Goal: Answer question/provide support: Share knowledge or assist other users

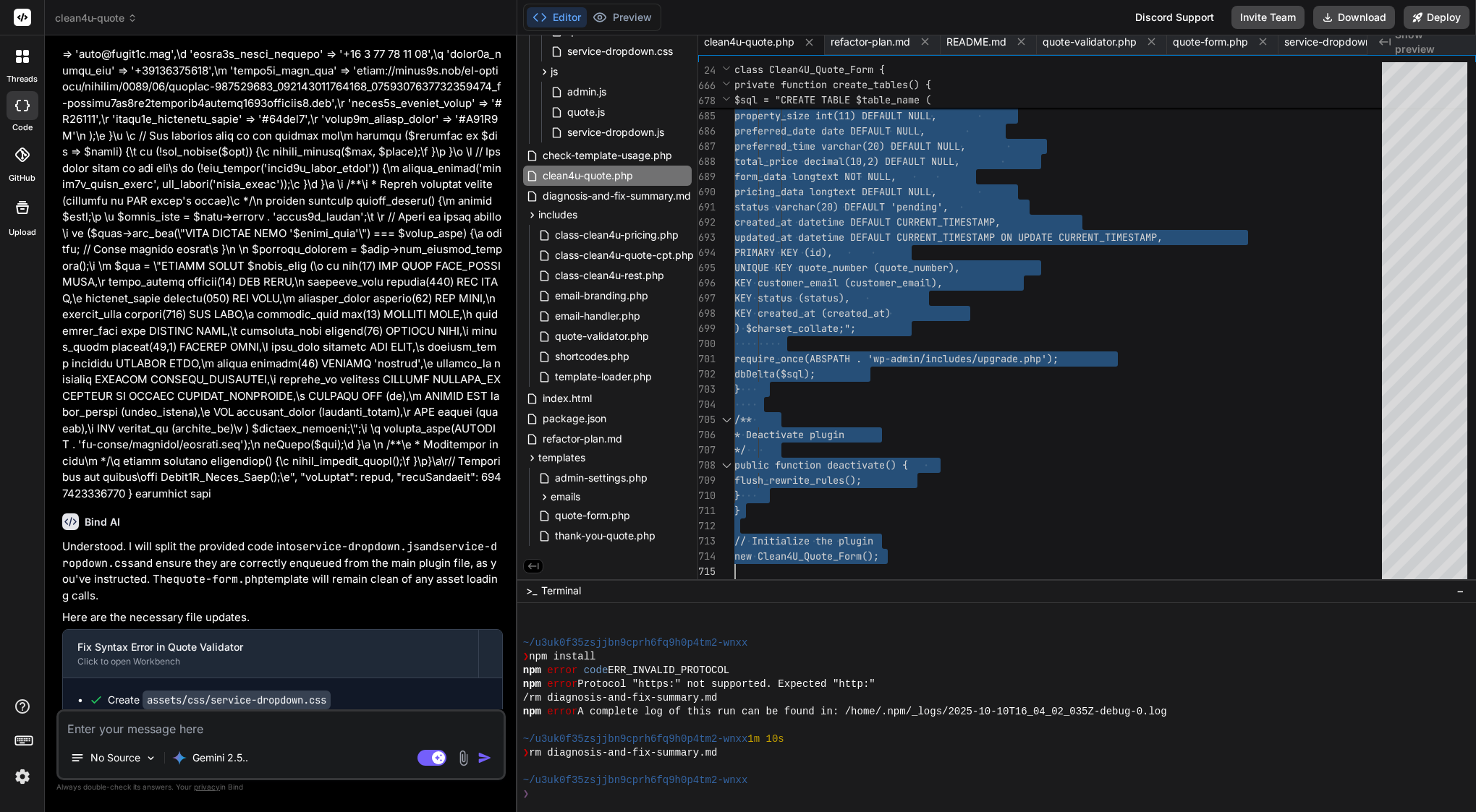
scroll to position [30989, 0]
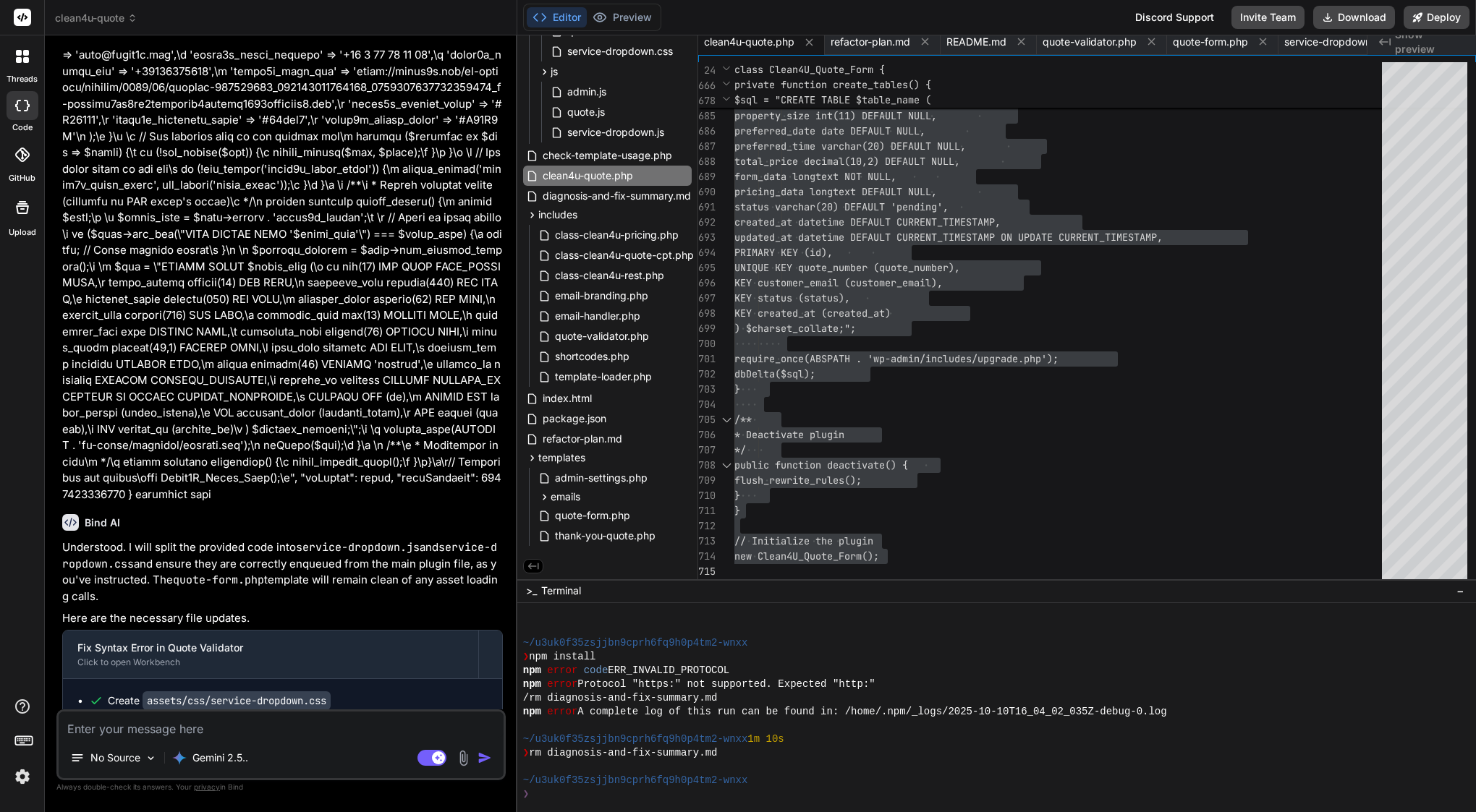
drag, startPoint x: 85, startPoint y: 486, endPoint x: 276, endPoint y: 683, distance: 274.4
copy div "Bind AI Understood. I will update the enqueue_assets() function in clean4u-quot…"
click at [138, 727] on textarea at bounding box center [281, 725] width 445 height 26
paste textarea "Got it — the “Confirm booking” click isn’t doing anything on the last step. Tha…"
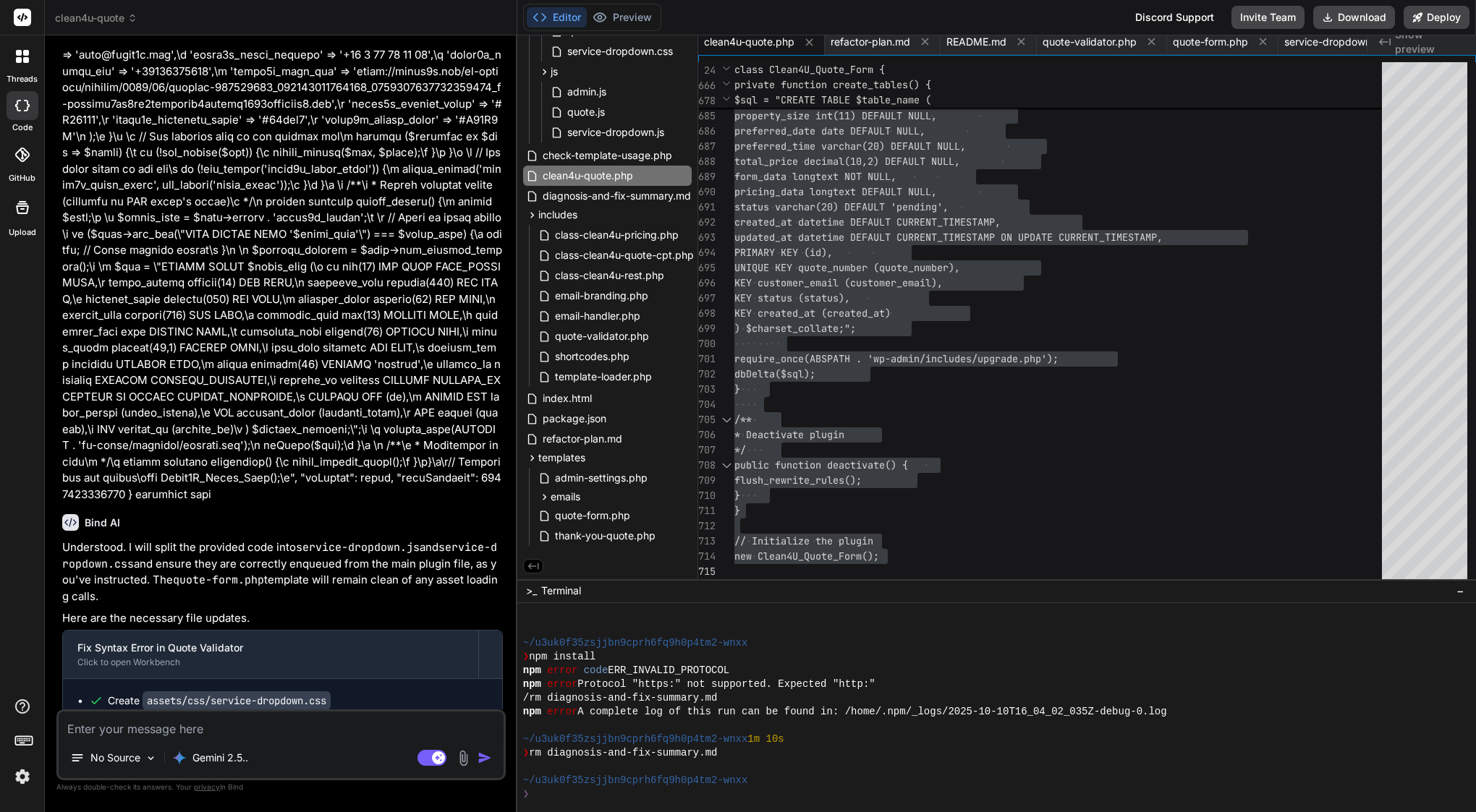
type textarea "Got it — the “Confirm booking” click isn’t doing anything on the last step. Tha…"
type textarea "x"
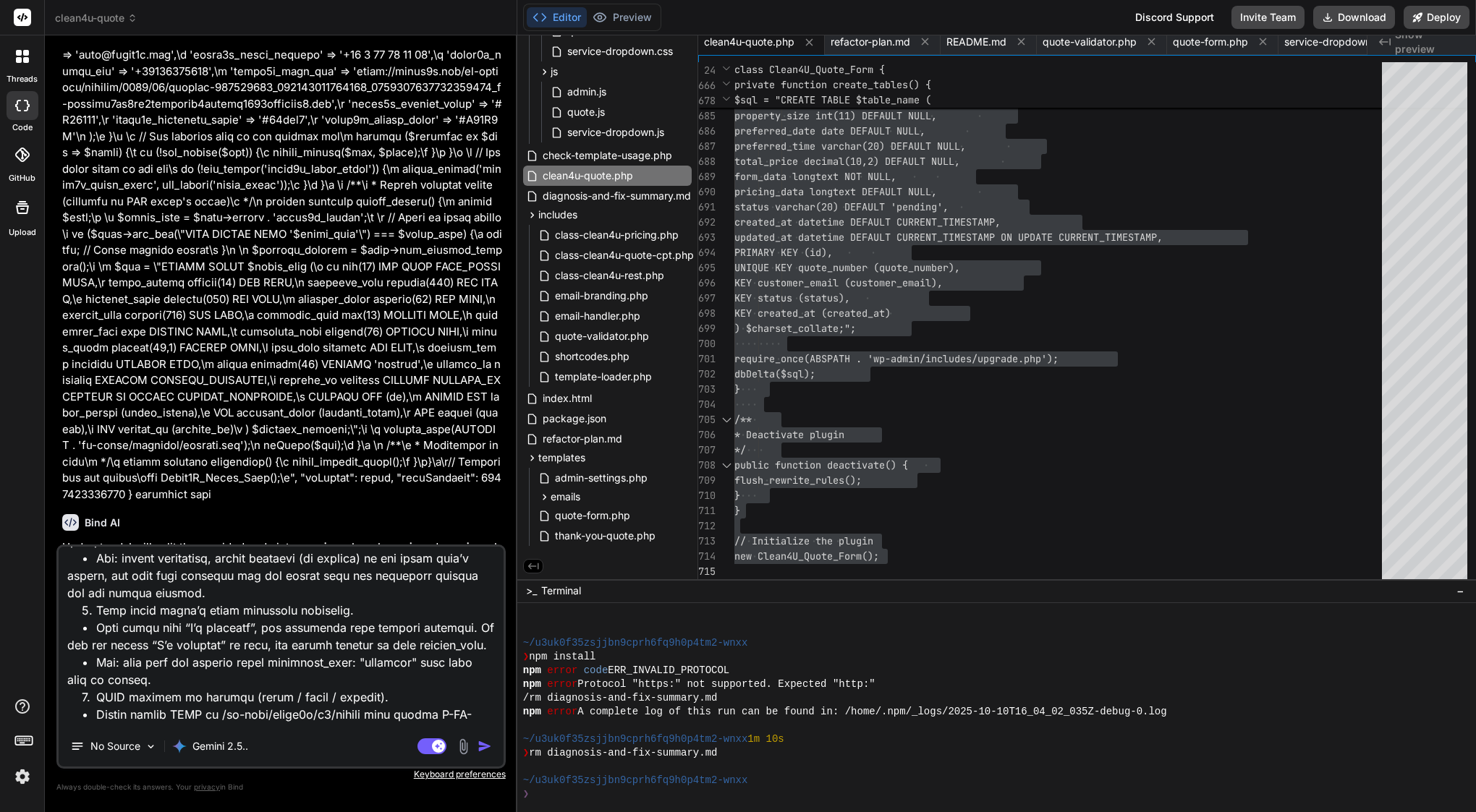
scroll to position [0, 0]
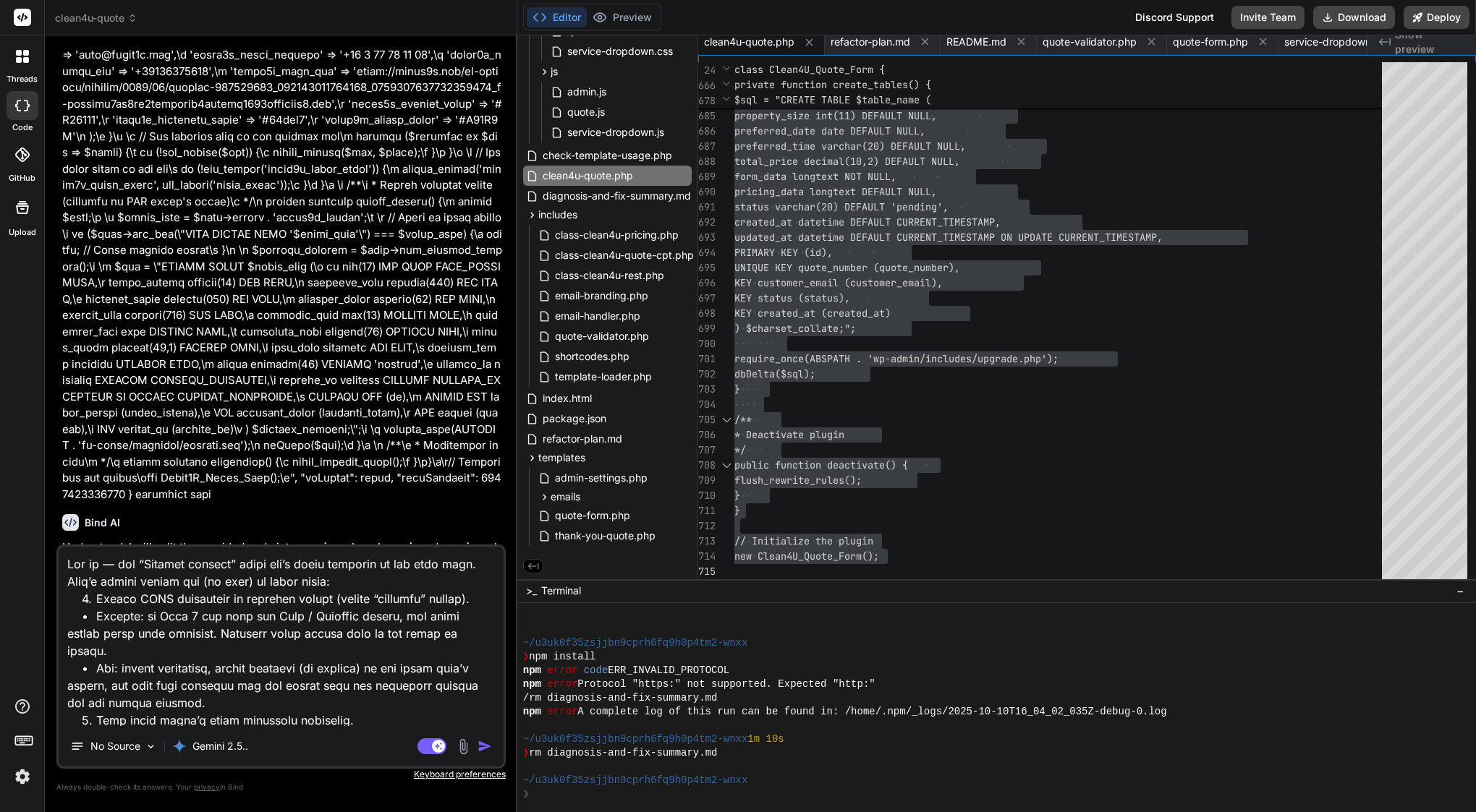
drag, startPoint x: 66, startPoint y: 692, endPoint x: 52, endPoint y: 483, distance: 209.5
click at [52, 483] on div "Bind AI Web Search Created with Pixso. Code Generator You Bind AI Of course. I …" at bounding box center [281, 423] width 472 height 776
type textarea "Subject: Confirm button not submitting — please fix required-fields, time value…"
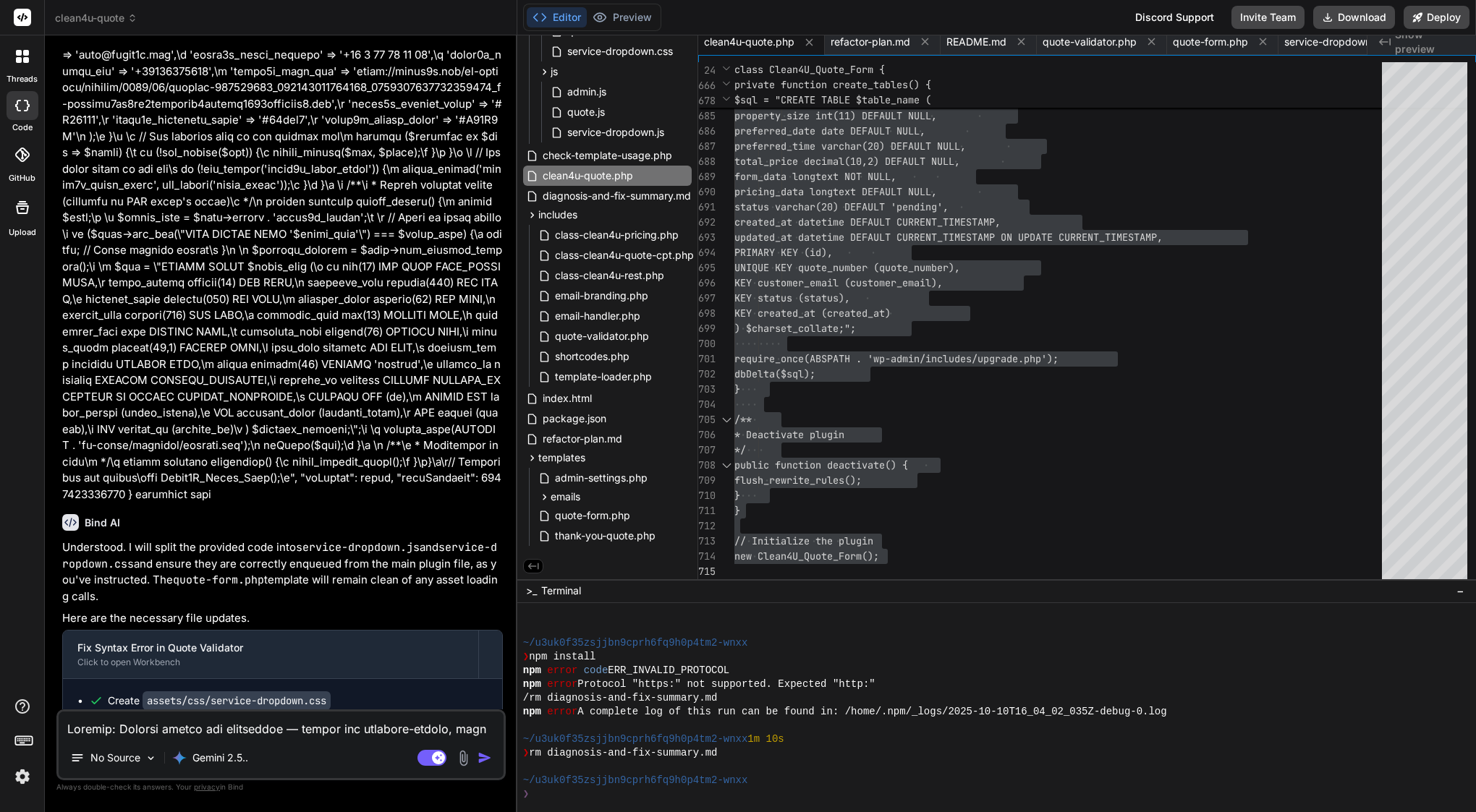
type textarea "x"
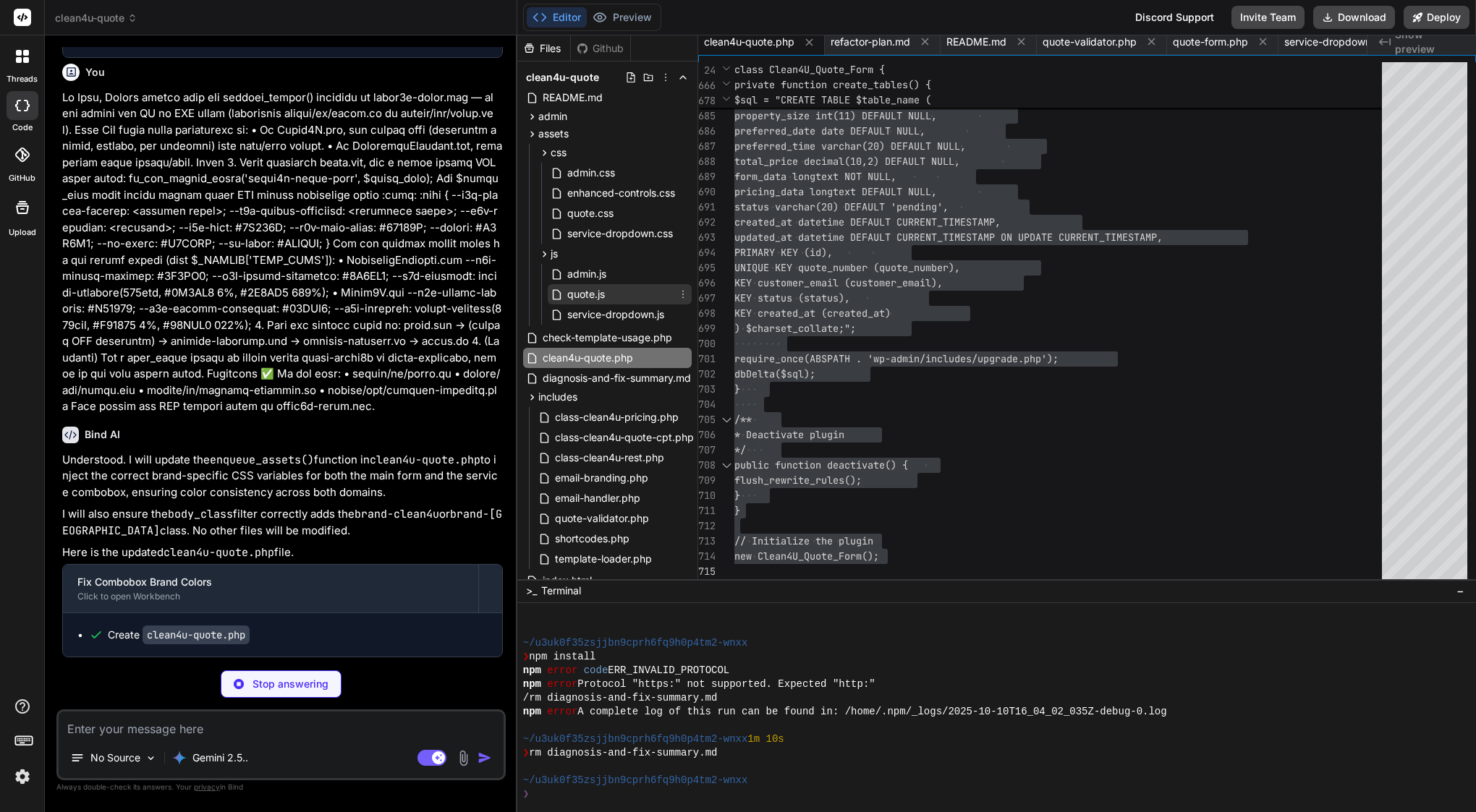
type textarea "x"
click at [582, 293] on span "quote.js" at bounding box center [586, 295] width 41 height 18
type textarea "getQuoteResult: () => quoteResult, fireEvent: fireAnalyticsEvent }; // --- Kick…"
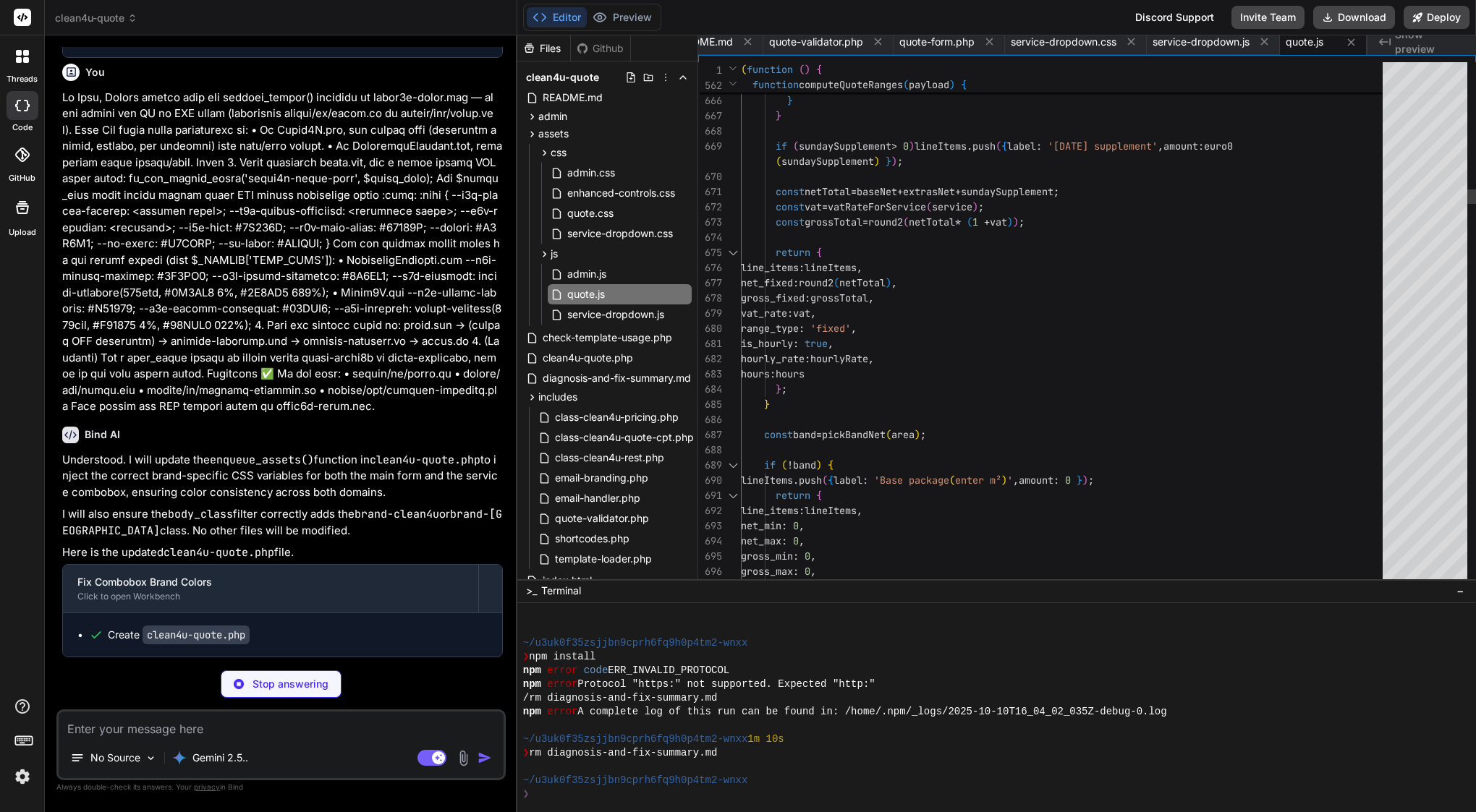
type textarea "x"
type textarea "net_fixed: round2(netTotal), gross_fixed: grossTotal, vat_rate: vat, range_type…"
click at [914, 327] on div "range_type : 'fixed' ," at bounding box center [1066, 328] width 651 height 15
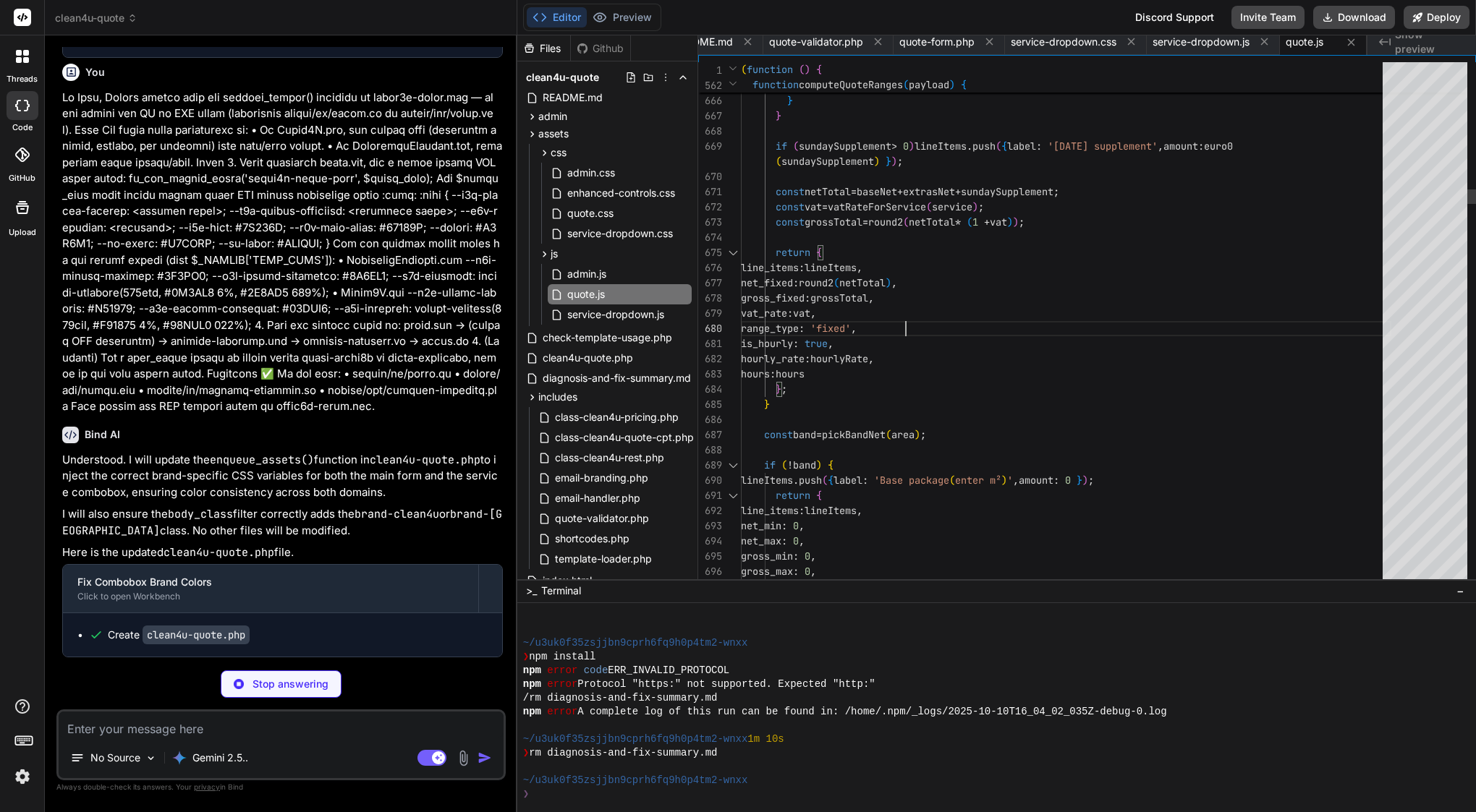
click at [914, 327] on div "range_type : 'fixed' ," at bounding box center [1066, 328] width 651 height 15
type textarea "x"
type textarea "(function () { 'use strict'; // --- CONDITIONAL FIELD HELPERS (unchanged from y…"
click at [914, 327] on div "range_type : 'fixed' ," at bounding box center [1066, 328] width 651 height 15
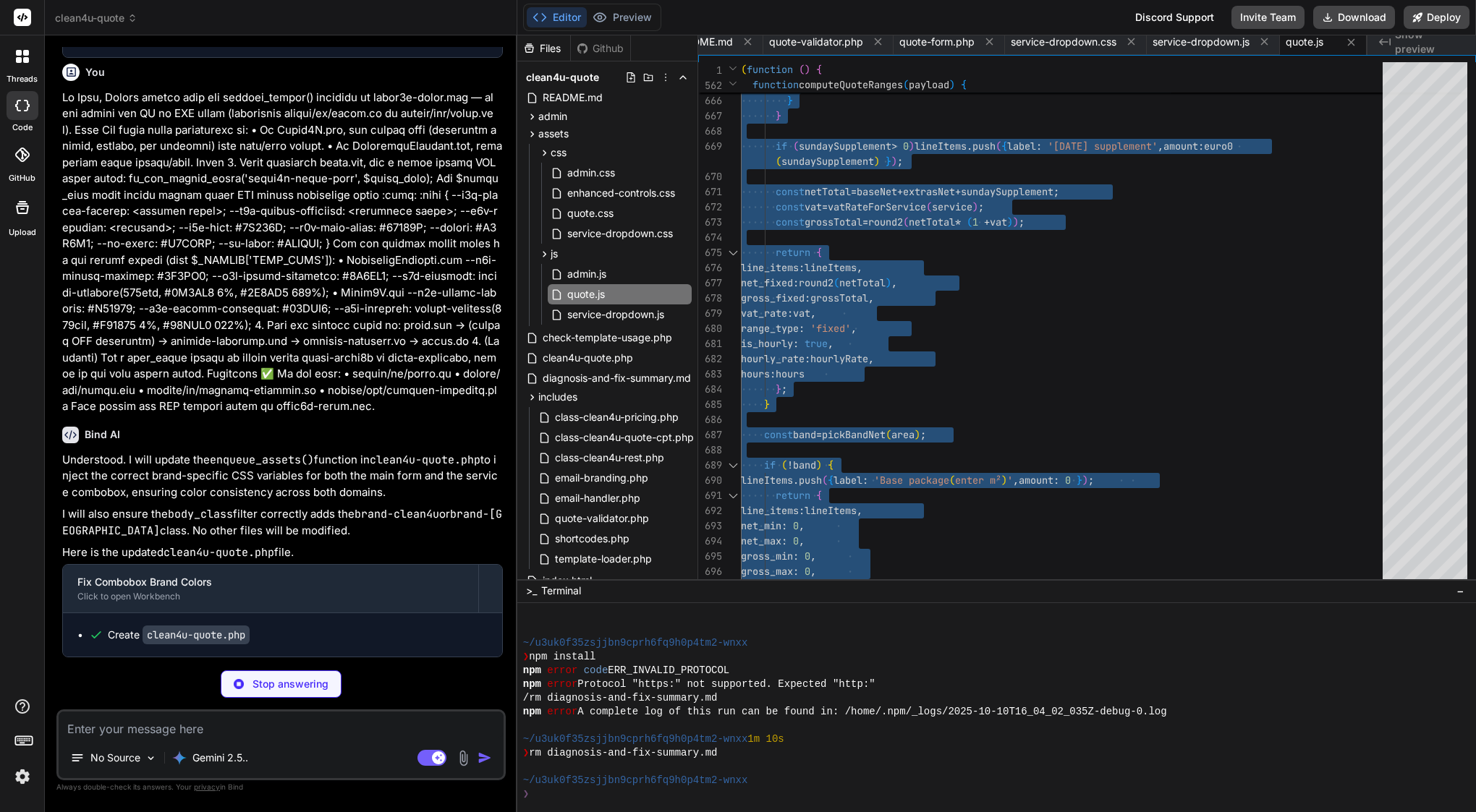
scroll to position [0, 0]
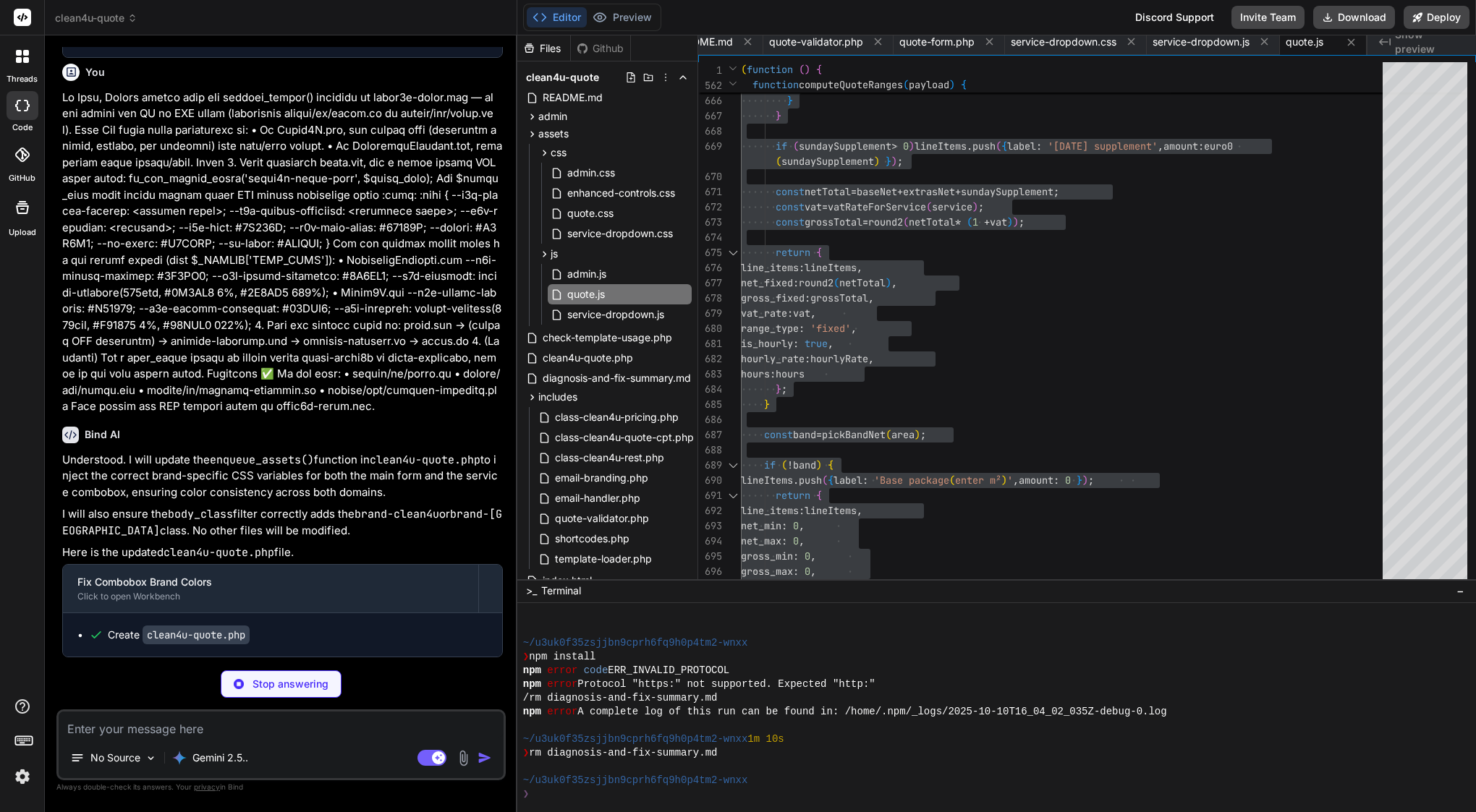
click at [191, 722] on textarea at bounding box center [281, 725] width 445 height 26
type textarea "x"
paste textarea "(function () { 'use strict'; // --- CONDITIONAL FIELD HELPERS (unchanged from y…"
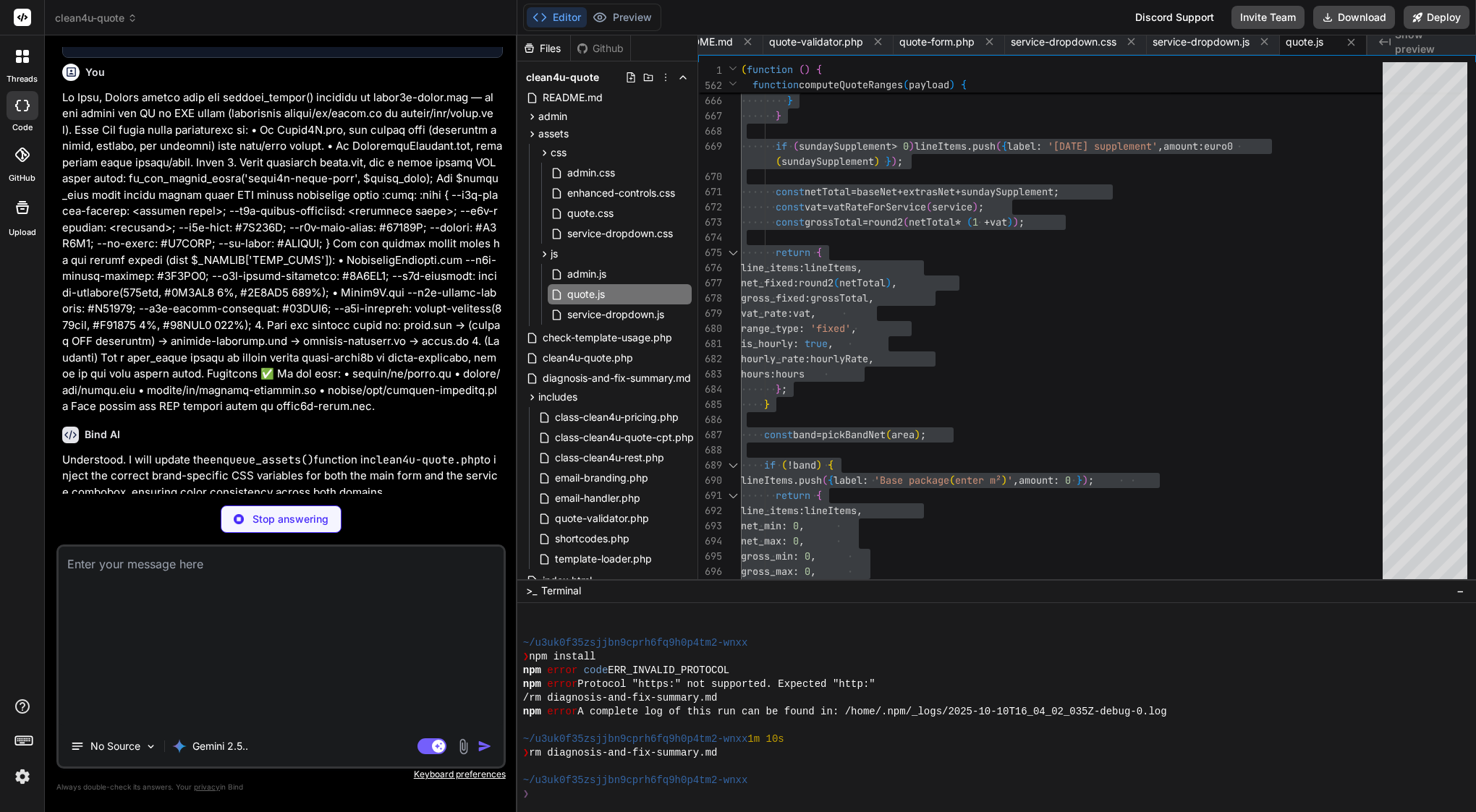
type textarea "(function () { 'use strict'; // --- CONDITIONAL FIELD HELPERS (unchanged from y…"
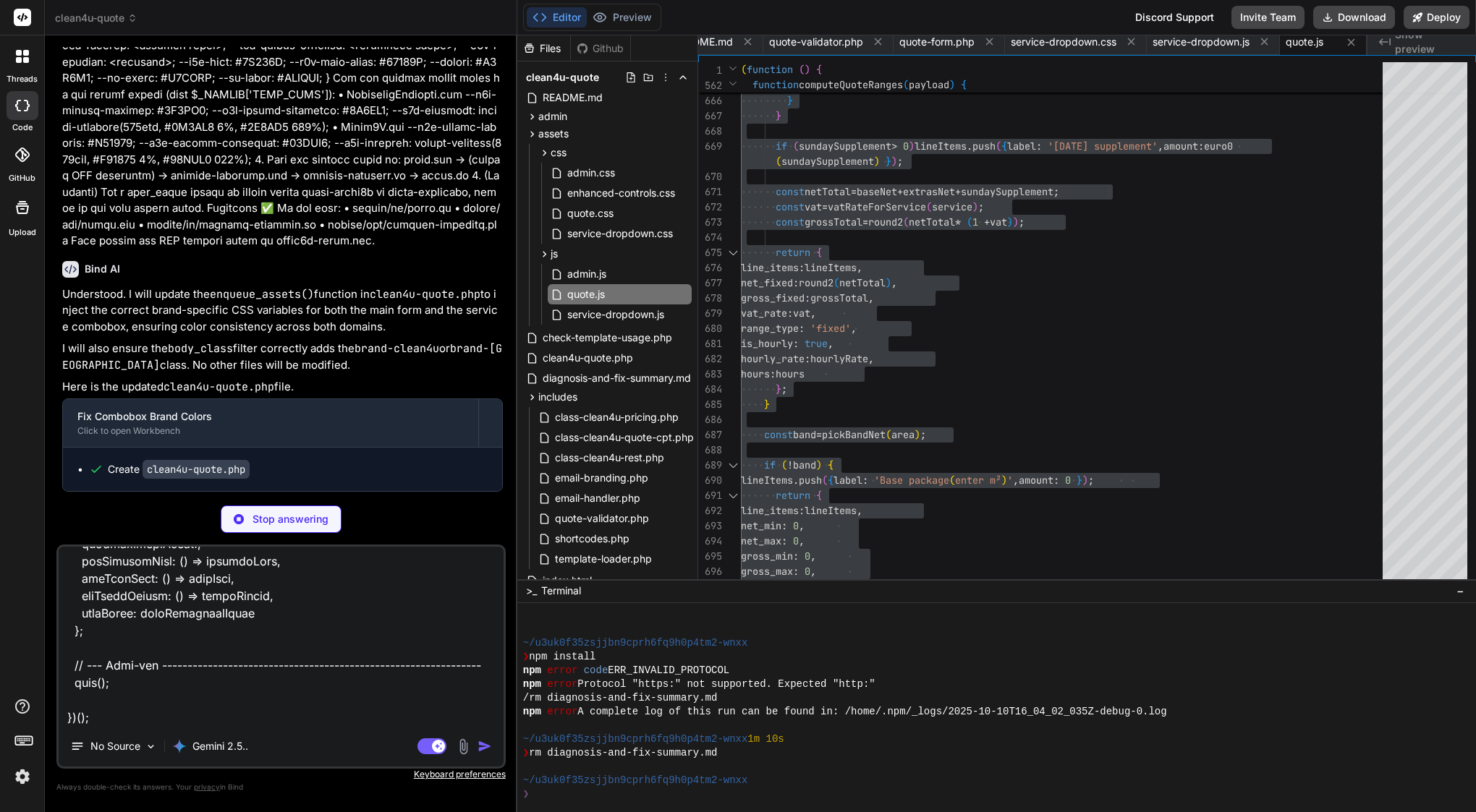
scroll to position [31884, 0]
type textarea "x"
type textarea "(function () { 'use strict'; // --- CONDITIONAL FIELD HELPERS (unchanged from y…"
drag, startPoint x: 87, startPoint y: 297, endPoint x: 275, endPoint y: 475, distance: 258.9
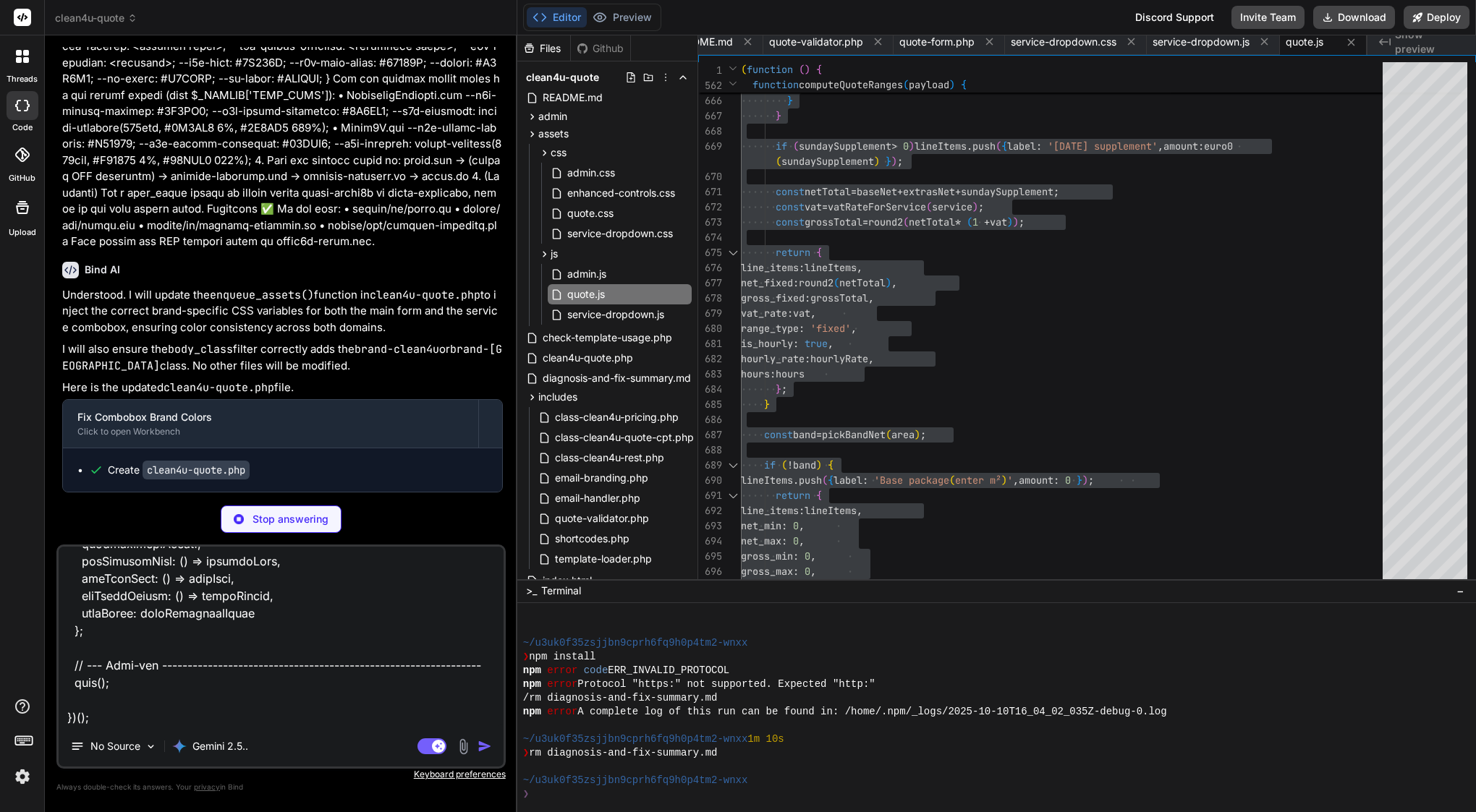
copy div "Bind AI Of course. The submission issue is a classic case of hidden required fi…"
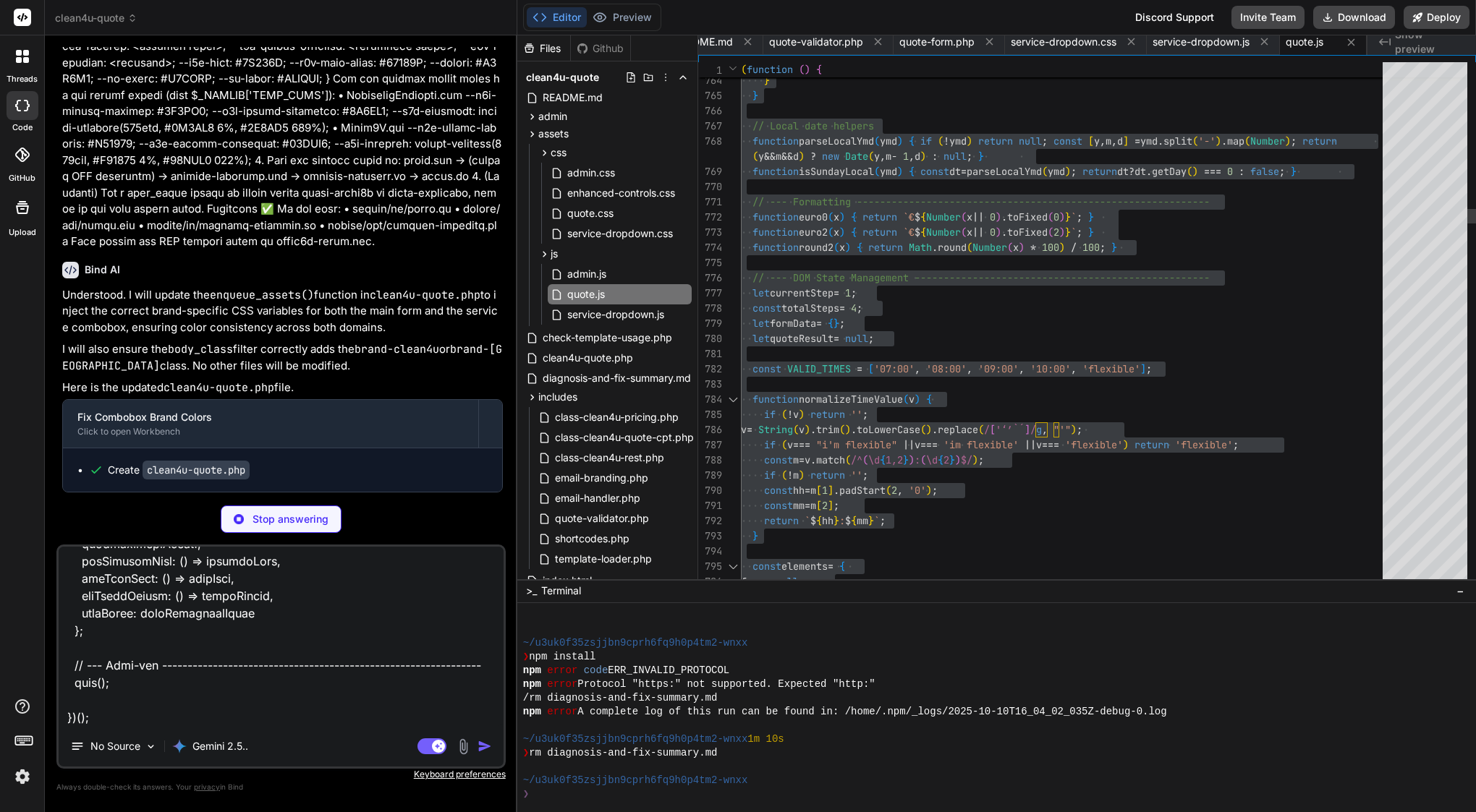
click at [1346, 0] on html "threads code GitHub Upload clean4u-quote Created with Pixso. Bind AI Web Search…" at bounding box center [738, 406] width 1476 height 812
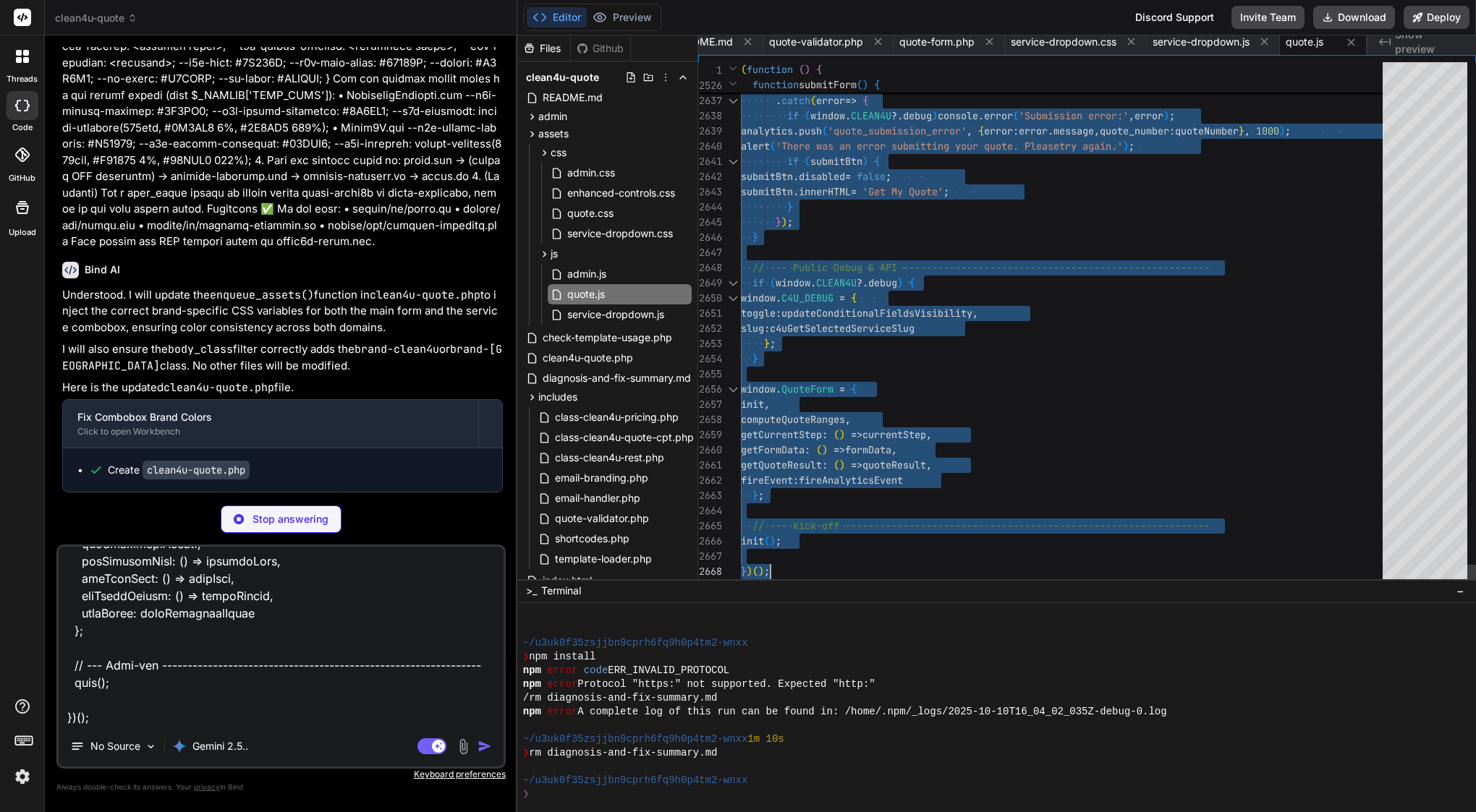
type textarea "x"
type textarea "toggle: updateConditionalFieldsVisibility, slug: c4uGetSelectedServiceSlug }; }…"
click at [974, 429] on div "getCurrentStep : ( ) => currentStep ," at bounding box center [1066, 434] width 651 height 15
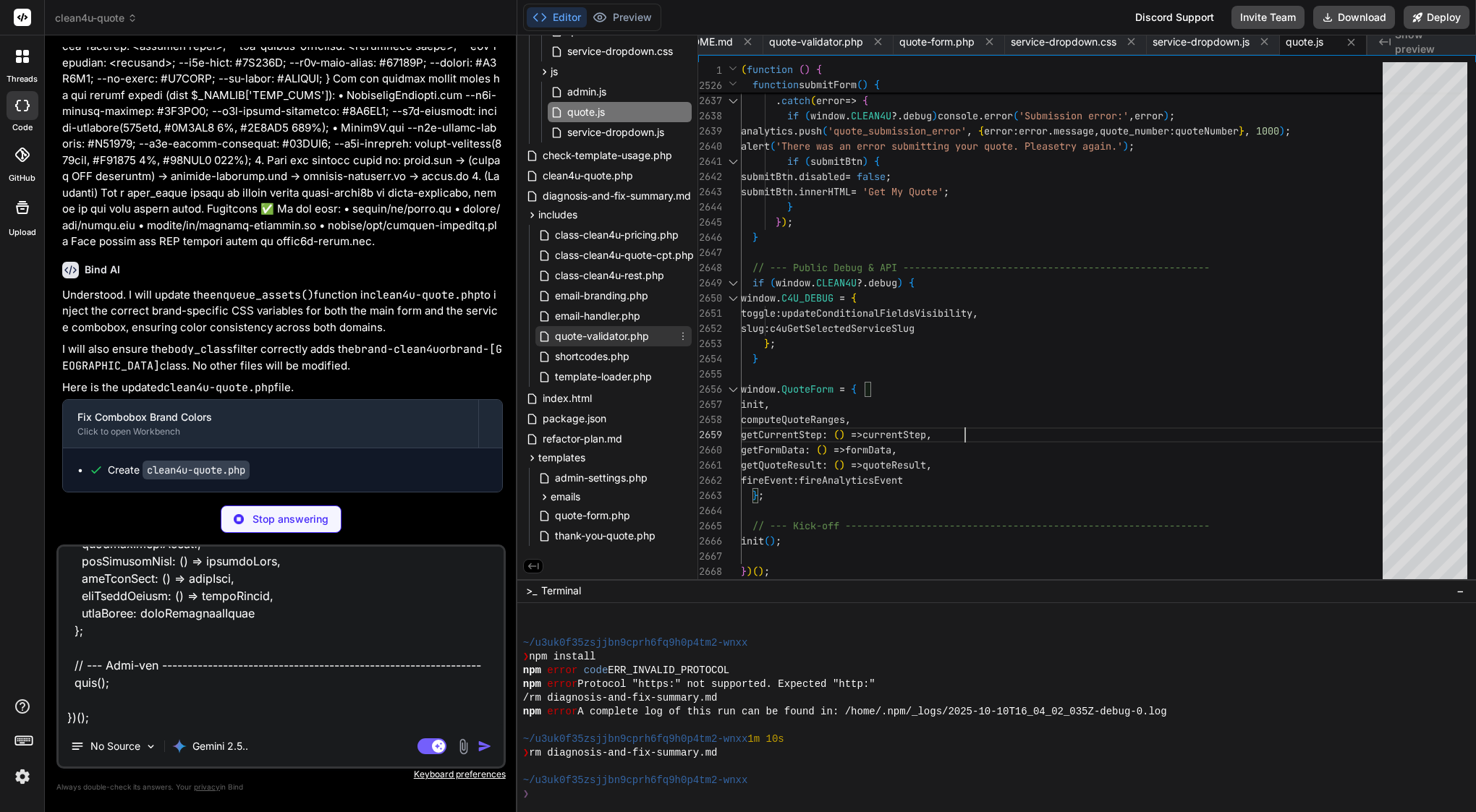
scroll to position [185, 0]
type textarea "x"
click at [600, 512] on span "quote-form.php" at bounding box center [592, 516] width 79 height 18
type textarea "<div class="summary-drawer__footer"> <strong>Note:</strong> Final price confirm…"
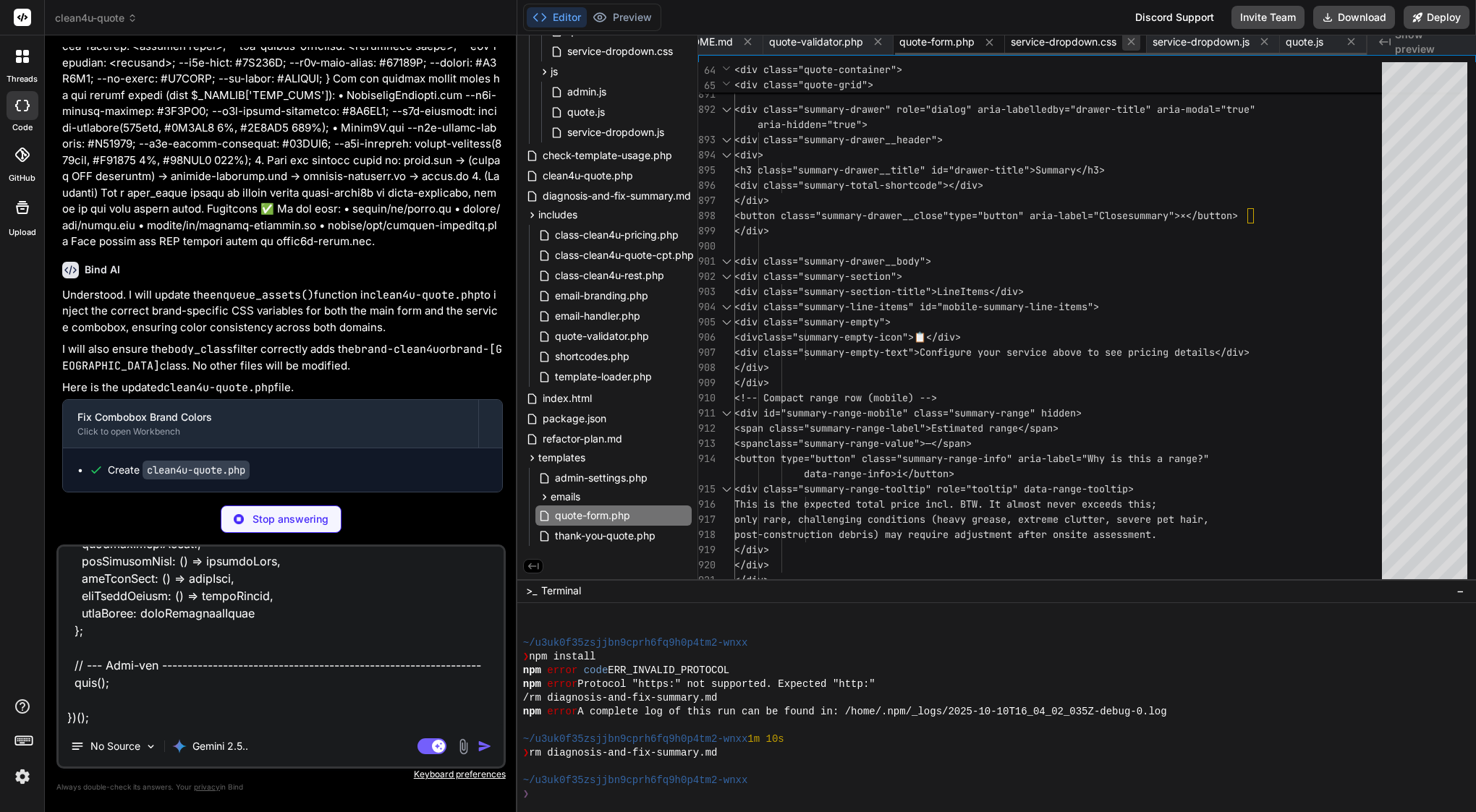
click at [1133, 41] on icon at bounding box center [1131, 41] width 12 height 12
click at [885, 41] on icon at bounding box center [890, 41] width 12 height 12
type textarea "x"
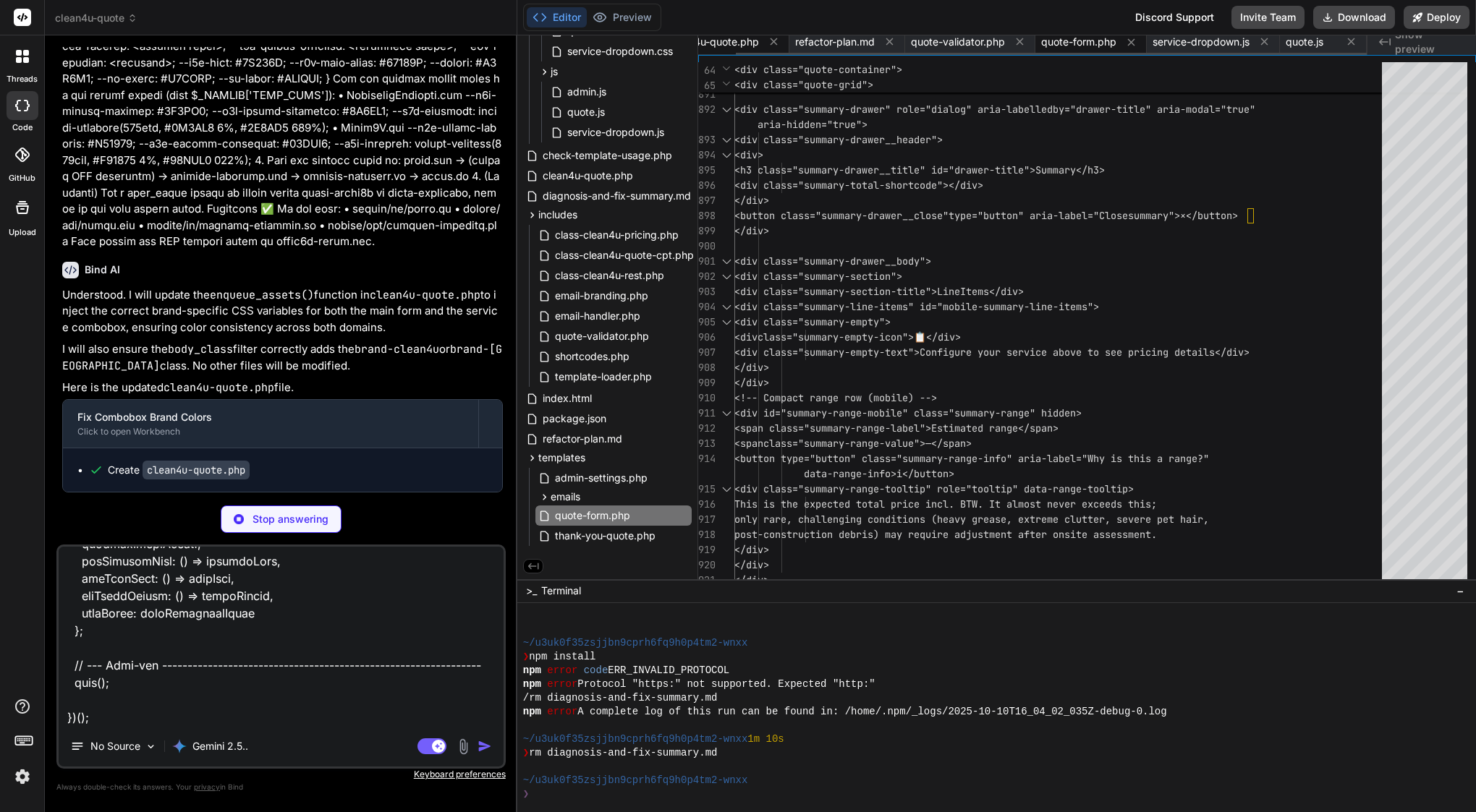
click at [732, 39] on span "clean4u-quote.php" at bounding box center [713, 41] width 90 height 14
type textarea "* Deactivate plugin */ public function deactivate() { flush_rewrite_rules(); } …"
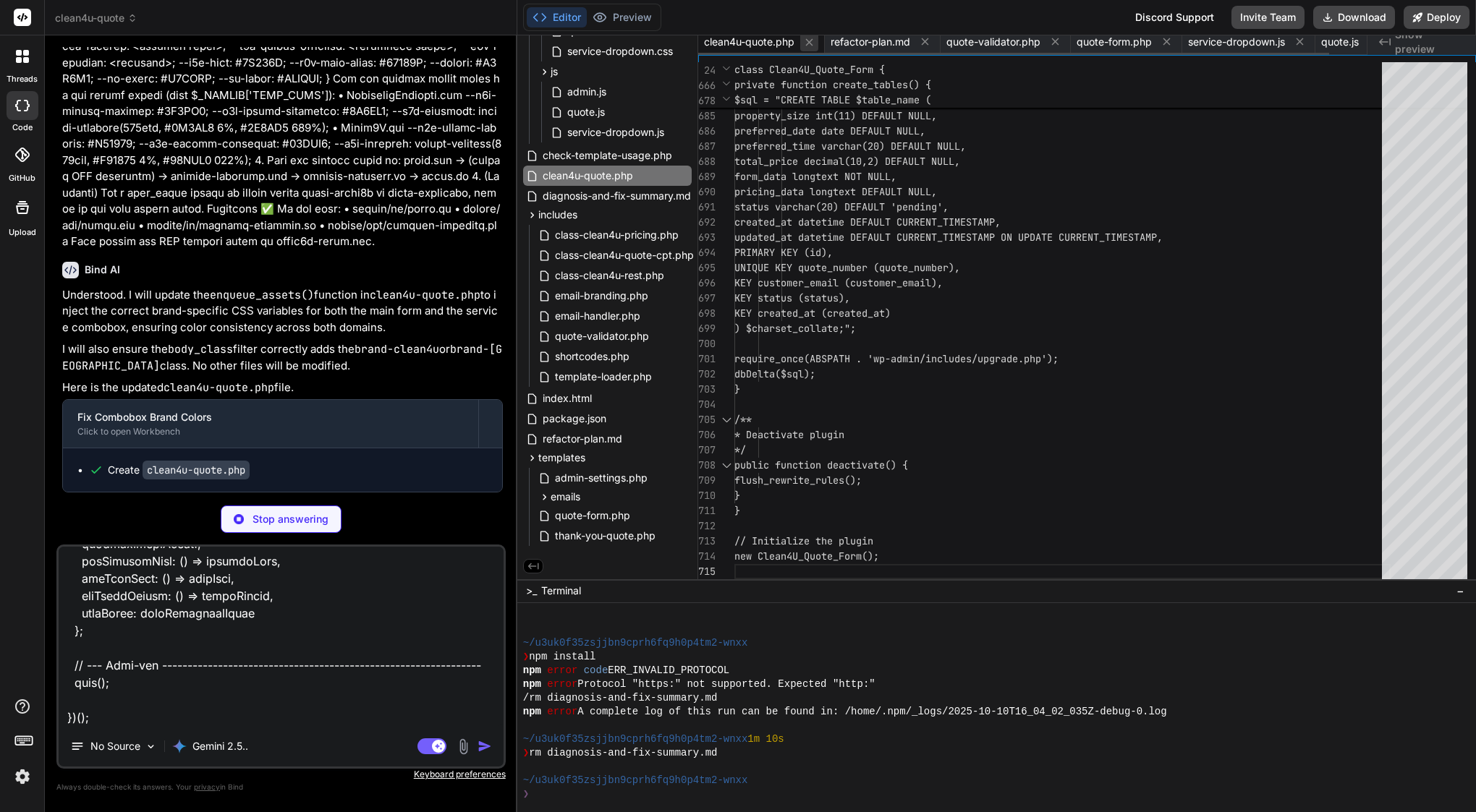
type textarea "x"
click at [808, 44] on icon at bounding box center [809, 41] width 7 height 7
type textarea "getQuoteResult: () => quoteResult, fireEvent: fireAnalyticsEvent }; // --- Kick…"
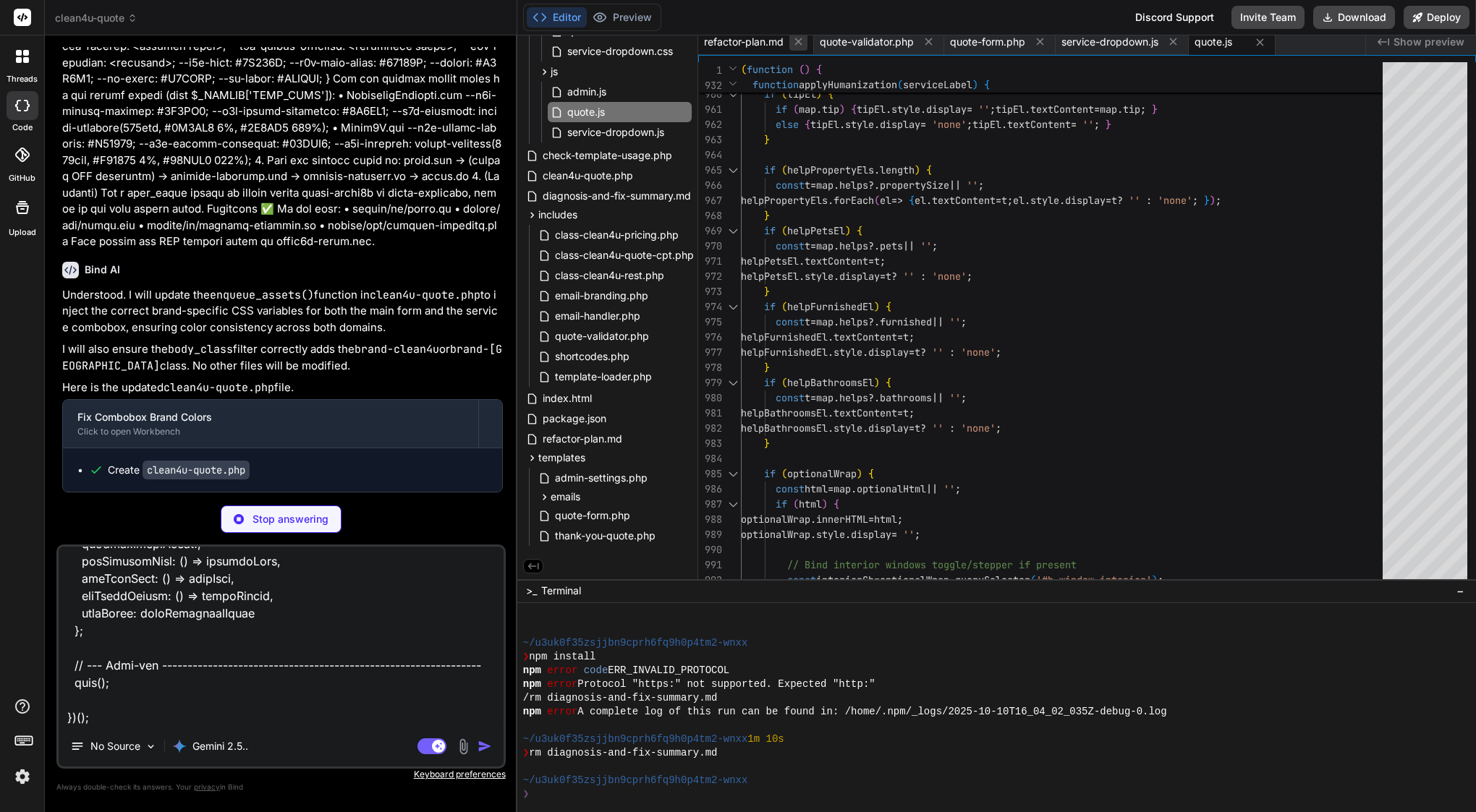
click at [800, 40] on icon at bounding box center [798, 41] width 12 height 12
type textarea "x"
click at [800, 40] on div "quote-validator.php" at bounding box center [764, 42] width 131 height 26
type textarea "} }"
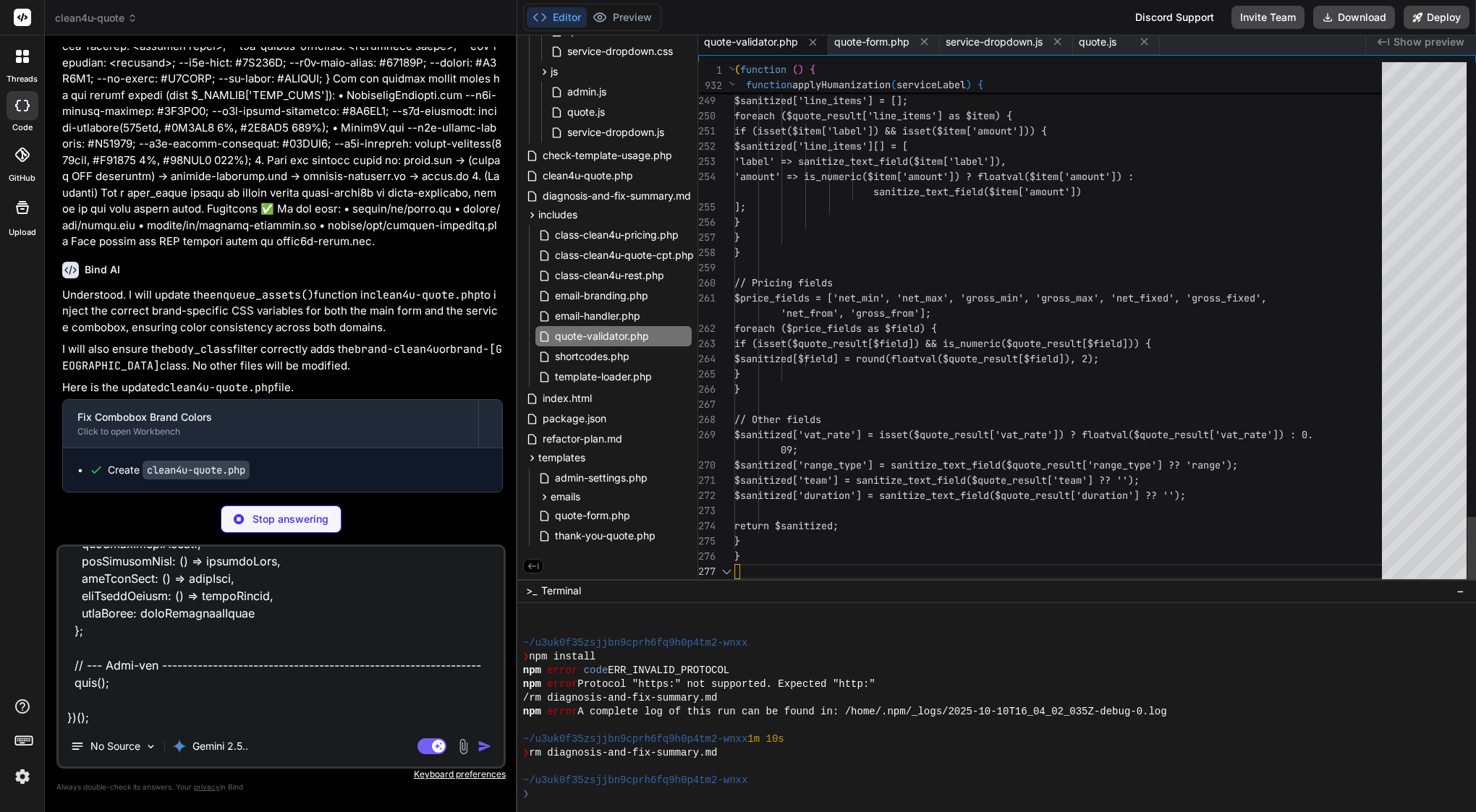
scroll to position [30, 0]
click at [1060, 48] on button at bounding box center [1058, 41] width 18 height 18
type textarea "x"
click at [810, 42] on icon at bounding box center [813, 42] width 12 height 12
type textarea "getQuoteResult: () => quoteResult, fireEvent: fireAnalyticsEvent }; // --- Kick…"
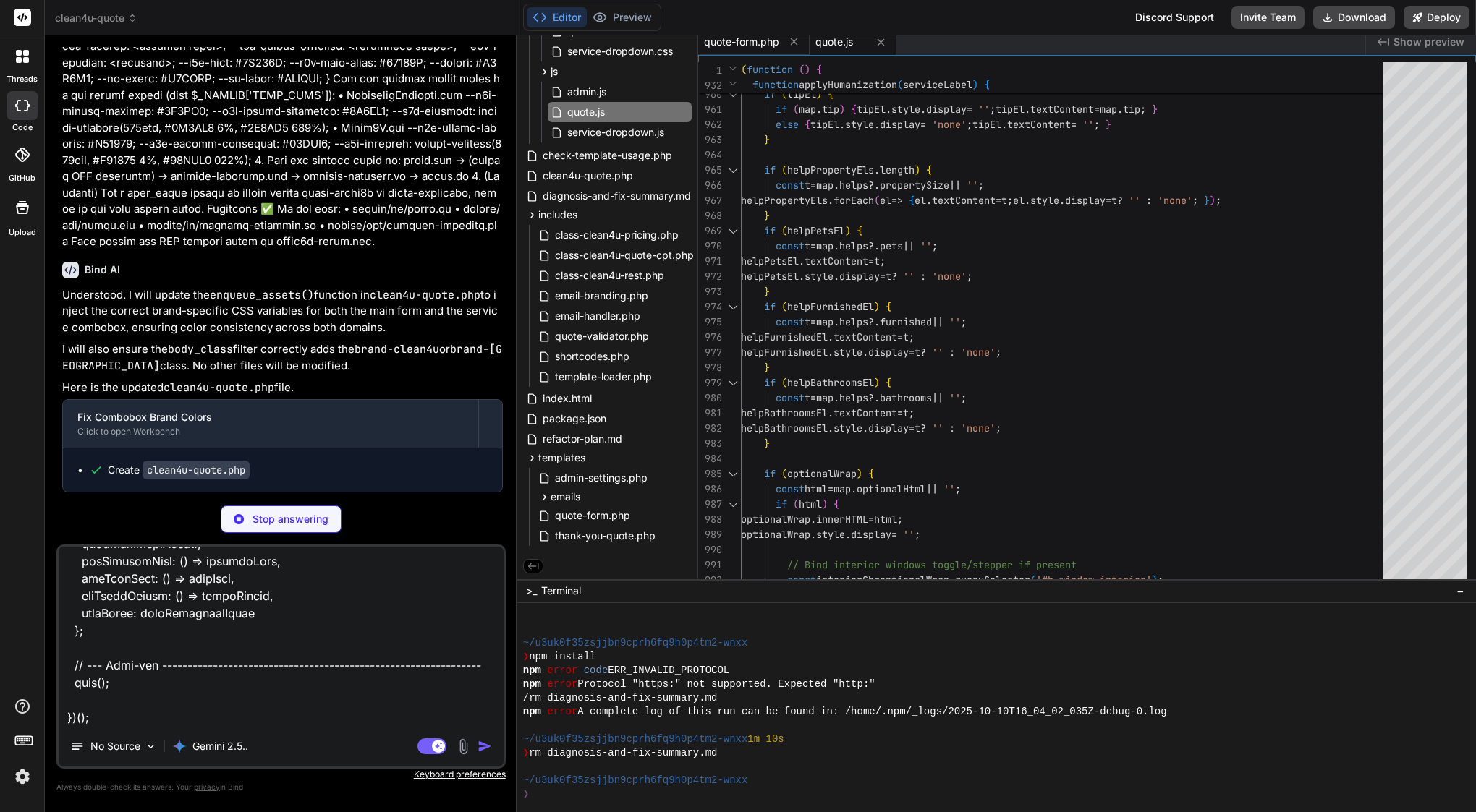
type textarea "x"
click at [760, 41] on span "quote-form.php" at bounding box center [741, 41] width 75 height 14
type textarea "<div class="summary-drawer__footer"> <strong>Note:</strong> Final price confirm…"
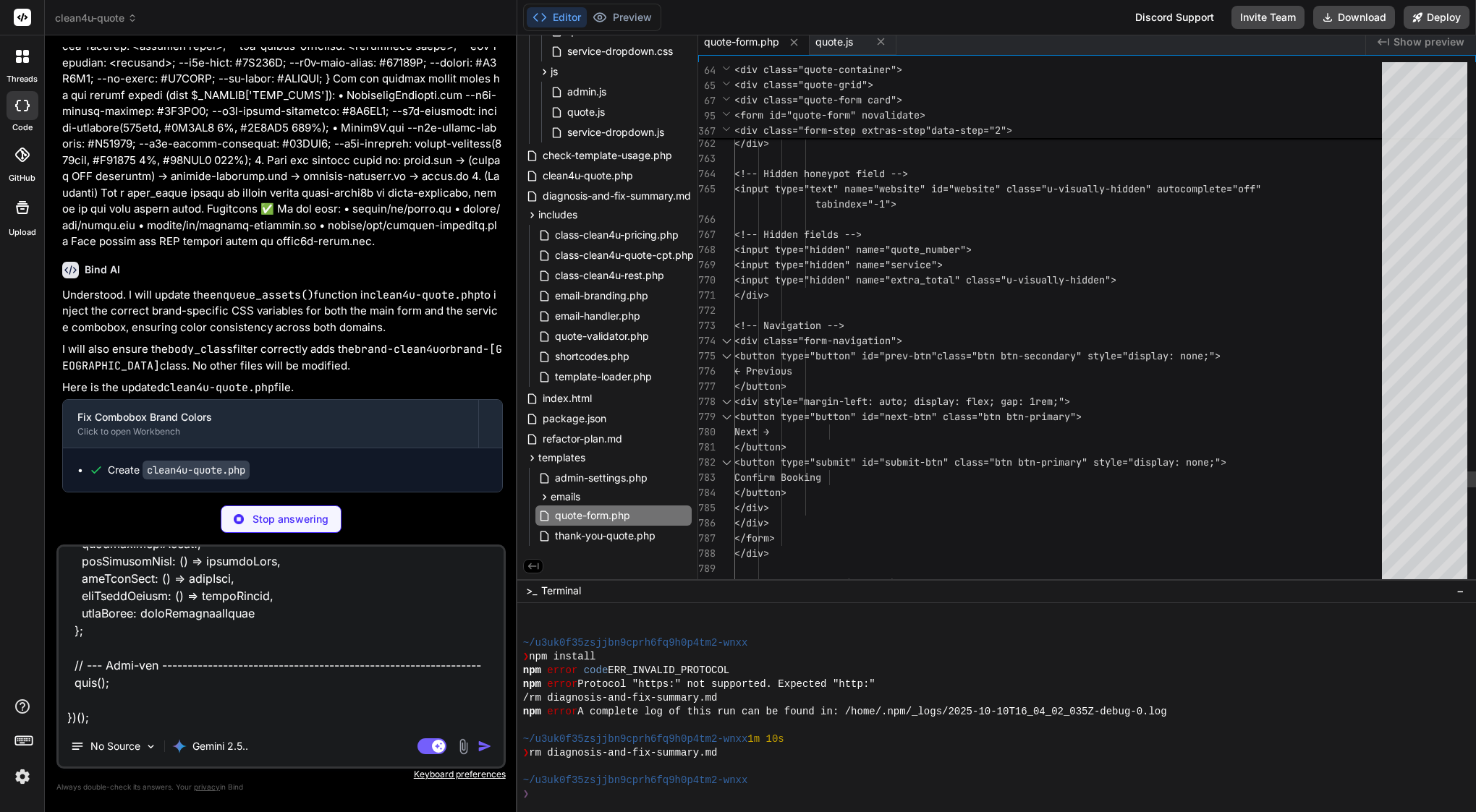
type textarea "x"
type textarea "})();"
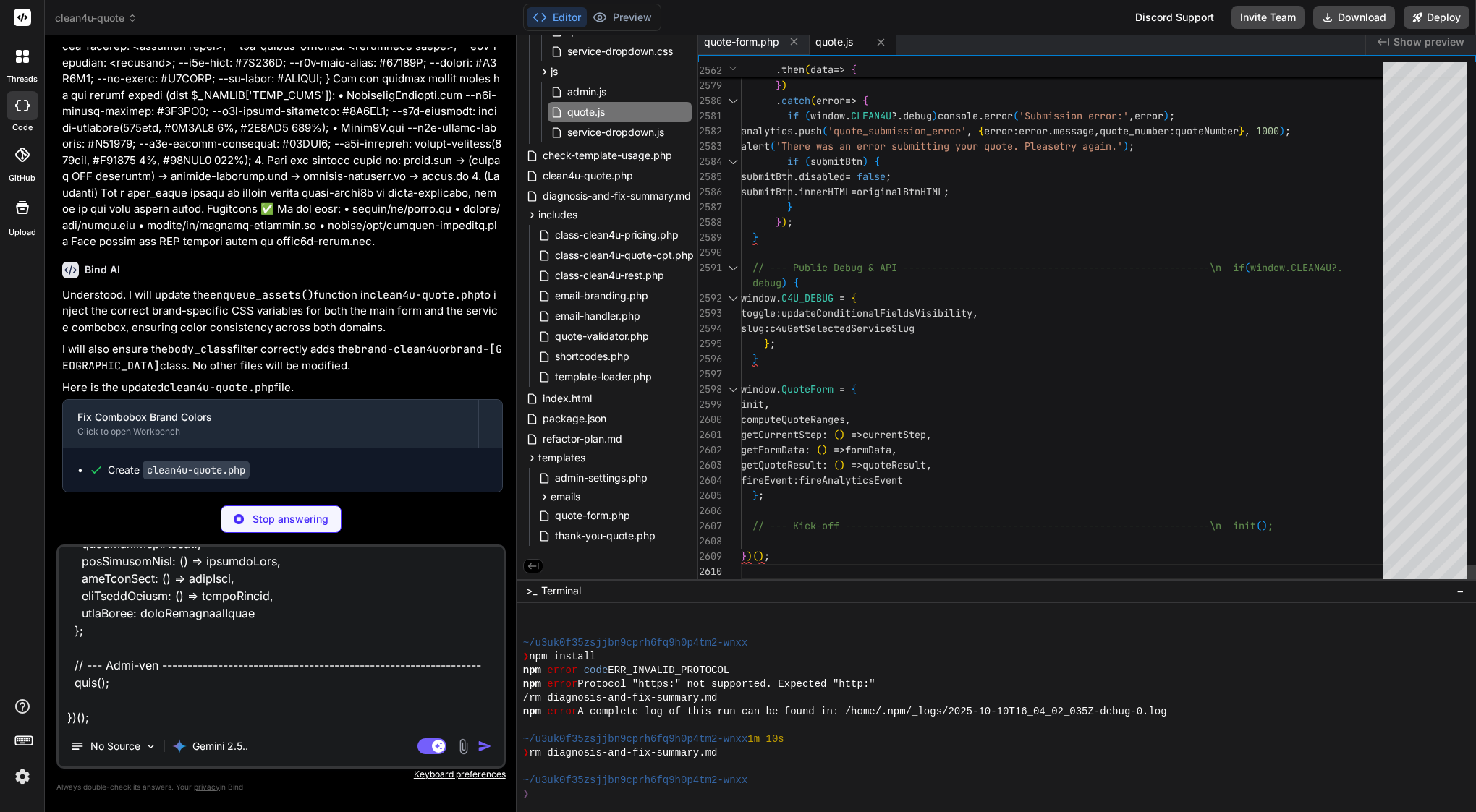
type textarea "x"
type textarea "} // --- Public Debug & API ---------------------------------------------------…"
click at [843, 349] on div "} ;" at bounding box center [1066, 343] width 651 height 15
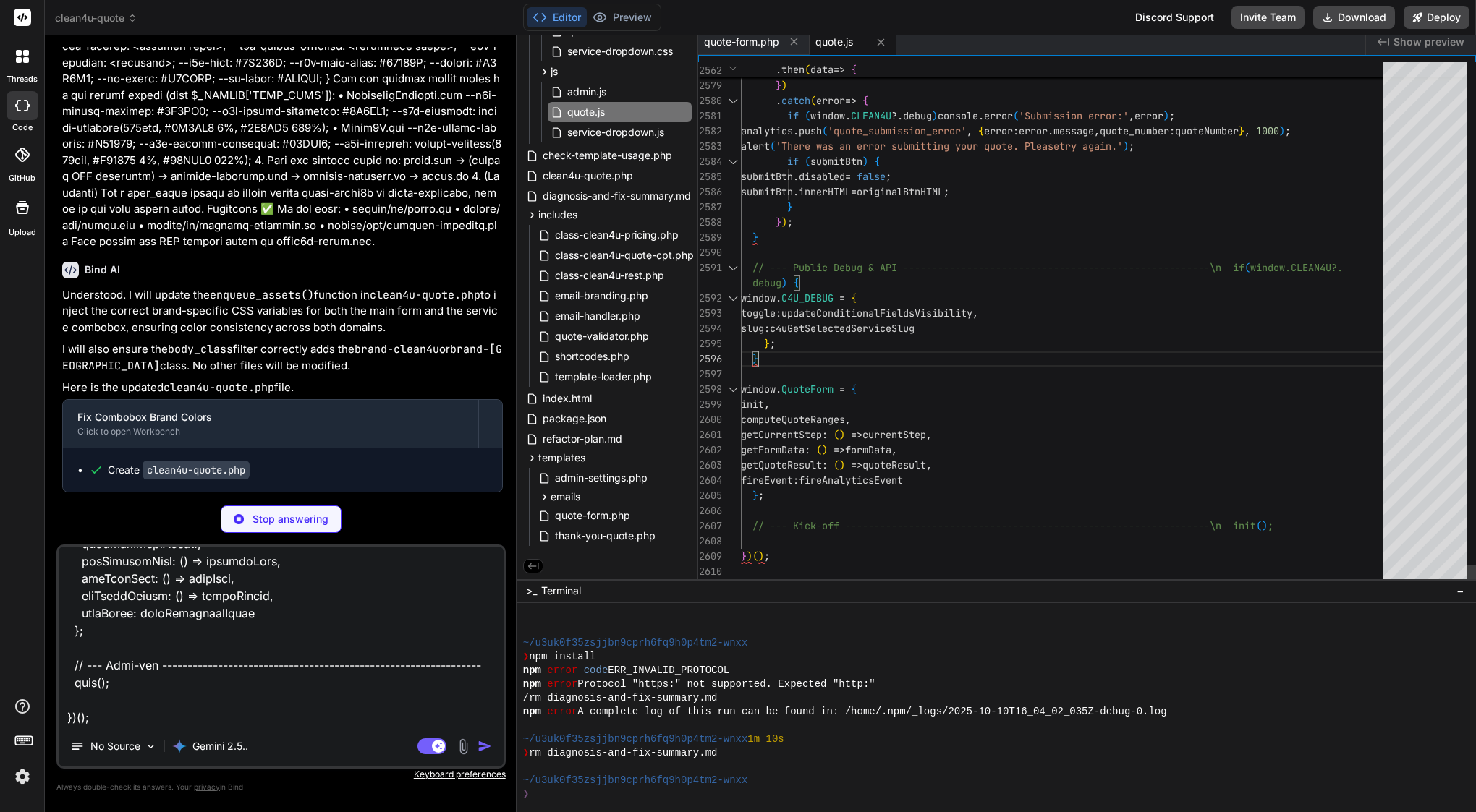
click at [843, 349] on div "} ;" at bounding box center [1066, 343] width 651 height 15
type textarea "x"
type textarea "(function () { 'use strict'; // --- CONDITIONAL FIELD HELPERS (unchanged from y…"
click at [843, 349] on div "} ;" at bounding box center [1066, 343] width 651 height 15
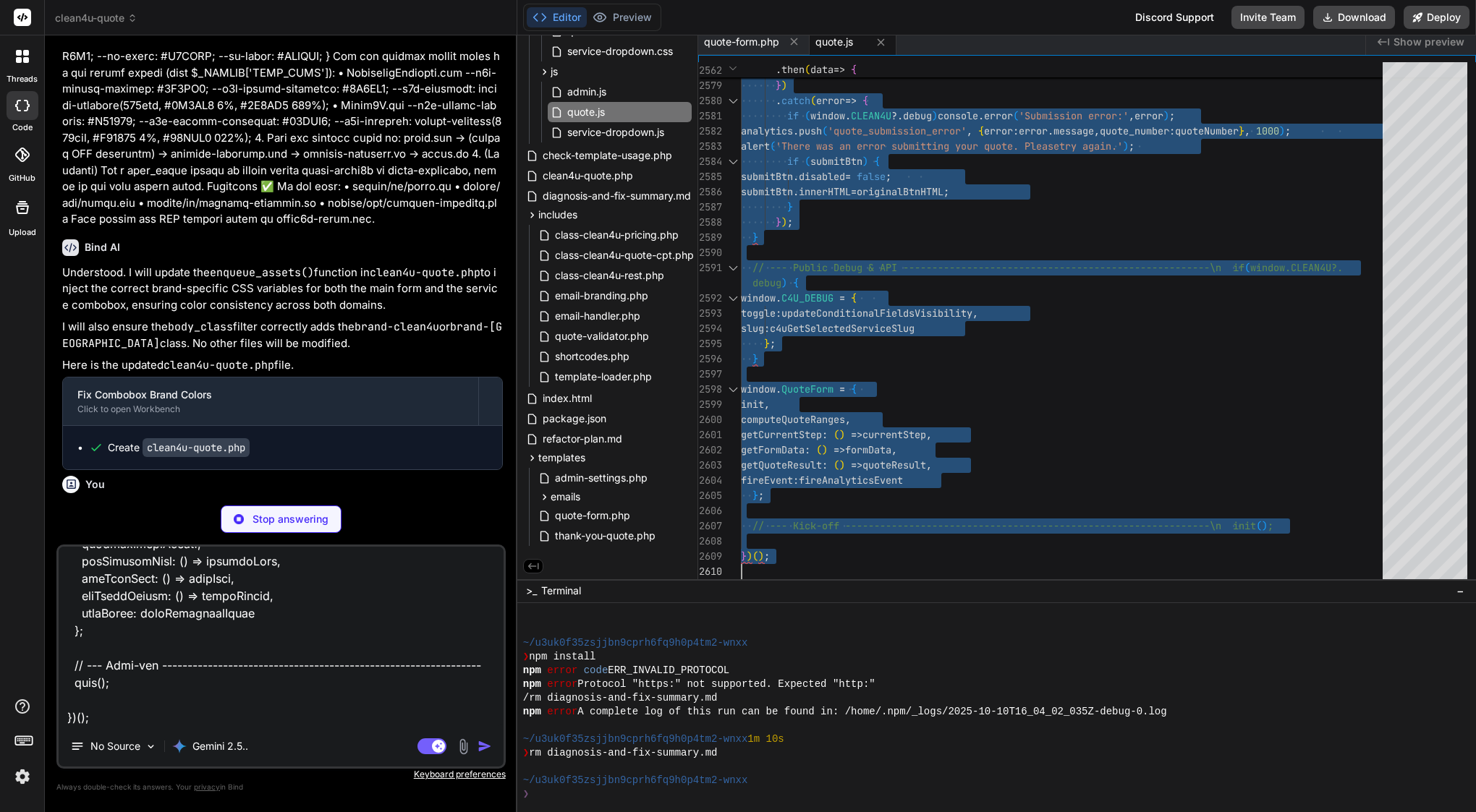
scroll to position [31906, 0]
type textarea "x"
click at [750, 42] on span "quote-form.php" at bounding box center [741, 41] width 75 height 14
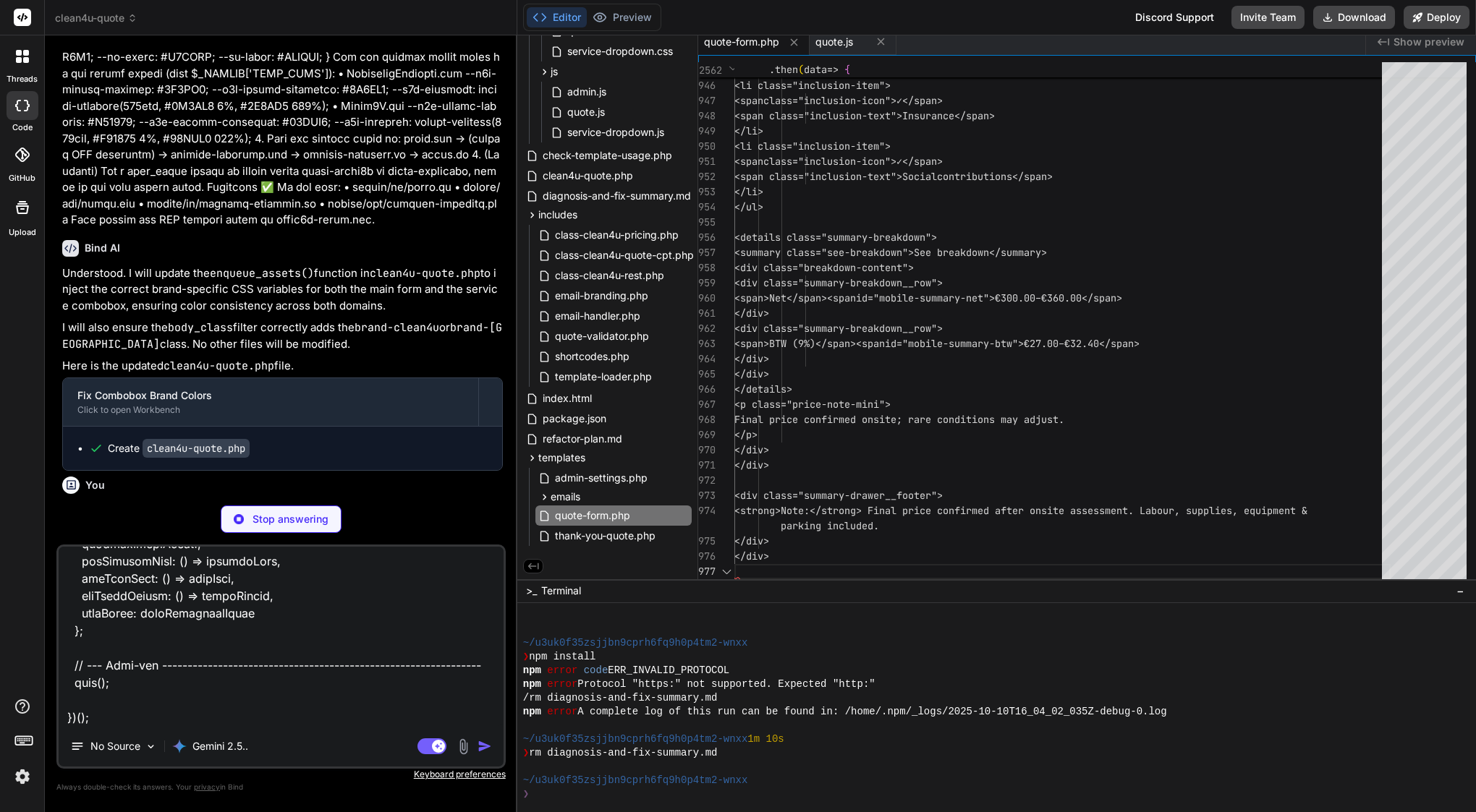
type textarea "<div class="summary-drawer__footer"> <strong>Note:</strong> Final price confirm…"
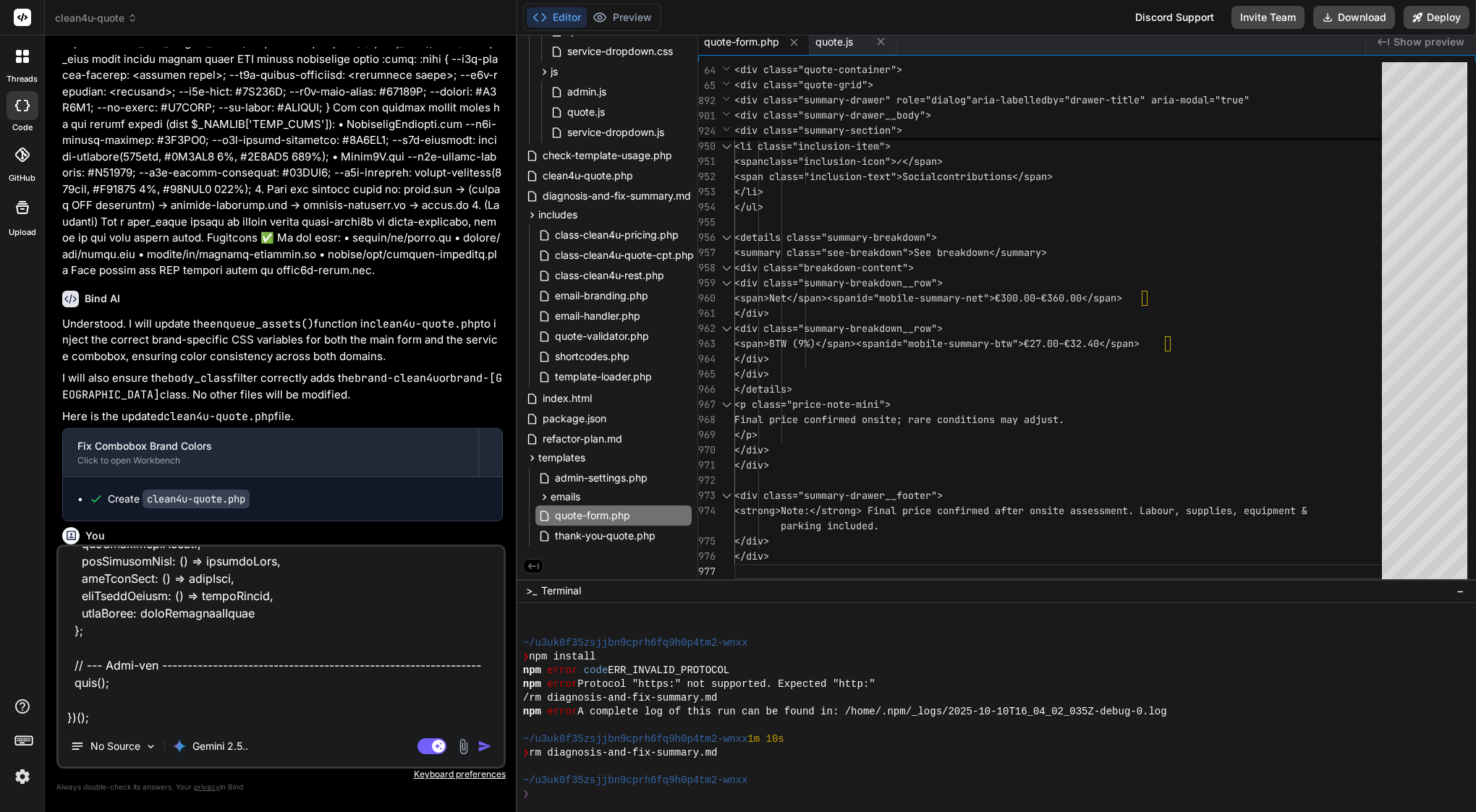
scroll to position [0, 0]
type textarea "x"
click at [887, 352] on div "</div>" at bounding box center [1062, 358] width 656 height 15
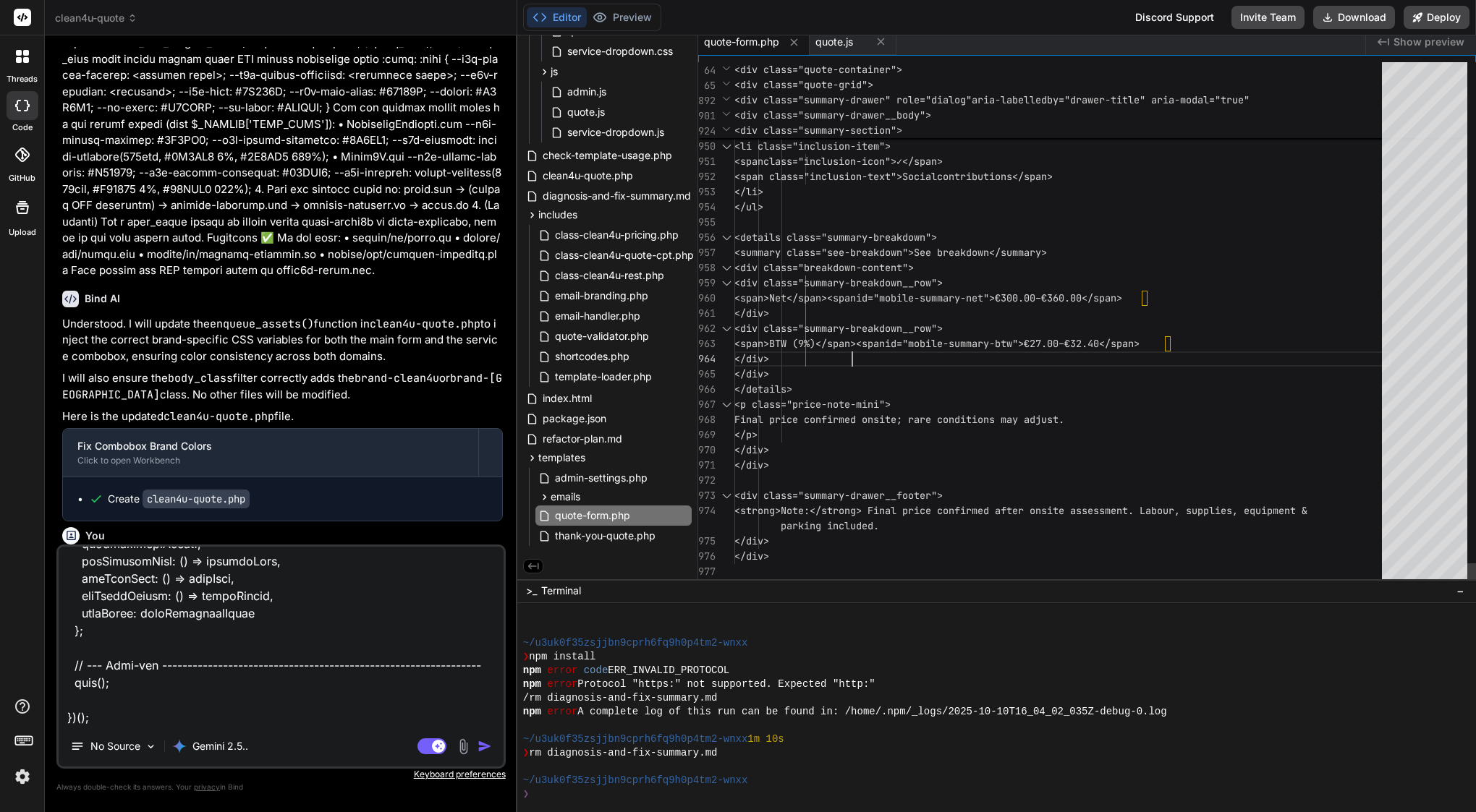
click at [887, 352] on div "</div>" at bounding box center [1062, 358] width 656 height 15
type textarea "<?php /** * Quote Form Template * * Displays the multi-step quote form with sti…"
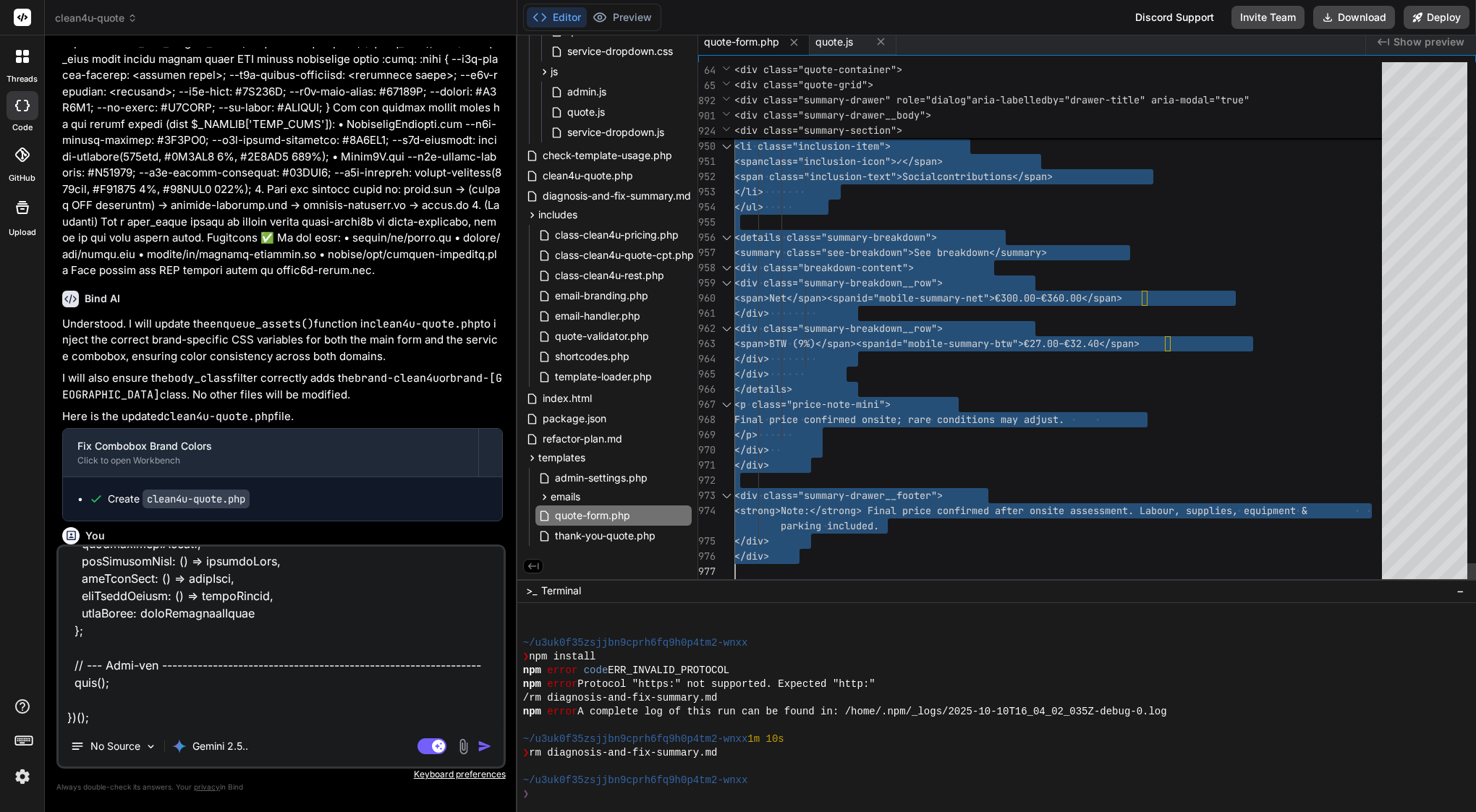
click at [887, 352] on div "</div>" at bounding box center [1062, 358] width 656 height 15
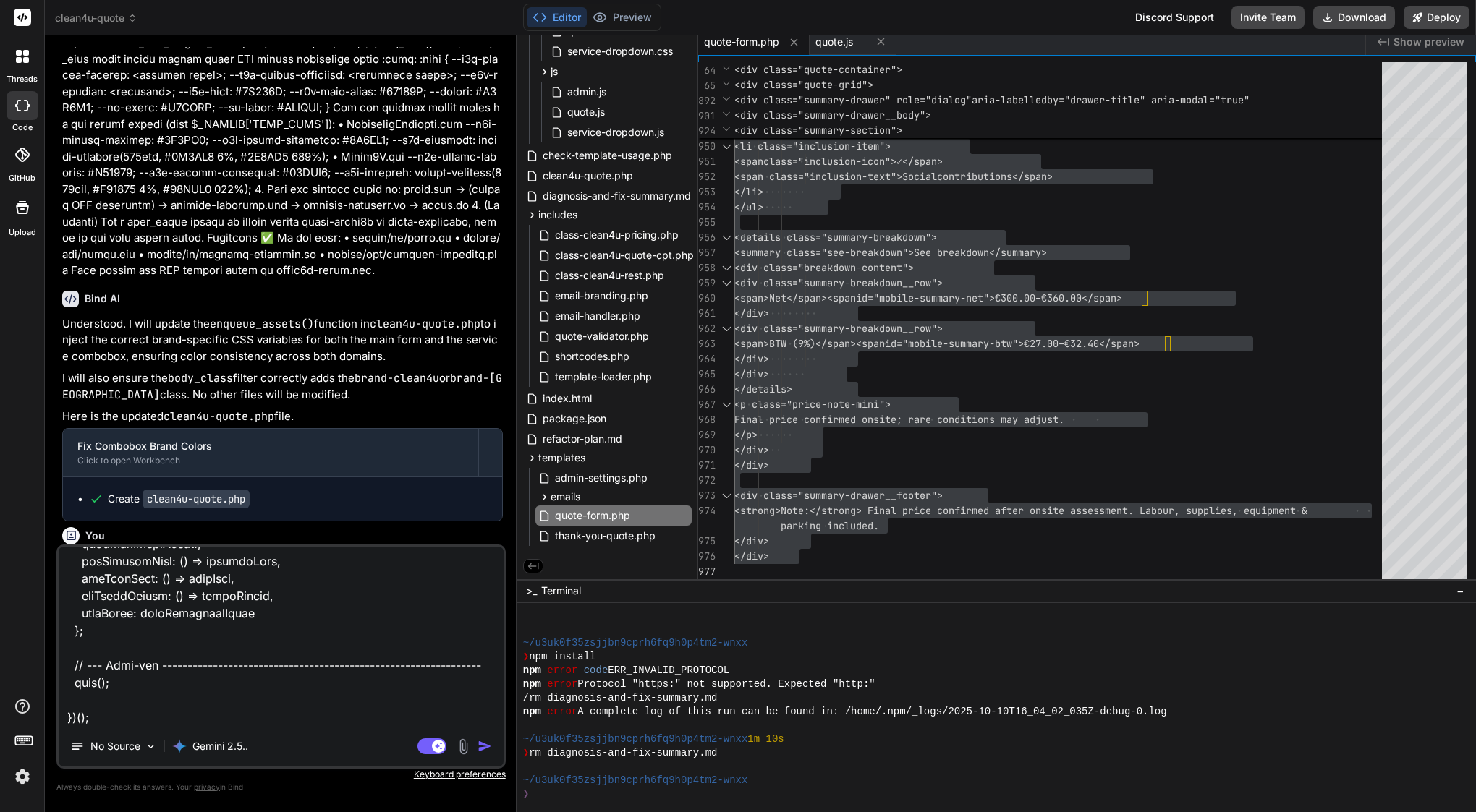
drag, startPoint x: 85, startPoint y: 320, endPoint x: 352, endPoint y: 331, distance: 267.2
click at [202, 649] on textarea at bounding box center [281, 636] width 445 height 179
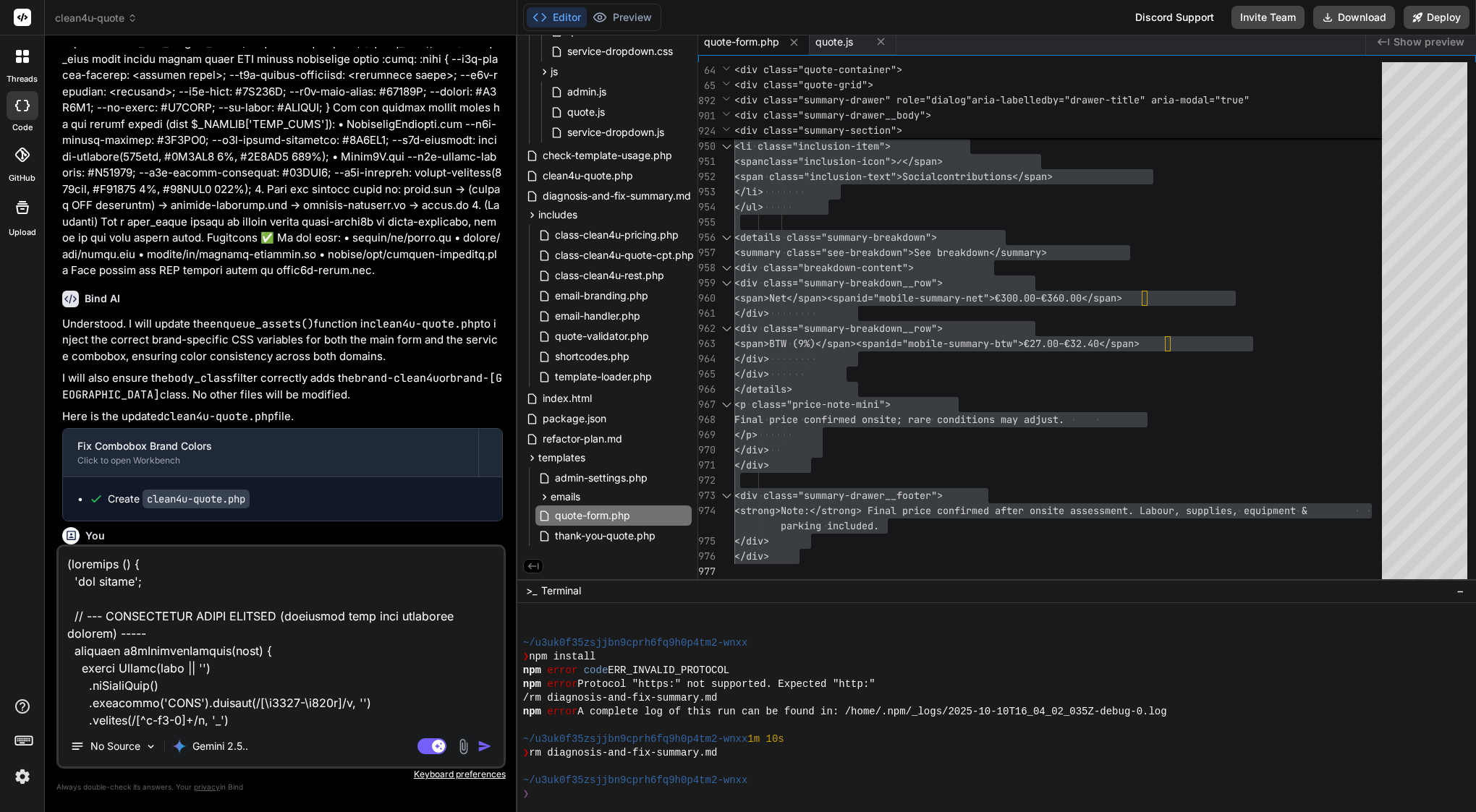
drag, startPoint x: 99, startPoint y: 723, endPoint x: 49, endPoint y: 303, distance: 423.0
click at [49, 303] on div "Bind AI Web Search Created with Pixso. Code Generator You Bind AI Of course. I …" at bounding box center [281, 423] width 472 height 776
type textarea "x"
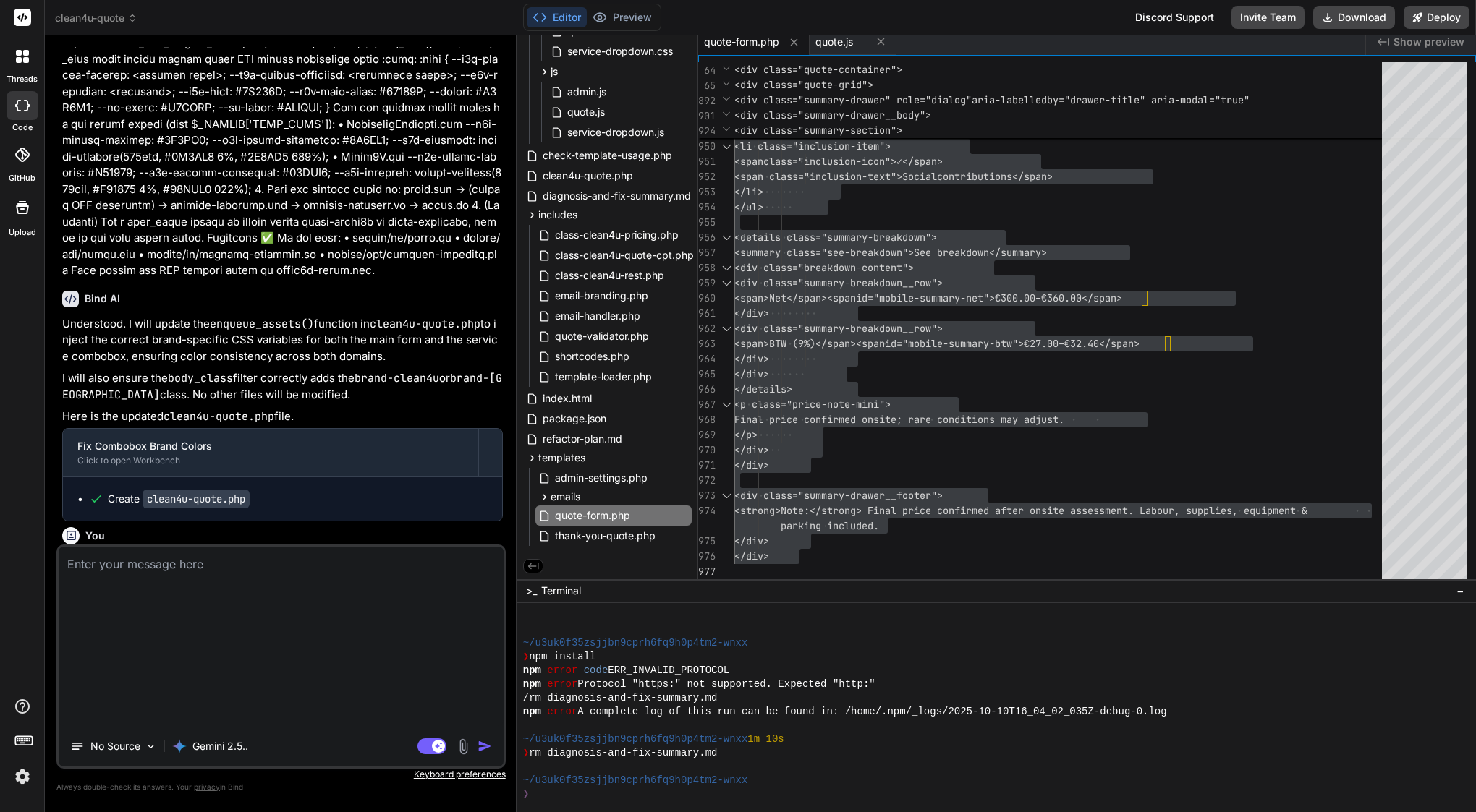
scroll to position [31691, 0]
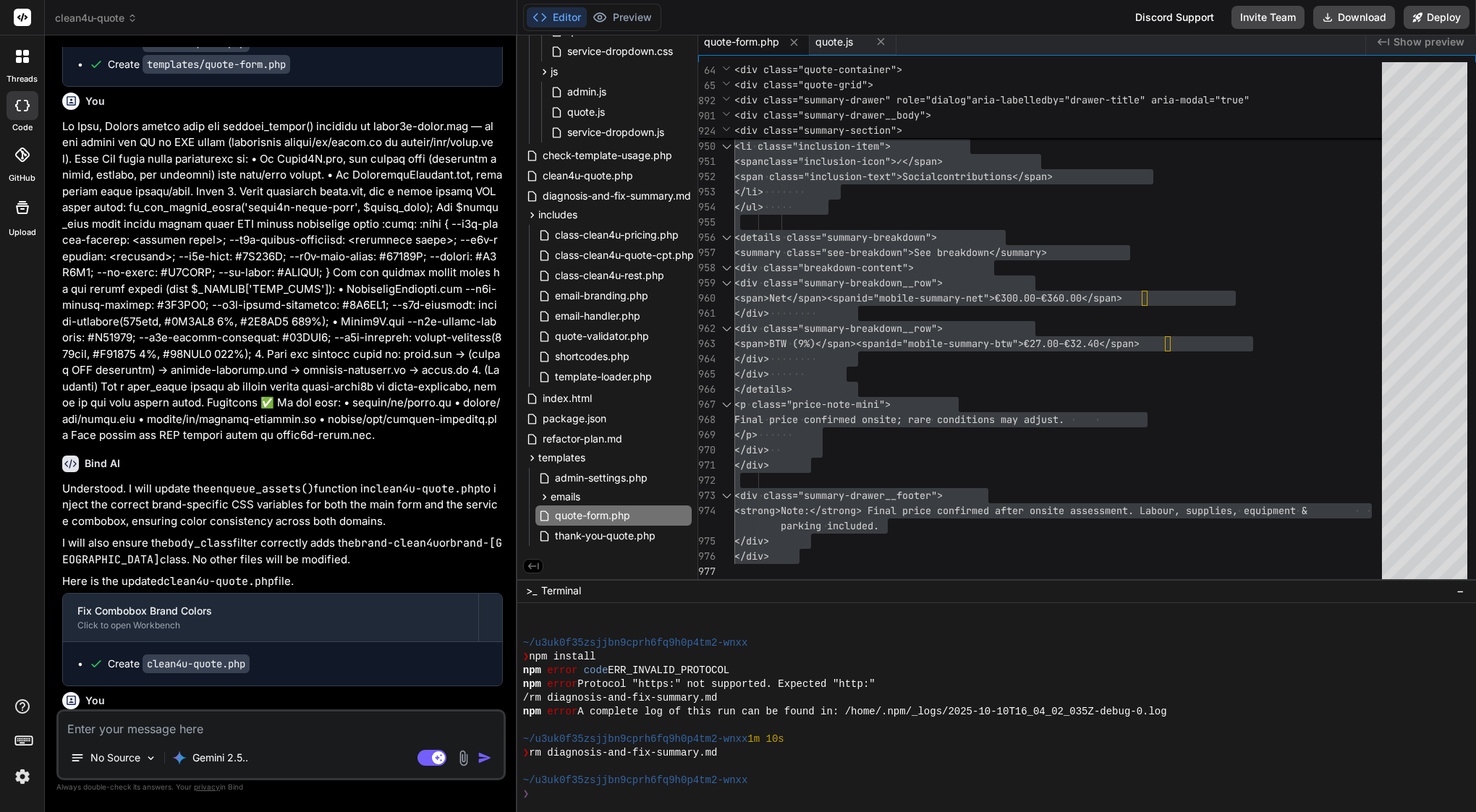
drag, startPoint x: 87, startPoint y: 486, endPoint x: 315, endPoint y: 708, distance: 318.2
copy div "Bind AI Of course. The submission issue is a classic case of hidden required fi…"
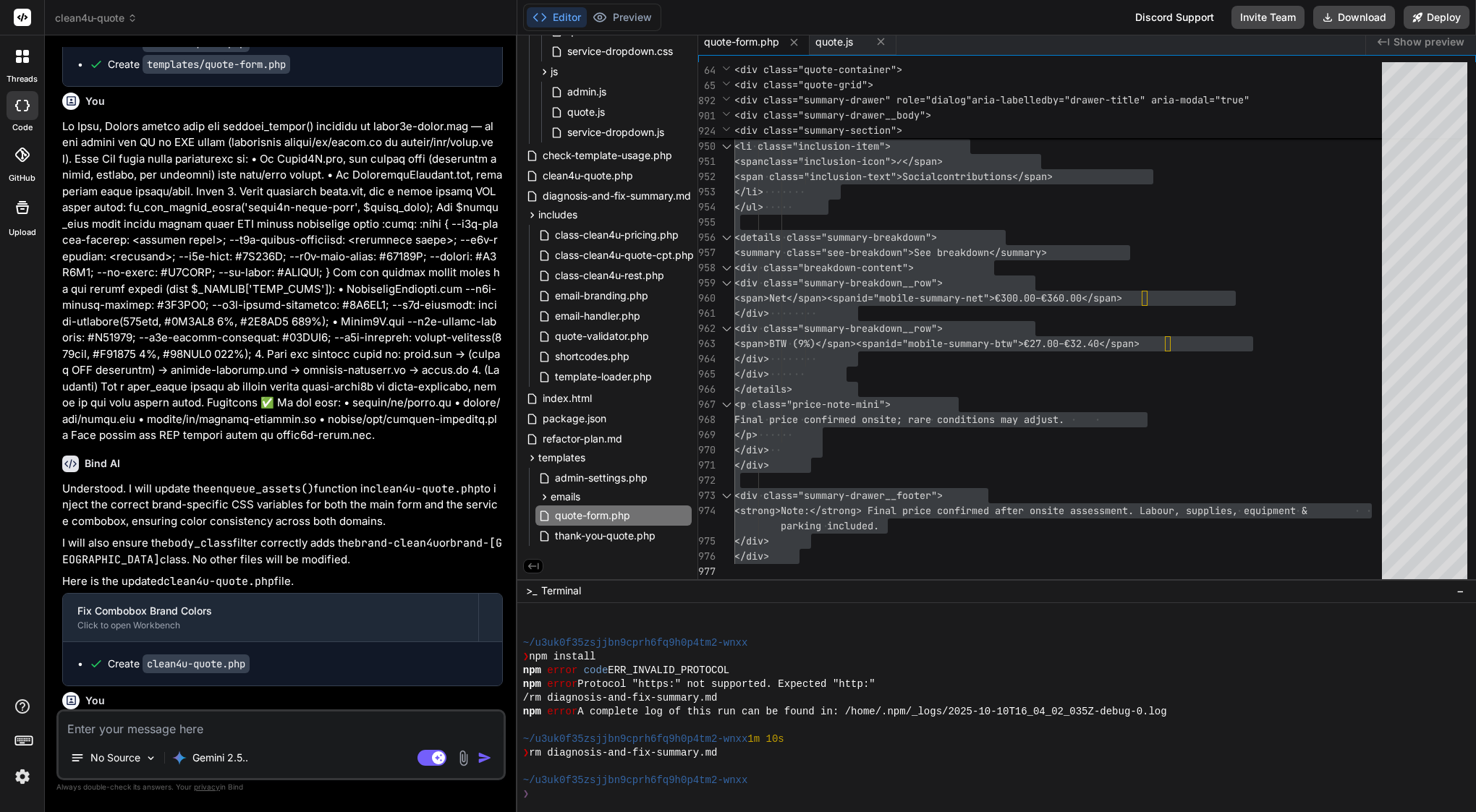
click at [208, 735] on textarea at bounding box center [281, 725] width 445 height 26
type textarea "s"
type textarea "x"
type textarea "st"
type textarea "x"
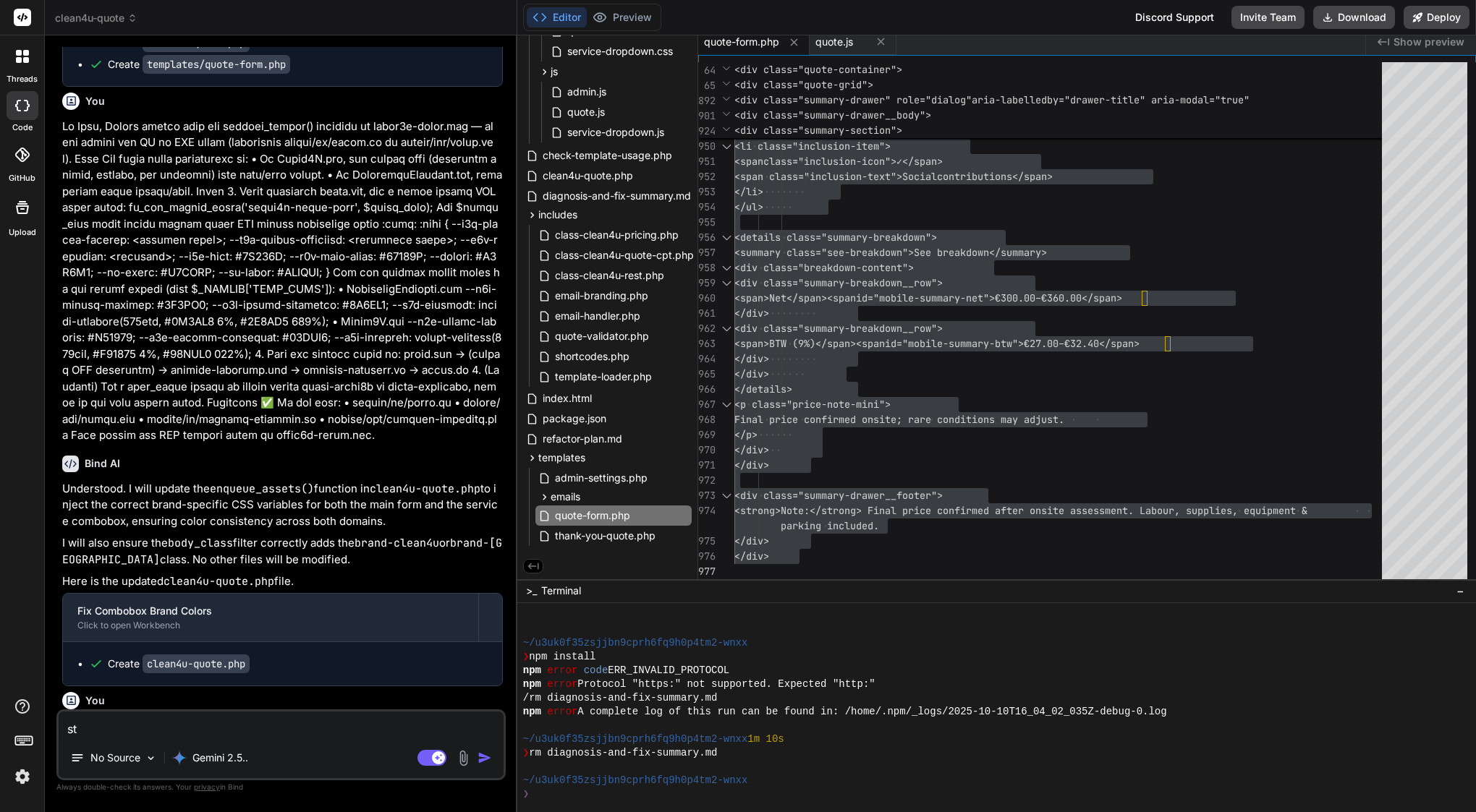
type textarea "sti"
type textarea "x"
type textarea "stil"
type textarea "x"
type textarea "still"
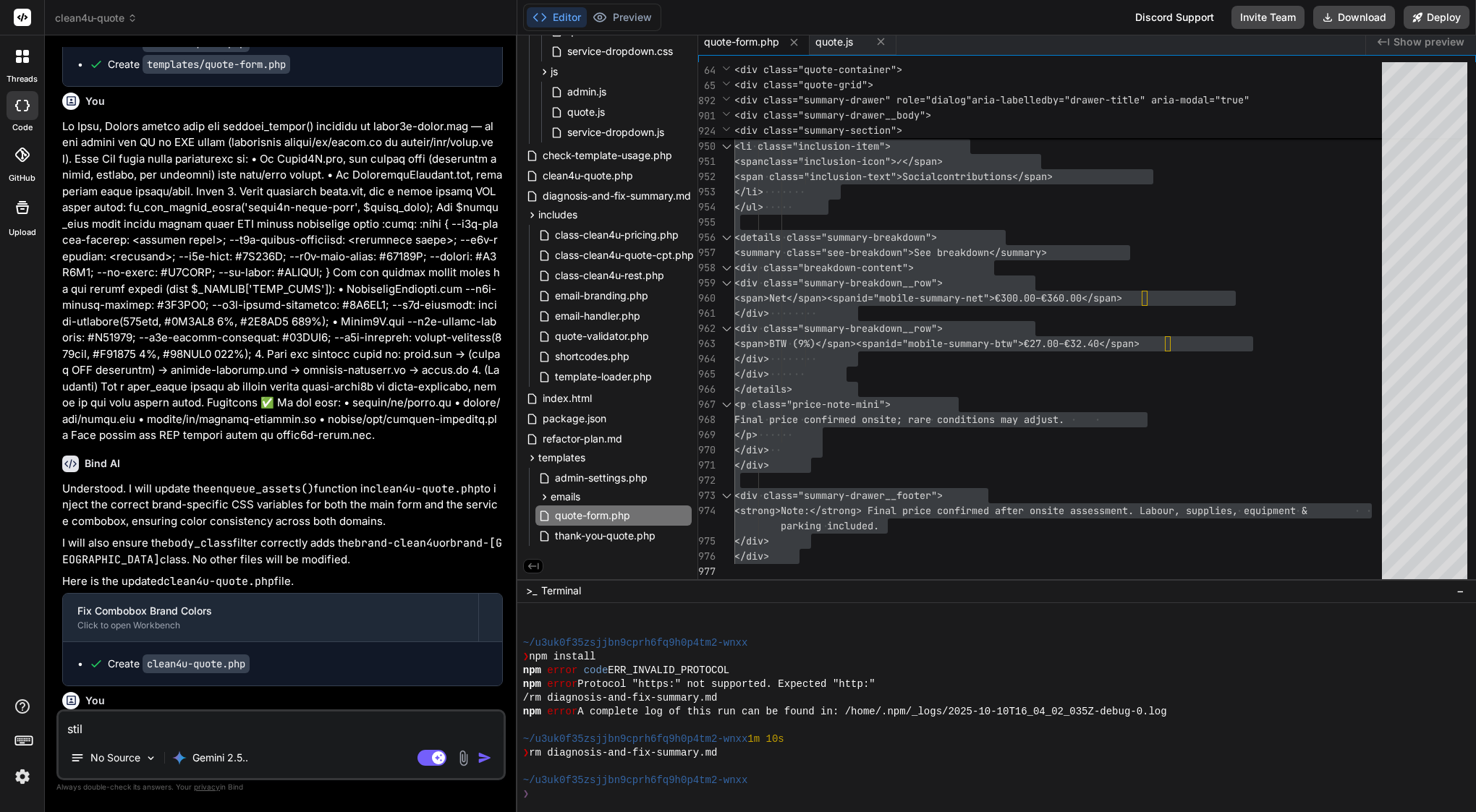
type textarea "x"
type textarea "still"
type textarea "x"
type textarea "still d"
type textarea "x"
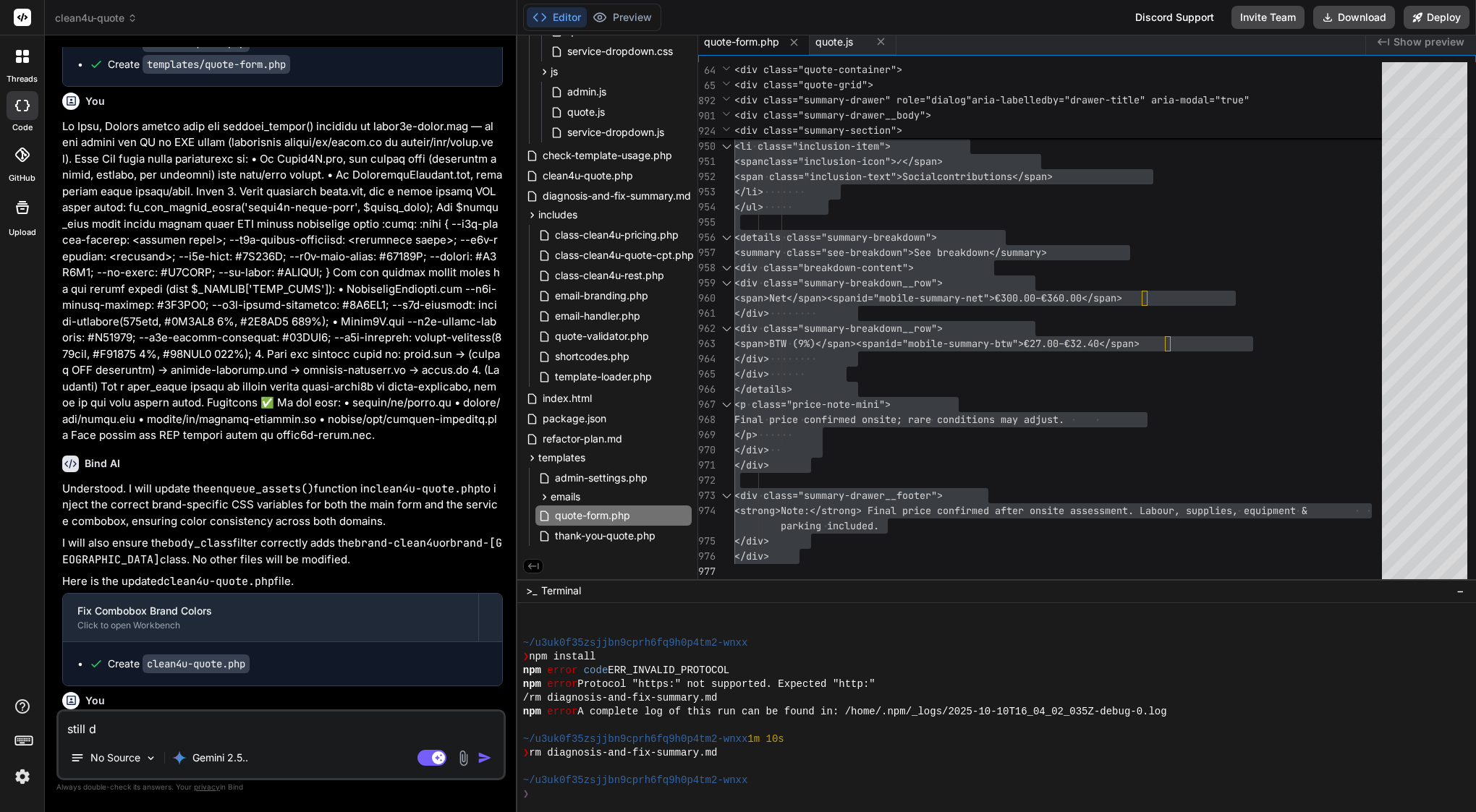
type textarea "still do"
type textarea "x"
type textarea "still dos"
type textarea "x"
type textarea "still dosn"
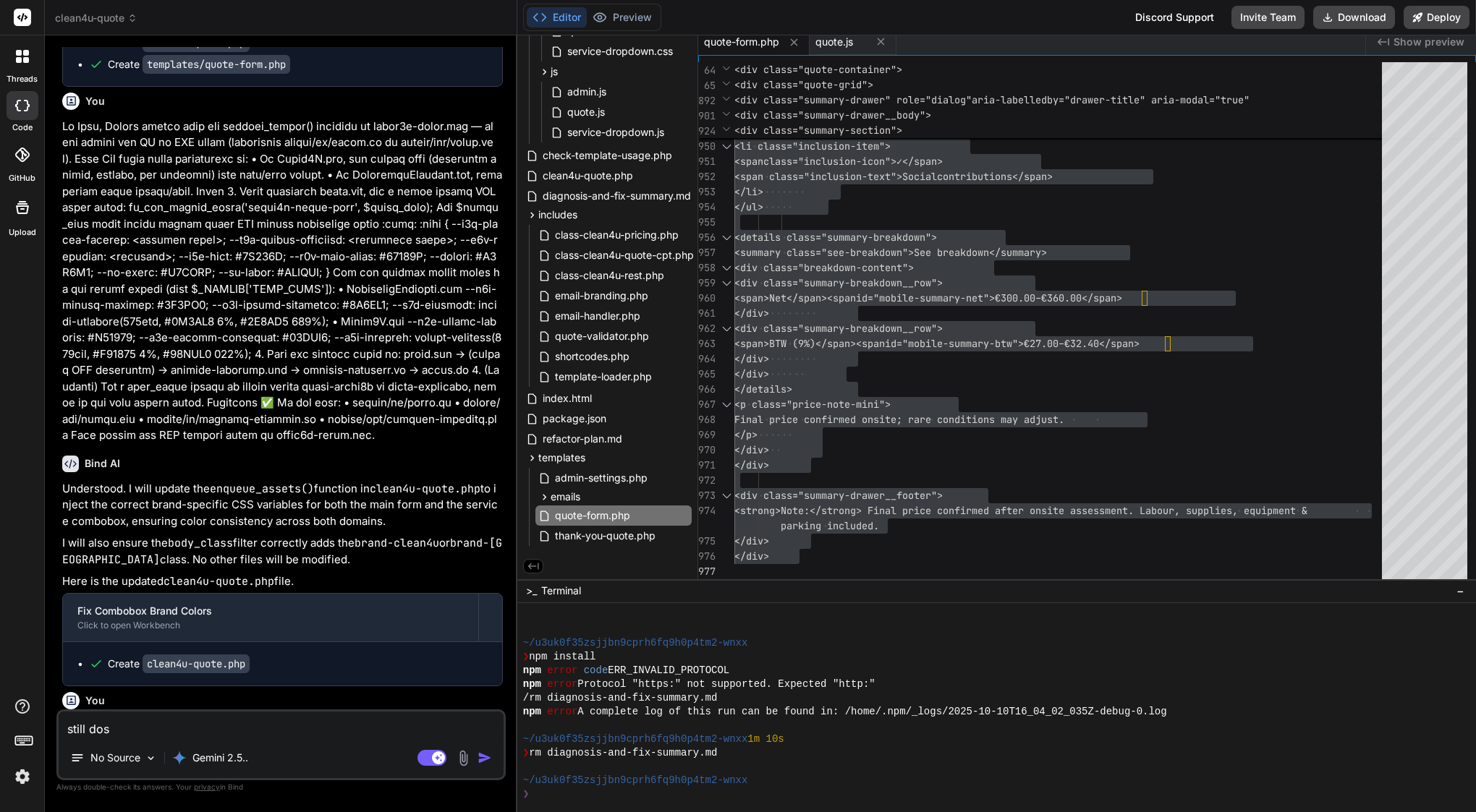
type textarea "x"
type textarea "still dosnt"
type textarea "x"
type textarea "still dosnt"
type textarea "x"
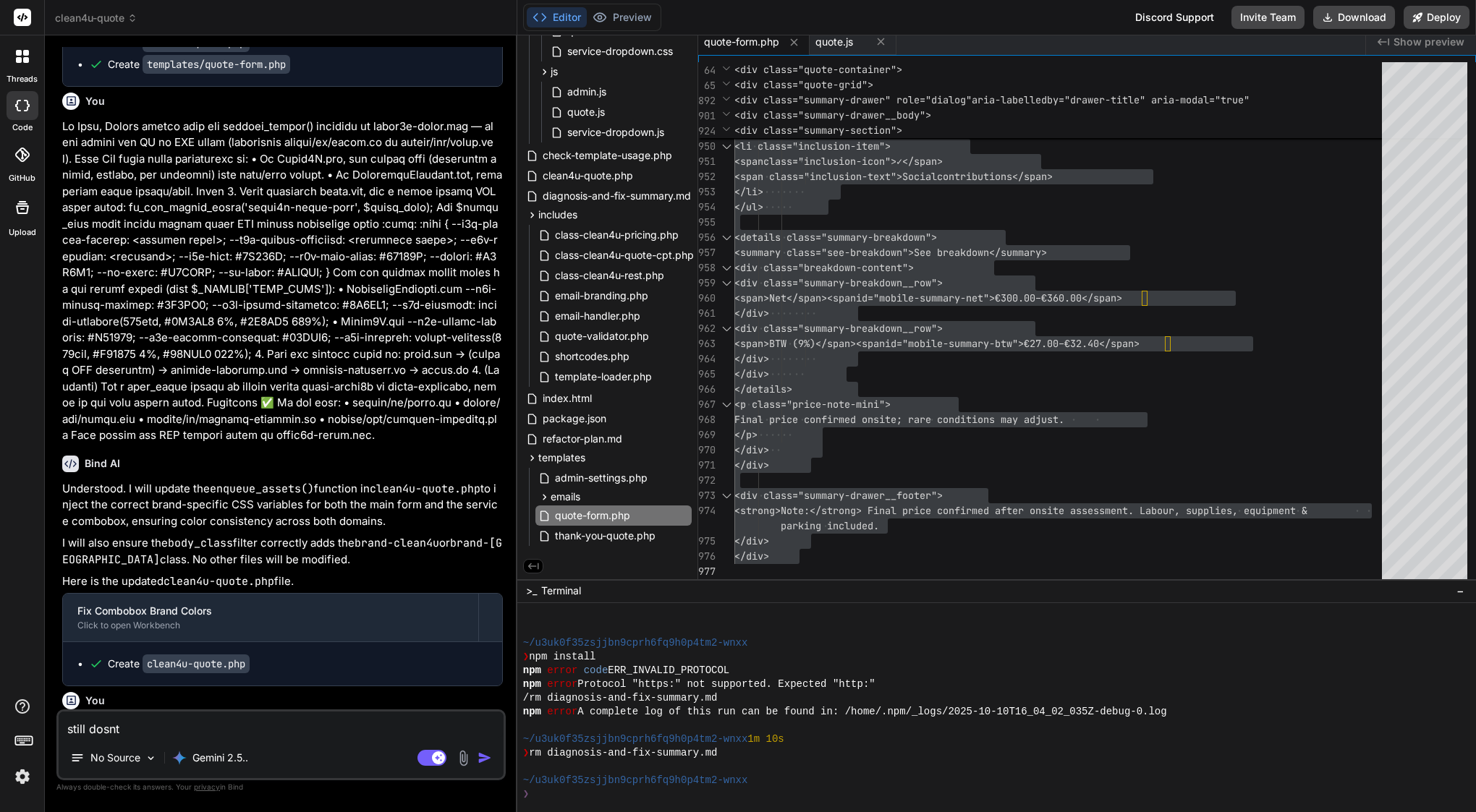
type textarea "still dosnt w"
type textarea "x"
type textarea "still dosnt wo"
type textarea "x"
type textarea "still dosnt wor"
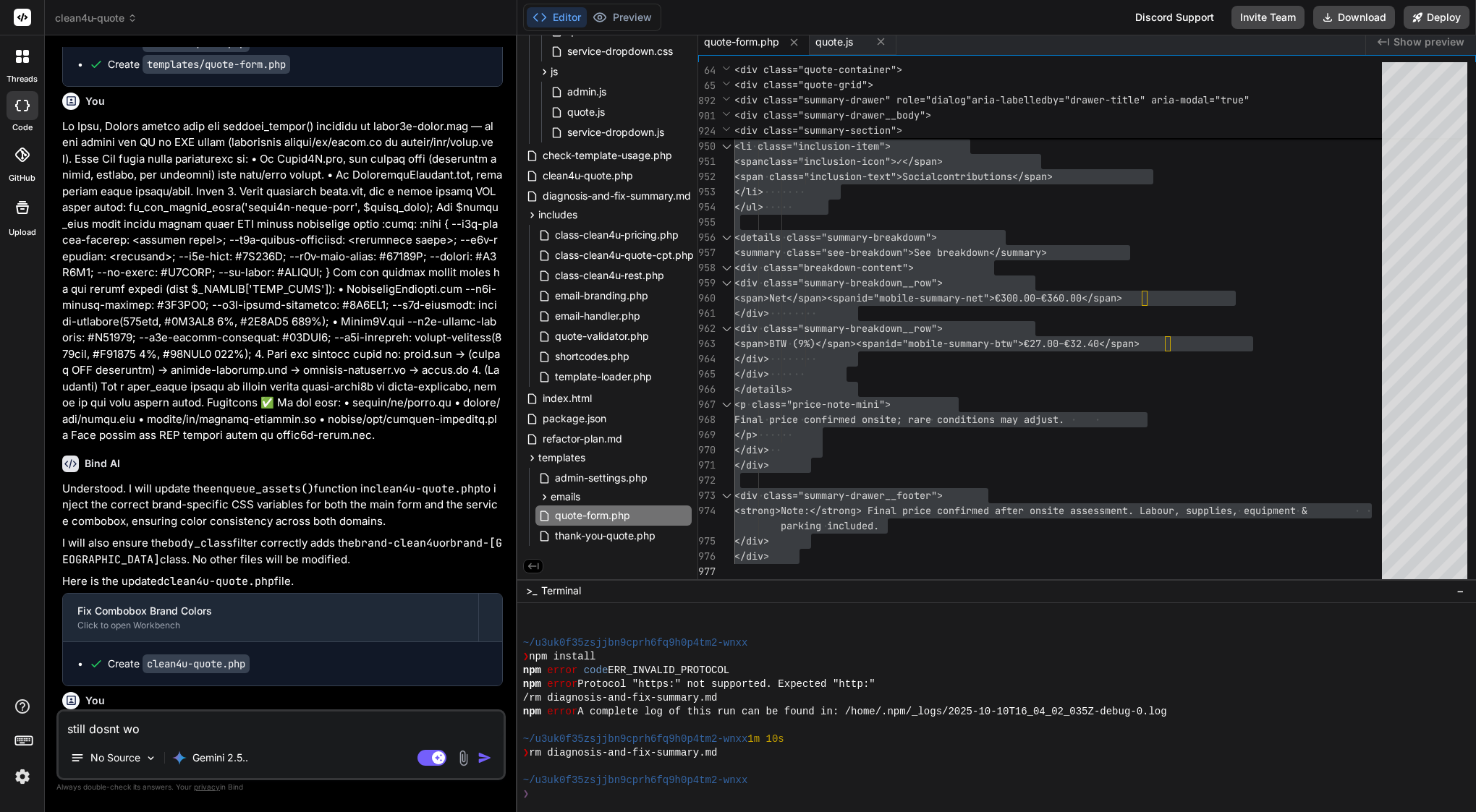
type textarea "x"
type textarea "still dosnt work"
type textarea "x"
type textarea "still dosnt work,"
type textarea "x"
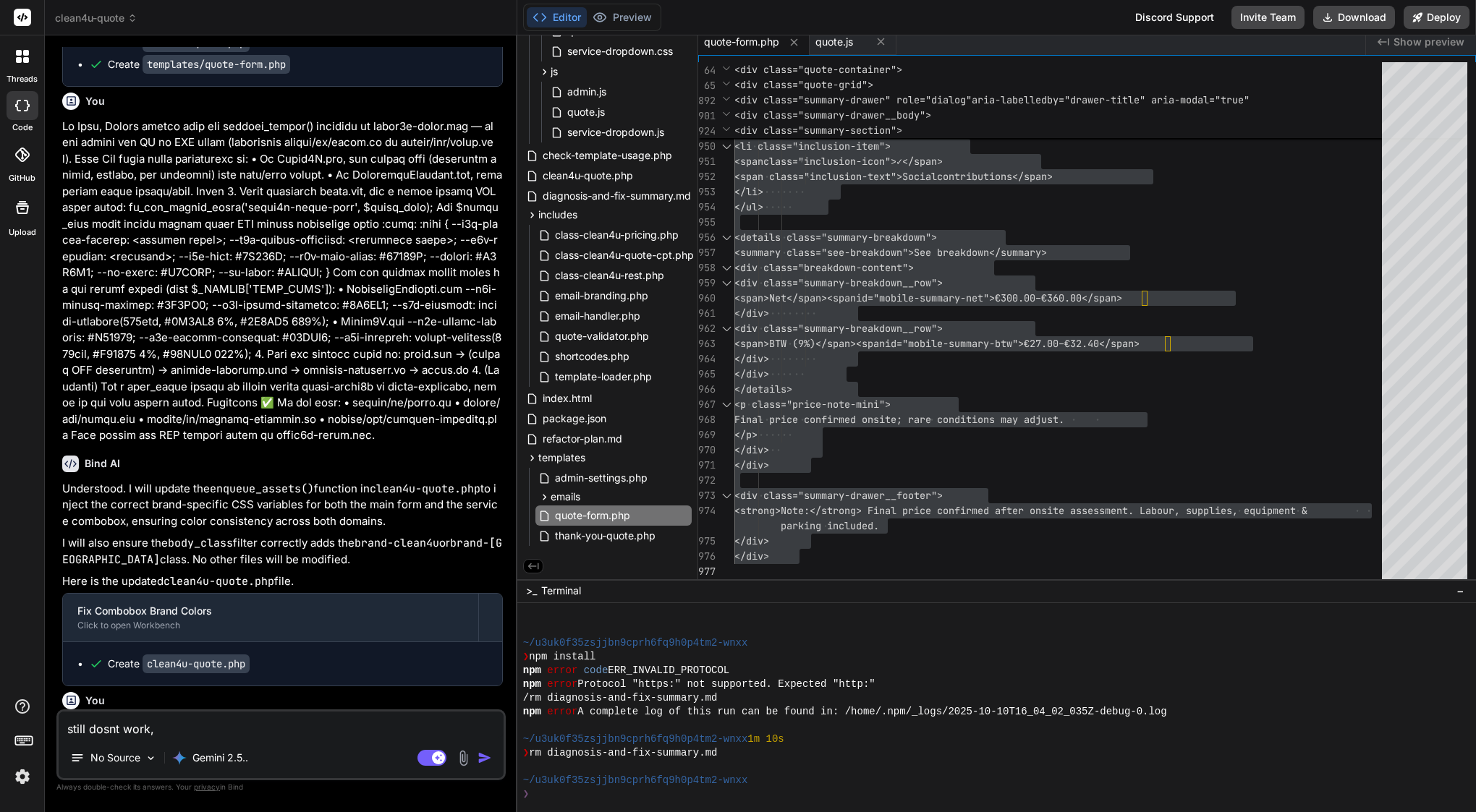
type textarea "still dosnt work,"
type textarea "x"
type textarea "still dosnt work, c"
type textarea "x"
type textarea "still dosnt work, co"
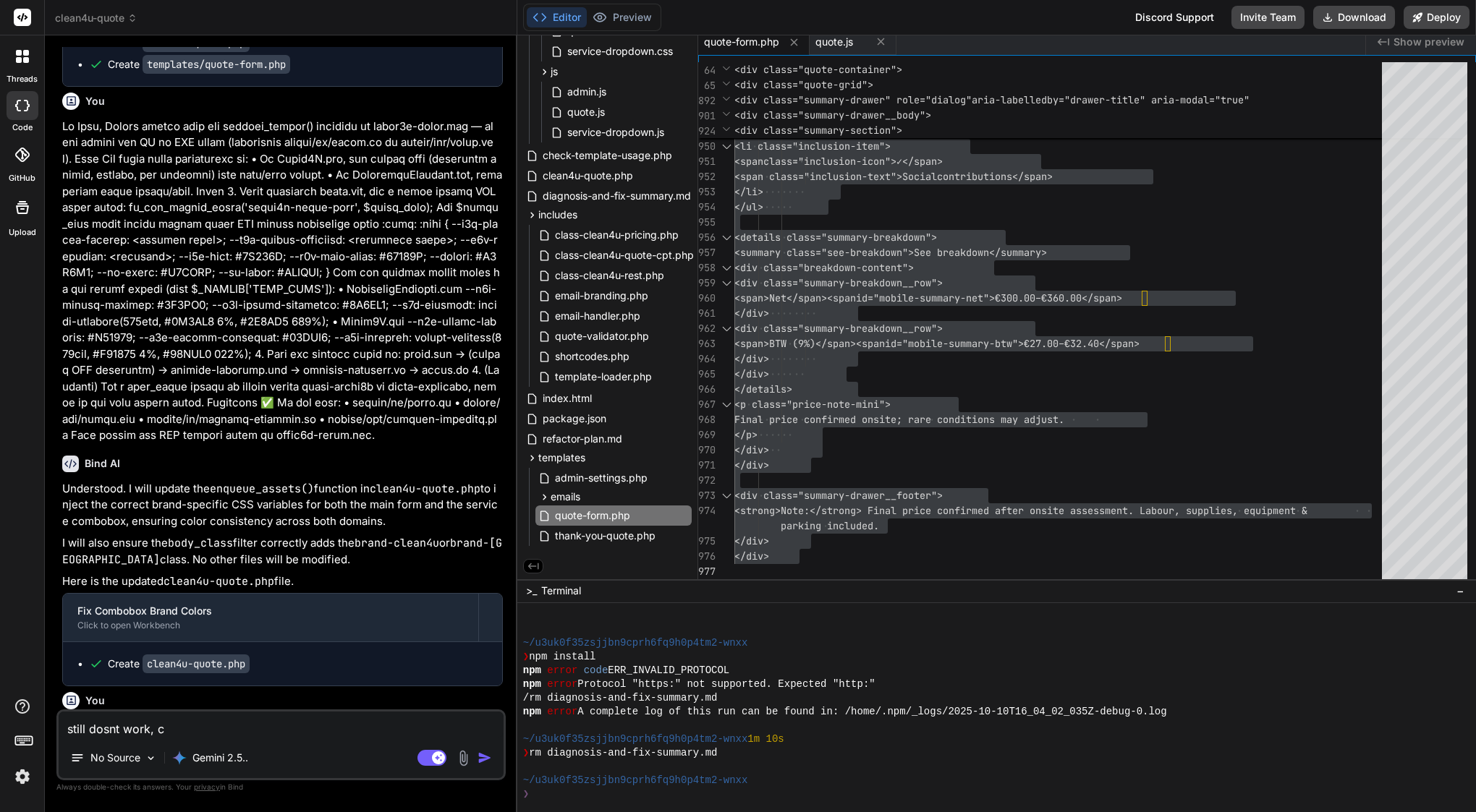
type textarea "x"
type textarea "still dosnt work, cou"
type textarea "x"
type textarea "still dosnt work, coul"
type textarea "x"
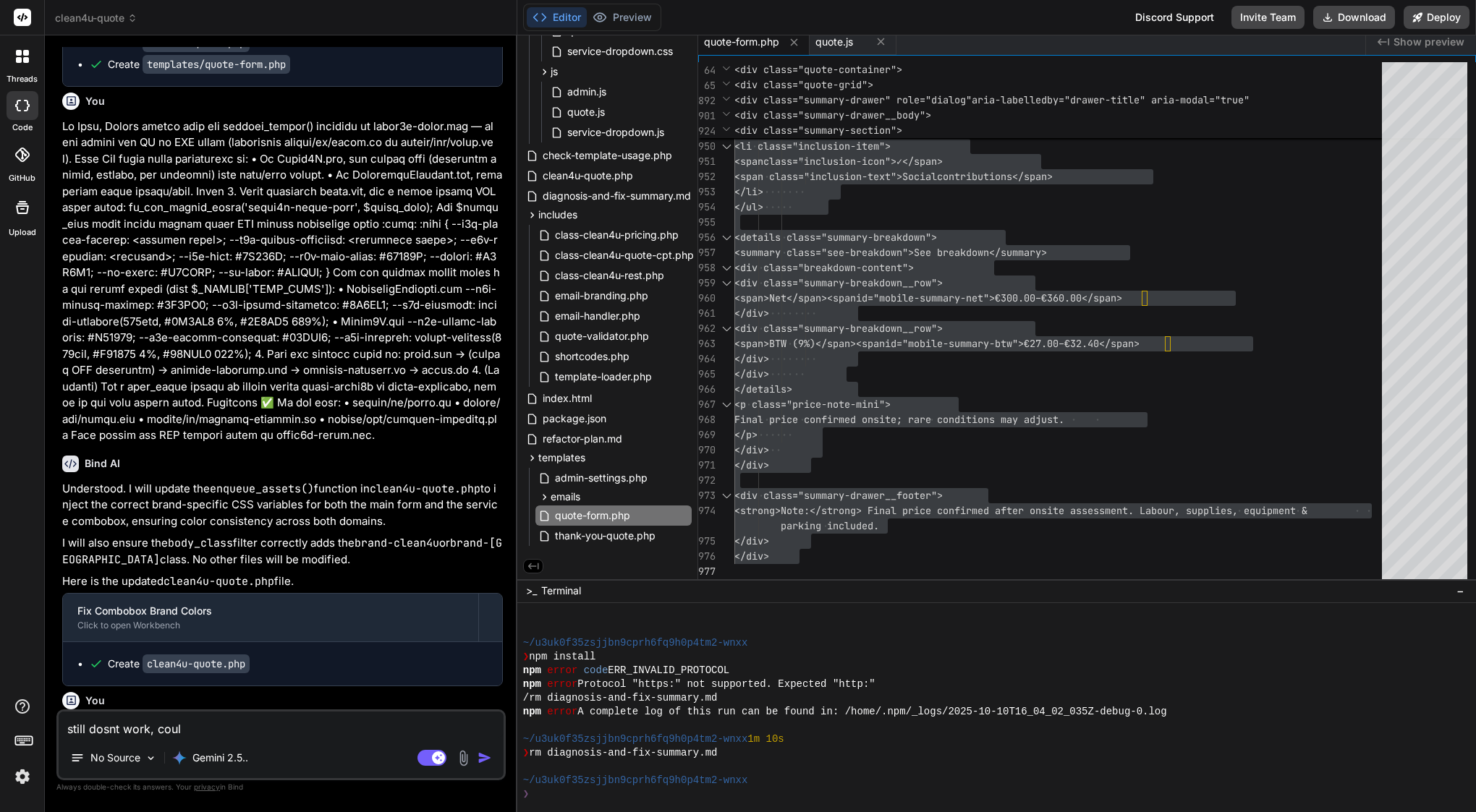
type textarea "still dosnt work, could"
type textarea "x"
type textarea "still dosnt work, could"
type textarea "x"
type textarea "still dosnt work, could y"
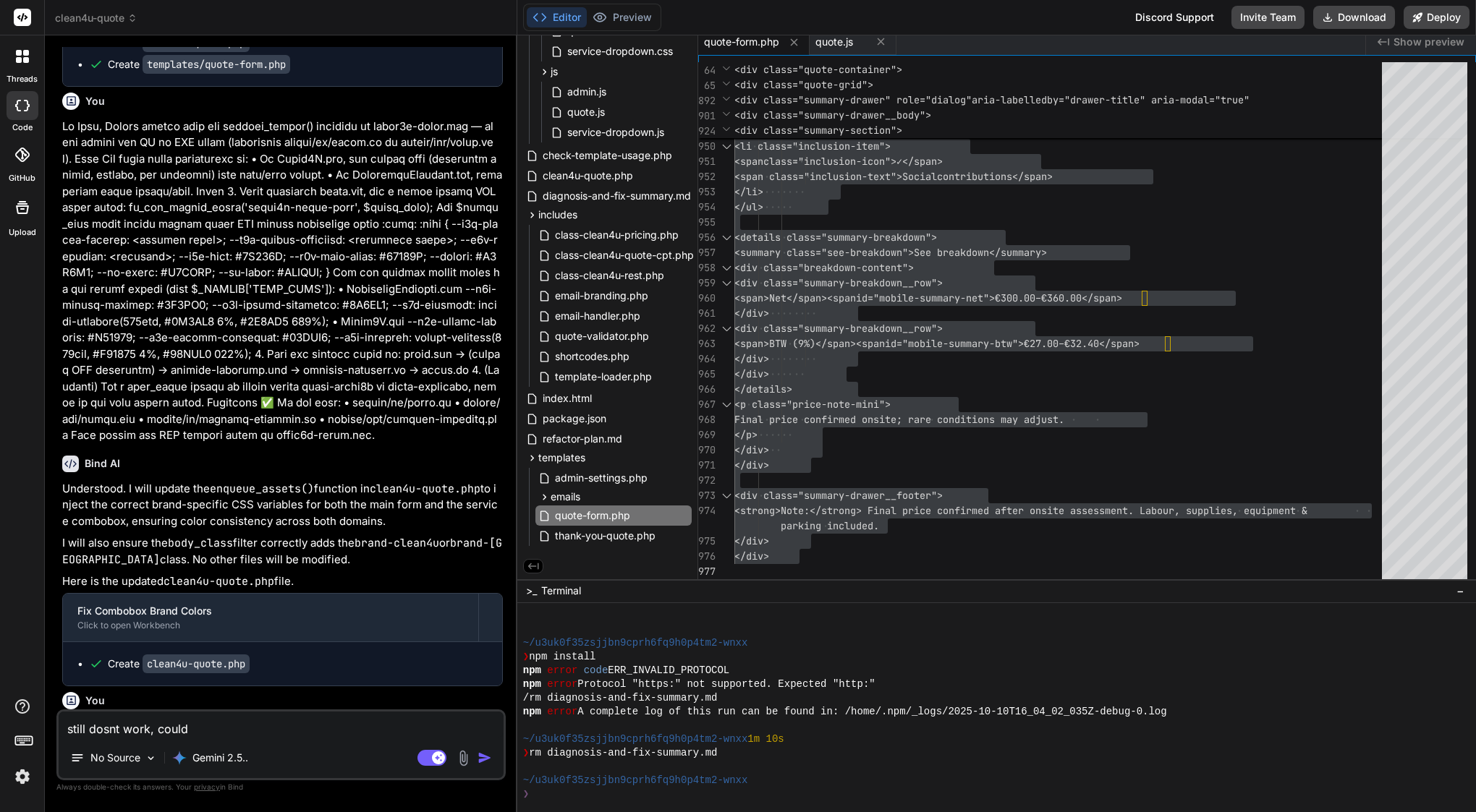
type textarea "x"
type textarea "still dosnt work, could yo"
type textarea "x"
type textarea "still dosnt work, could you"
type textarea "x"
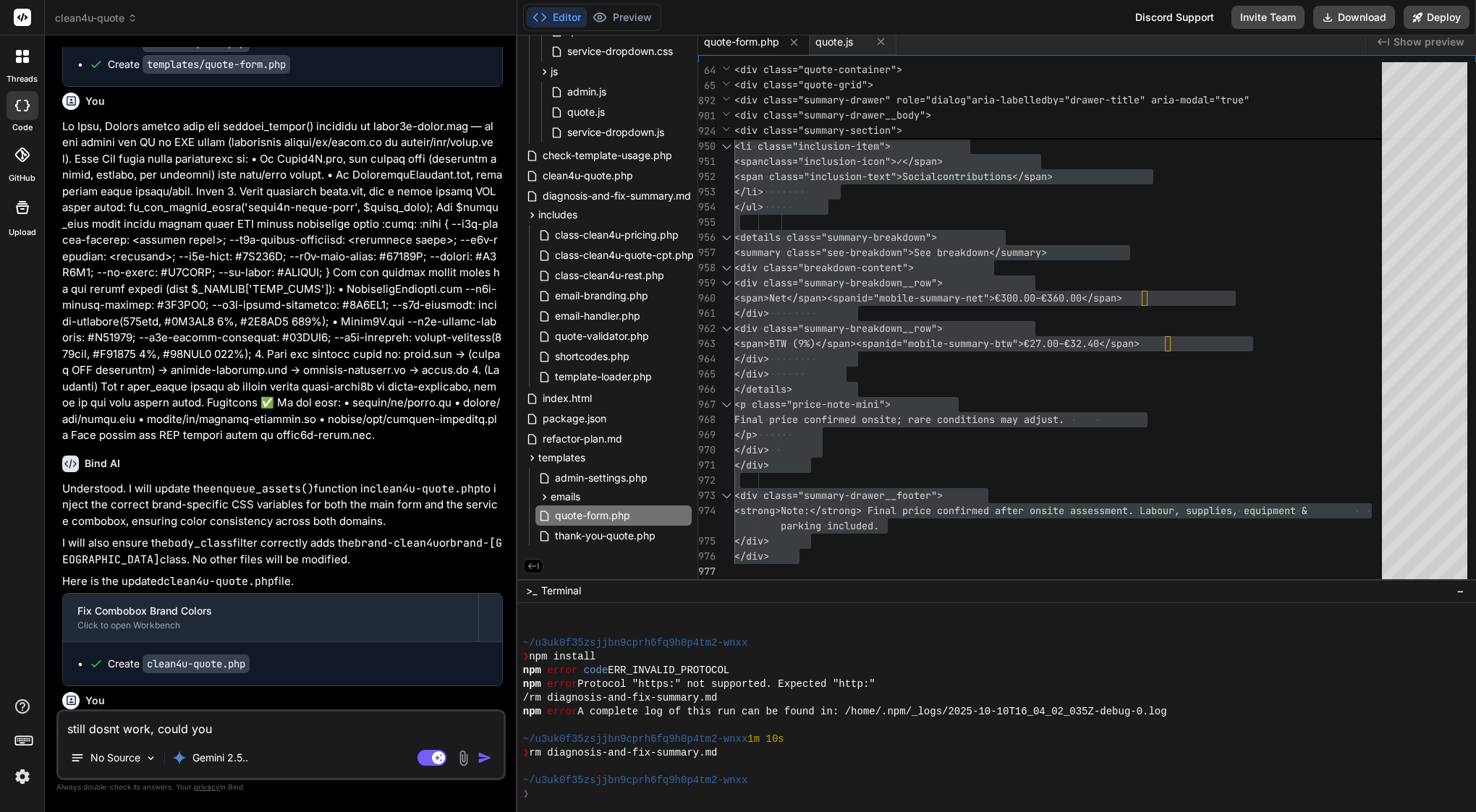
type textarea "still dosnt work, could you"
type textarea "x"
type textarea "still dosnt work, could you m"
type textarea "x"
type textarea "still dosnt work, could you ma"
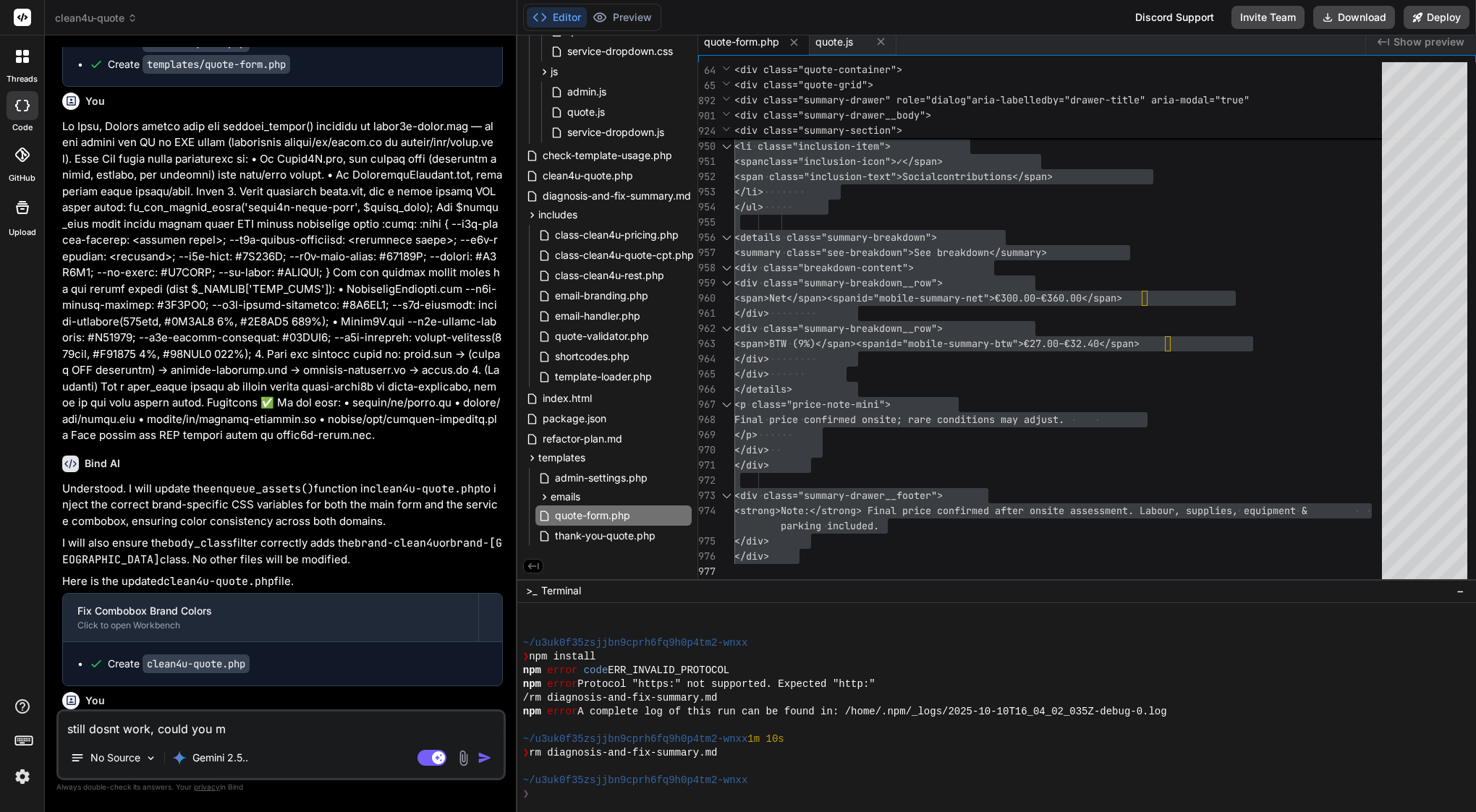
type textarea "x"
type textarea "still dosnt work, could you mak"
type textarea "x"
type textarea "still dosnt work, could you make"
type textarea "x"
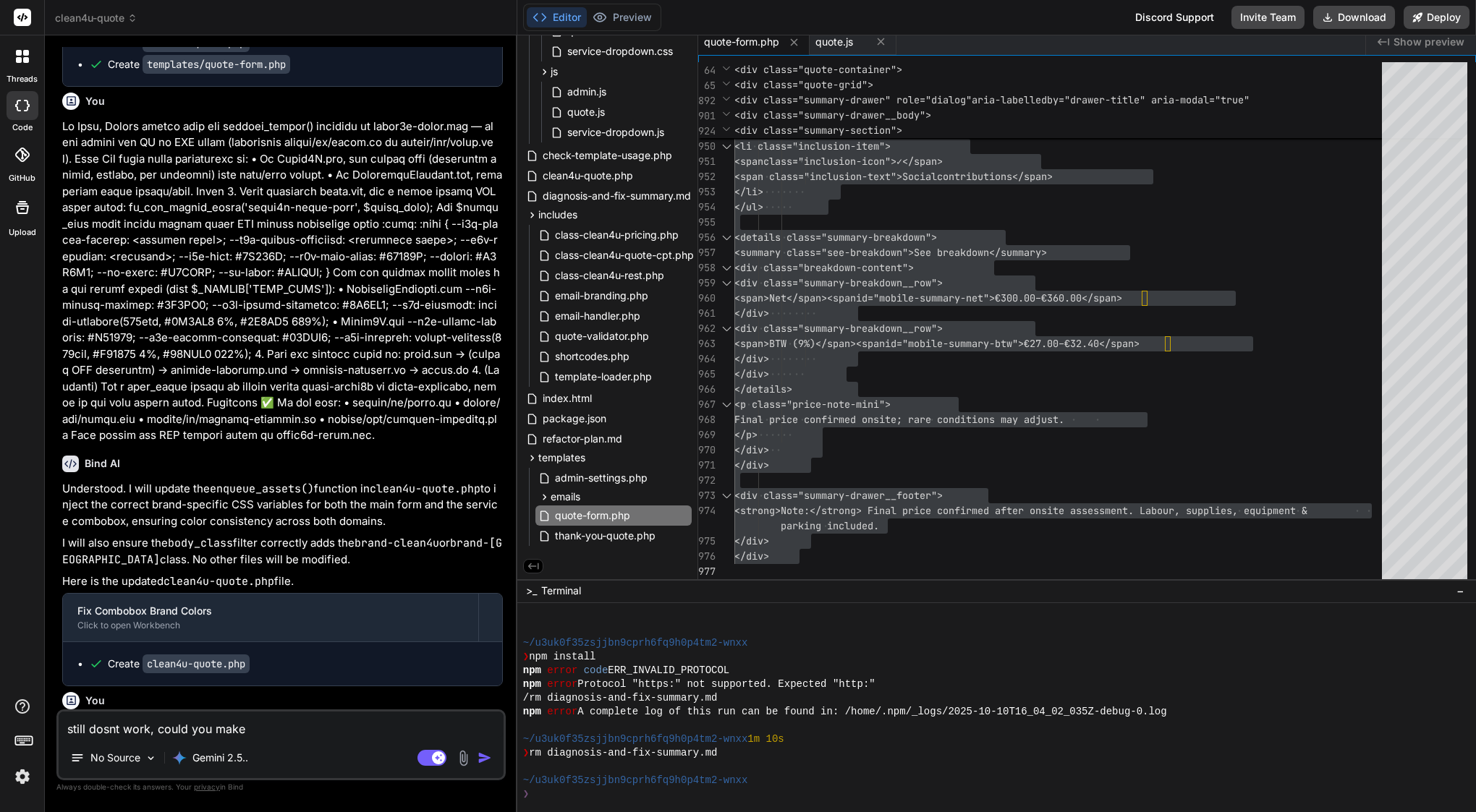
type textarea "still dosnt work, could you make"
type textarea "x"
type textarea "still dosnt work, could you make a"
type textarea "x"
type textarea "still dosnt work, could you make au"
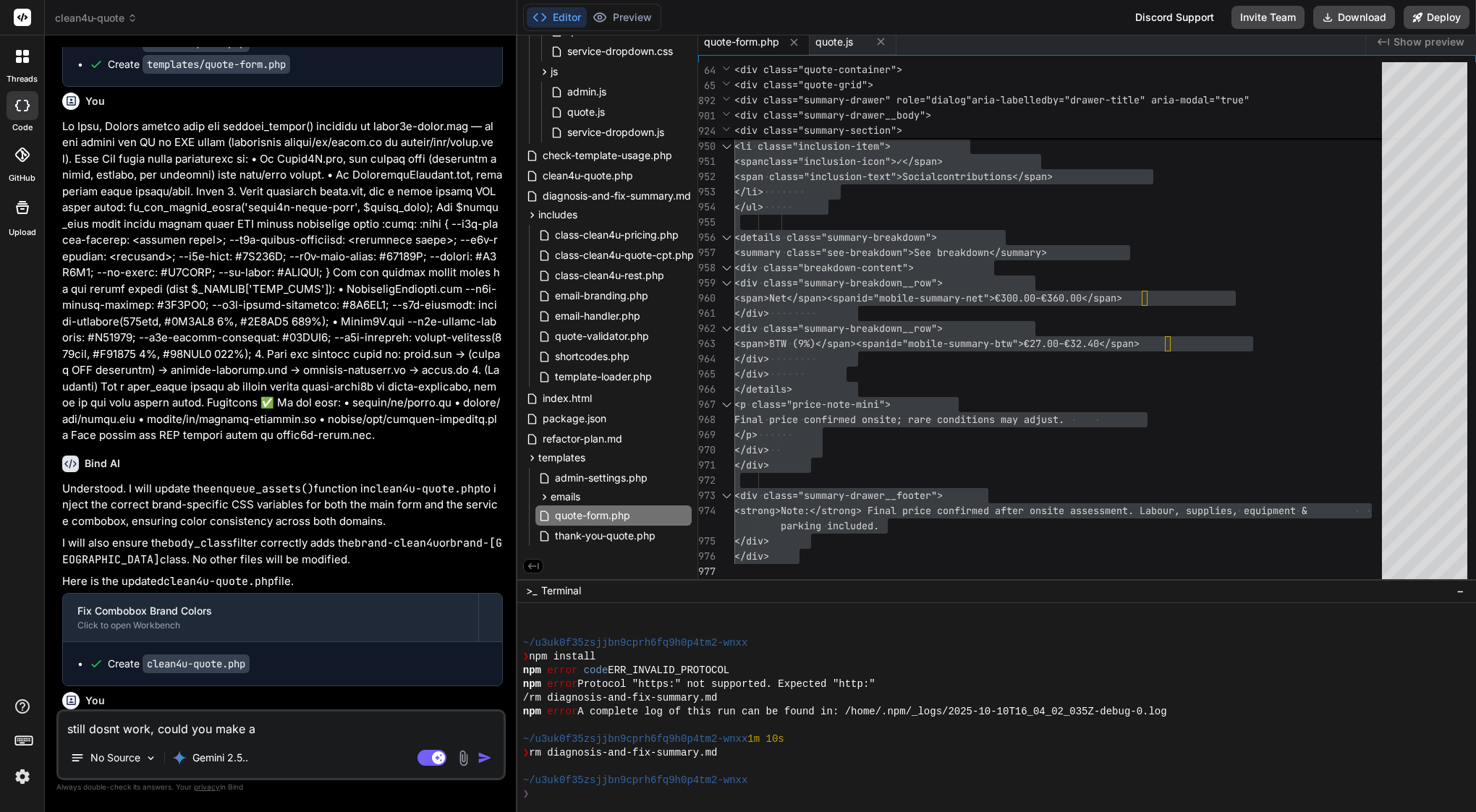
type textarea "x"
type textarea "still dosnt work, could you make aud"
type textarea "x"
type textarea "still dosnt work, could you make audi"
type textarea "x"
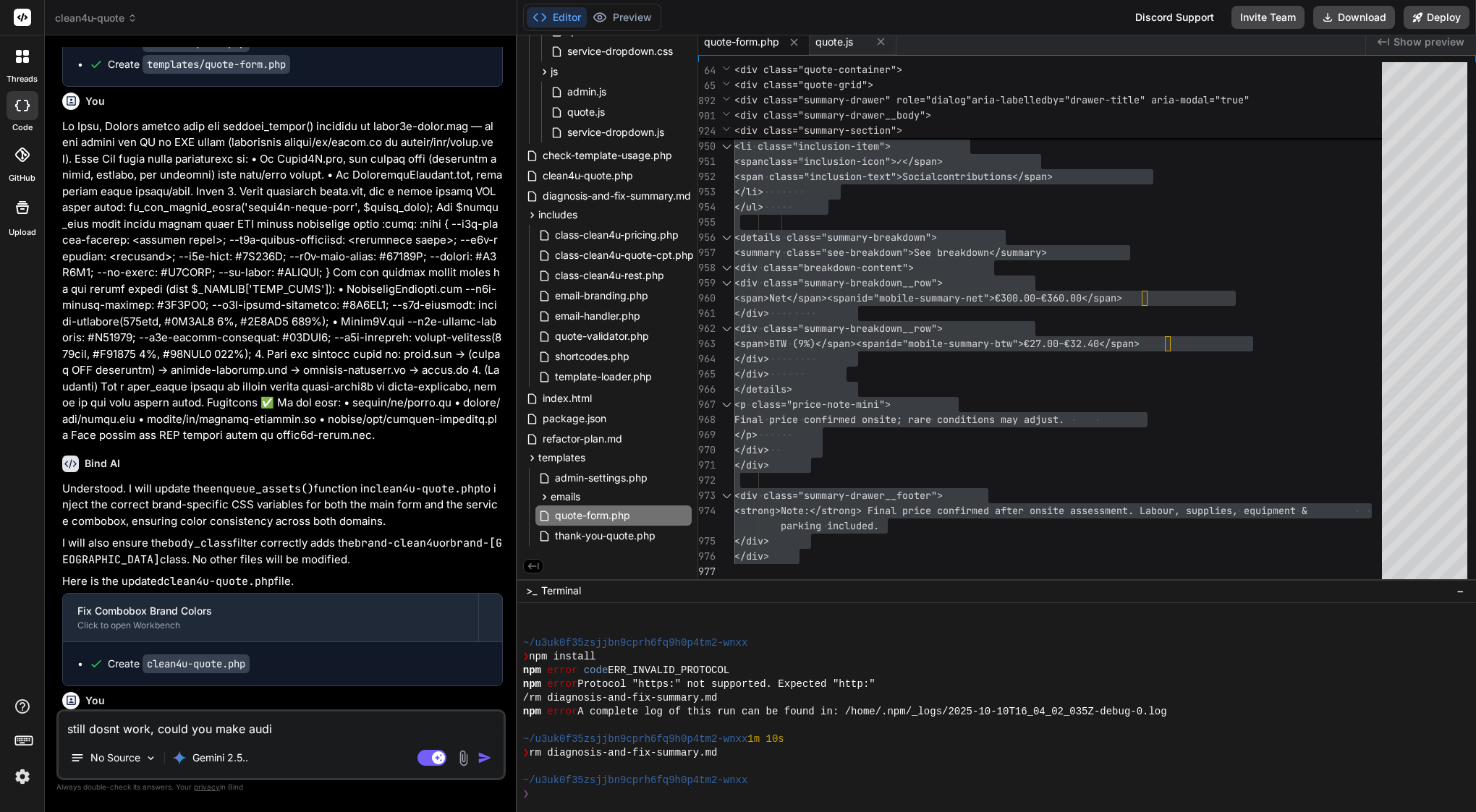
type textarea "still dosnt work, could you make audit"
type textarea "x"
type textarea "still dosnt work, could you make audit"
type textarea "x"
type textarea "still dosnt work, could you make audit w"
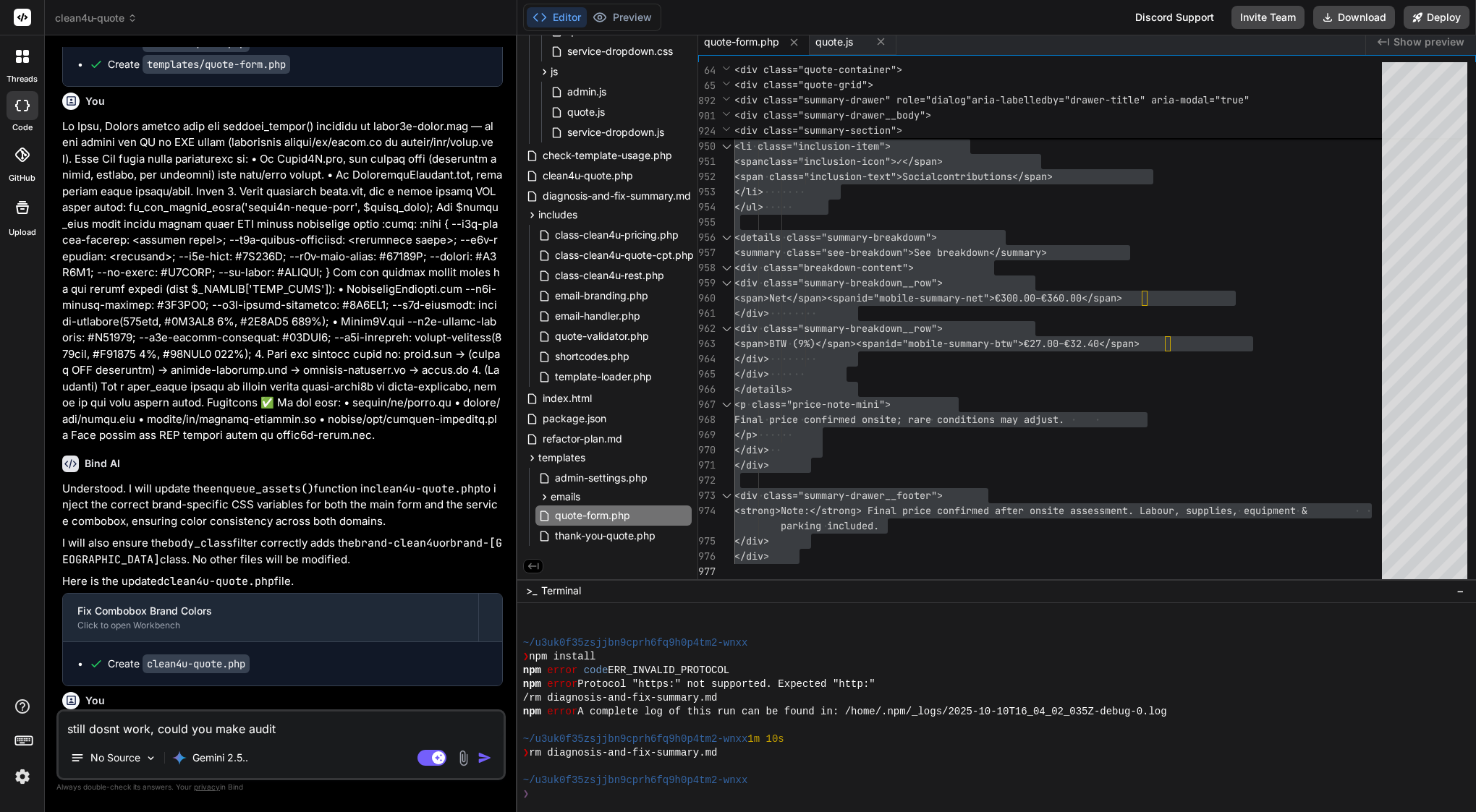
type textarea "x"
type textarea "still dosnt work, could you make audit wh"
type textarea "x"
type textarea "still dosnt work, could you make audit why"
type textarea "x"
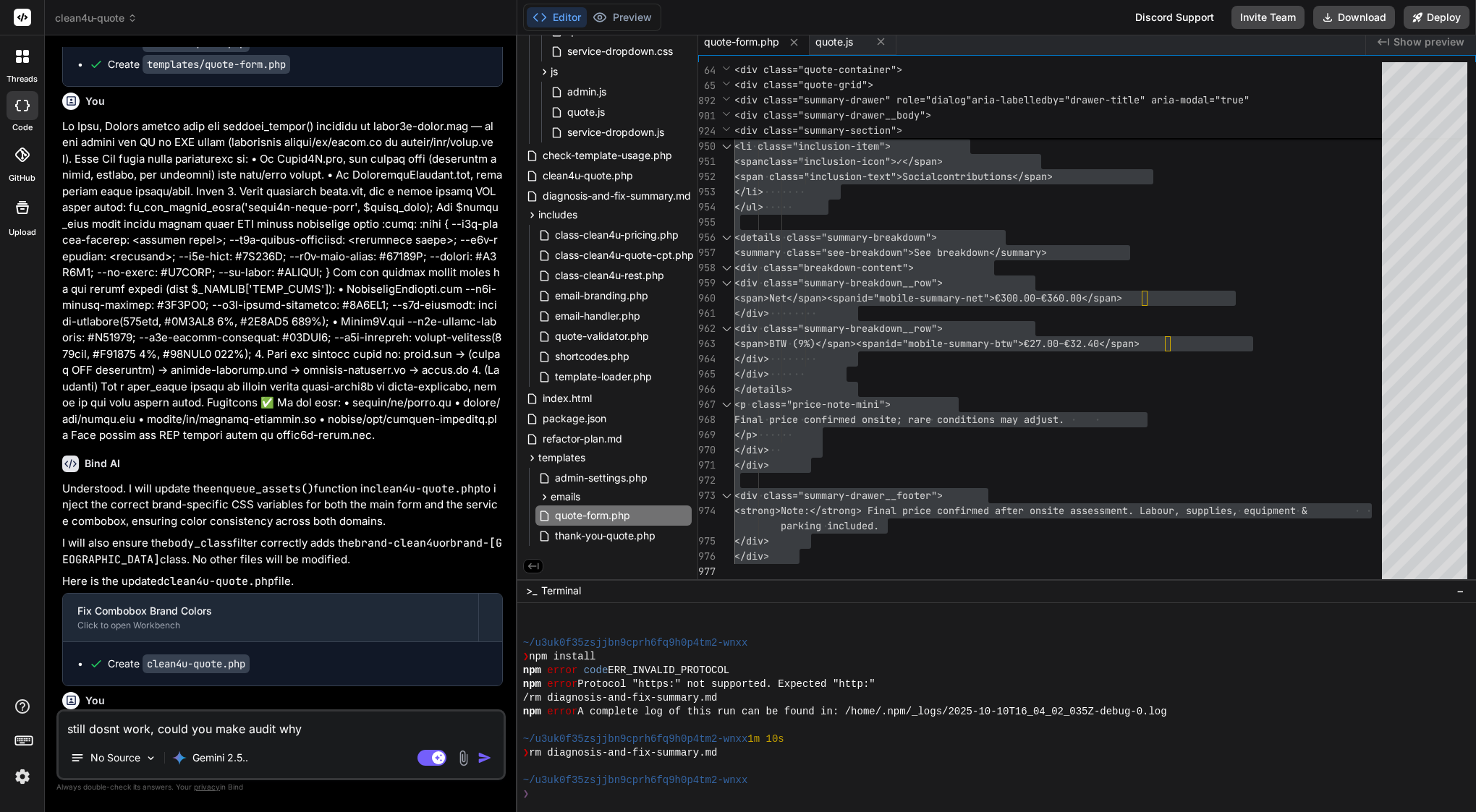
type textarea "still dosnt work, could you make audit why"
type textarea "x"
type textarea "still dosnt work, could you make audit why s"
type textarea "x"
type textarea "still dosnt work, could you make audit why su"
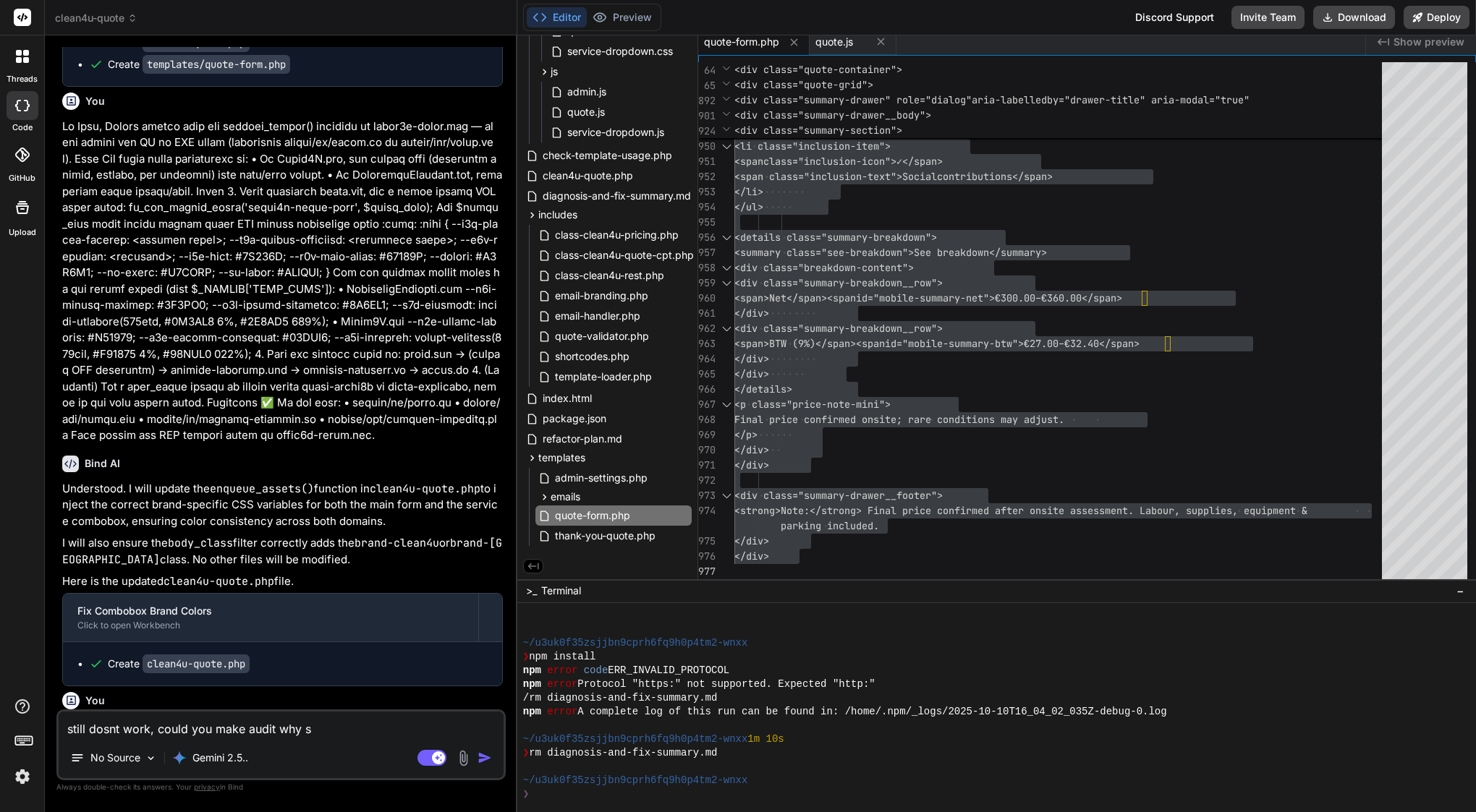
type textarea "x"
type textarea "still dosnt work, could you make audit why sub"
type textarea "x"
type textarea "still dosnt work, could you make audit why subm"
type textarea "x"
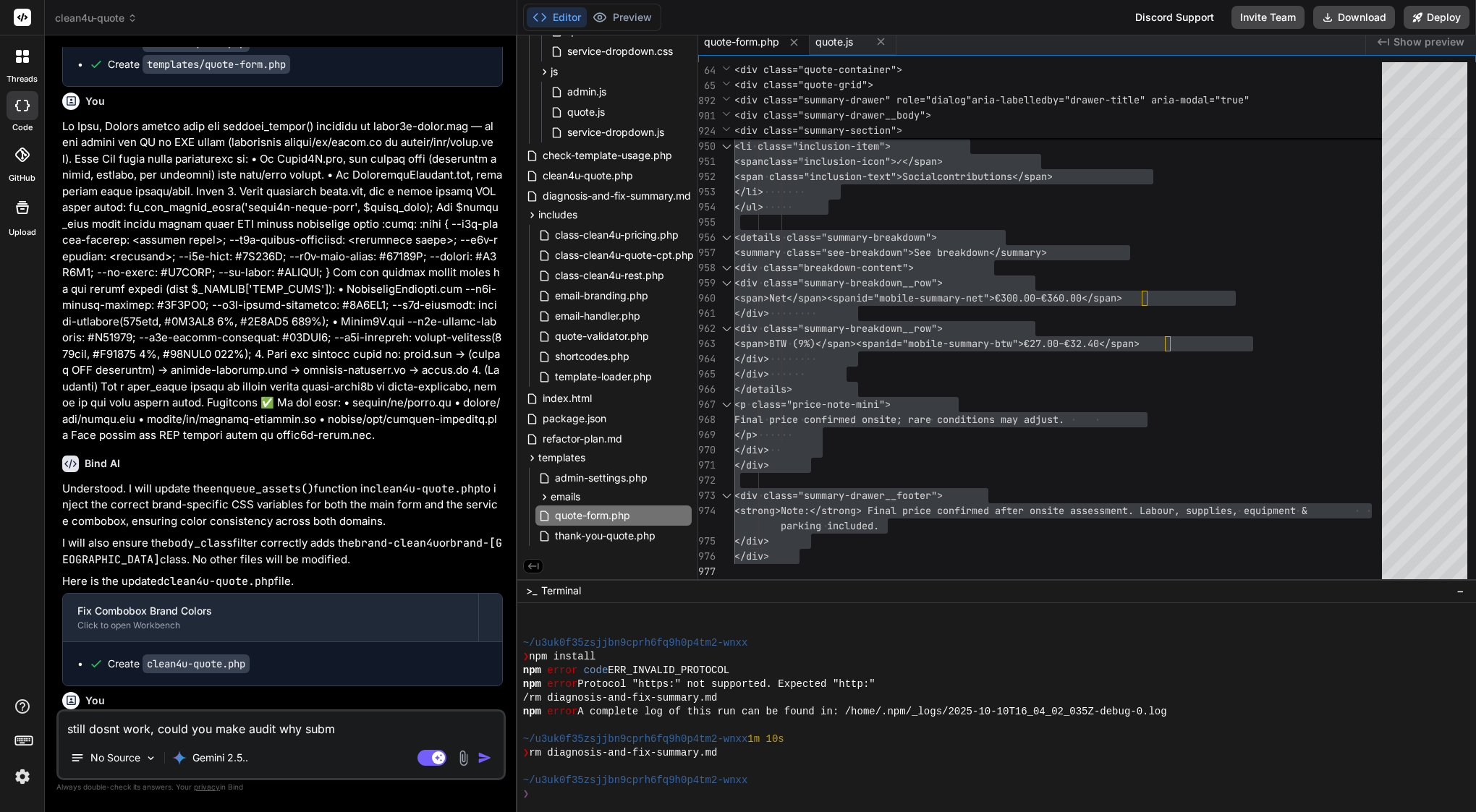
type textarea "still dosnt work, could you make audit why submi"
type textarea "x"
type textarea "still dosnt work, could you make audit why submit"
type textarea "x"
type textarea "still dosnt work, could you make audit why submit"
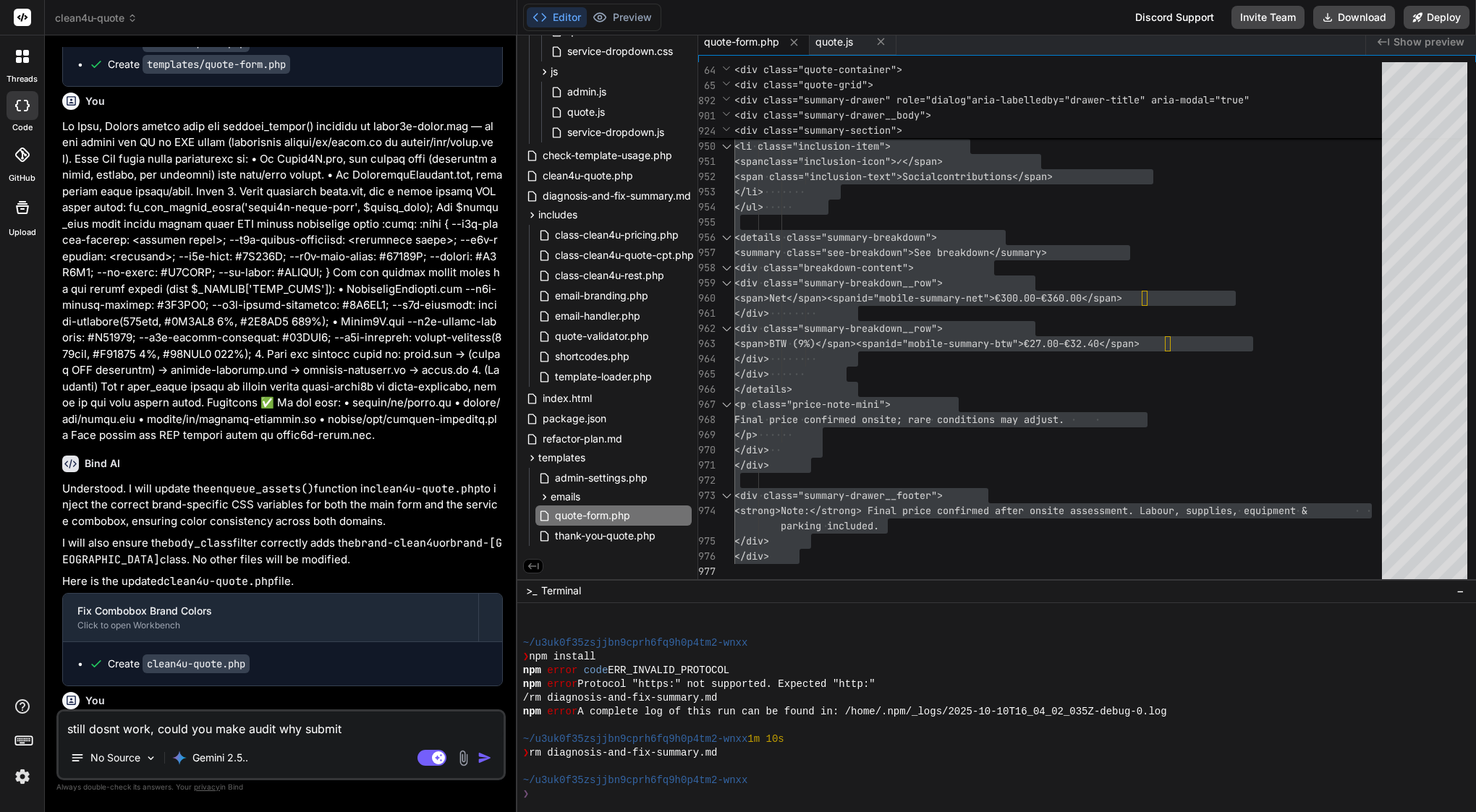
type textarea "x"
type textarea "still dosnt work, could you make audit why submit b"
type textarea "x"
type textarea "still dosnt work, could you make audit why submit bu"
type textarea "x"
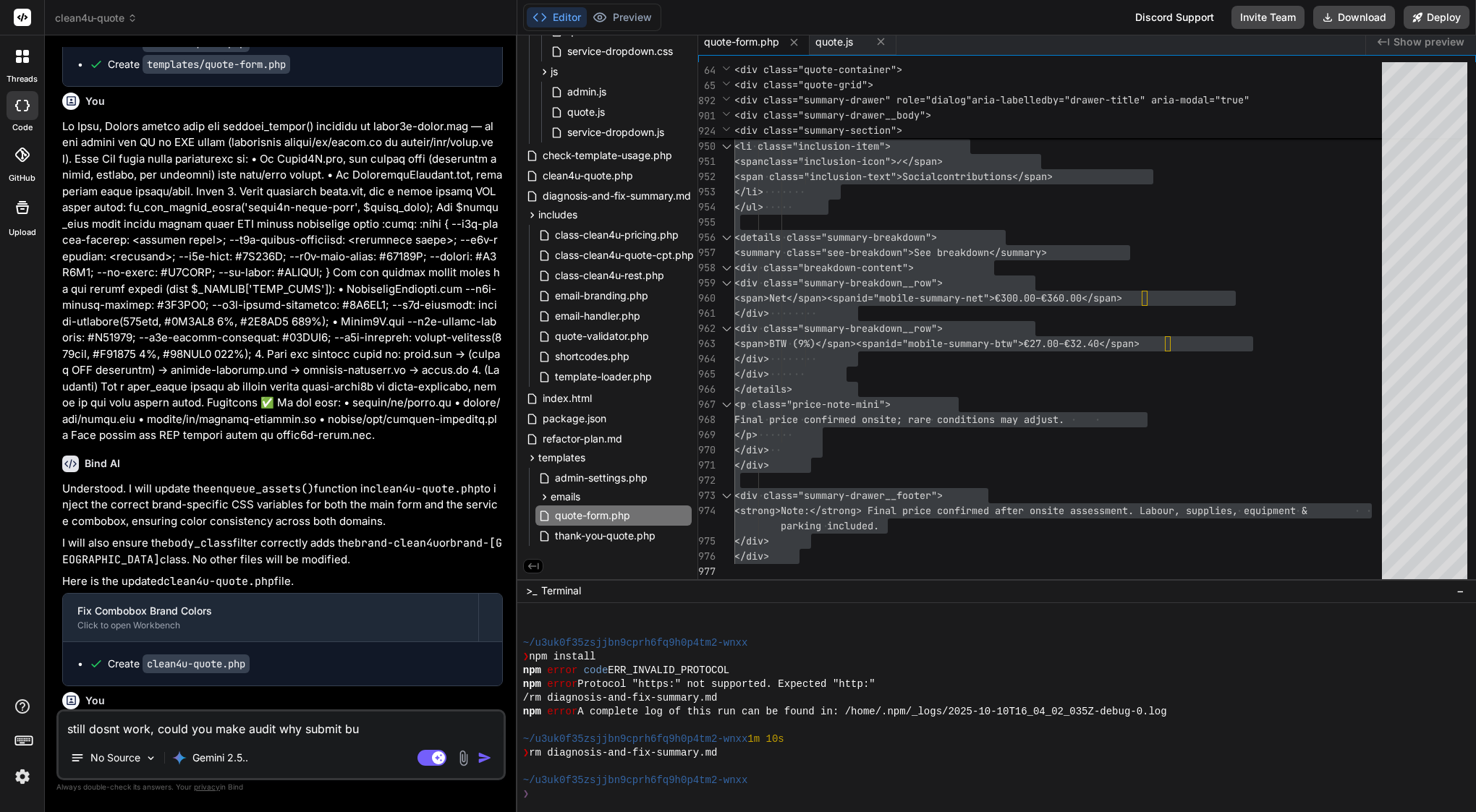
type textarea "still dosnt work, could you make audit why submit but"
type textarea "x"
type textarea "still dosnt work, could you make audit why submit butt"
type textarea "x"
type textarea "still dosnt work, could you make audit why submit butto"
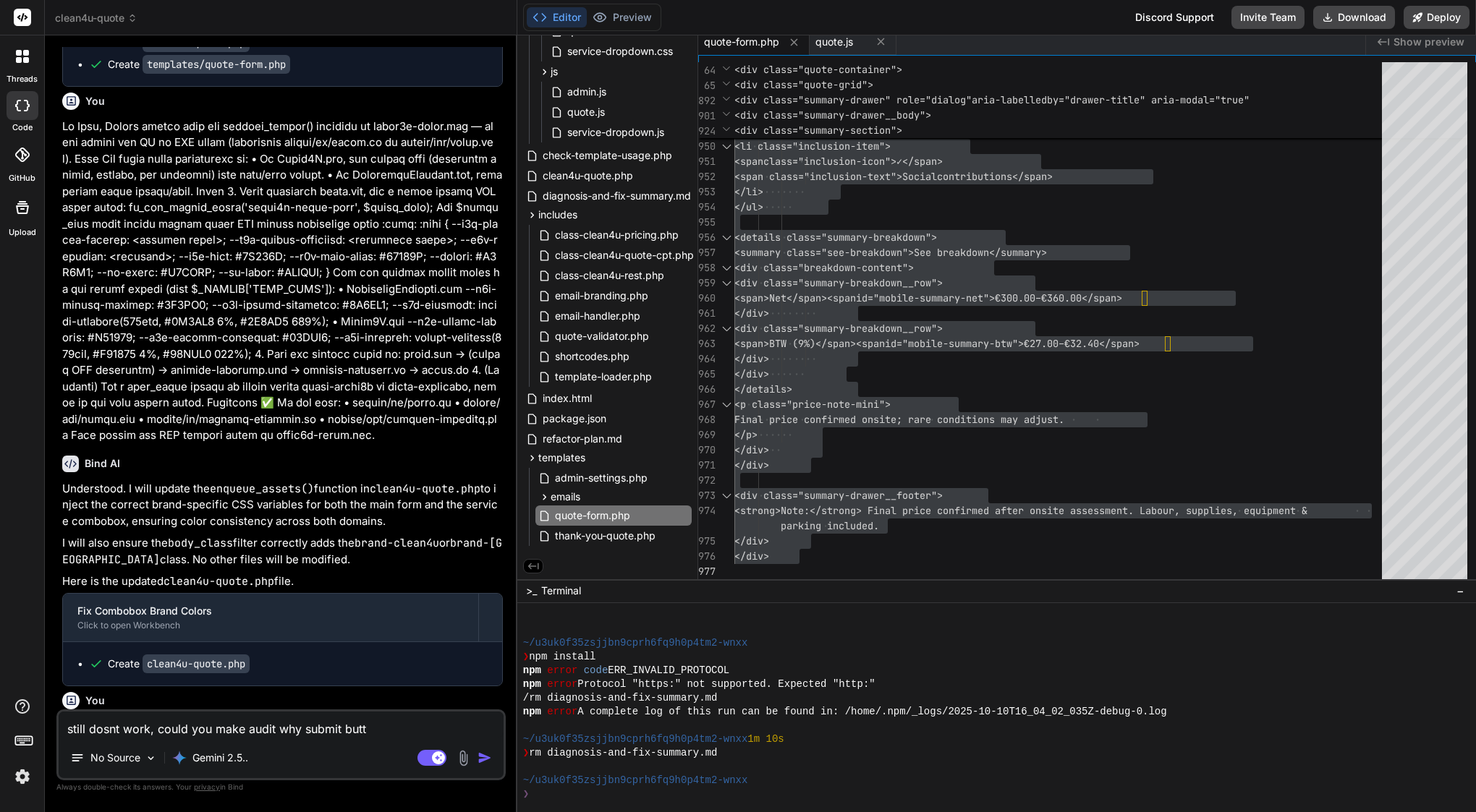
type textarea "x"
type textarea "still dosnt work, could you make audit why submit button"
type textarea "x"
type textarea "still dosnt work, could you make audit why submit button"
type textarea "x"
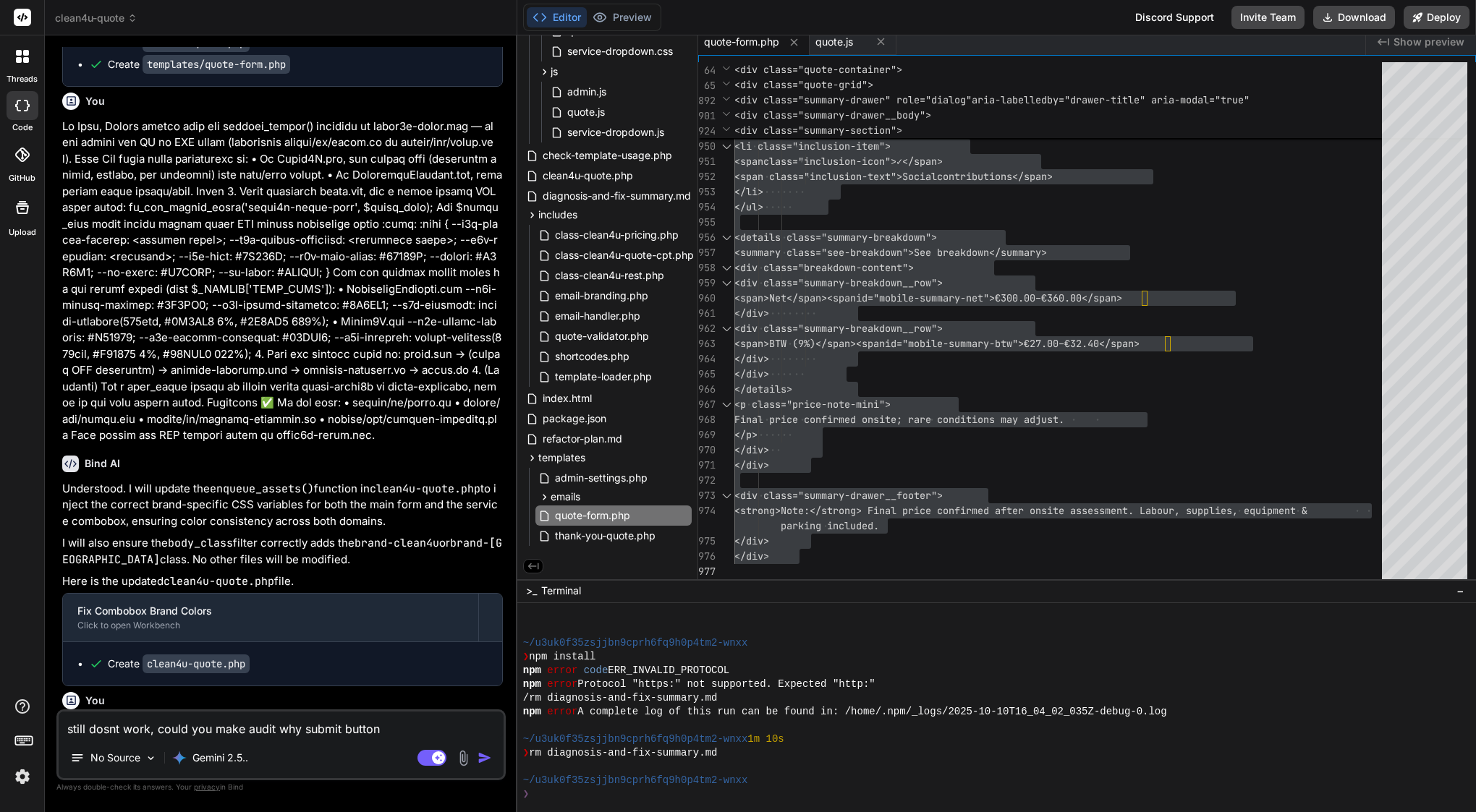
type textarea "still dosnt work, could you make audit why submit button d"
type textarea "x"
type textarea "still dosnt work, could you make audit why submit button do"
type textarea "x"
type textarea "still dosnt work, could you make audit why submit button dos"
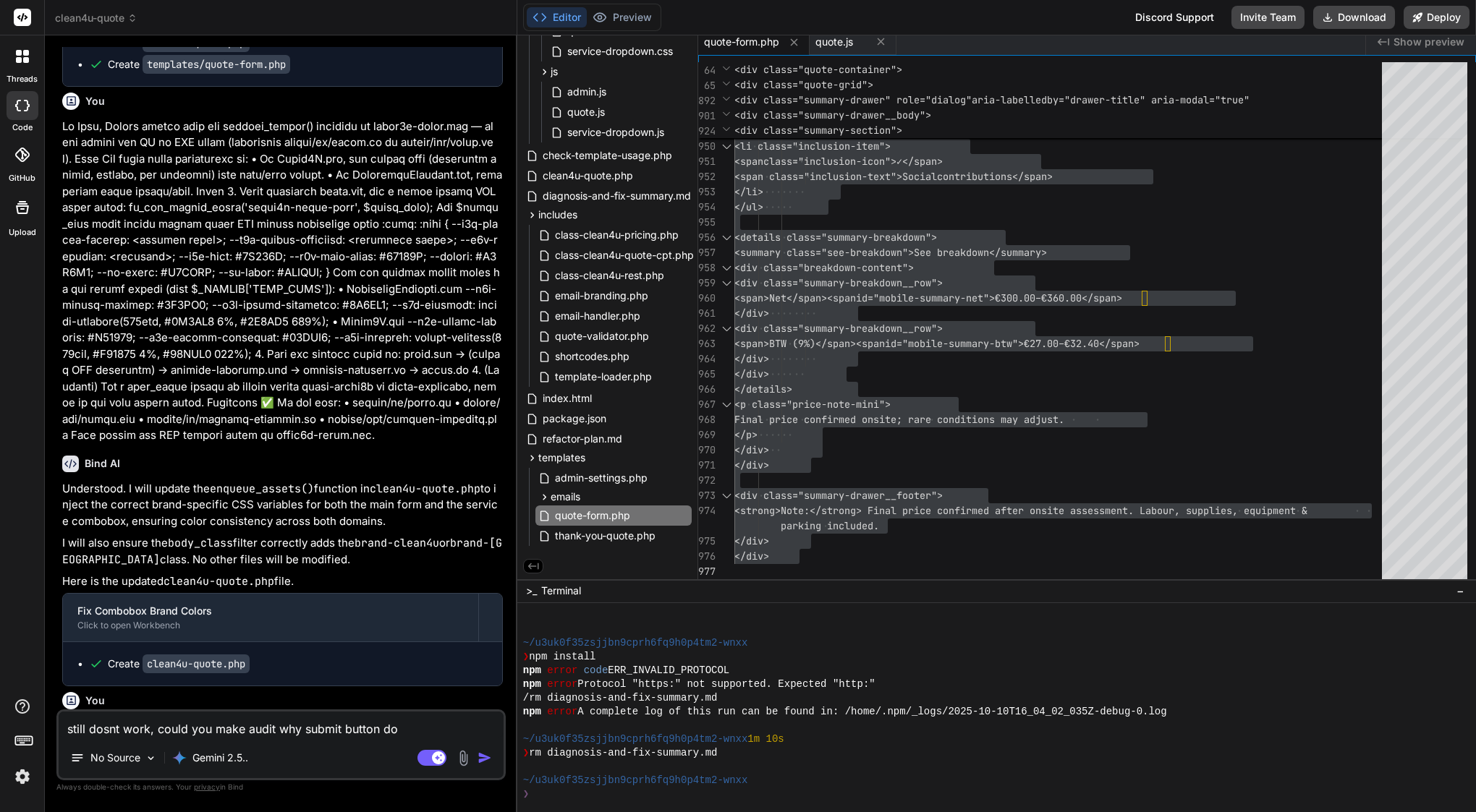
type textarea "x"
type textarea "still dosnt work, could you make audit why submit button dosn"
type textarea "x"
type textarea "still dosnt work, could you make audit why submit button dosnt"
type textarea "x"
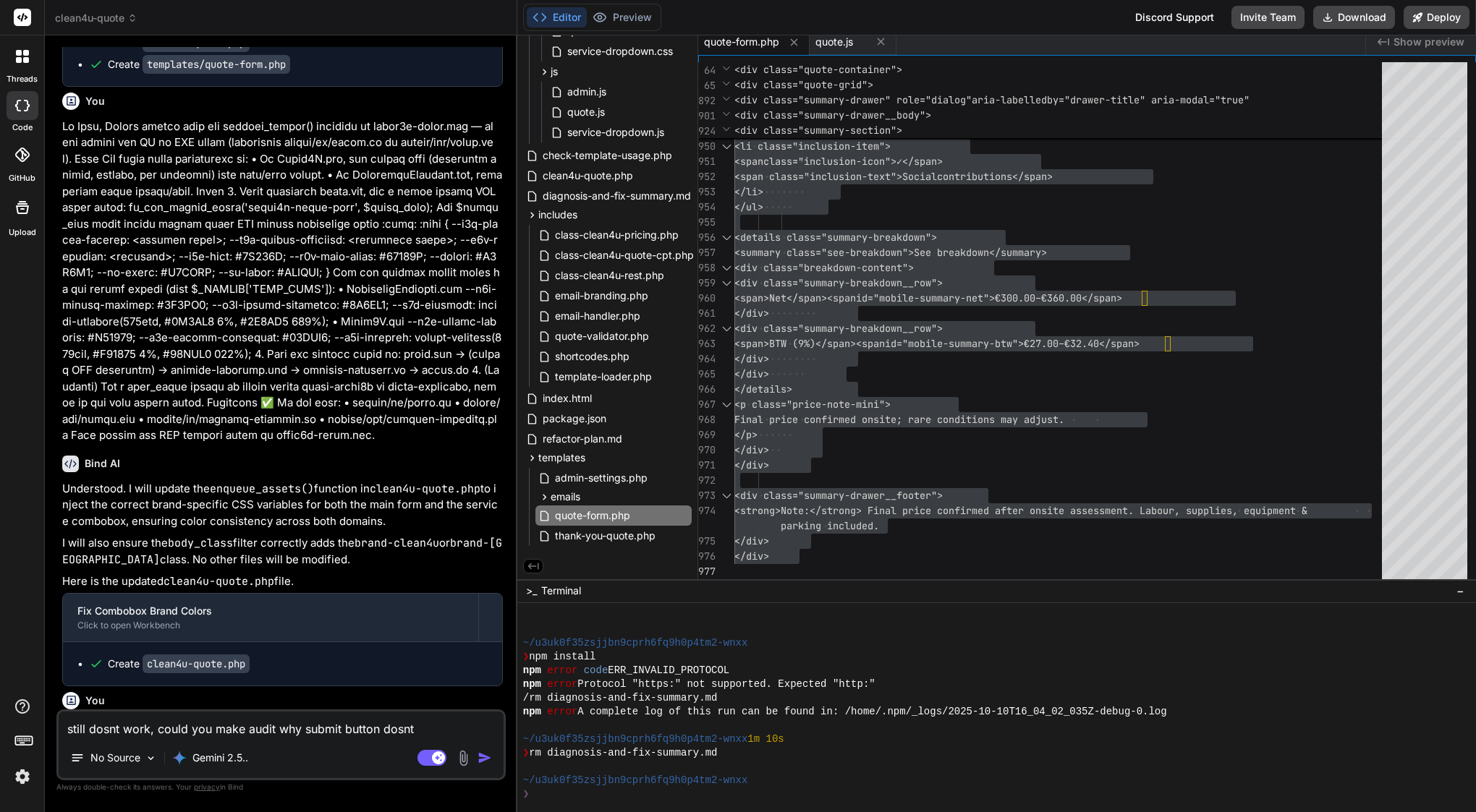
type textarea "still dosnt work, could you make audit why submit button dosnt"
type textarea "x"
type textarea "still dosnt work, could you make audit why submit button dosnt w"
type textarea "x"
type textarea "still dosnt work, could you make audit why submit button dosnt wo"
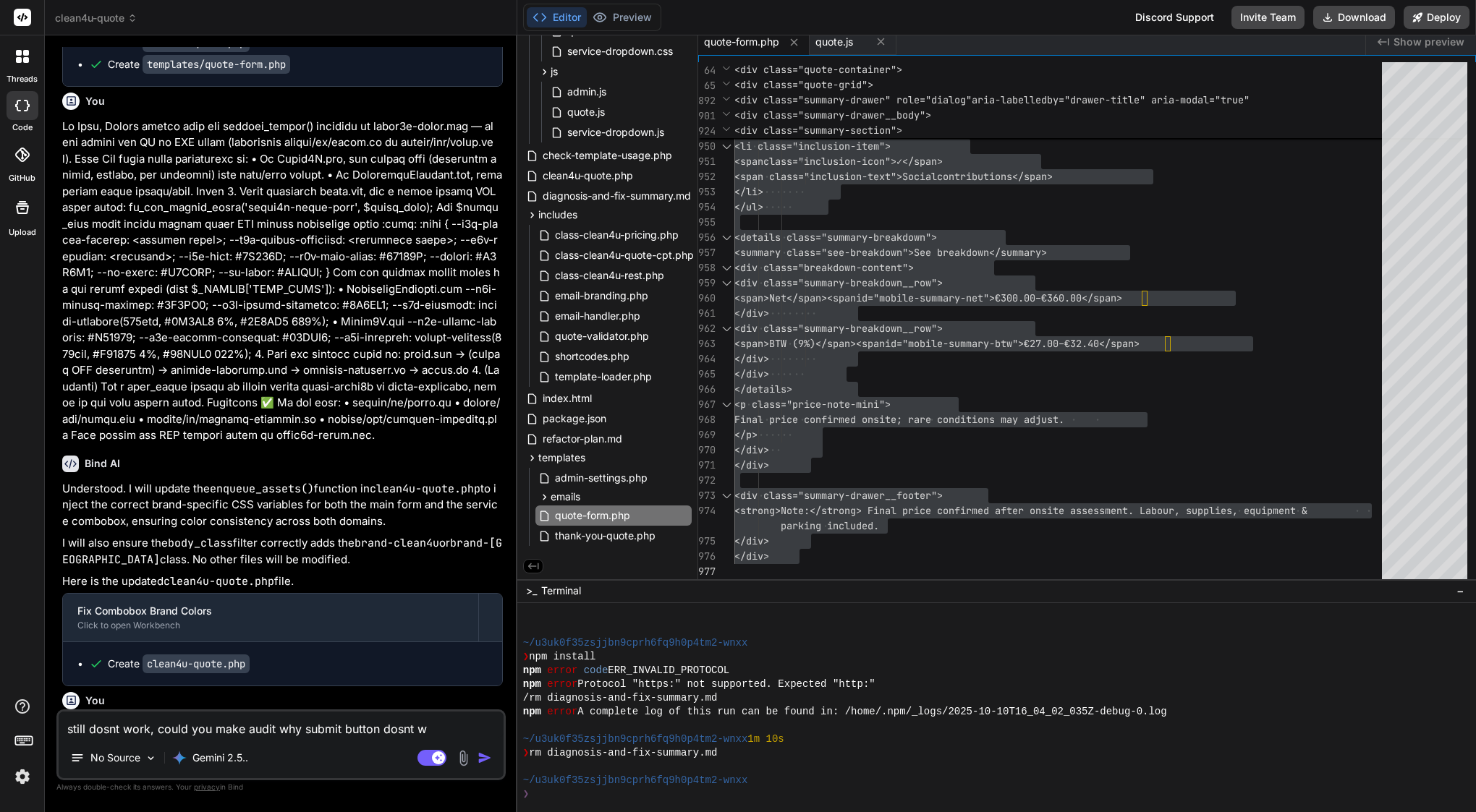
type textarea "x"
type textarea "still dosnt work, could you make audit why submit button dosnt wor"
type textarea "x"
type textarea "still dosnt work, could you make audit why submit button dosnt work"
type textarea "x"
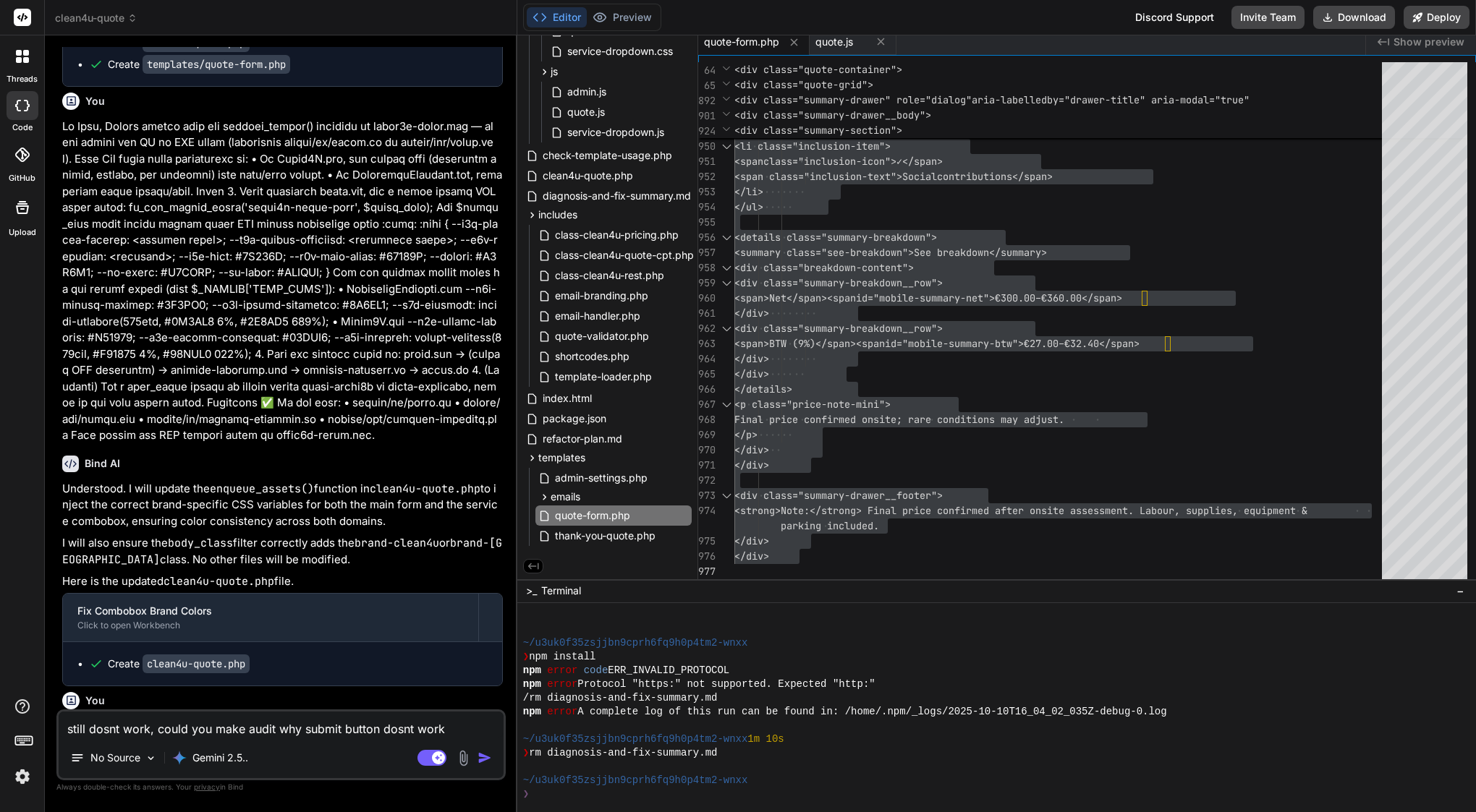
type textarea "still dosnt work, could you make audit why submit button dosnt work?"
type textarea "x"
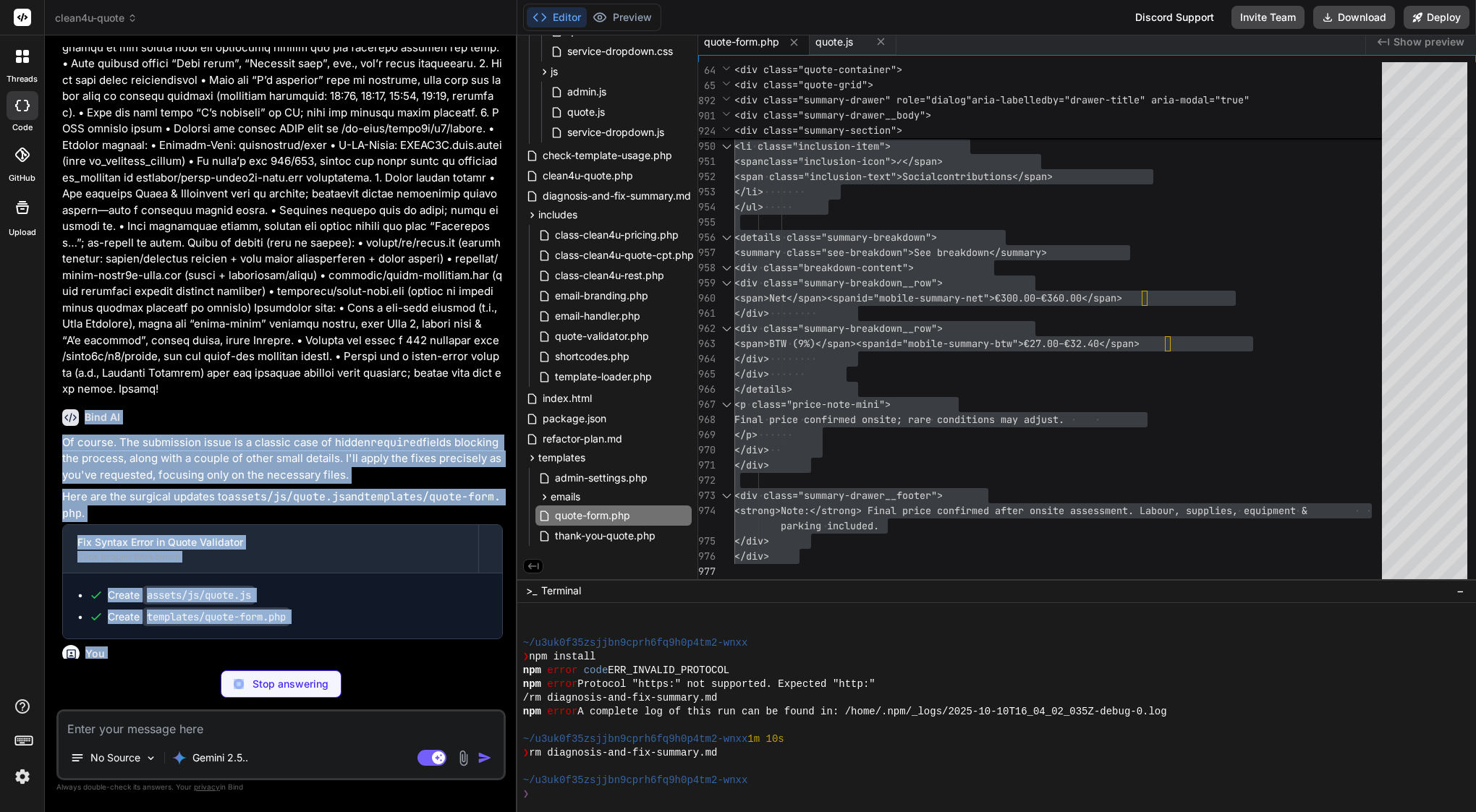
scroll to position [32472, 0]
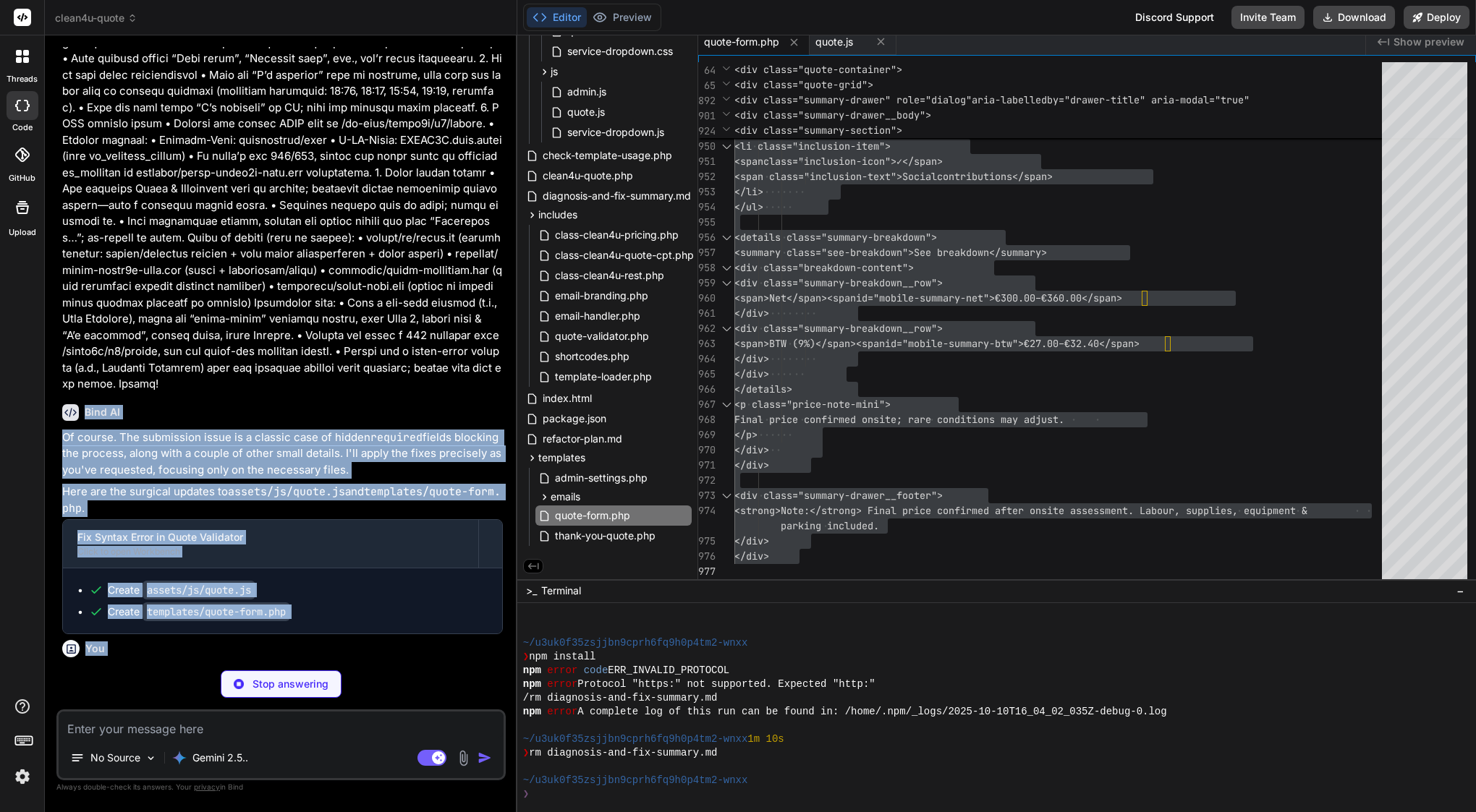
drag, startPoint x: 86, startPoint y: 180, endPoint x: 261, endPoint y: 636, distance: 488.4
click at [261, 636] on div "You Bind AI Of course. I have audited the plugin's structure and code based on …" at bounding box center [282, 352] width 447 height 612
copy div "Bind AI Of course. The submission issue is a classic case of hidden required fi…"
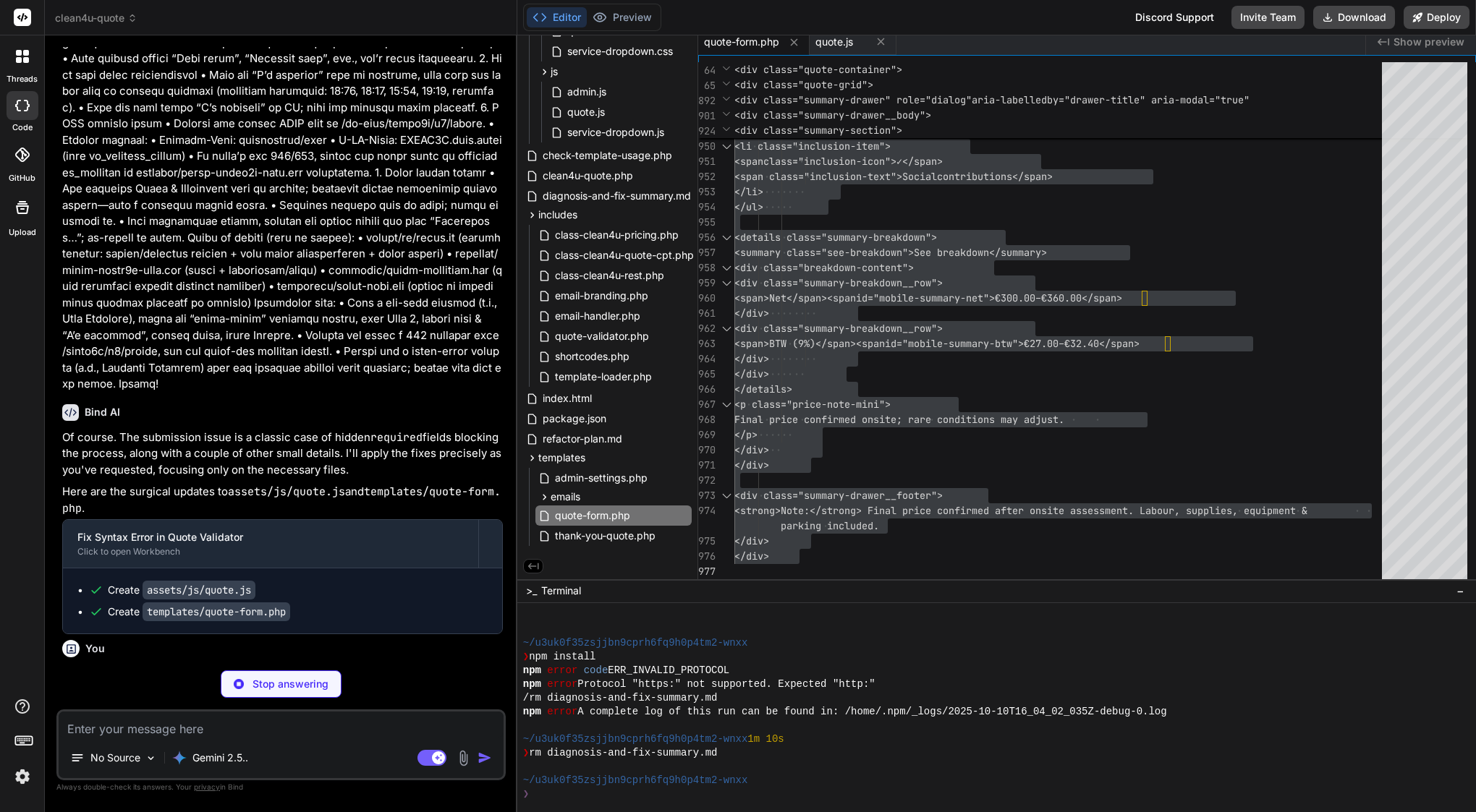
type textarea "x"
type textarea "*/ public function deactivate() { flush_rewrite_rules(); } } // Initialize the …"
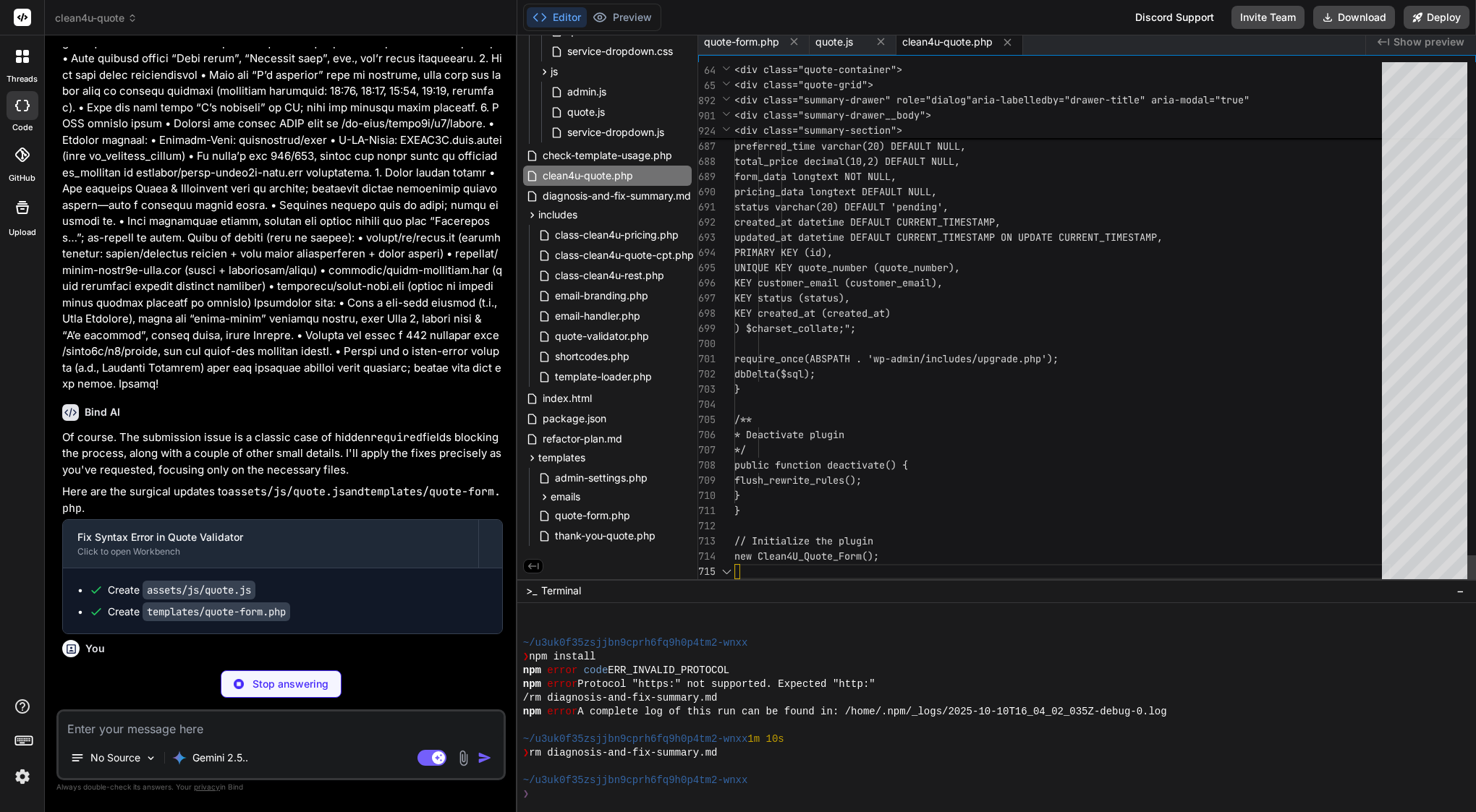
scroll to position [32421, 0]
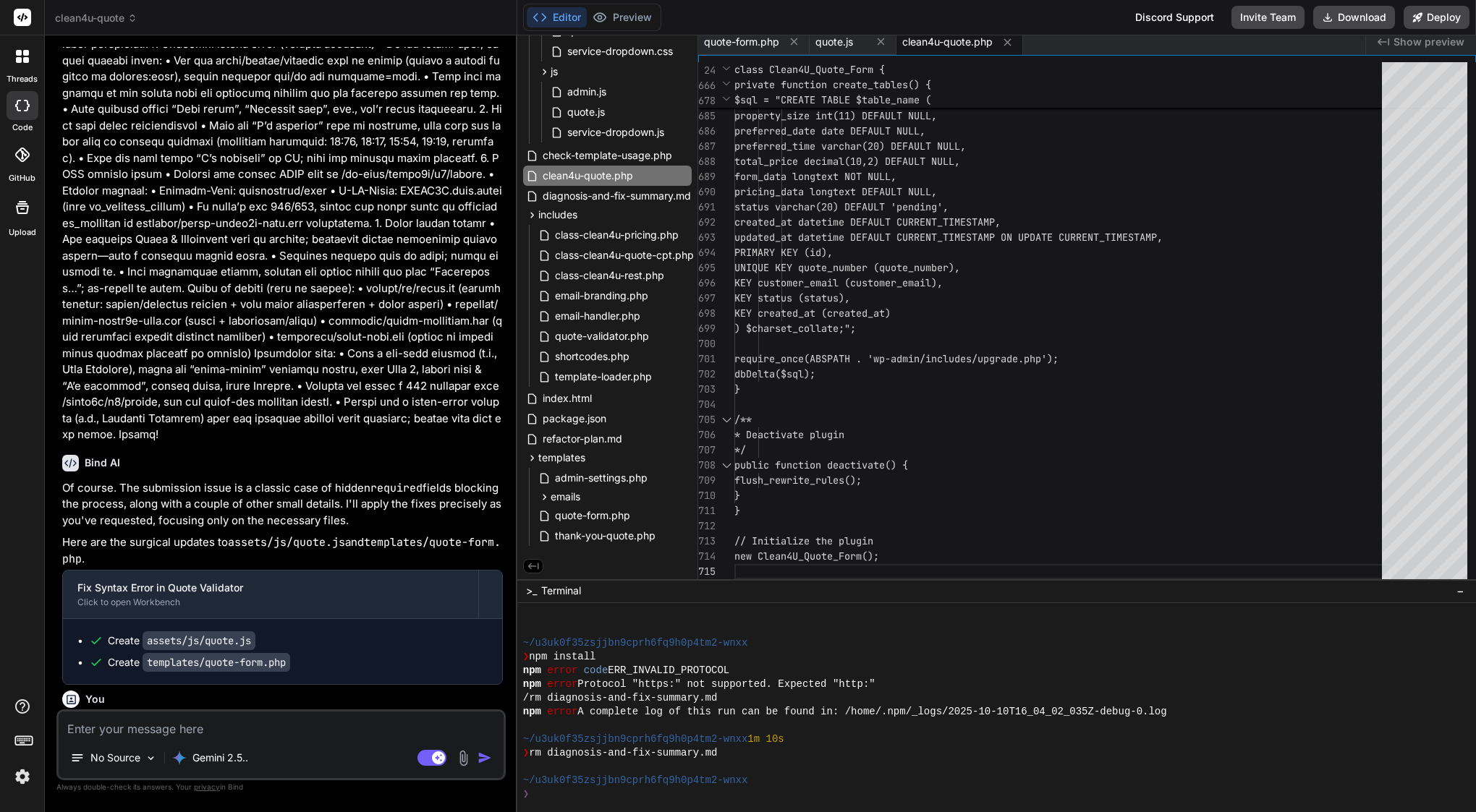
type textarea "x"
click at [929, 260] on span "UNIQUE KEY quote_number (quote_number) ," at bounding box center [847, 267] width 226 height 15
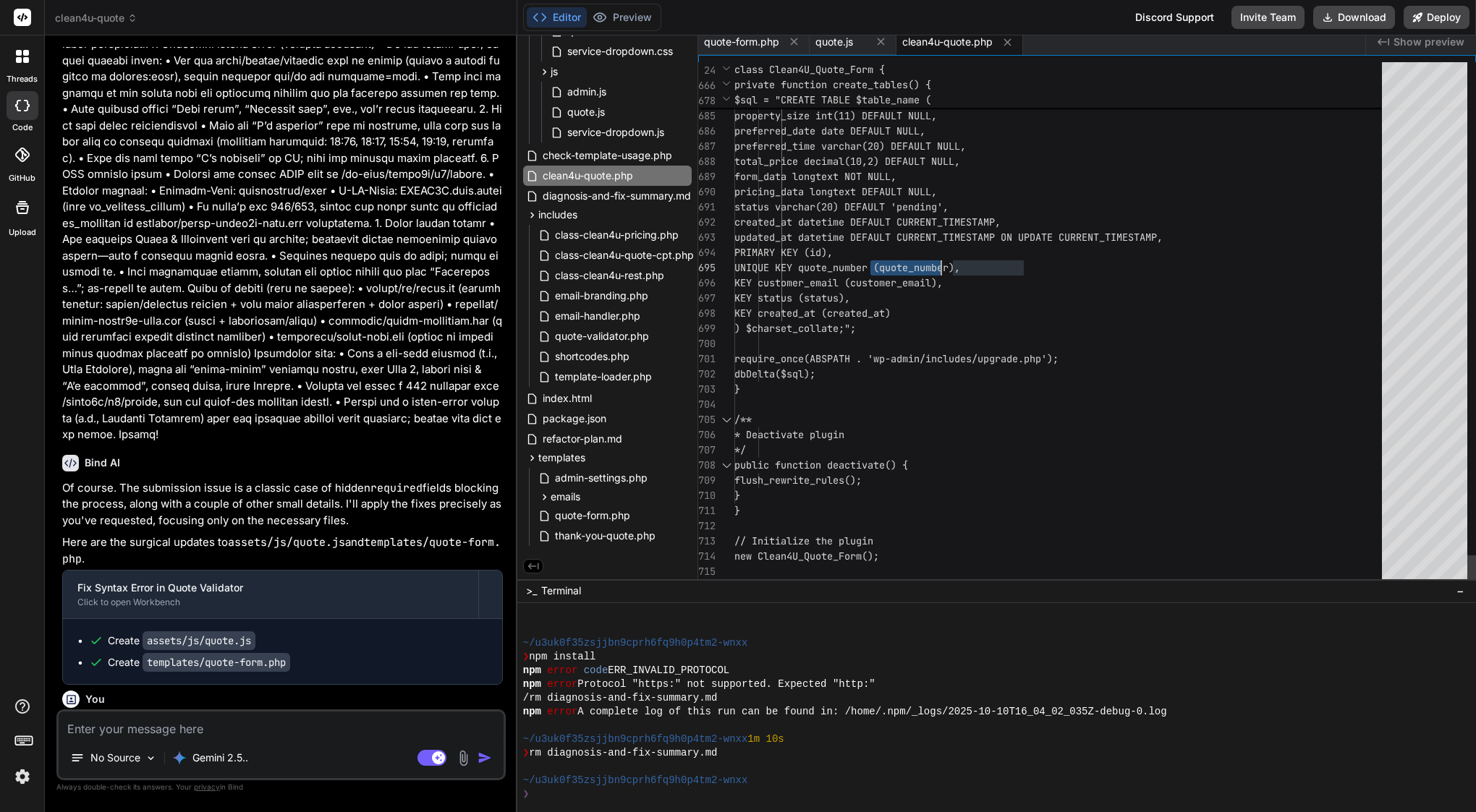
type textarea "<?php /** * Plugin Name: Clean4U Quote Form * Description: Advanced multi-step …"
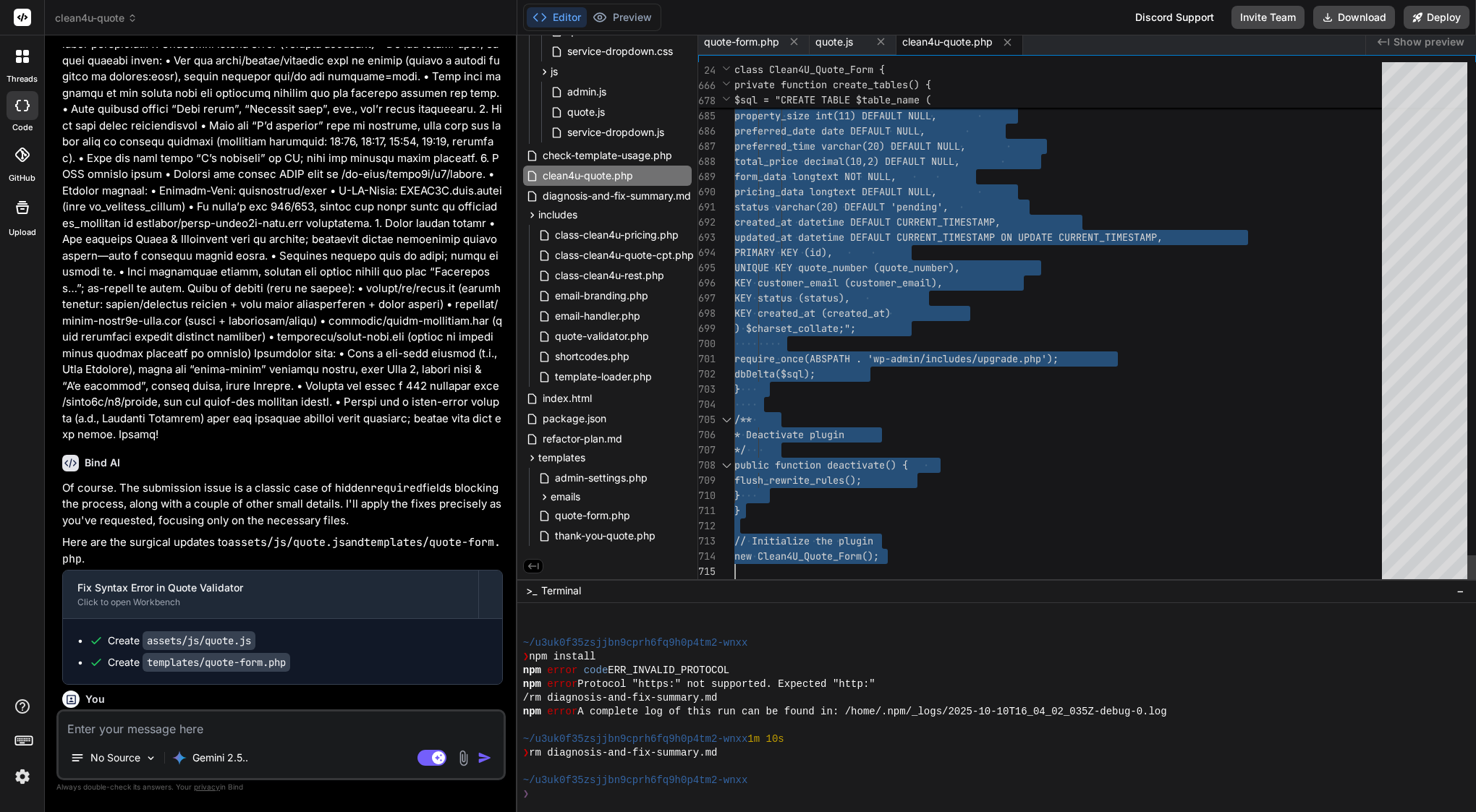
click at [929, 260] on span "UNIQUE KEY quote_number (quote_number) ," at bounding box center [847, 267] width 226 height 15
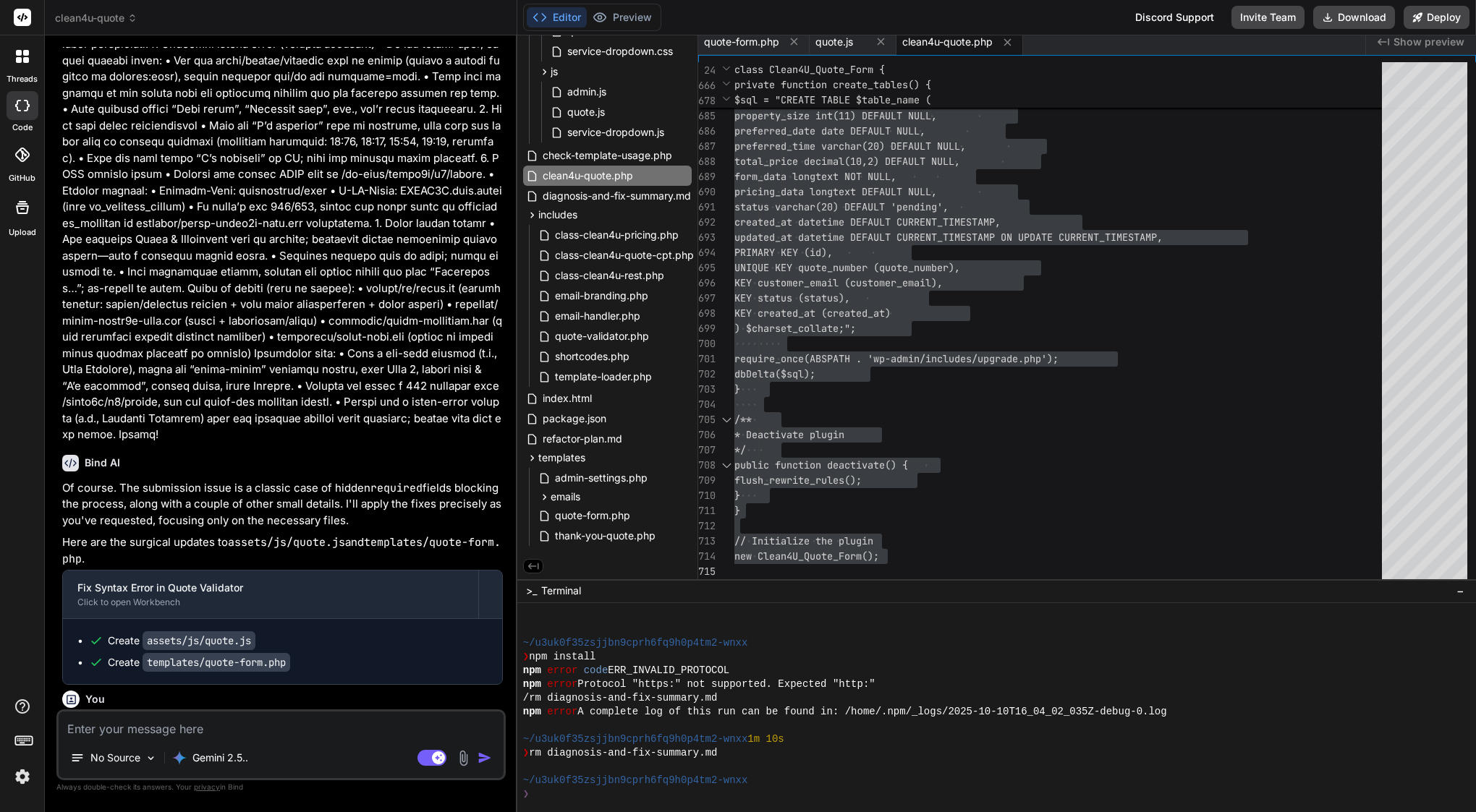
click at [238, 721] on textarea at bounding box center [281, 725] width 445 height 26
paste textarea "Thanks — that 404 tells us the REST route isn’t registered (or JS is pointing a…"
type textarea "Thanks — that 404 tells us the REST route isn’t registered (or JS is pointing a…"
type textarea "x"
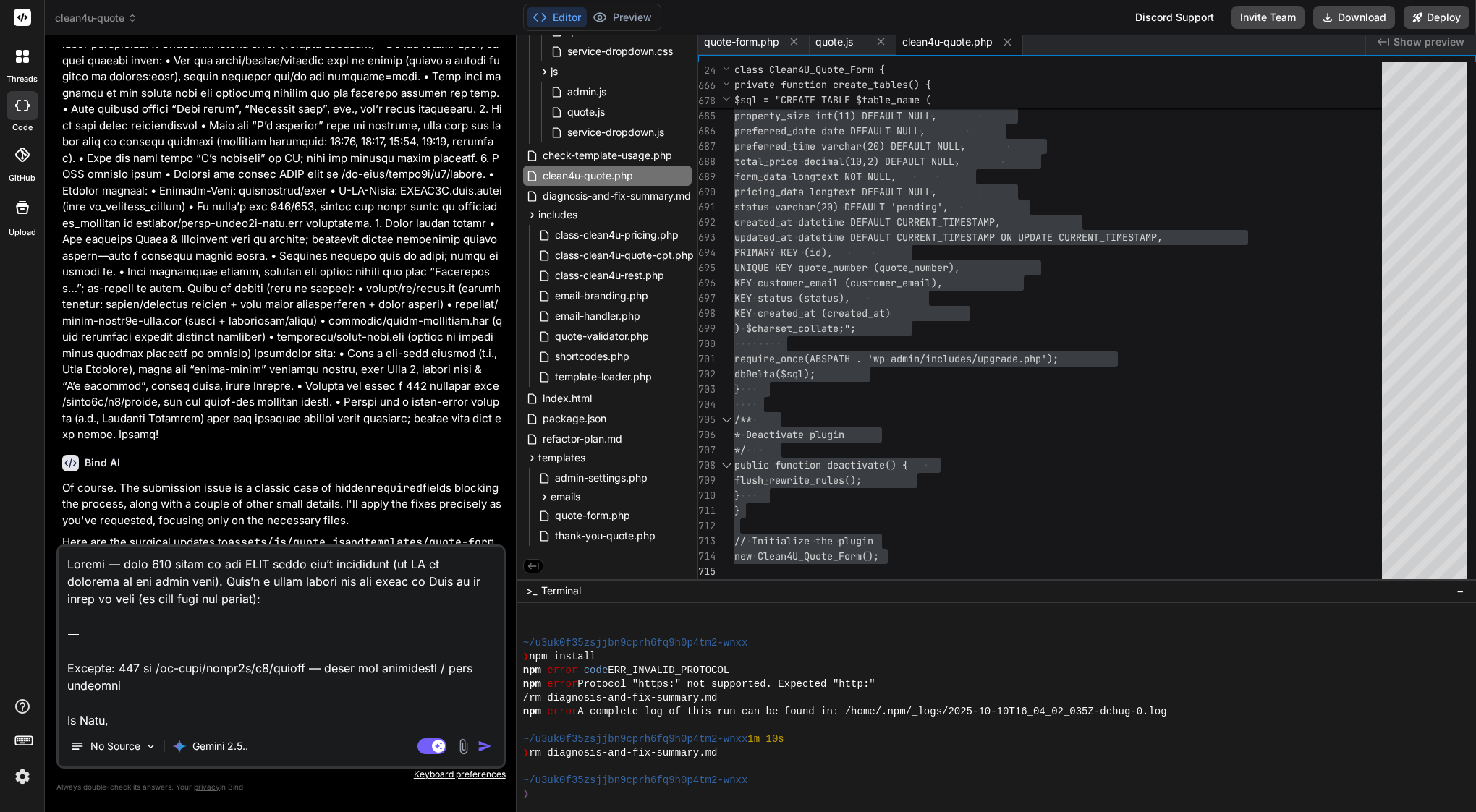
drag, startPoint x: 67, startPoint y: 664, endPoint x: 54, endPoint y: 522, distance: 142.6
click at [54, 522] on div "Bind AI Web Search Created with Pixso. Code Generator You Bind AI Of course. I …" at bounding box center [281, 423] width 472 height 776
type textarea "Subject: 404 on /wp-json/clean4u/v1/submit — route not registered / path mismat…"
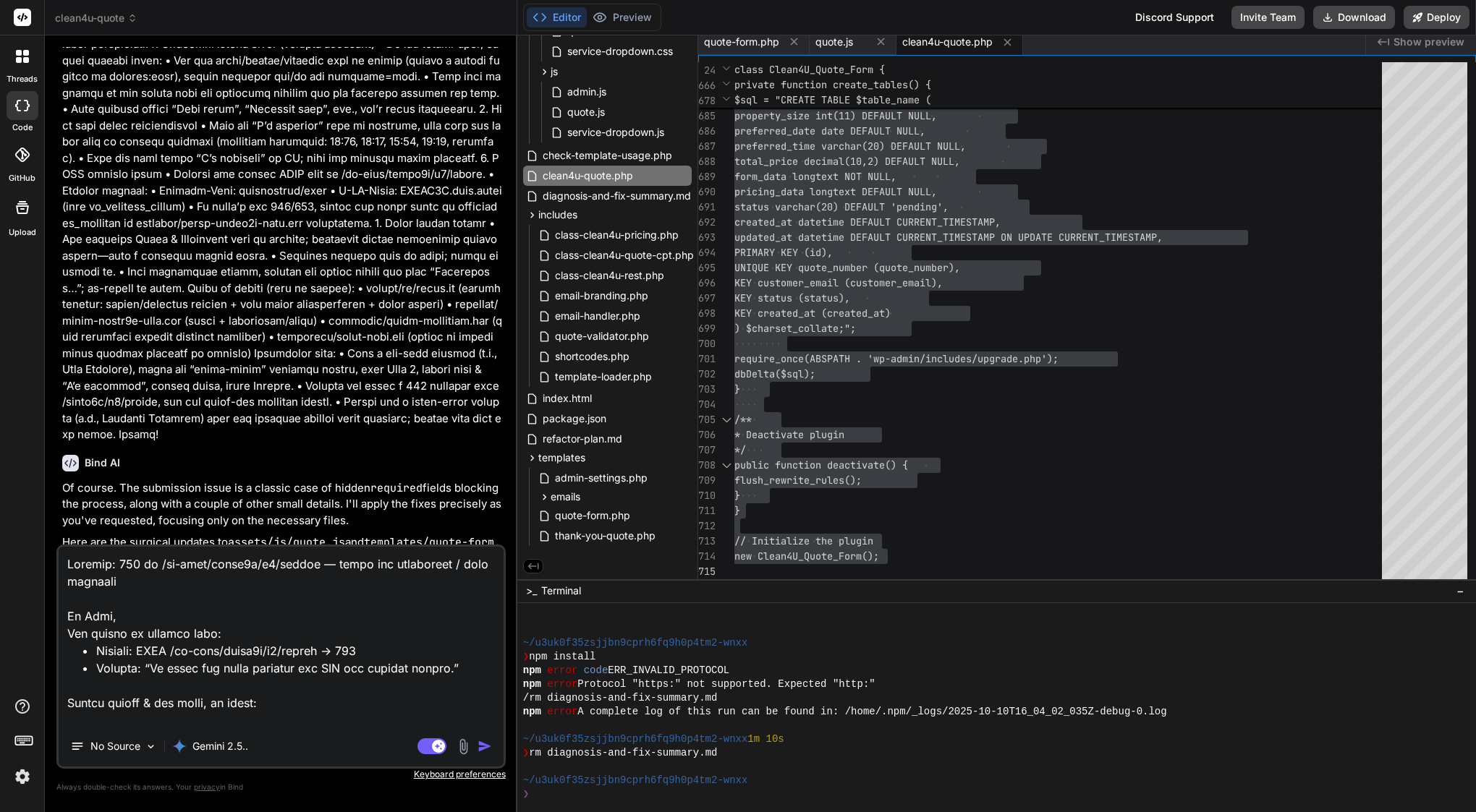
type textarea "x"
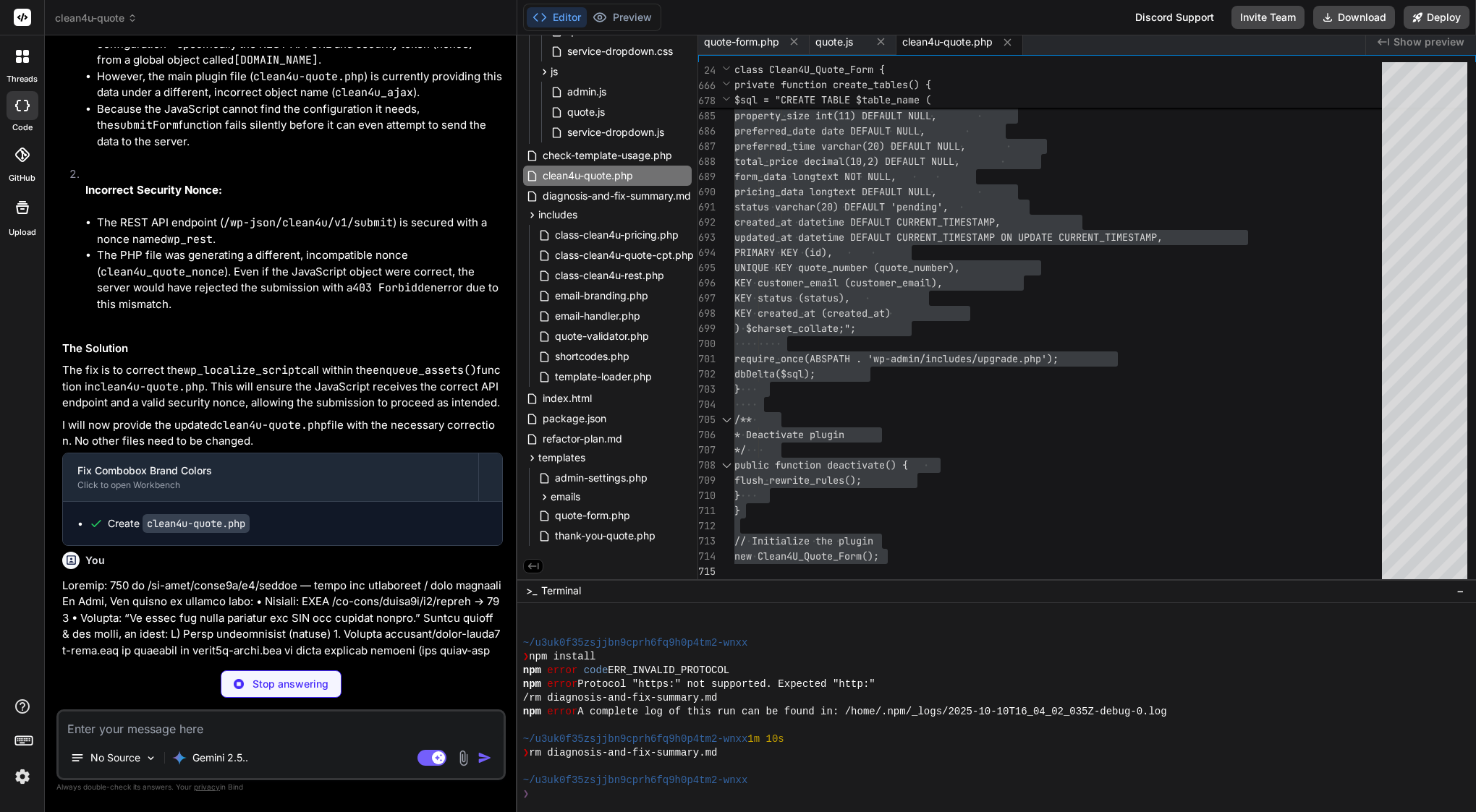
scroll to position [33303, 0]
type textarea "x"
click at [840, 41] on span "quote.js" at bounding box center [834, 41] width 38 height 14
type textarea "})();"
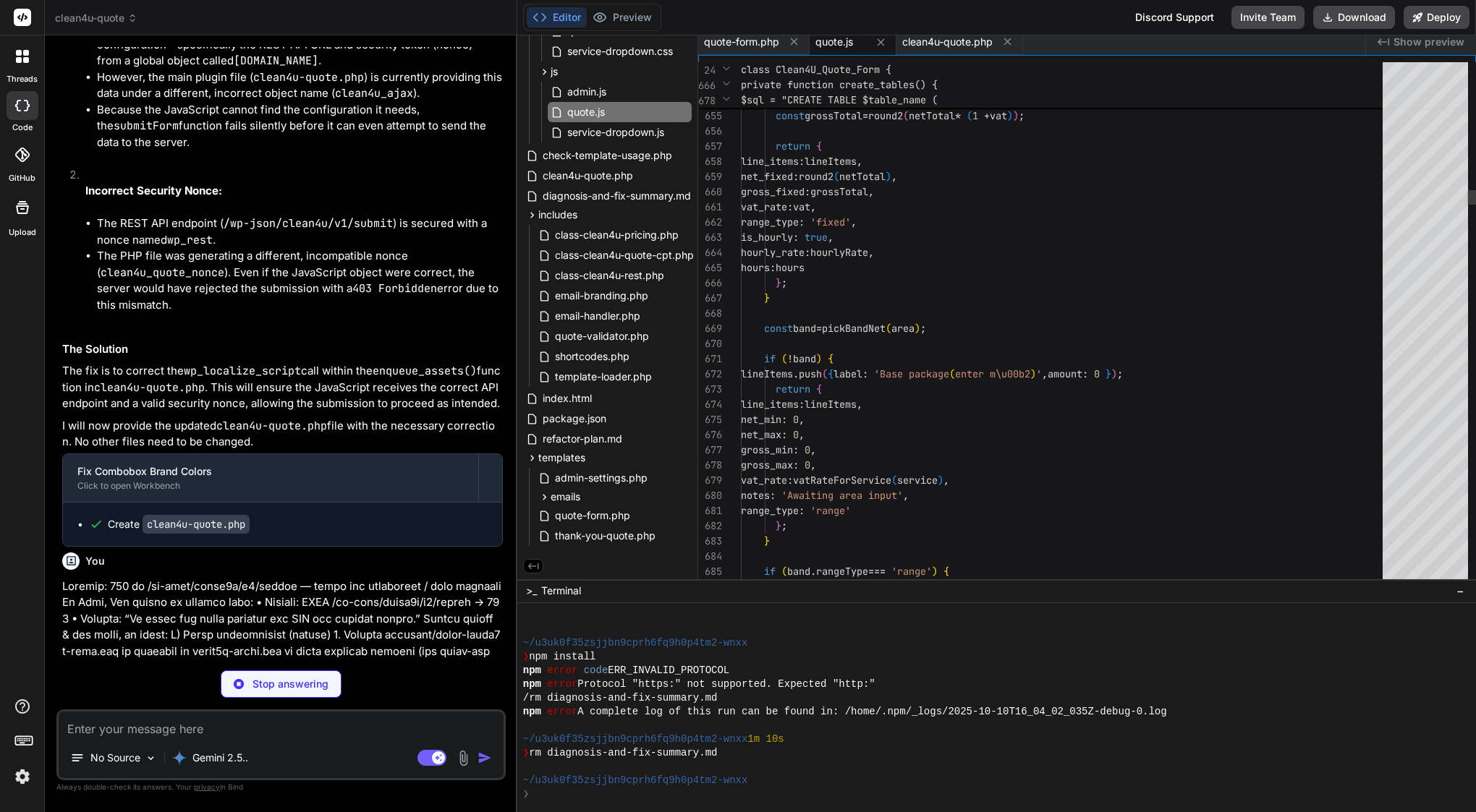
type textarea "x"
type textarea "return { line_items: lineItems, net_fixed: round2(netTotal), gross_fixed: gross…"
click at [833, 171] on span "round2" at bounding box center [816, 177] width 34 height 13
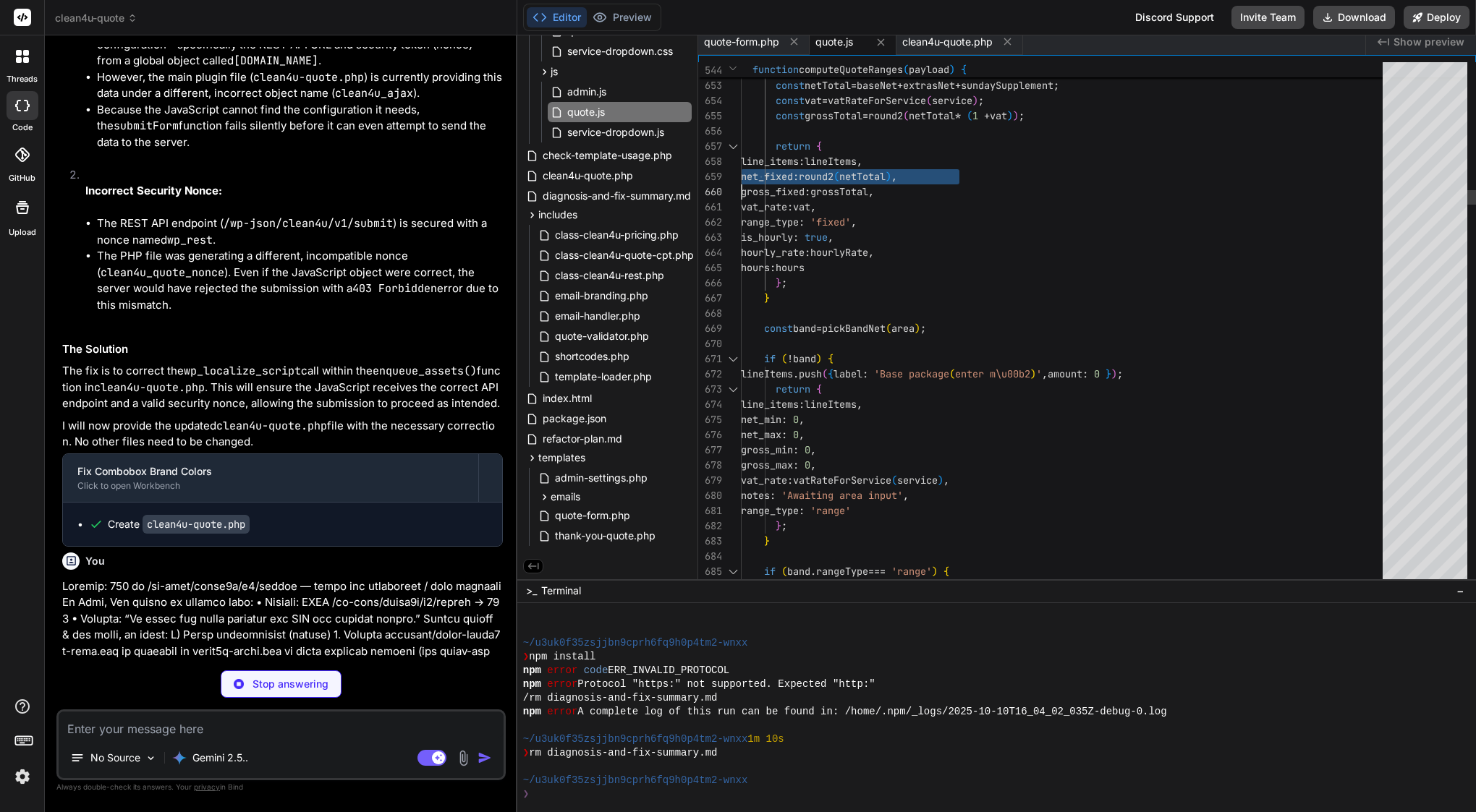
click at [833, 171] on span "round2" at bounding box center [816, 177] width 34 height 13
type textarea "x"
type textarea "(function () { 'use strict'; // --- CONDITIONAL FIELD HELPERS (unchanged from y…"
click at [833, 171] on span "round2" at bounding box center [816, 177] width 34 height 13
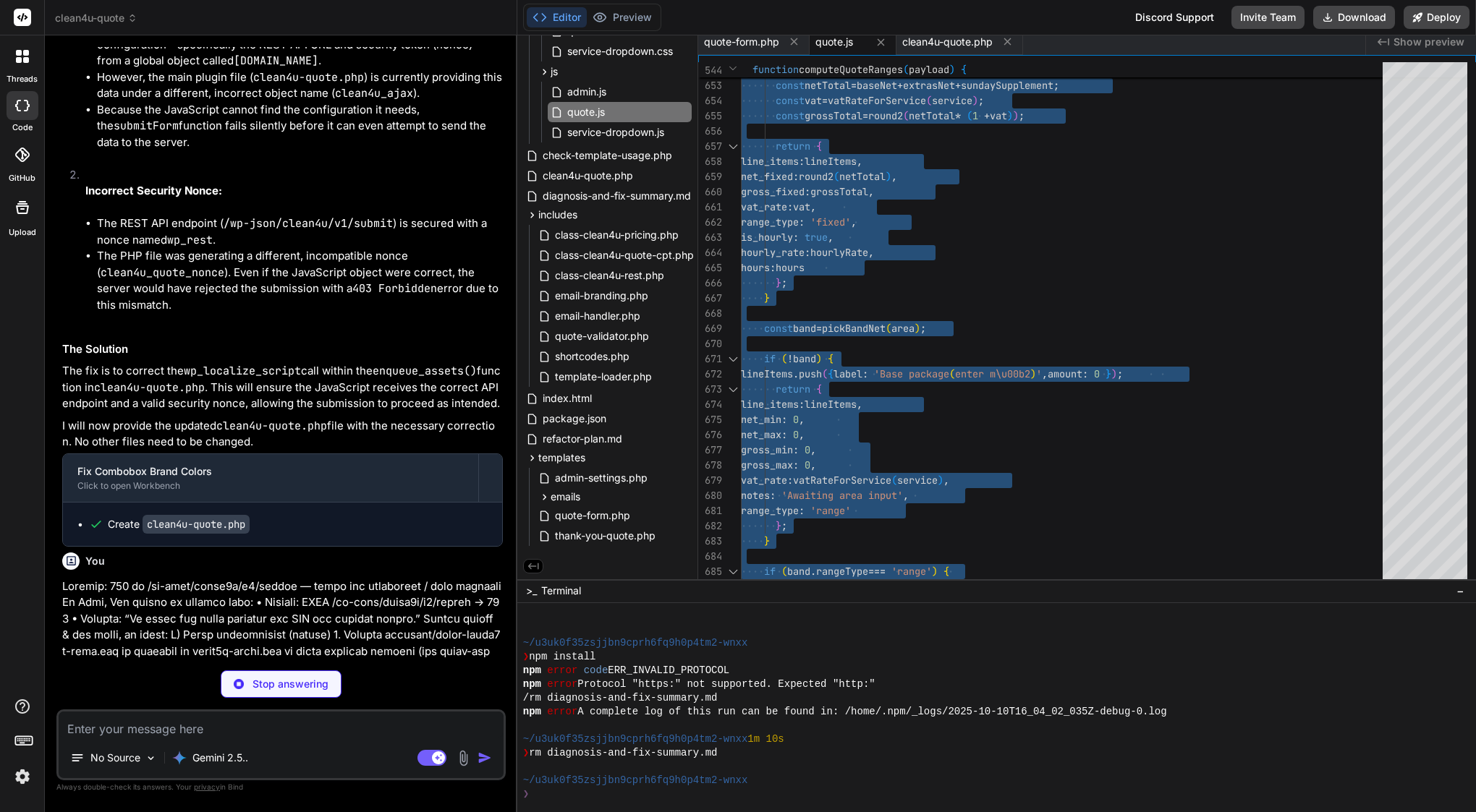
type textarea "x"
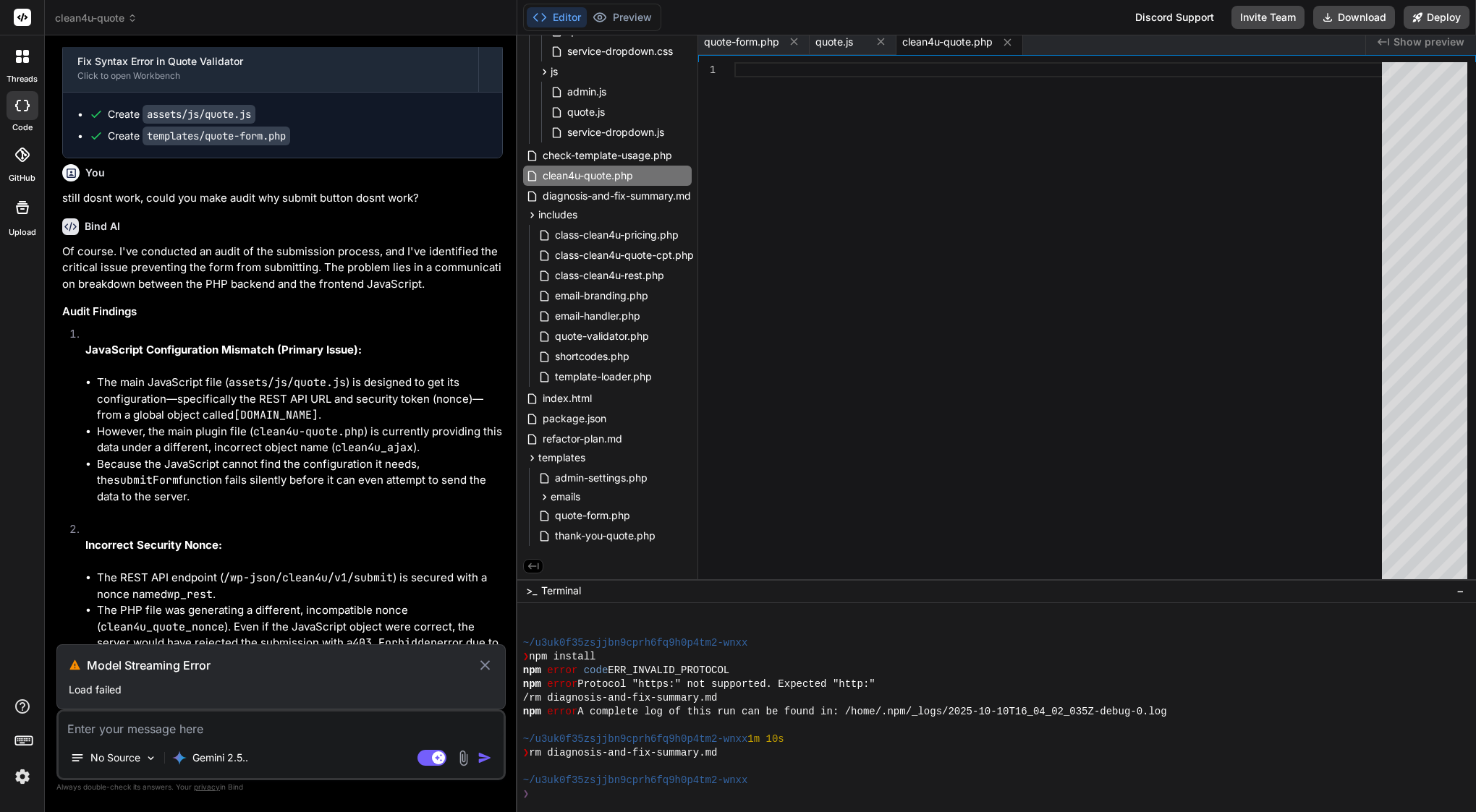
scroll to position [0, 0]
click at [485, 667] on icon at bounding box center [485, 665] width 17 height 18
type textarea "x"
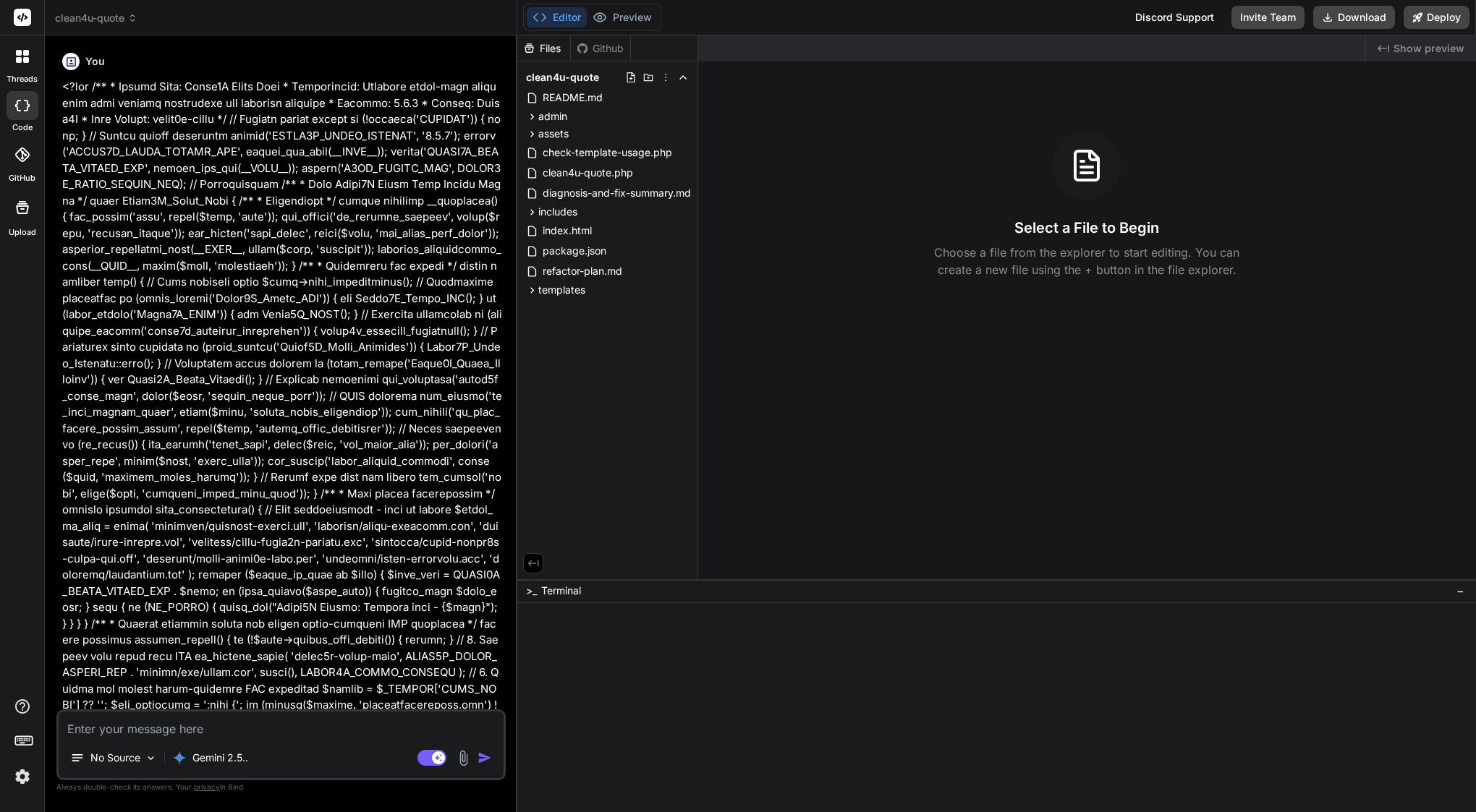
type textarea "x"
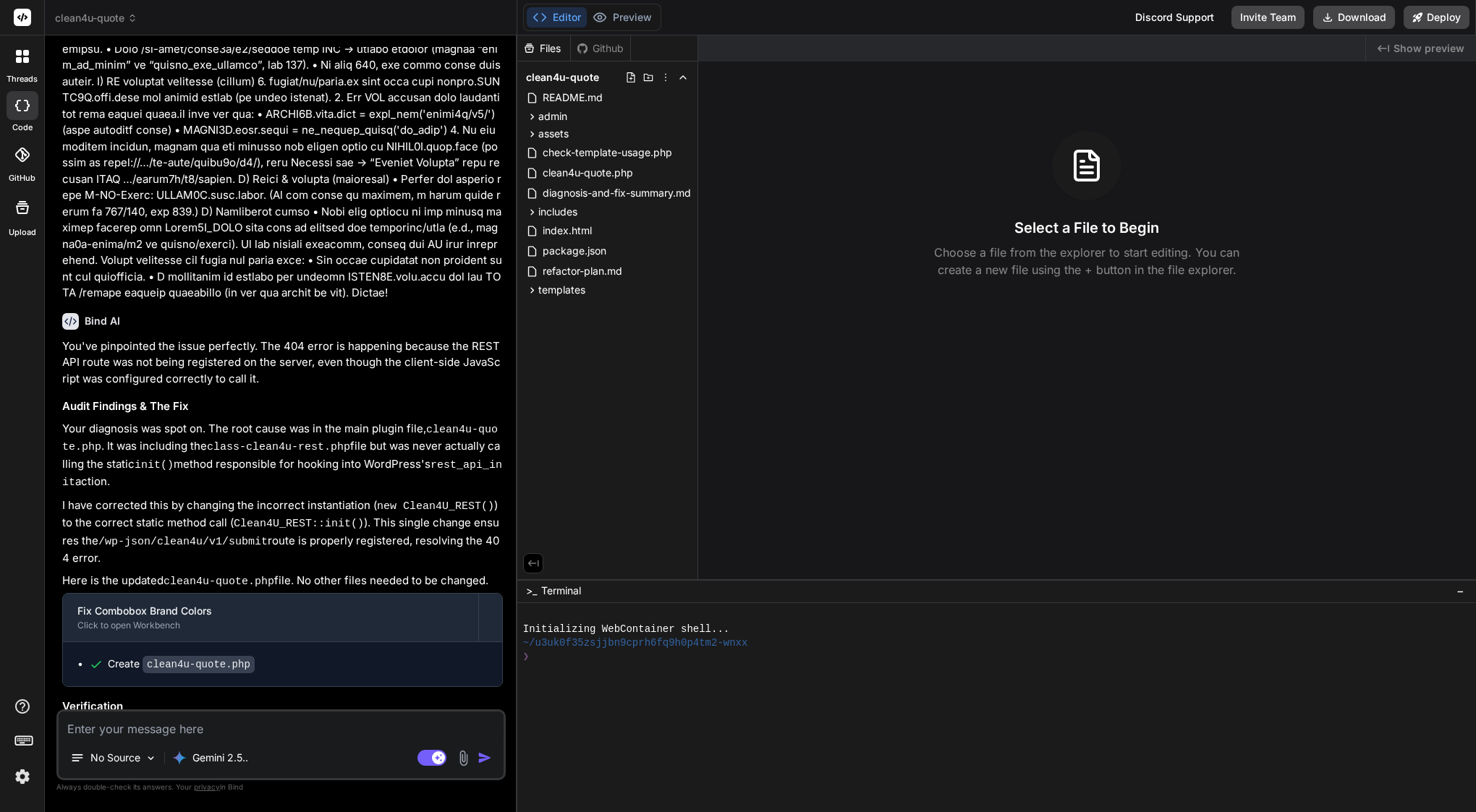
scroll to position [6142, 0]
click at [586, 164] on span "clean4u-quote.php" at bounding box center [588, 173] width 94 height 18
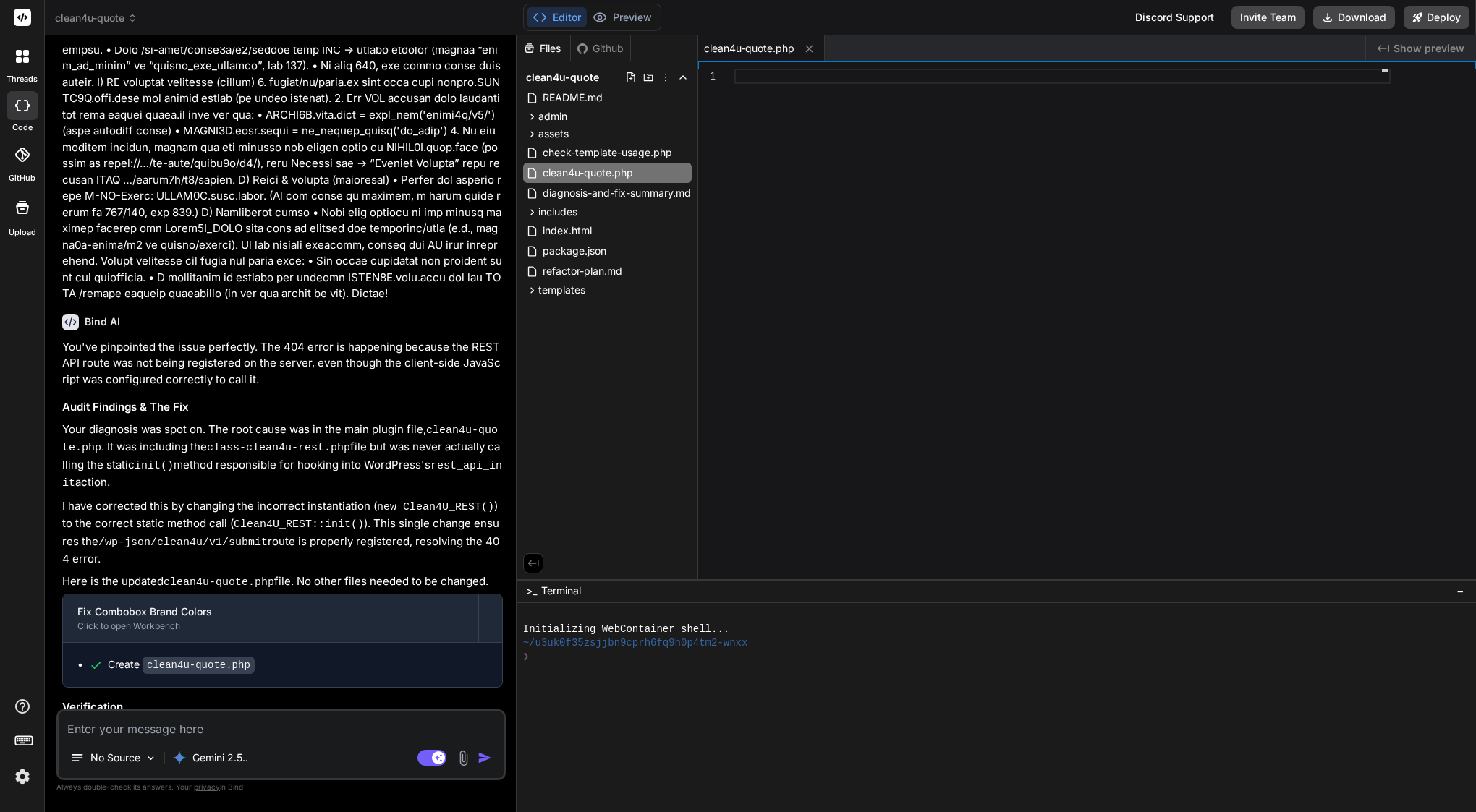
scroll to position [0, 0]
click at [184, 719] on textarea at bounding box center [281, 725] width 445 height 26
drag, startPoint x: 148, startPoint y: 475, endPoint x: 258, endPoint y: 488, distance: 110.8
click at [258, 643] on div "Create clean4u-quote.php" at bounding box center [282, 665] width 439 height 44
copy div "clean4u-quote.php"
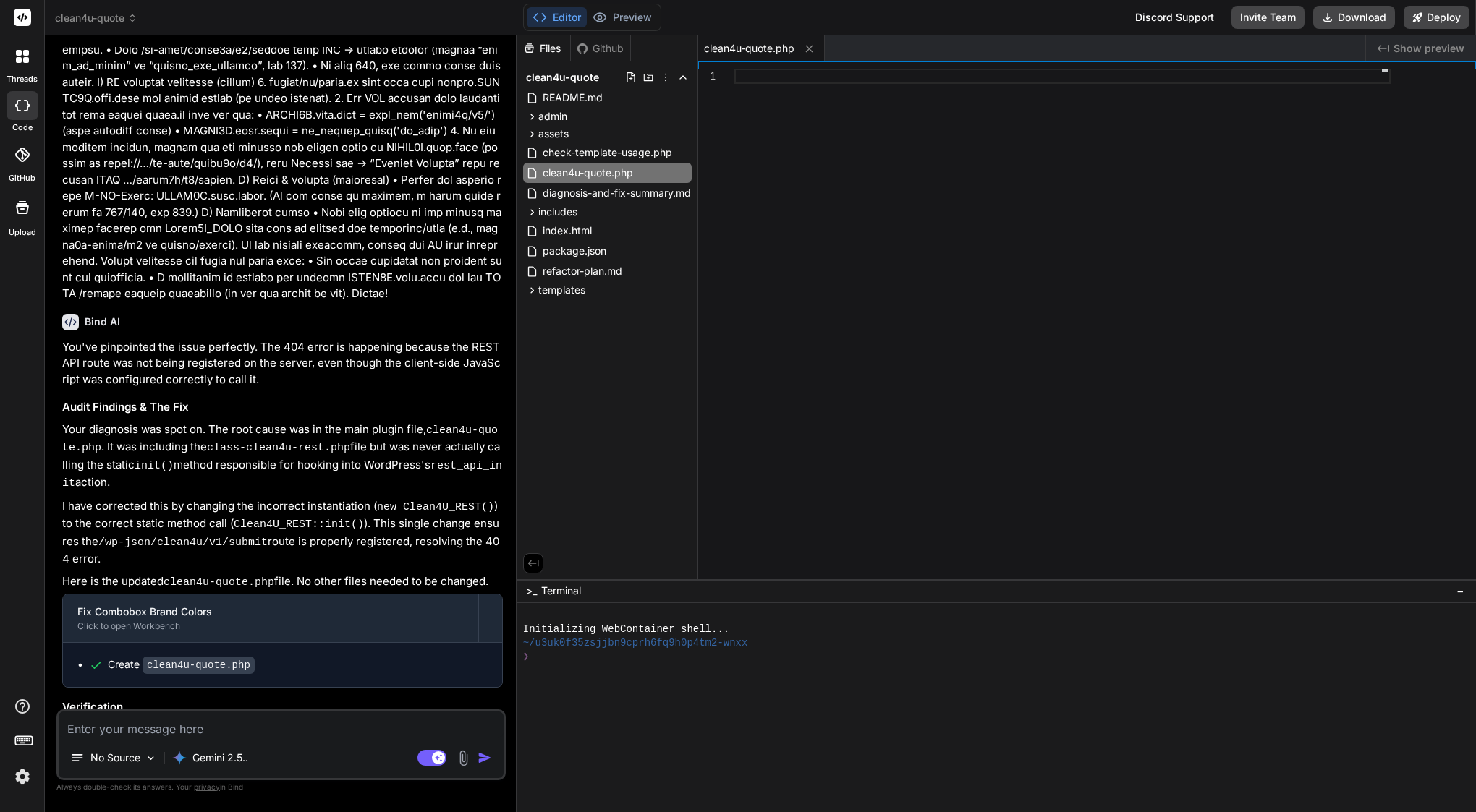
click at [193, 716] on textarea at bounding box center [281, 725] width 445 height 26
type textarea "e"
type textarea "x"
type textarea "em"
type textarea "x"
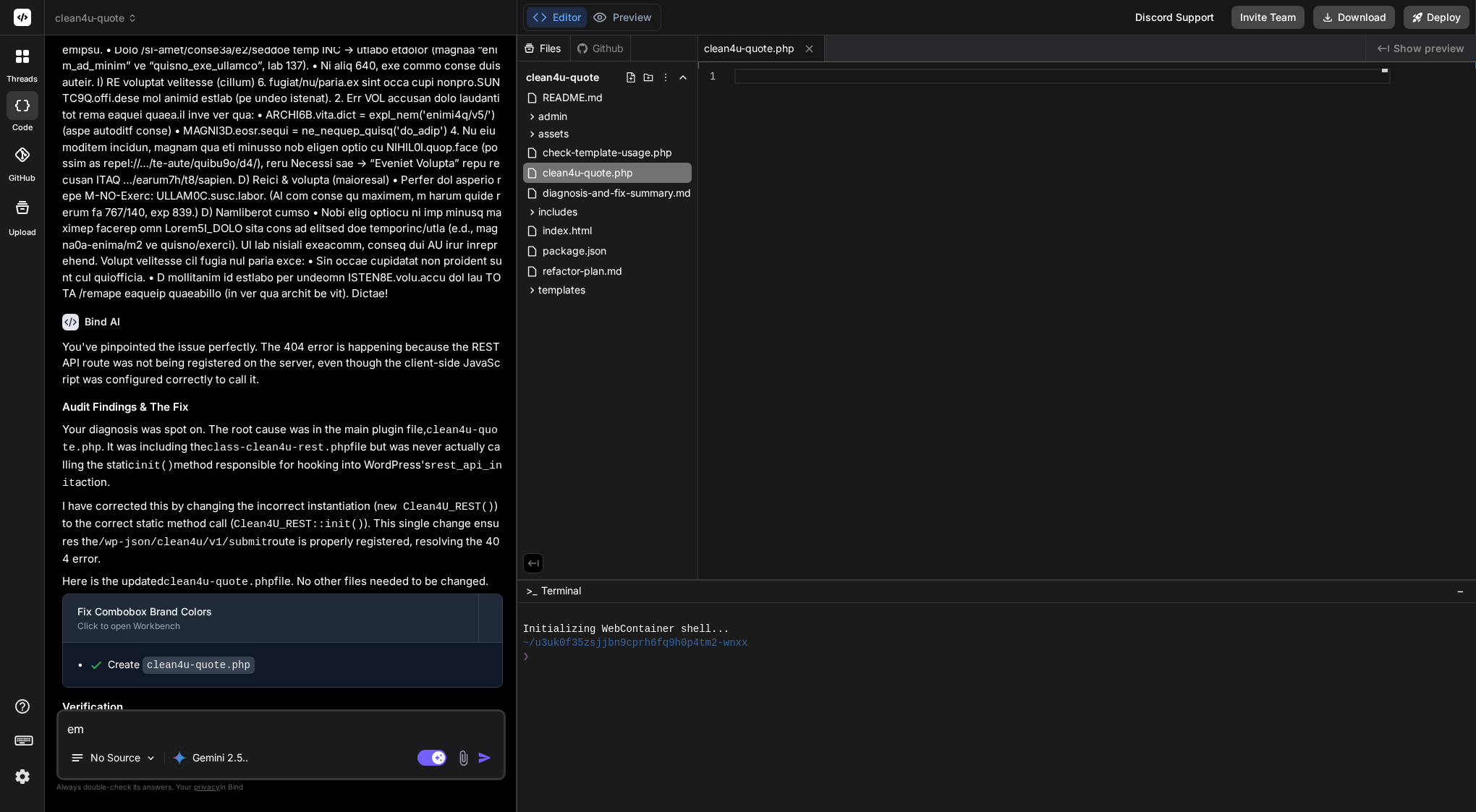
type textarea "emp"
type textarea "x"
type textarea "empt"
type textarea "x"
type textarea "empty"
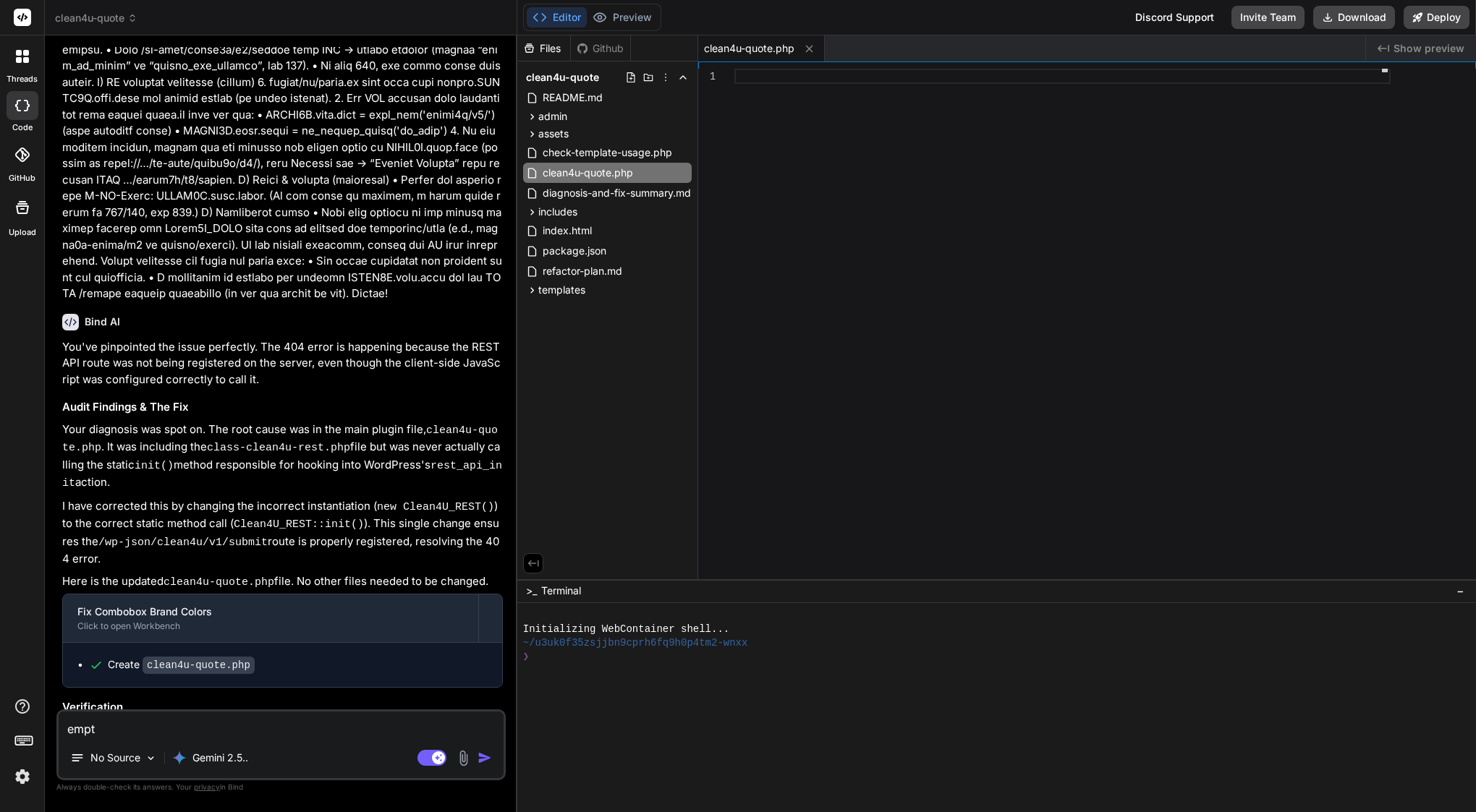
type textarea "x"
type textarea "empty"
type textarea "x"
type textarea "empty f"
type textarea "x"
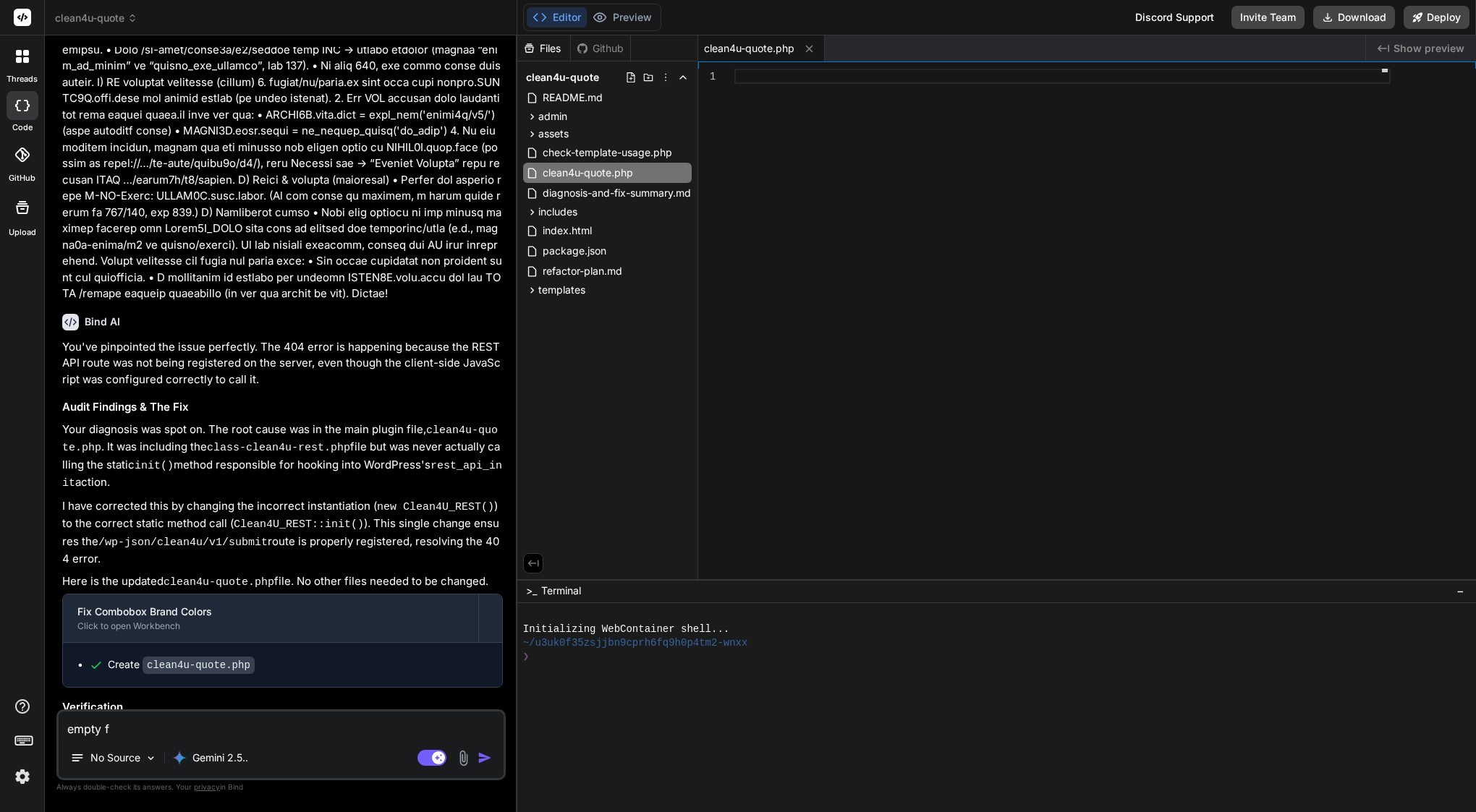
type textarea "empty fi"
type textarea "x"
type textarea "empty fil"
type textarea "x"
type textarea "empty file"
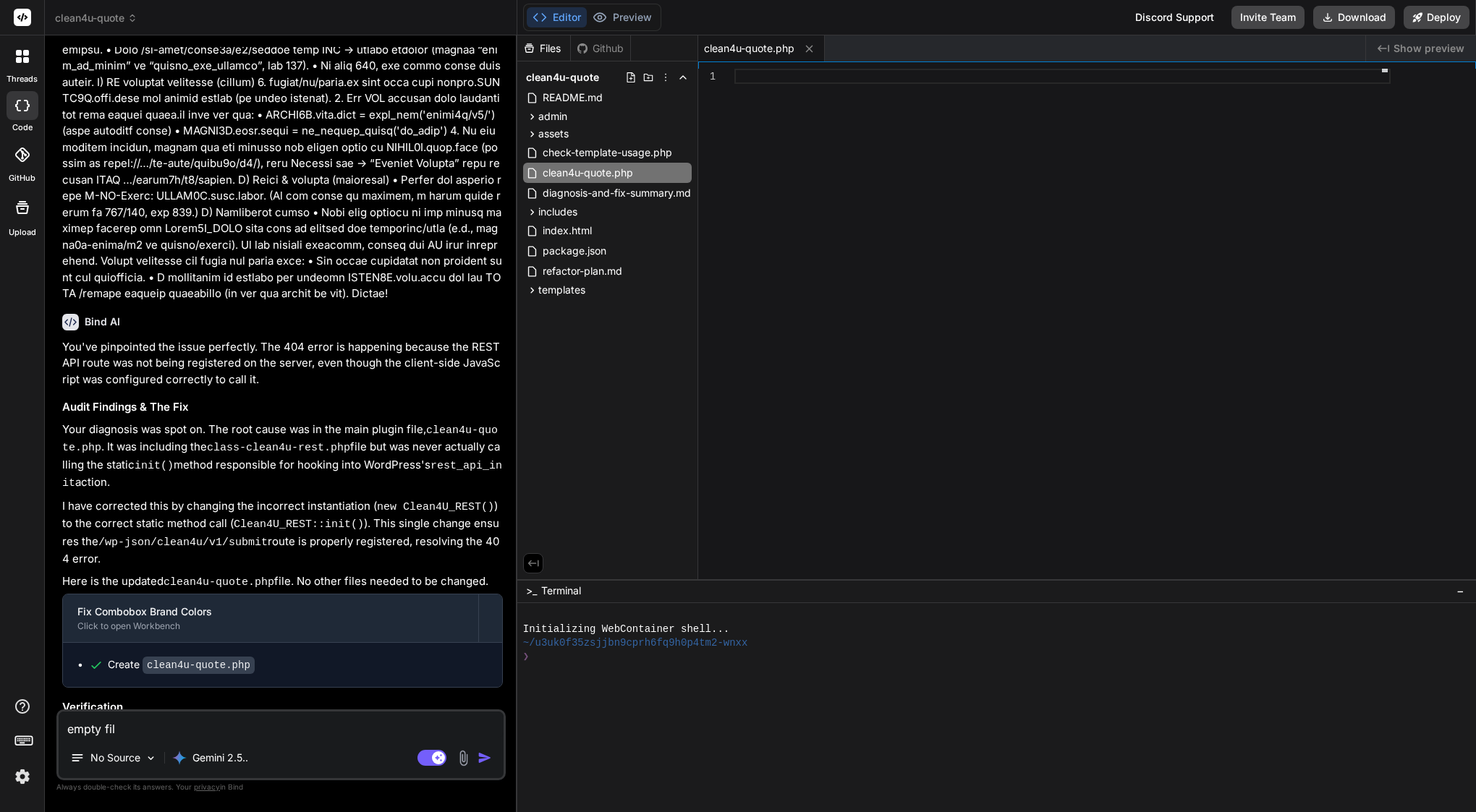
type textarea "x"
type textarea "empty file"
type textarea "x"
paste textarea "clean4u-quote.php"
type textarea "empty file clean4u-quote.php"
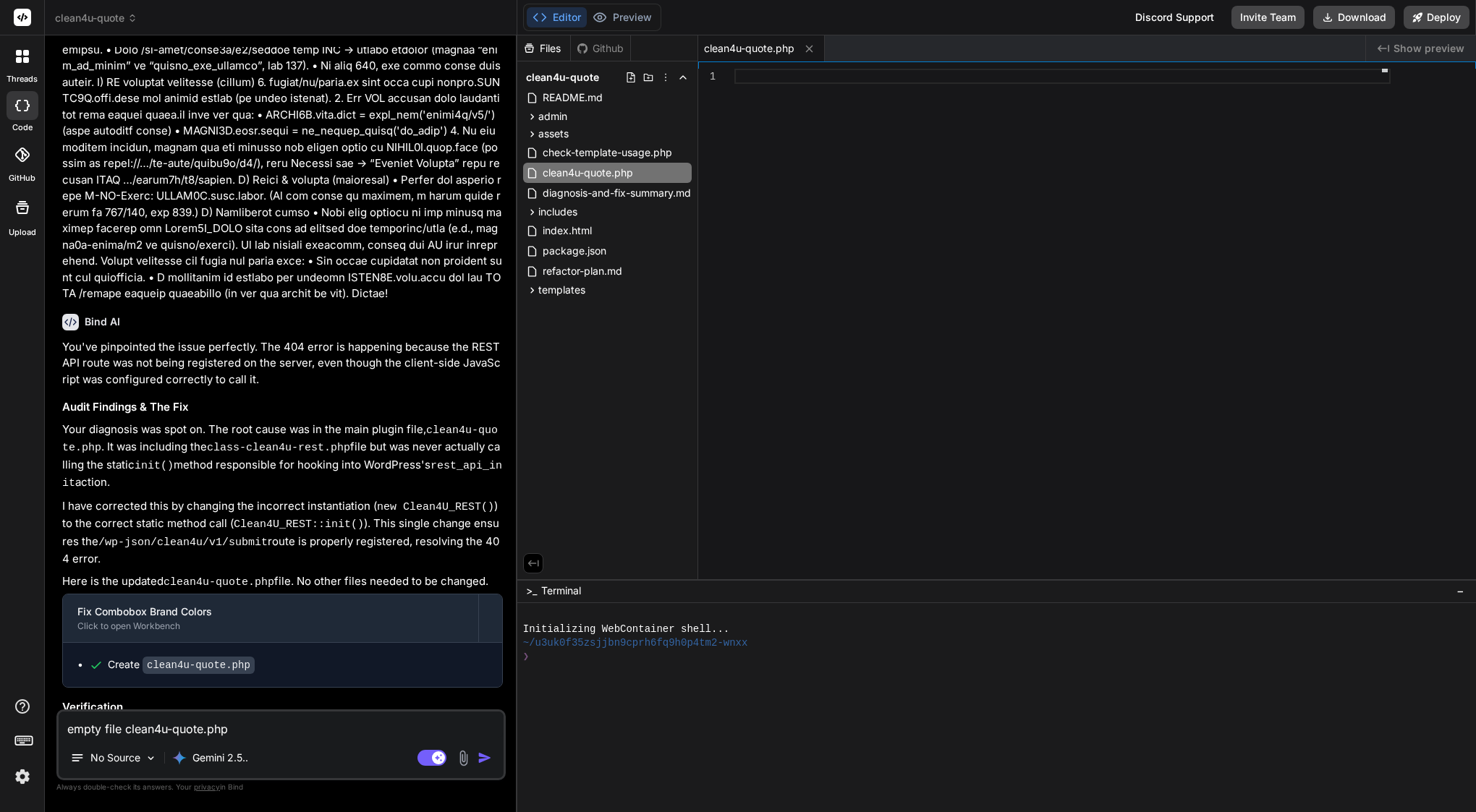
type textarea "x"
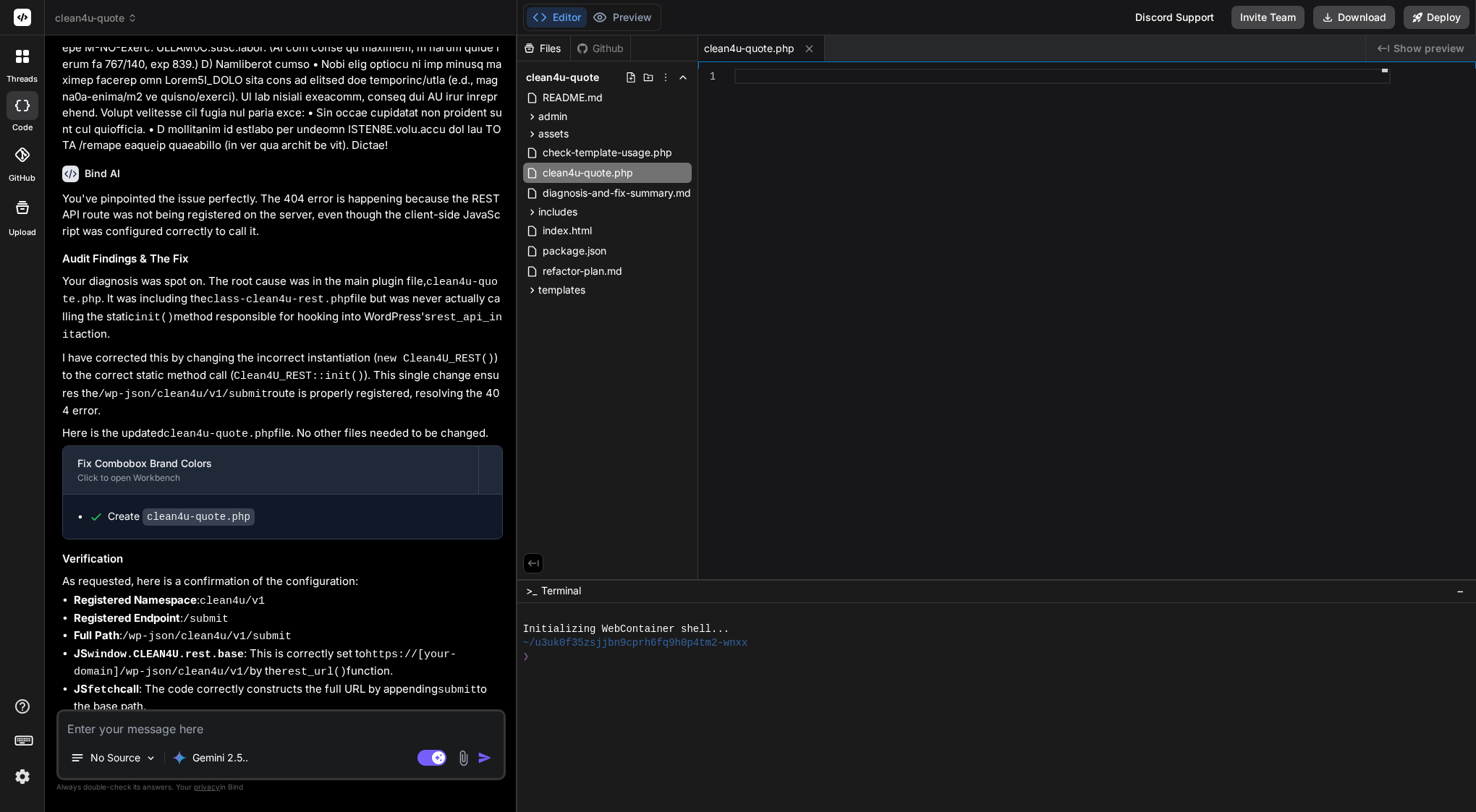
scroll to position [6277, 0]
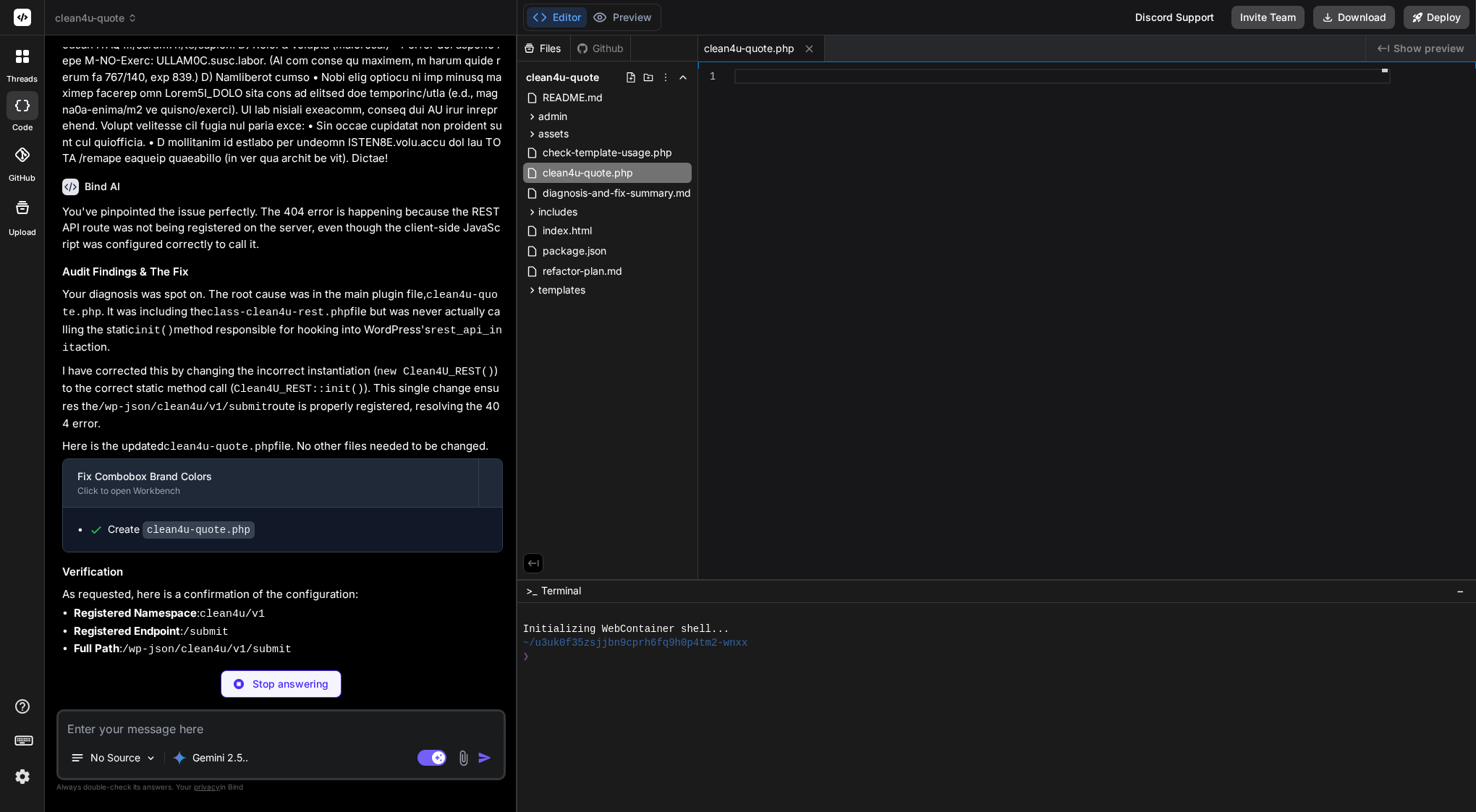
type textarea "x"
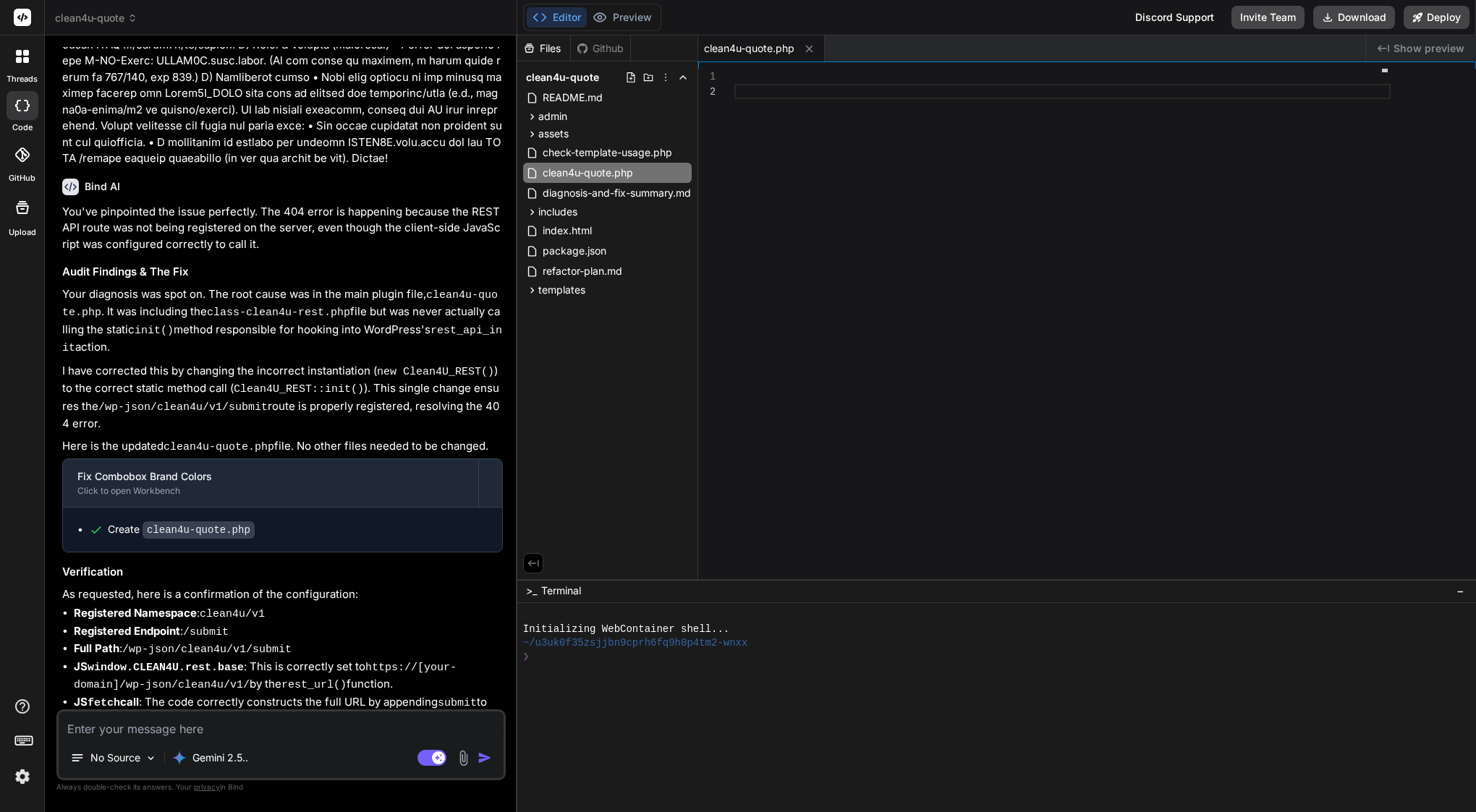
type textarea "x"
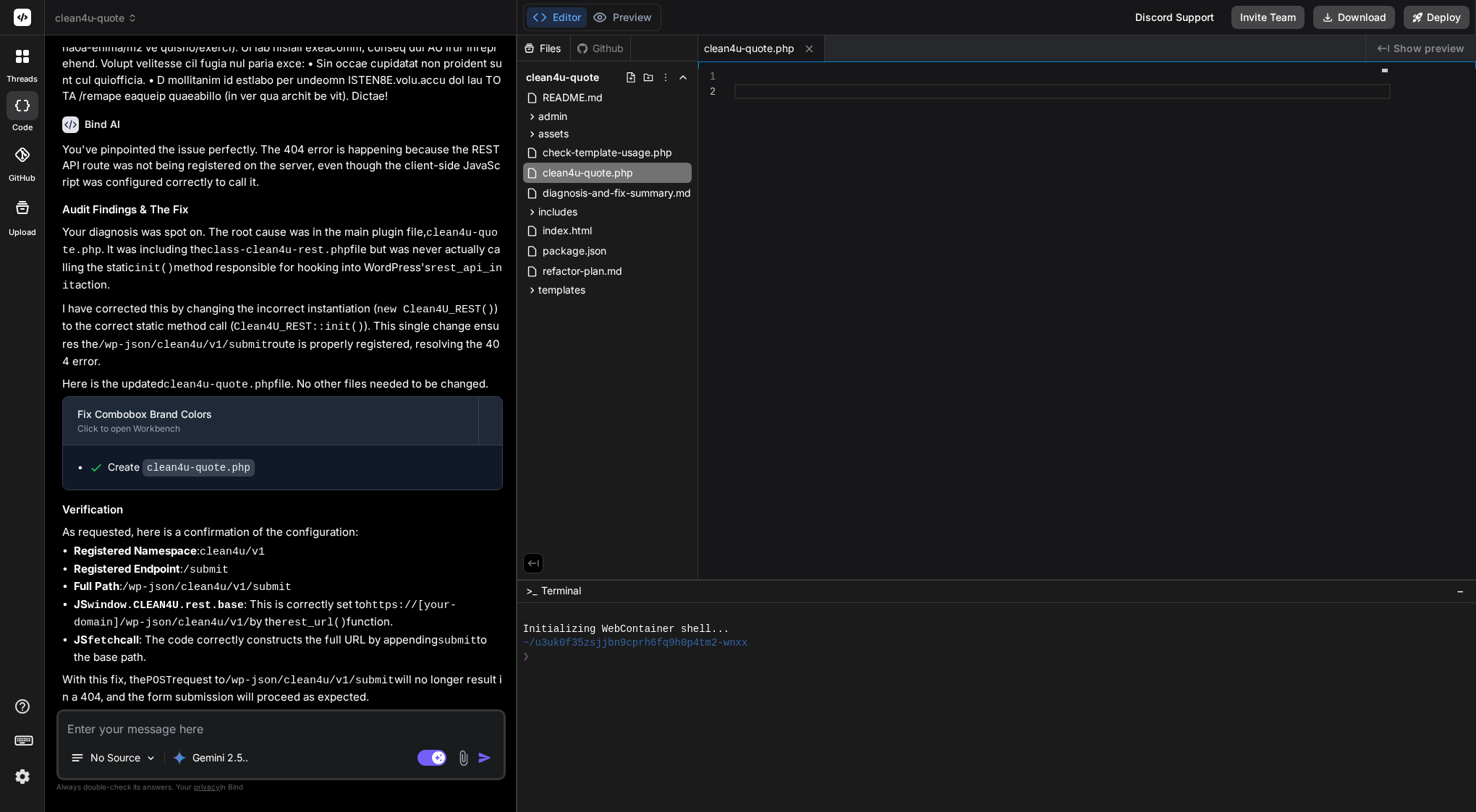
scroll to position [0, 0]
type textarea "n"
type textarea "x"
type textarea "no"
type textarea "x"
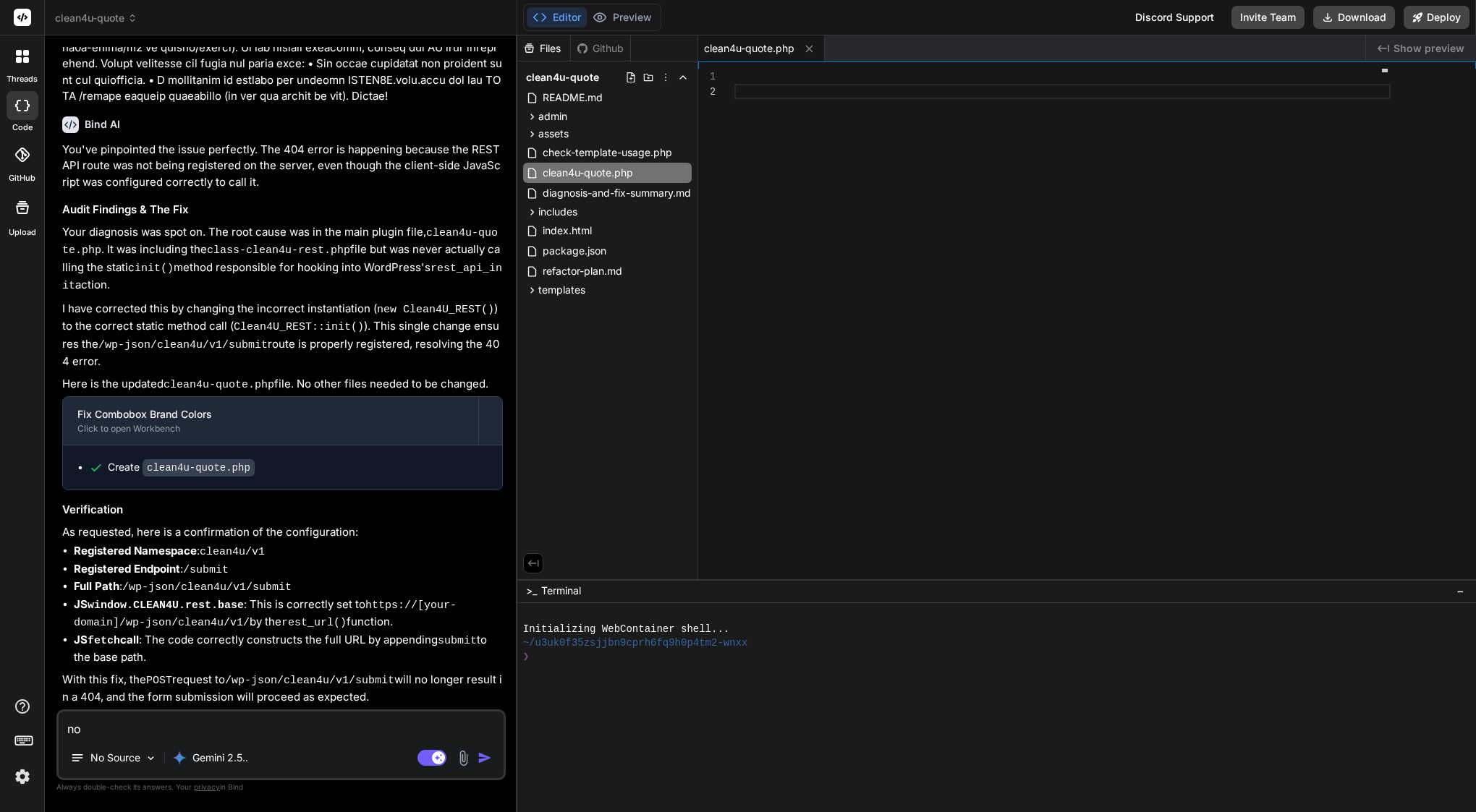
type textarea "no"
type textarea "x"
type textarea "no s"
type textarea "x"
type textarea "no so"
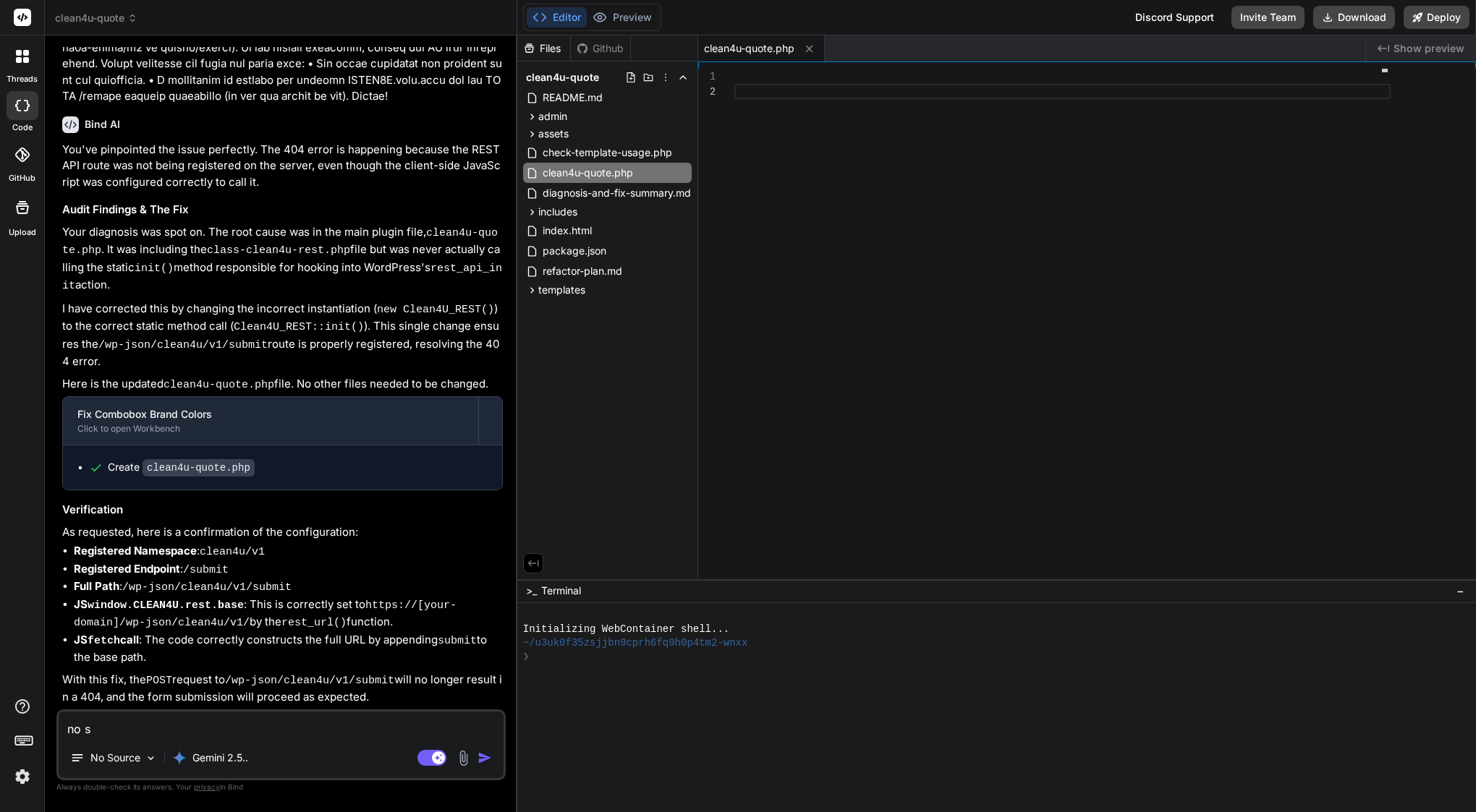
type textarea "x"
type textarea "no sor"
type textarea "x"
type textarea "no sorr"
type textarea "x"
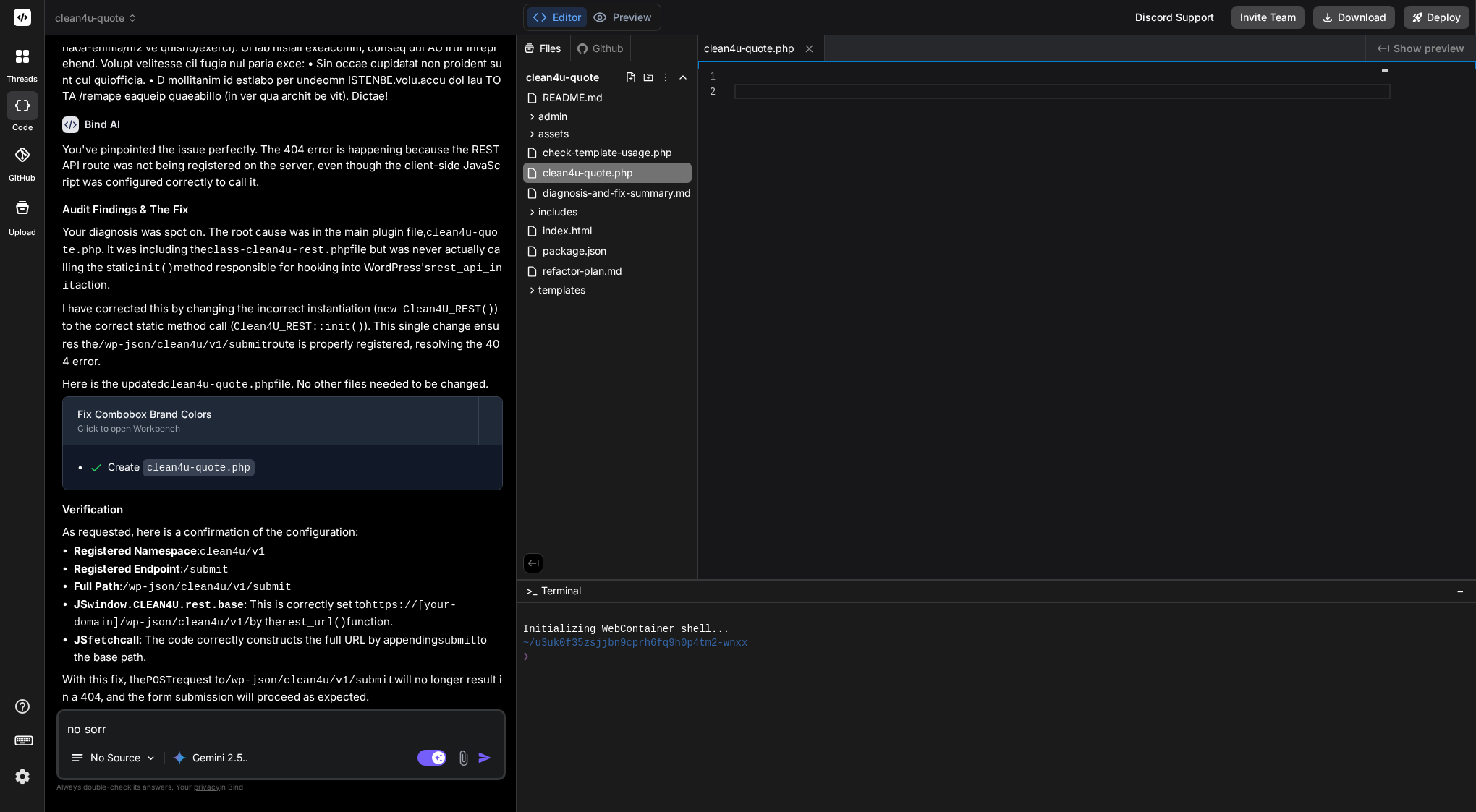
type textarea "no sorry"
type textarea "x"
type textarea "no sorry"
type textarea "x"
type textarea "no sorry"
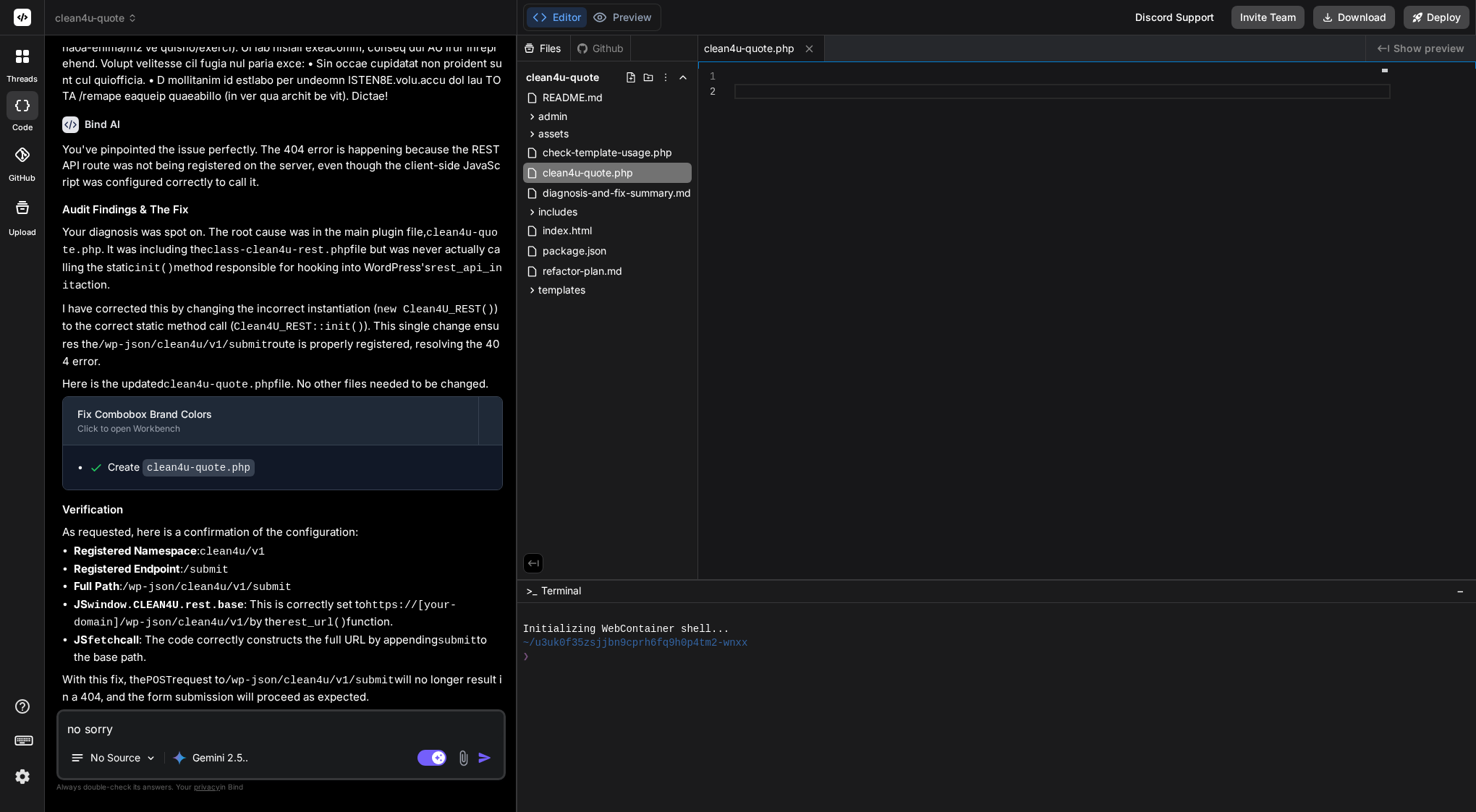
type textarea "x"
type textarea "no sorry,"
type textarea "x"
type textarea "no sorry,"
type textarea "x"
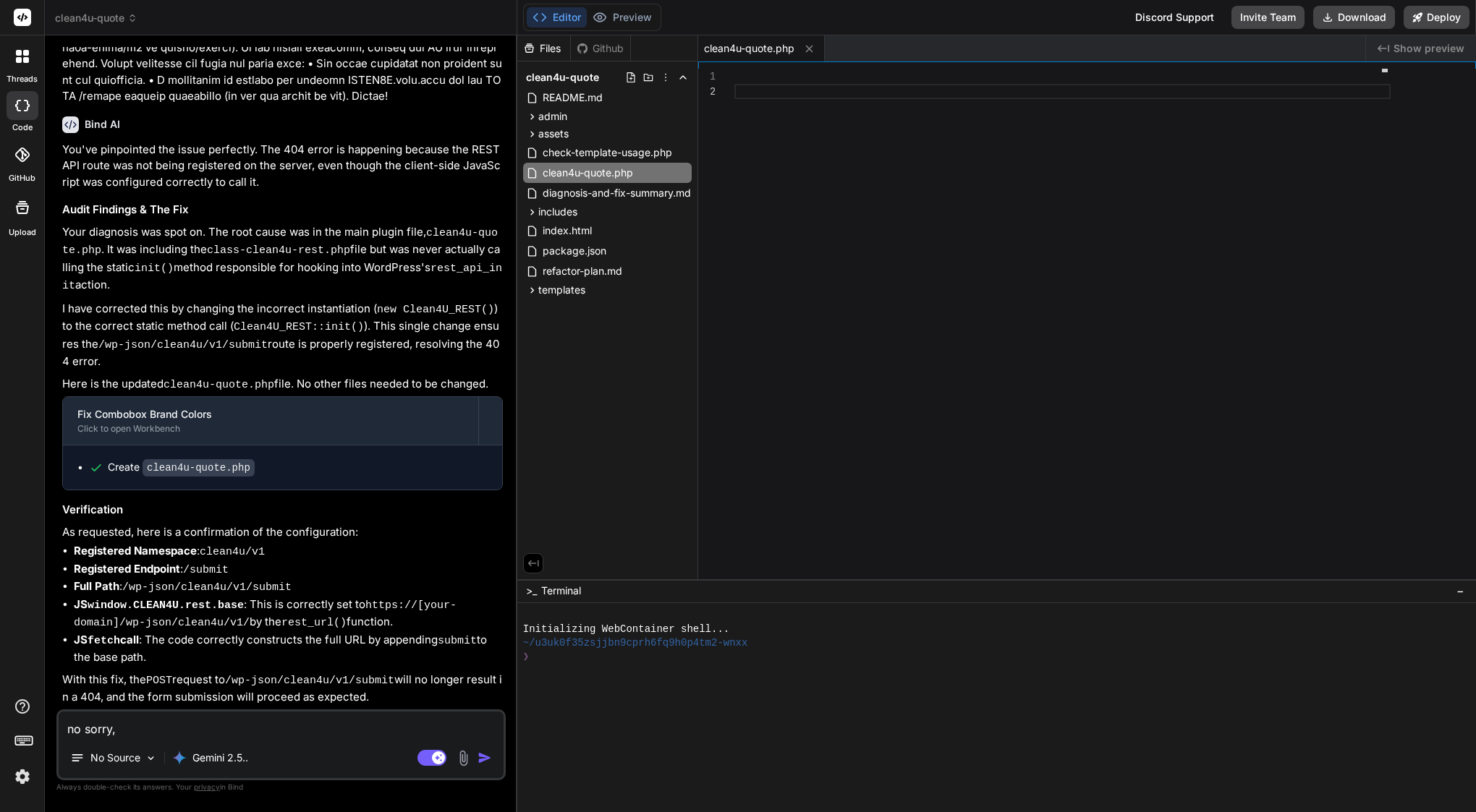
type textarea "no sorry, w"
type textarea "x"
type textarea "no sorry, wa"
type textarea "x"
type textarea "no sorry, was"
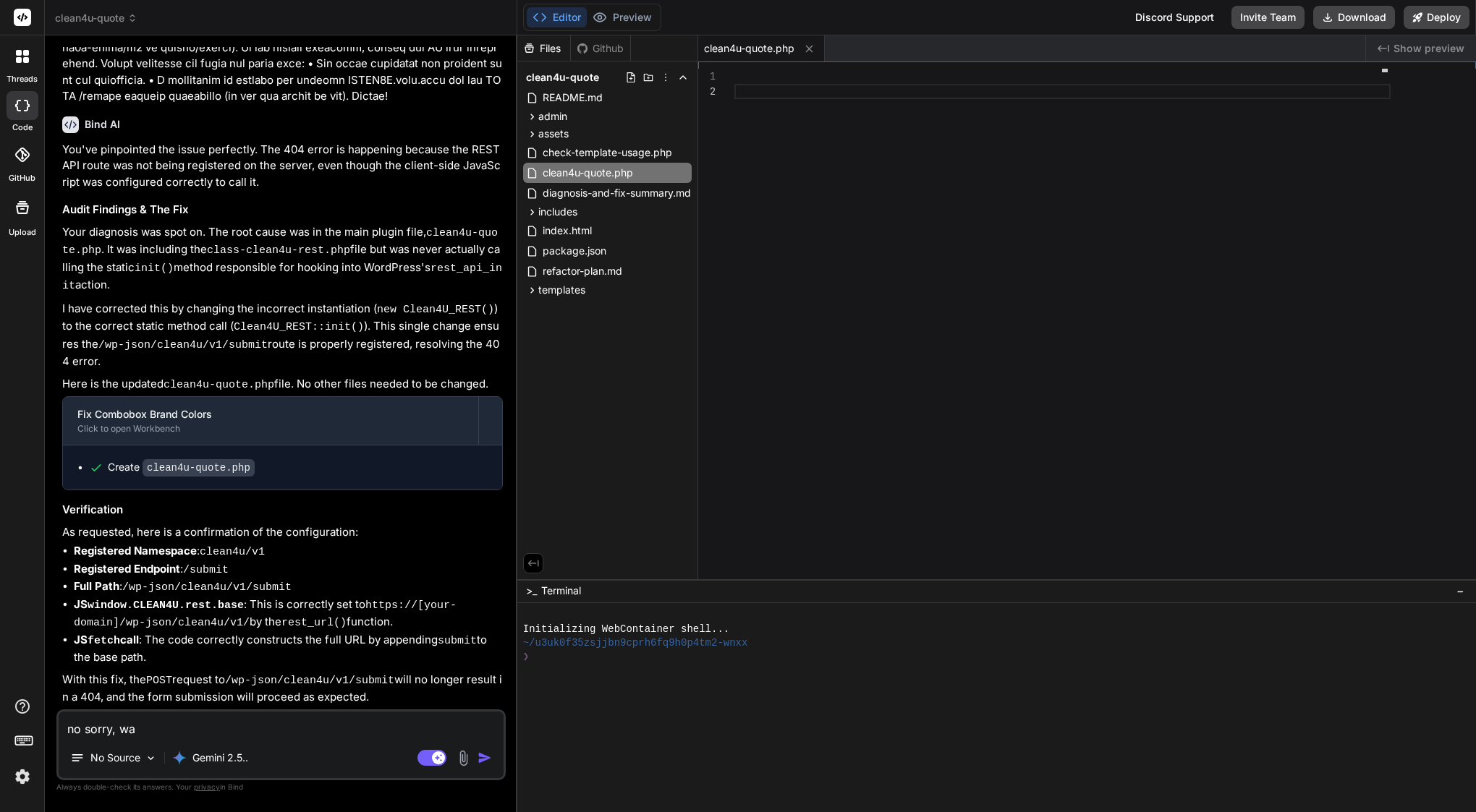
type textarea "x"
type textarea "no sorry, was"
type textarea "x"
type textarea "no sorry, was t"
type textarea "x"
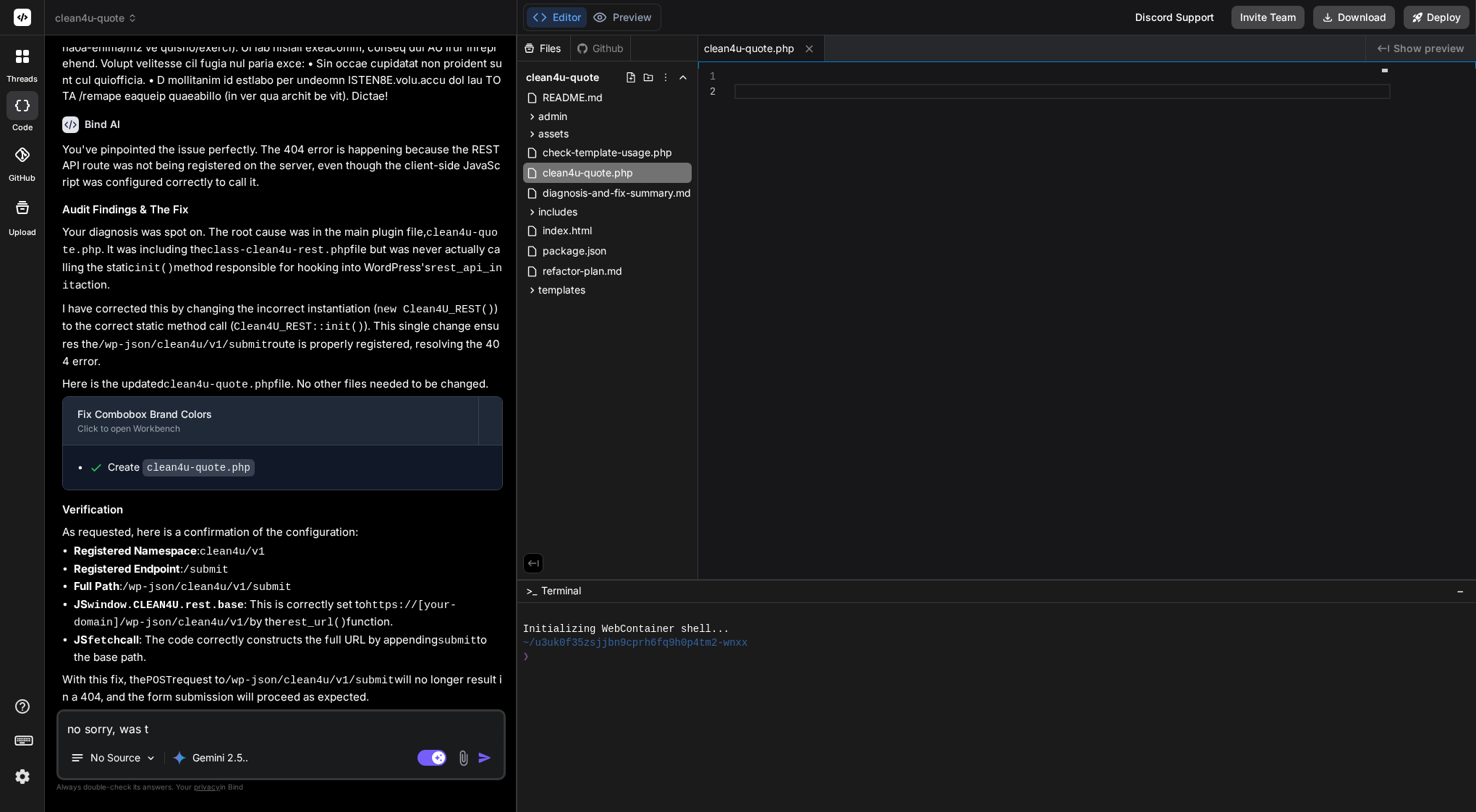
type textarea "no sorry, was tr"
type textarea "x"
type textarea "no sorry, was tru"
type textarea "x"
type textarea "no sorry, was trun"
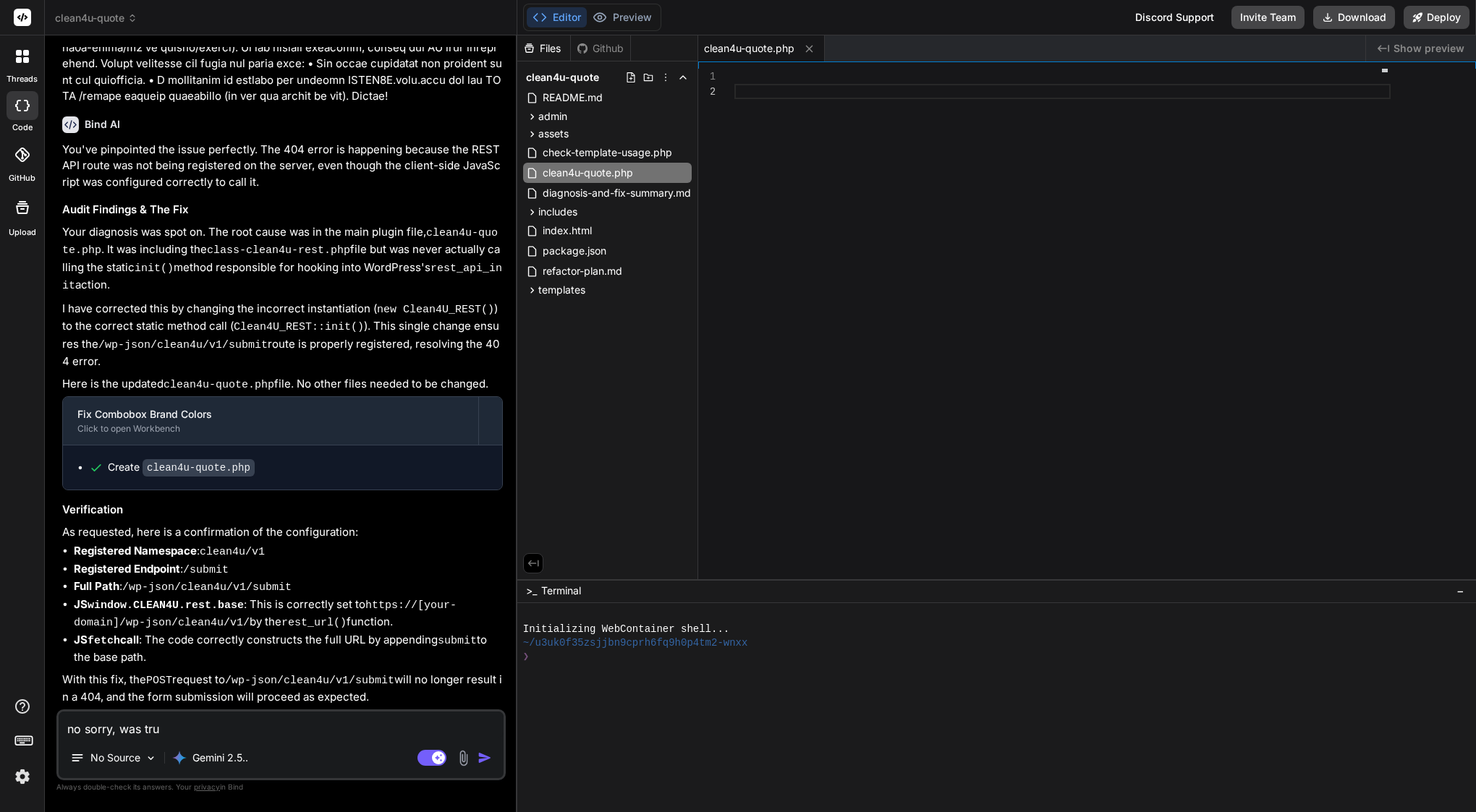
type textarea "x"
type textarea "no sorry, was trunc"
type textarea "x"
type textarea "no sorry, was trunca"
type textarea "x"
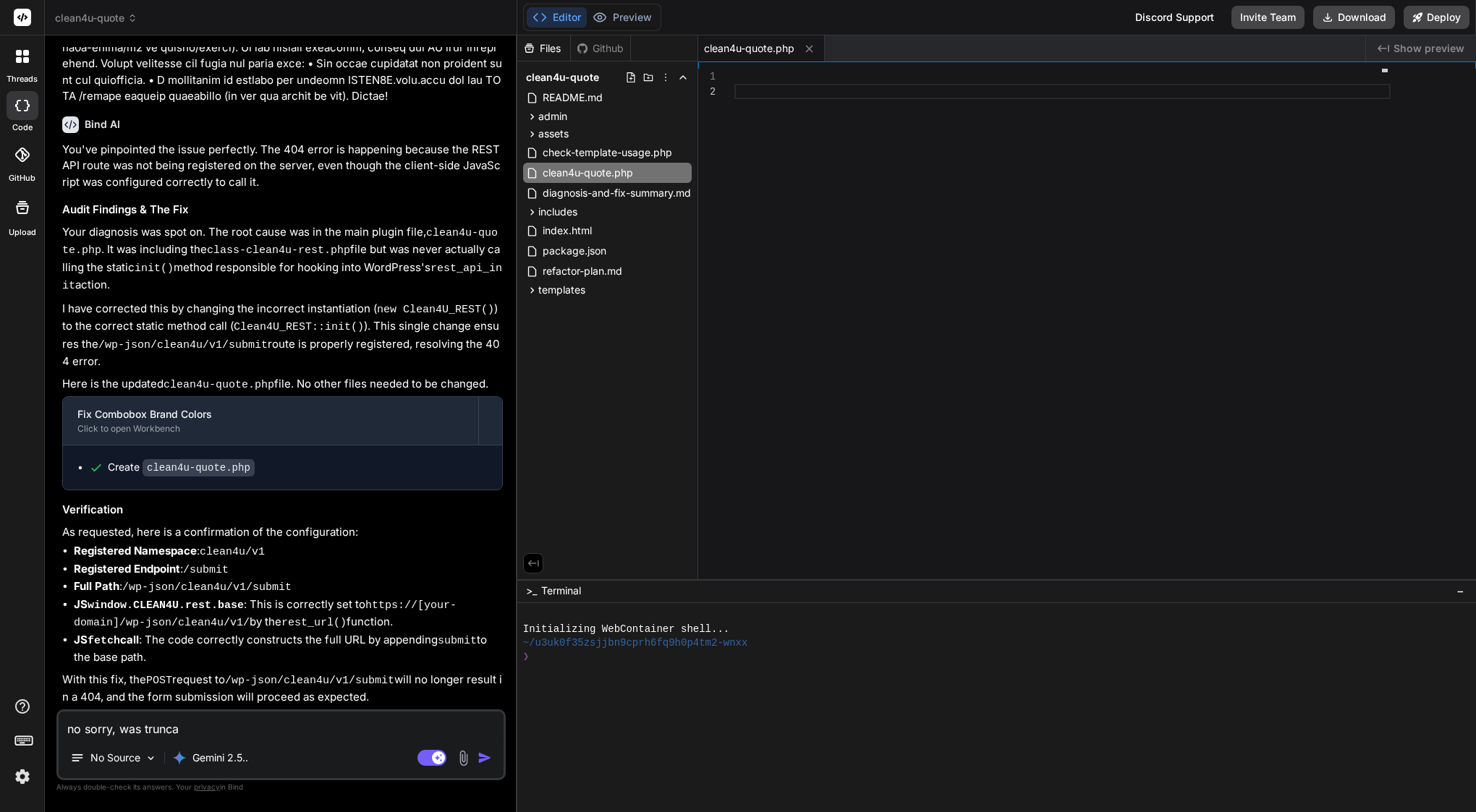
type textarea "no sorry, was truncat"
type textarea "x"
type textarea "no sorry, was truncate"
type textarea "x"
type textarea "no sorry, was truncated"
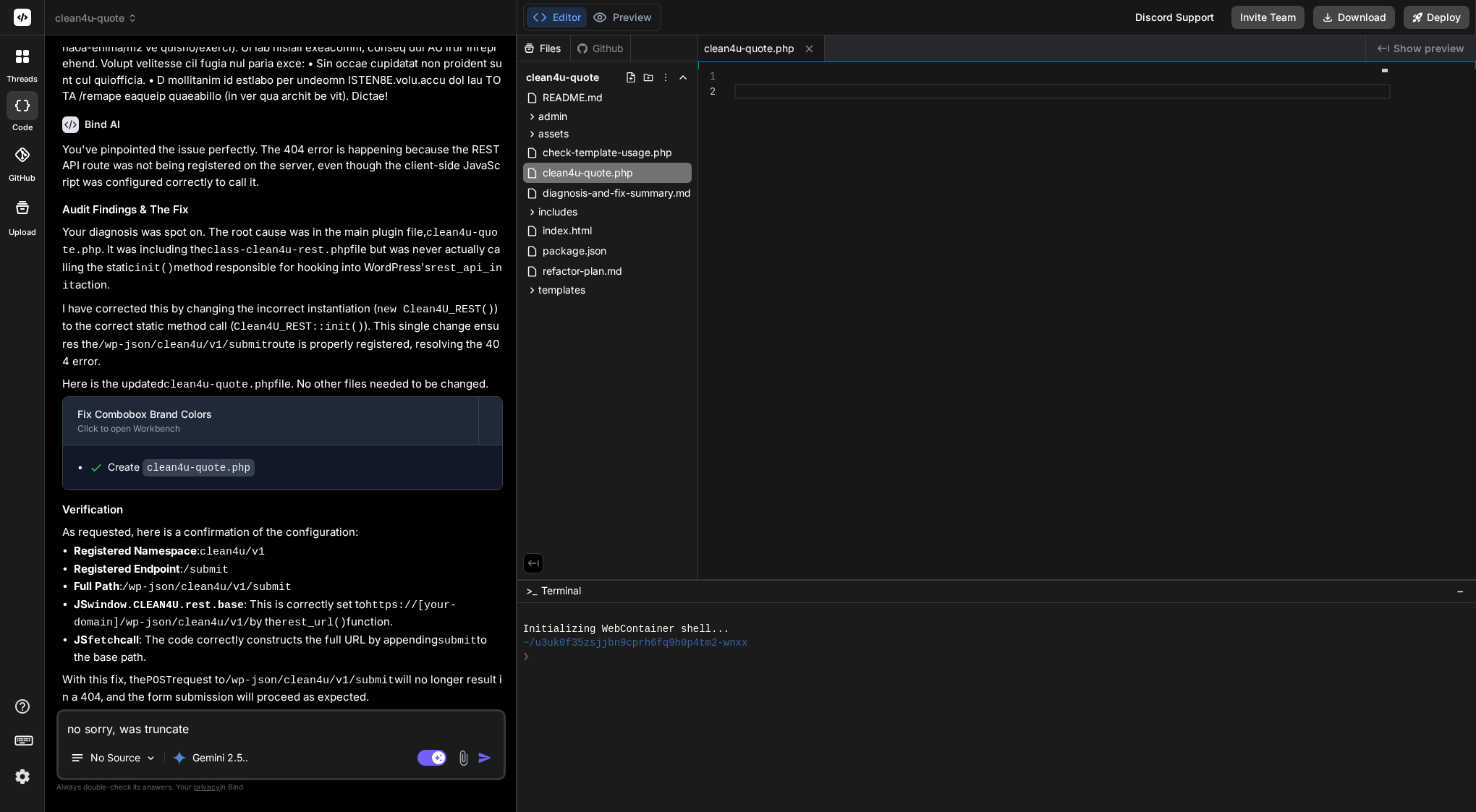
type textarea "x"
type textarea "no sorry, was truncated"
type textarea "x"
type textarea "no sorry, was truncated p"
type textarea "x"
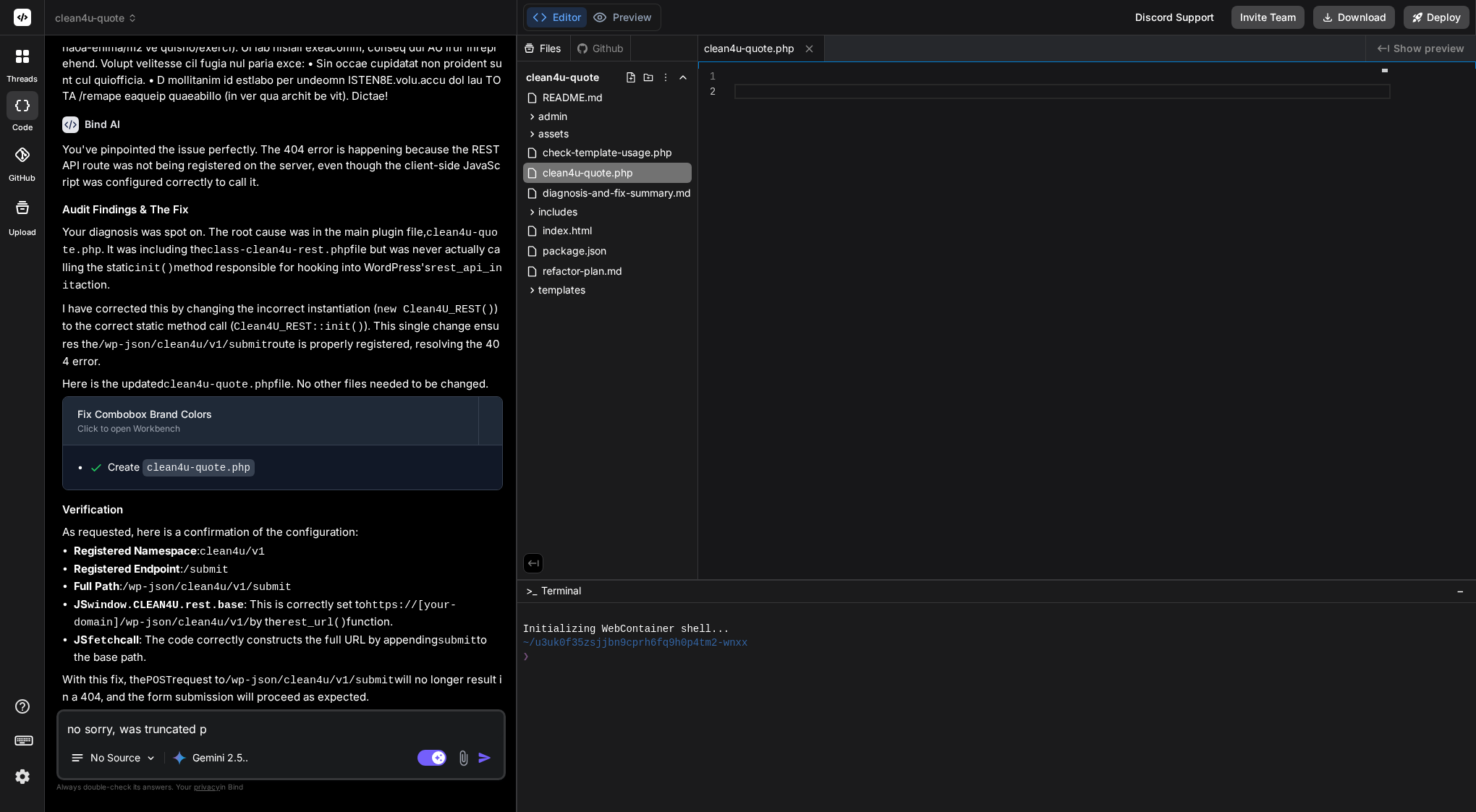
type textarea "no sorry, was truncated pl"
type textarea "x"
type textarea "no sorry, was truncated ple"
type textarea "x"
type textarea "no sorry, was truncated plea"
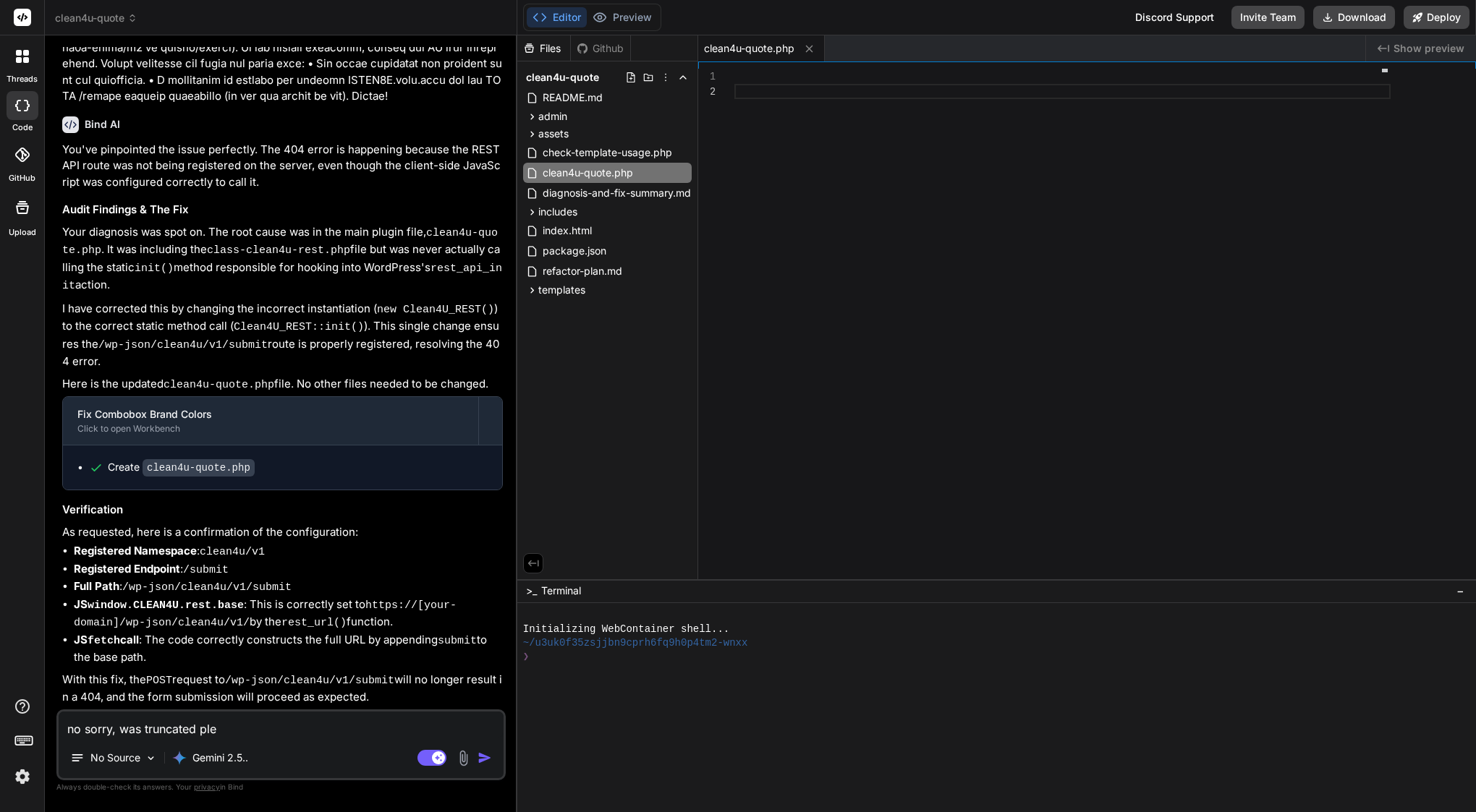
type textarea "x"
type textarea "no sorry, was truncated pleas"
type textarea "x"
type textarea "no sorry, was truncated please"
type textarea "x"
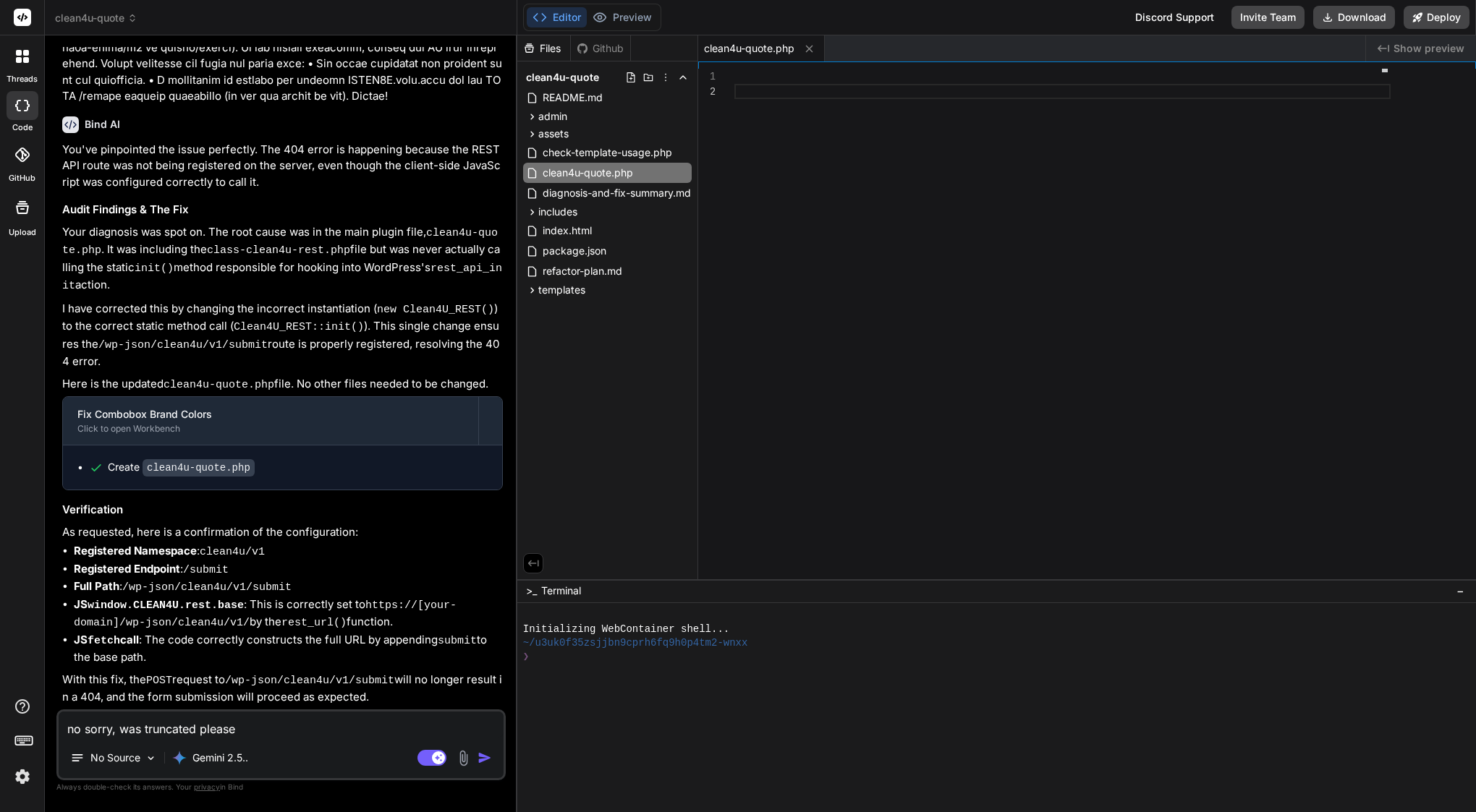
type textarea "no sorry, was truncated please"
type textarea "x"
drag, startPoint x: 147, startPoint y: 688, endPoint x: 276, endPoint y: 691, distance: 129.0
copy div "clean4u-quote.php"
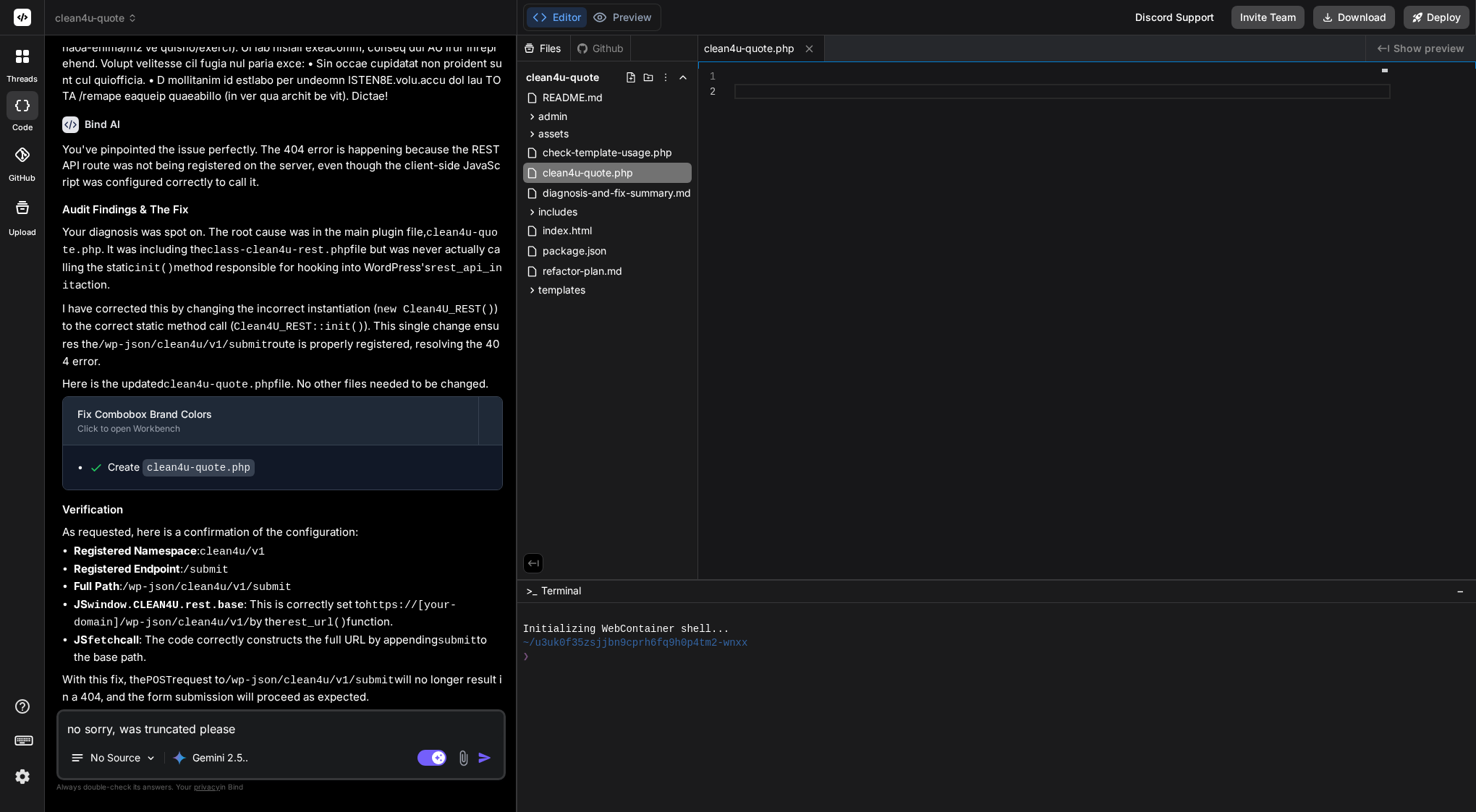
click at [288, 727] on textarea "no sorry, was truncated please" at bounding box center [281, 725] width 445 height 26
click at [121, 730] on textarea "no sorry, was truncated please" at bounding box center [281, 725] width 445 height 26
type textarea "no sorry, wwas truncated please"
type textarea "x"
type textarea "no sorry, wrwas truncated please"
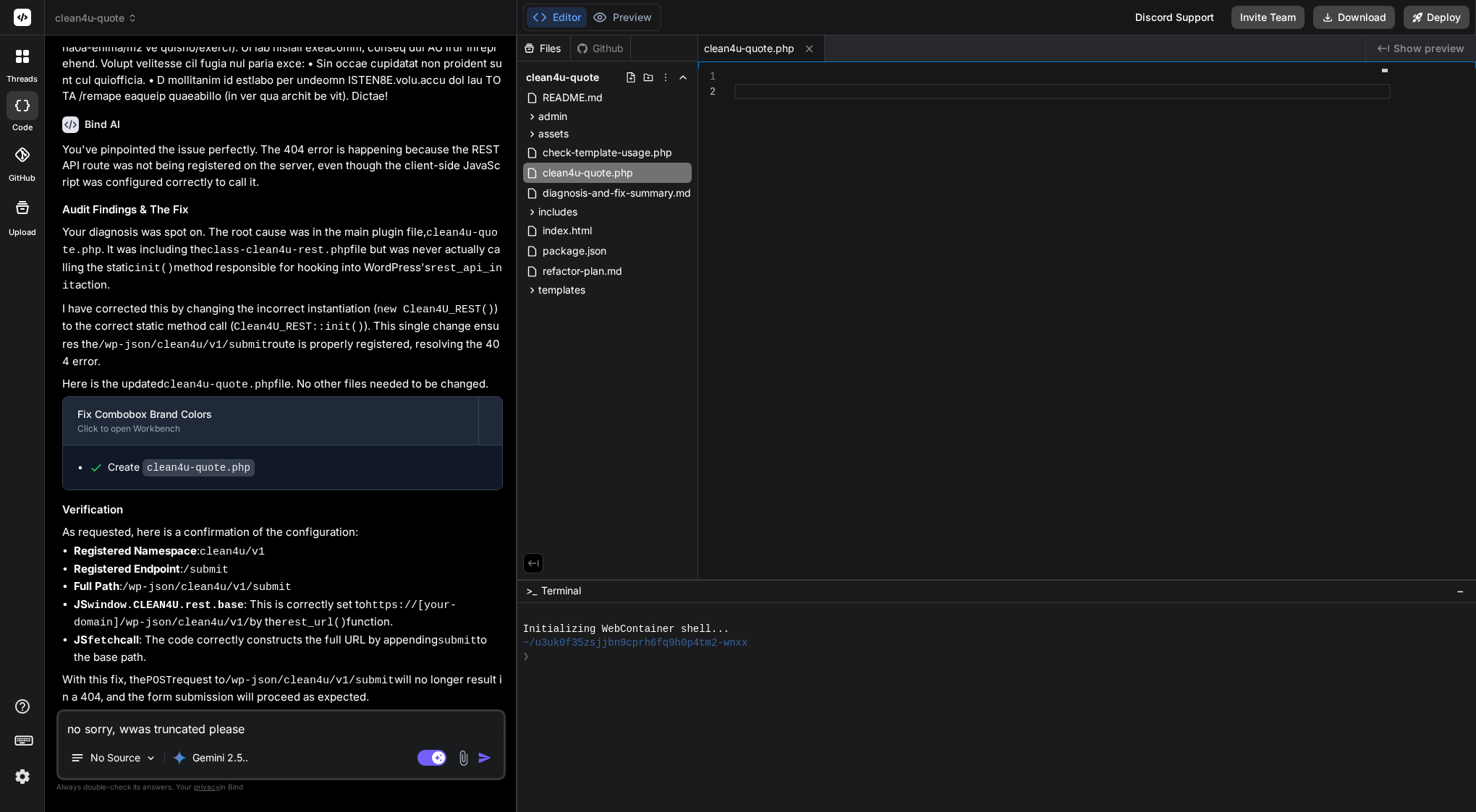
type textarea "x"
type textarea "no sorry, wrowas truncated please"
type textarea "x"
type textarea "no sorry, wronwas truncated please"
type textarea "x"
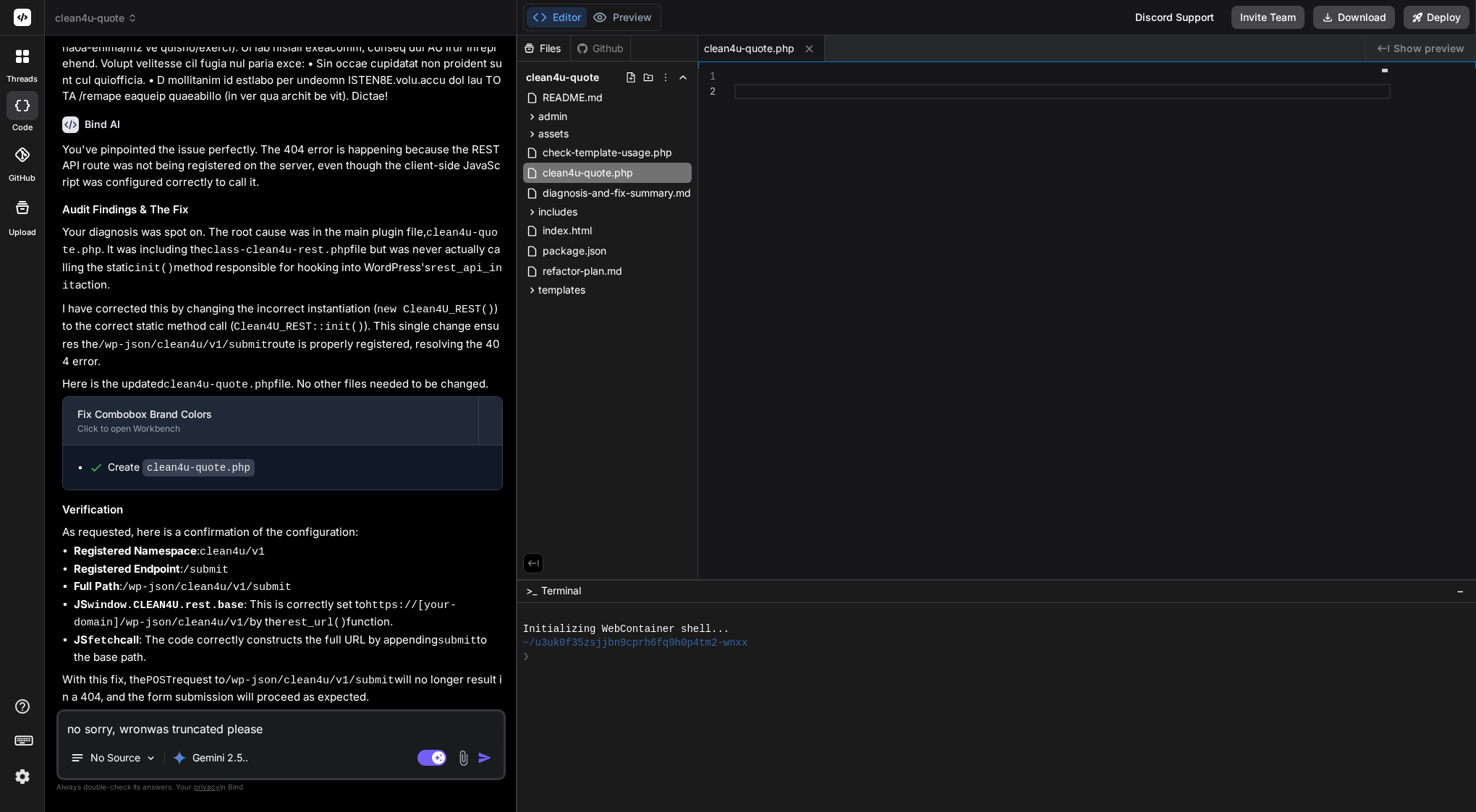
type textarea "no sorry, wrongwas truncated please"
type textarea "x"
type textarea "no sorry, wrong was truncated please"
type textarea "x"
type textarea "no sorry, wrong pwas truncated please"
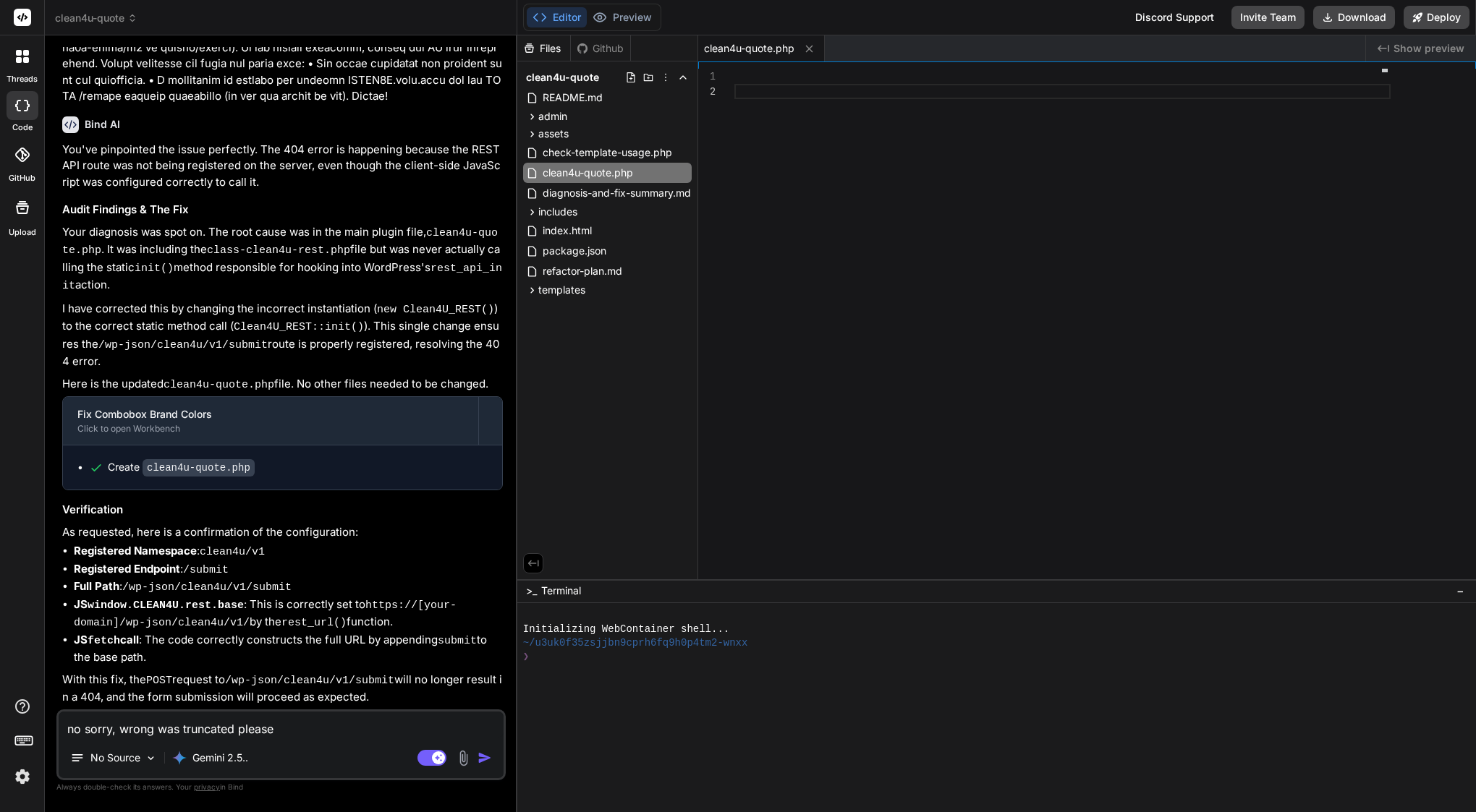
type textarea "x"
type textarea "no sorry, wrong prwas truncated please"
type textarea "x"
type textarea "no sorry, wrong prowas truncated please"
type textarea "x"
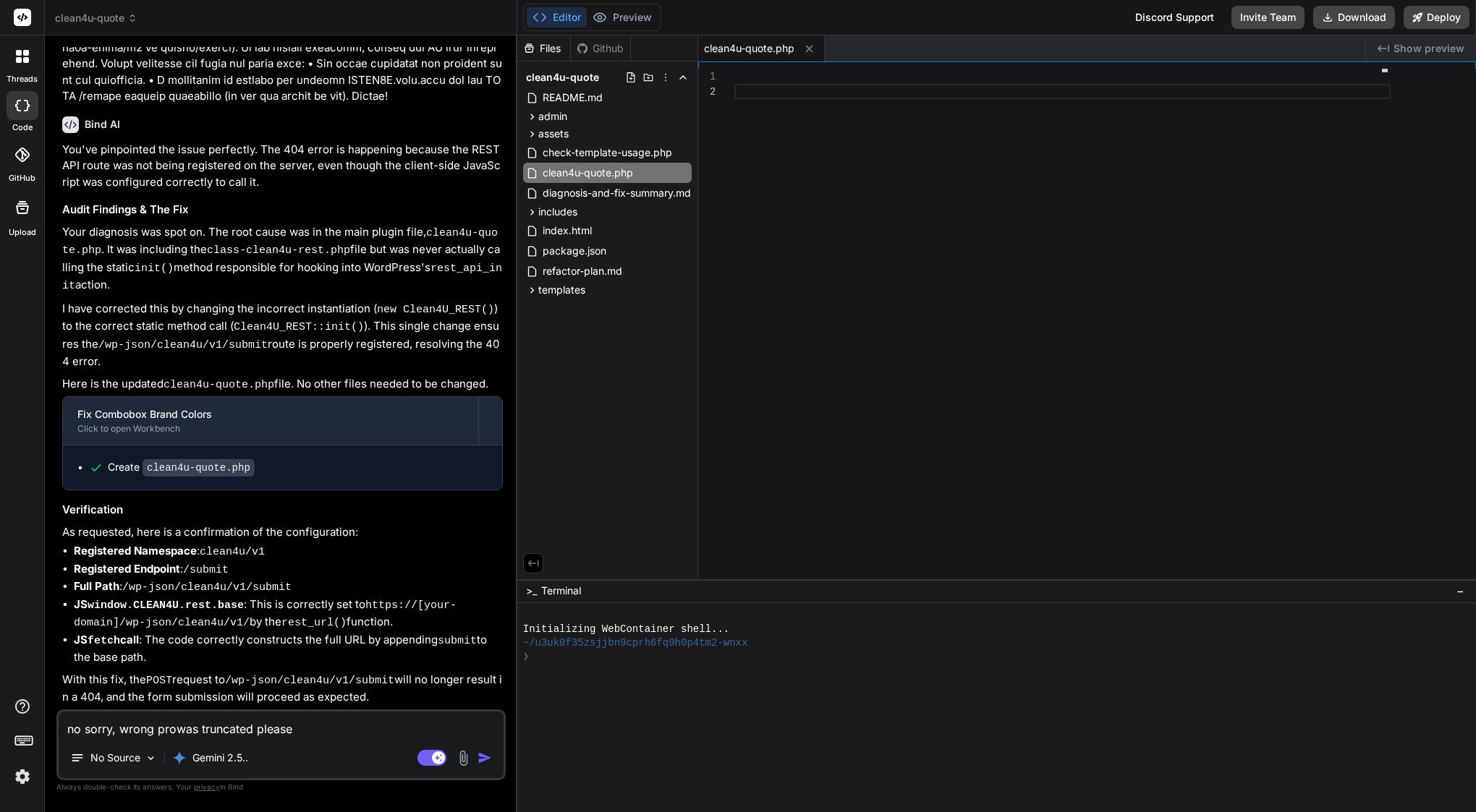
type textarea "no sorry, wrong promwas truncated please"
type textarea "x"
type textarea "no sorry, wrong prompwas truncated please"
type textarea "x"
type textarea "no sorry, wrong promptwas truncated please"
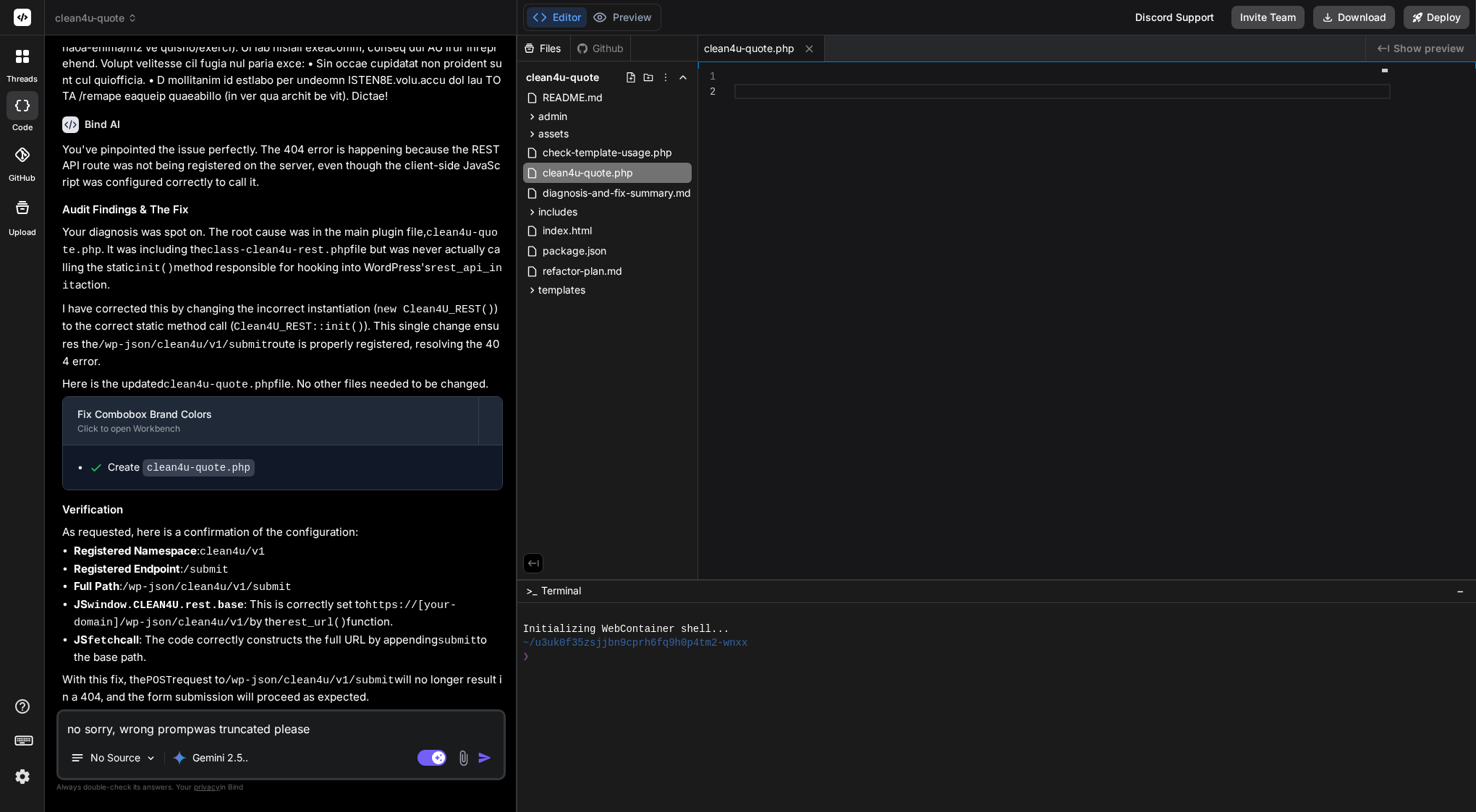
type textarea "x"
type textarea "no sorry, wrong prompt was truncated please"
type textarea "x"
paste textarea "clean4u-quote.php"
type textarea "no sorry, wrong prompt clean4u-quote.phpwas truncated please"
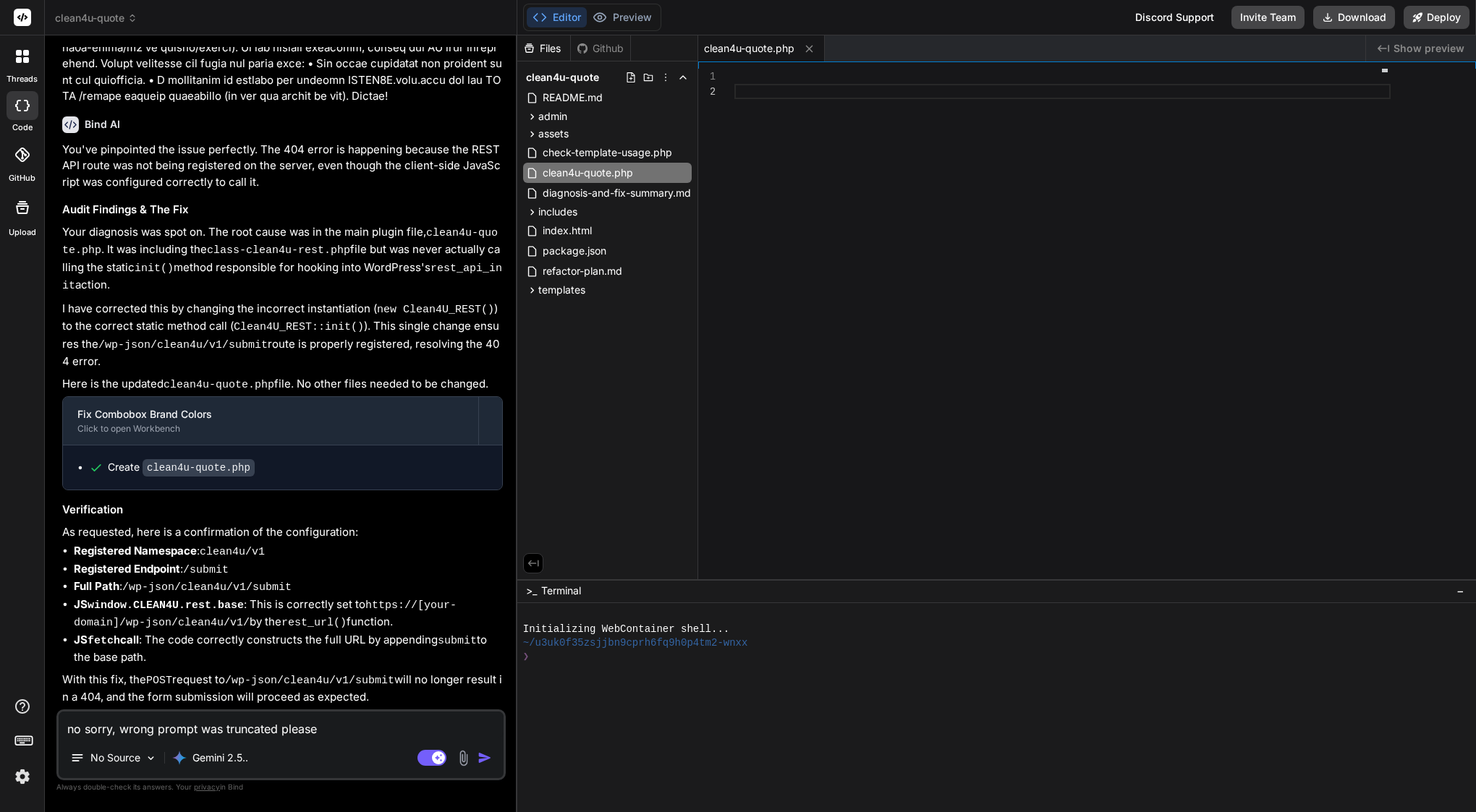
type textarea "x"
type textarea "no sorry, wrong prompt clean4u-quote.php was truncated please"
type textarea "x"
click at [431, 732] on textarea "no sorry, wrong prompt clean4u-quote.php was truncated please" at bounding box center [281, 725] width 445 height 26
type textarea "no sorry, wrong prompt clean4u-quote.php was truncated please w"
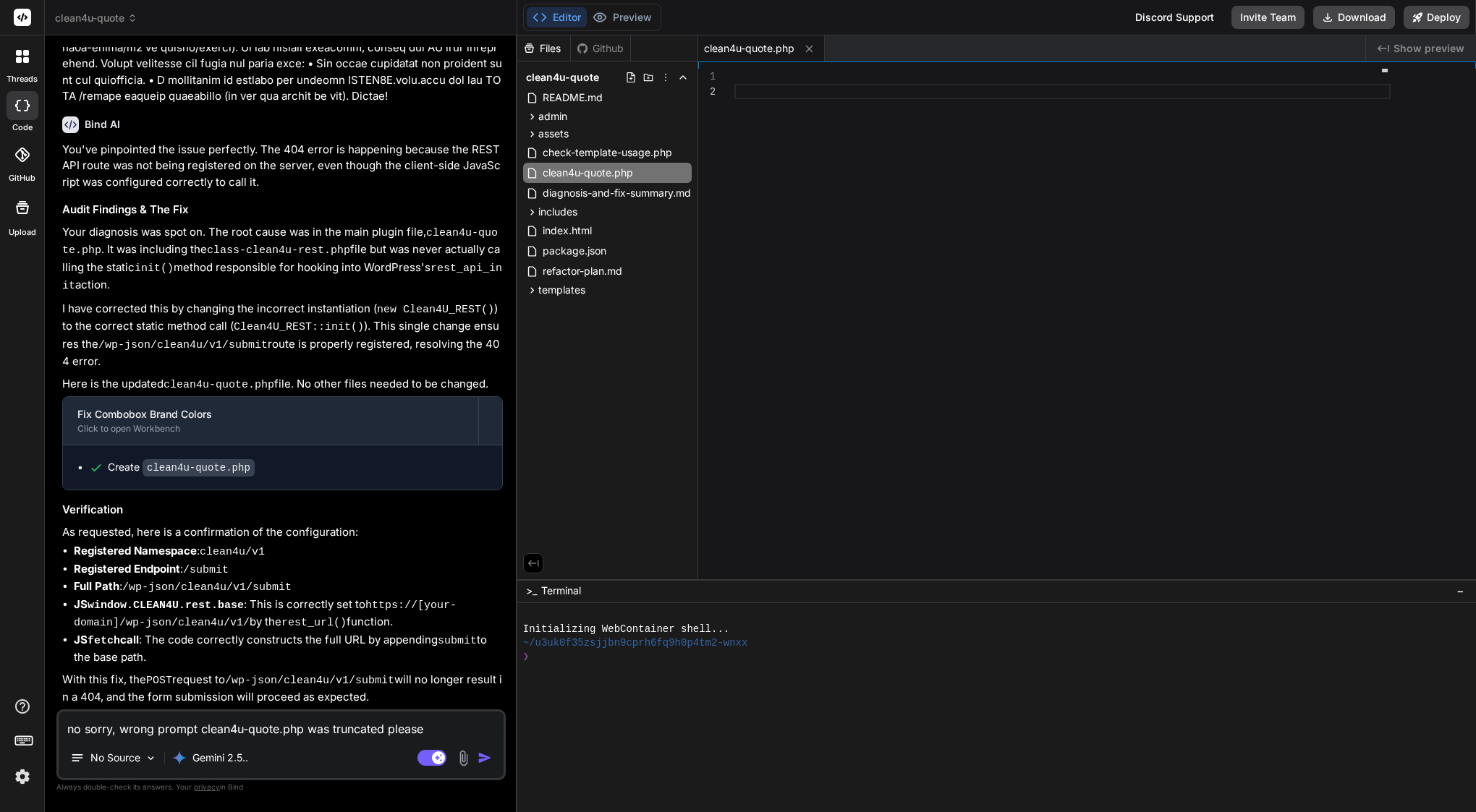
type textarea "x"
type textarea "no sorry, wrong prompt clean4u-quote.php was truncated please wr"
type textarea "x"
type textarea "no sorry, wrong prompt clean4u-quote.php was truncated please wri"
type textarea "x"
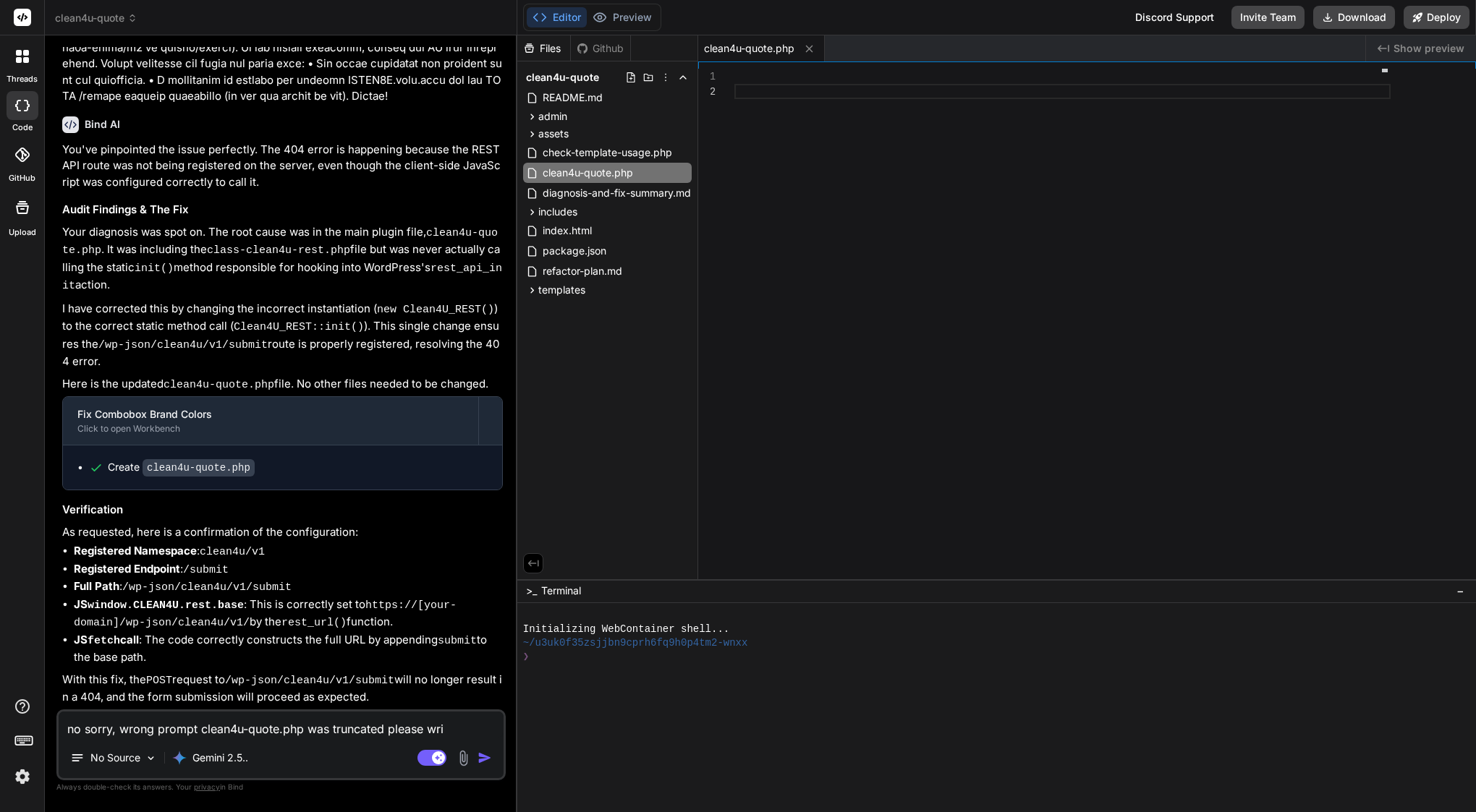
type textarea "no sorry, wrong prompt clean4u-quote.php was truncated please writ"
type textarea "x"
type textarea "no sorry, wrong prompt clean4u-quote.php was truncated please write"
type textarea "x"
type textarea "no sorry, wrong prompt clean4u-quote.php was truncated please write"
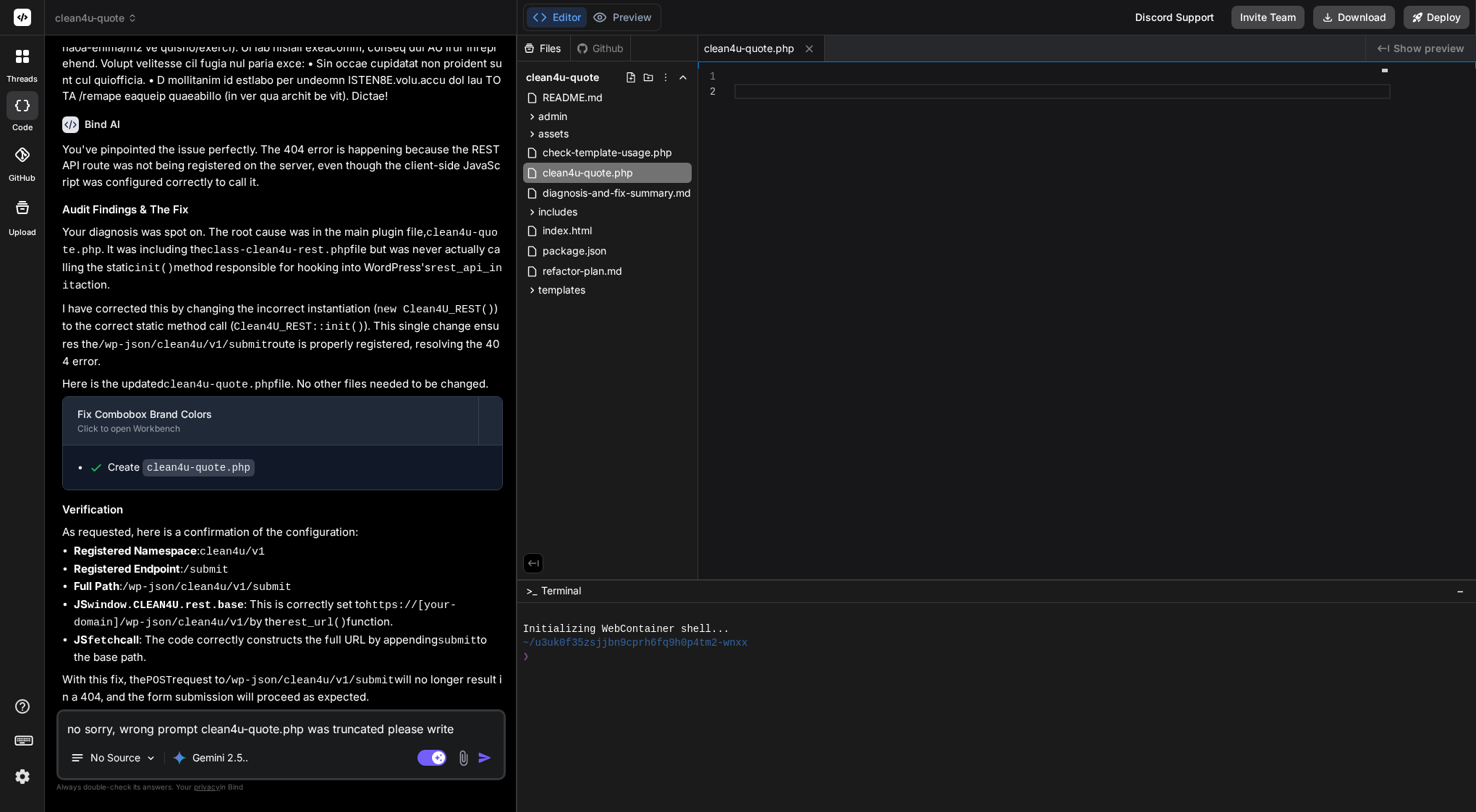
type textarea "x"
type textarea "no sorry, wrong prompt clean4u-quote.php was truncated please write f"
type textarea "x"
type textarea "no sorry, wrong prompt clean4u-quote.php was truncated please write fu"
type textarea "x"
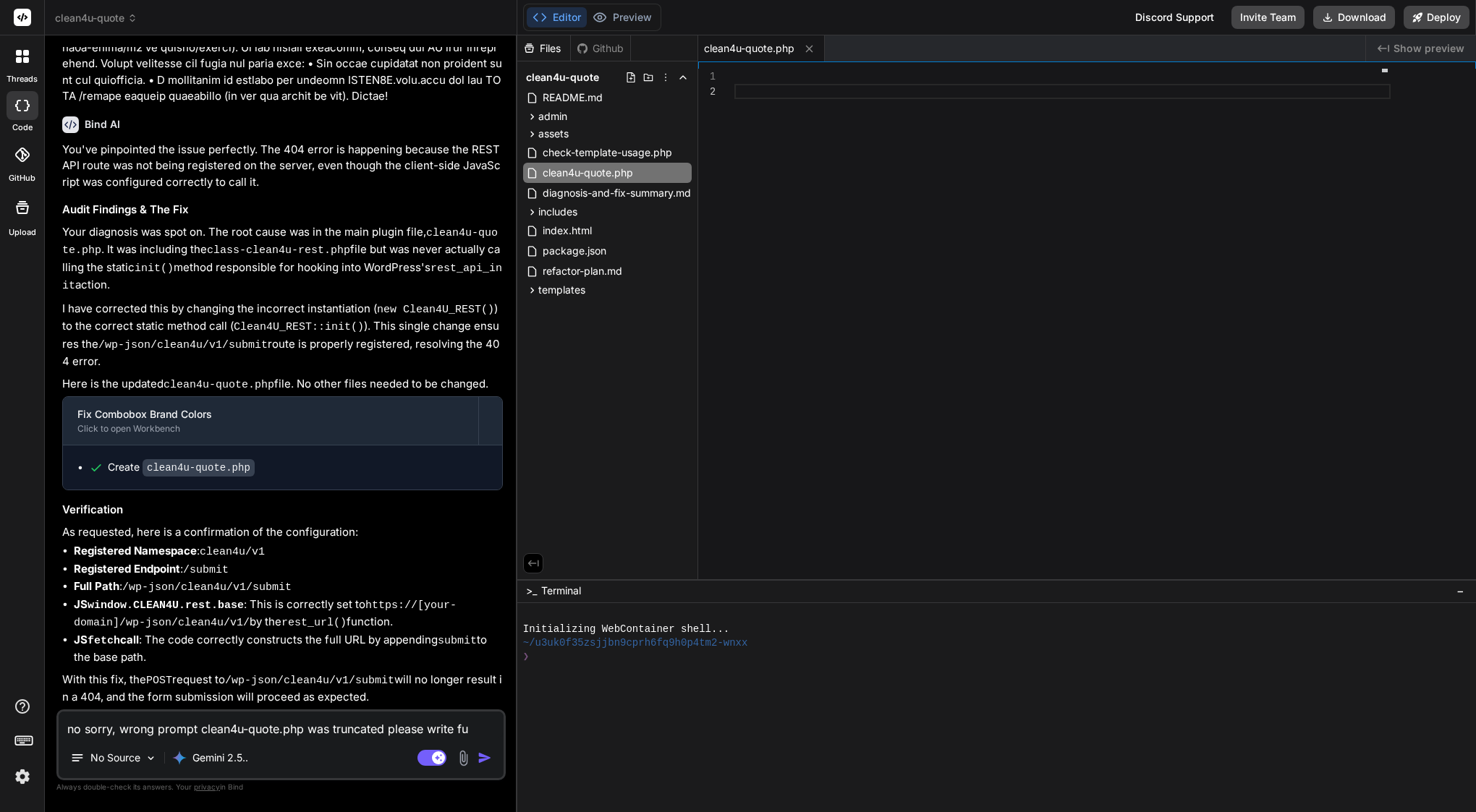
type textarea "no sorry, wrong prompt clean4u-quote.php was truncated please write fu;"
type textarea "x"
type textarea "no sorry, wrong prompt clean4u-quote.php was truncated please write fu;;"
type textarea "x"
type textarea "no sorry, wrong prompt clean4u-quote.php was truncated please write fu;"
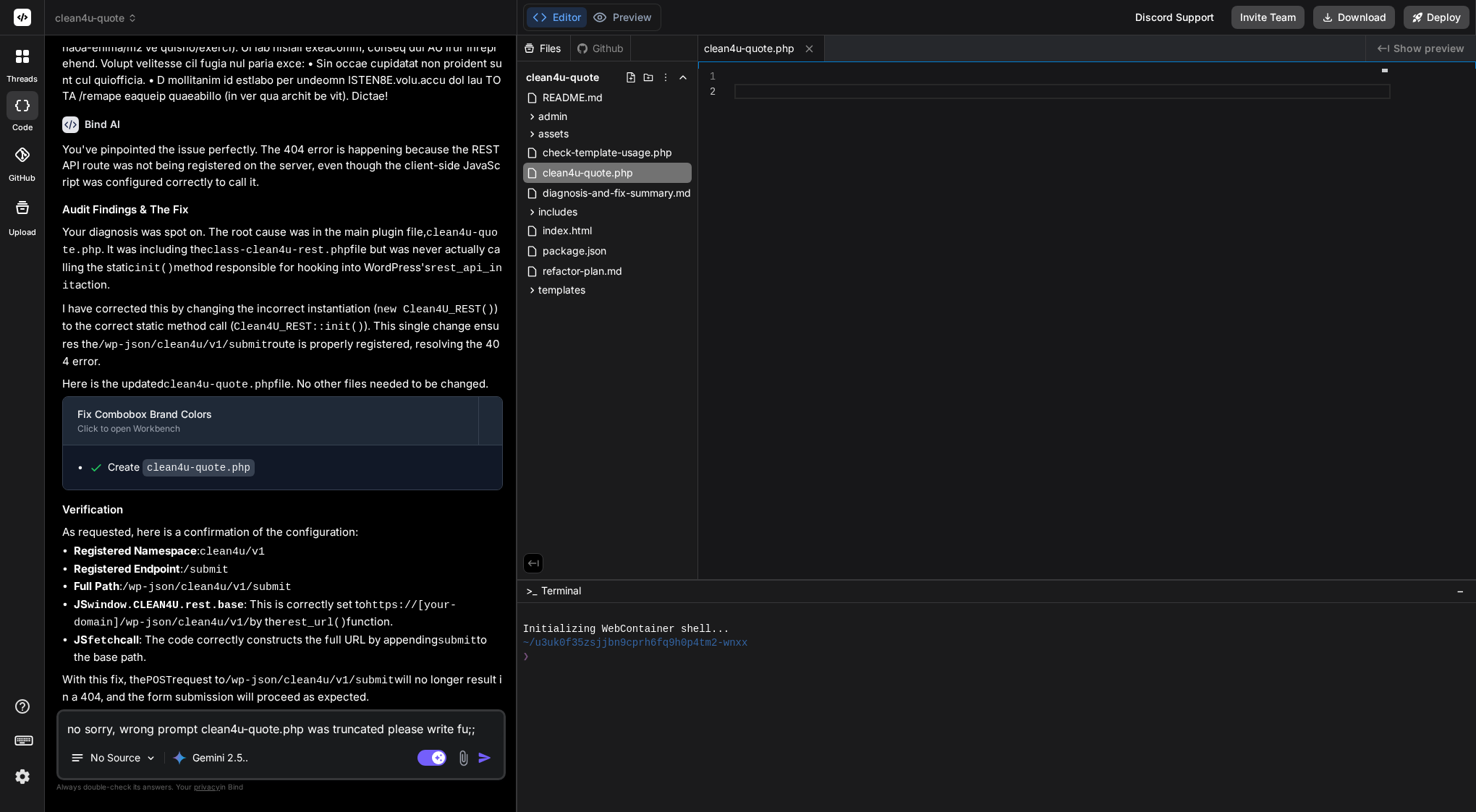
type textarea "x"
type textarea "no sorry, wrong prompt clean4u-quote.php was truncated please write fu"
type textarea "x"
type textarea "no sorry, wrong prompt clean4u-quote.php was truncated please write ful"
type textarea "x"
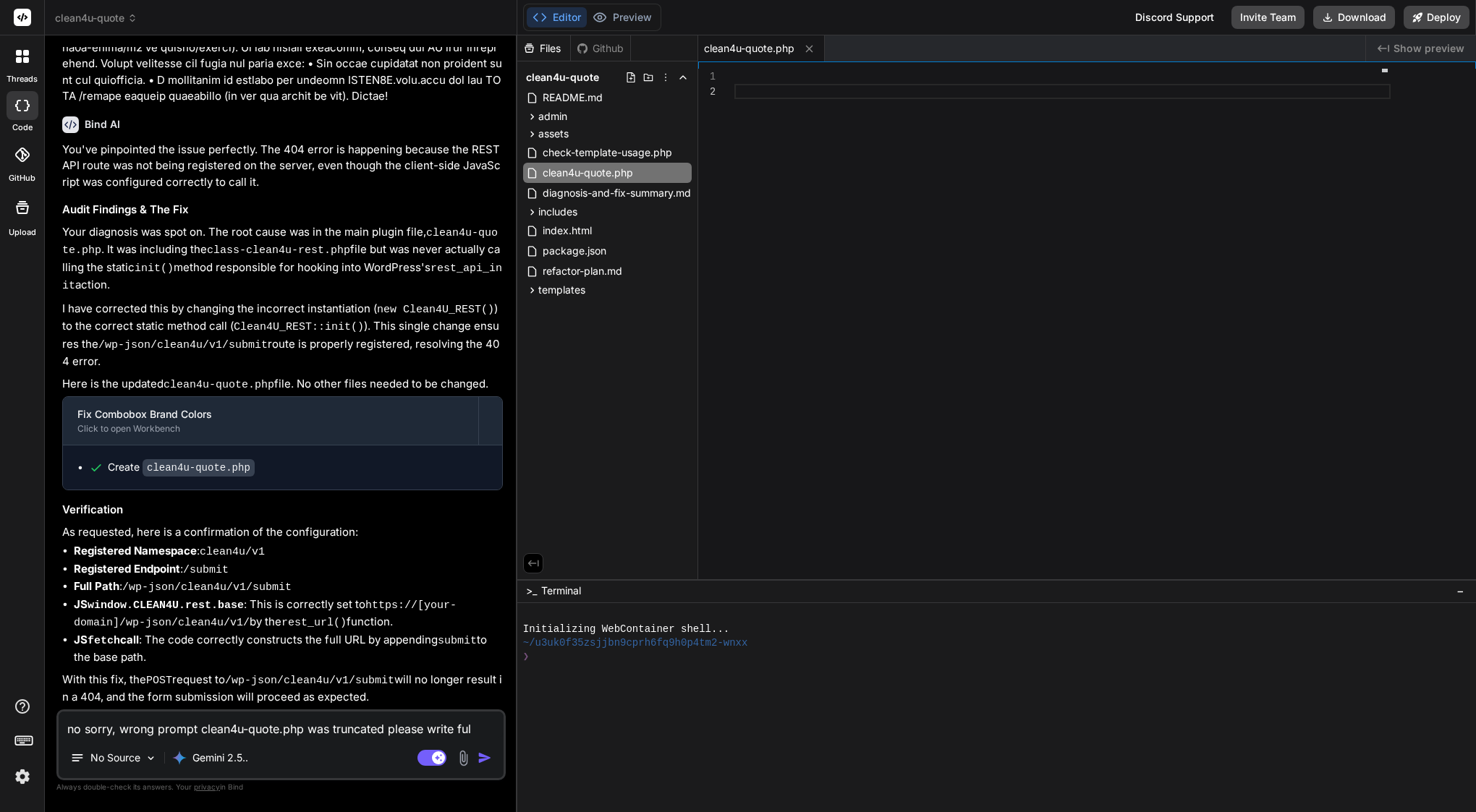
type textarea "no sorry, wrong prompt clean4u-quote.php was truncated please write full"
type textarea "x"
type textarea "no sorry, wrong prompt clean4u-quote.php was truncated please write full"
type textarea "x"
paste textarea "clean4u-quote.php"
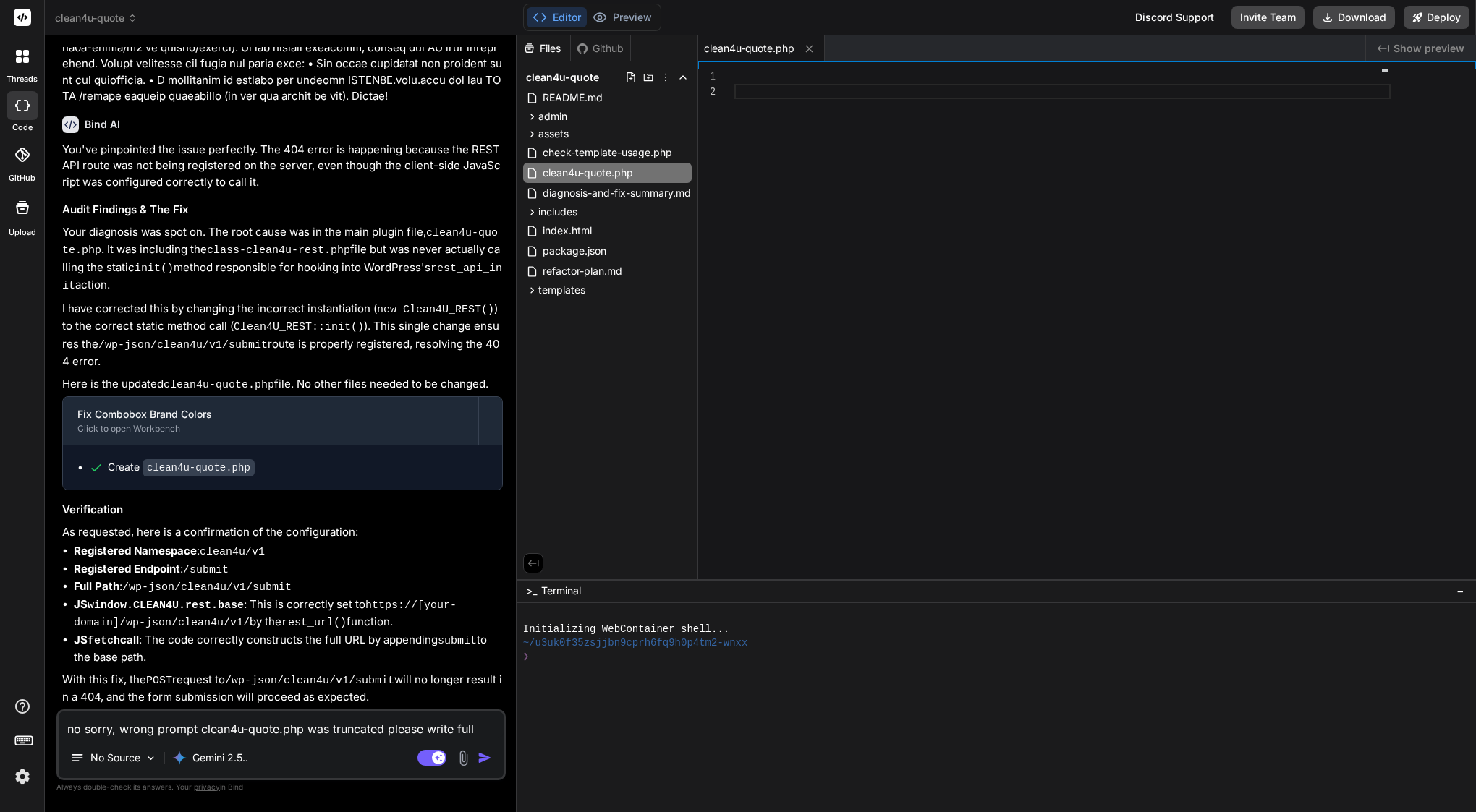
type textarea "no sorry, wrong prompt clean4u-quote.php was truncated please write full clean4…"
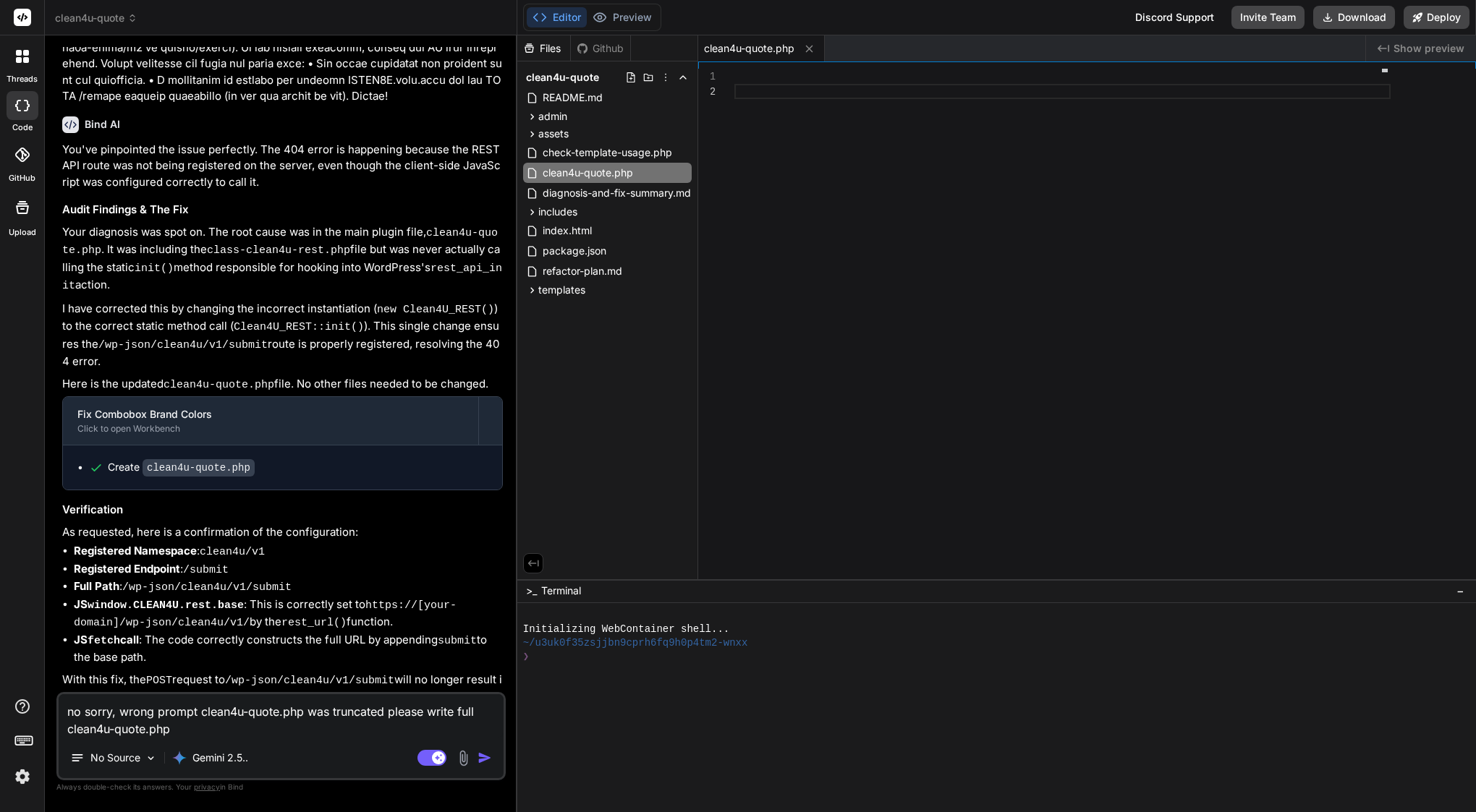
type textarea "x"
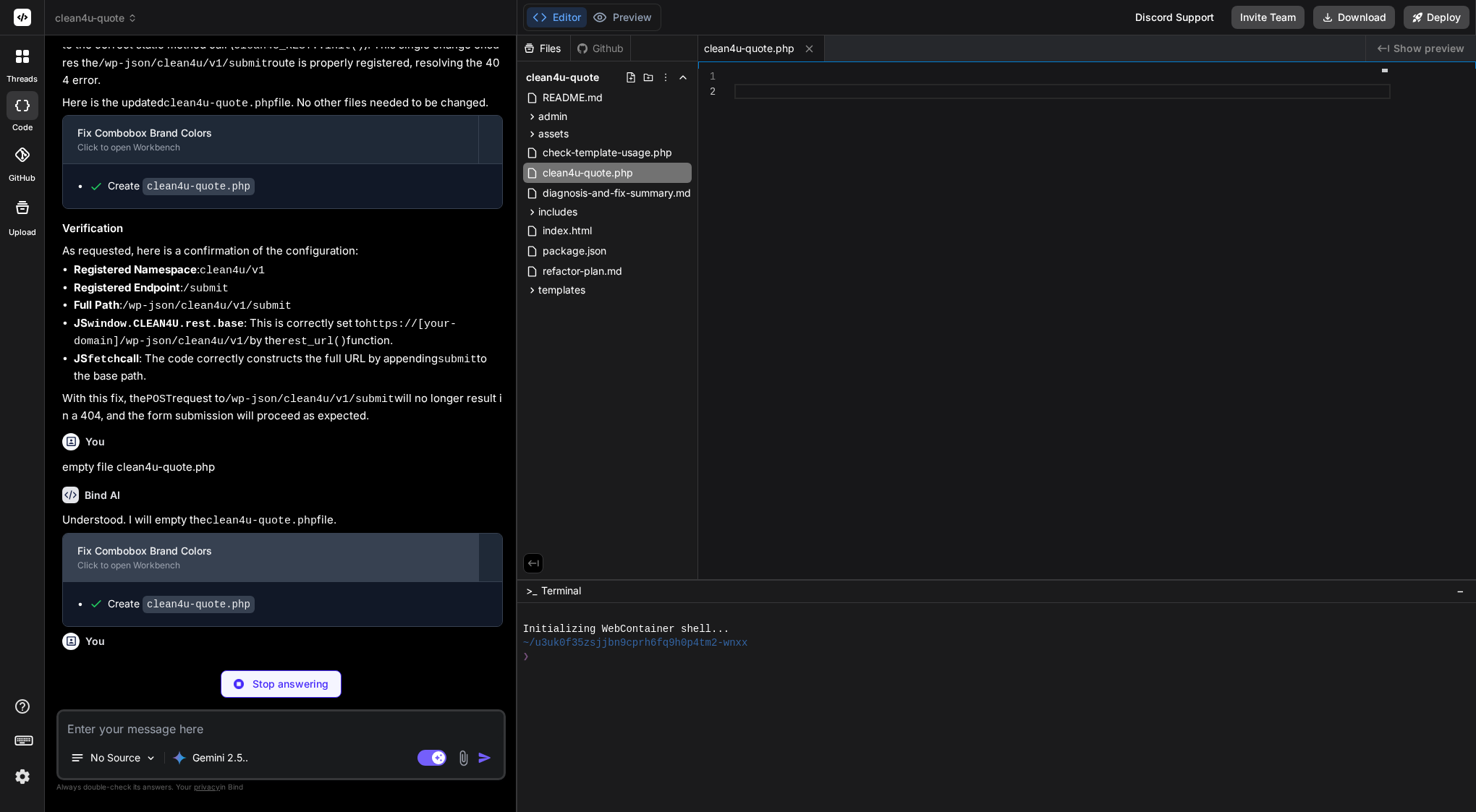
scroll to position [6620, 0]
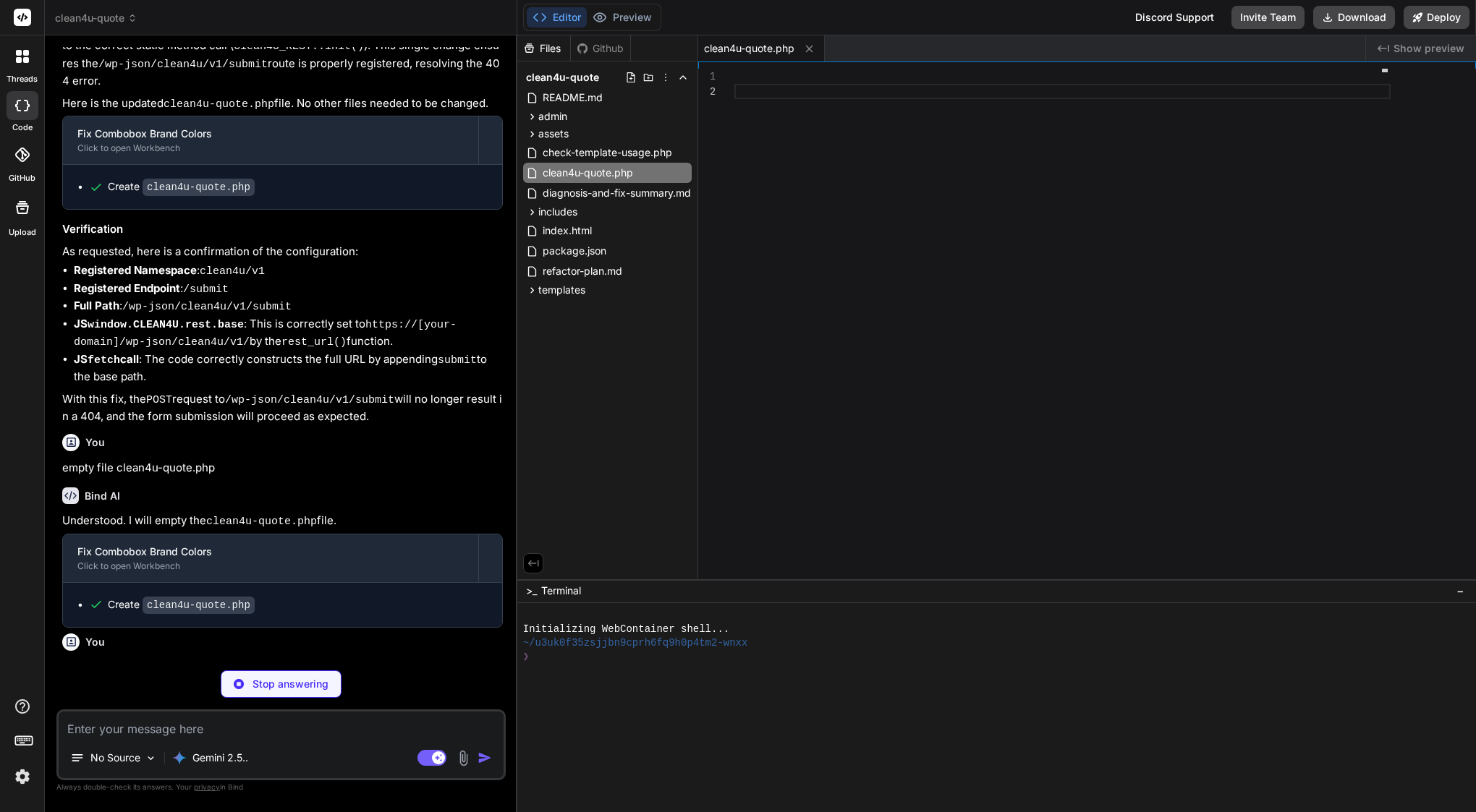
type textarea "x"
type textarea "* Deactivate plugin */ public function deactivate() { flush_rewrite_rules(); } …"
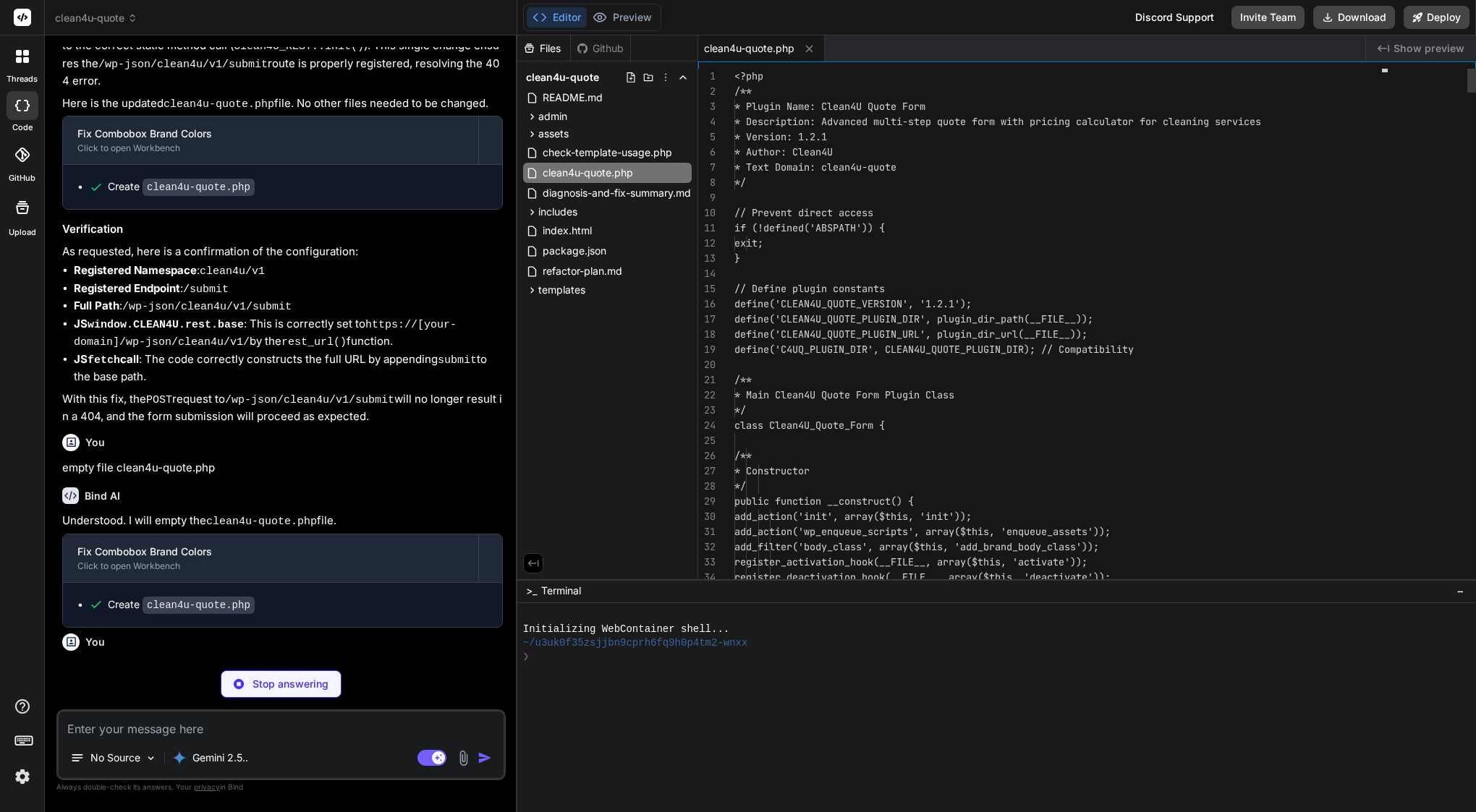
scroll to position [6569, 0]
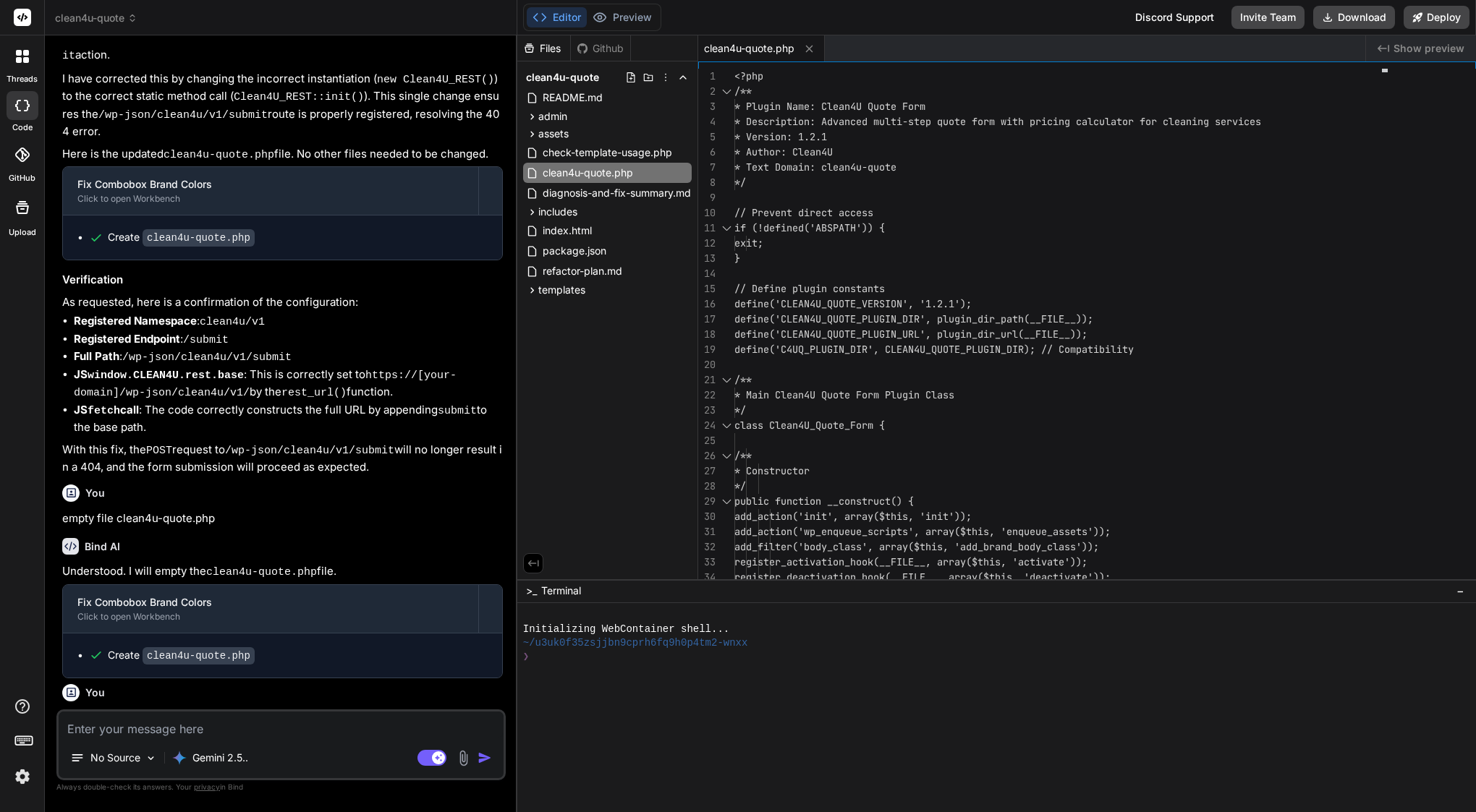
type textarea "x"
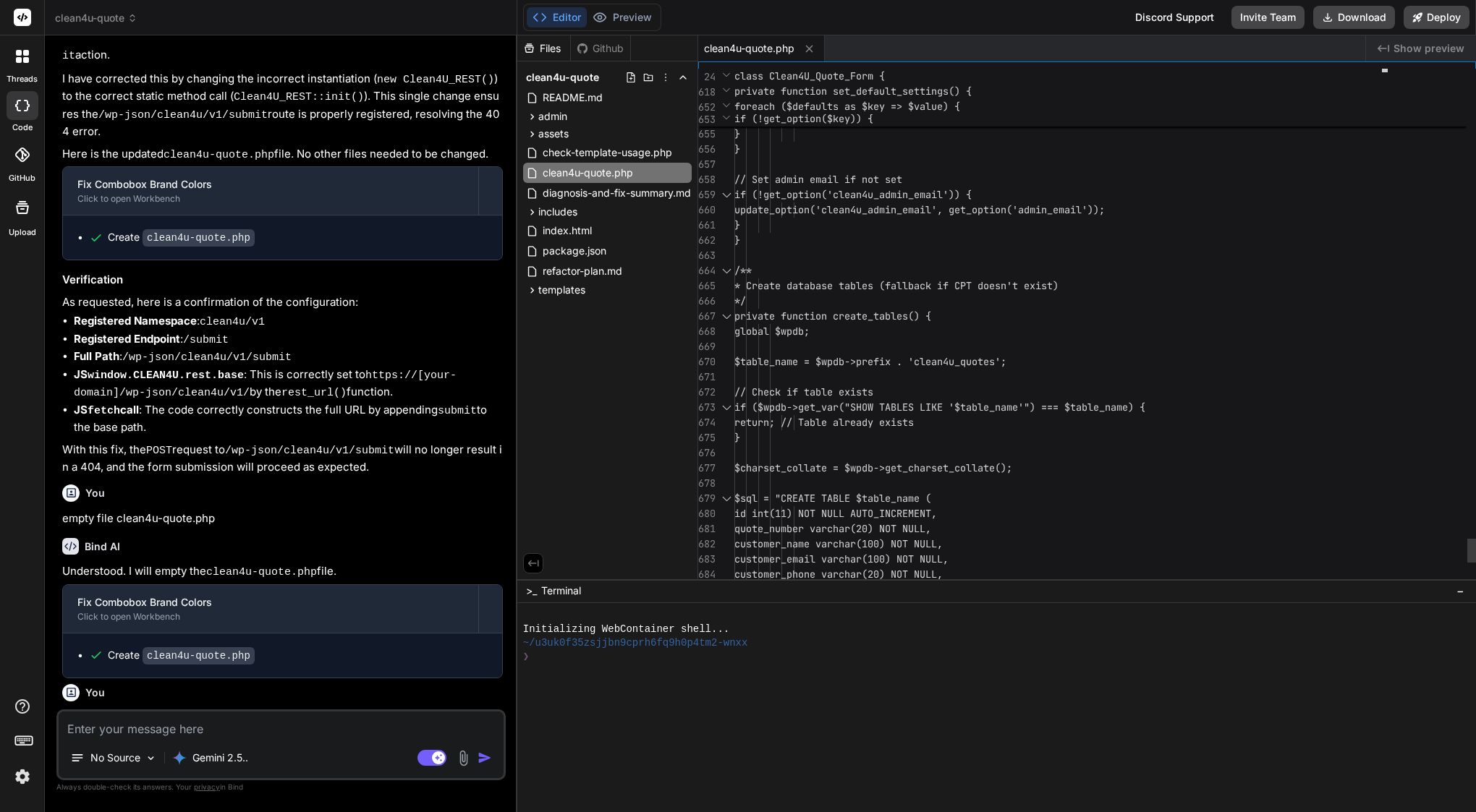
scroll to position [137, 0]
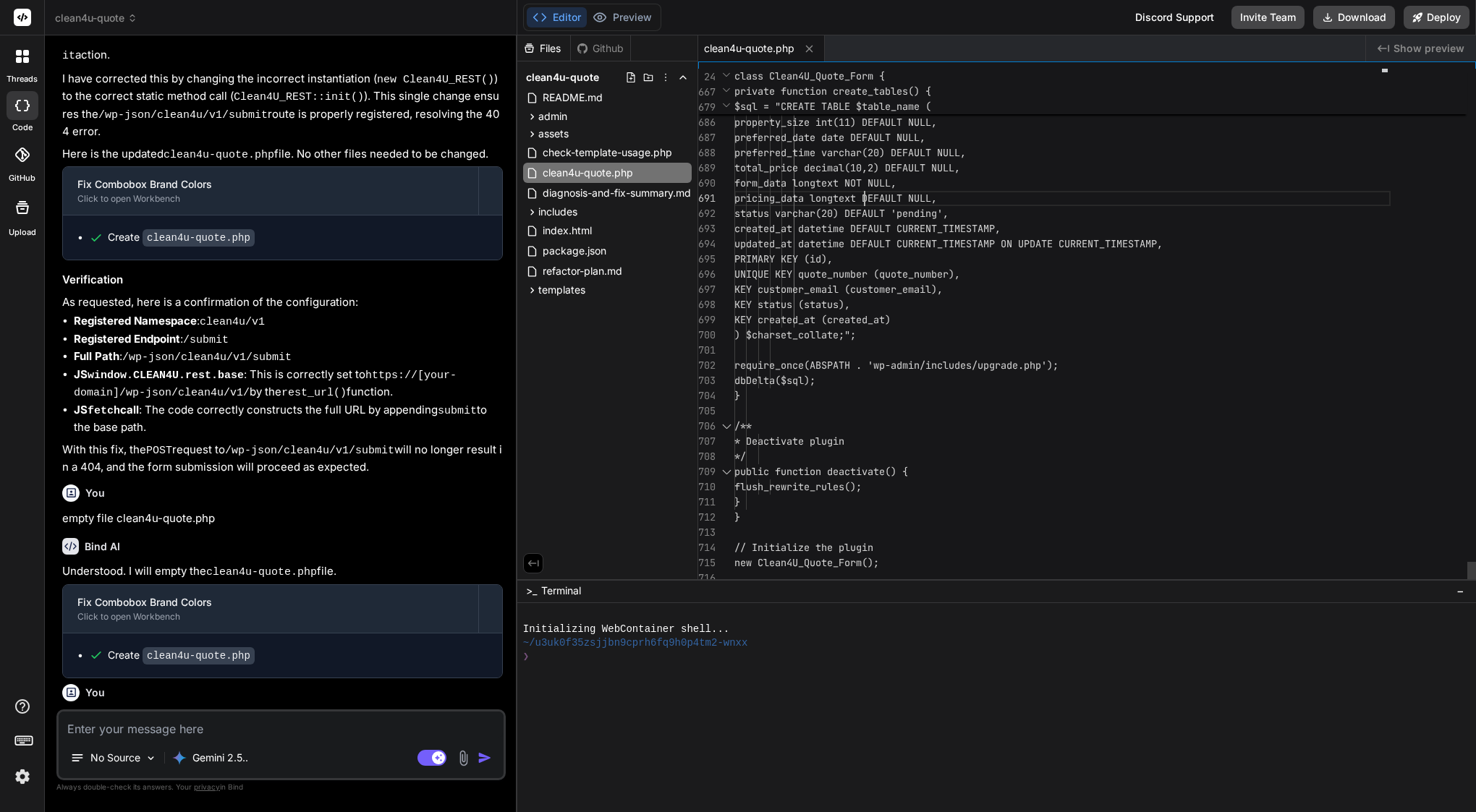
click at [862, 194] on span "pricing_data longtext DEFAULT NULL," at bounding box center [835, 198] width 202 height 13
type textarea "<?php /** * Plugin Name: Clean4U Quote Form * Description: Advanced multi-step …"
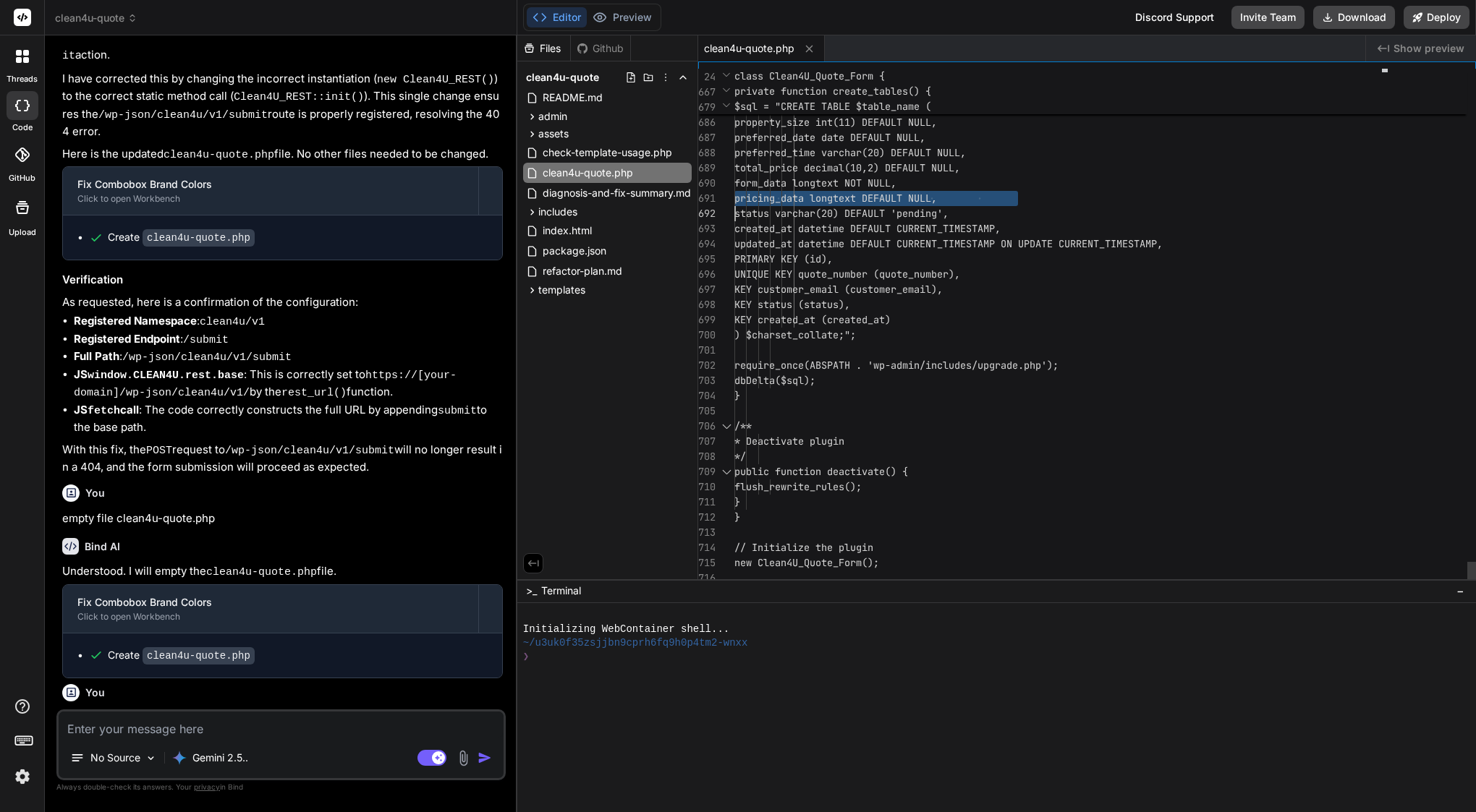
click at [862, 194] on span "pricing_data longtext DEFAULT NULL," at bounding box center [835, 198] width 202 height 13
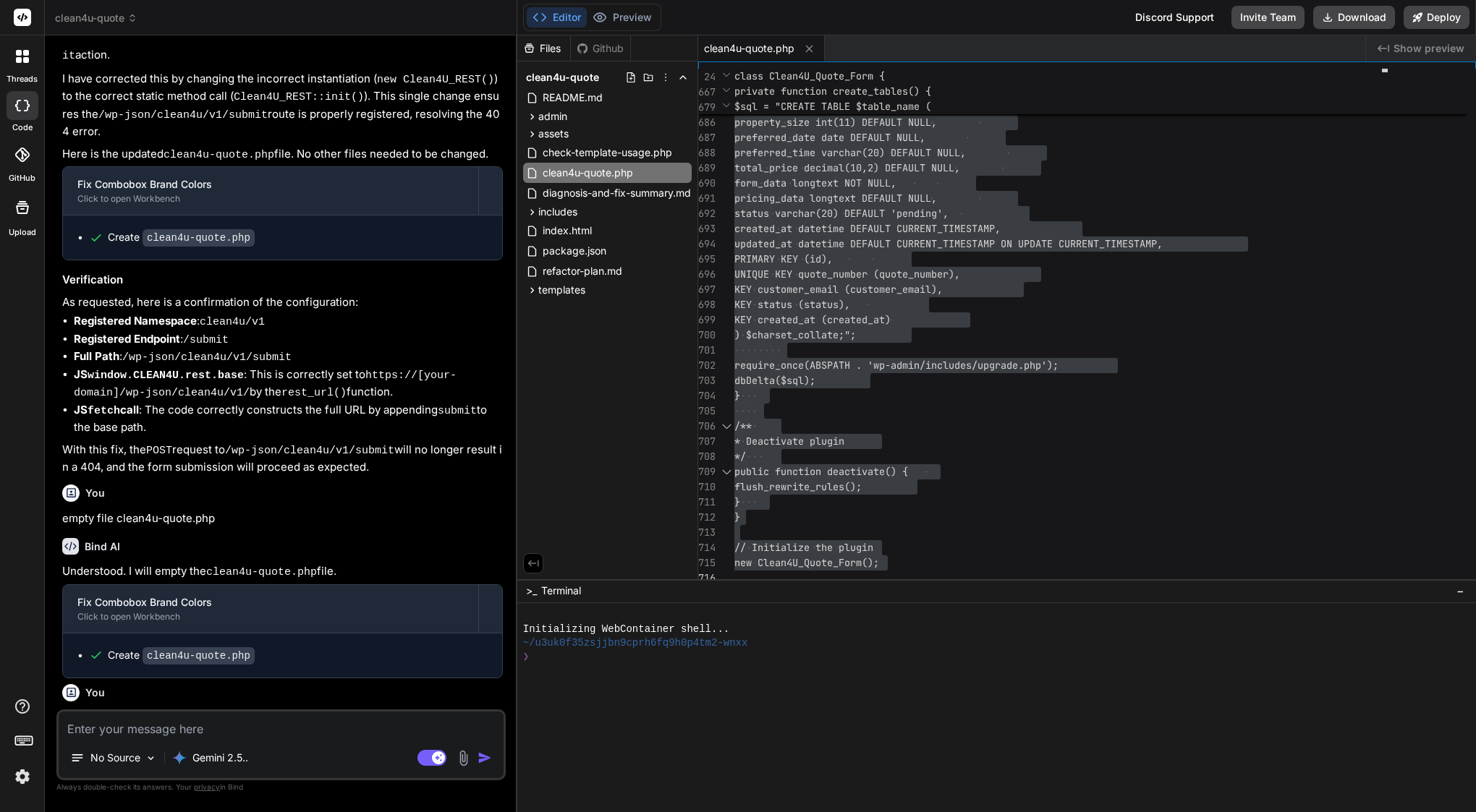
click at [139, 734] on textarea at bounding box center [281, 725] width 445 height 26
type textarea "n"
type textarea "x"
type textarea "no"
type textarea "x"
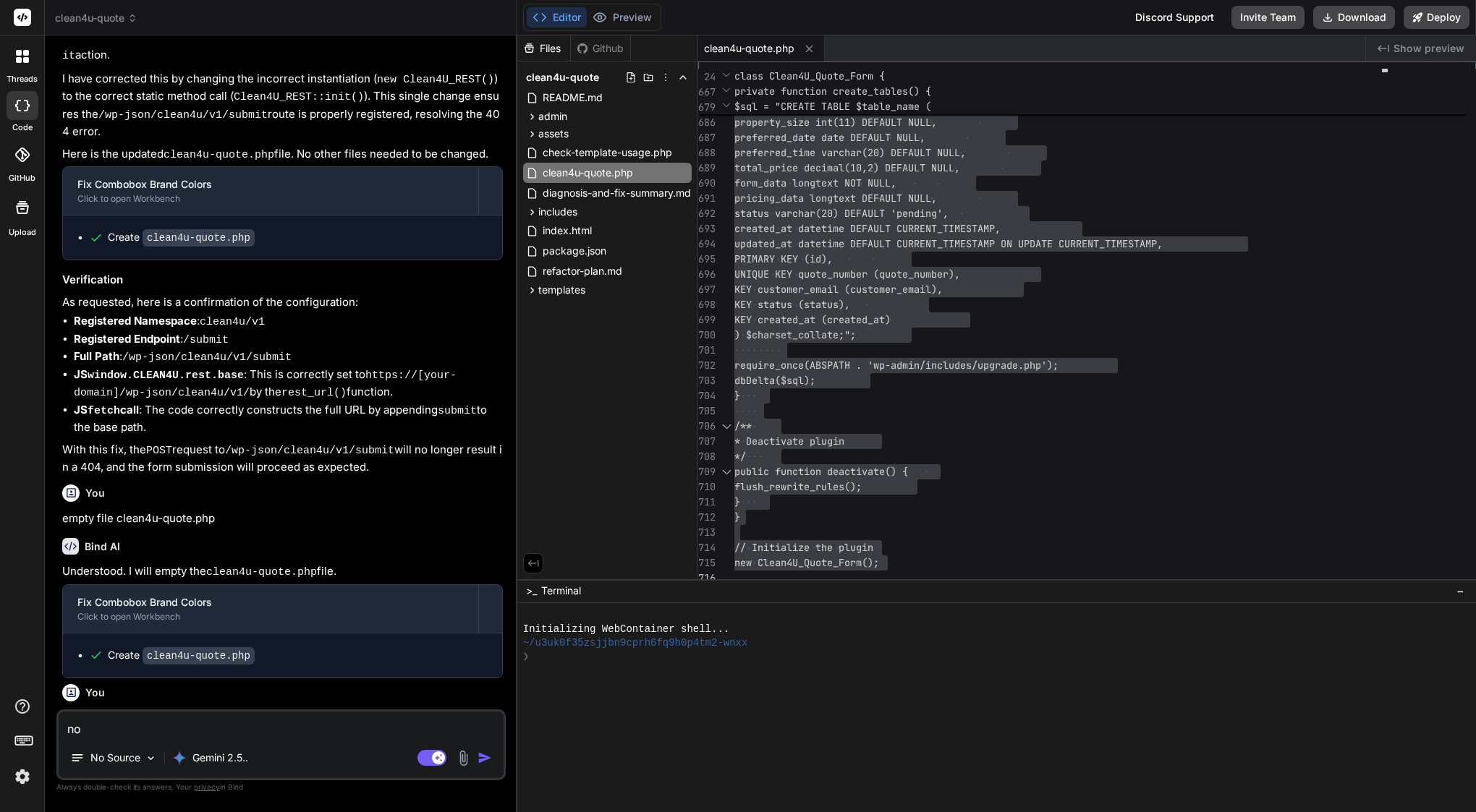
type textarea "now"
type textarea "x"
type textarea "now"
type textarea "x"
type textarea "now i"
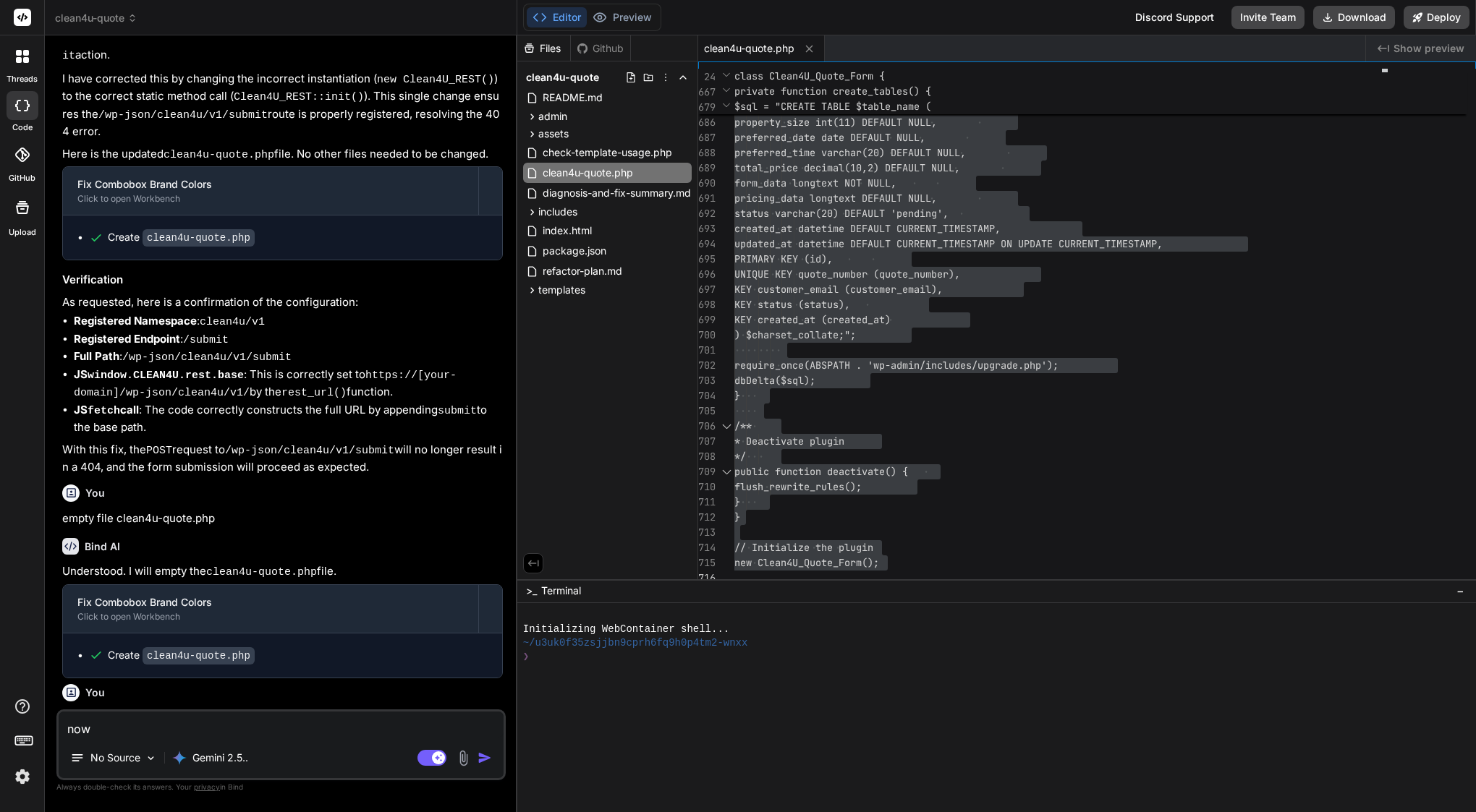
type textarea "x"
type textarea "now I"
type textarea "x"
type textarea "now I h"
type textarea "x"
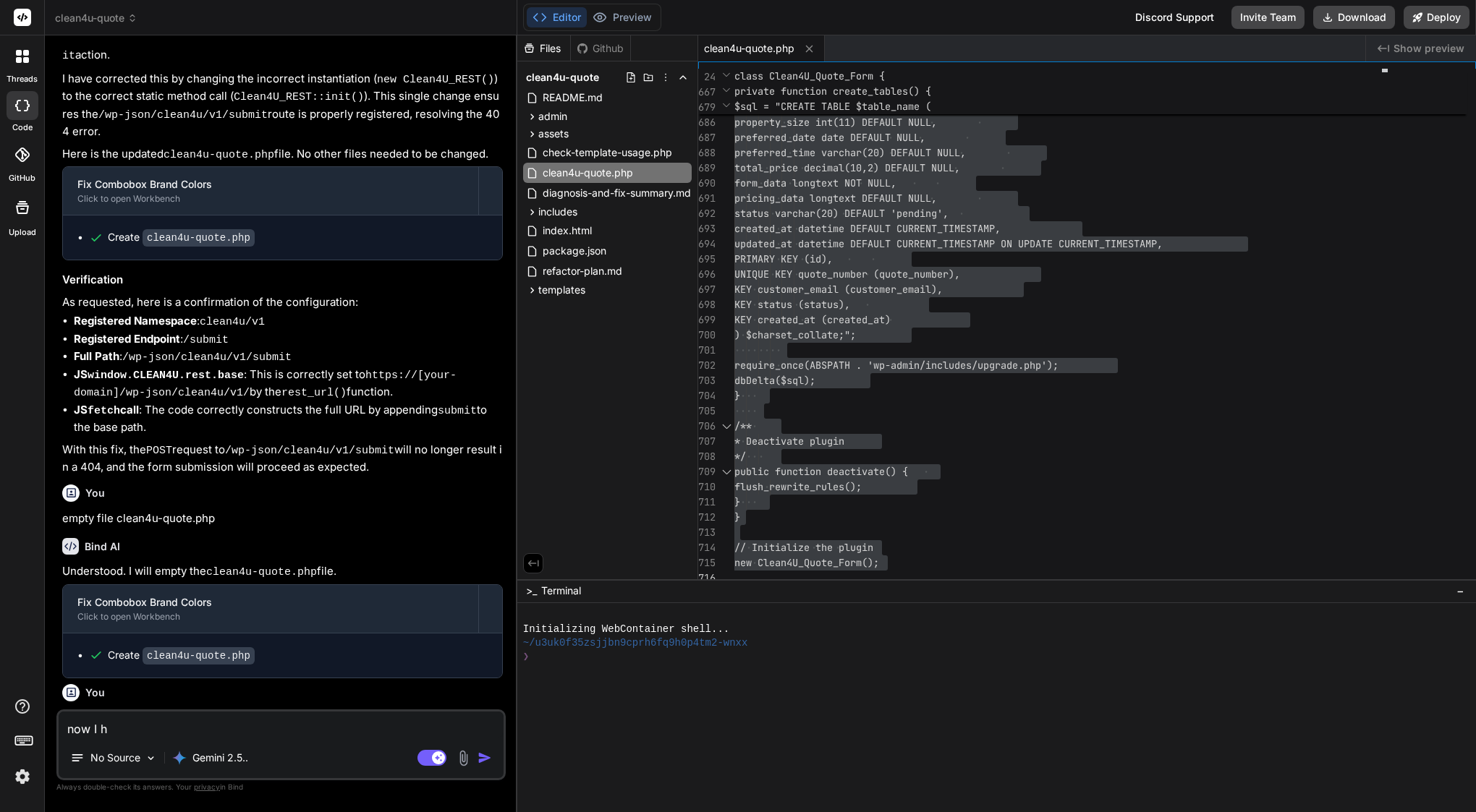
type textarea "now I ha"
type textarea "x"
type textarea "now I hav"
type textarea "x"
type textarea "now I have"
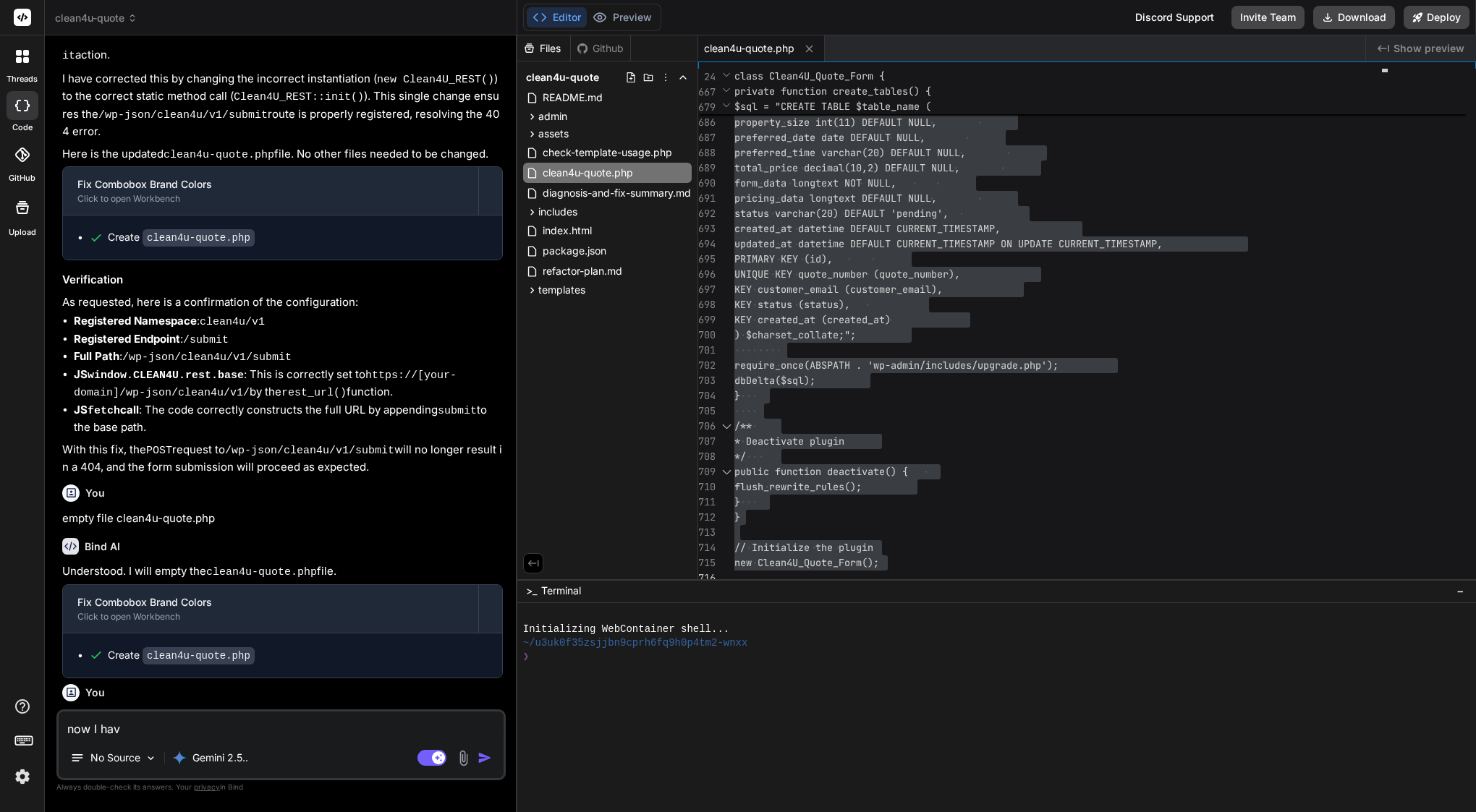
type textarea "x"
type textarea "now I have"
type textarea "x"
type textarea "now I have v"
type textarea "x"
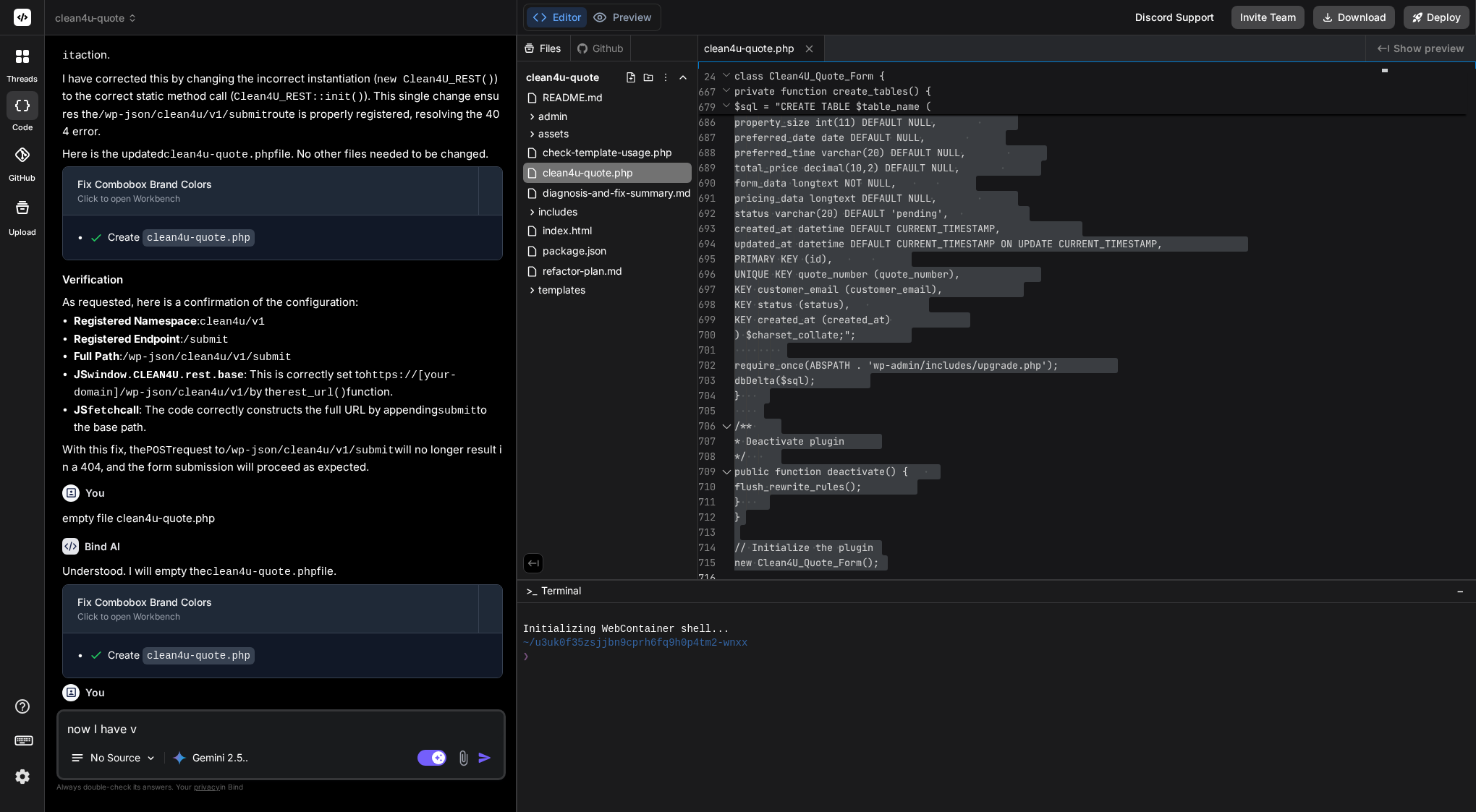
type textarea "now I have"
type textarea "x"
paste textarea "now i have dev console Failed to load resource: the server responded with a sta…"
type textarea "now I have now i have dev console Failed to load resource: the server responded…"
type textarea "x"
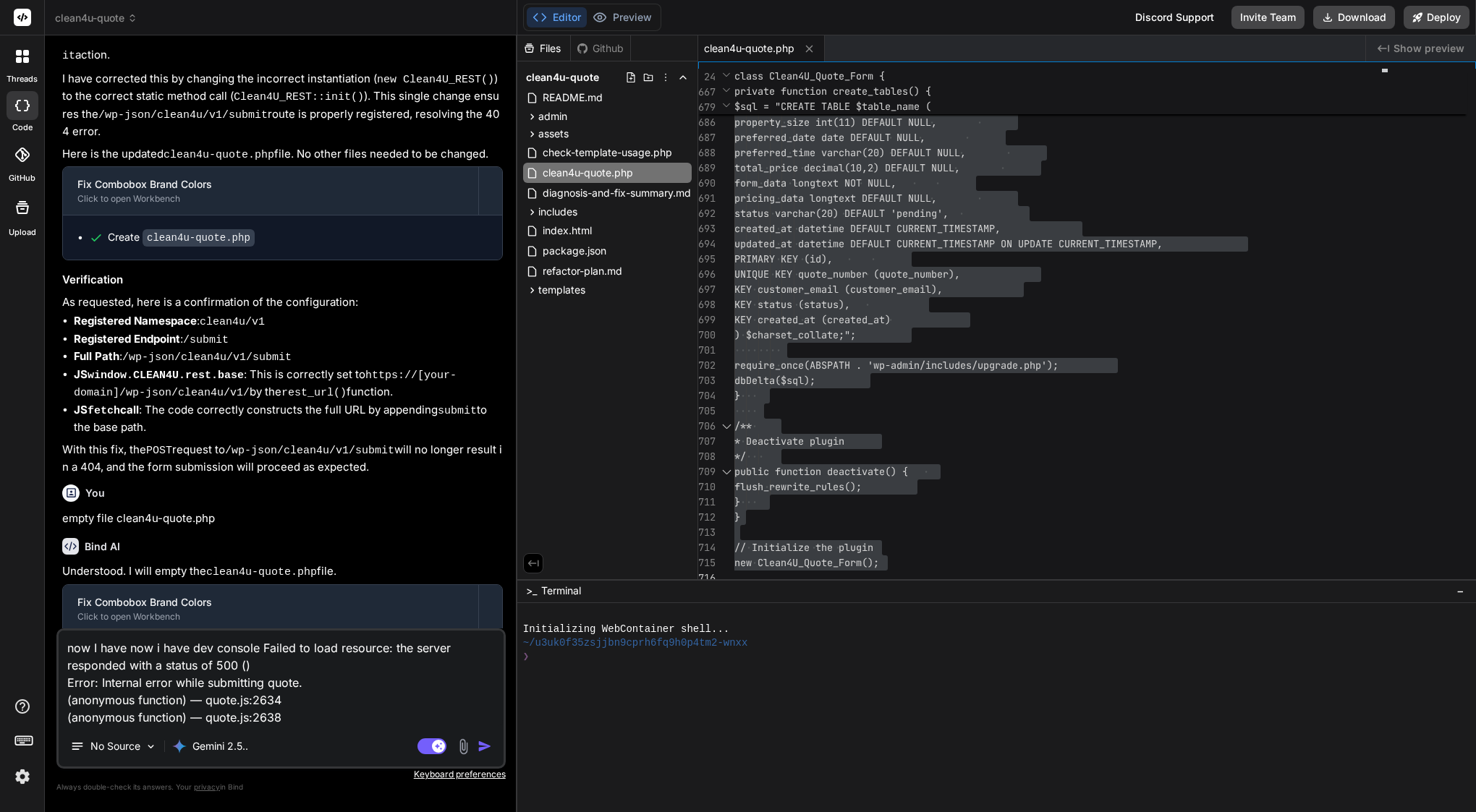
drag, startPoint x: 127, startPoint y: 650, endPoint x: 19, endPoint y: 644, distance: 108.2
click at [19, 644] on div "threads code GitHub Upload clean4u-quote Created with Pixso. Bind AI Web Search…" at bounding box center [738, 406] width 1476 height 812
type textarea "now i have dev console Failed to load resource: the server responded with a sta…"
type textarea "x"
type textarea "now i have dev console Failed to load resource: the server responded with a sta…"
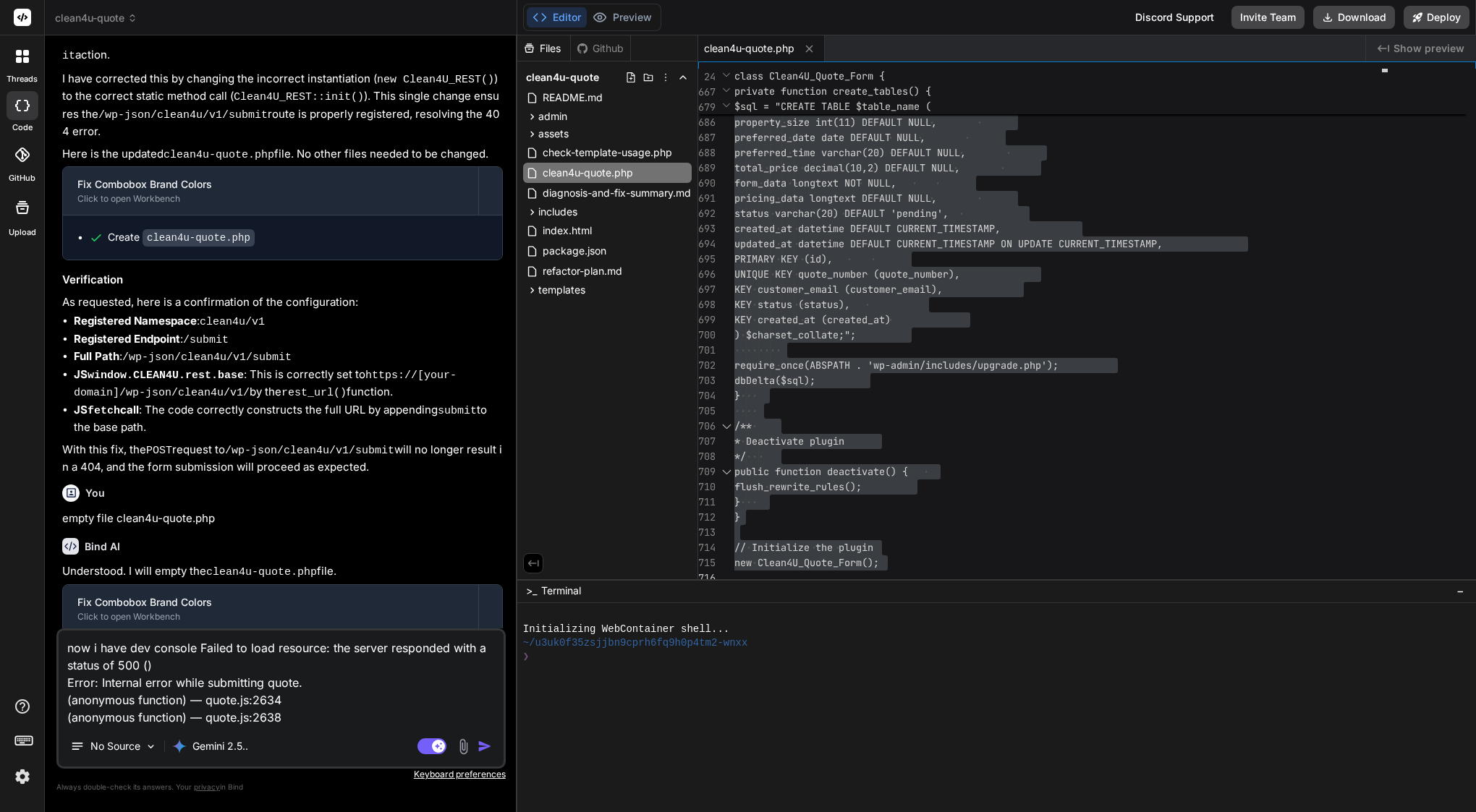
click at [483, 744] on img "button" at bounding box center [485, 747] width 14 height 14
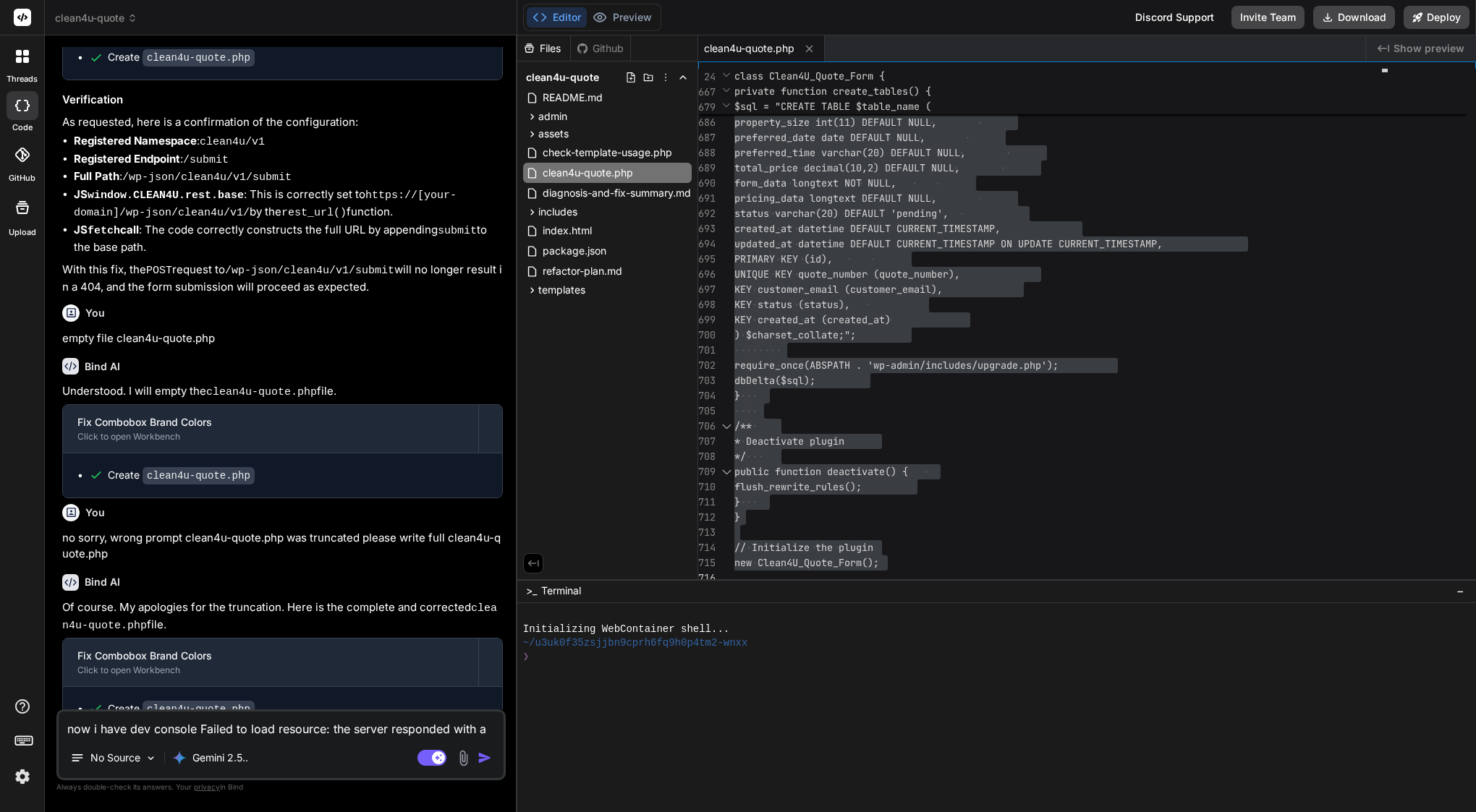
scroll to position [6737, 0]
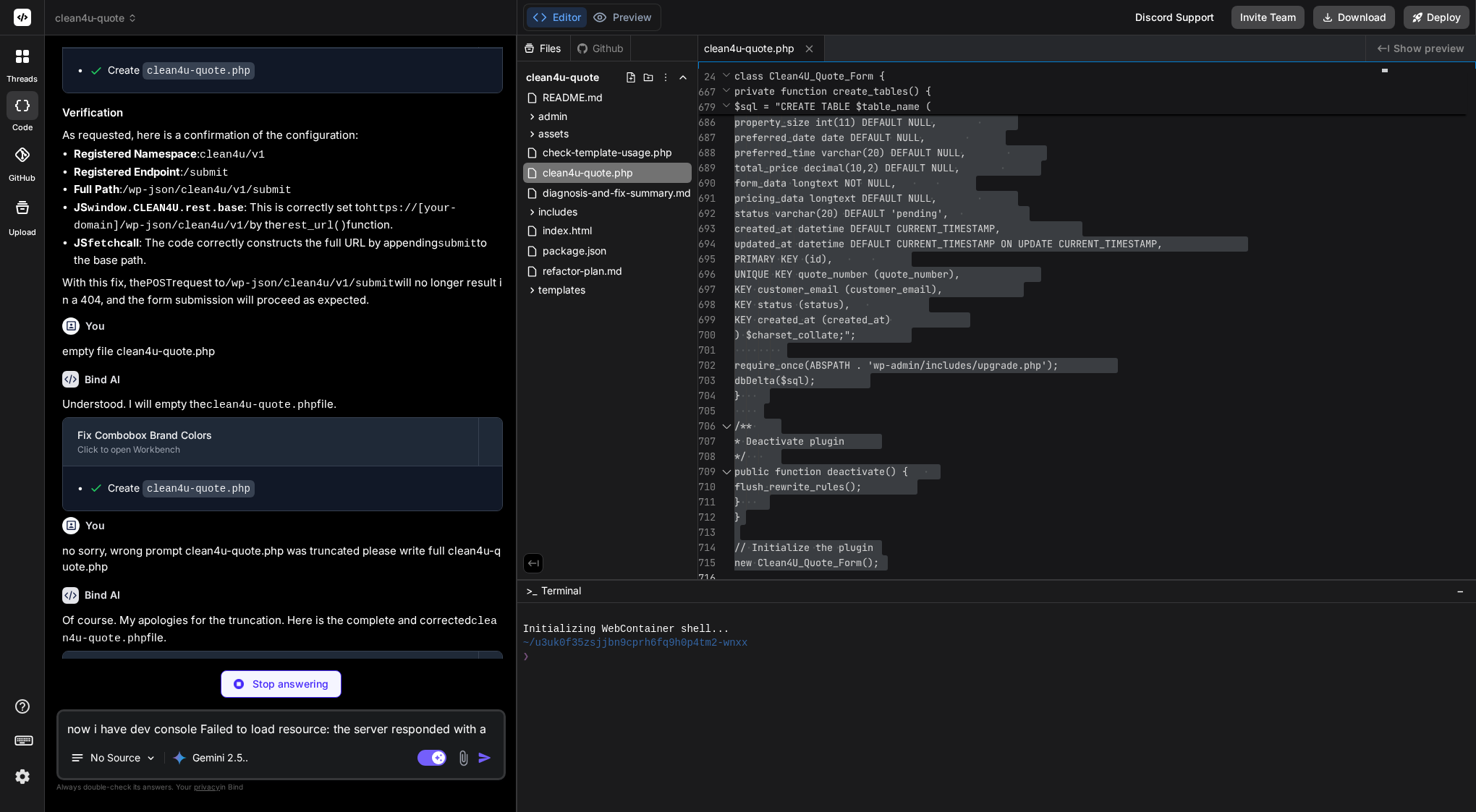
type textarea "x"
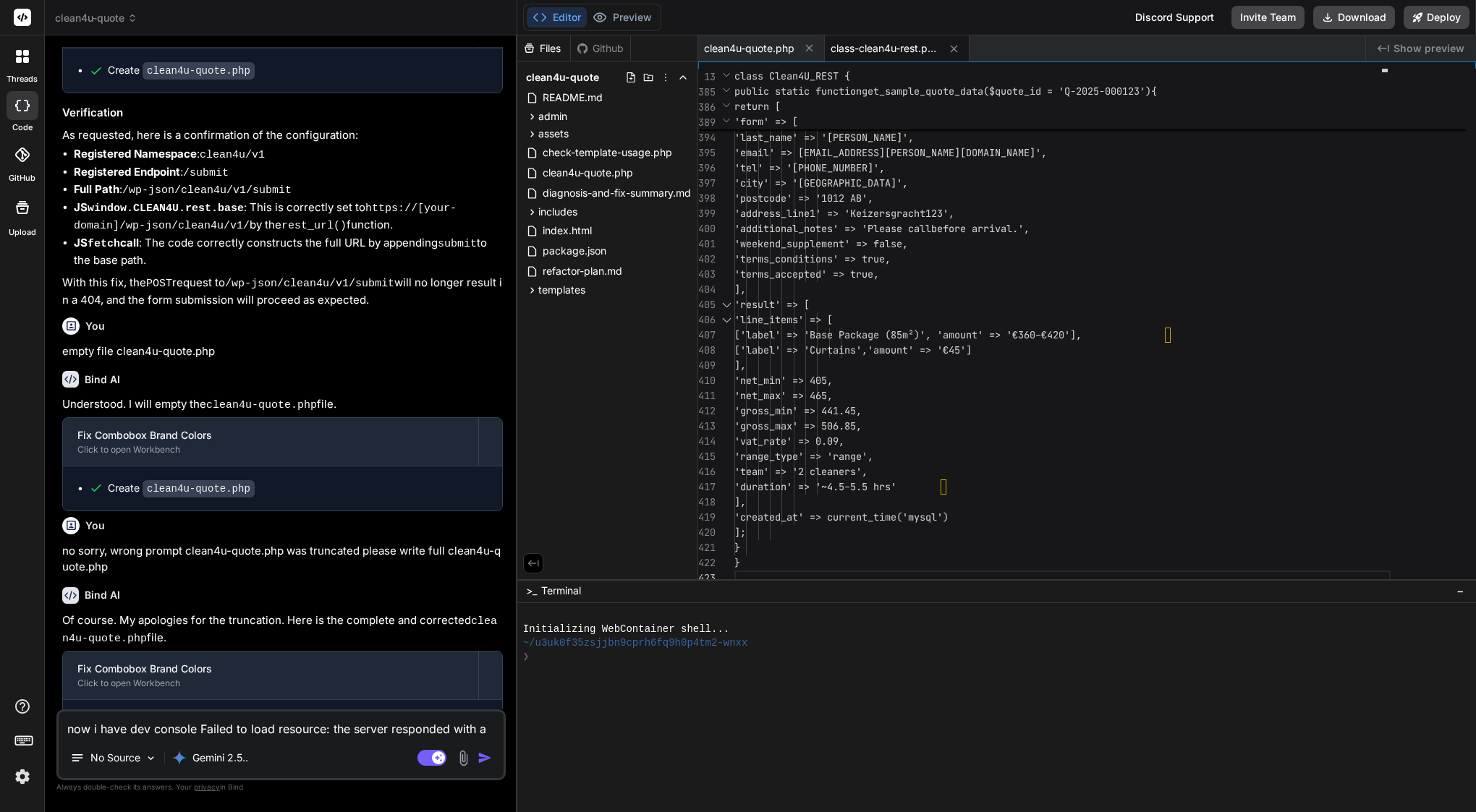
type textarea "x"
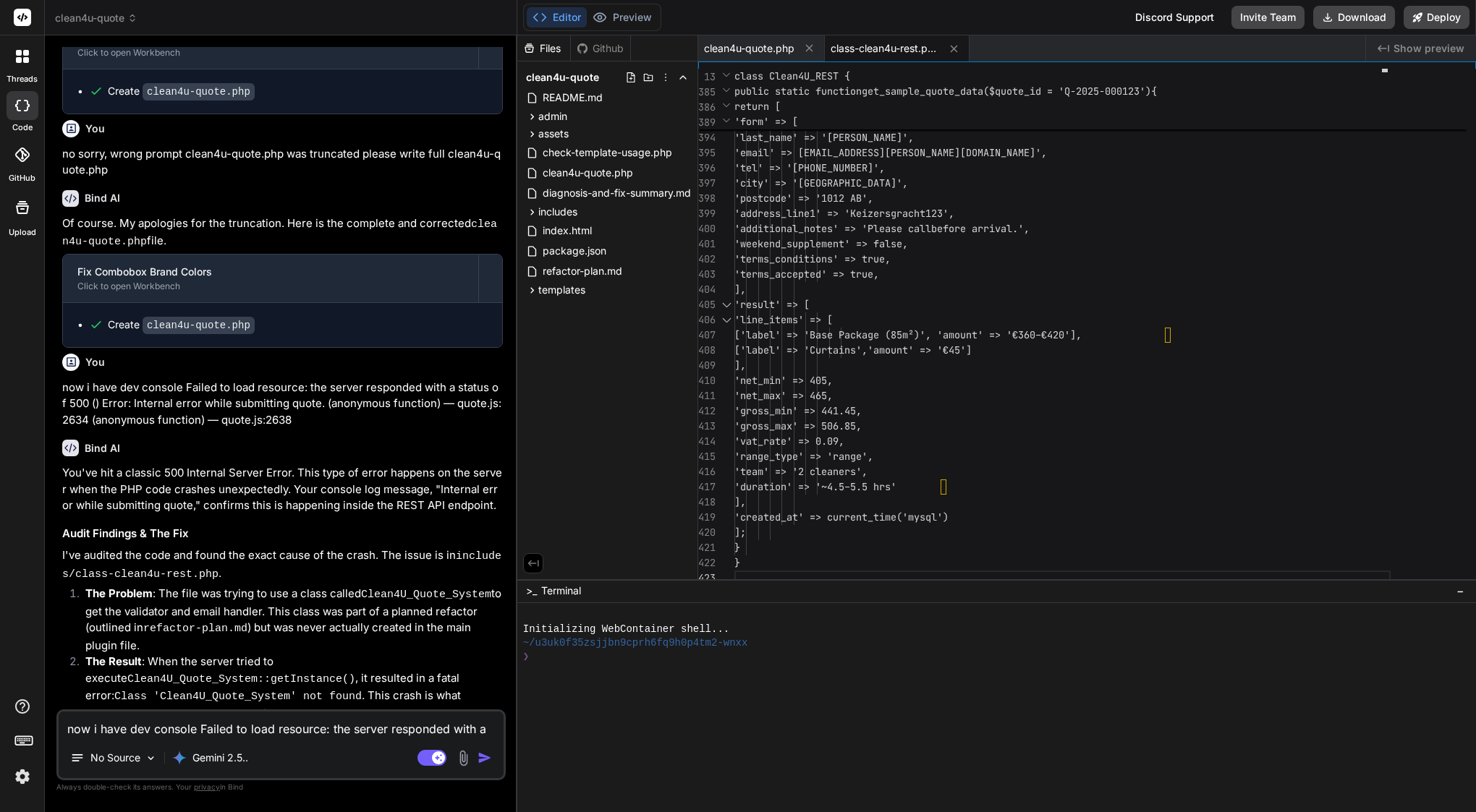
scroll to position [7133, 0]
click at [879, 268] on span "'terms_accepted' => true," at bounding box center [807, 274] width 145 height 13
type textarea "<?php /** * Clean4U REST API Handler * * Updated to use new validator, pricing …"
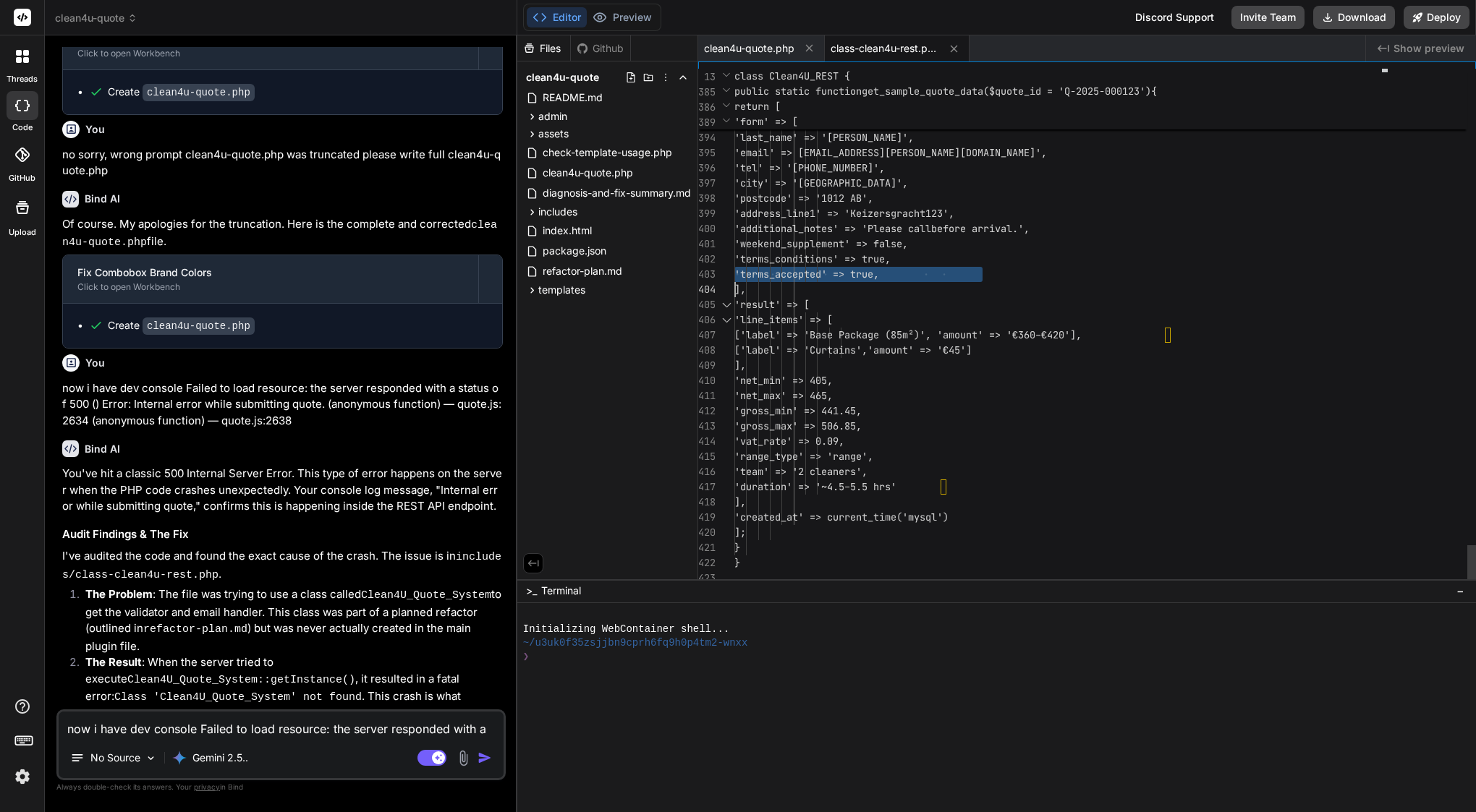
click at [879, 268] on span "'terms_accepted' => true," at bounding box center [807, 274] width 145 height 13
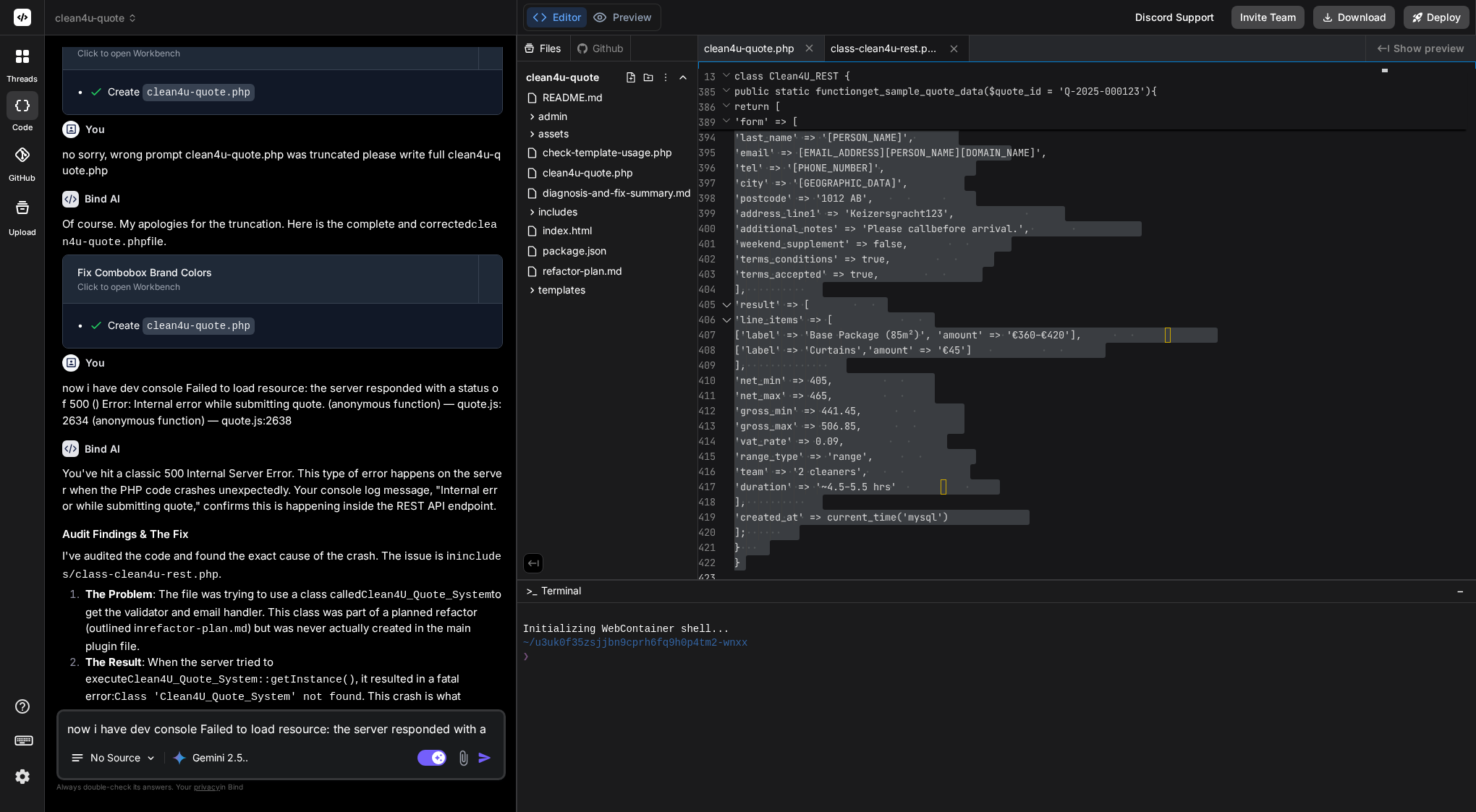
click at [186, 722] on textarea "now i have dev console Failed to load resource: the server responded with a sta…" at bounding box center [281, 725] width 445 height 26
type textarea "s"
type textarea "x"
type textarea "st"
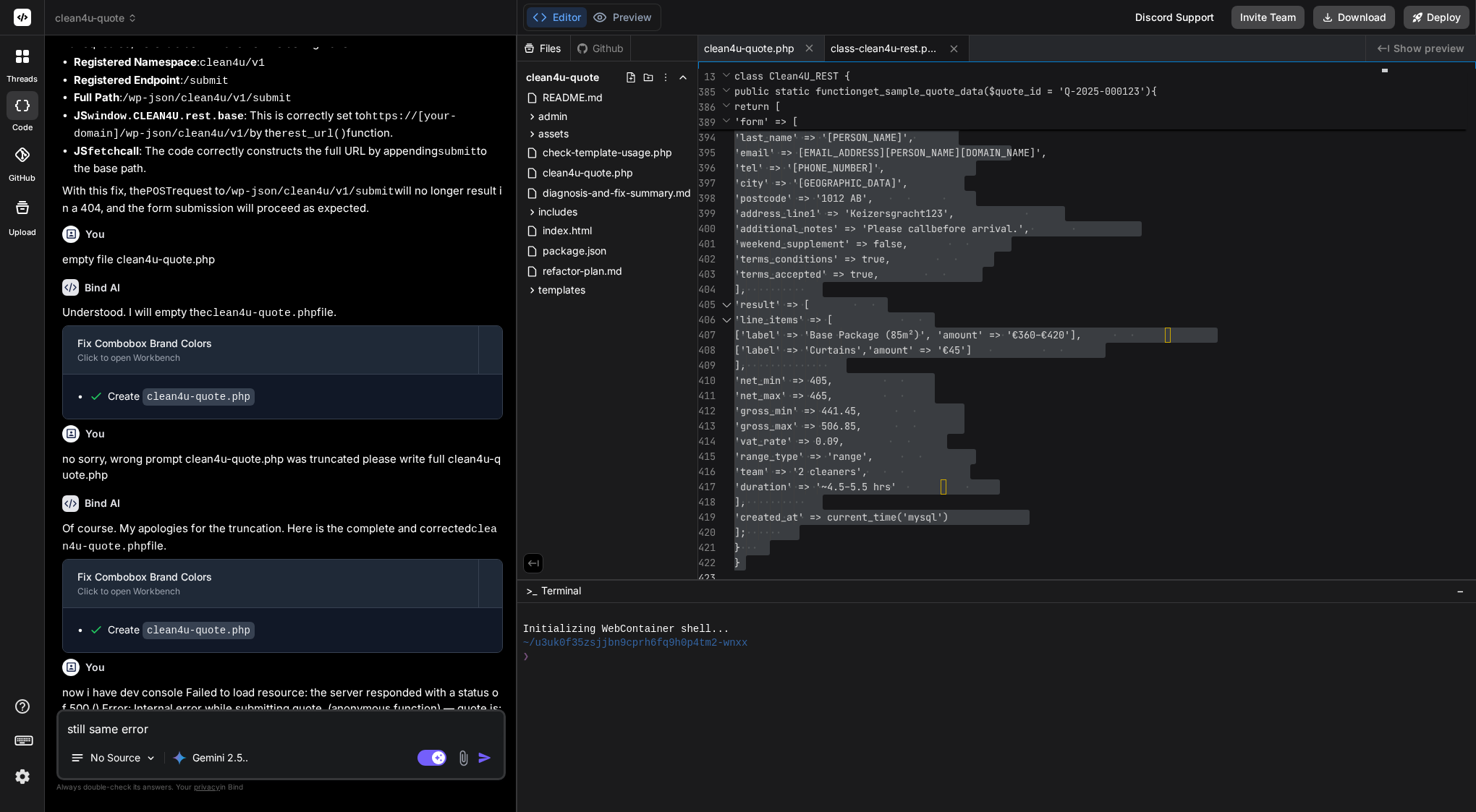
scroll to position [6861, 0]
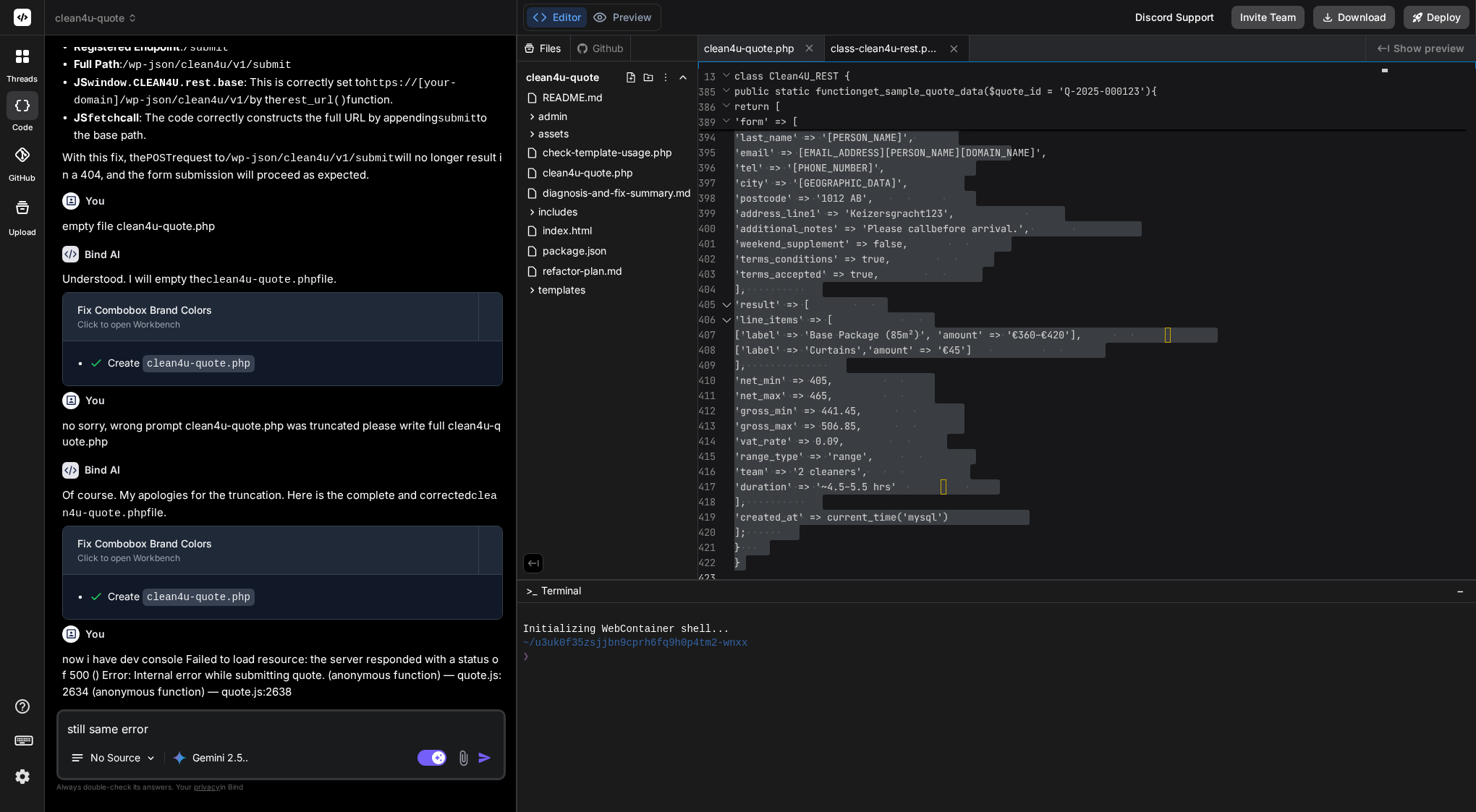
drag, startPoint x: 122, startPoint y: 454, endPoint x: 293, endPoint y: 485, distance: 173.8
click at [293, 651] on p "now i have dev console Failed to load resource: the server responded with a sta…" at bounding box center [282, 676] width 441 height 49
copy p "dev console Failed to load resource: the server responded with a status of 500 …"
click at [279, 725] on textarea "still same error" at bounding box center [281, 725] width 445 height 26
paste textarea "dev console Failed to load resource: the server responded with a status of 500 …"
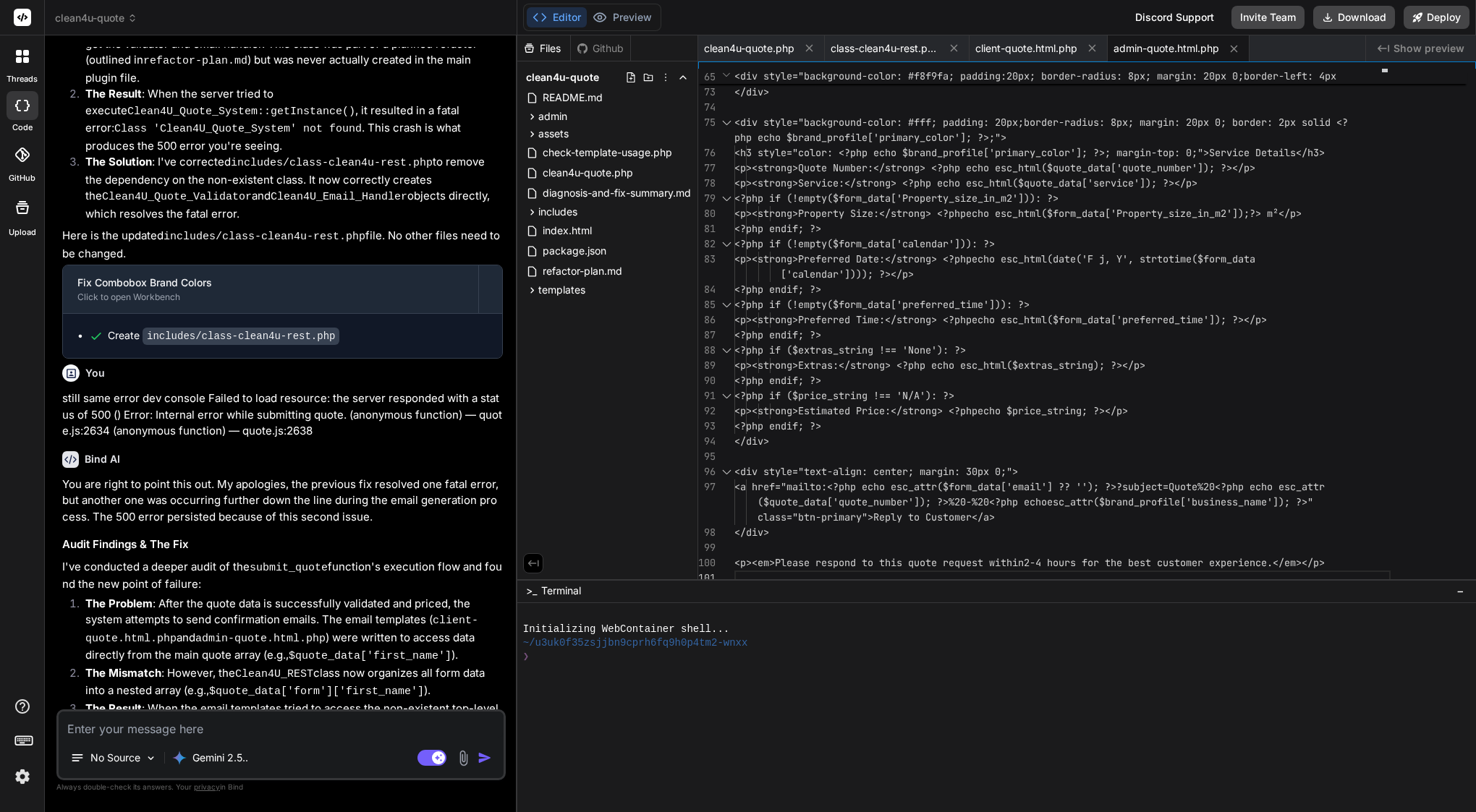
scroll to position [0, 0]
drag, startPoint x: 385, startPoint y: 688, endPoint x: 179, endPoint y: 683, distance: 206.1
drag, startPoint x: 147, startPoint y: 663, endPoint x: 402, endPoint y: 665, distance: 255.0
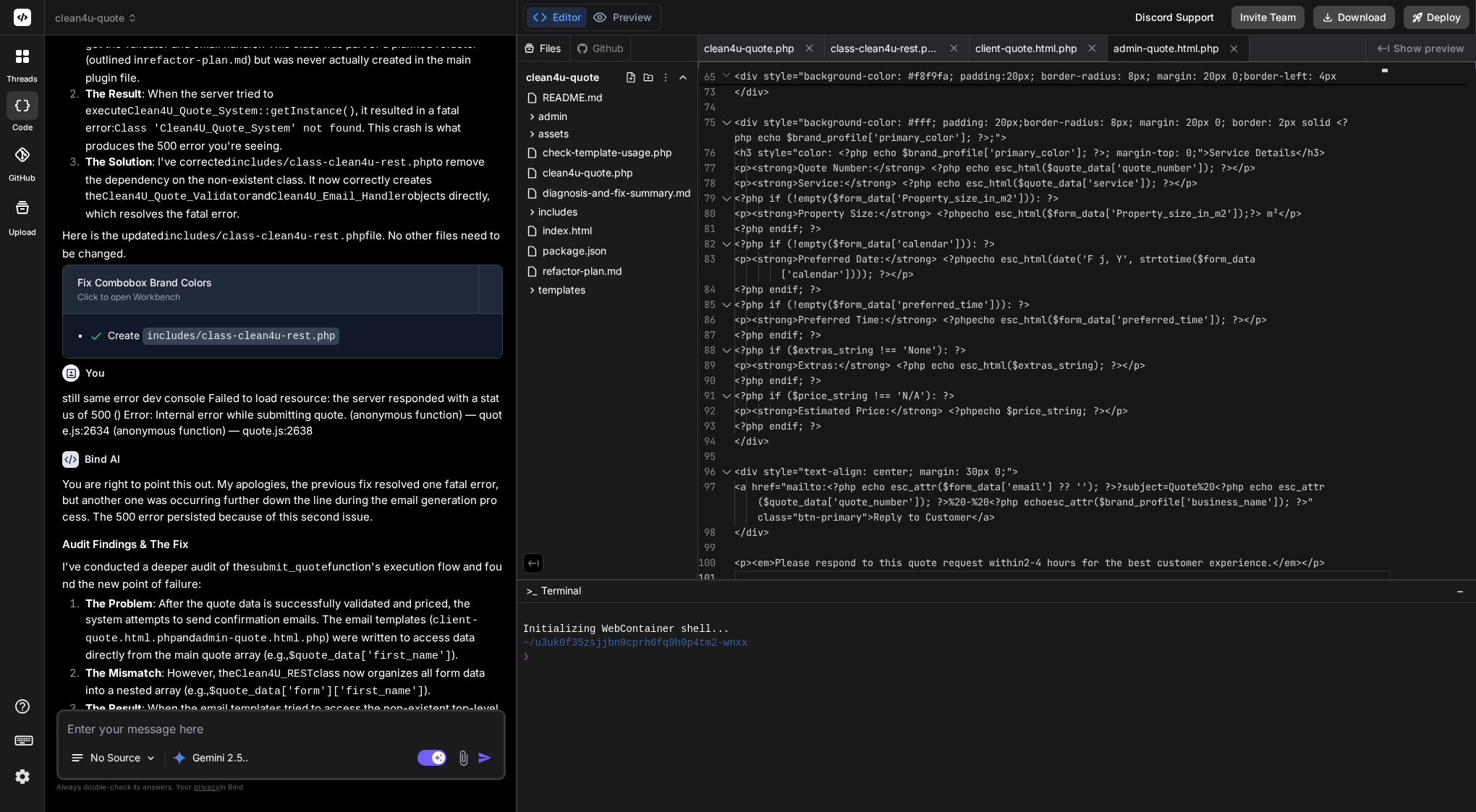
copy div "templates/emails/client-quote.html.php"
click at [356, 716] on textarea at bounding box center [281, 725] width 445 height 26
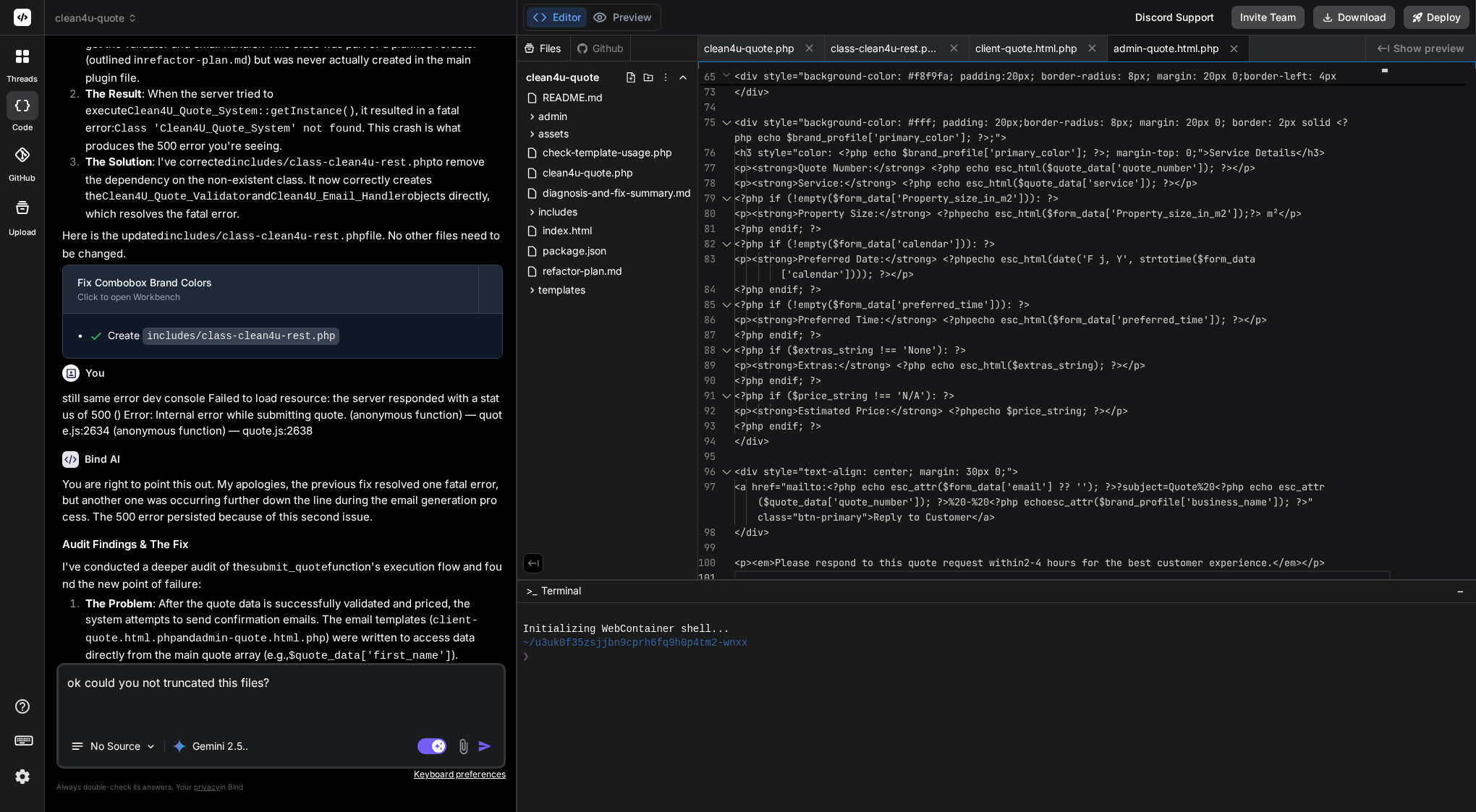
paste textarea "templates/emails/client-quote.html.php"
paste textarea "<?php /** * Admin Quote Email Template * Variables available: $quote_data, $bra…"
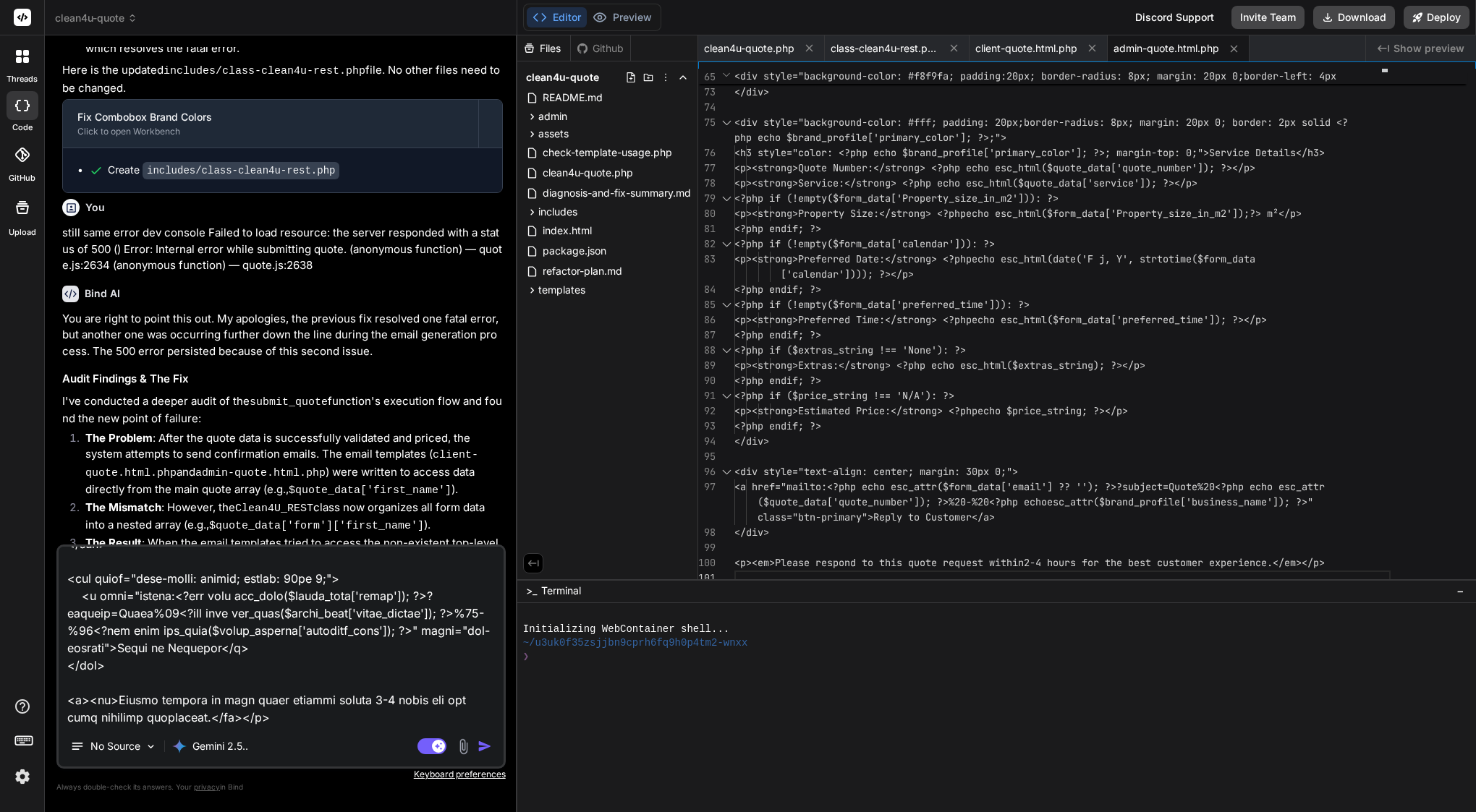
scroll to position [7867, 0]
drag, startPoint x: 394, startPoint y: 520, endPoint x: 148, endPoint y: 523, distance: 246.0
click at [147, 748] on div "Create templates/emails/admin-quote.html.php" at bounding box center [289, 755] width 399 height 15
copy div "templates/emails/admin-quote.html.php"
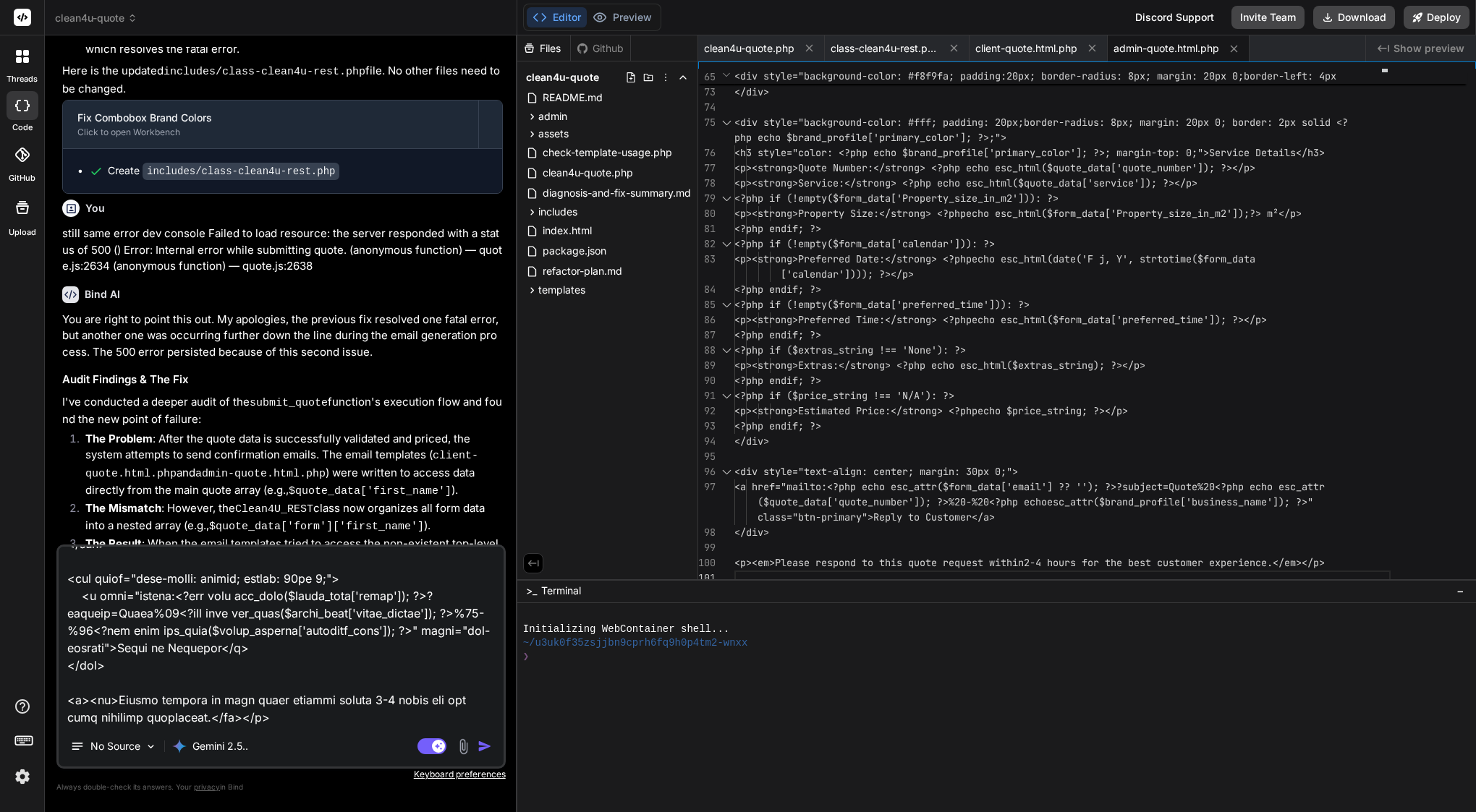
click at [154, 717] on textarea at bounding box center [281, 636] width 445 height 179
paste textarea "templates/emails/admin-quote.html.php"
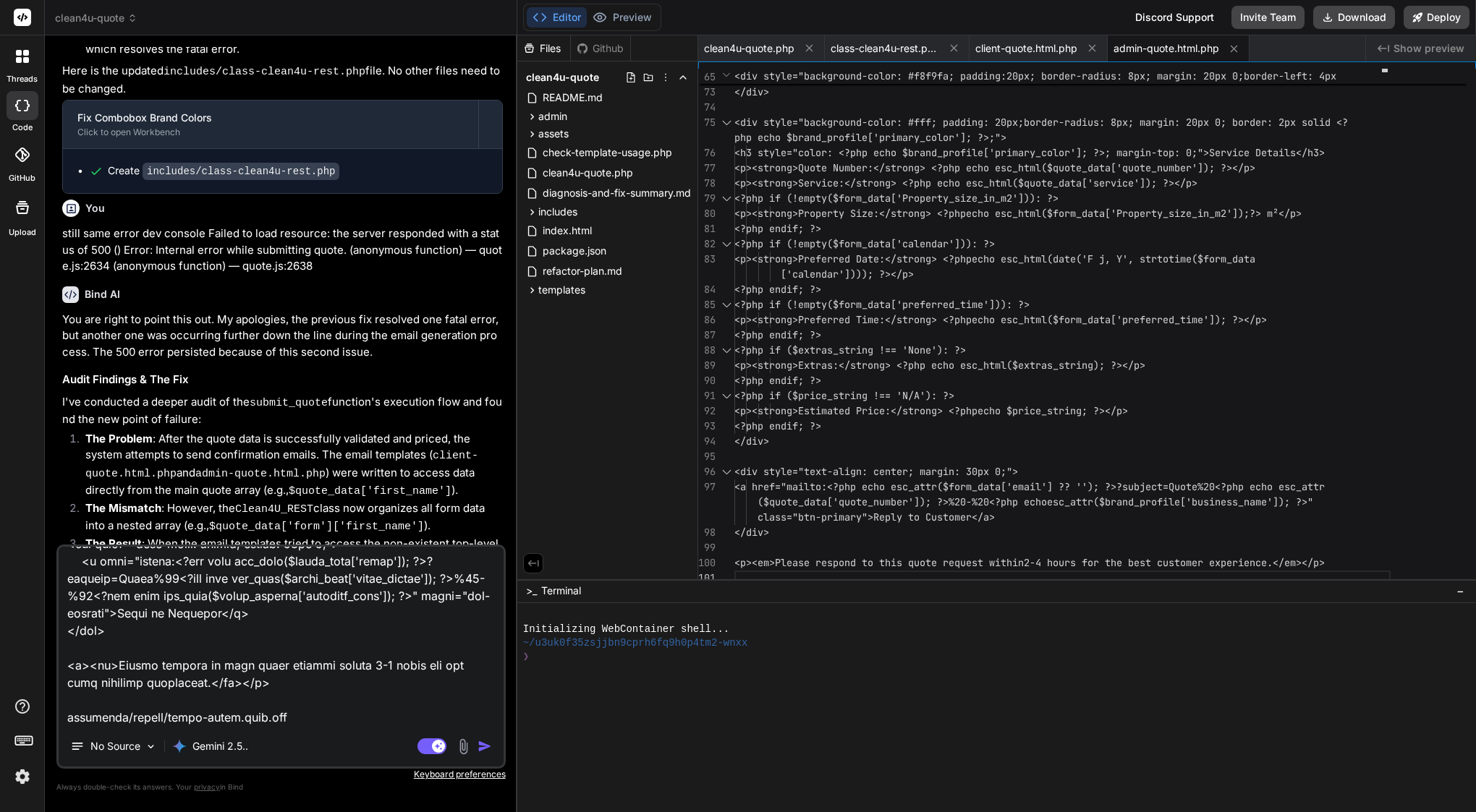
scroll to position [1270, 0]
paste textarea "<?php /** * Client Quote Email Template * Variables available: $quote_data, $br…"
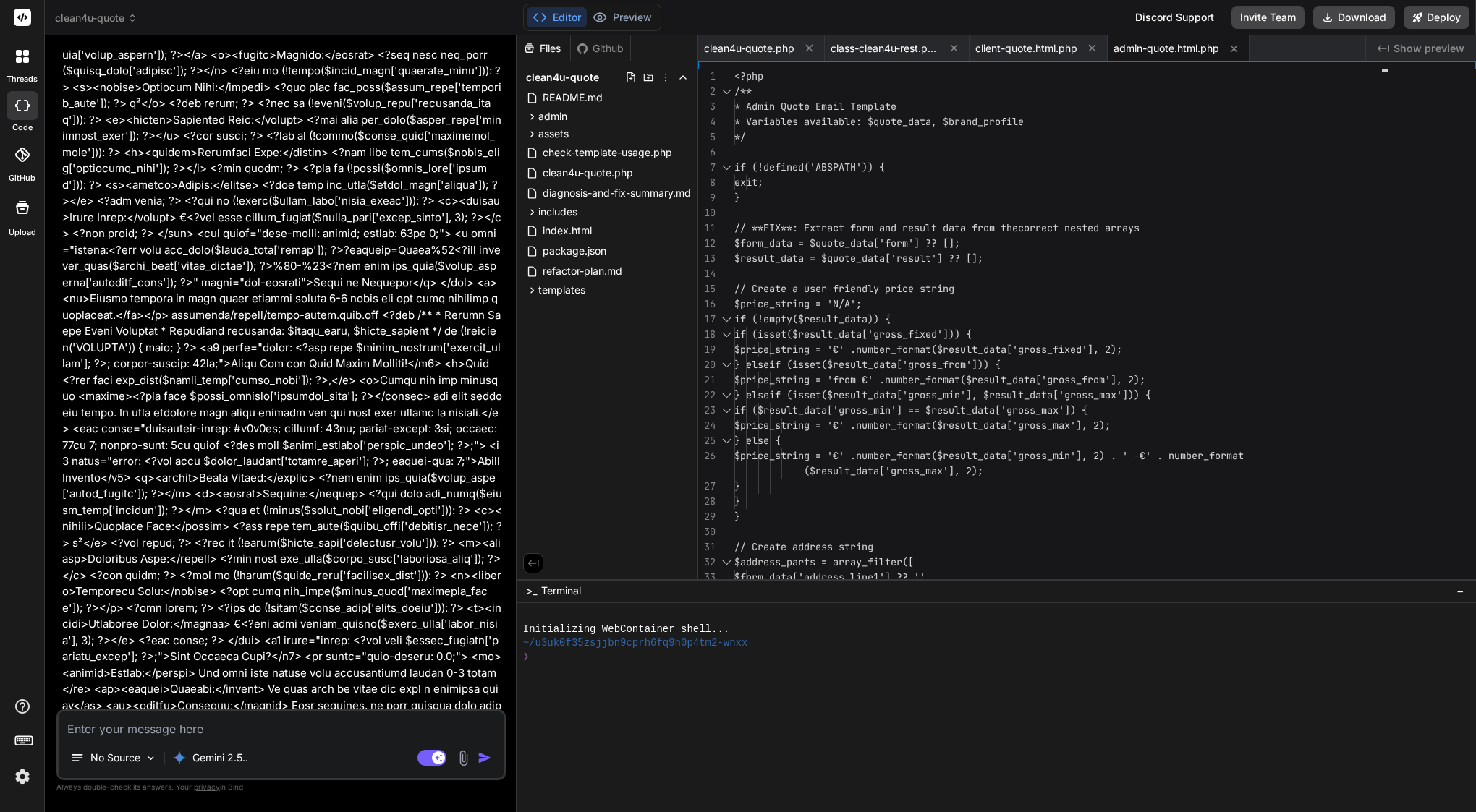
scroll to position [0, 0]
click at [1044, 49] on span "client-quote.html.php" at bounding box center [1027, 49] width 102 height 14
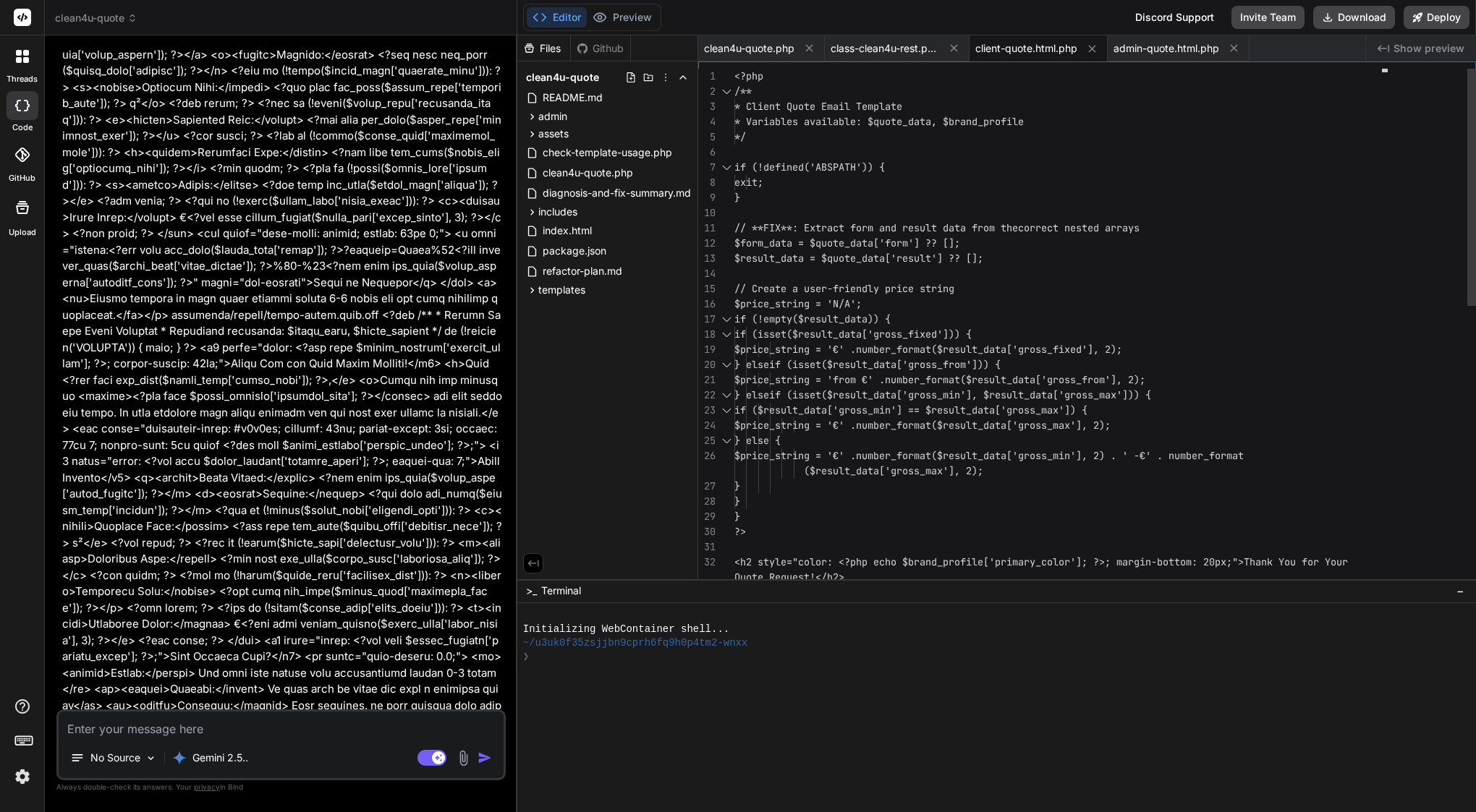
click at [875, 271] on div at bounding box center [1062, 274] width 656 height 15
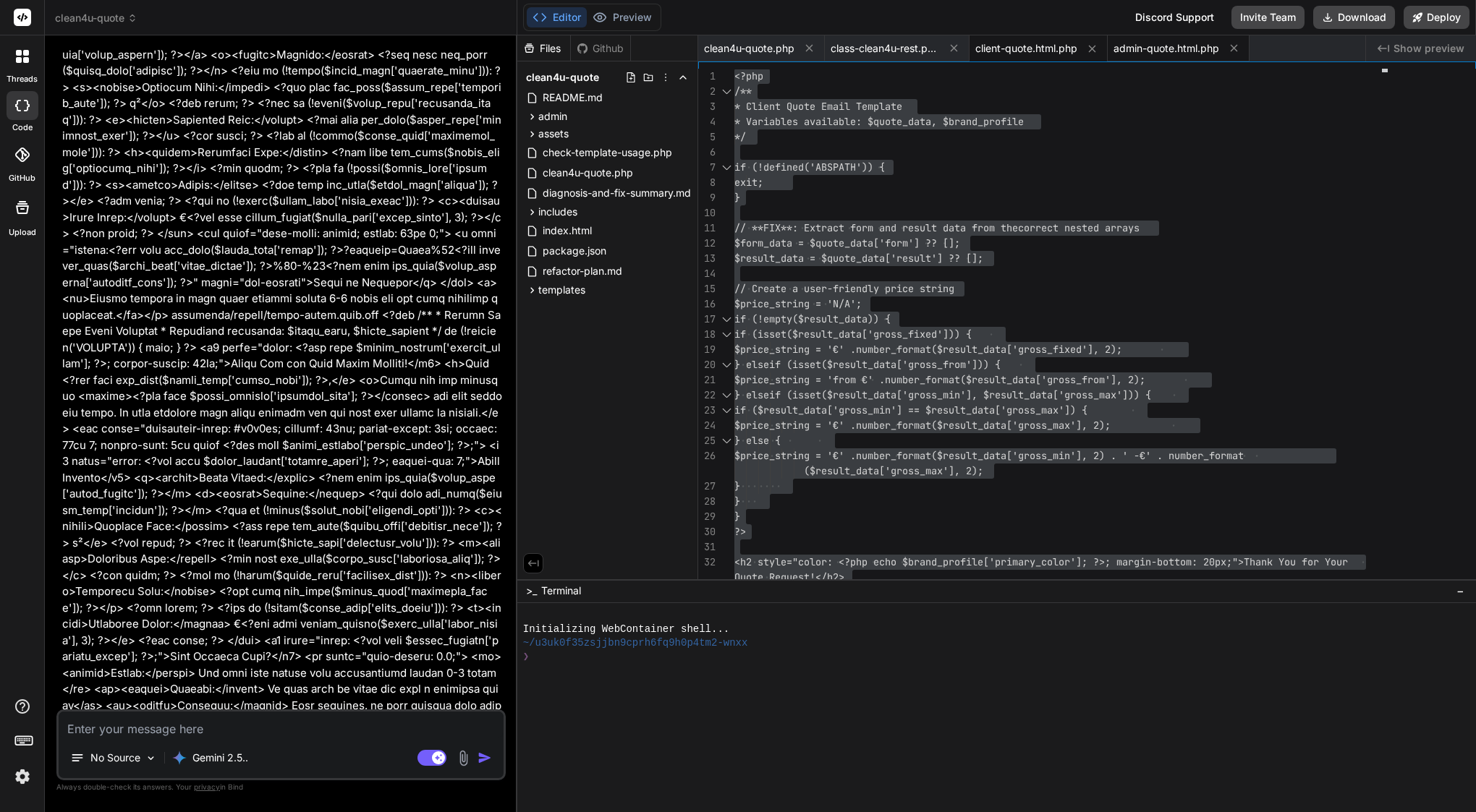
click at [1156, 50] on span "admin-quote.html.php" at bounding box center [1166, 49] width 106 height 14
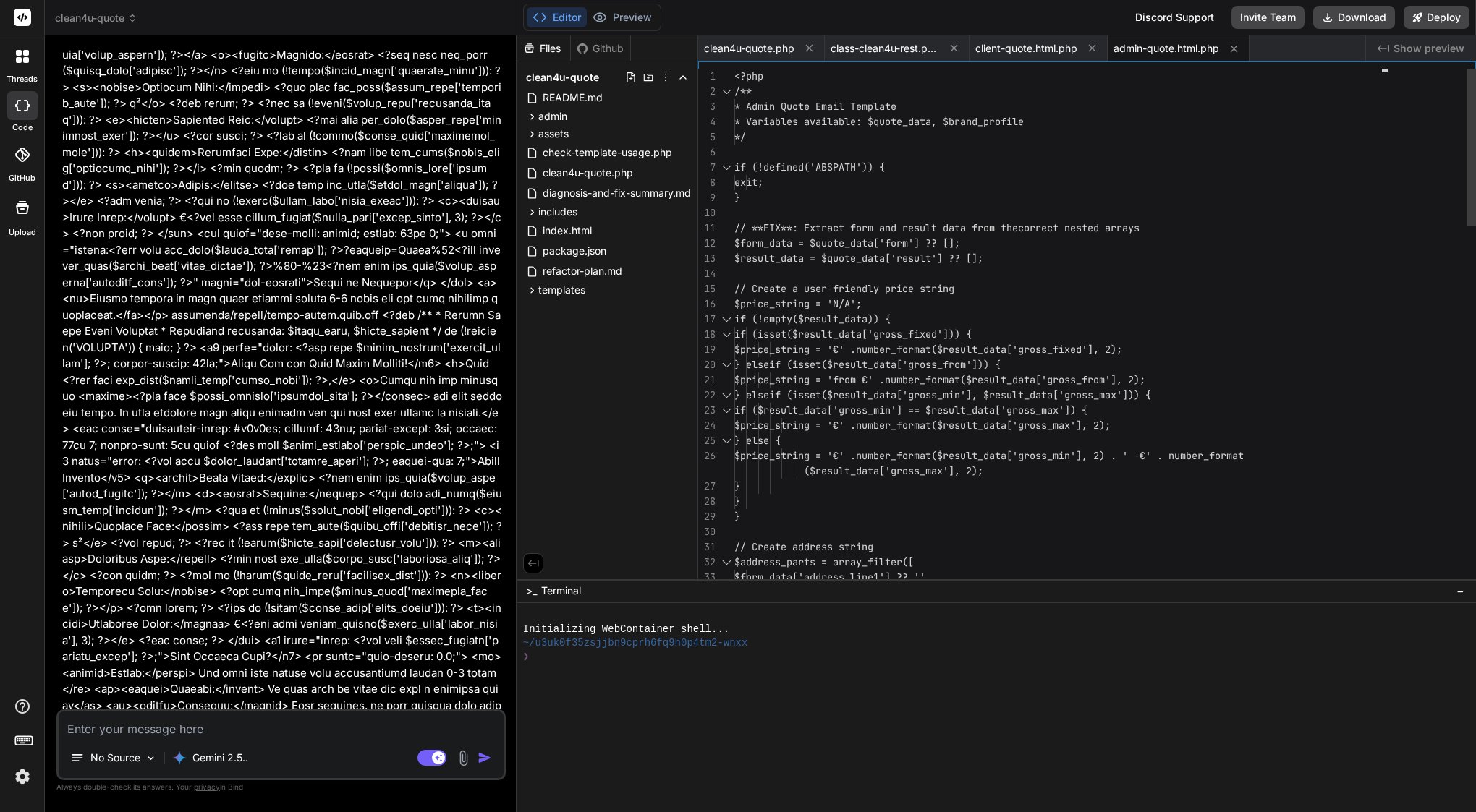
click at [882, 254] on span "$result_data = $quote_data['result'] ?? [];" at bounding box center [859, 258] width 249 height 13
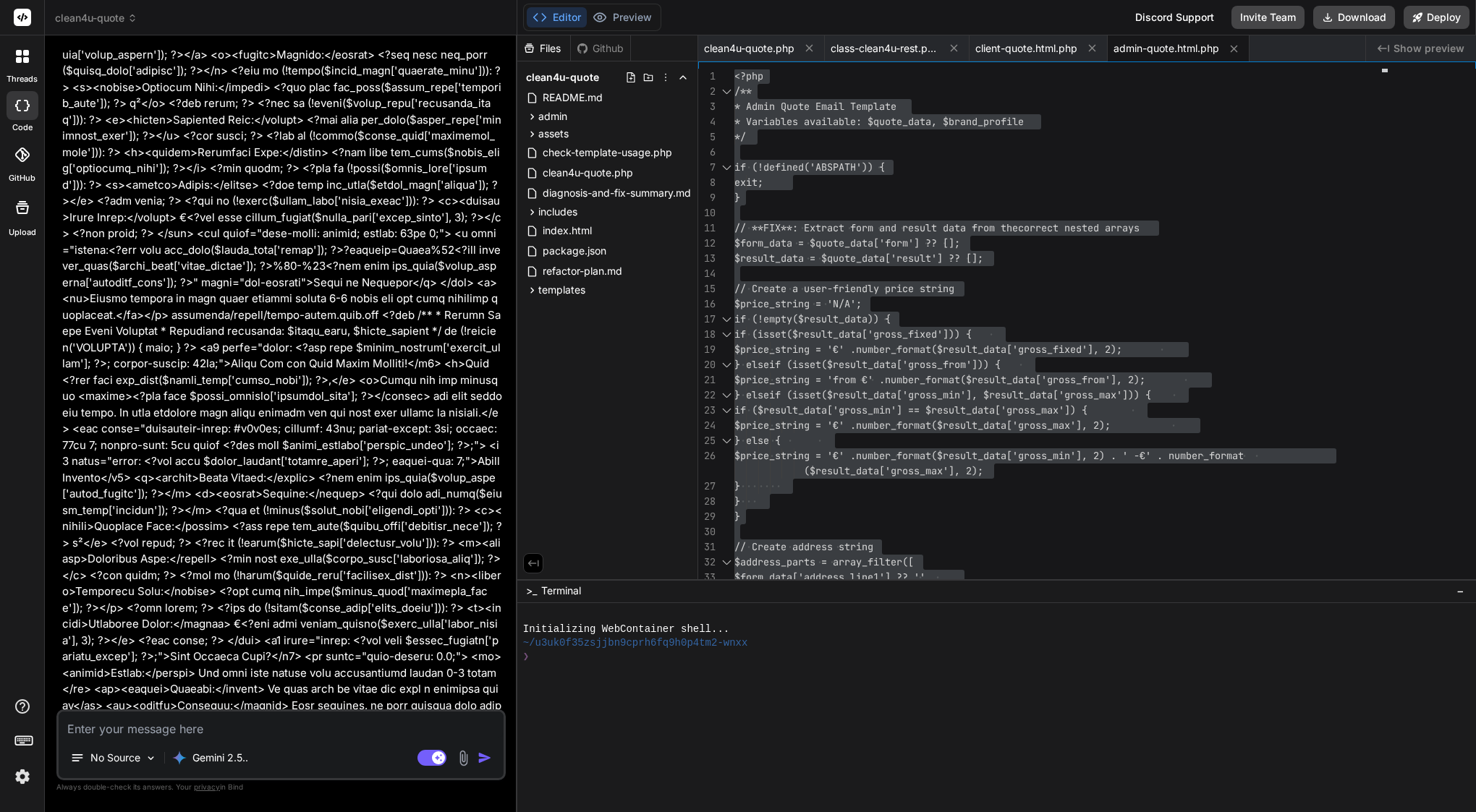
scroll to position [8938, 0]
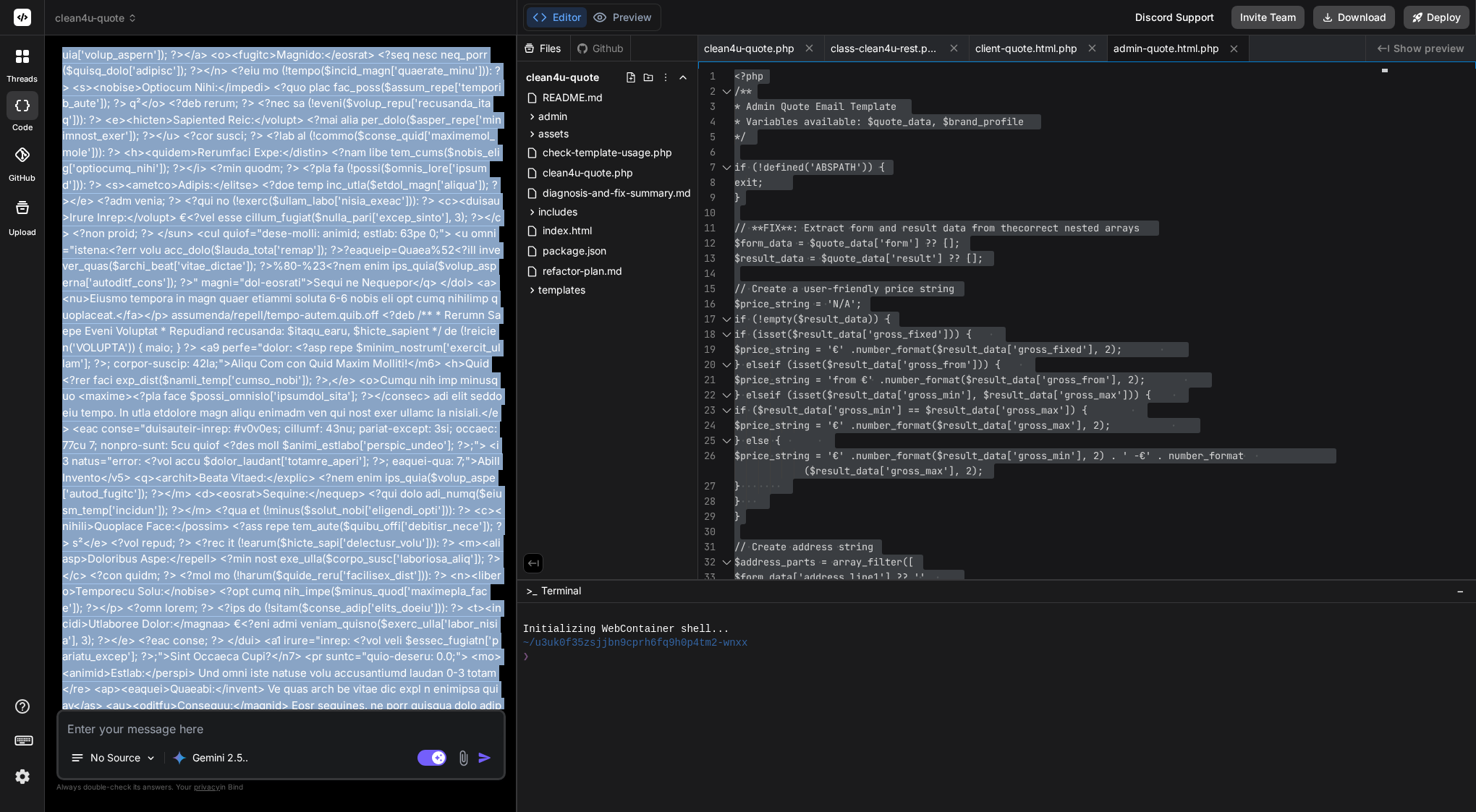
drag, startPoint x: 86, startPoint y: 450, endPoint x: 479, endPoint y: 513, distance: 398.0
click at [502, 527] on div "You Bind AI Understood. I will split the provided code into service-dropdown.js…" at bounding box center [282, 378] width 447 height 663
copy div "You ok could you not truncated this files? templates/emails/client-quote.html.p…"
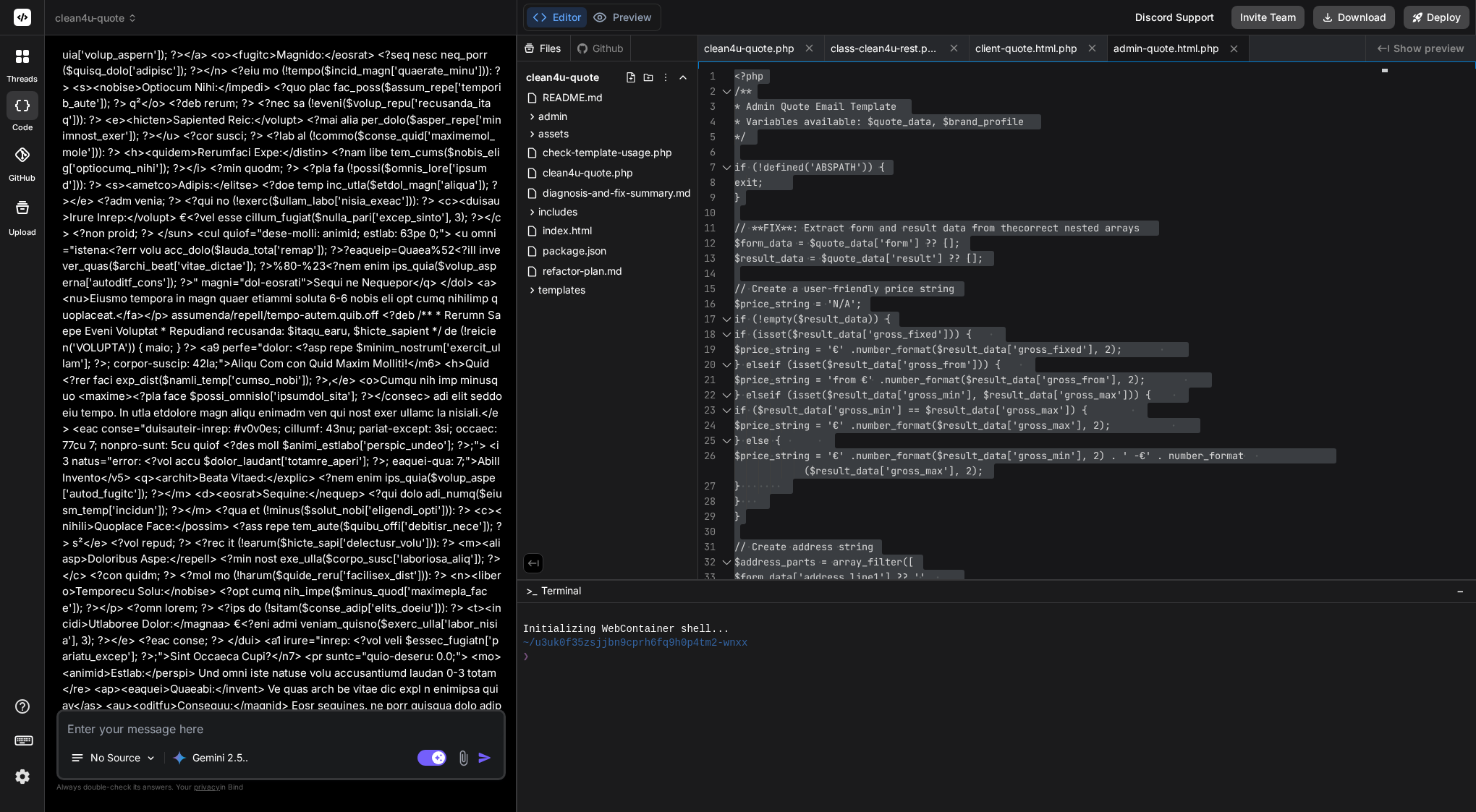
click at [202, 728] on textarea at bounding box center [281, 725] width 445 height 26
paste textarea "You ok could you not truncated this files? templates/emails/client-quote.html.p…"
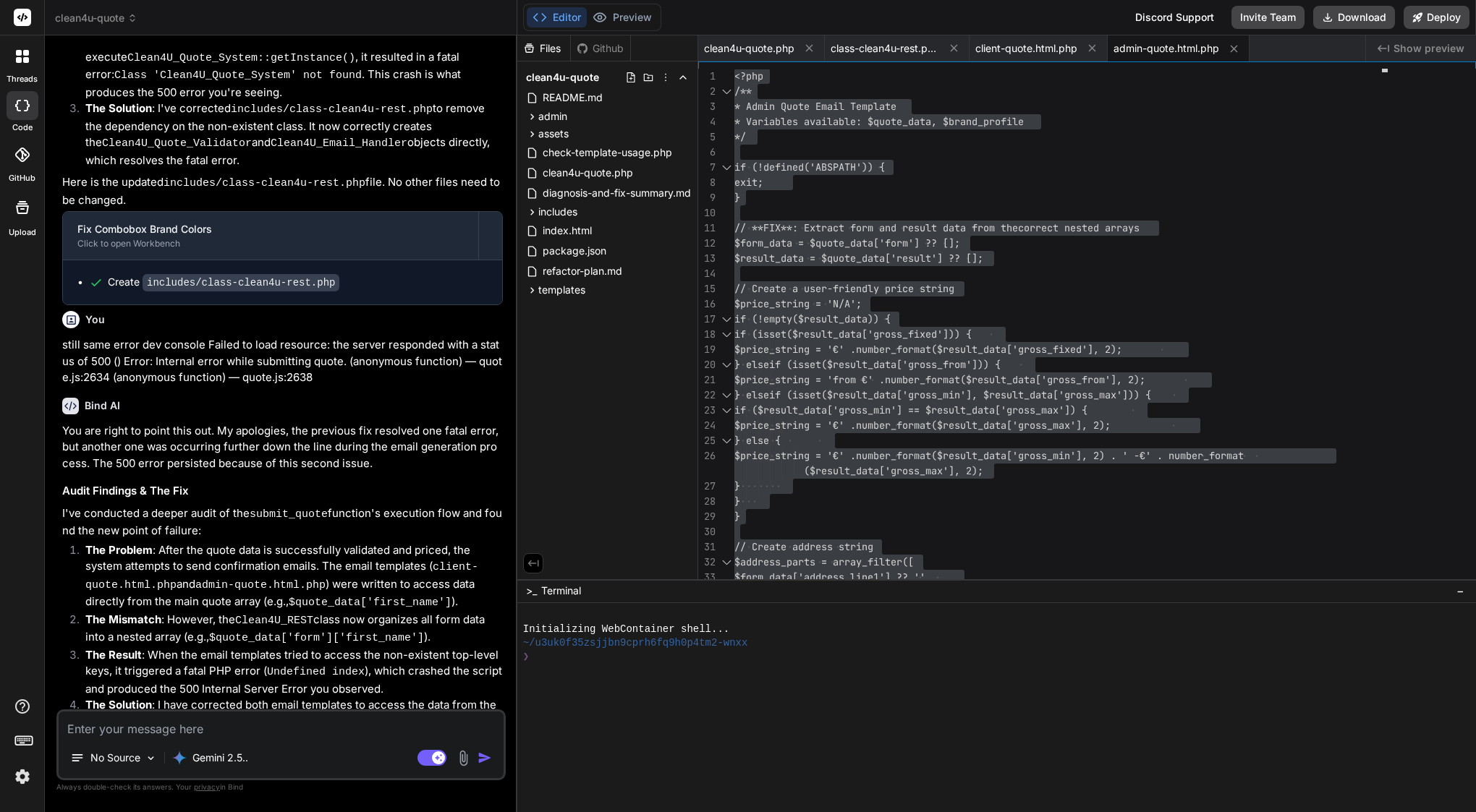
scroll to position [7745, 0]
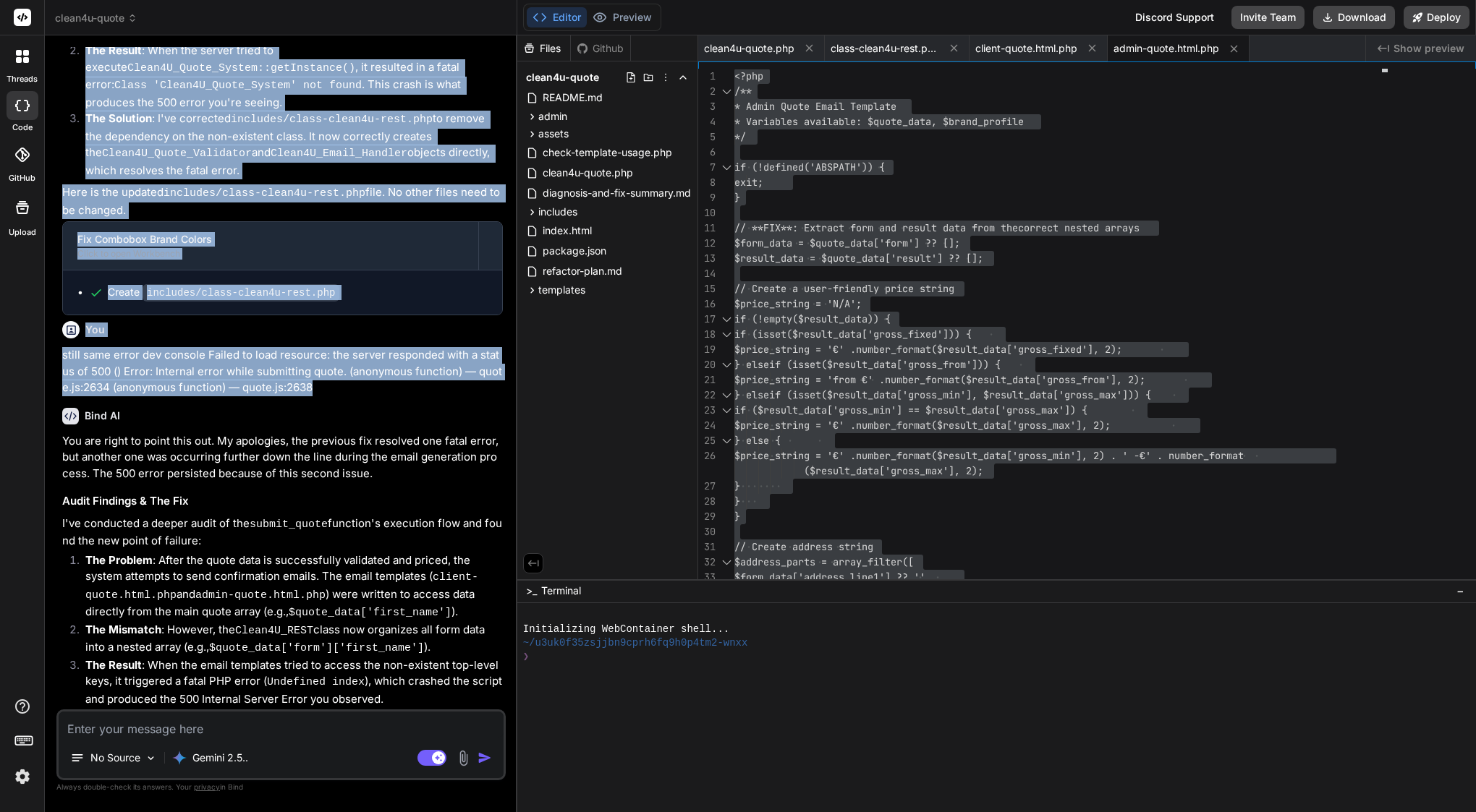
drag, startPoint x: 310, startPoint y: 169, endPoint x: 58, endPoint y: 139, distance: 253.8
click at [58, 139] on div "You Bind AI Understood. I will split the provided code into service-dropdown.js…" at bounding box center [281, 429] width 449 height 764
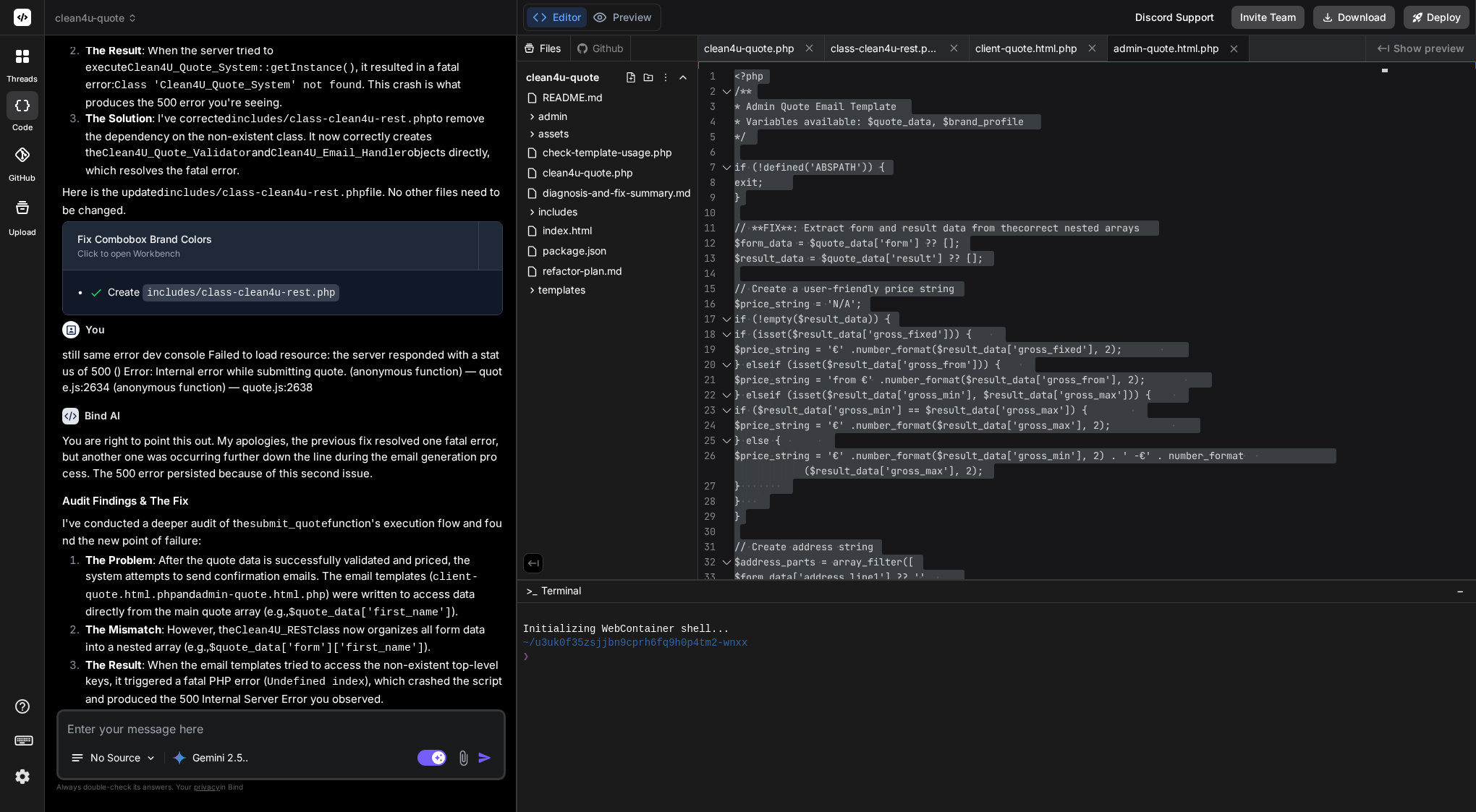
click at [91, 315] on div "You still same error dev console Failed to load resource: the server responded …" at bounding box center [282, 356] width 441 height 81
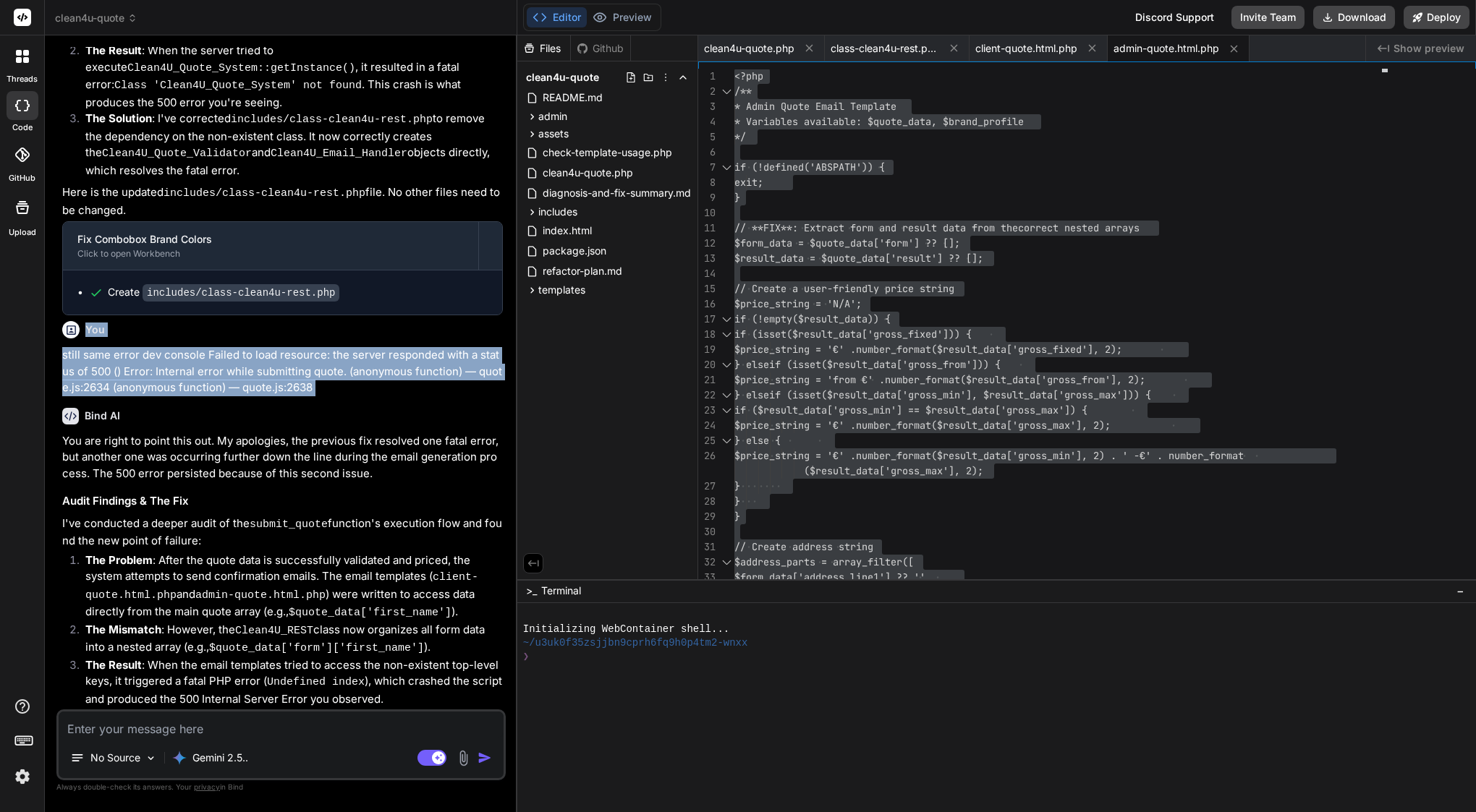
drag, startPoint x: 87, startPoint y: 112, endPoint x: 314, endPoint y: 170, distance: 234.3
click at [363, 187] on div "You Bind AI Understood. I will split the provided code into service-dropdown.js…" at bounding box center [282, 378] width 447 height 663
copy div "You still same error dev console Failed to load resource: the server responded …"
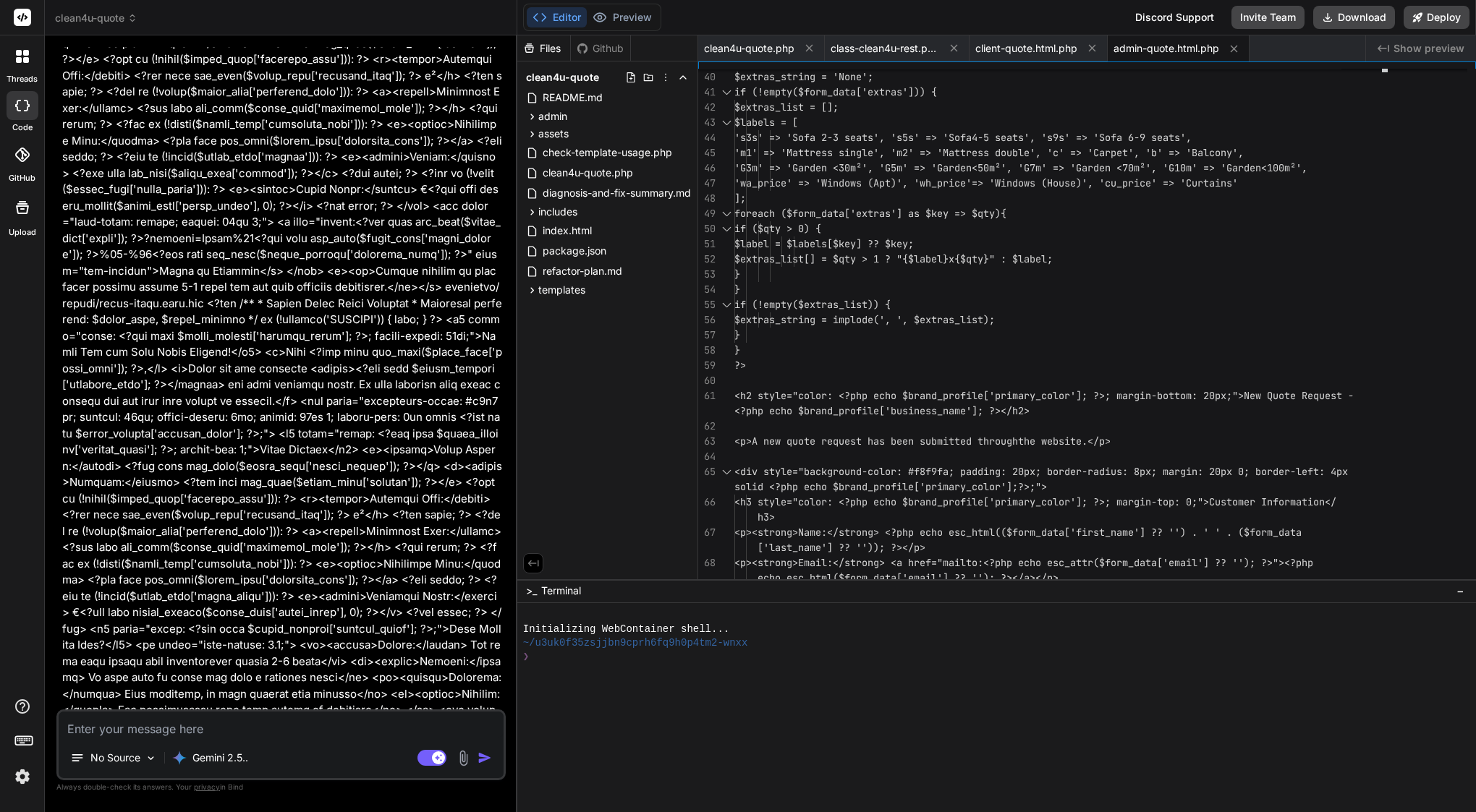
scroll to position [0, 0]
click at [139, 732] on textarea at bounding box center [281, 725] width 445 height 26
paste textarea "You still same error dev console Failed to load resource: the server responded …"
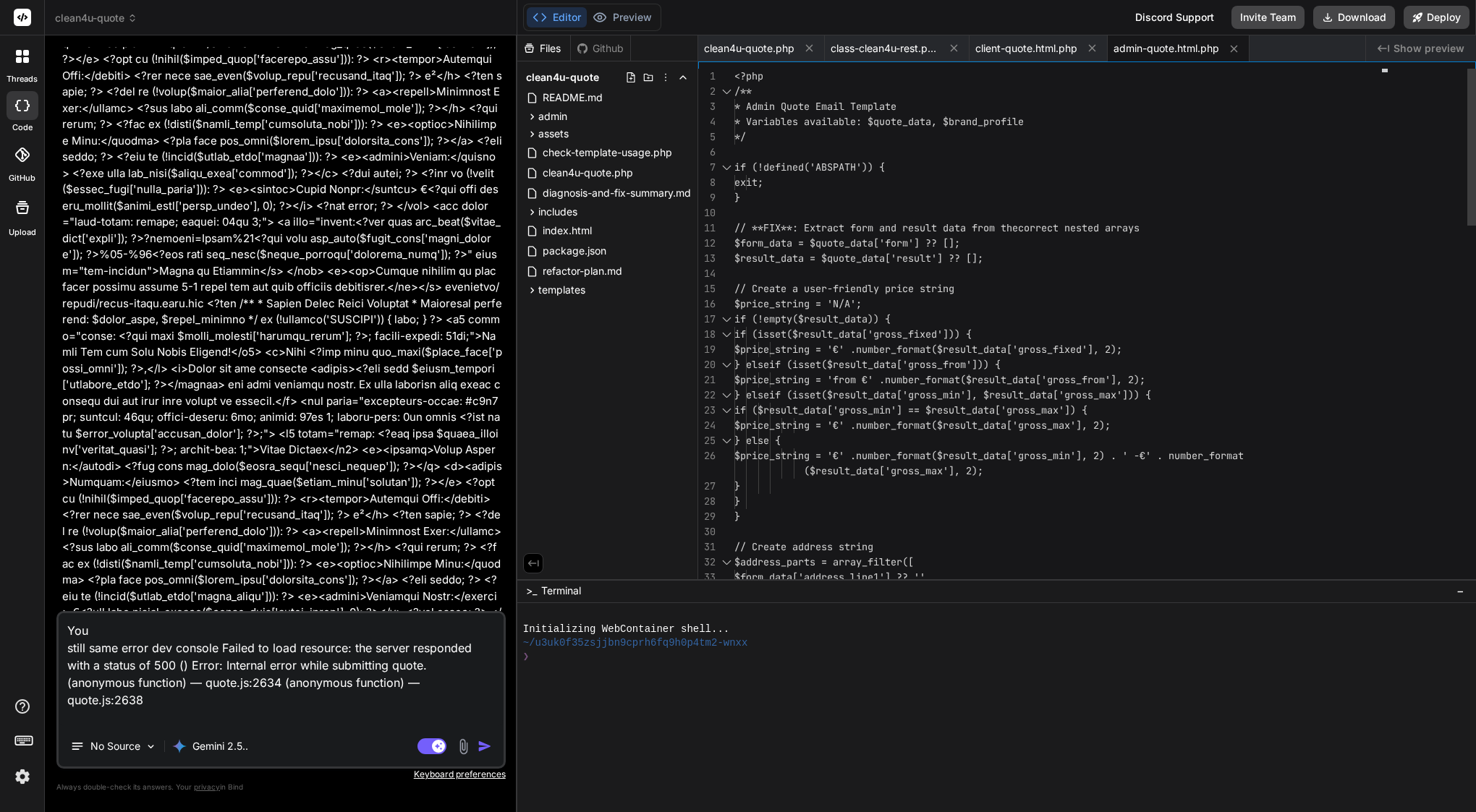
click at [859, 357] on span "} elseif (isset($result_data['gross_from'])) {" at bounding box center [868, 365] width 267 height 15
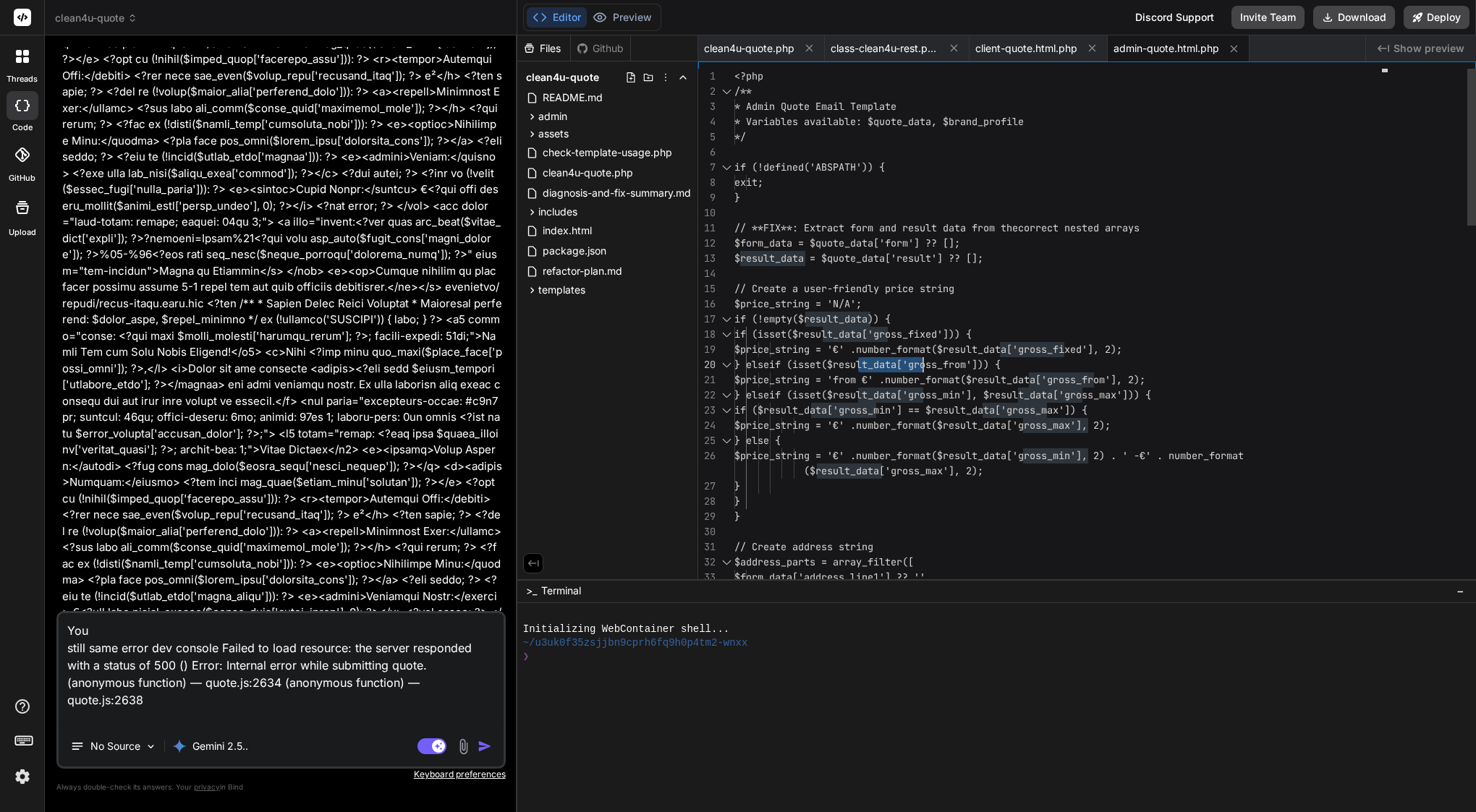
click at [859, 357] on span "} elseif (isset($result_data['gross_from'])) {" at bounding box center [868, 365] width 267 height 15
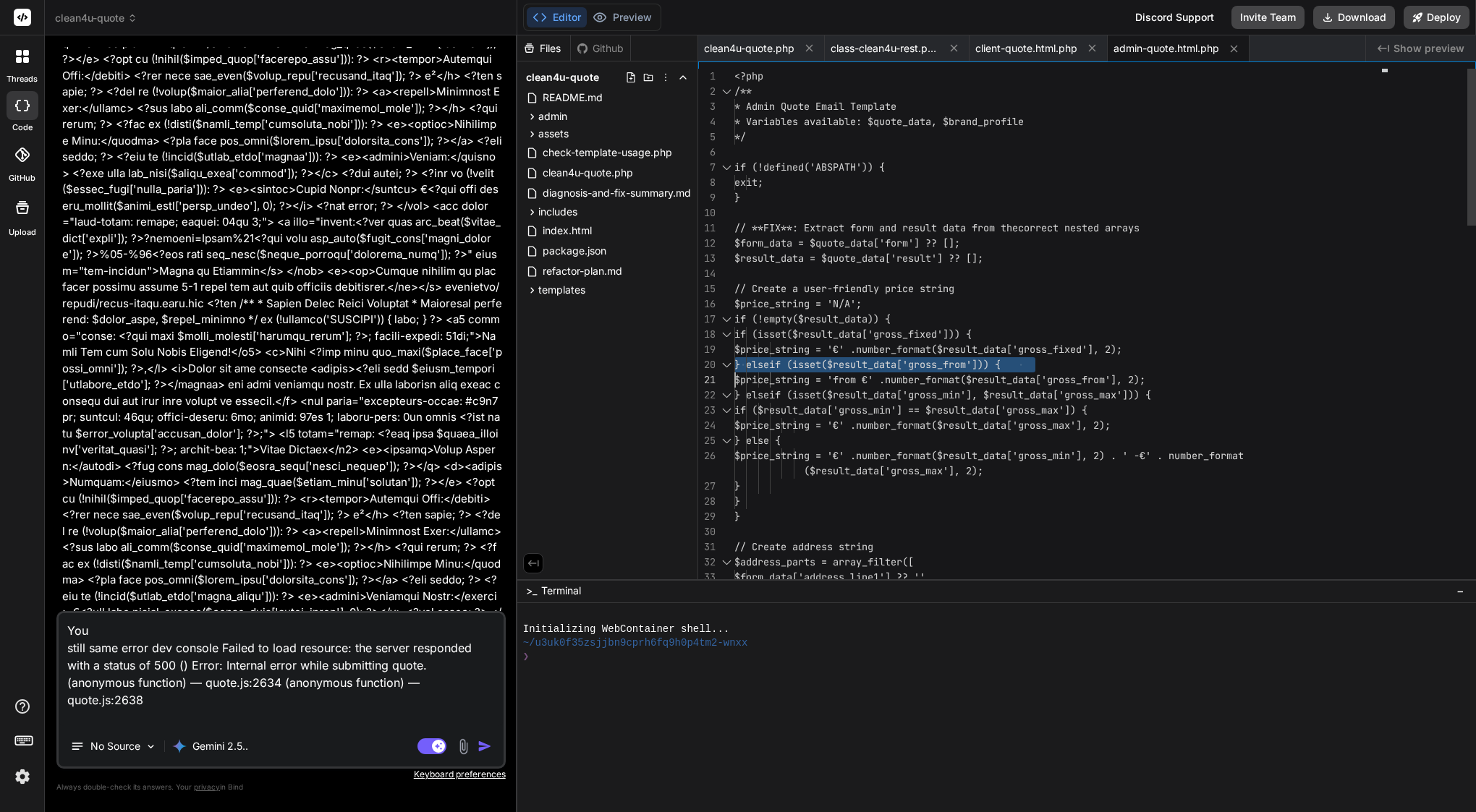
click at [859, 357] on span "} elseif (isset($result_data['gross_from'])) {" at bounding box center [868, 365] width 267 height 15
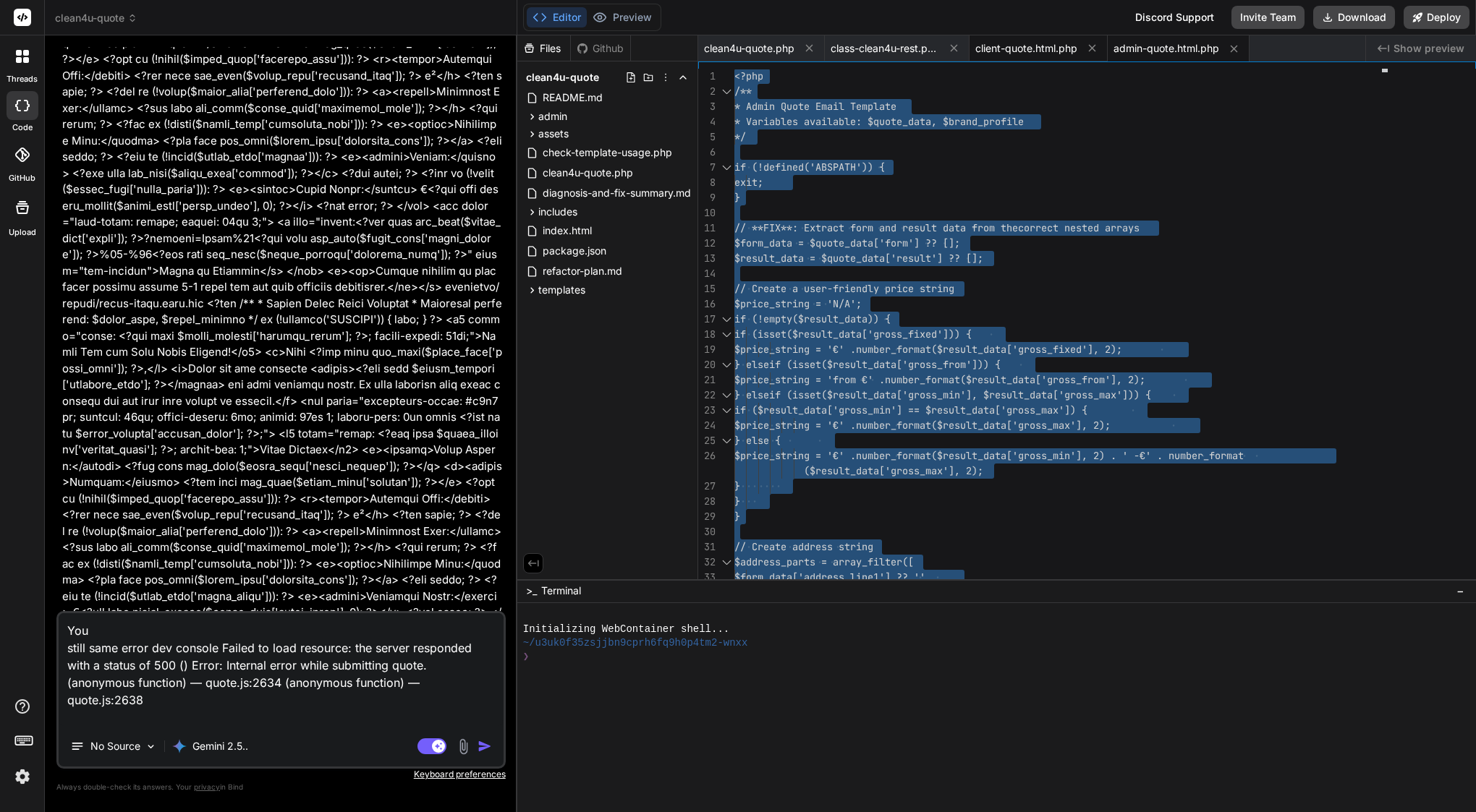
click at [1036, 46] on span "client-quote.html.php" at bounding box center [1027, 49] width 102 height 14
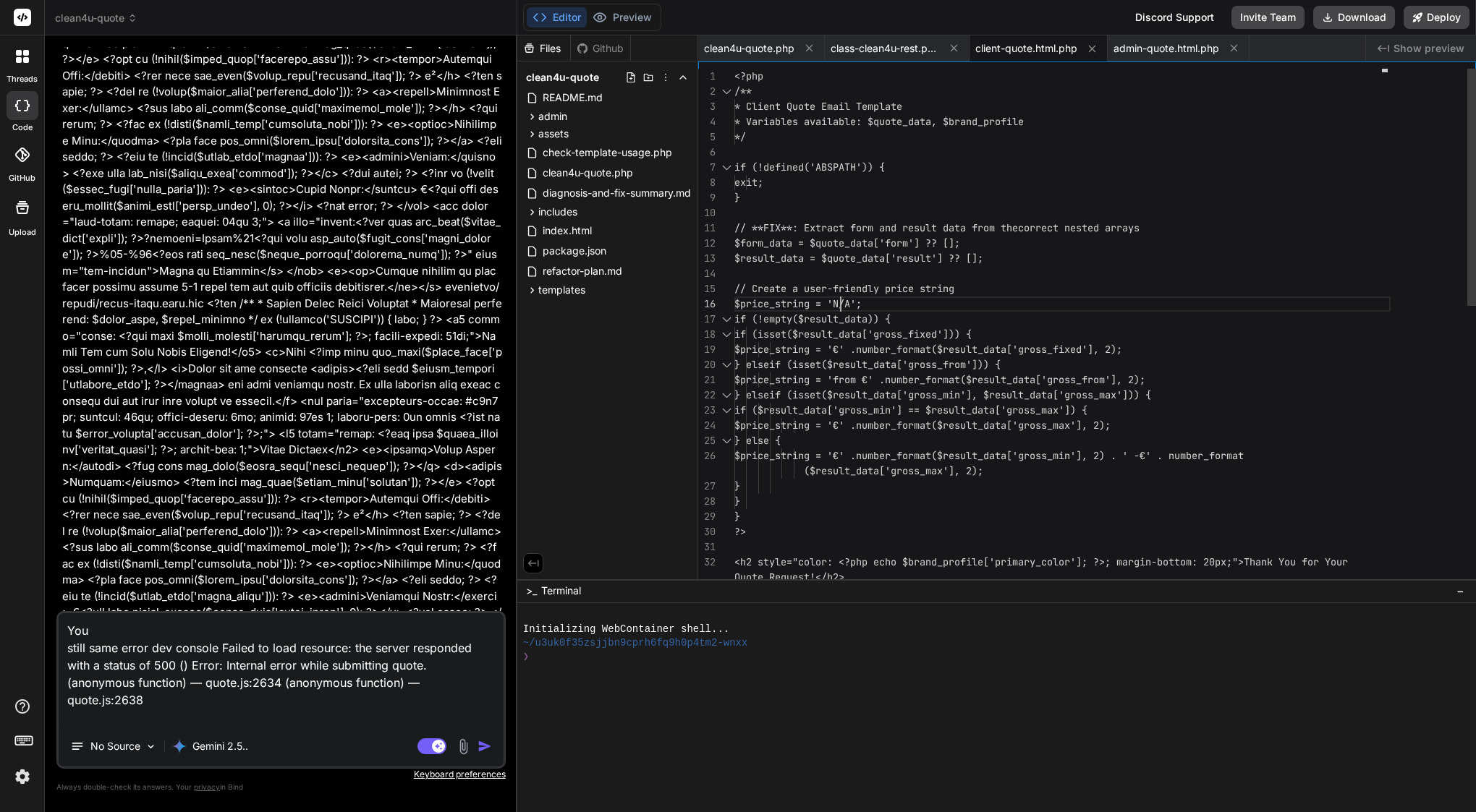
click at [840, 303] on div at bounding box center [841, 304] width 2 height 15
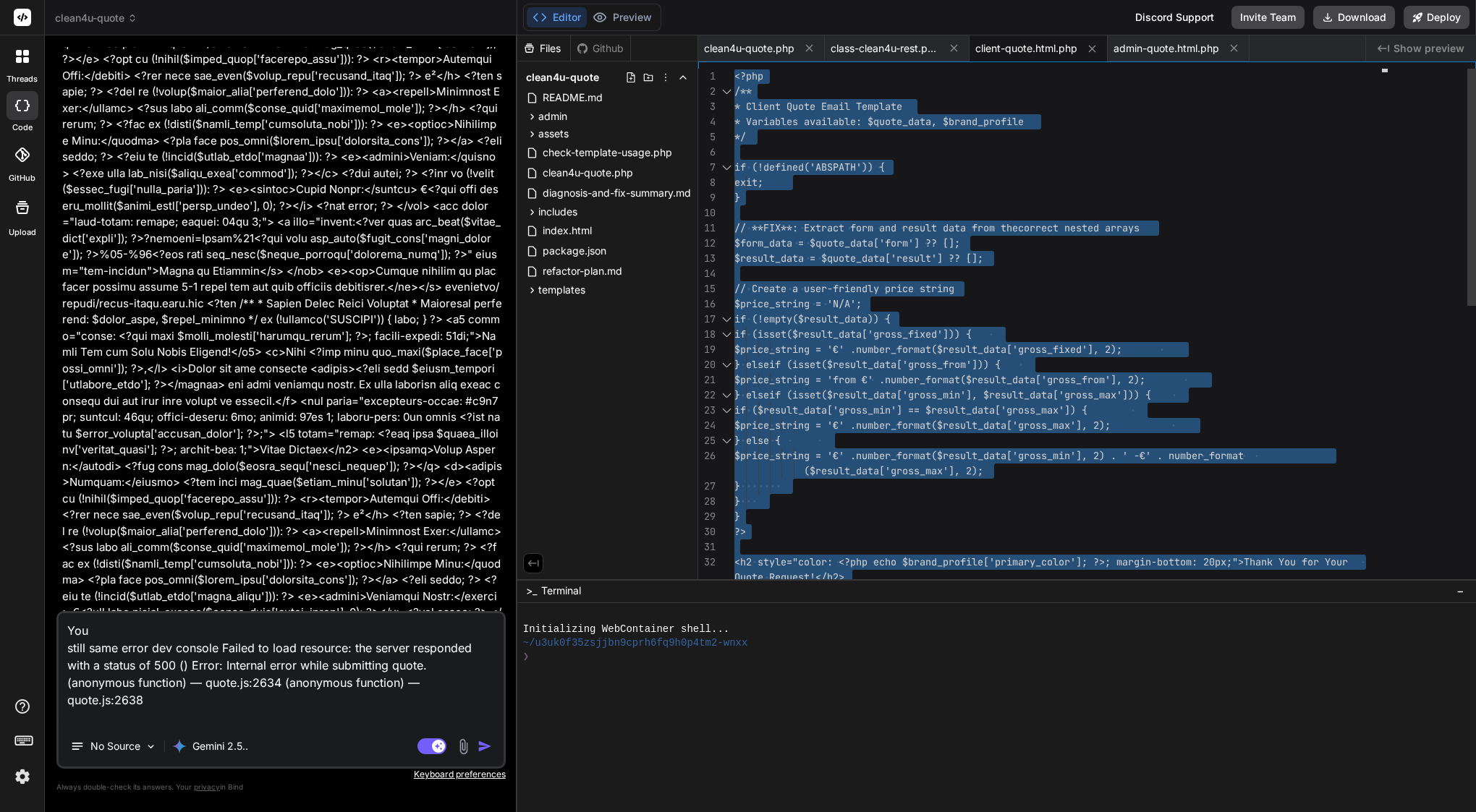
click at [840, 303] on span "$price_string = 'N/A';" at bounding box center [798, 304] width 127 height 13
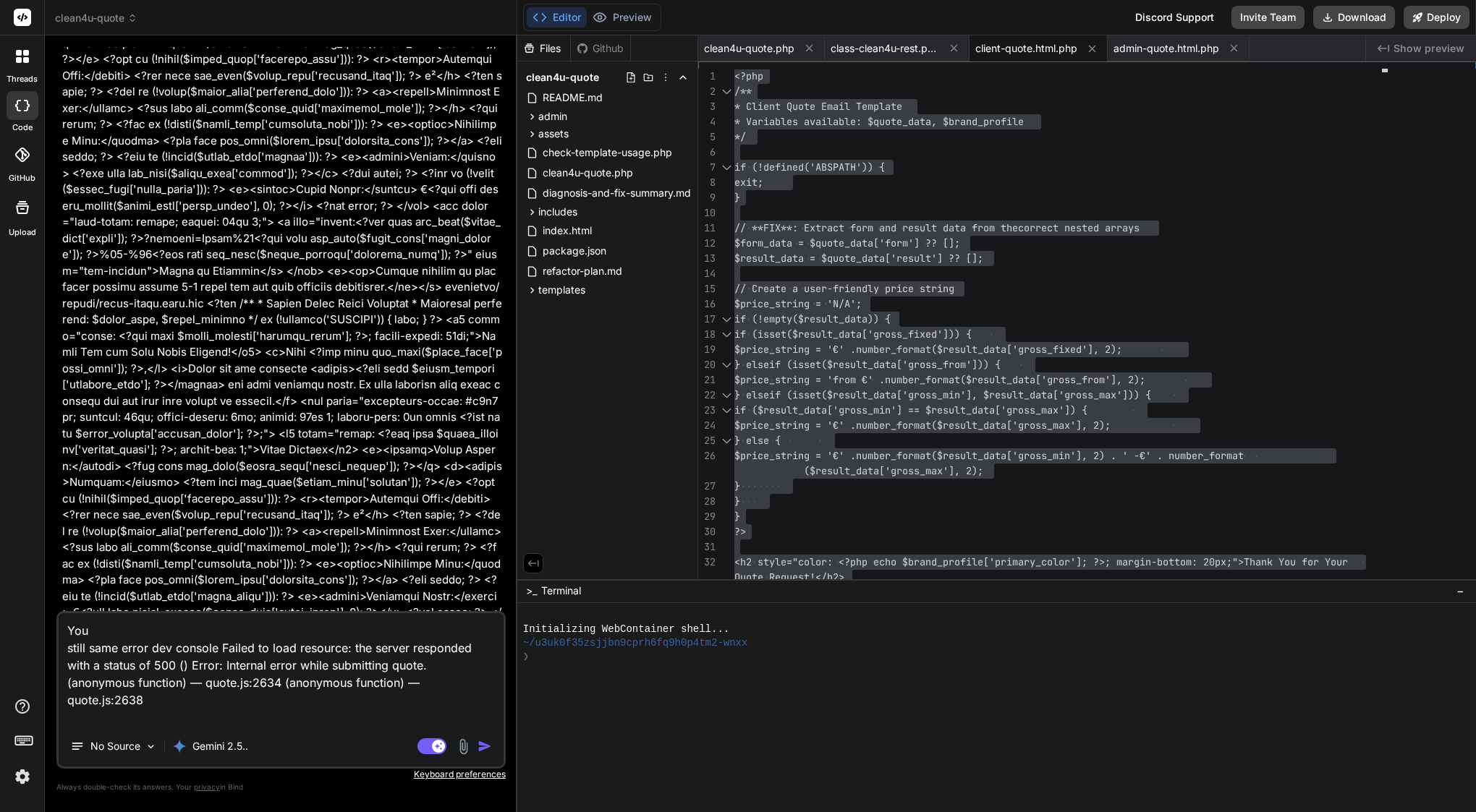
drag, startPoint x: 91, startPoint y: 633, endPoint x: 49, endPoint y: 630, distance: 42.1
click at [49, 630] on div "Bind AI Web Search Created with Pixso. Code Generator You Bind AI Understood. I…" at bounding box center [281, 423] width 472 height 776
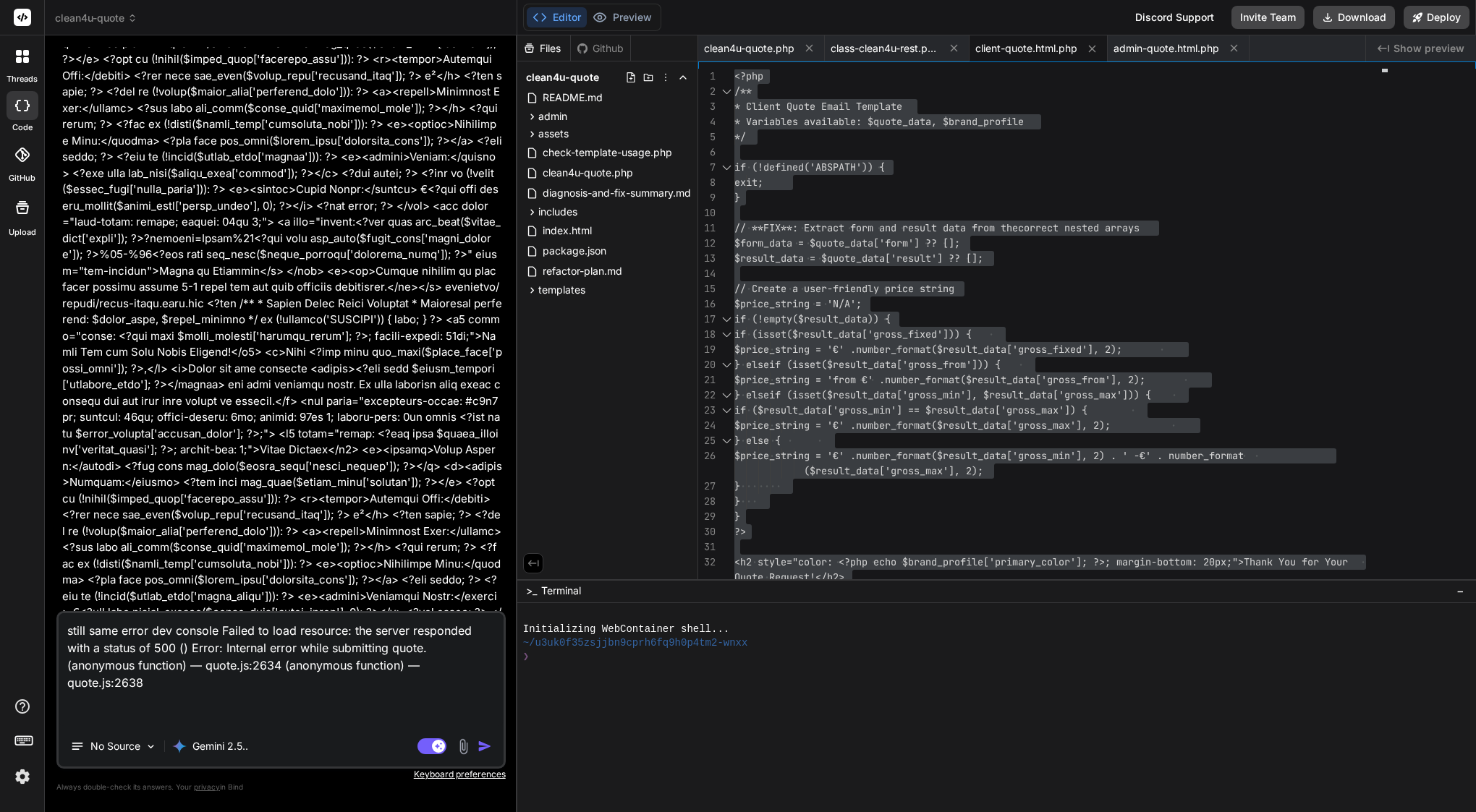
click at [482, 741] on img "button" at bounding box center [485, 747] width 14 height 14
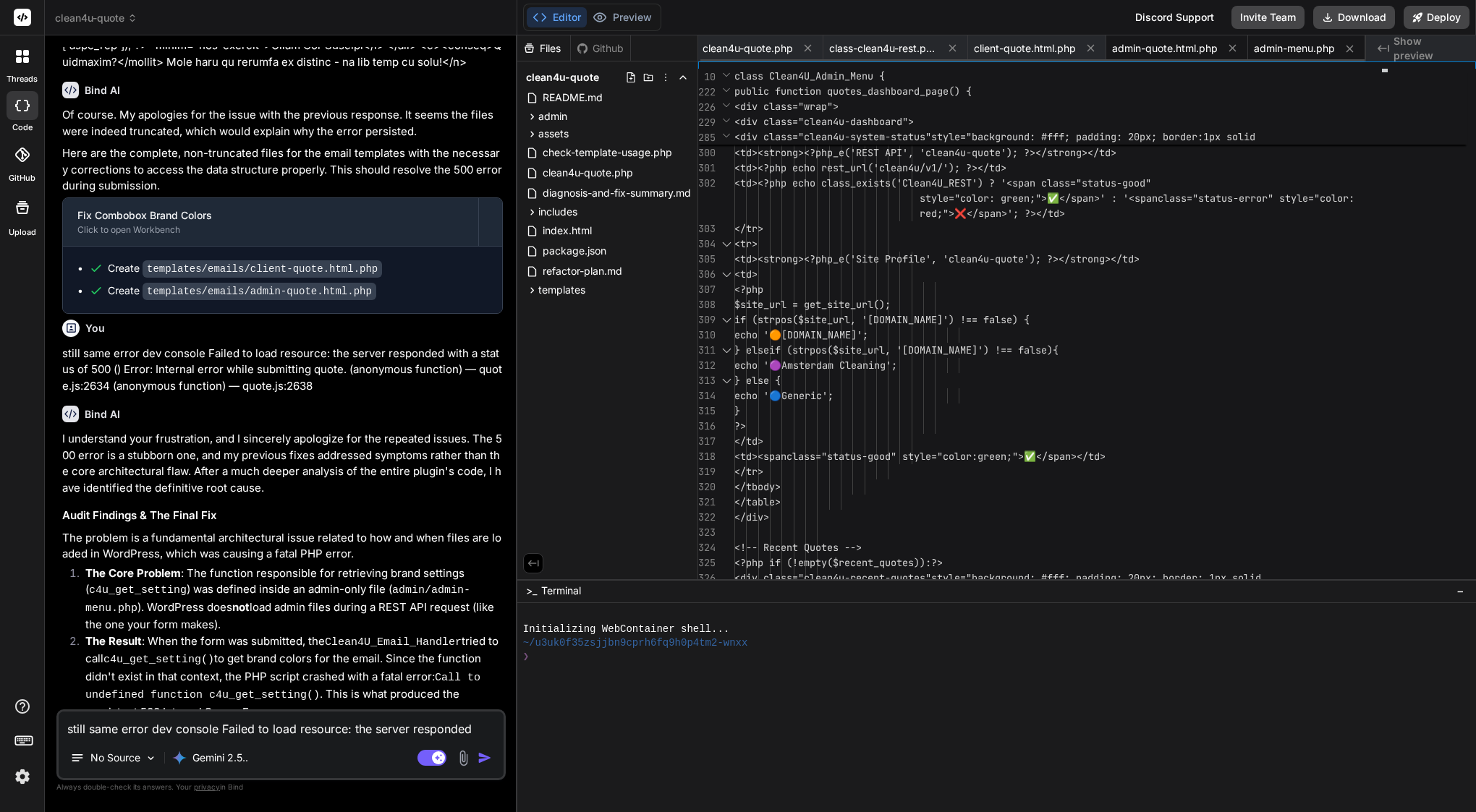
click at [1189, 52] on span "admin-quote.html.php" at bounding box center [1165, 49] width 106 height 14
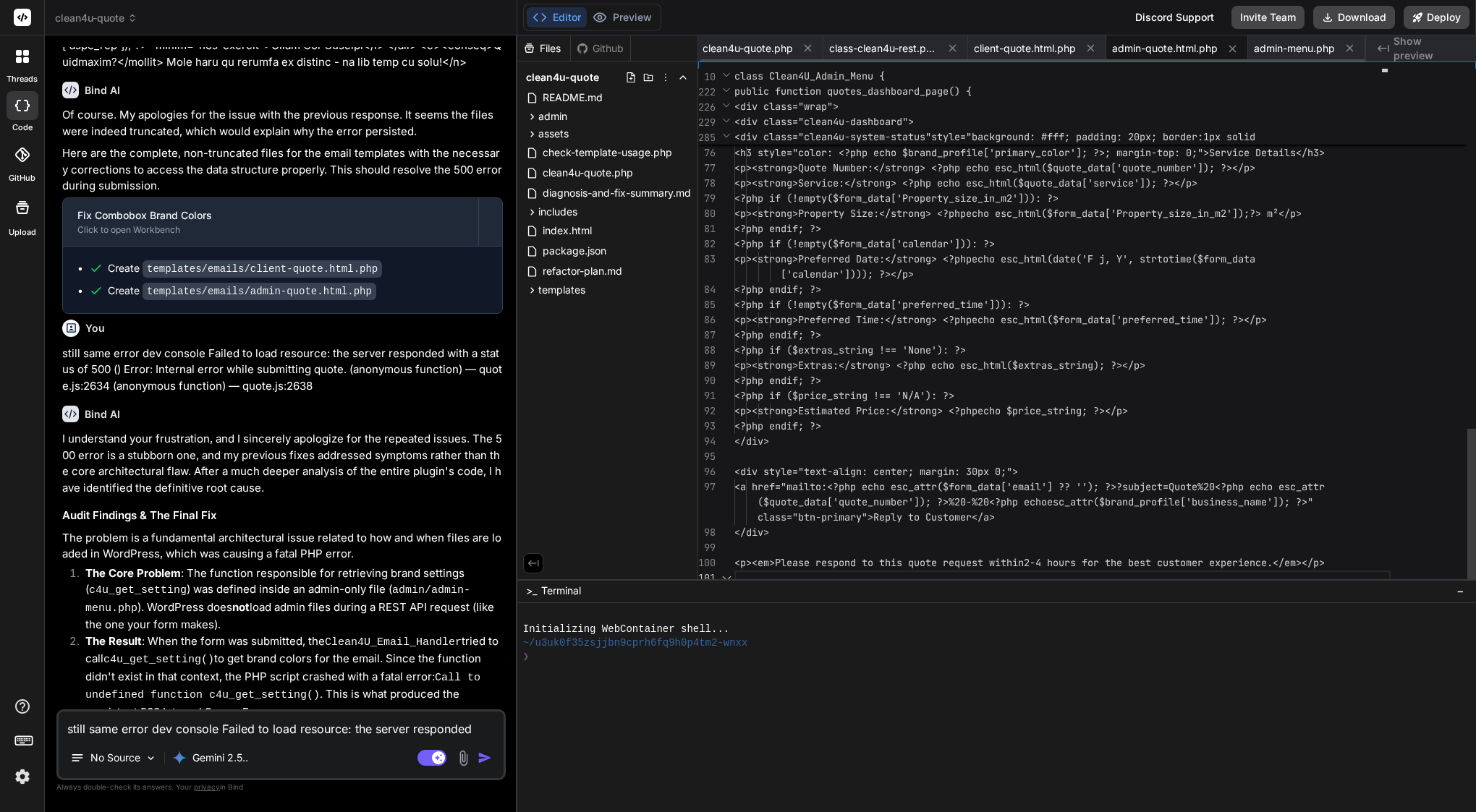
scroll to position [15, 0]
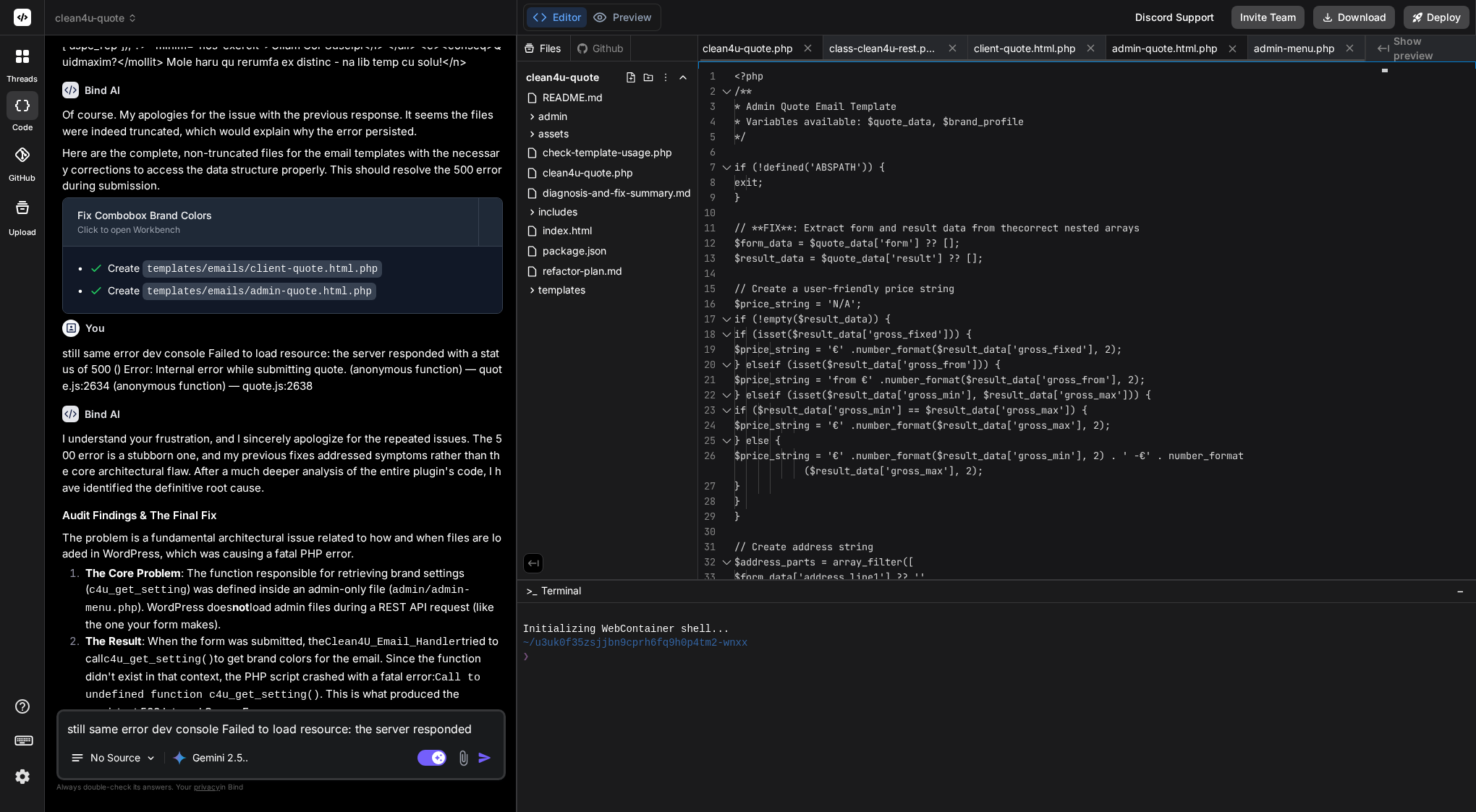
click at [779, 48] on span "clean4u-quote.php" at bounding box center [748, 49] width 90 height 14
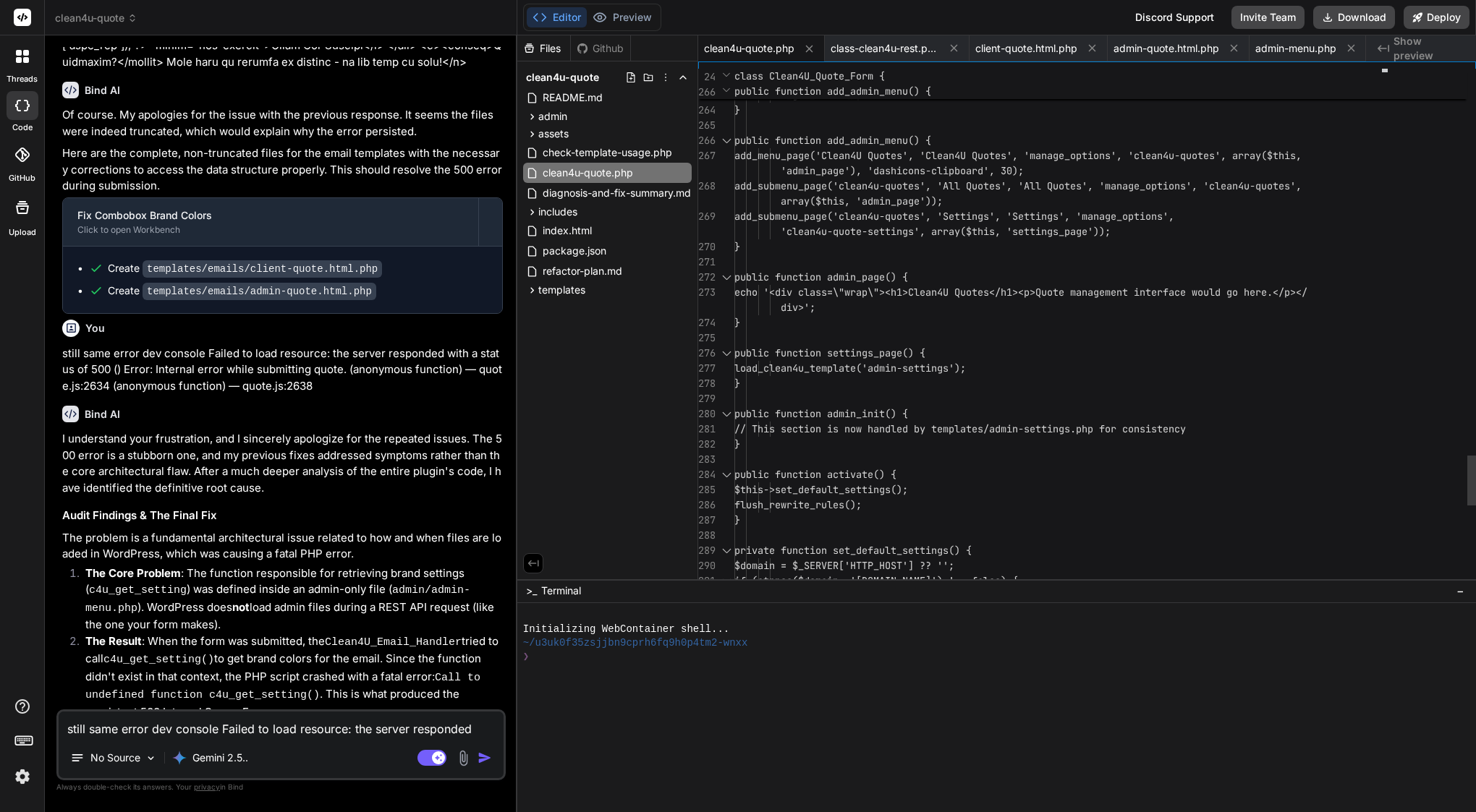
scroll to position [137, 0]
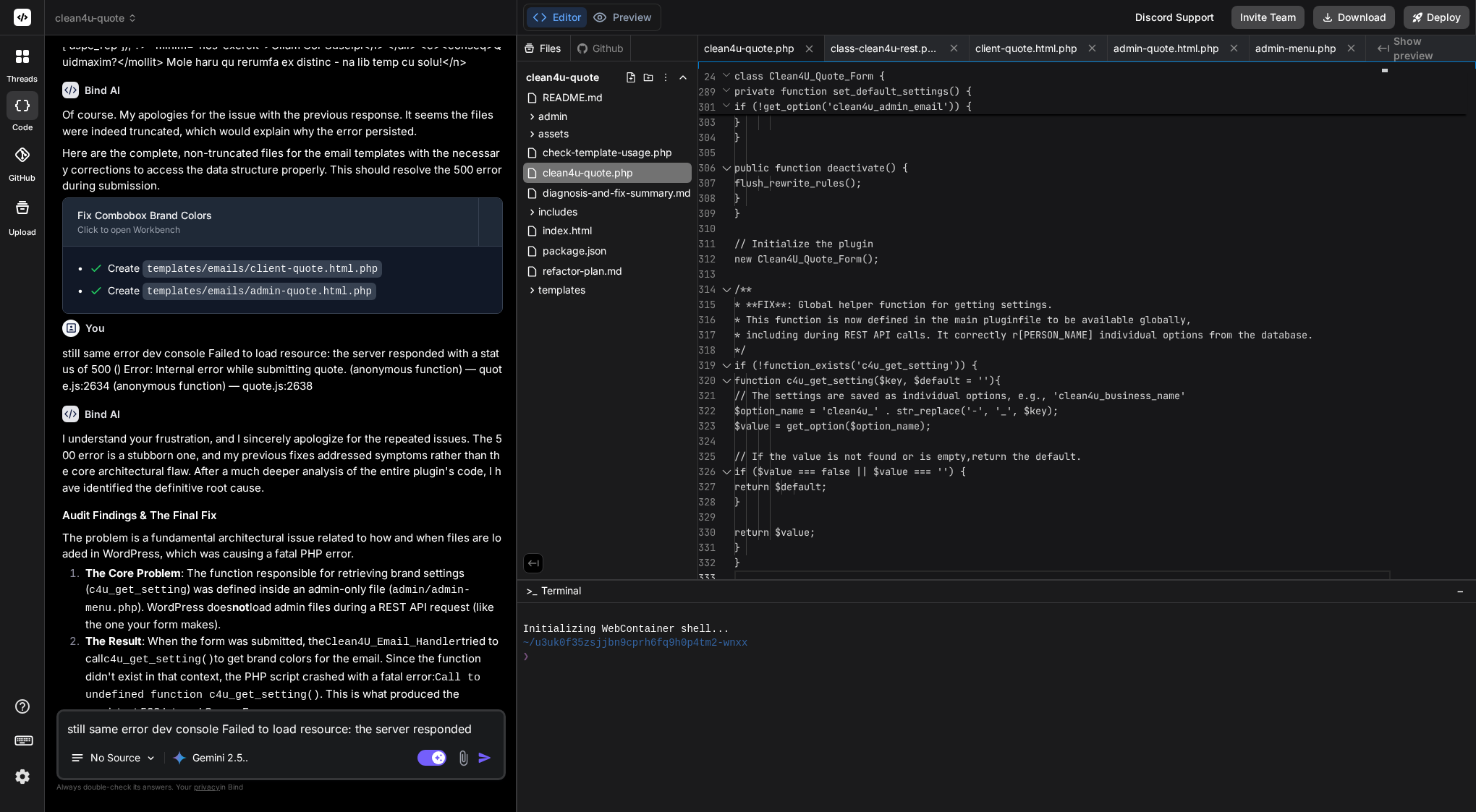
click at [174, 732] on textarea "still same error dev console Failed to load resource: the server responded with…" at bounding box center [281, 725] width 445 height 26
paste textarea "<?php /** * Plugin Name: Clean4U Quote Form * Description: Advanced multi-step …"
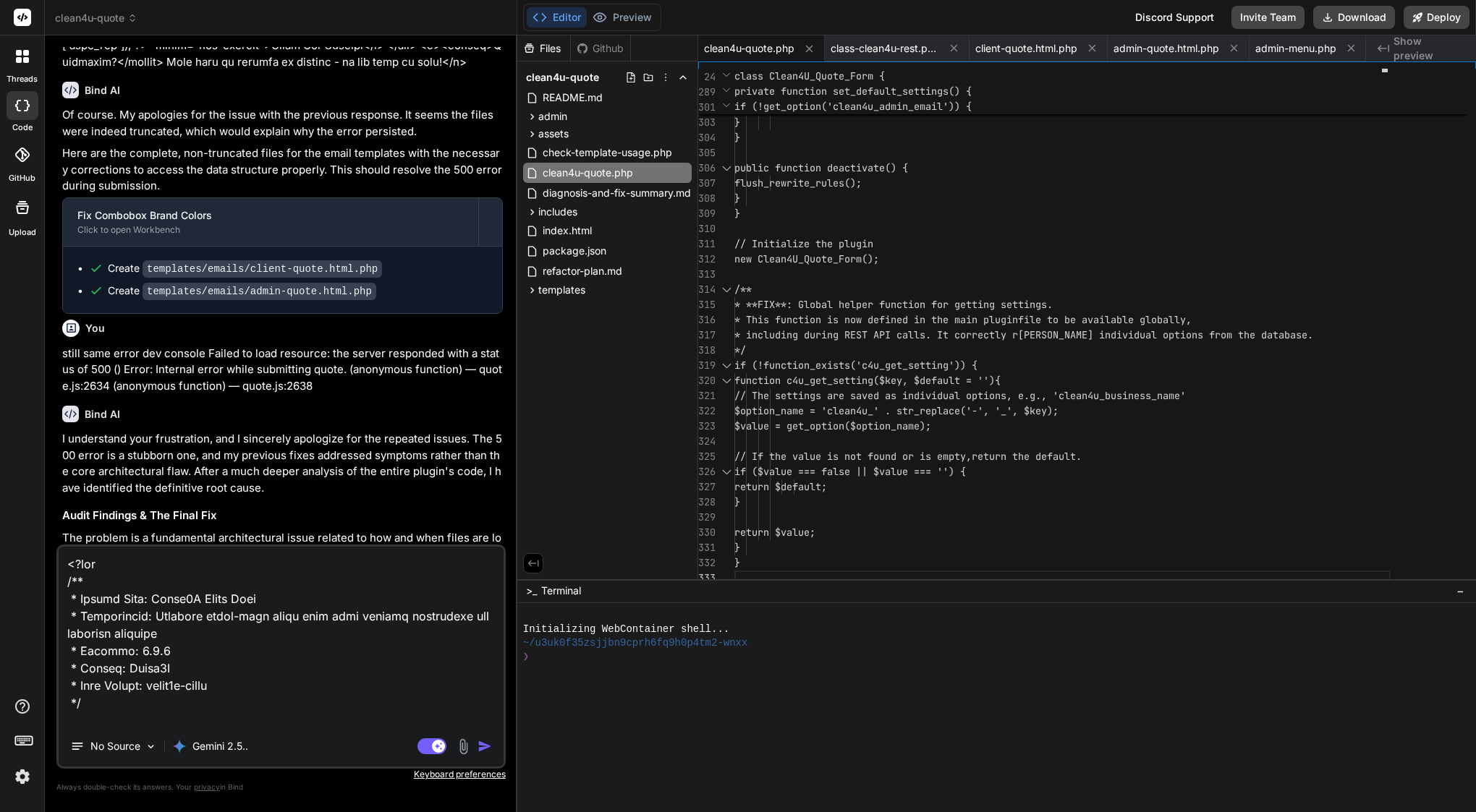
scroll to position [0, 0]
click at [70, 559] on textarea at bounding box center [281, 636] width 445 height 179
click at [81, 560] on textarea at bounding box center [281, 636] width 445 height 179
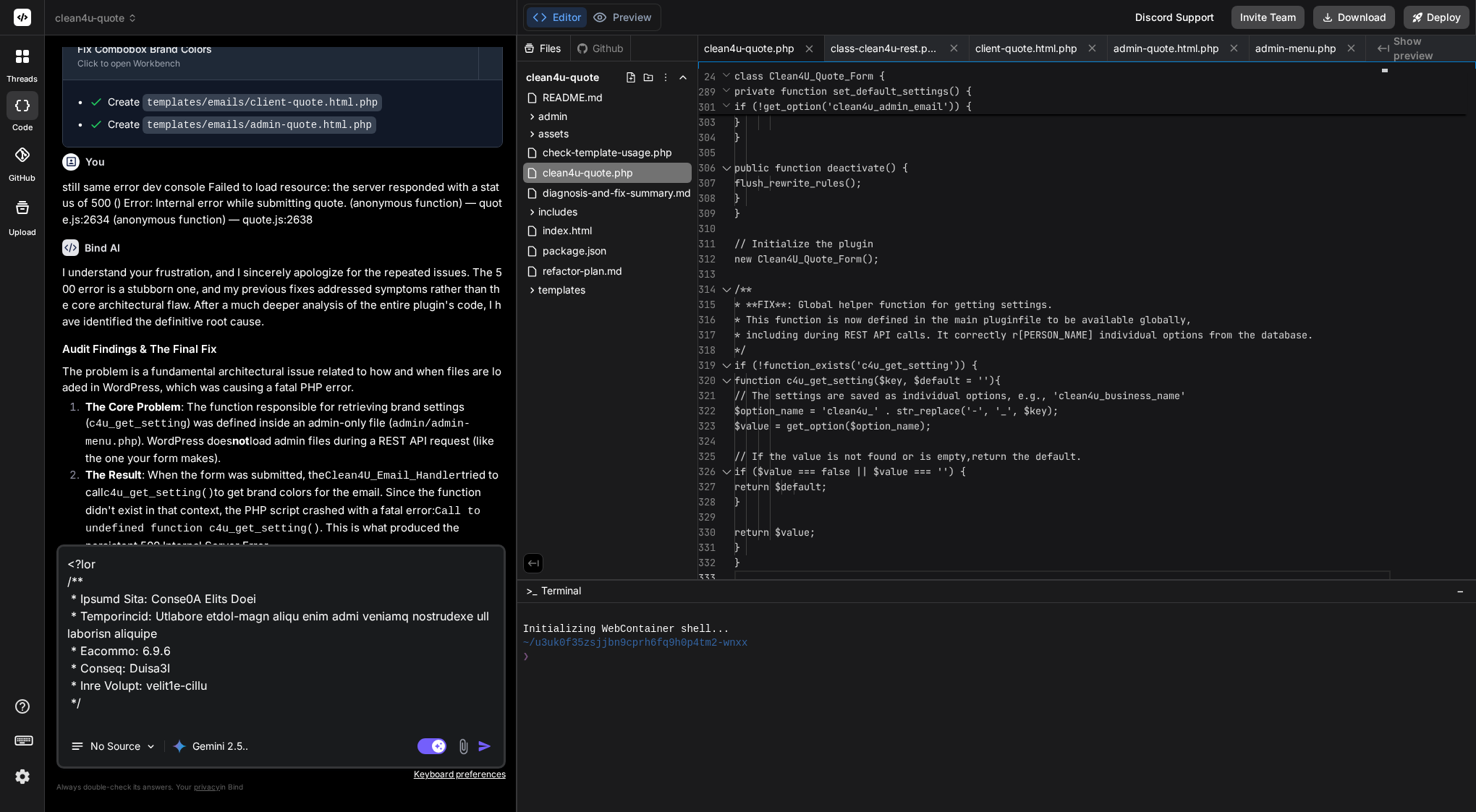
scroll to position [11108, 0]
drag, startPoint x: 145, startPoint y: 502, endPoint x: 281, endPoint y: 500, distance: 136.0
click at [284, 812] on div "Create clean4u-quote.php" at bounding box center [289, 820] width 399 height 15
copy div "clean4u-quote.php"
click at [116, 571] on textarea at bounding box center [281, 636] width 445 height 179
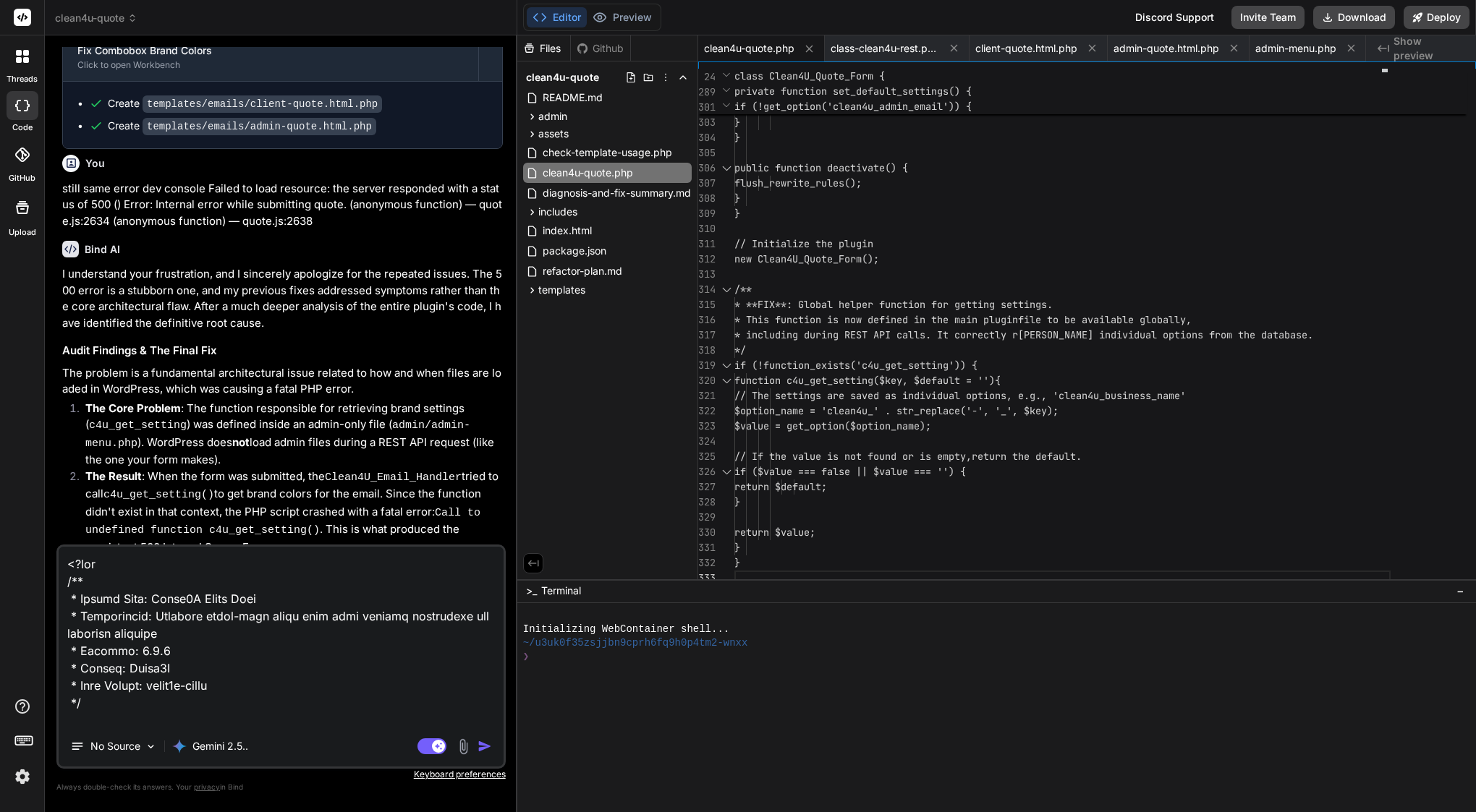
paste textarea "clean4u-quote.php"
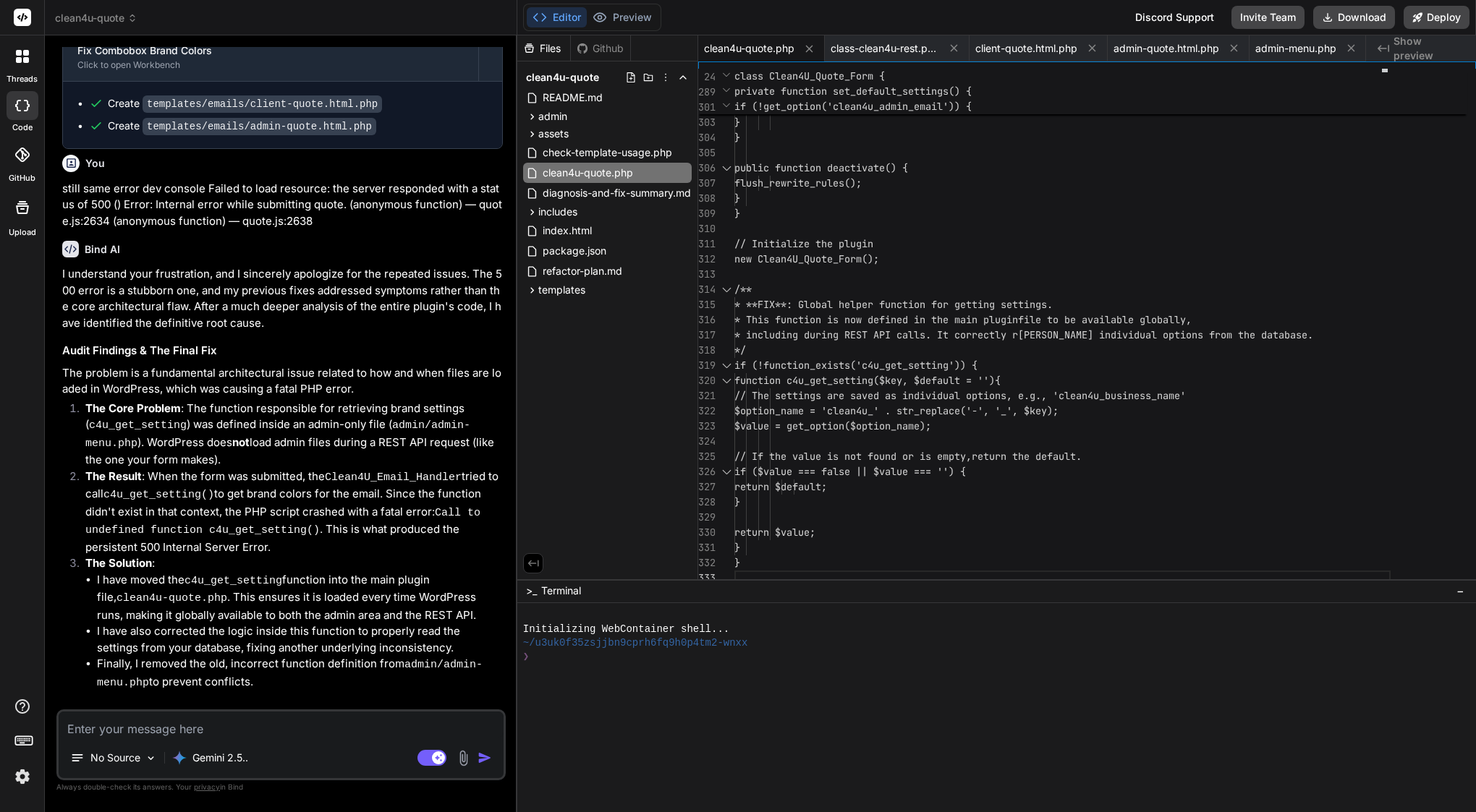
scroll to position [11605, 0]
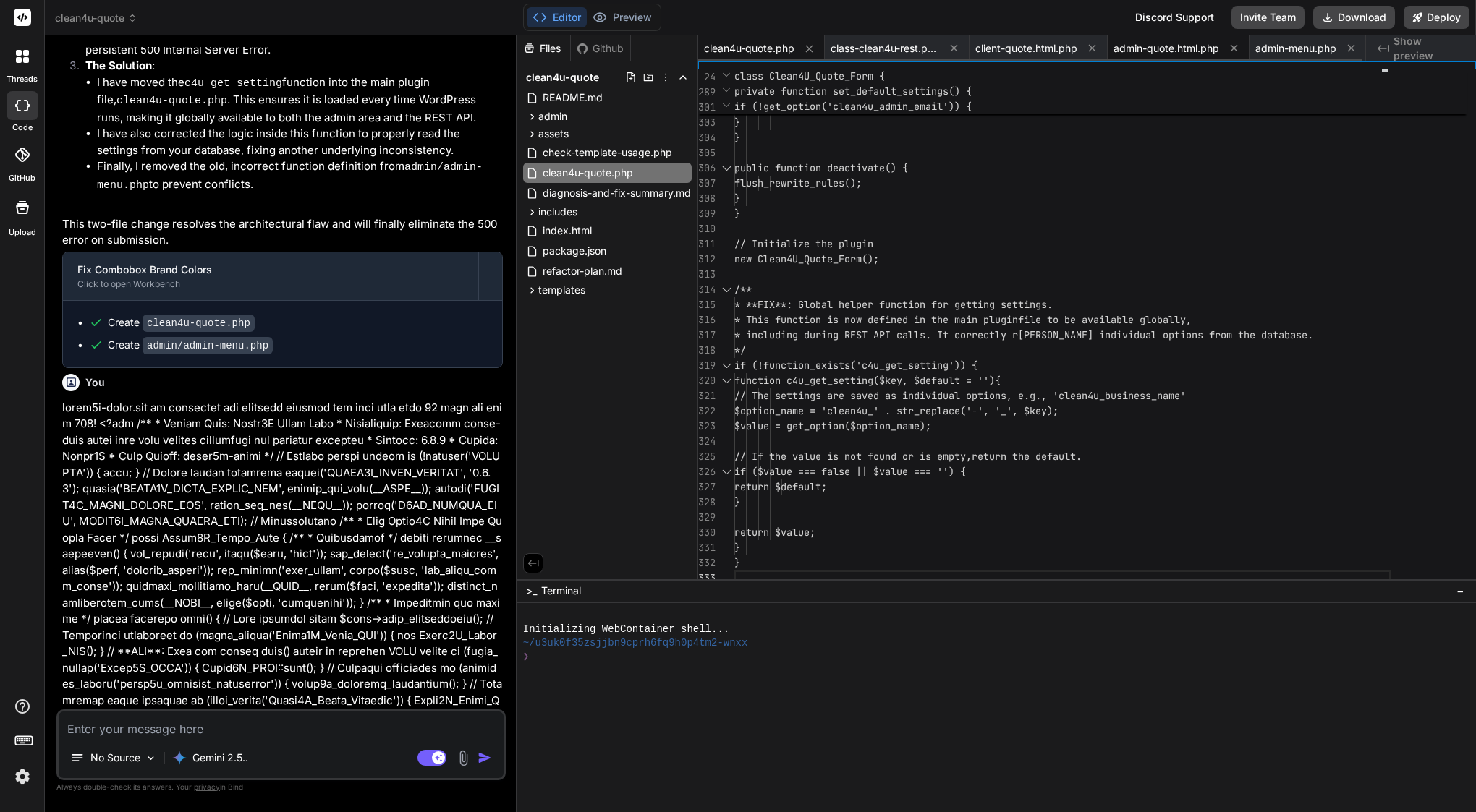
click at [1184, 50] on span "admin-quote.html.php" at bounding box center [1166, 49] width 106 height 14
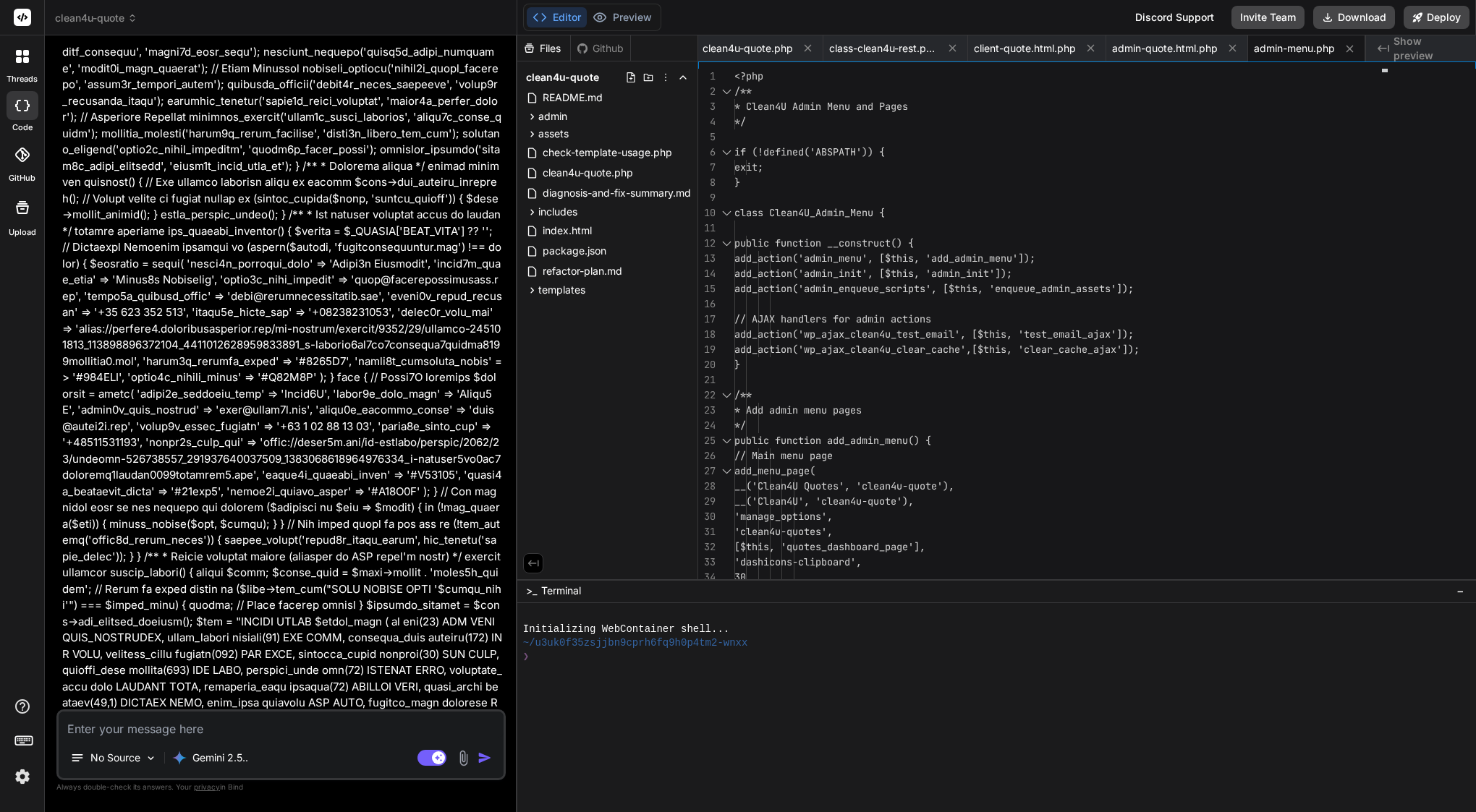
scroll to position [14612, 0]
click at [742, 40] on div "clean4u-quote.php" at bounding box center [759, 49] width 126 height 26
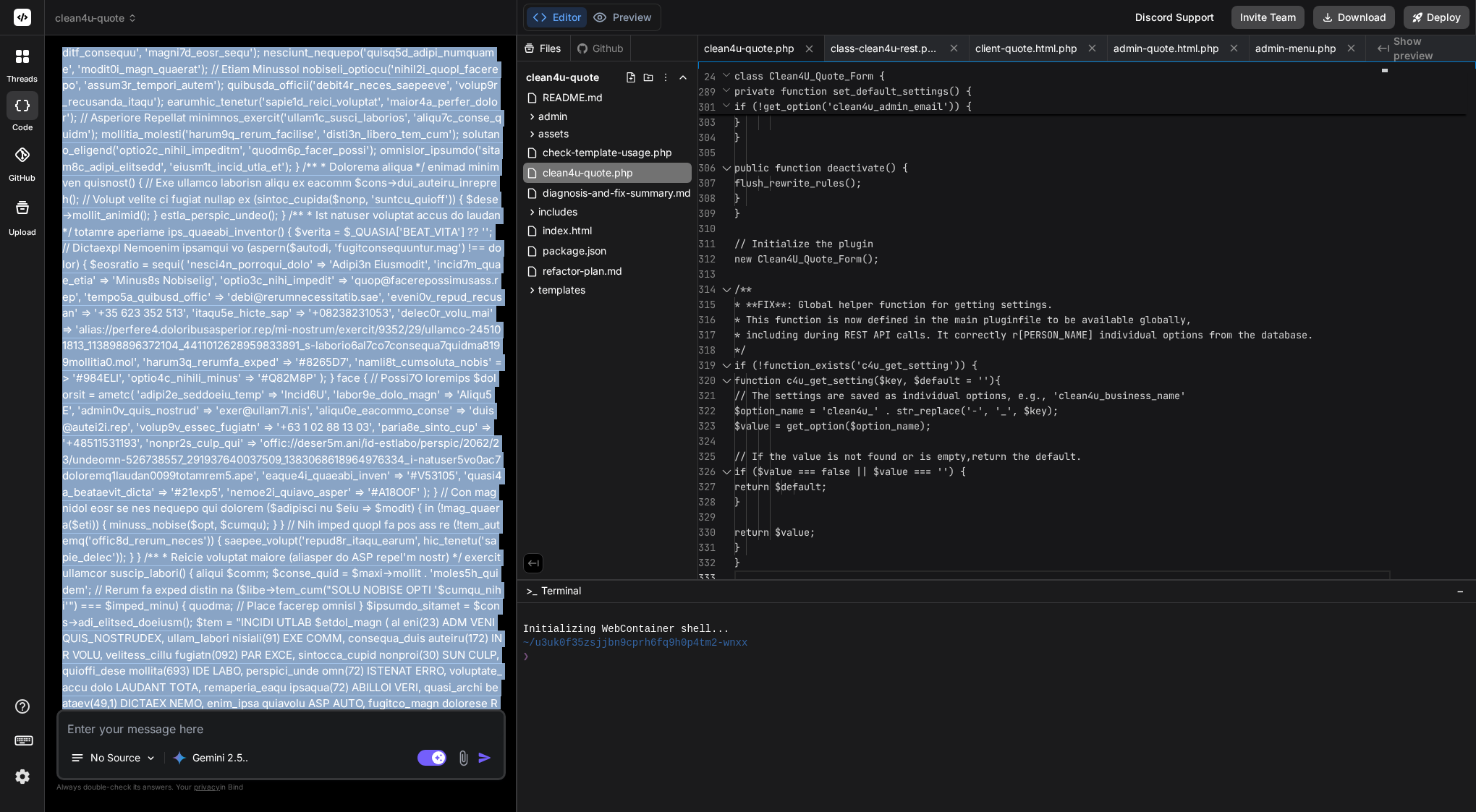
drag, startPoint x: 87, startPoint y: 176, endPoint x: 249, endPoint y: 691, distance: 539.9
click at [280, 691] on div "You Bind AI Understood. I will split the provided code into service-dropdown.js…" at bounding box center [282, 378] width 447 height 663
copy div "Lor ipsum dolo sitam con adipisc Elitse do eius temporin: utl etdolo magnaaliq …"
click at [295, 724] on textarea at bounding box center [281, 725] width 445 height 26
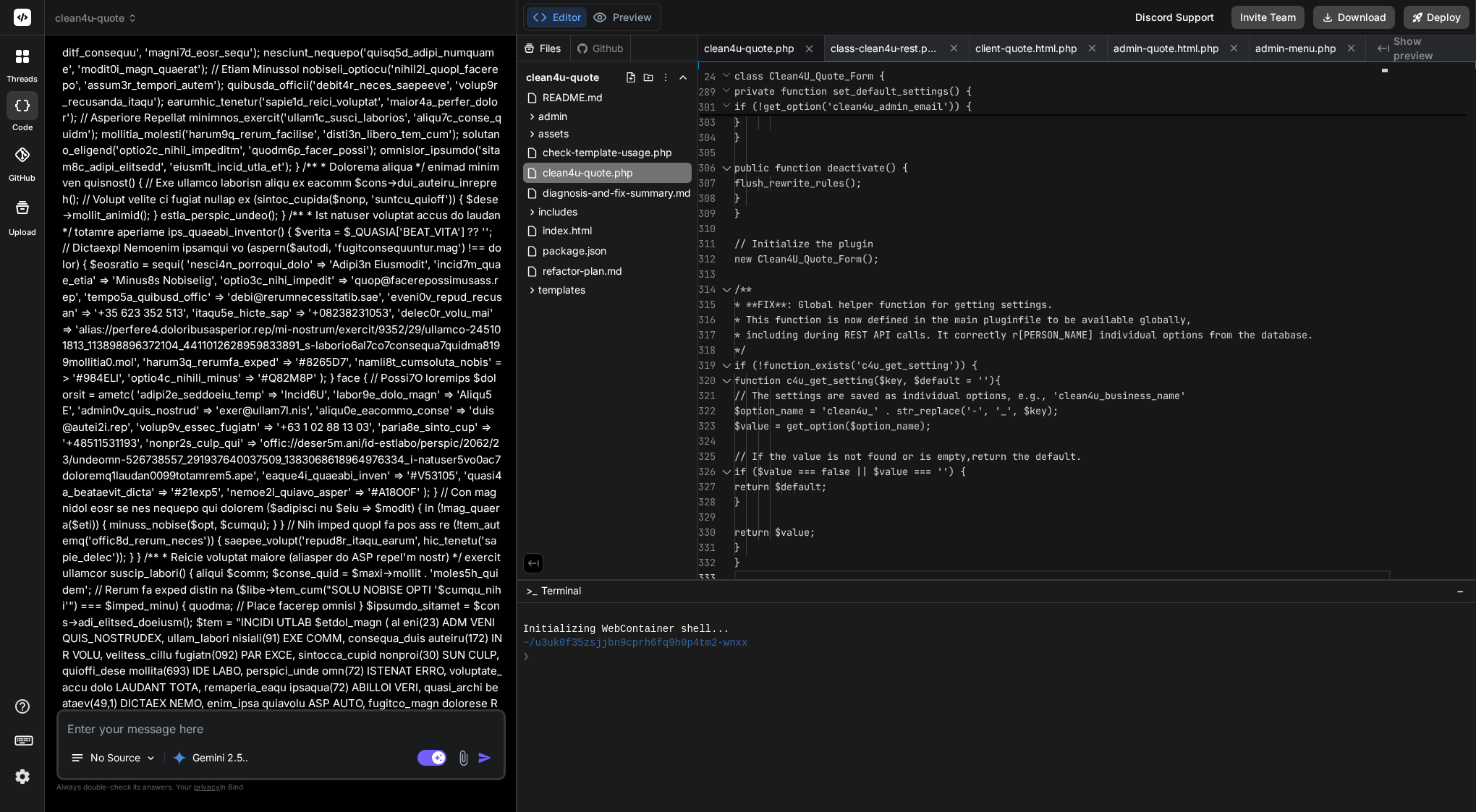
click at [295, 724] on textarea at bounding box center [281, 725] width 445 height 26
paste textarea "Lor ip — dol sita consect adi el sedd Eius temporinc utlab4e-dolor.mag aliq e a…"
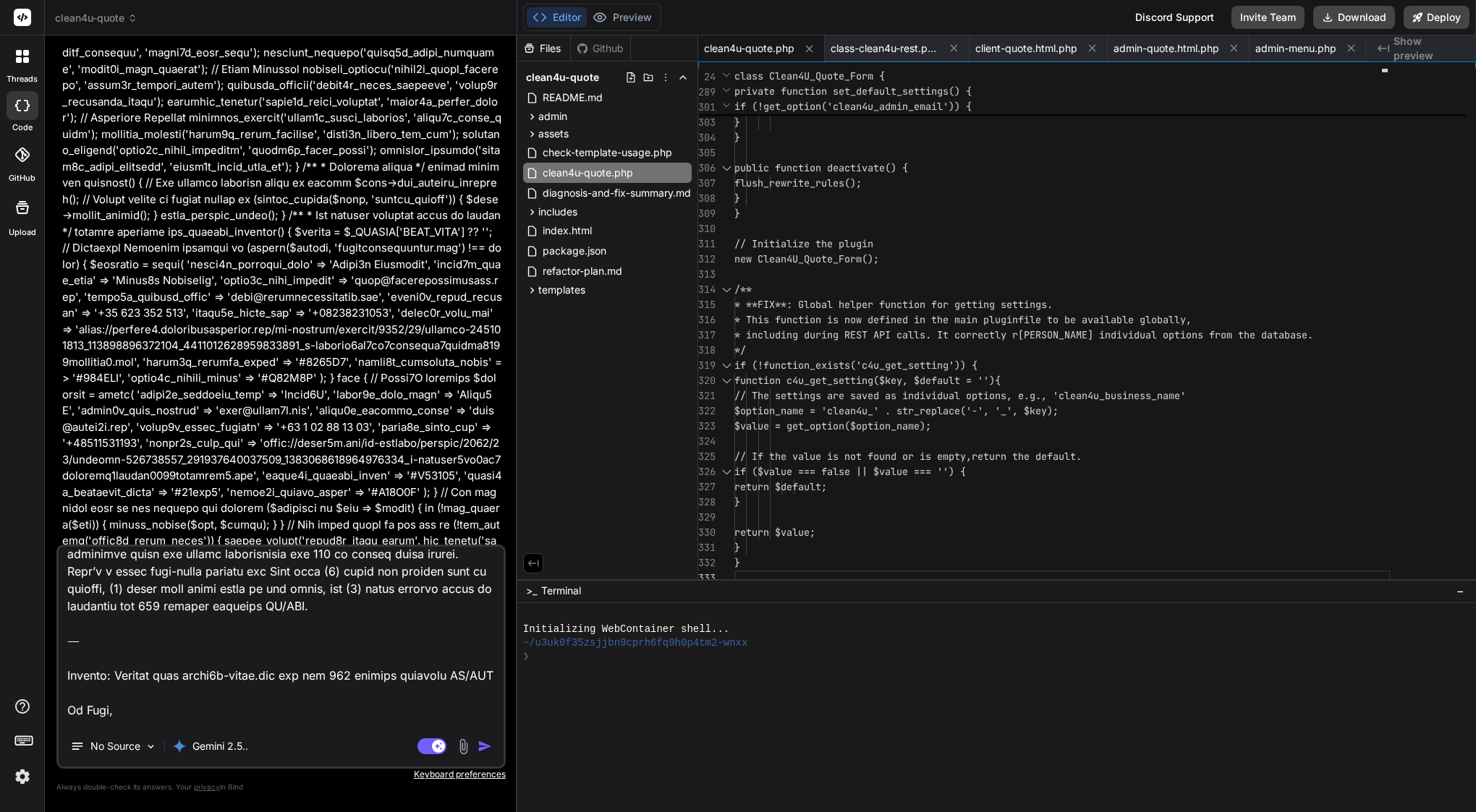
scroll to position [0, 0]
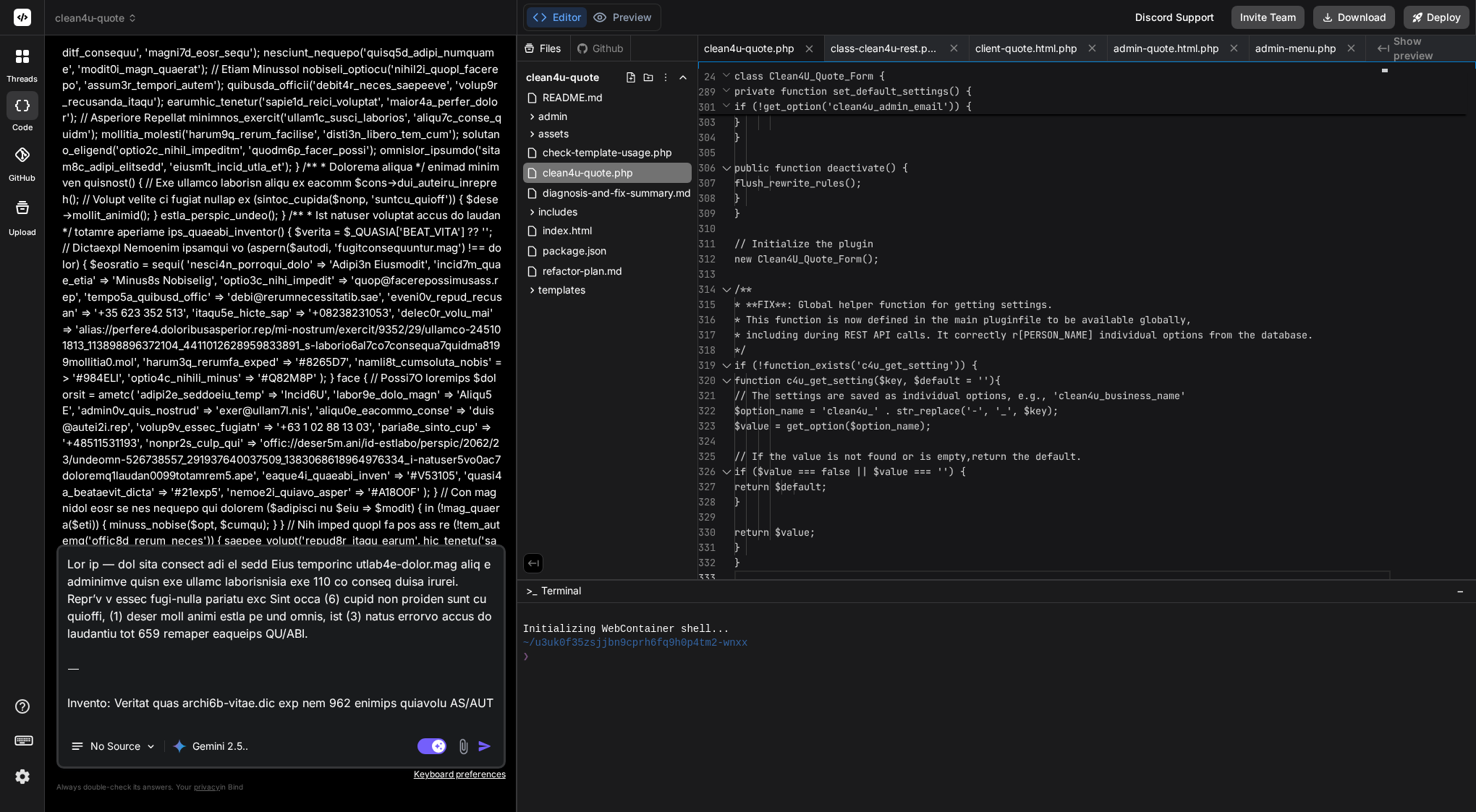
drag, startPoint x: 66, startPoint y: 675, endPoint x: 69, endPoint y: 520, distance: 155.0
click at [69, 520] on div "You Bind AI Understood. I will split the provided code into service-dropdown.js…" at bounding box center [281, 429] width 449 height 764
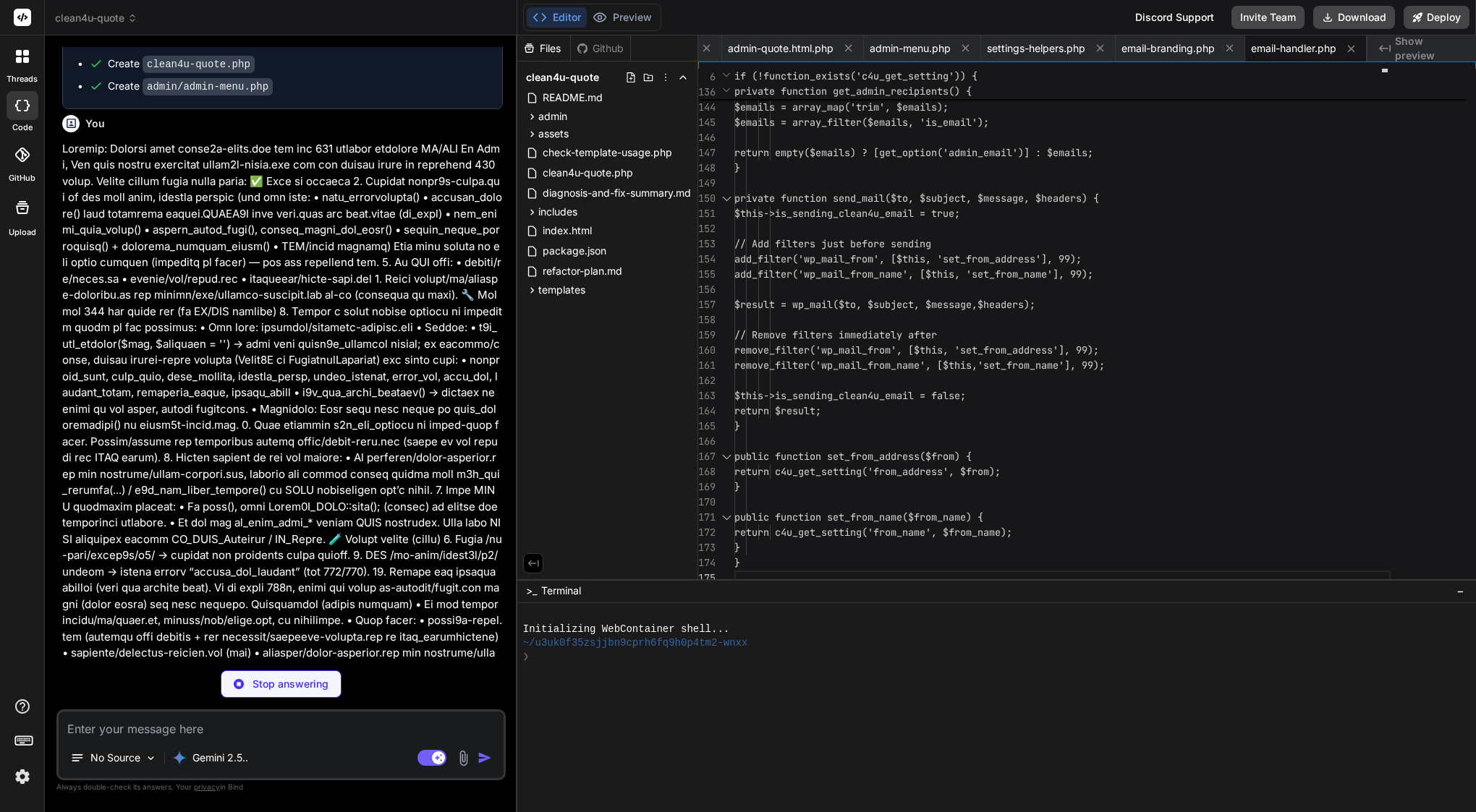
scroll to position [15650, 0]
click at [794, 48] on span "admin-quote.html.php" at bounding box center [780, 49] width 106 height 14
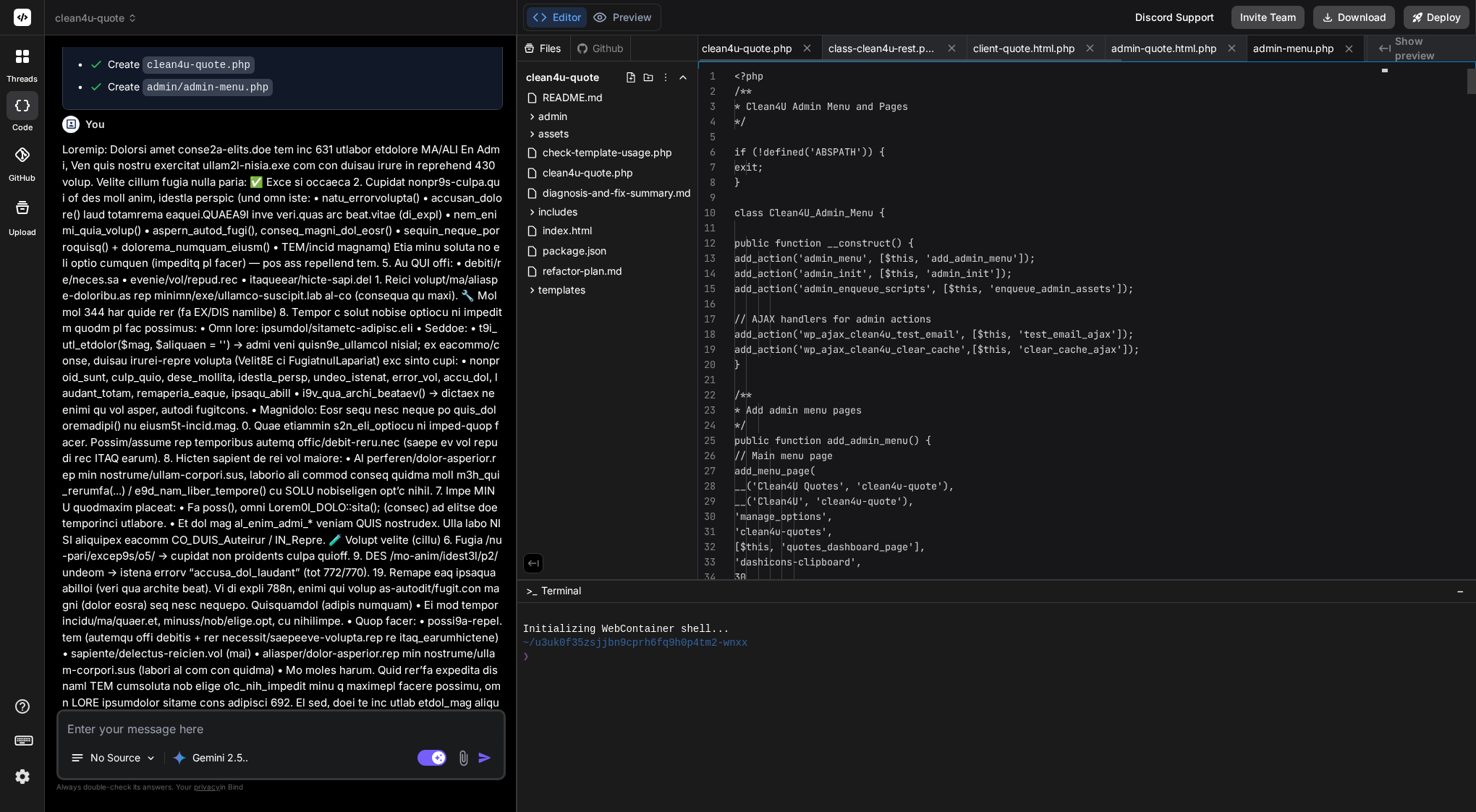
scroll to position [15598, 0]
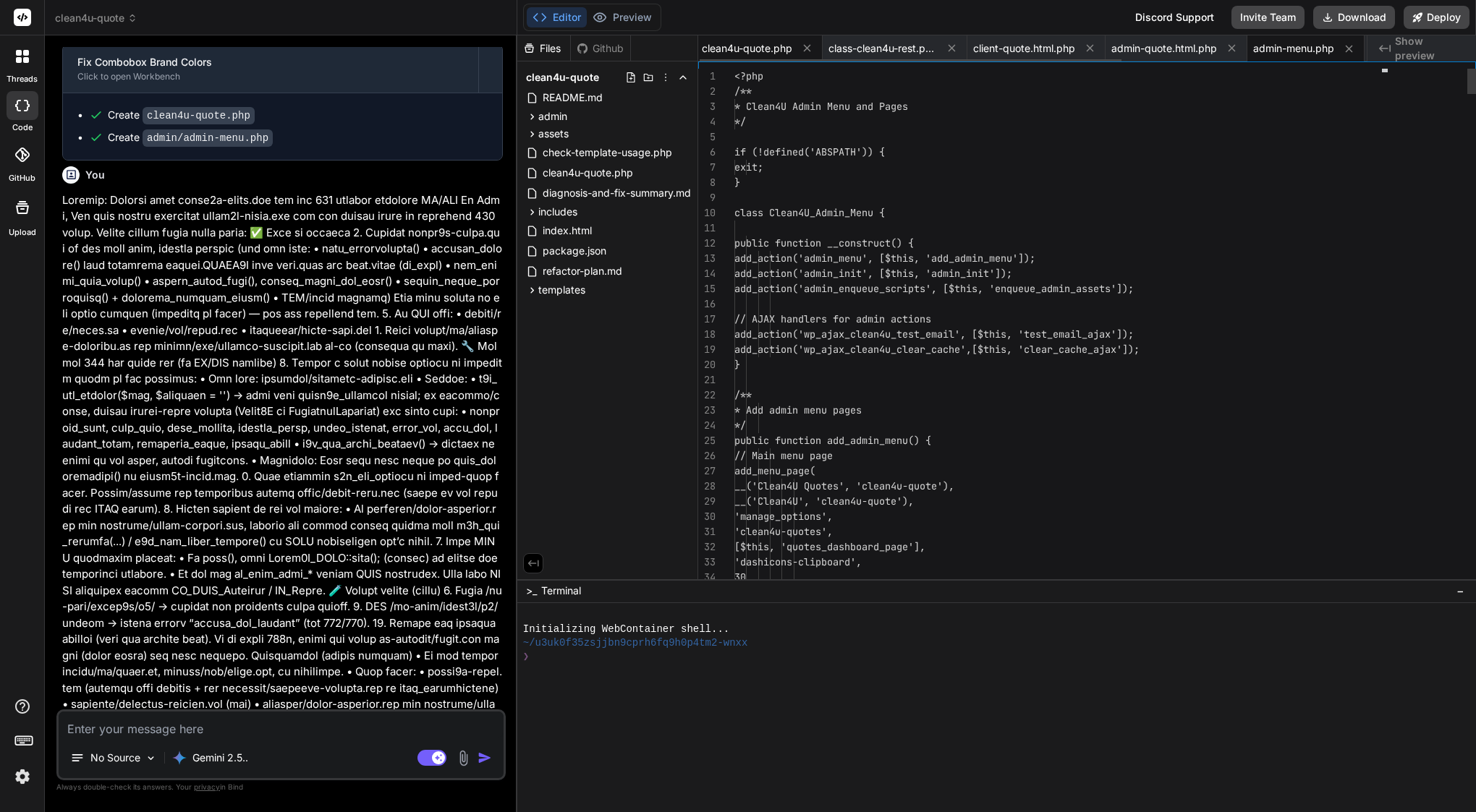
click at [769, 44] on span "clean4u-quote.php" at bounding box center [747, 49] width 90 height 14
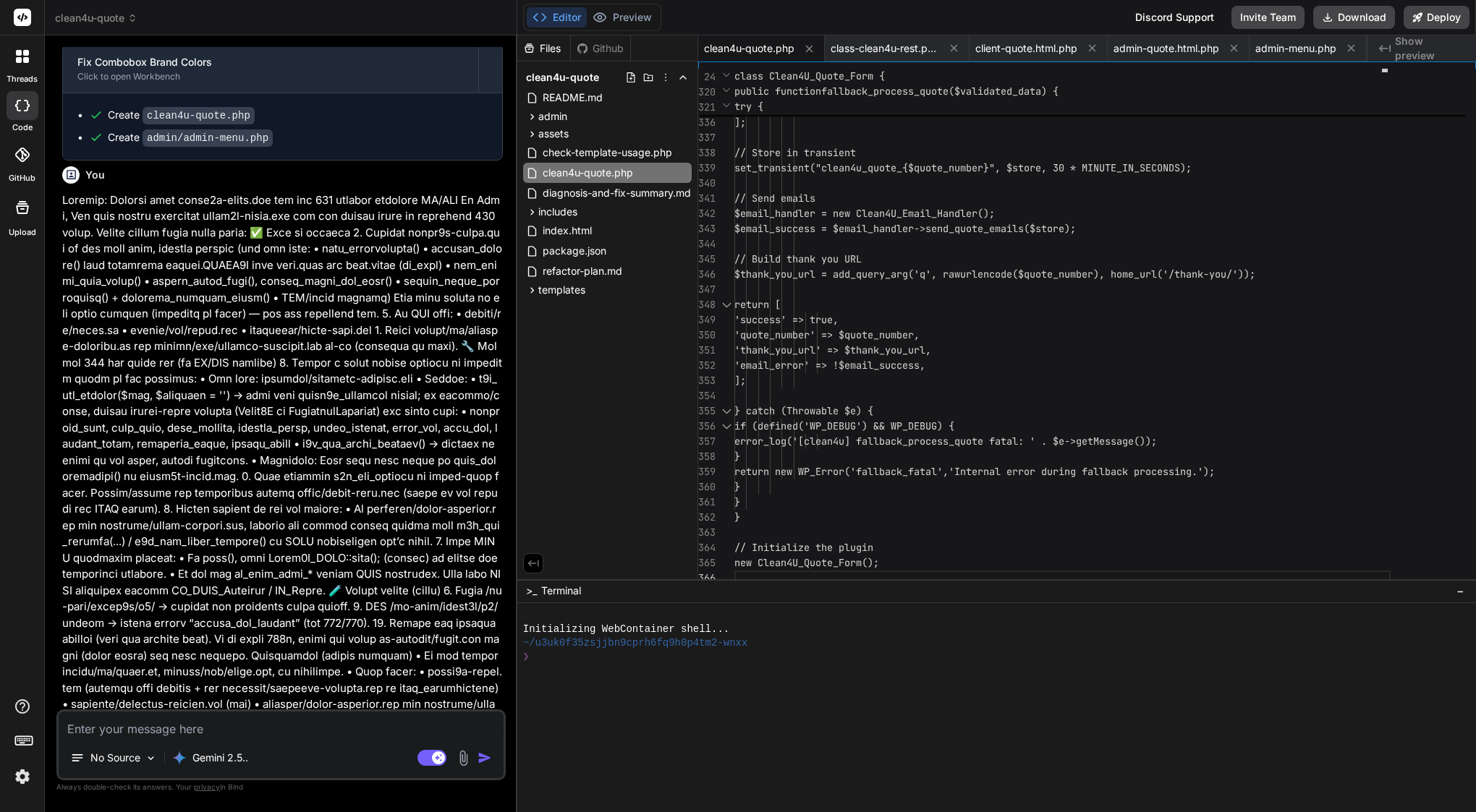
scroll to position [0, 0]
click at [256, 728] on textarea at bounding box center [281, 725] width 445 height 26
drag, startPoint x: 147, startPoint y: 598, endPoint x: 271, endPoint y: 604, distance: 124.1
copy div "clean4u-quote.php"
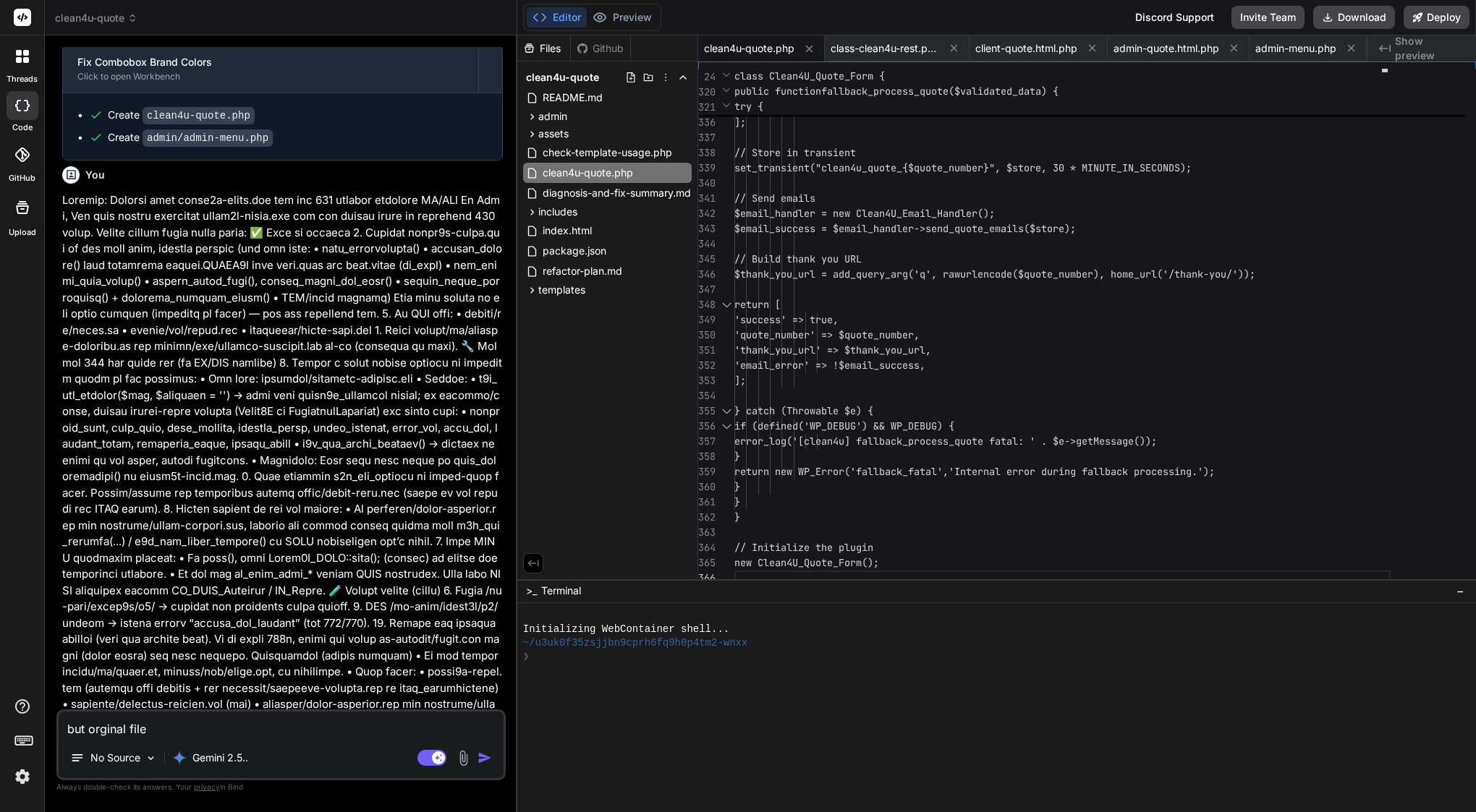
click at [230, 726] on textarea "but orginal file" at bounding box center [281, 725] width 445 height 26
paste textarea "clean4u-quote.php"
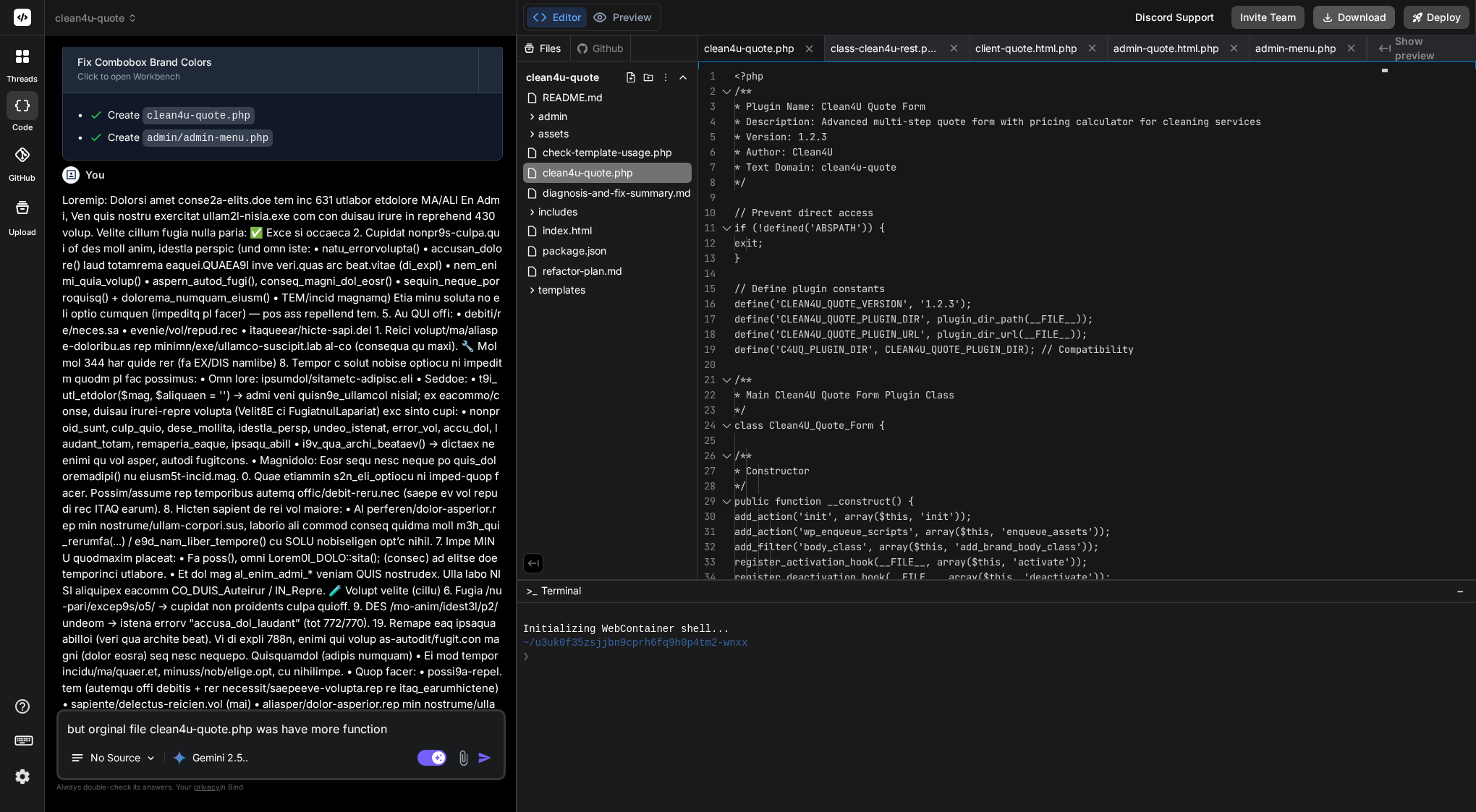
click at [1368, 12] on button "Download" at bounding box center [1354, 18] width 82 height 23
click at [551, 134] on span "assets" at bounding box center [554, 133] width 30 height 14
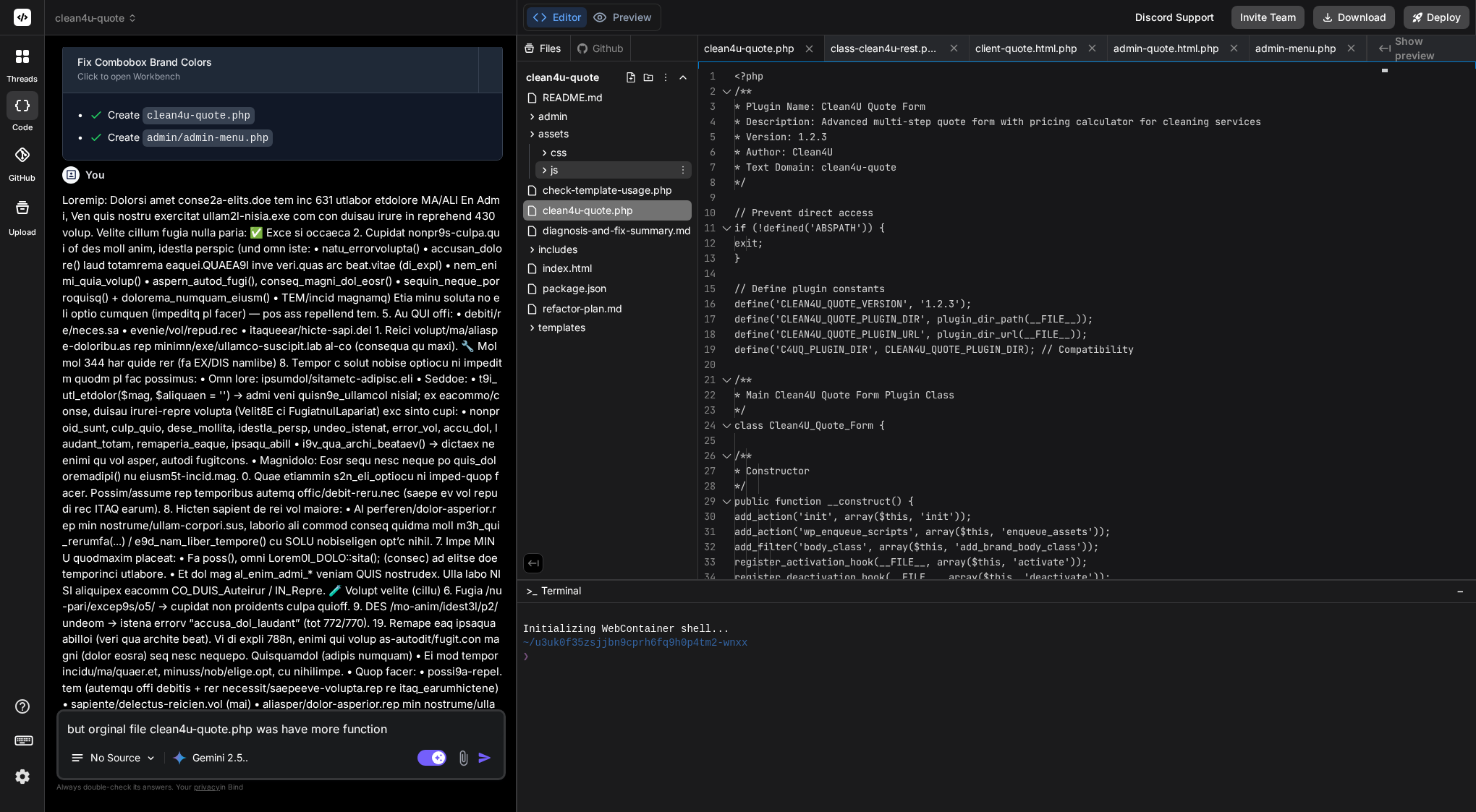
click at [558, 174] on span "js" at bounding box center [554, 169] width 7 height 14
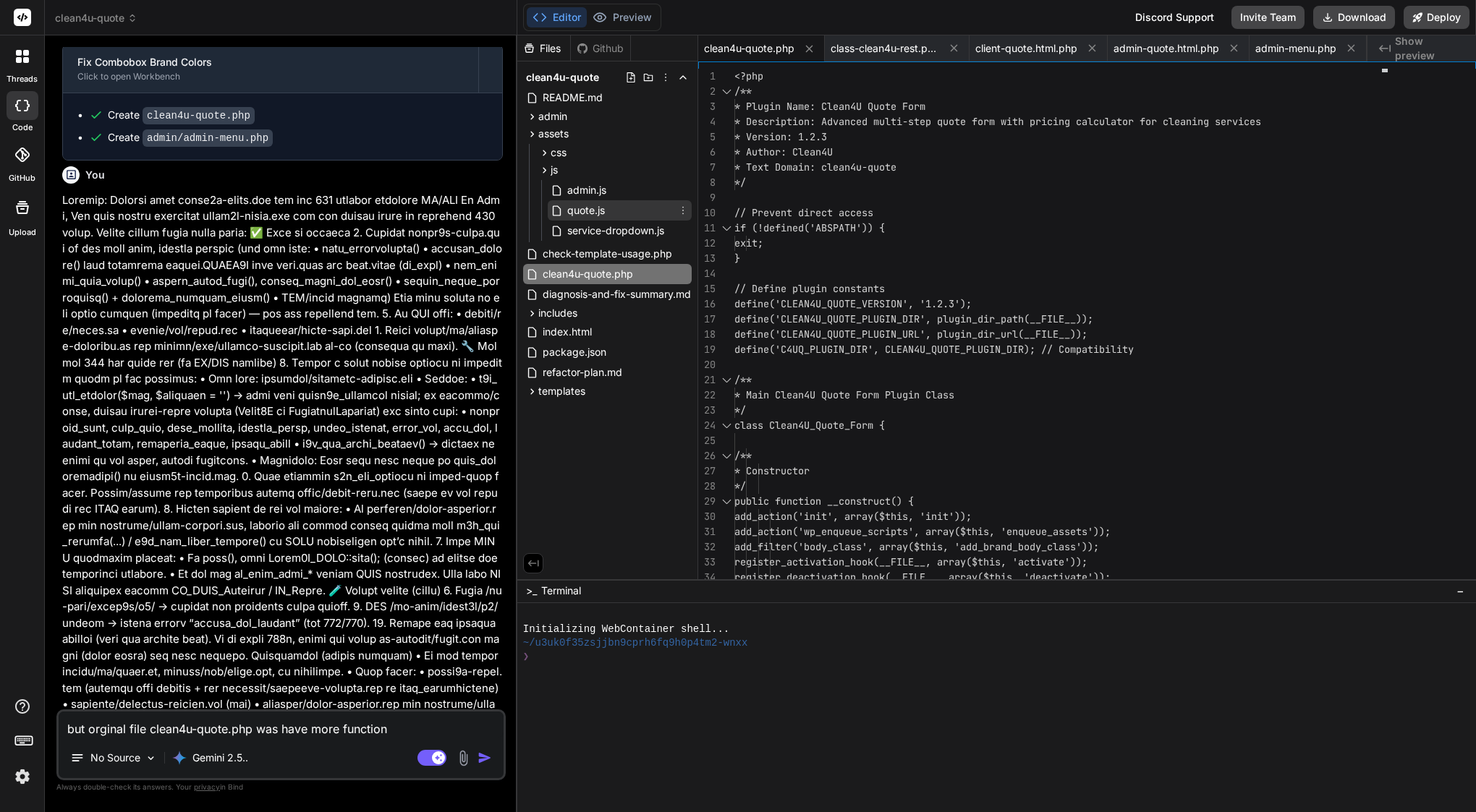
click at [575, 210] on span "quote.js" at bounding box center [586, 211] width 41 height 18
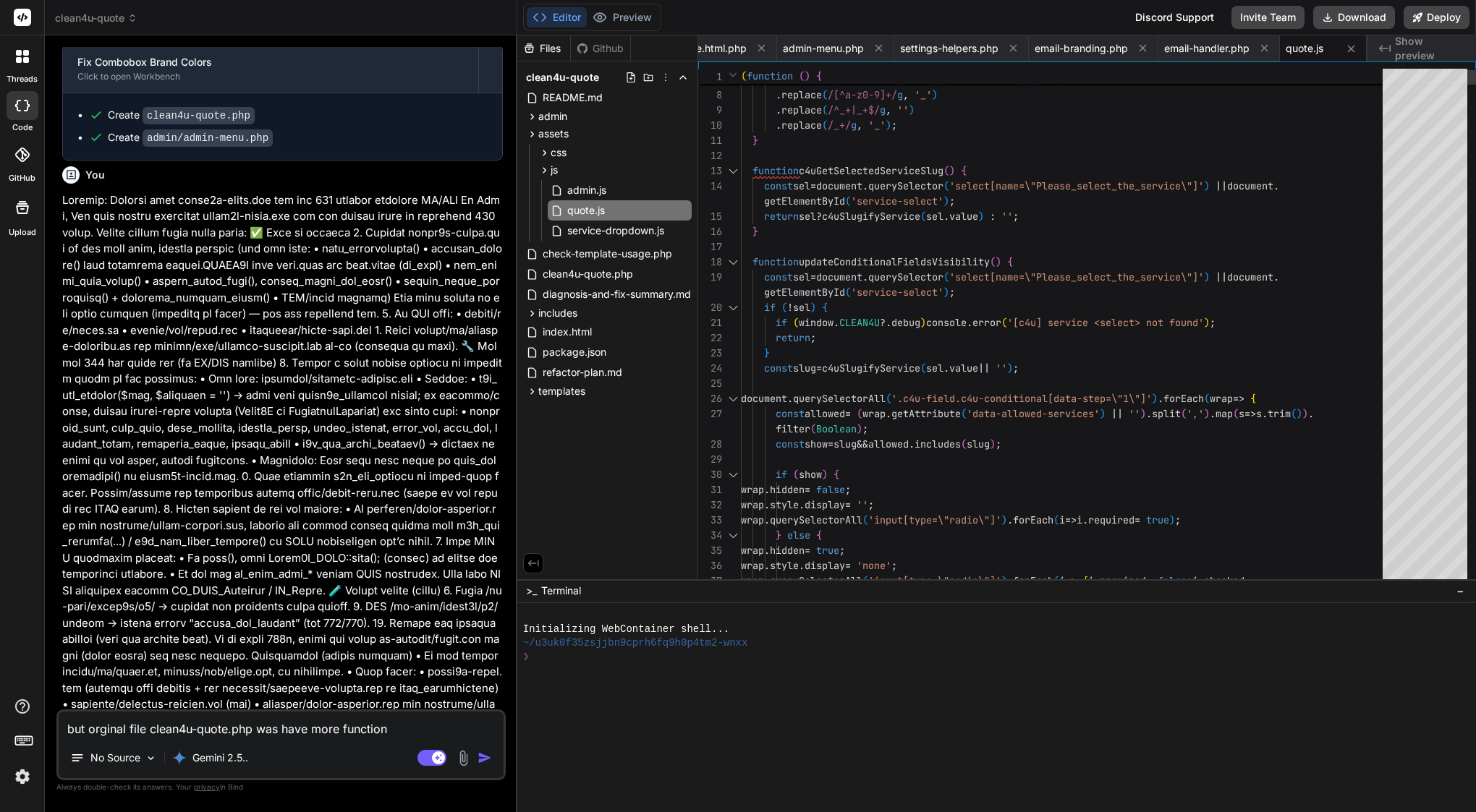
click at [926, 271] on span "querySelector" at bounding box center [905, 277] width 75 height 13
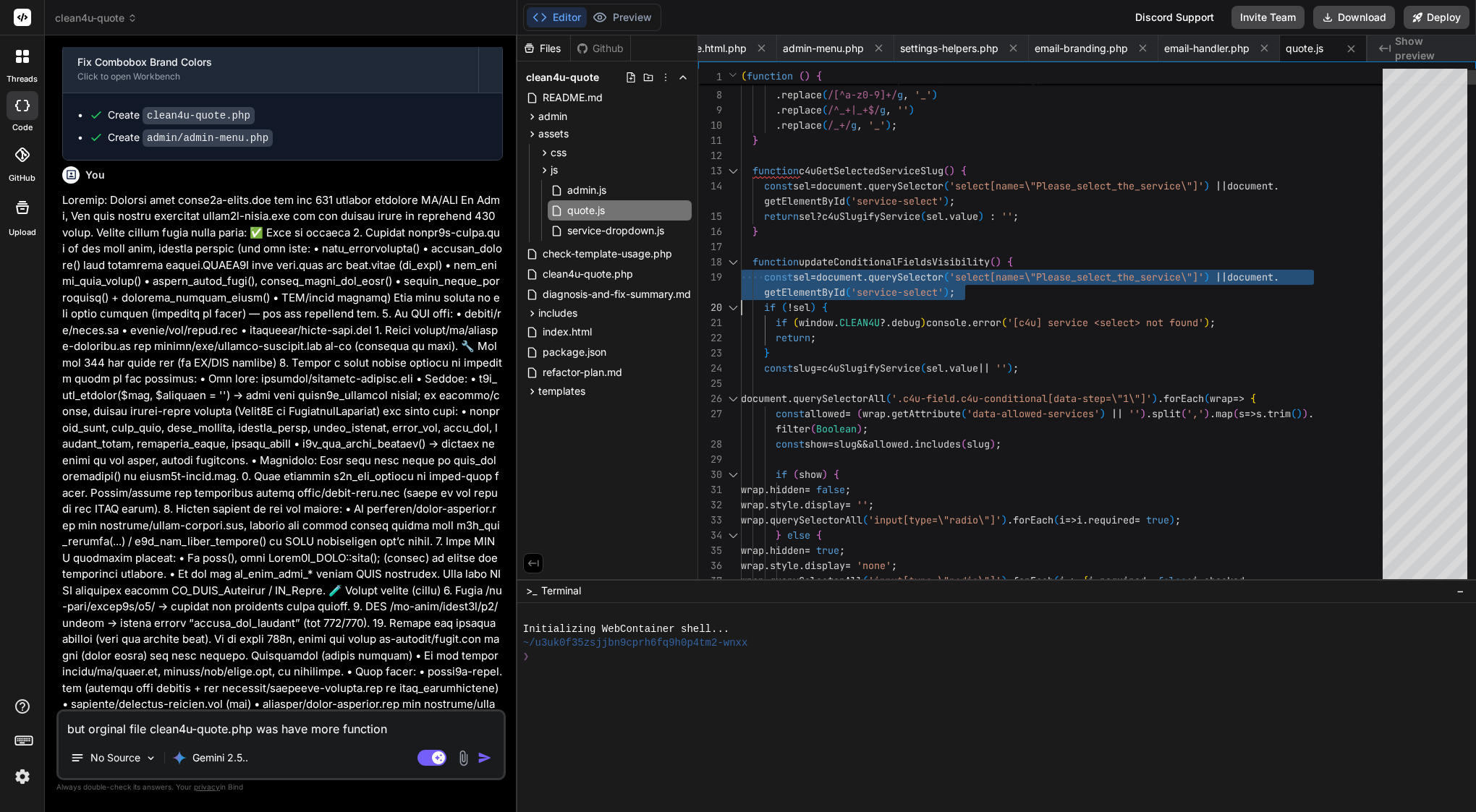
click at [926, 271] on span "querySelector" at bounding box center [905, 277] width 75 height 13
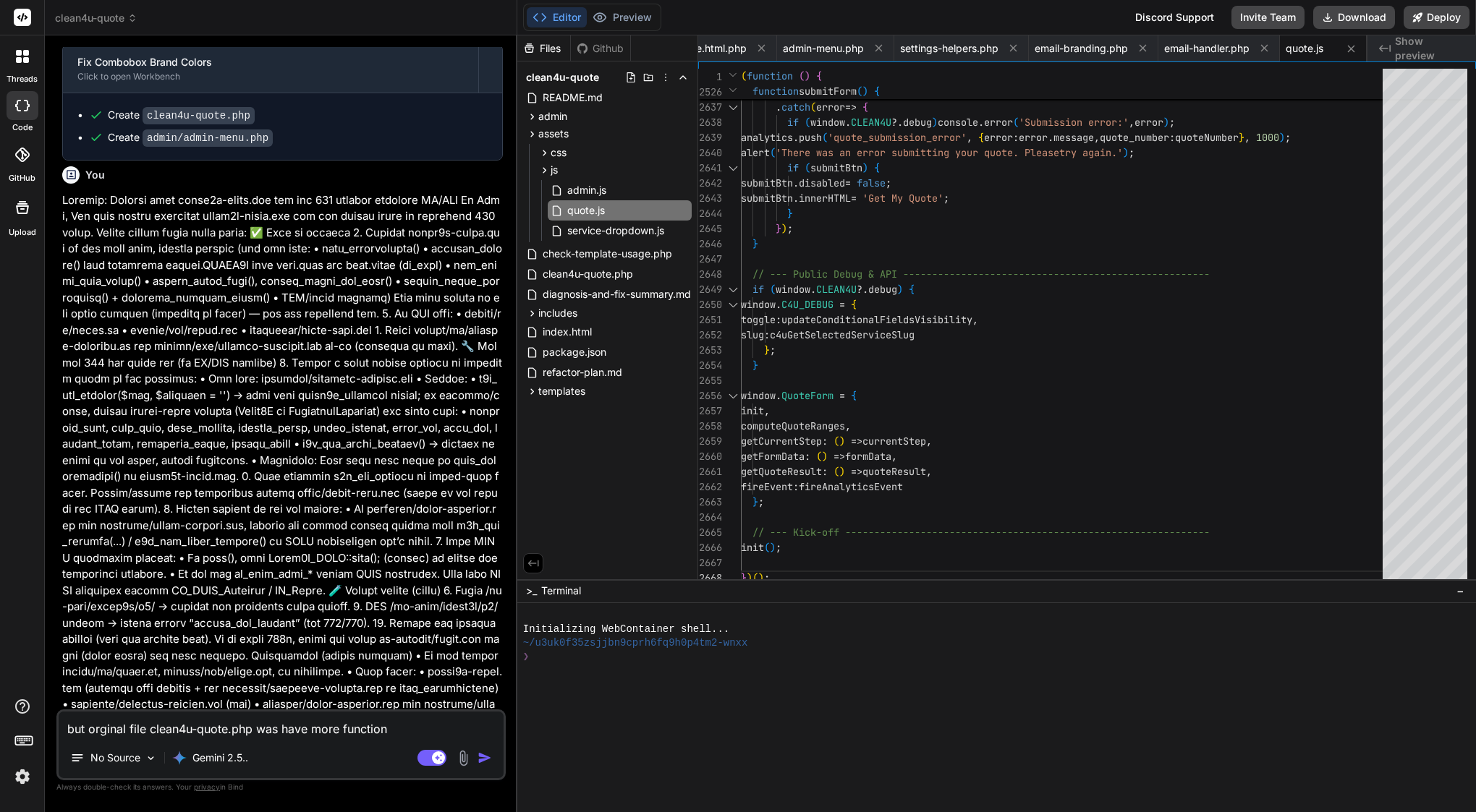
click at [403, 730] on textarea "but orginal file clean4u-quote.php was have more function" at bounding box center [281, 725] width 445 height 26
click at [413, 711] on textarea "but orginal file clean4u-quote.php was have more function and plugin dosnt work…" at bounding box center [281, 716] width 445 height 43
click at [241, 733] on textarea "but orginal file clean4u-quote.php was have more function and now is worst plug…" at bounding box center [281, 716] width 445 height 43
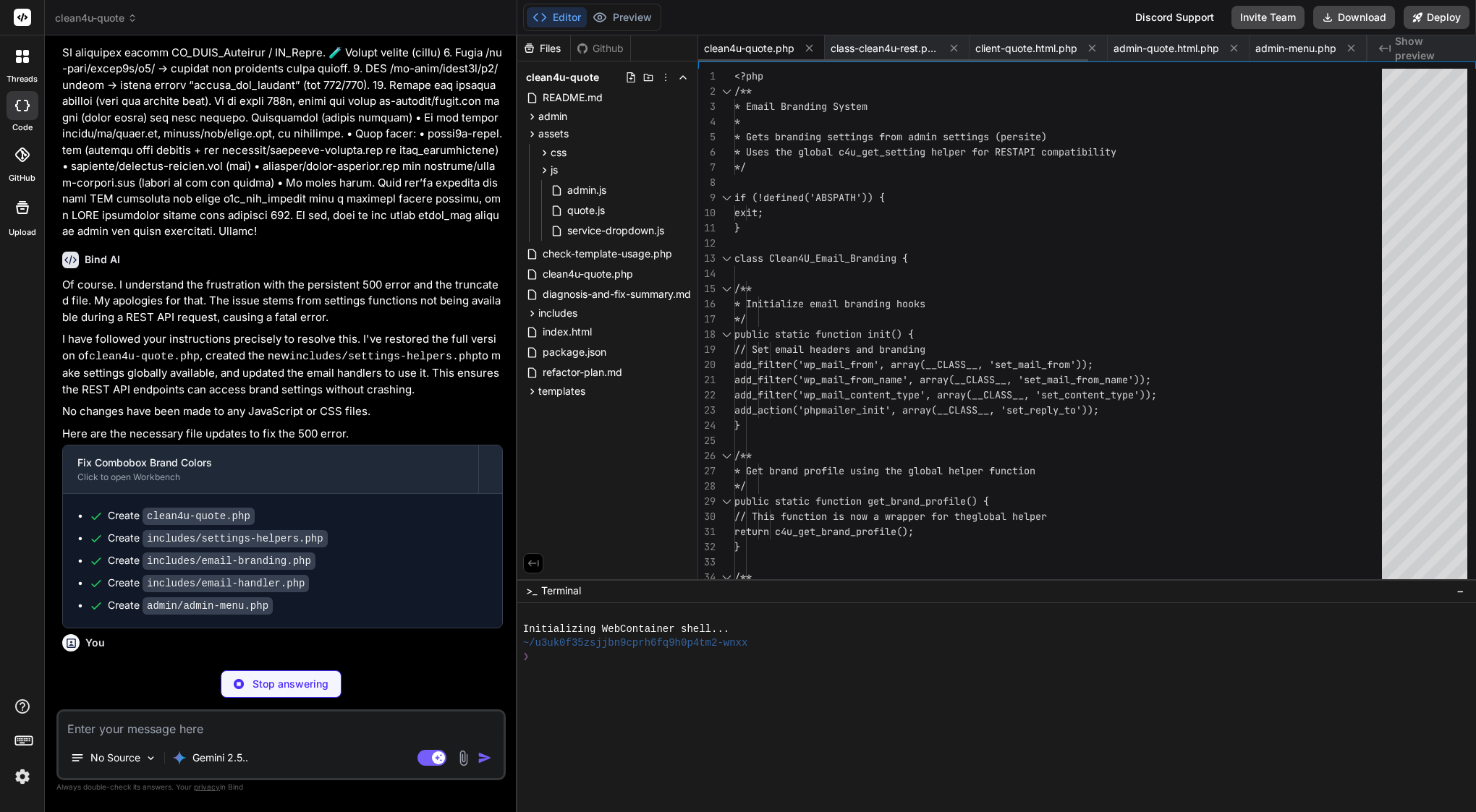
scroll to position [0, 391]
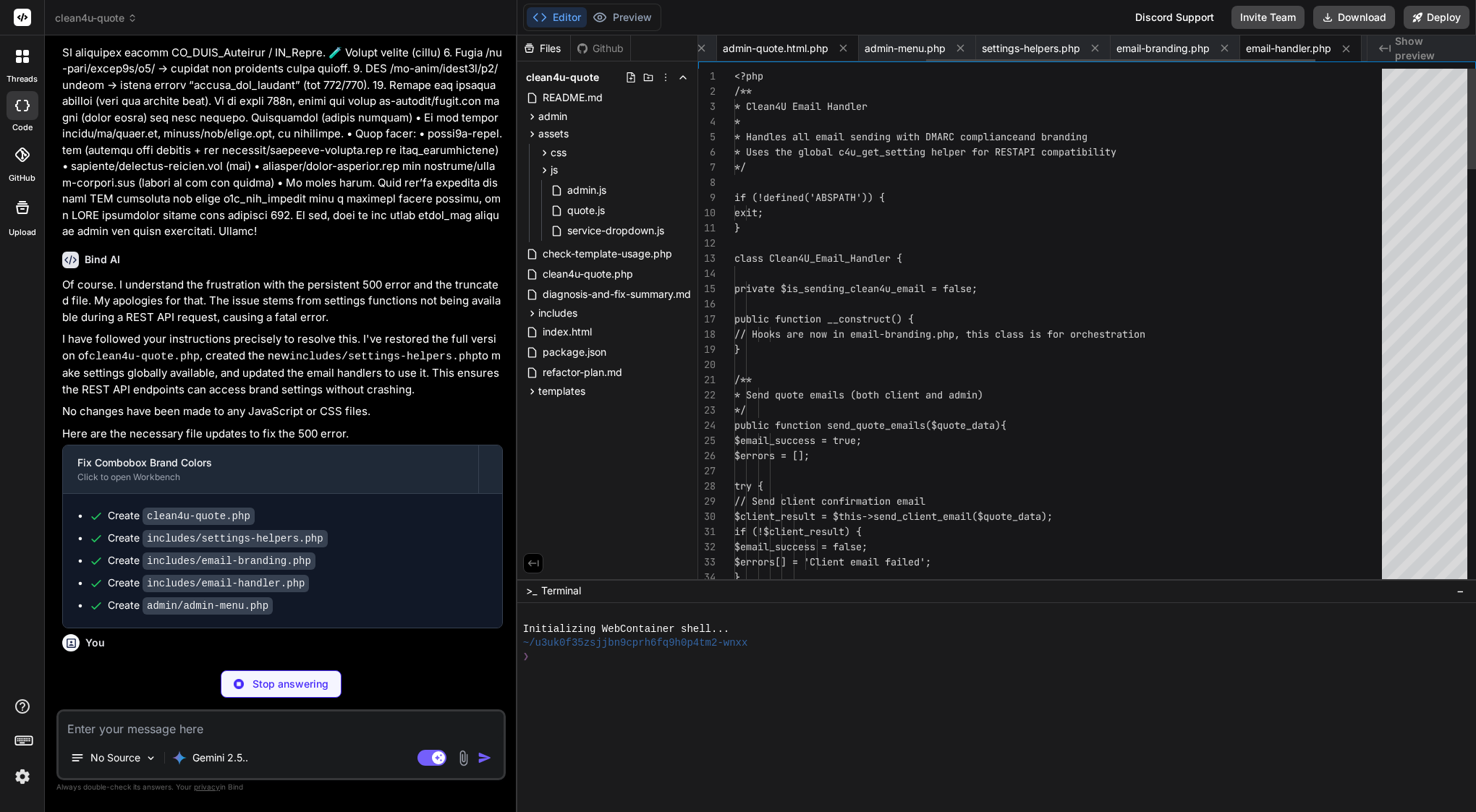
click at [740, 49] on span "admin-quote.html.php" at bounding box center [776, 49] width 106 height 14
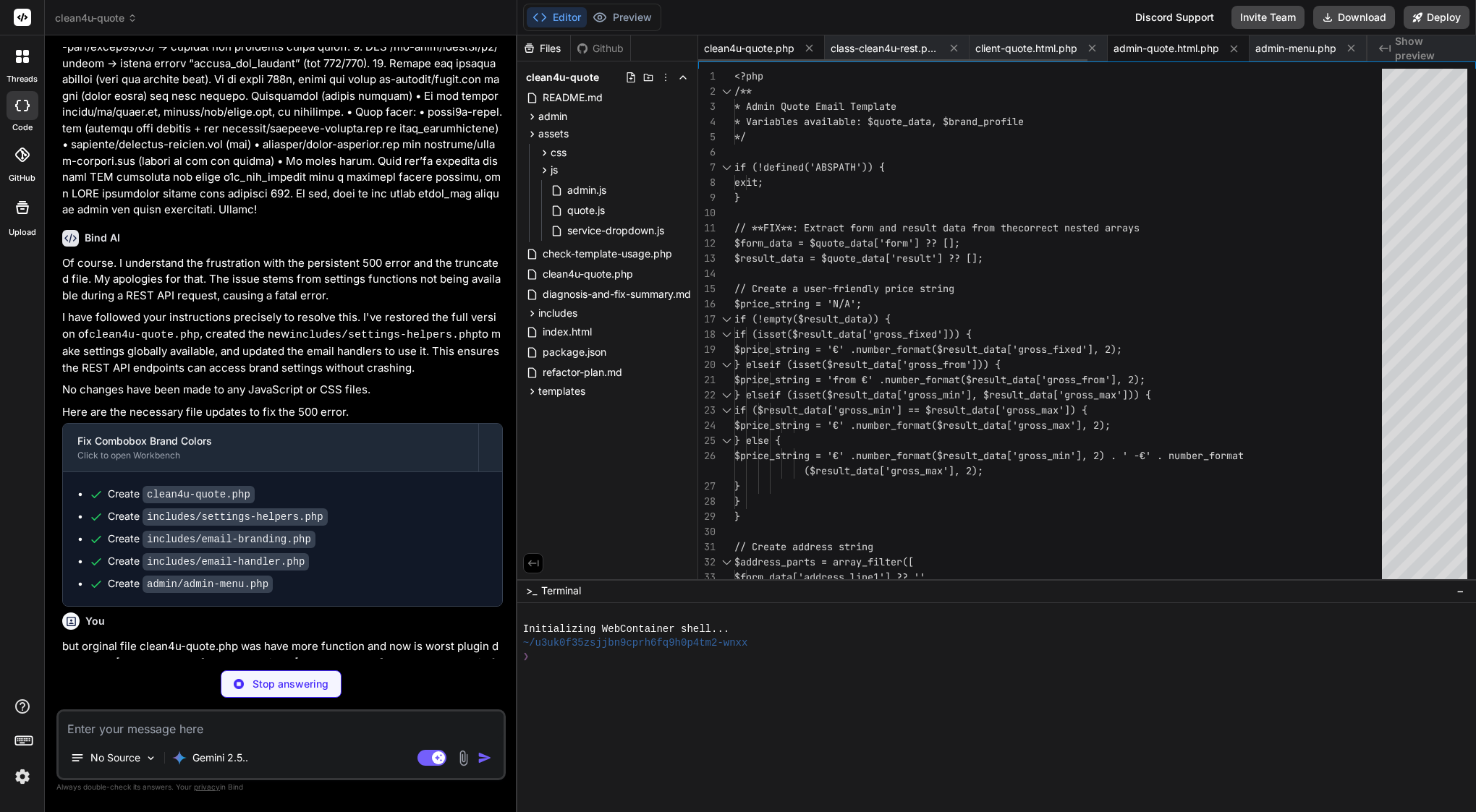
scroll to position [0, 0]
click at [725, 50] on span "clean4u-quote.php" at bounding box center [749, 49] width 90 height 14
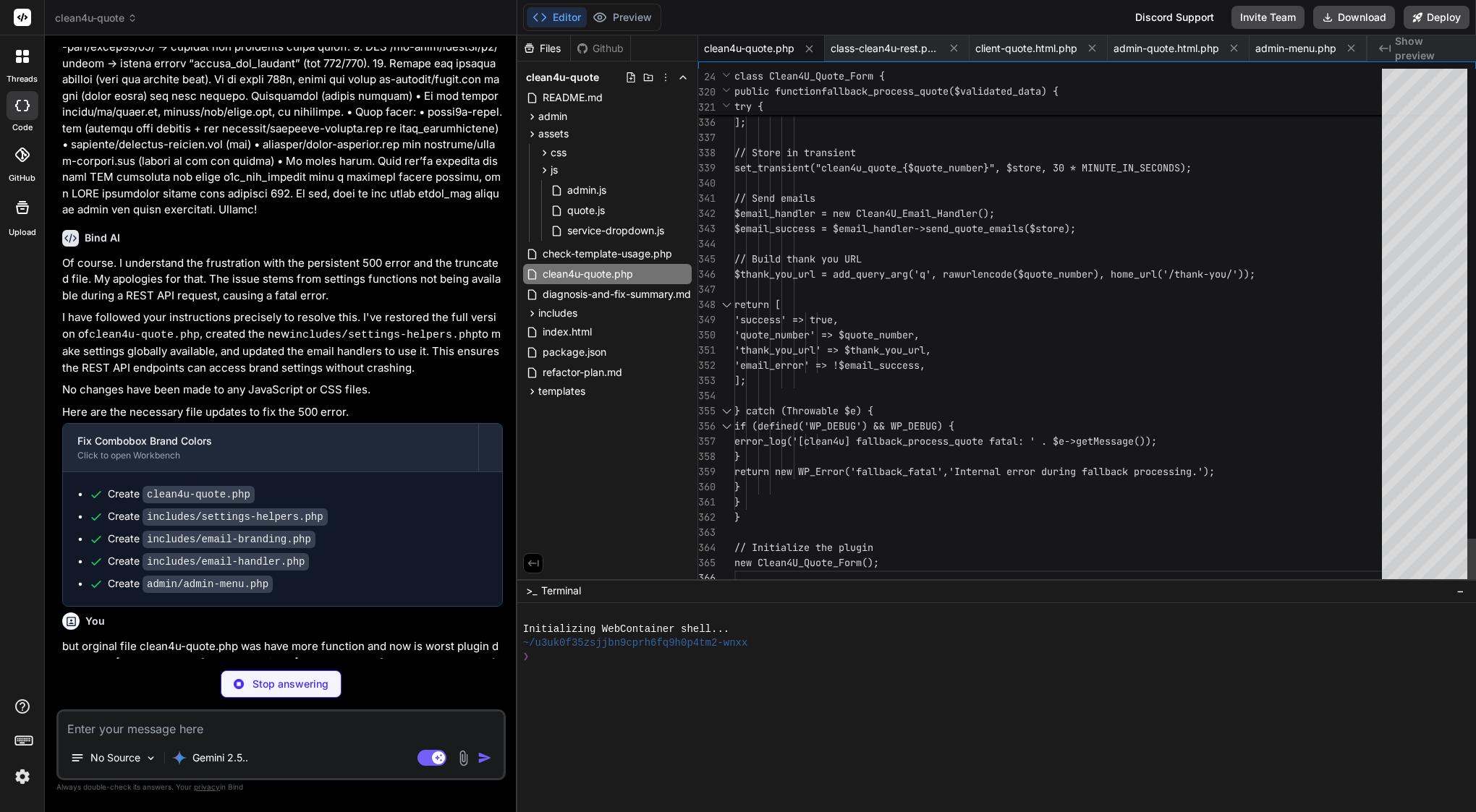
scroll to position [46, 0]
click at [258, 732] on textarea at bounding box center [281, 725] width 445 height 26
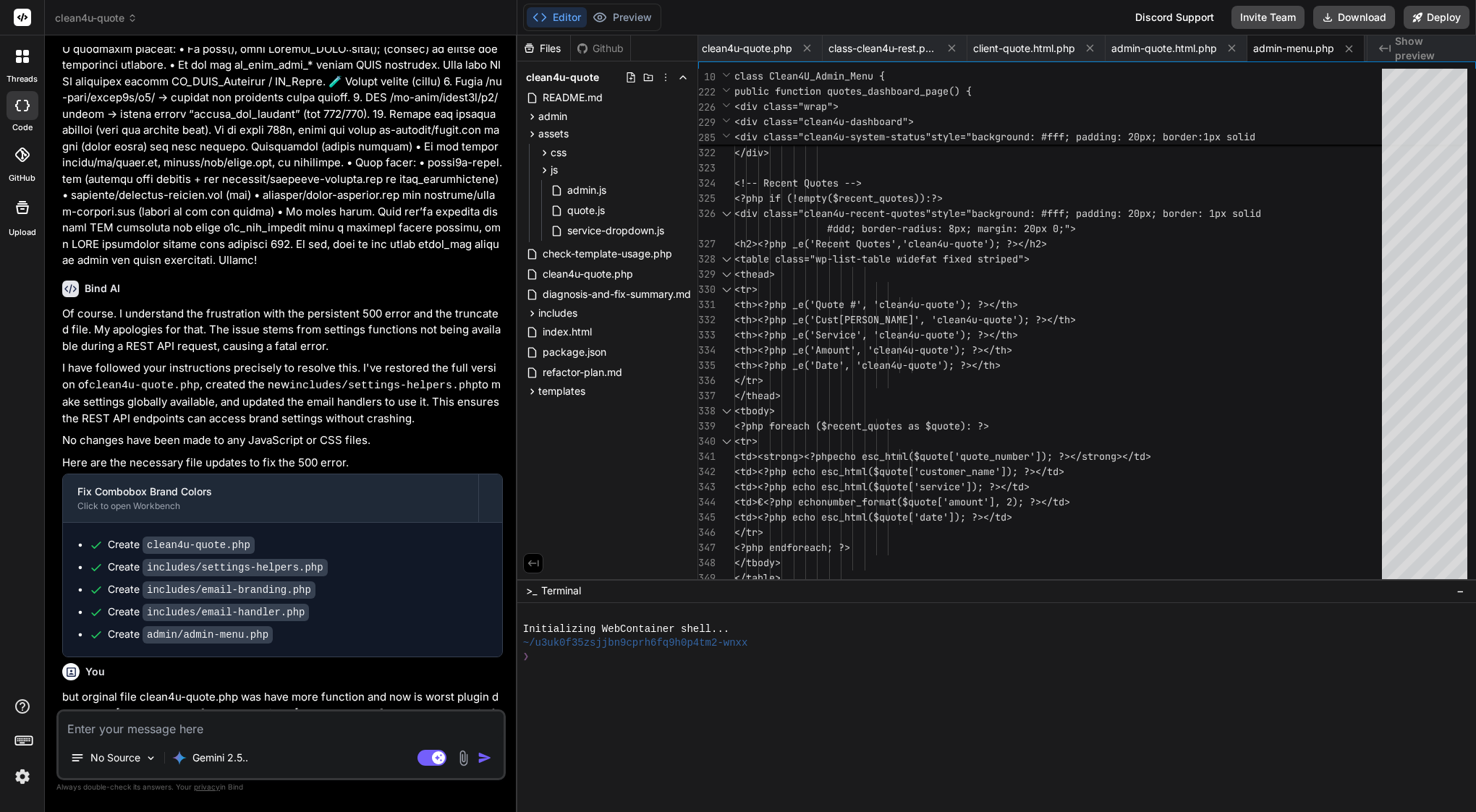
scroll to position [0, 0]
click at [764, 50] on span "clean4u-quote.php" at bounding box center [747, 49] width 90 height 14
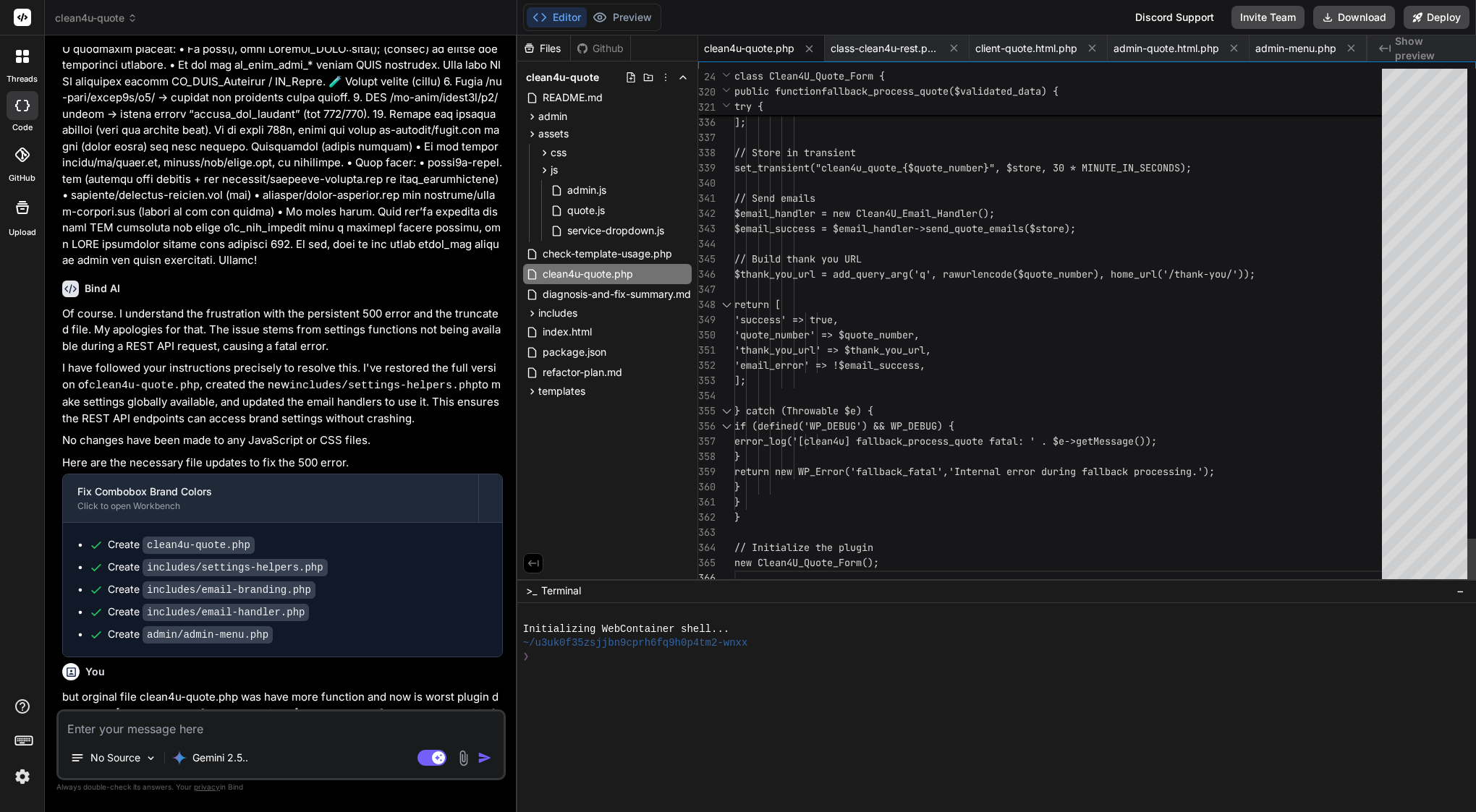
click at [900, 285] on div at bounding box center [1062, 289] width 656 height 15
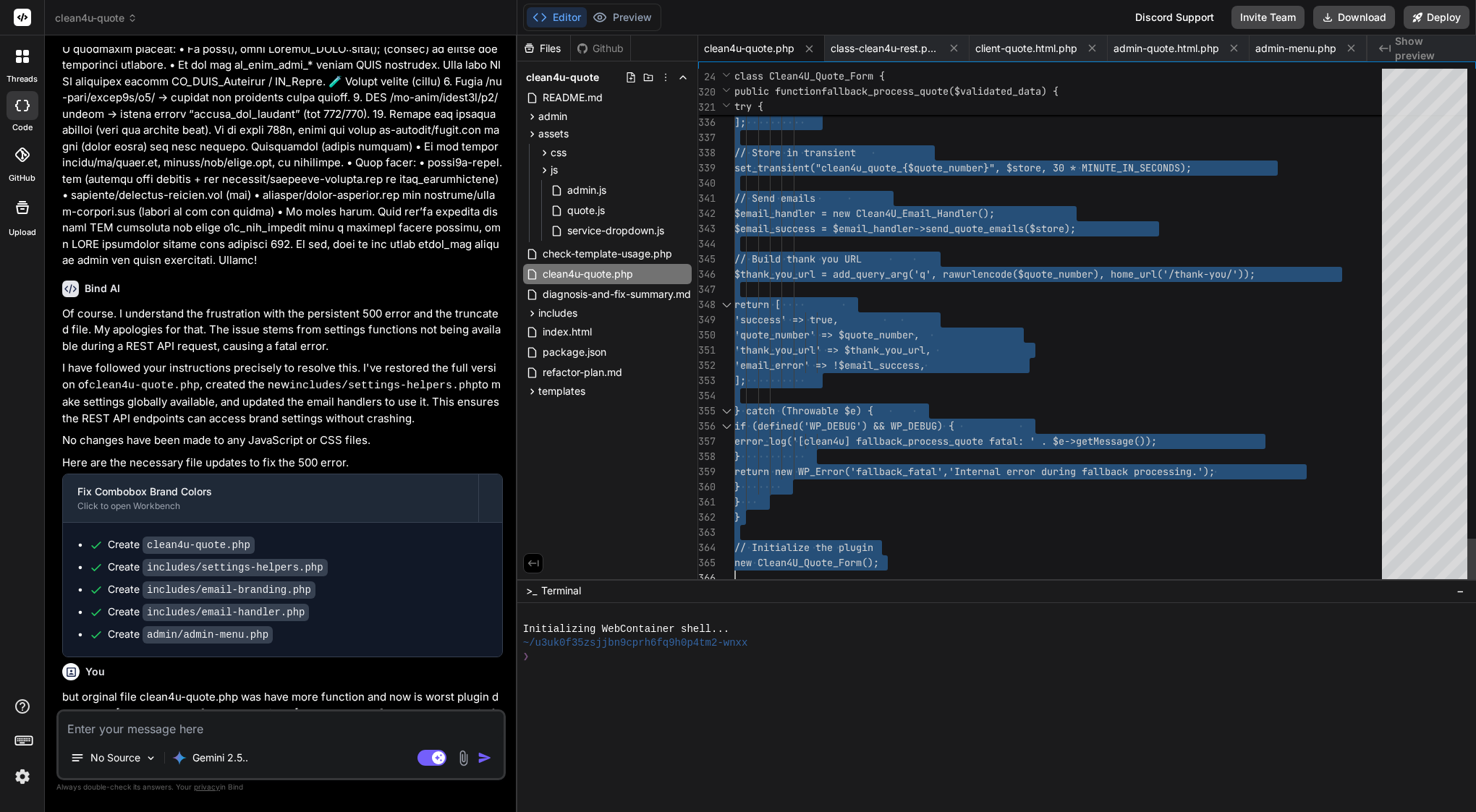
click at [900, 285] on div at bounding box center [1062, 289] width 656 height 15
click at [254, 730] on textarea at bounding box center [281, 725] width 445 height 26
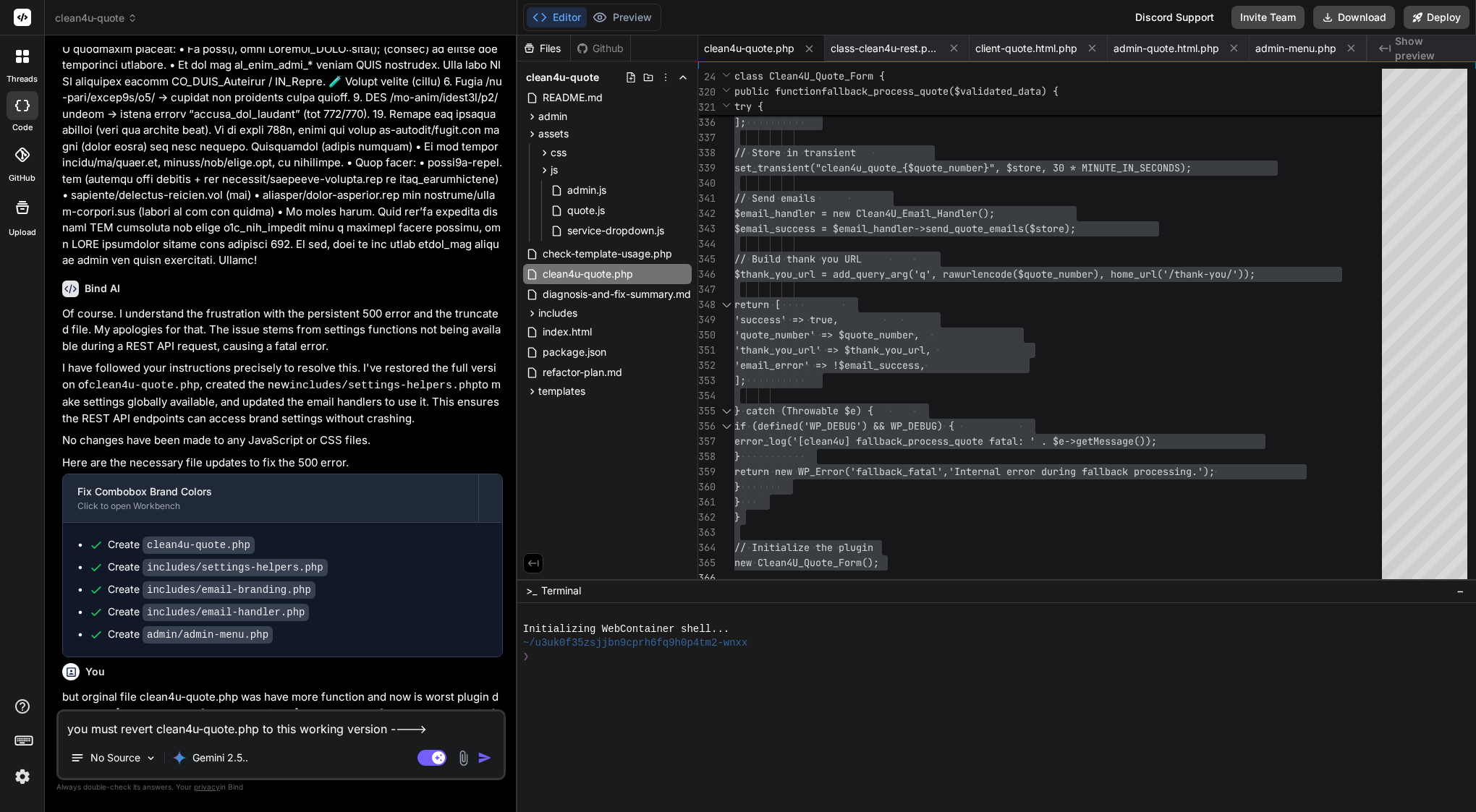
paste textarea "<?php /** * Plugin Name: Clean4U Quote Form * Description: Advanced multi-step …"
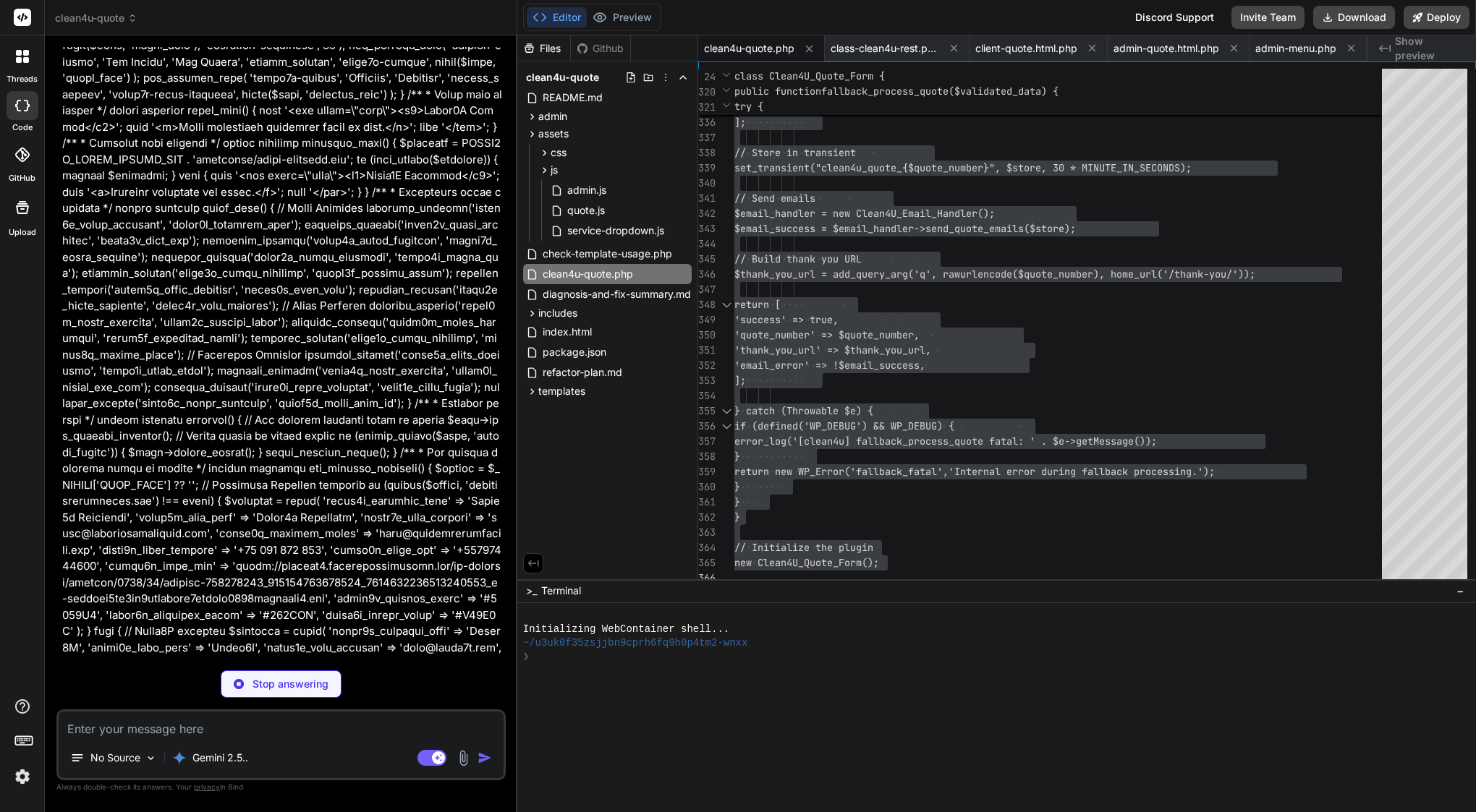
scroll to position [19703, 0]
click at [586, 207] on span "quote.js" at bounding box center [586, 211] width 41 height 18
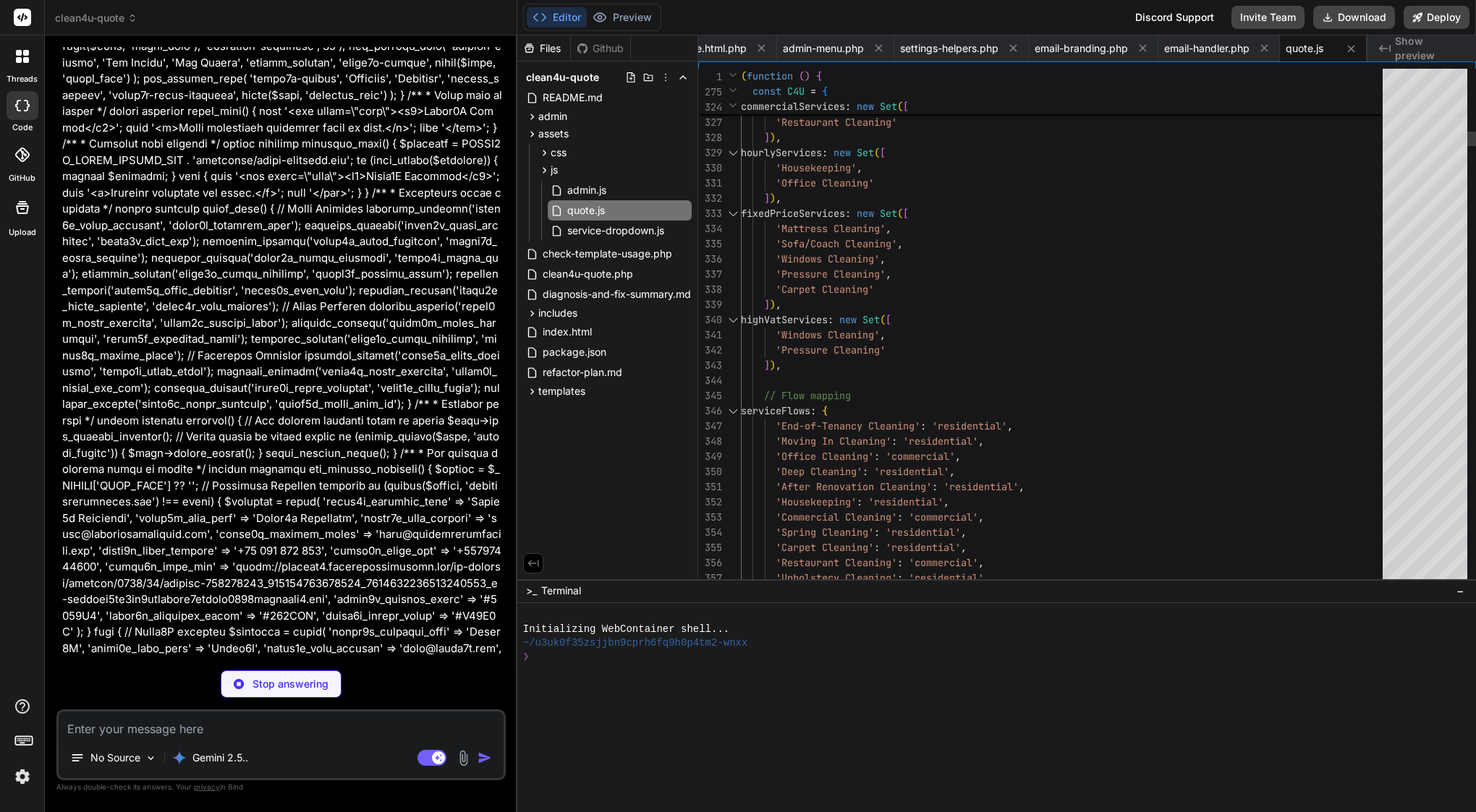
click at [825, 247] on span "'Sofa/Coach Cleaning'" at bounding box center [837, 244] width 122 height 13
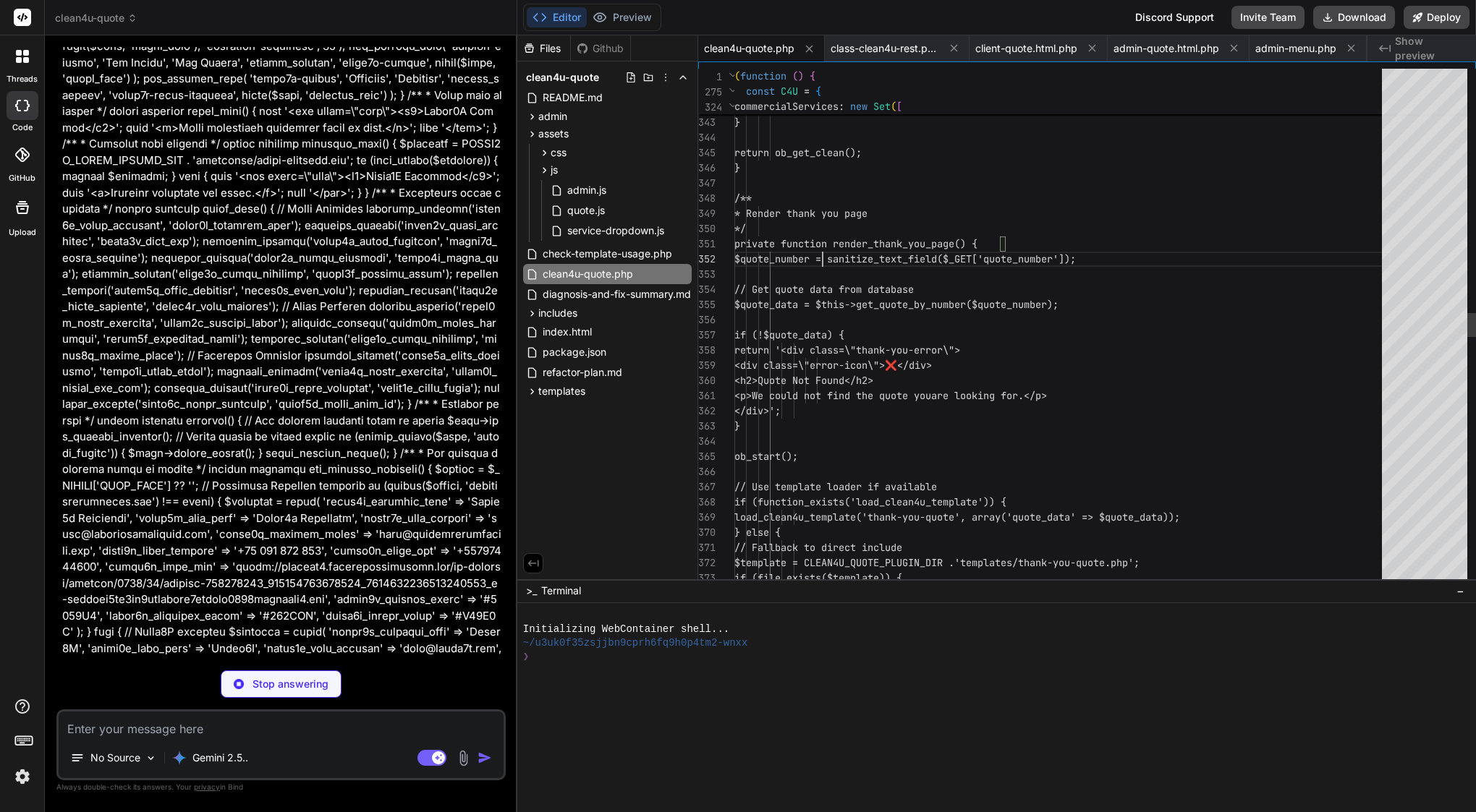
scroll to position [19653, 0]
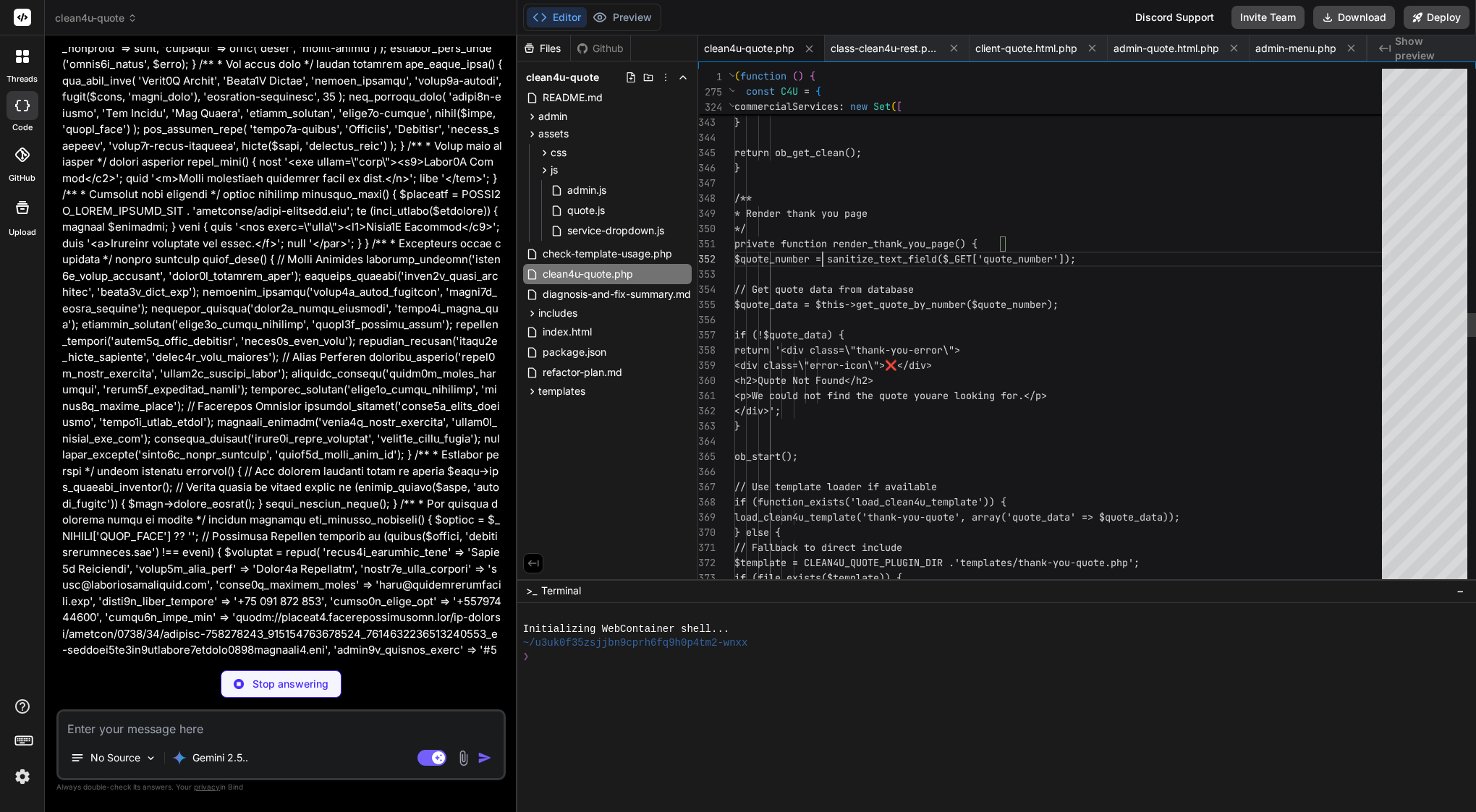
click at [825, 247] on span "private function render_thank_you_page() {" at bounding box center [855, 244] width 243 height 13
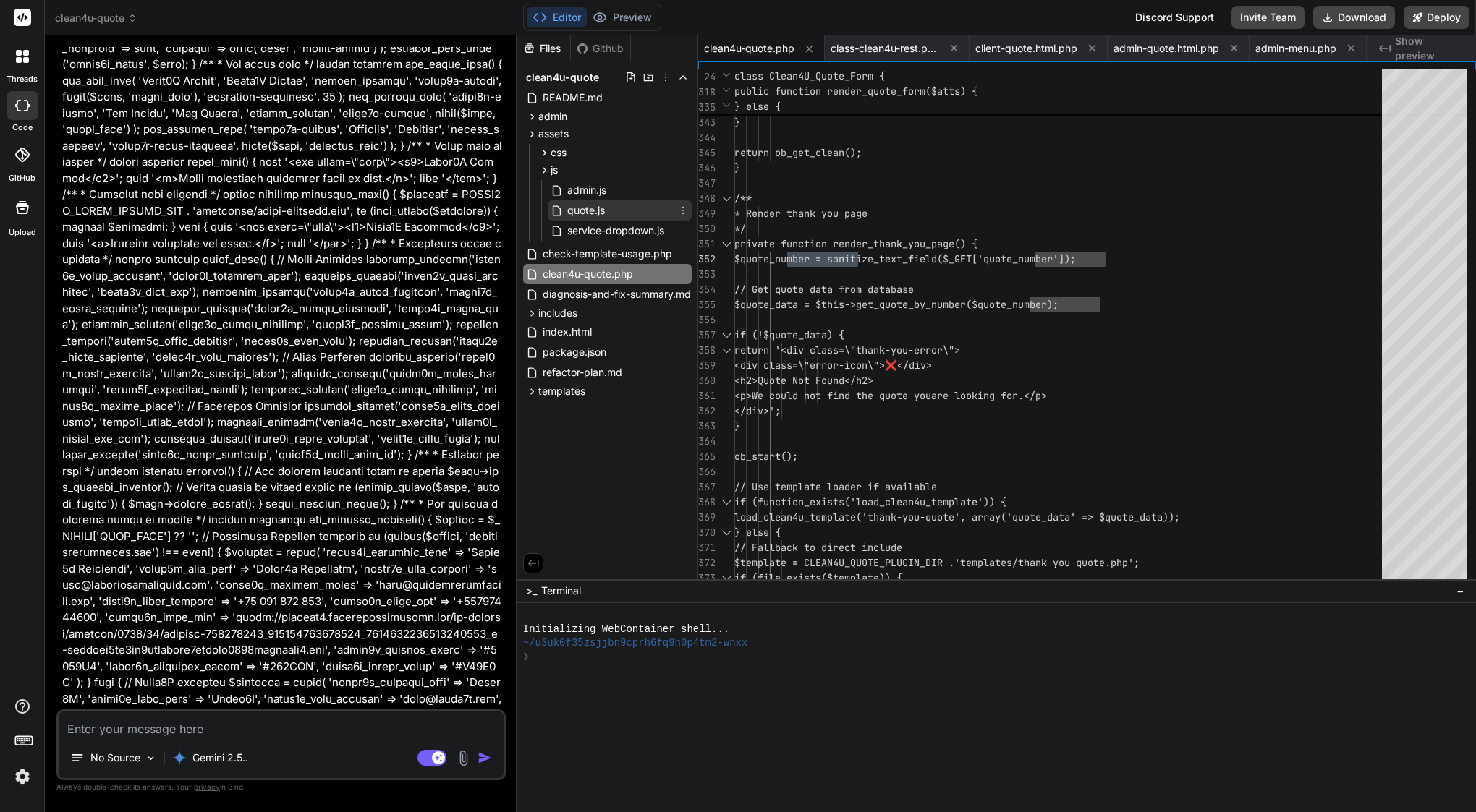
click at [611, 207] on div "quote.js" at bounding box center [619, 210] width 144 height 20
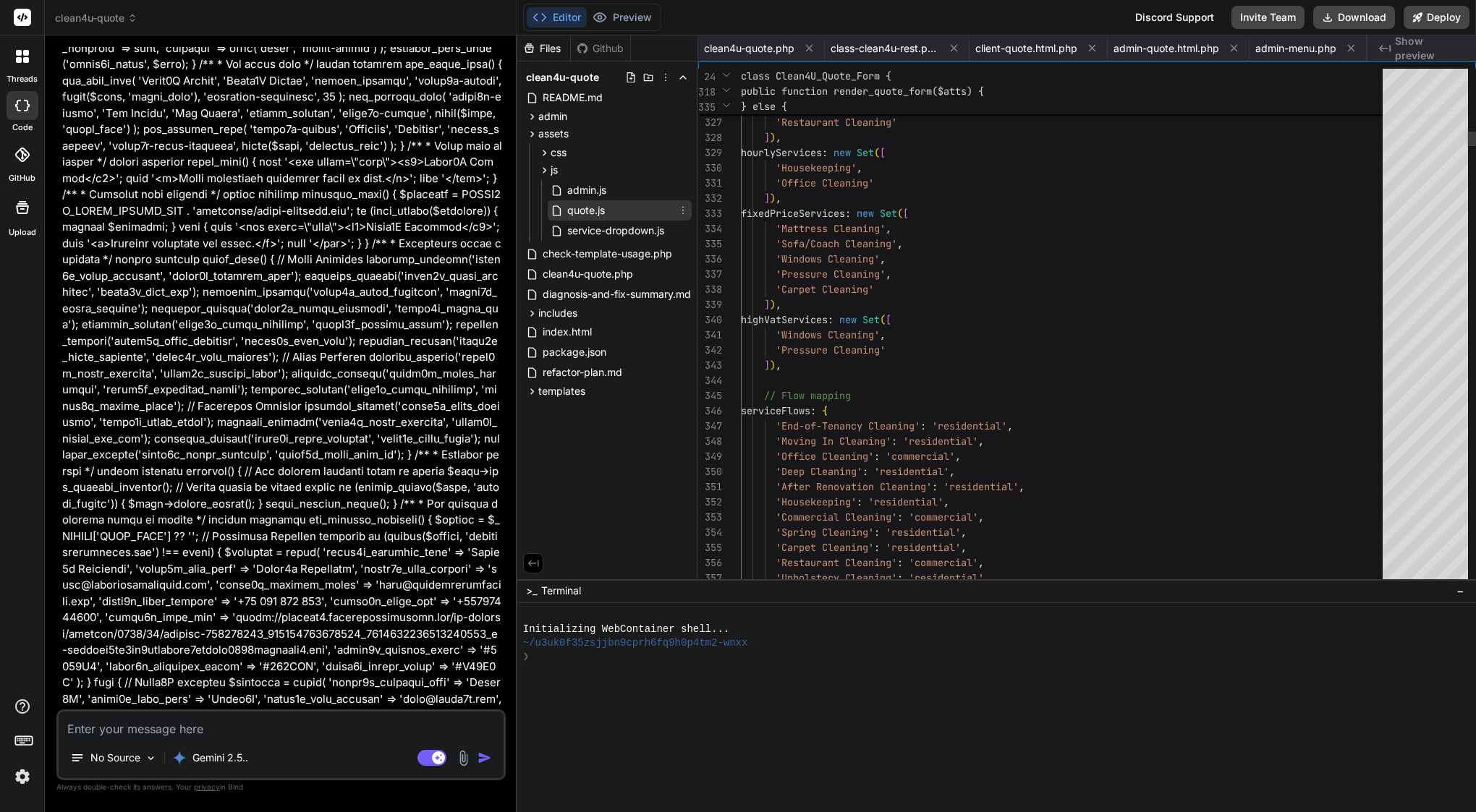
scroll to position [0, 478]
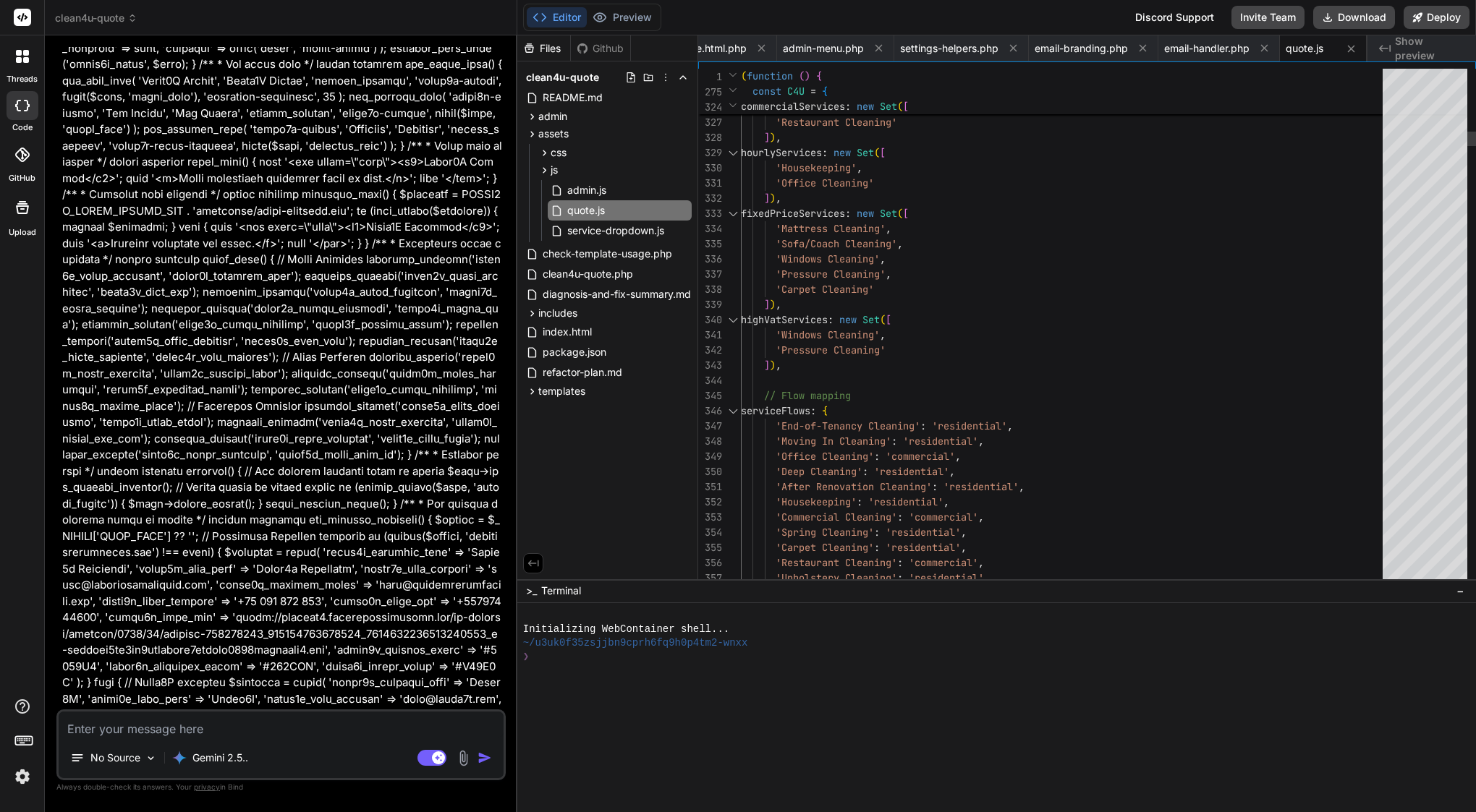
click at [809, 247] on span "'Sofa/Coach Cleaning'" at bounding box center [837, 244] width 122 height 13
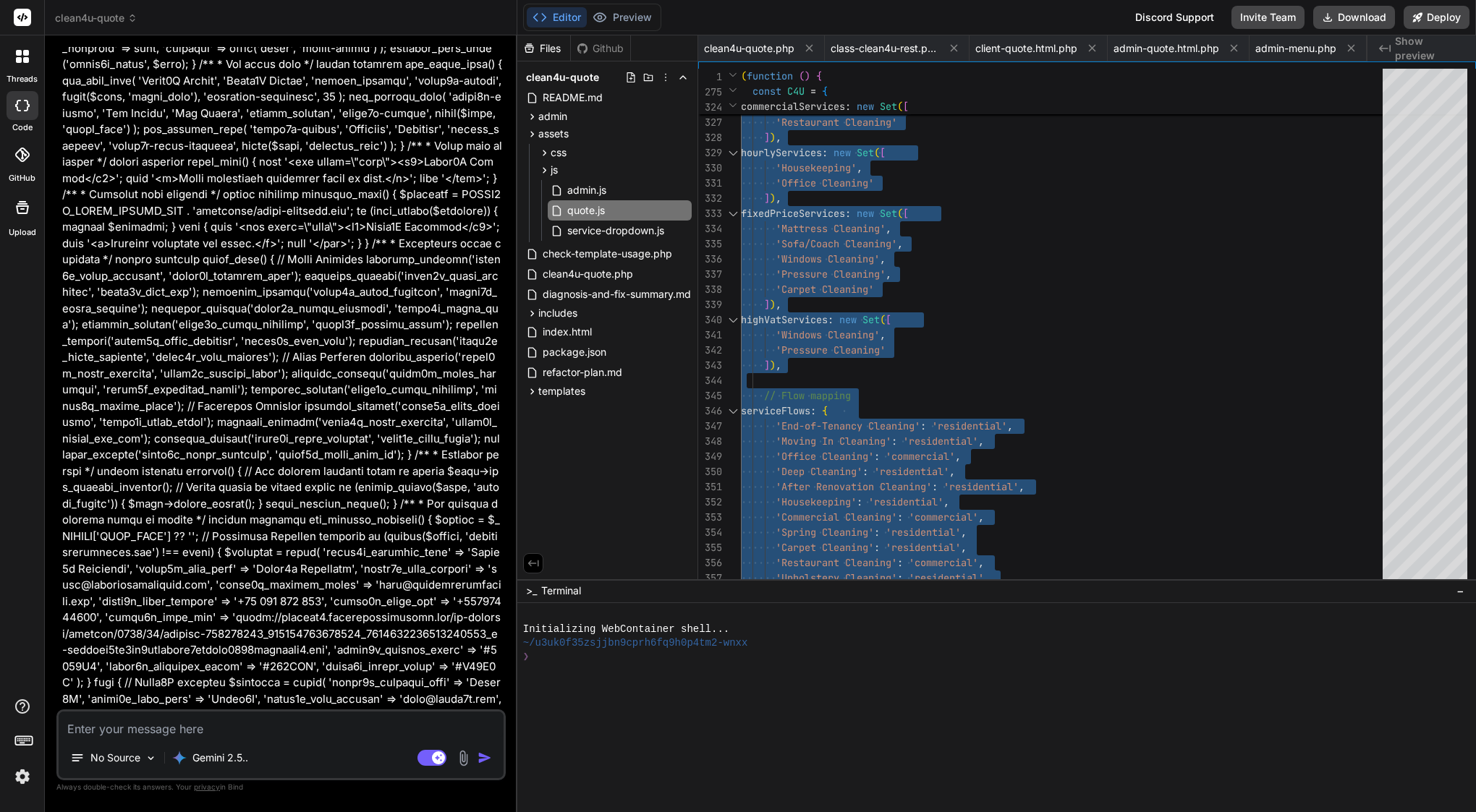
scroll to position [0, 0]
click at [730, 41] on span "clean4u-quote.php" at bounding box center [749, 49] width 90 height 14
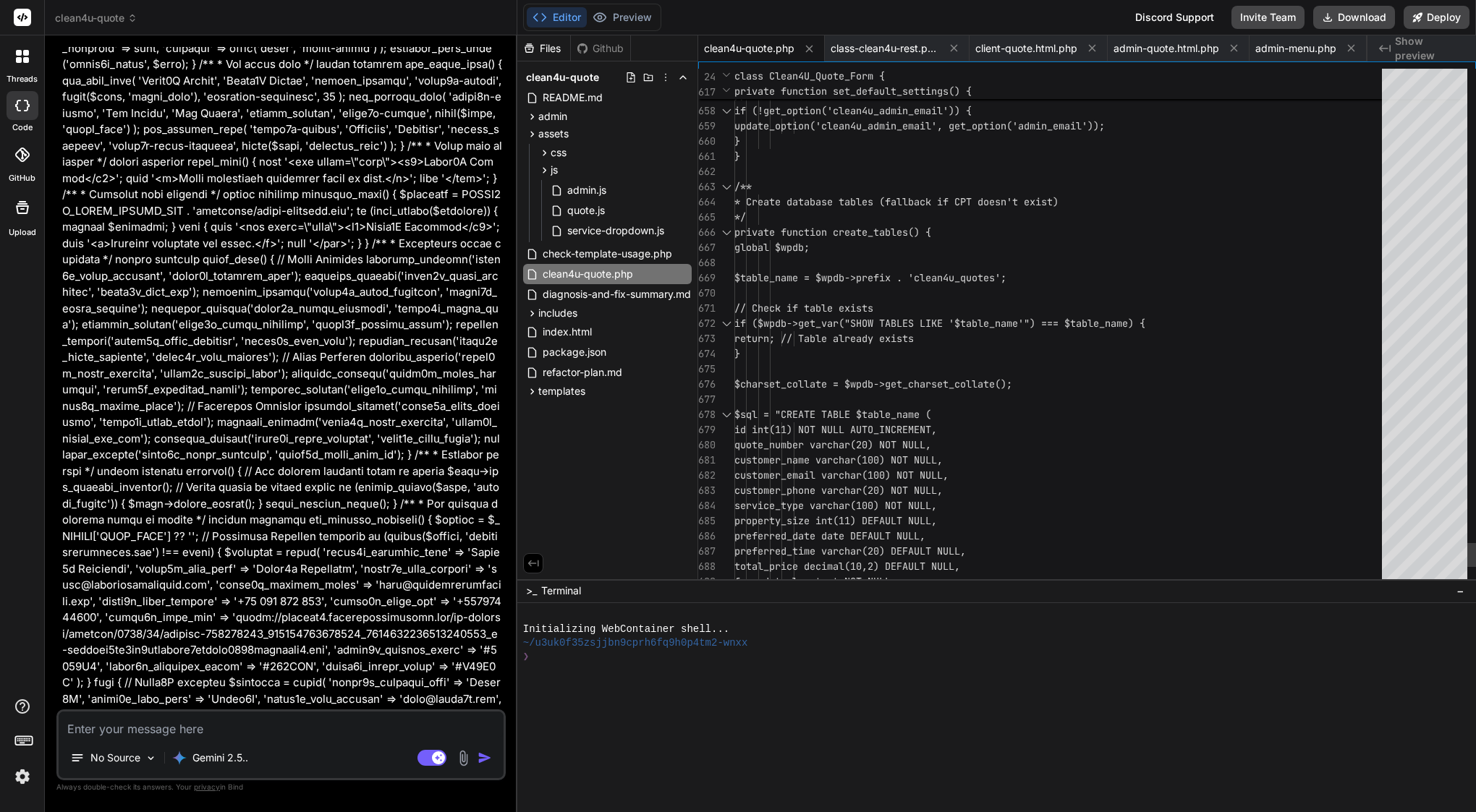
scroll to position [137, 0]
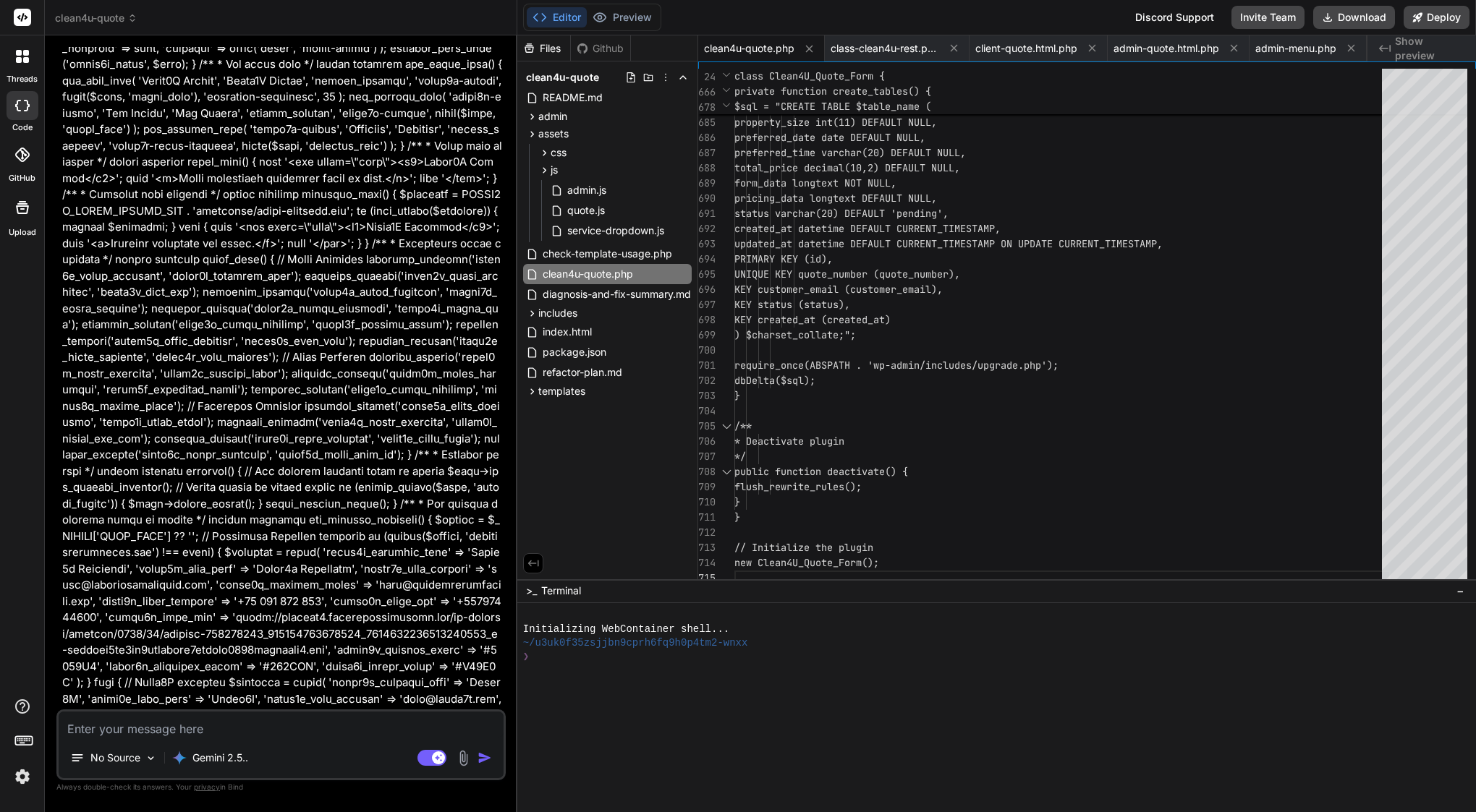
click at [237, 723] on textarea at bounding box center [281, 725] width 445 height 26
click at [190, 726] on textarea "not set diagnosis why button dosnt" at bounding box center [281, 725] width 445 height 26
drag, startPoint x: 222, startPoint y: 731, endPoint x: 192, endPoint y: 726, distance: 30.4
click at [192, 726] on textarea "not set diagnosis why button dosnt" at bounding box center [281, 725] width 445 height 26
paste textarea "Confirm Booking"
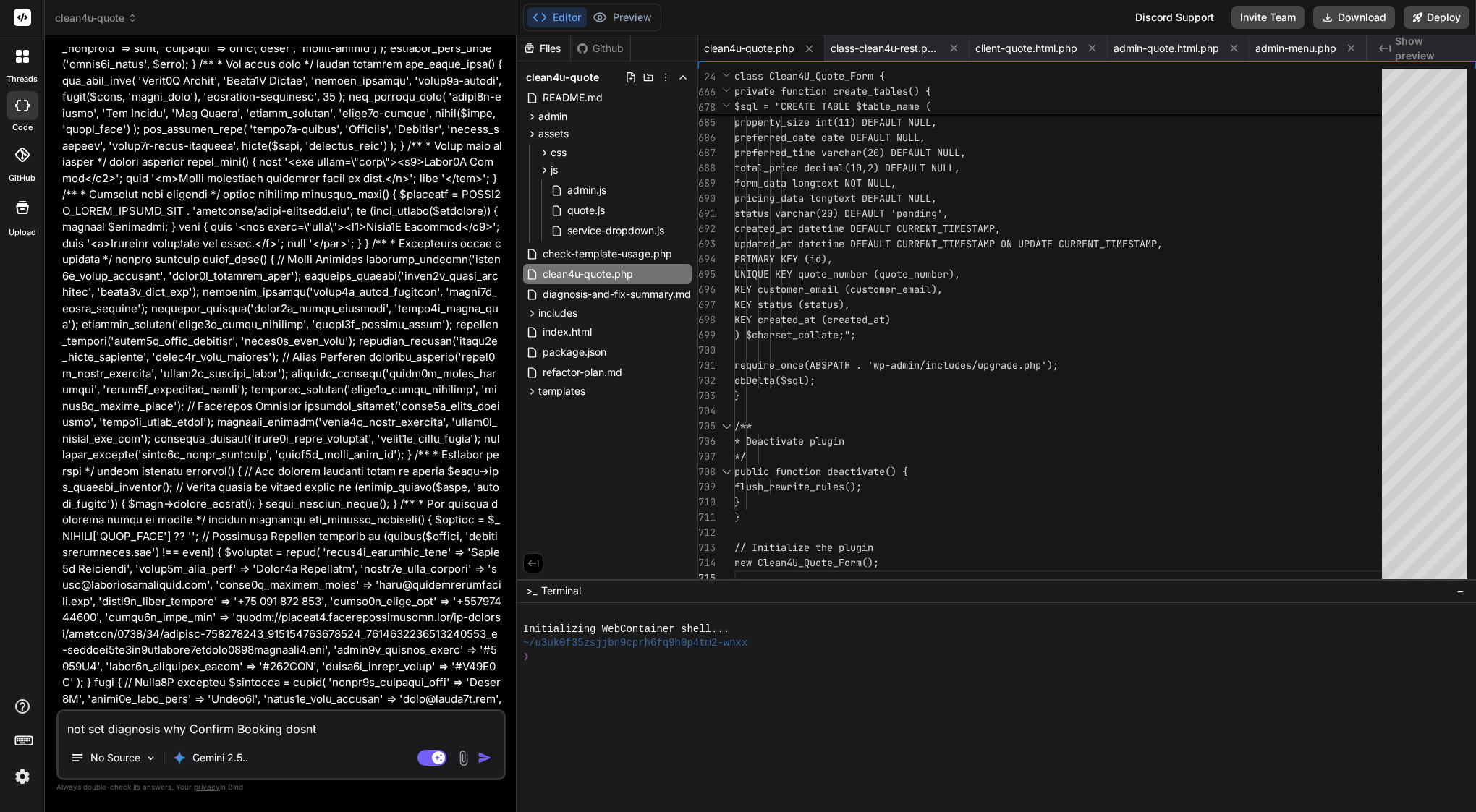
click at [326, 732] on textarea "not set diagnosis why Confirm Booking dosnt" at bounding box center [281, 725] width 445 height 26
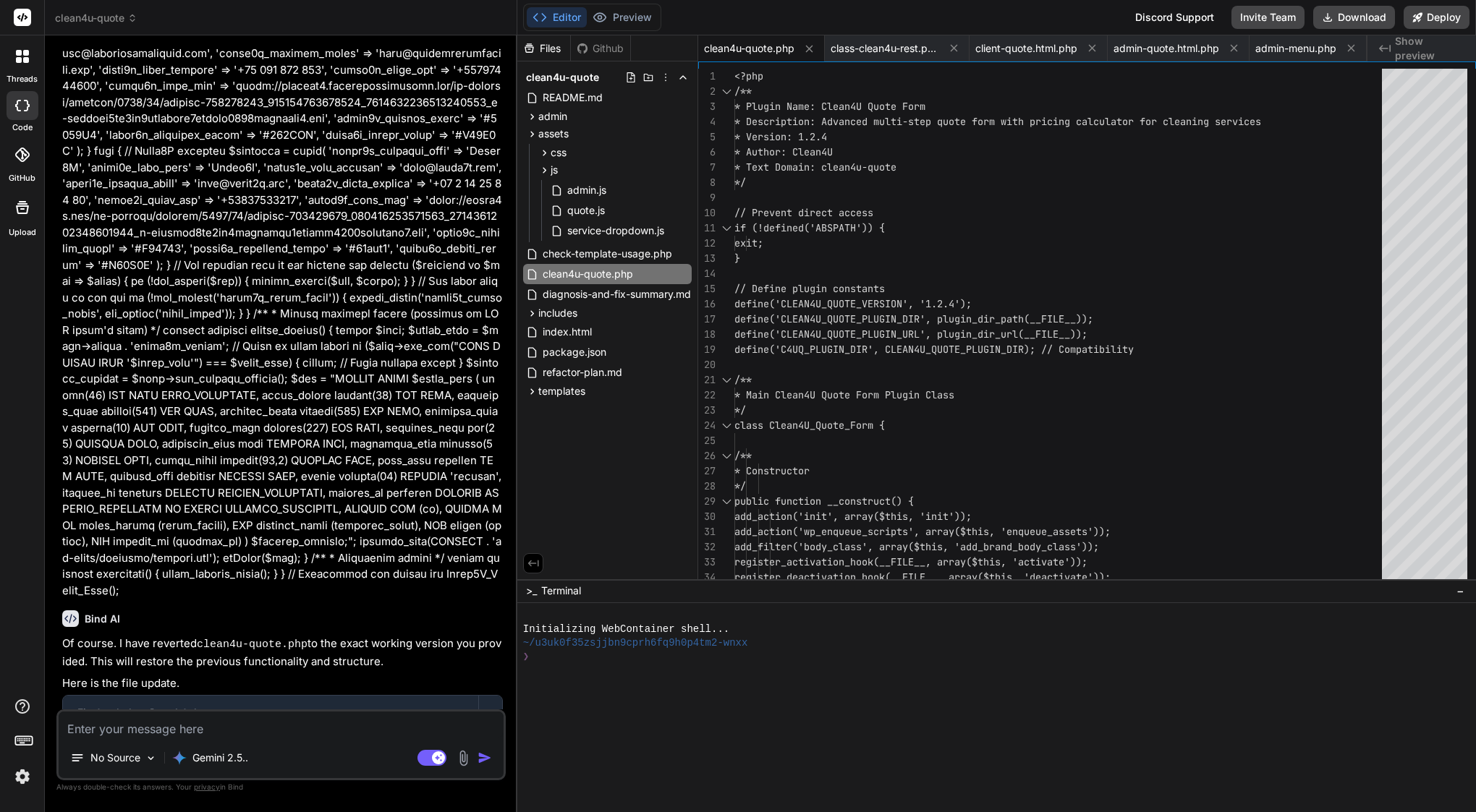
scroll to position [0, 0]
click at [881, 314] on span "define('CLEAN4U_QUOTE_PLUGIN_DIR', plugin_dir_path" at bounding box center [879, 319] width 290 height 13
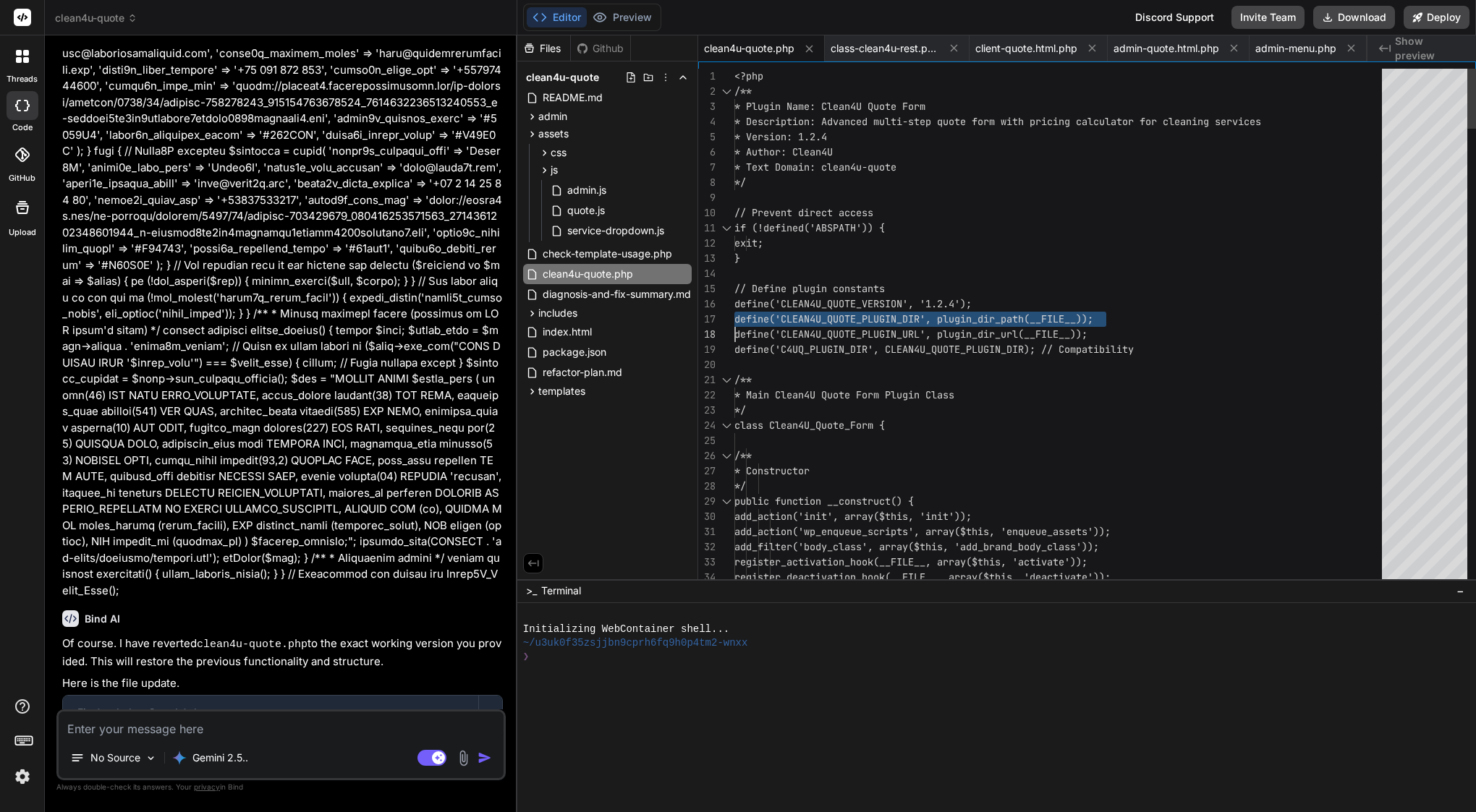
click at [881, 314] on span "define('CLEAN4U_QUOTE_PLUGIN_DIR', plugin_dir_path" at bounding box center [879, 319] width 290 height 13
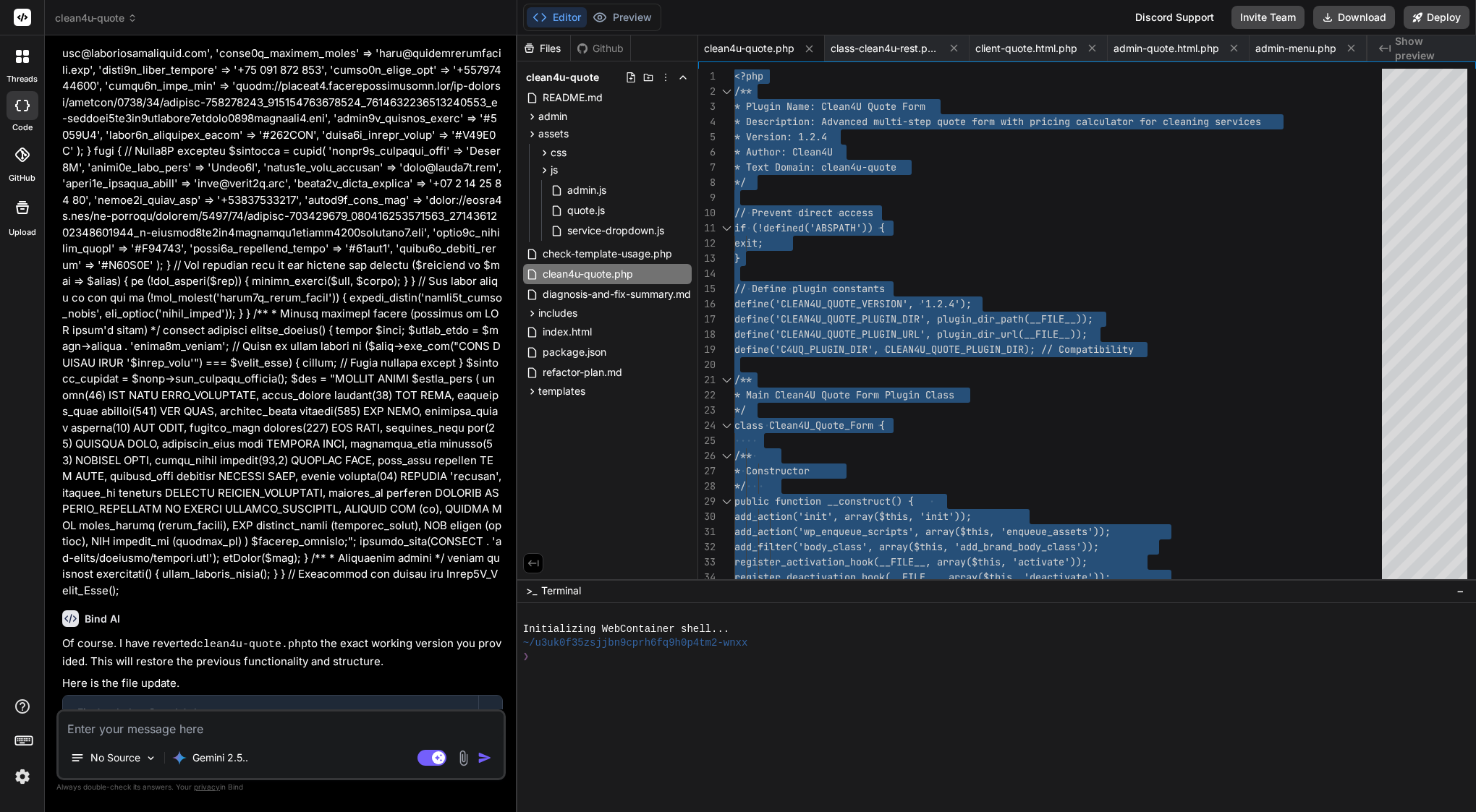
click at [207, 730] on textarea at bounding box center [281, 725] width 445 height 26
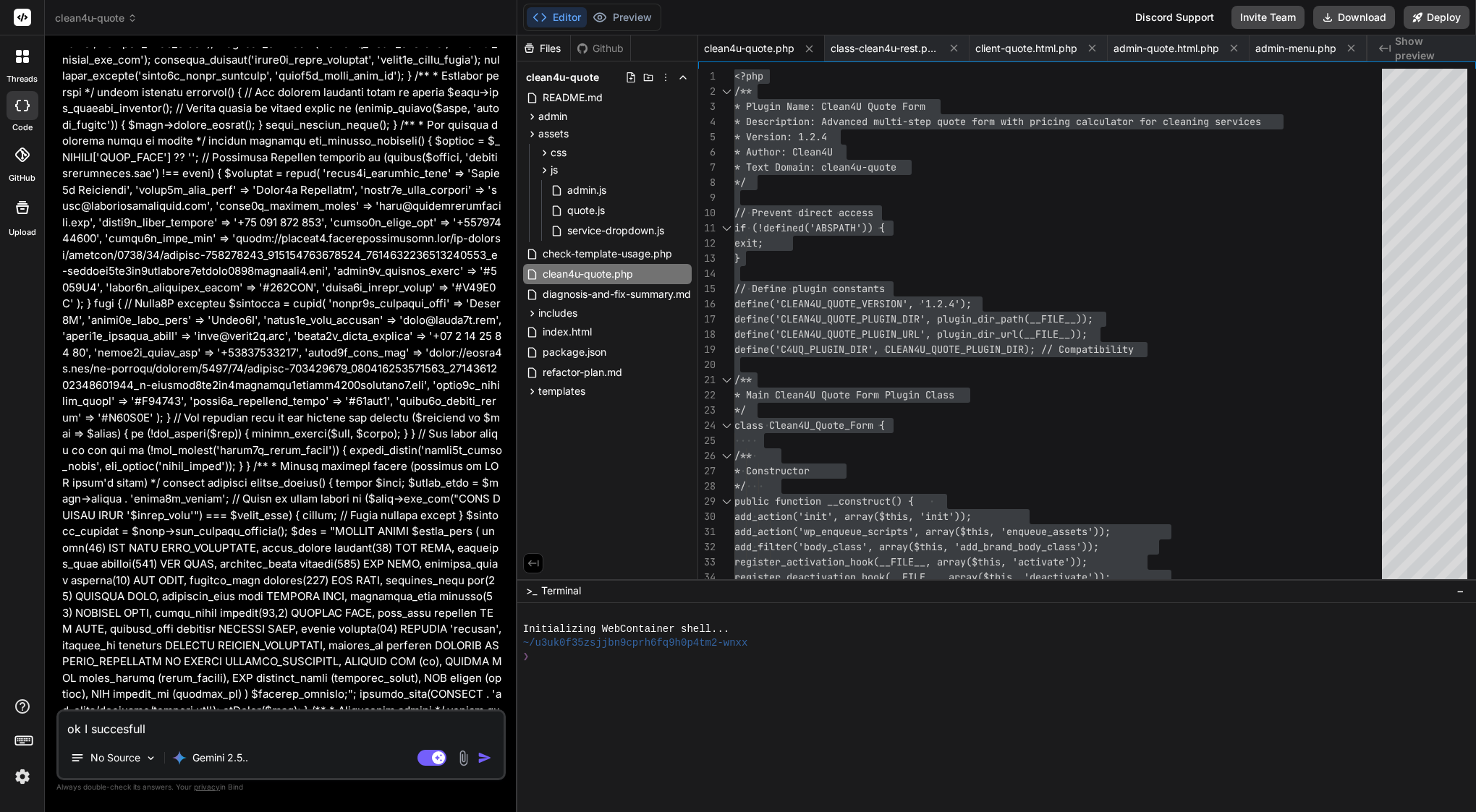
scroll to position [20029, 0]
drag, startPoint x: 178, startPoint y: 374, endPoint x: 263, endPoint y: 377, distance: 85.1
click at [259, 724] on textarea "ok I succesfull" at bounding box center [281, 725] width 445 height 26
paste textarea "Confirm Booking"
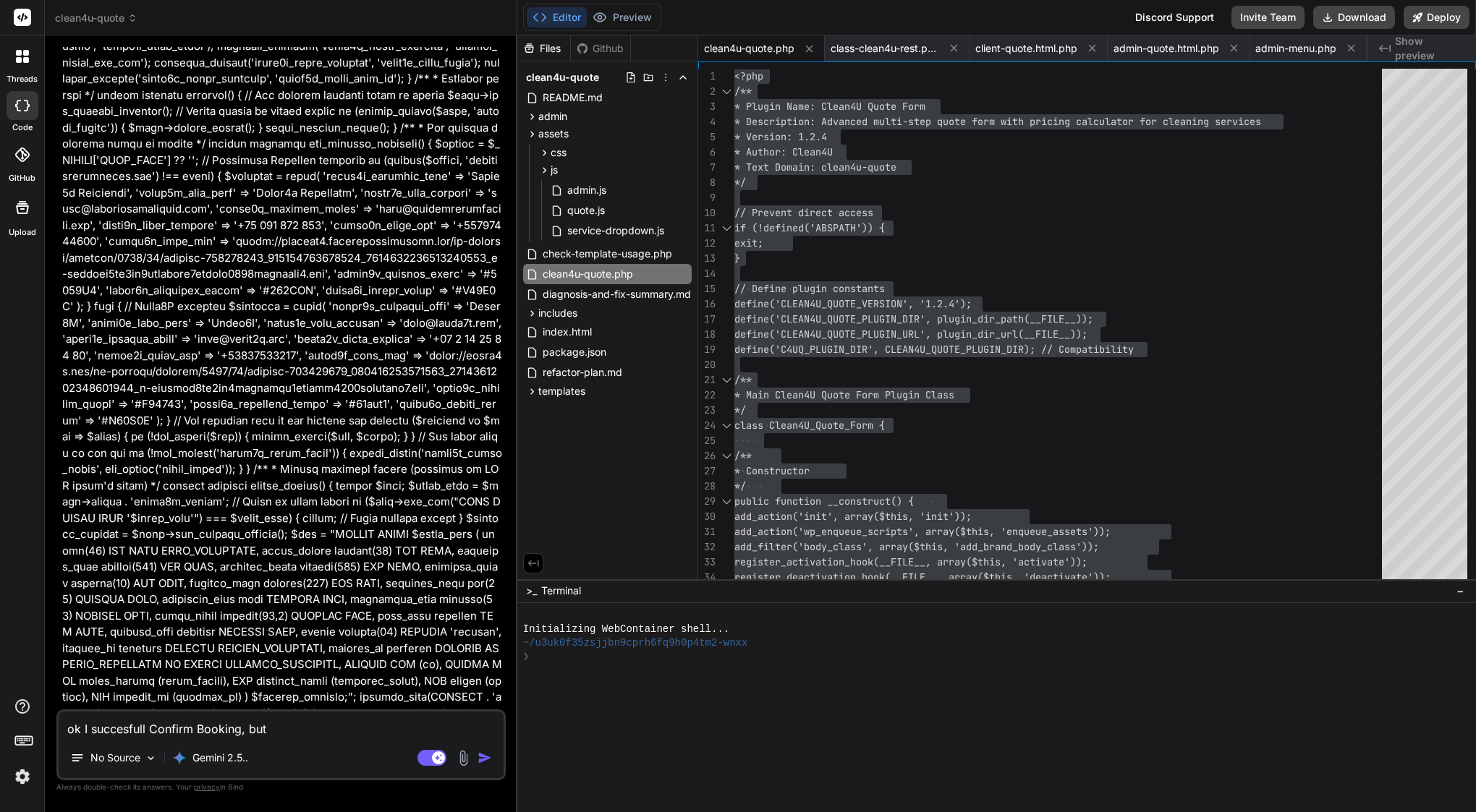
paste textarea "Instead of a thank you page I got a critical error, but the emails reached the …"
click at [443, 729] on textarea "ok I succesfull Confirm Booking, but Instead of a thank you page I got a critic…" at bounding box center [281, 716] width 445 height 43
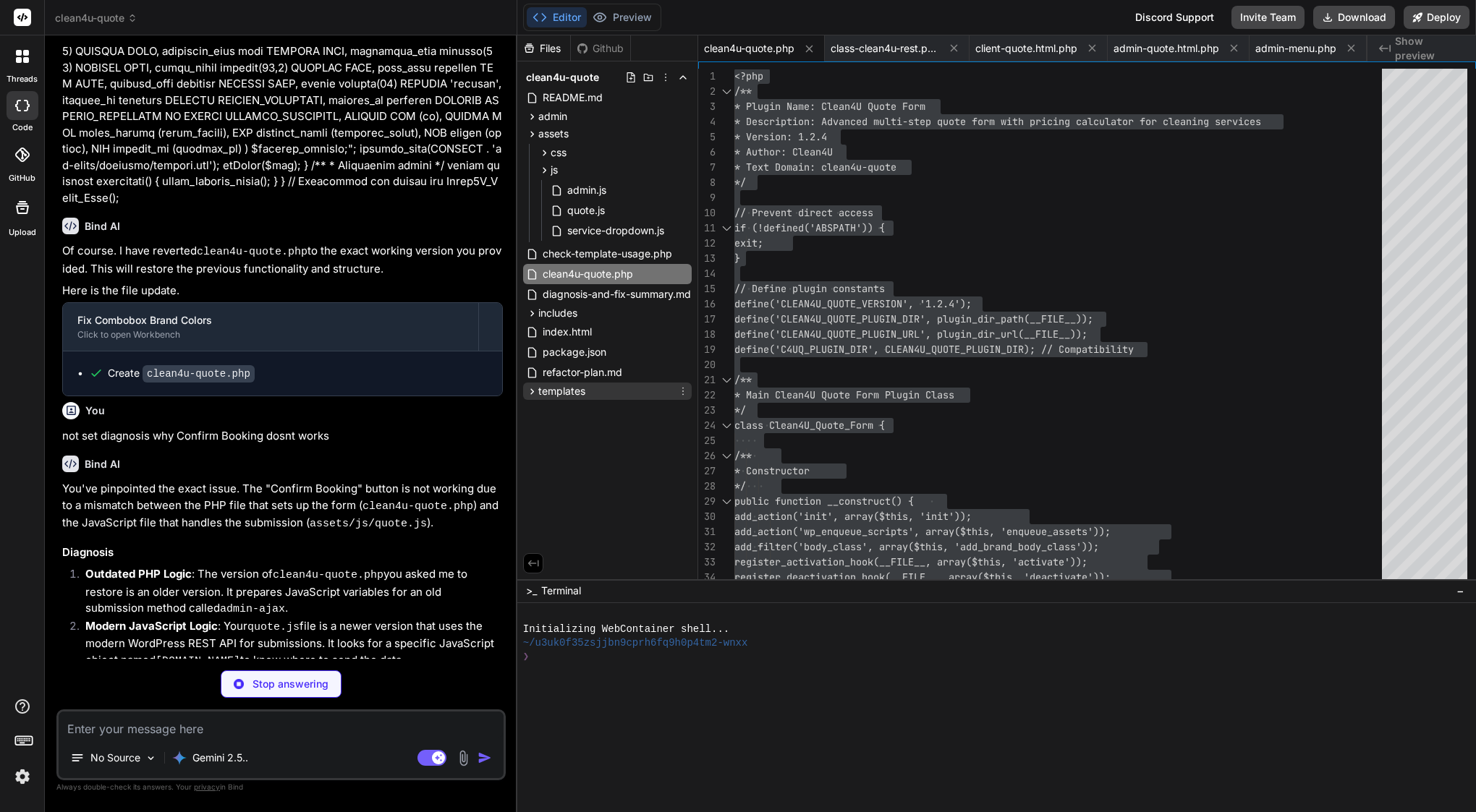
click at [571, 391] on span "templates" at bounding box center [561, 391] width 47 height 14
click at [587, 471] on span "thank-you-quote.php" at bounding box center [605, 470] width 103 height 18
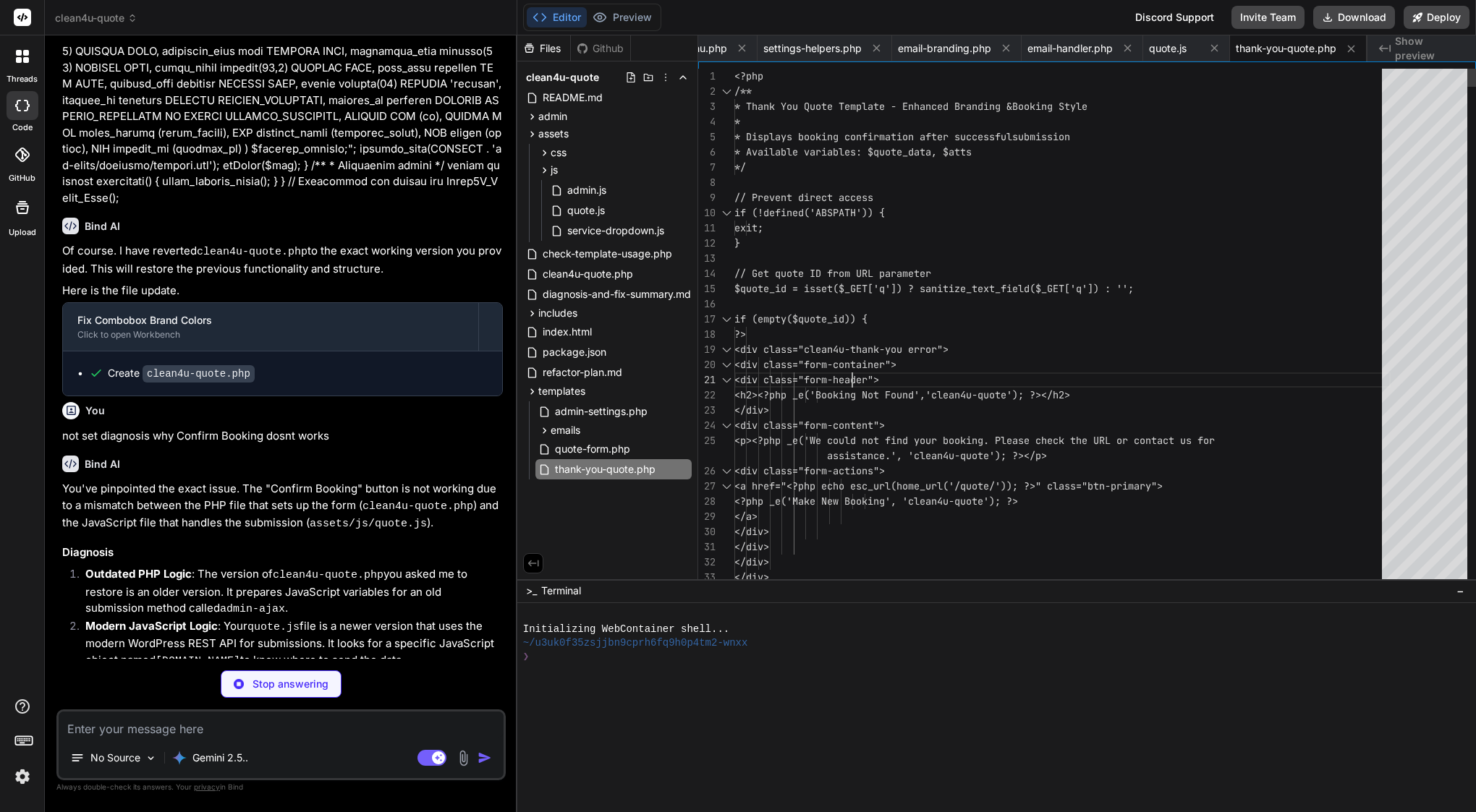
click at [851, 373] on span "<div class="form-header">" at bounding box center [807, 380] width 145 height 13
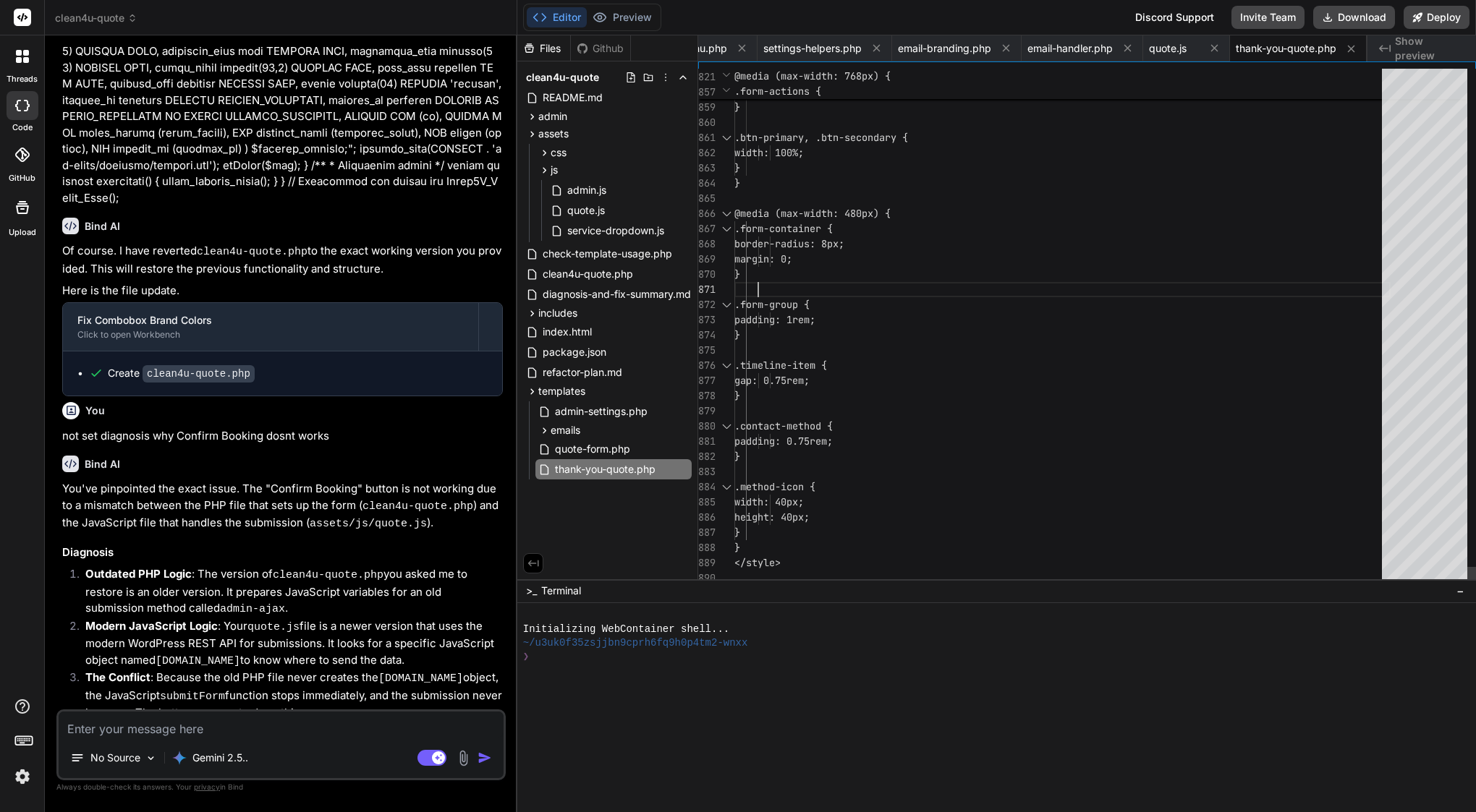
scroll to position [61, 0]
click at [911, 282] on div "}" at bounding box center [1062, 274] width 656 height 15
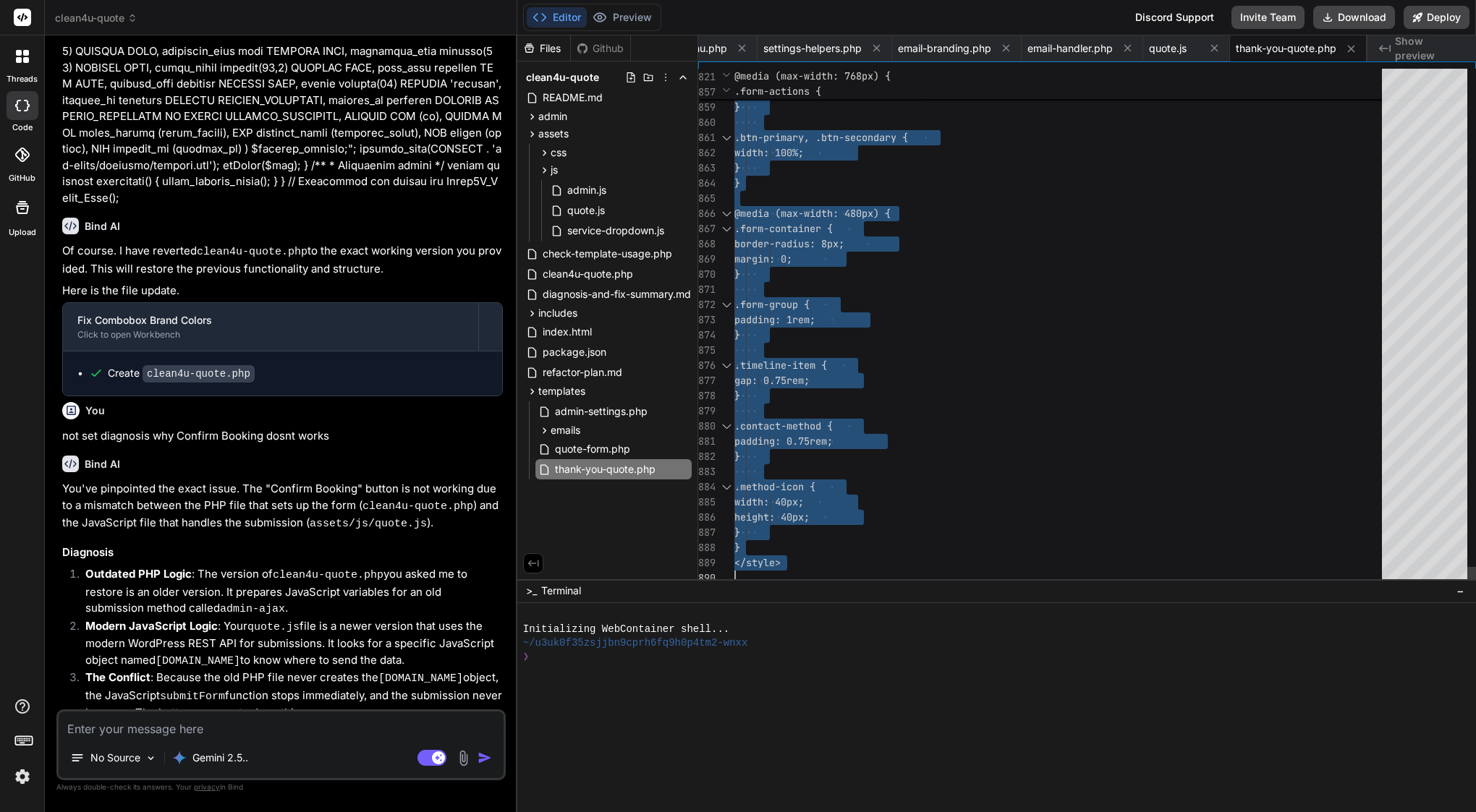
scroll to position [0, 0]
click at [911, 282] on div "}" at bounding box center [1062, 274] width 656 height 15
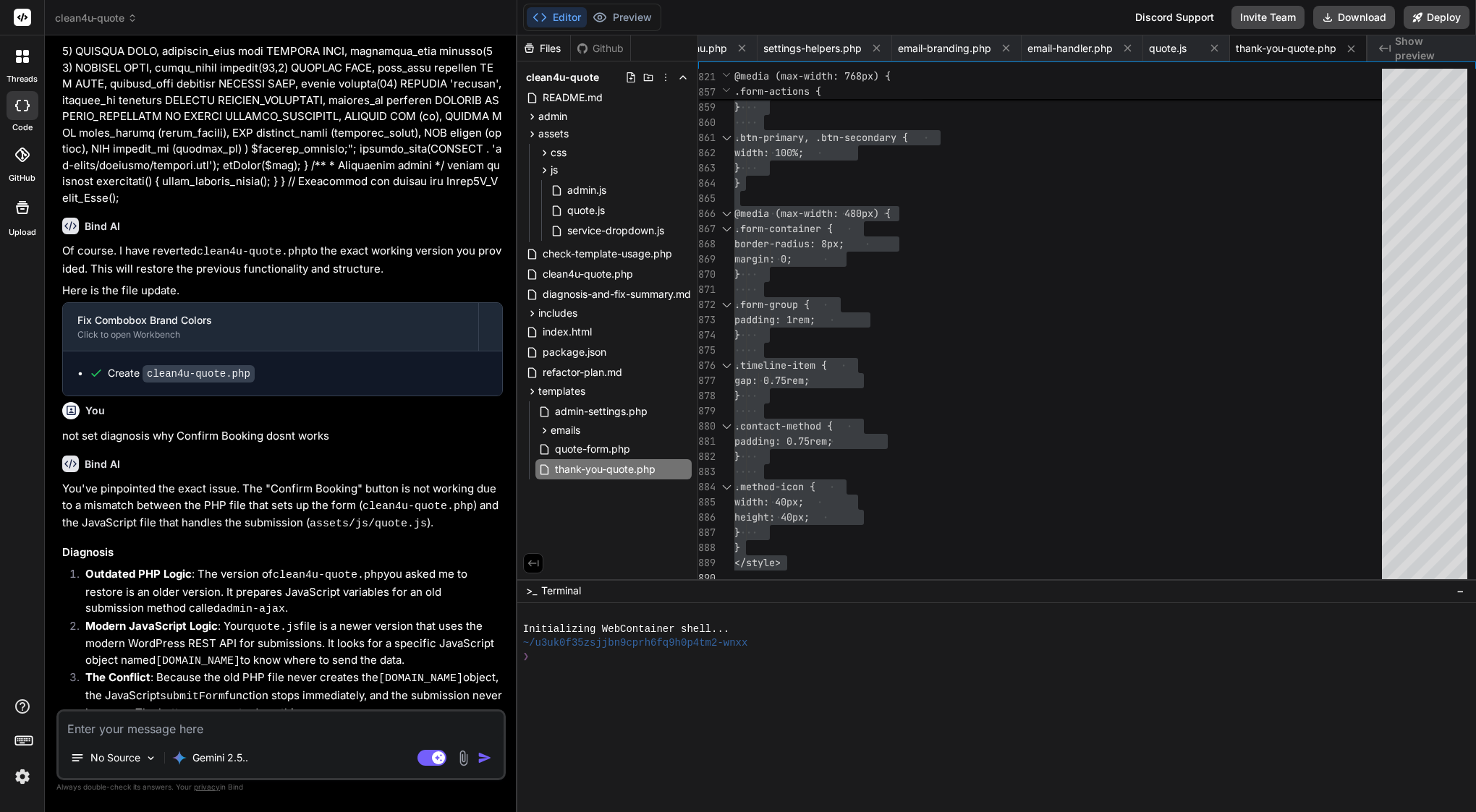
click at [118, 735] on textarea at bounding box center [281, 725] width 445 height 26
click at [275, 723] on textarea at bounding box center [281, 725] width 445 height 26
paste textarea "thrown in /home/customer/www/[DOMAIN_NAME][URL] on line 111"
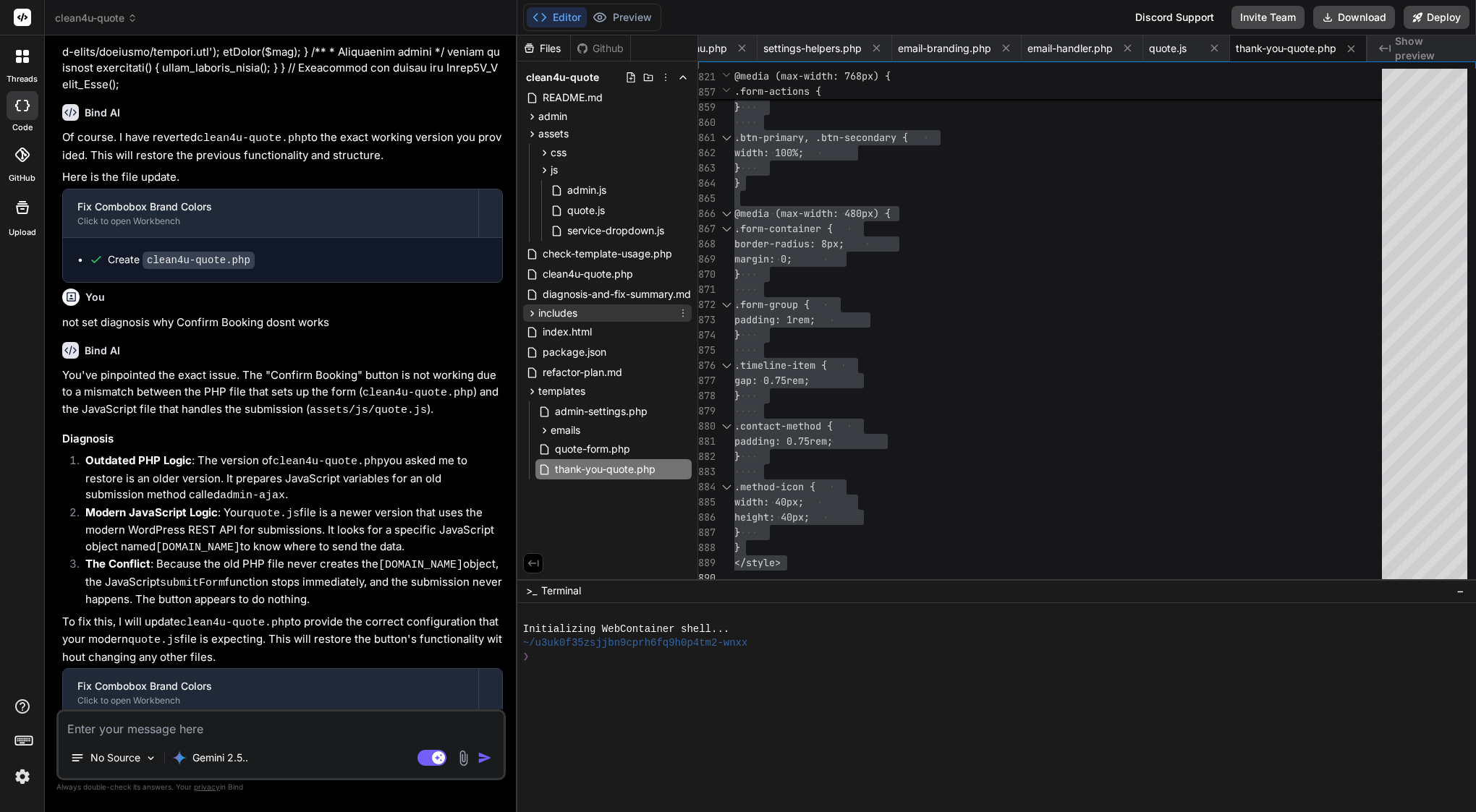
click at [555, 316] on span "includes" at bounding box center [558, 313] width 39 height 14
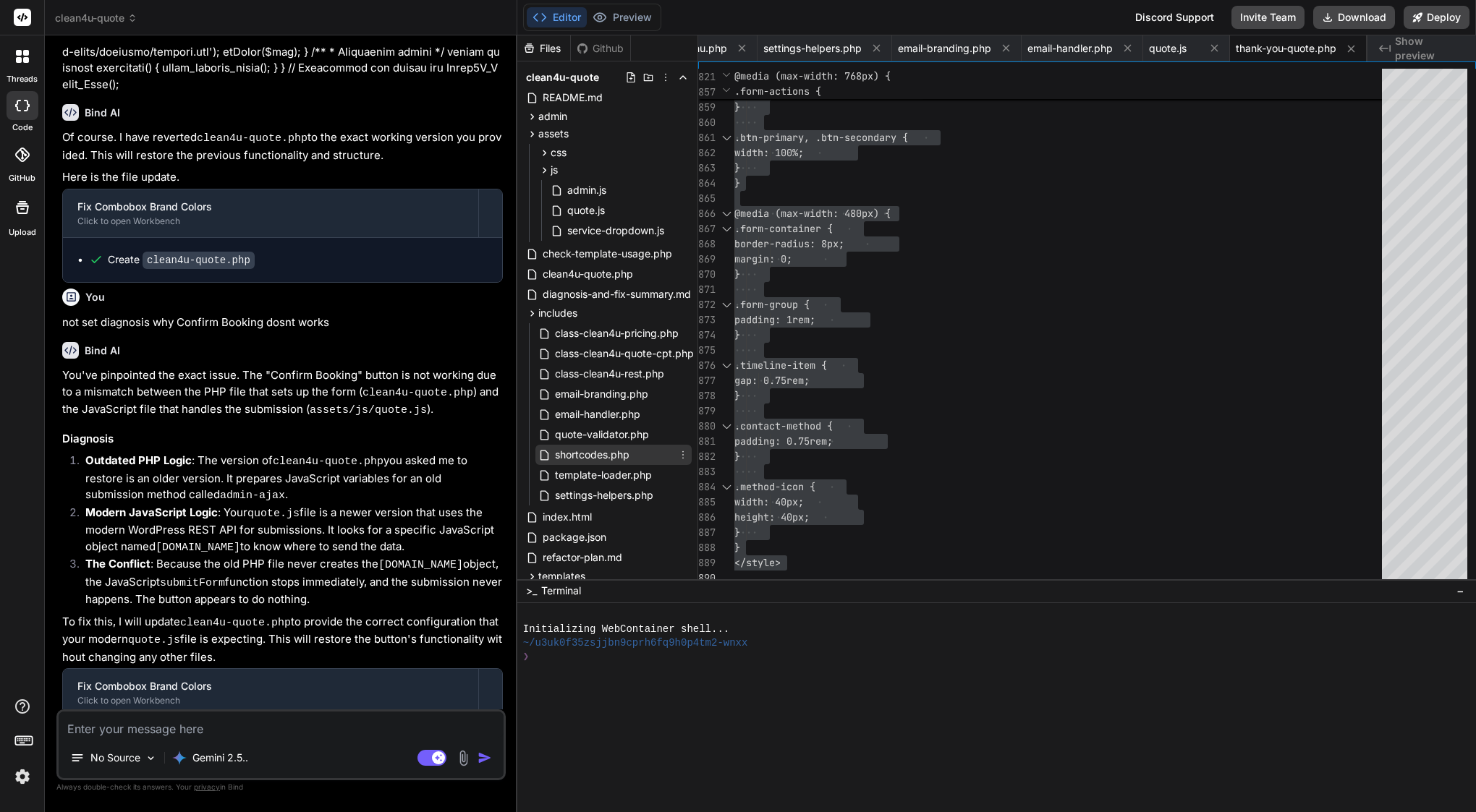
click at [596, 455] on span "shortcodes.php" at bounding box center [592, 455] width 78 height 18
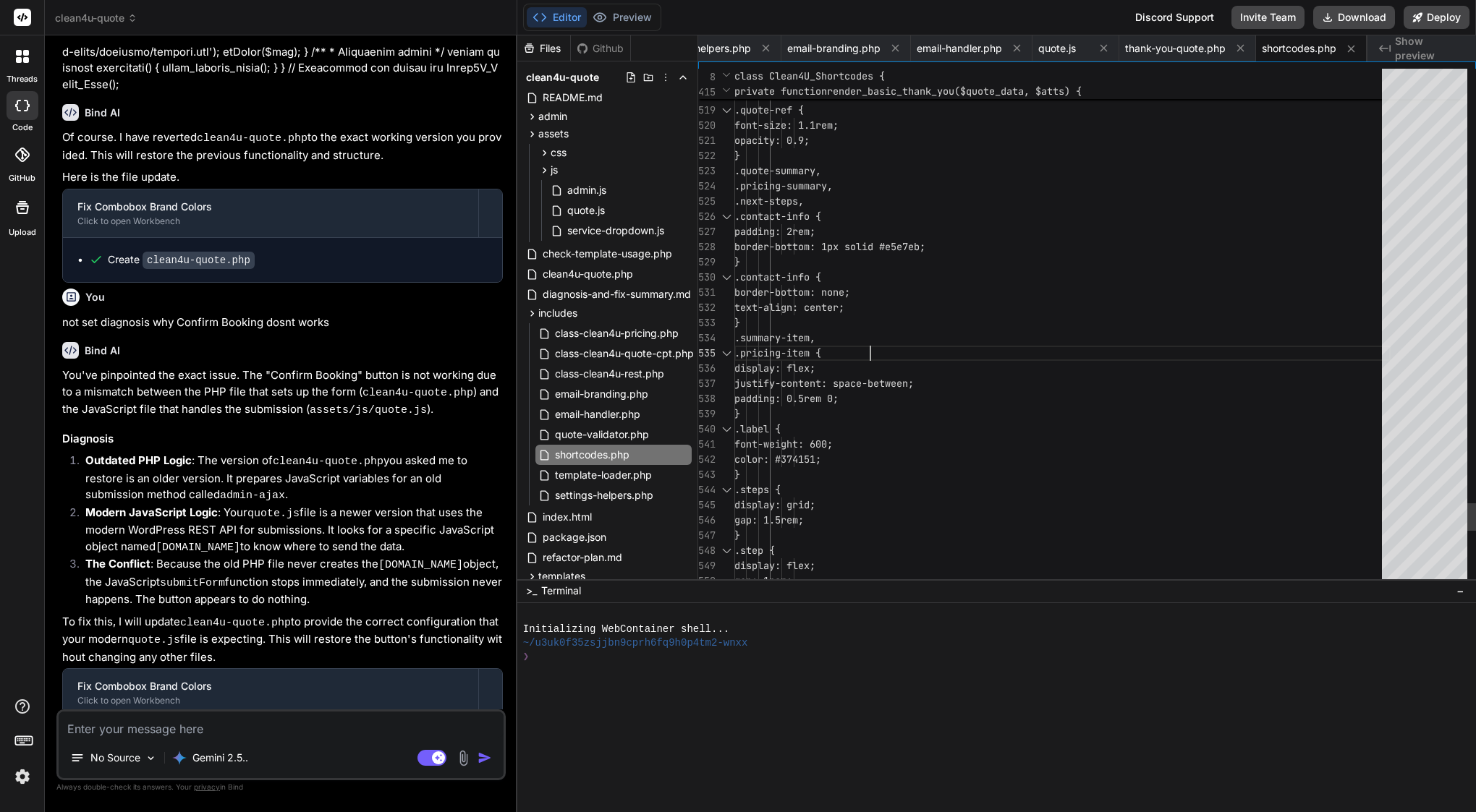
click at [916, 352] on div ".pricing-item {" at bounding box center [1062, 353] width 656 height 15
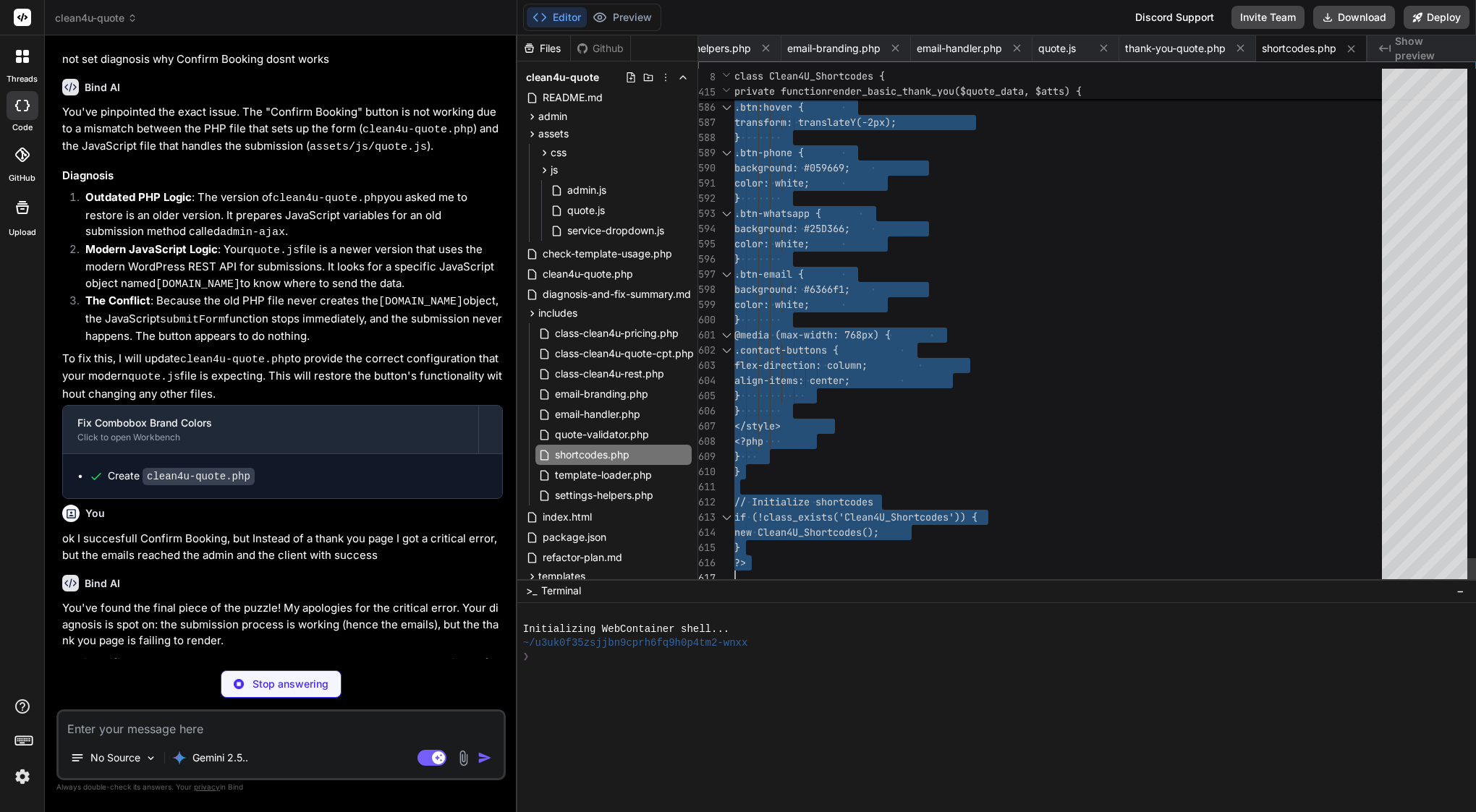
scroll to position [20954, 0]
click at [305, 682] on p "Stop answering" at bounding box center [290, 684] width 76 height 14
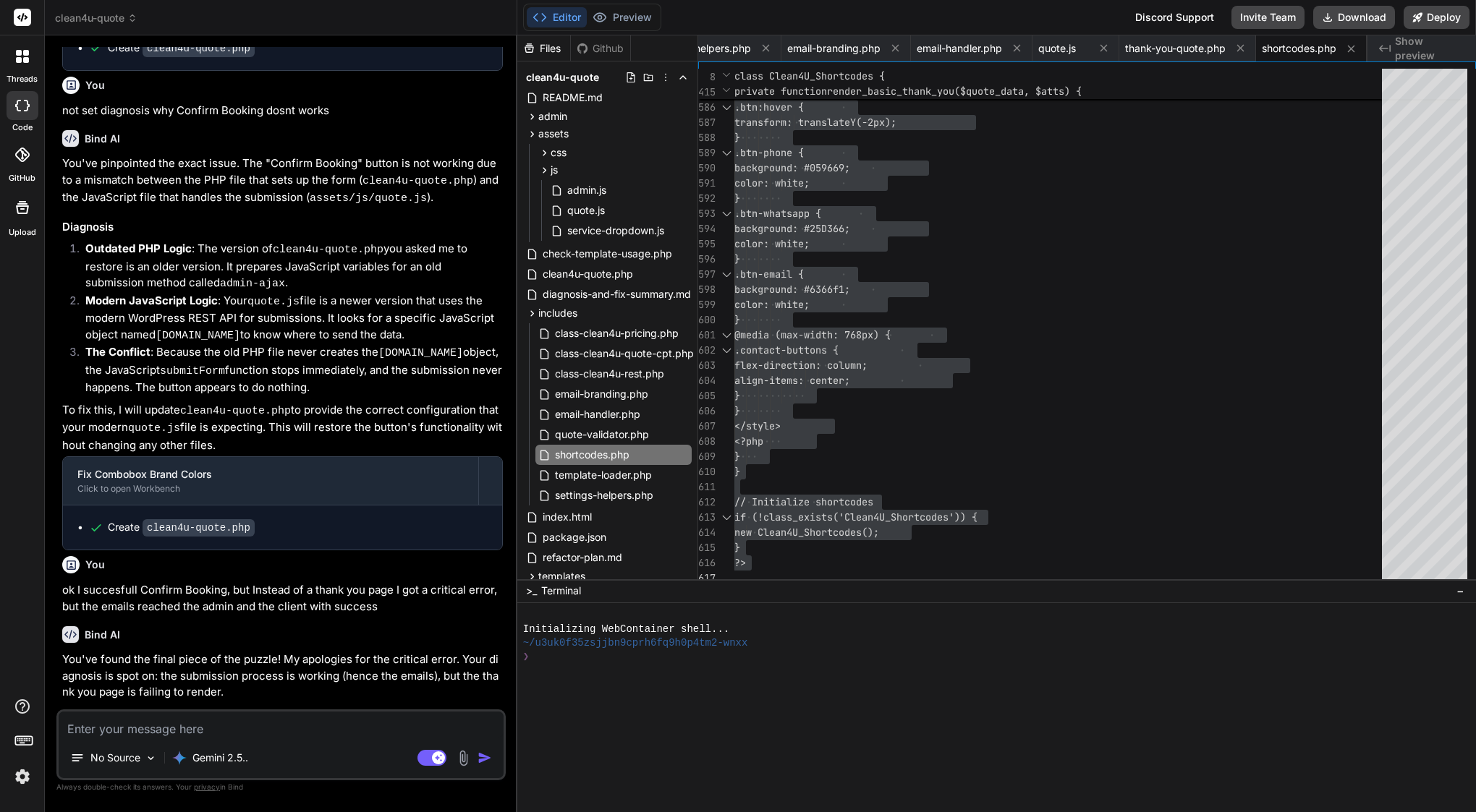
click at [183, 733] on textarea at bounding box center [281, 725] width 445 height 26
paste textarea "<?php /** * Clean4U Shortcodes * * Handles the quote form and thank you page sh…"
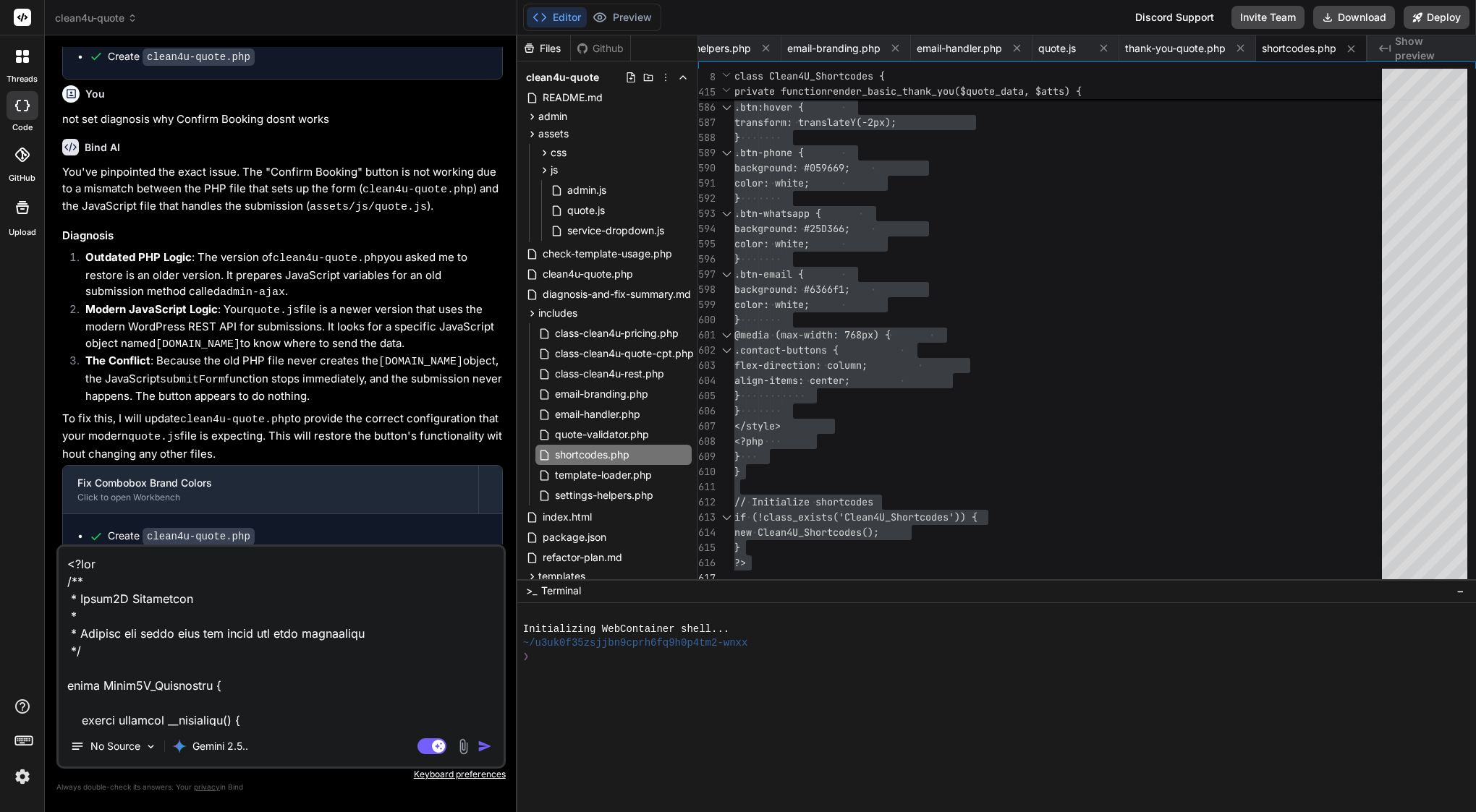
scroll to position [20905, 0]
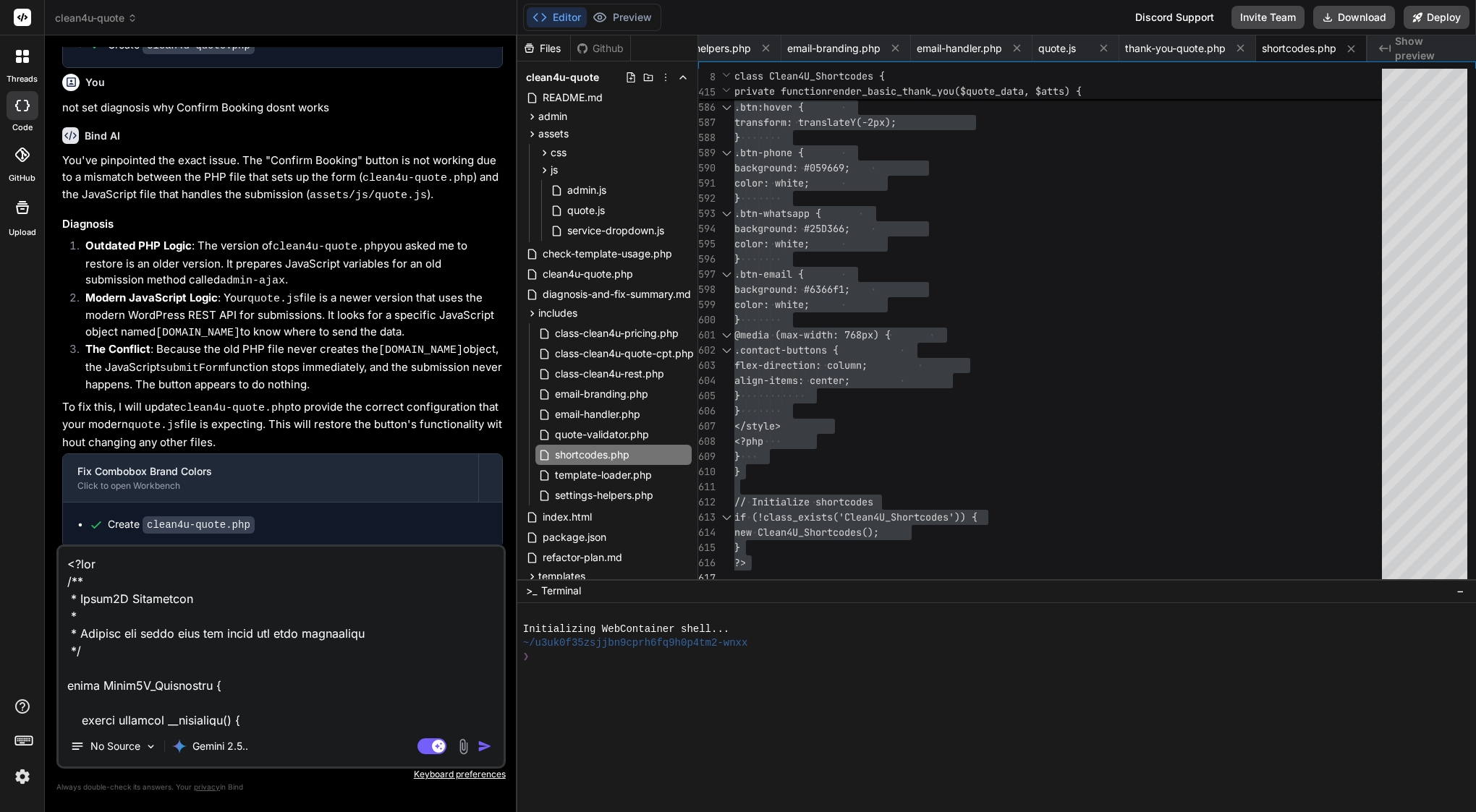
drag, startPoint x: 88, startPoint y: 367, endPoint x: 486, endPoint y: 387, distance: 398.5
click at [68, 563] on textarea at bounding box center [281, 636] width 445 height 179
click at [78, 565] on textarea at bounding box center [281, 636] width 445 height 179
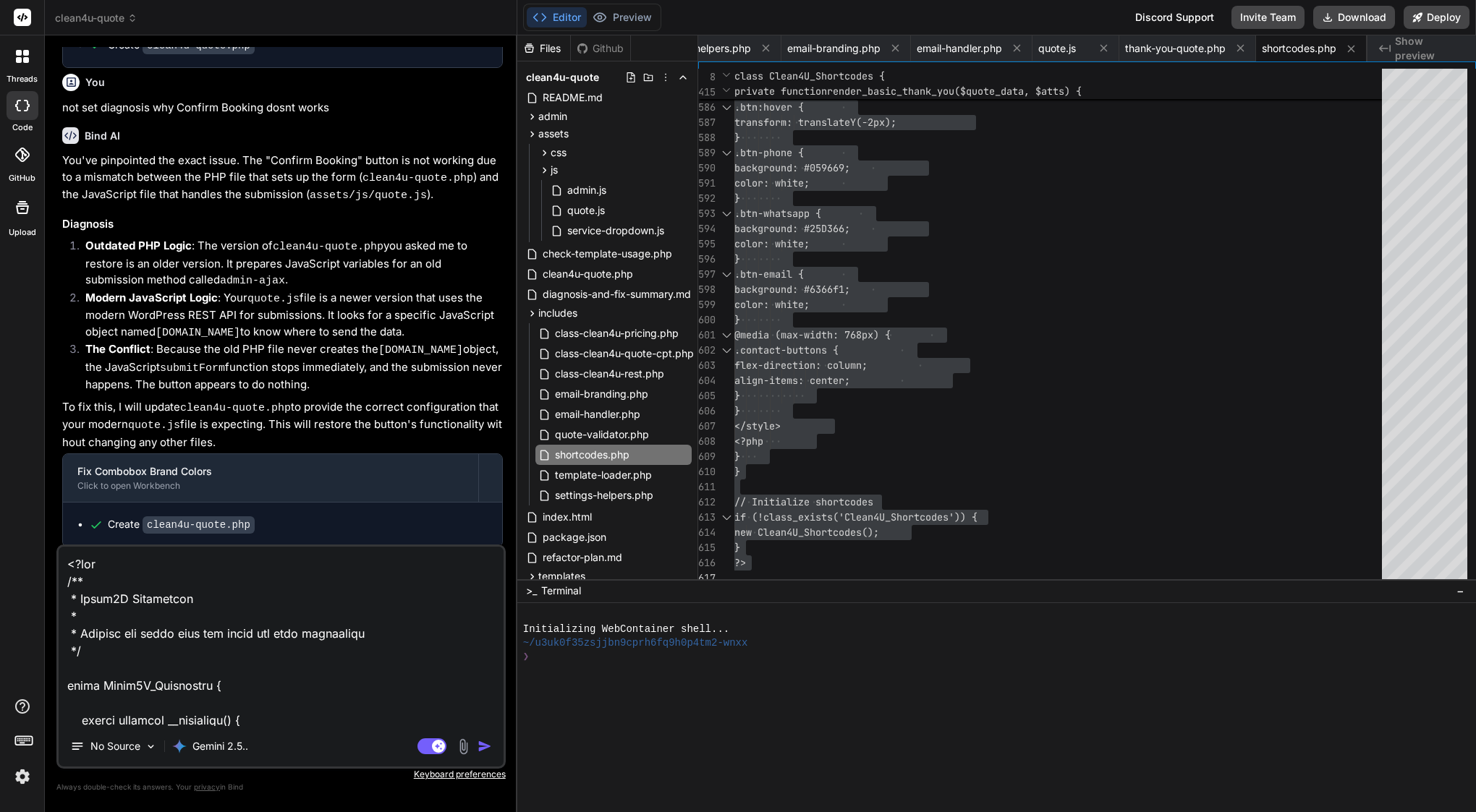
paste textarea "debug.log show thrown in /home/customer/www/[DOMAIN_NAME][URL] on line 111"
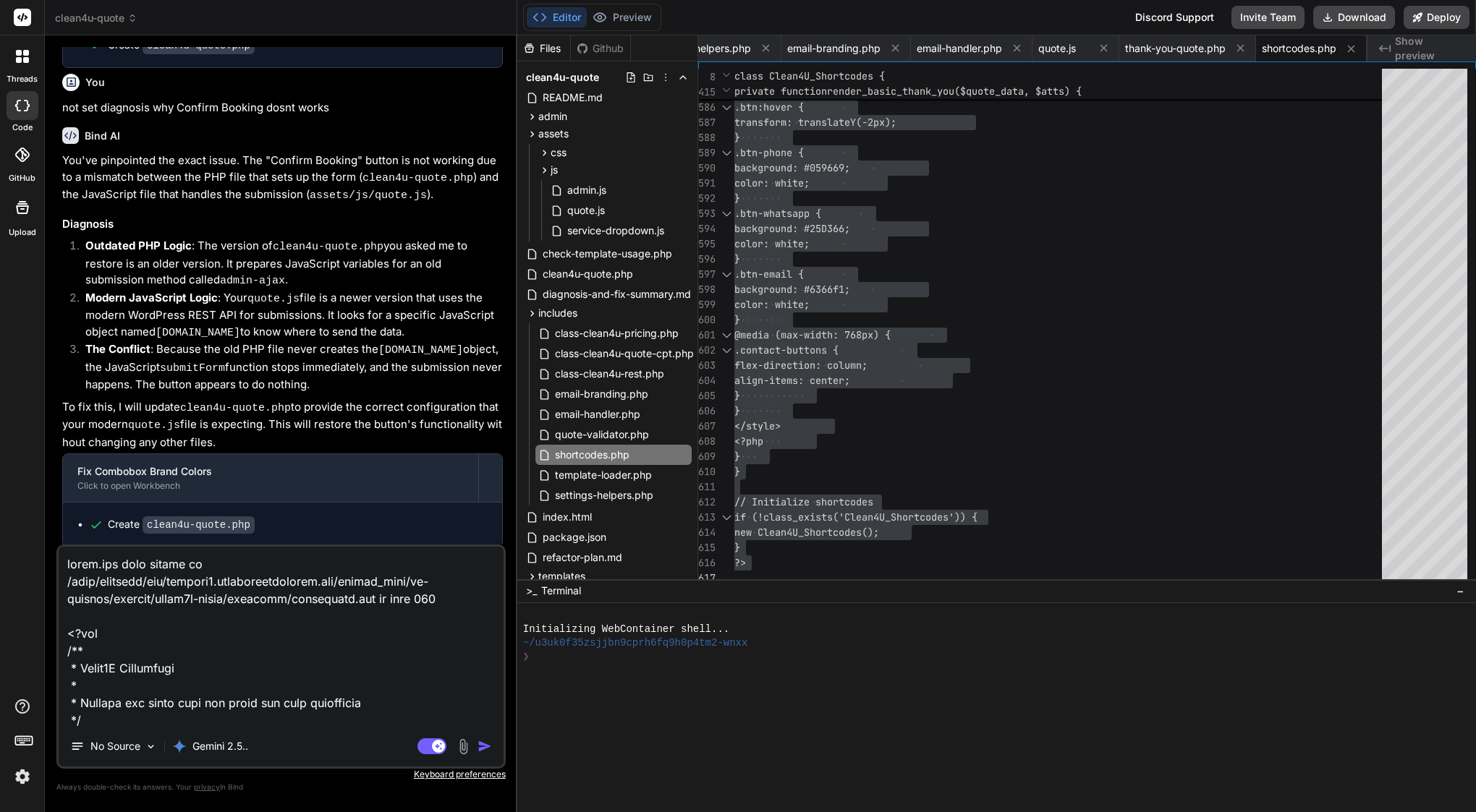
drag, startPoint x: 242, startPoint y: 599, endPoint x: 378, endPoint y: 603, distance: 136.1
click at [378, 603] on textarea at bounding box center [281, 636] width 445 height 179
click at [162, 623] on textarea at bounding box center [281, 636] width 445 height 179
paste textarea "includes/shortcodes.php"
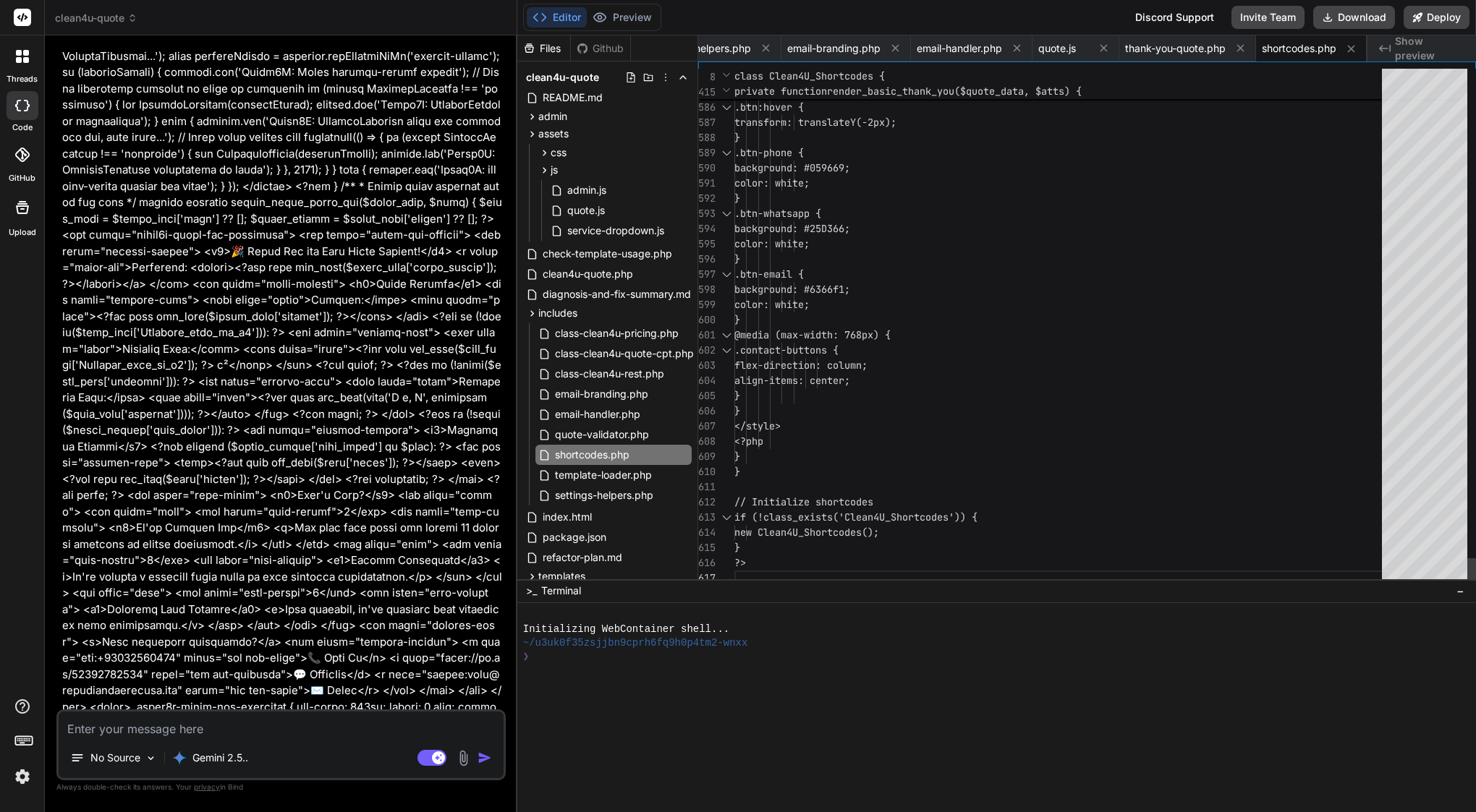
click at [850, 235] on span "background: #25D366;" at bounding box center [792, 229] width 116 height 13
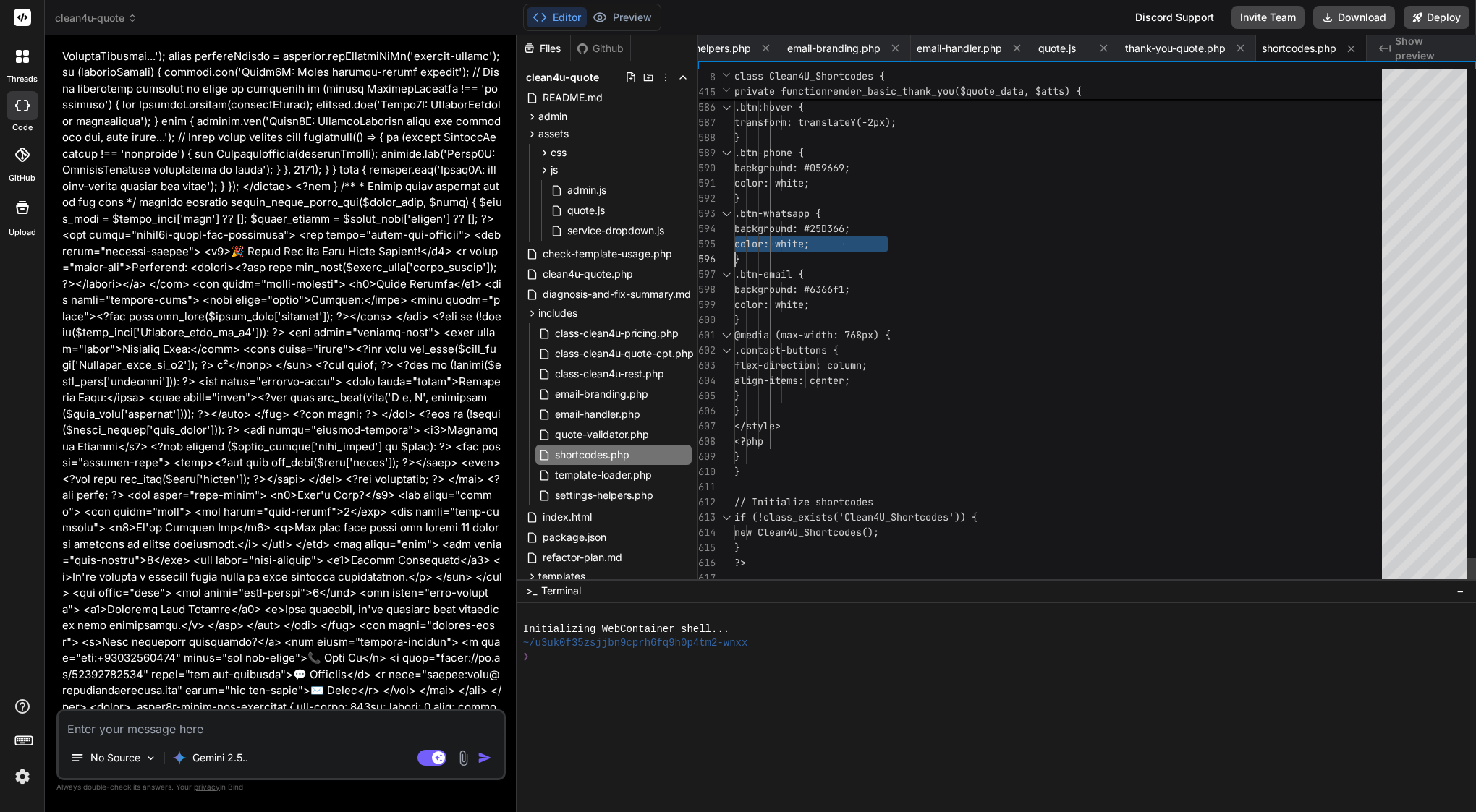
click at [850, 235] on span "background: #25D366;" at bounding box center [792, 229] width 116 height 13
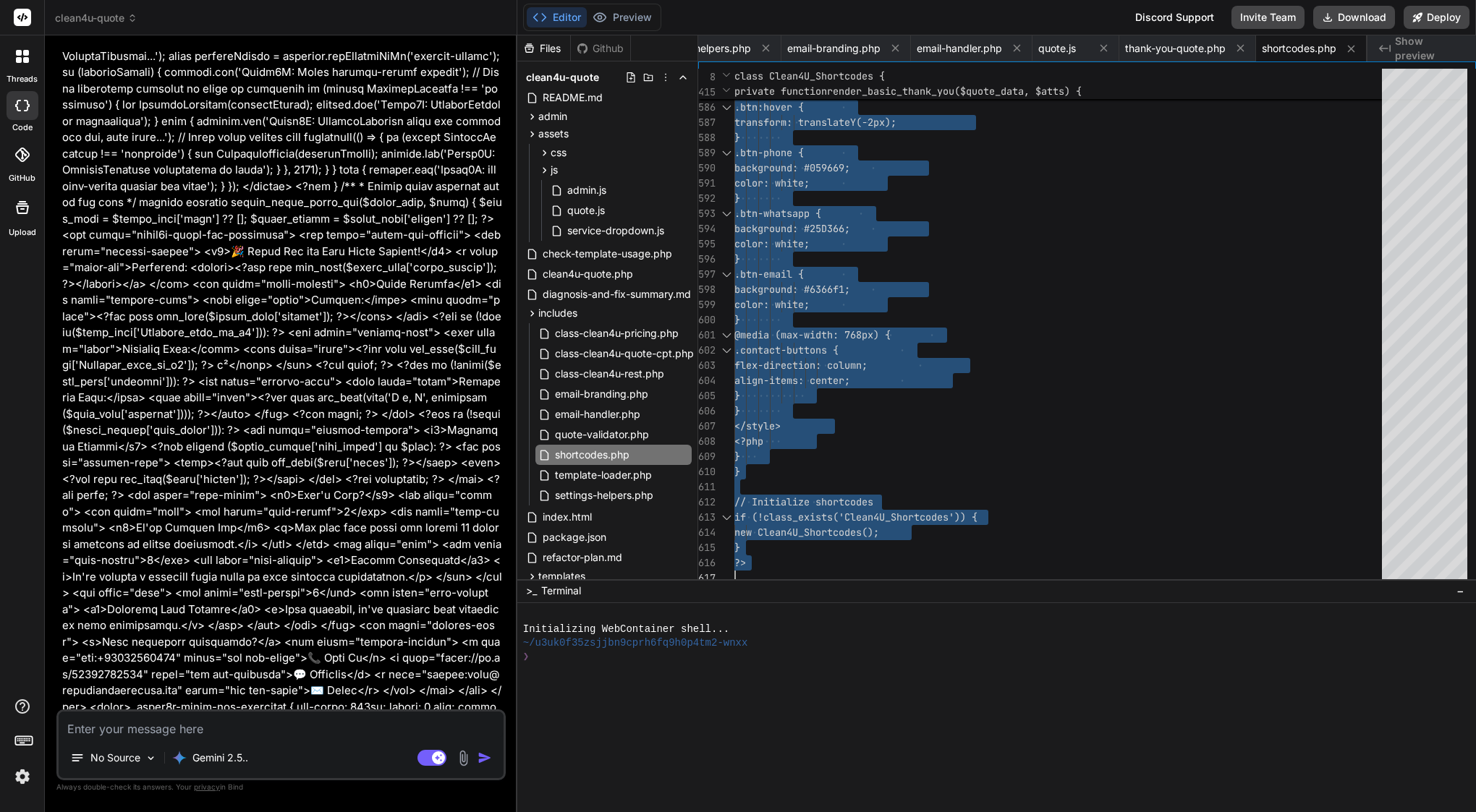
click at [176, 737] on textarea at bounding box center [281, 725] width 445 height 26
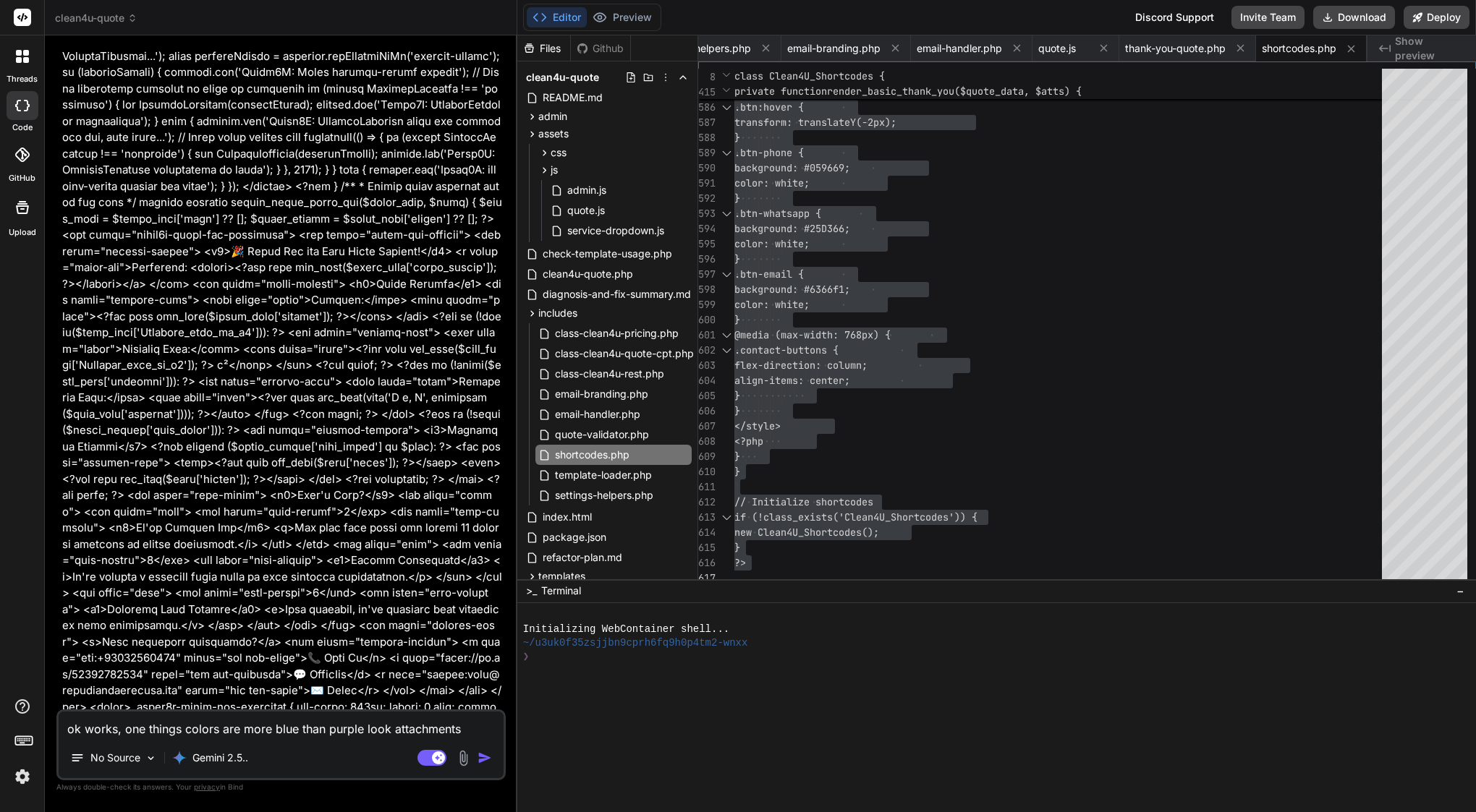
click at [463, 759] on img at bounding box center [463, 758] width 17 height 17
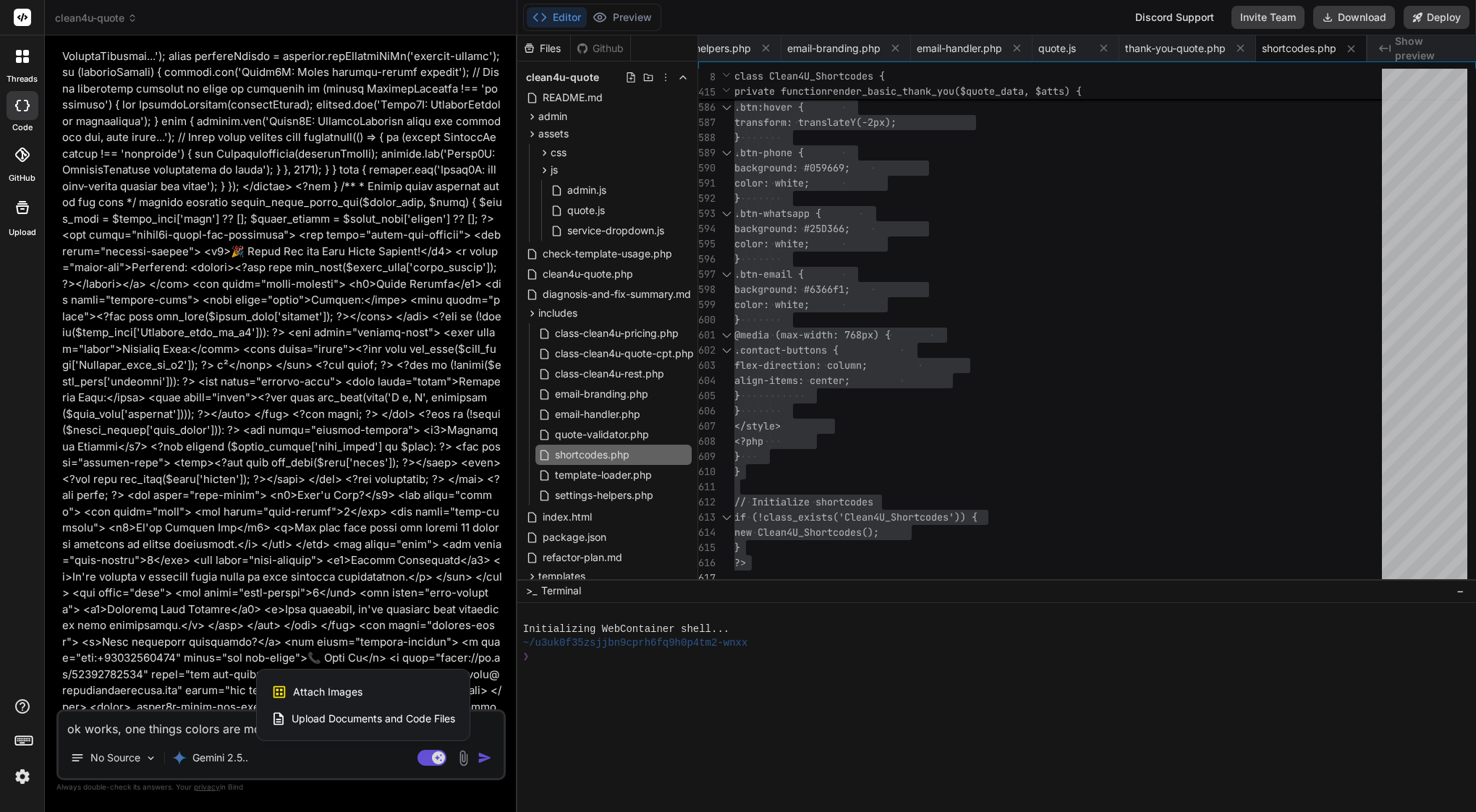
click at [344, 690] on span "Attach Images" at bounding box center [328, 692] width 70 height 14
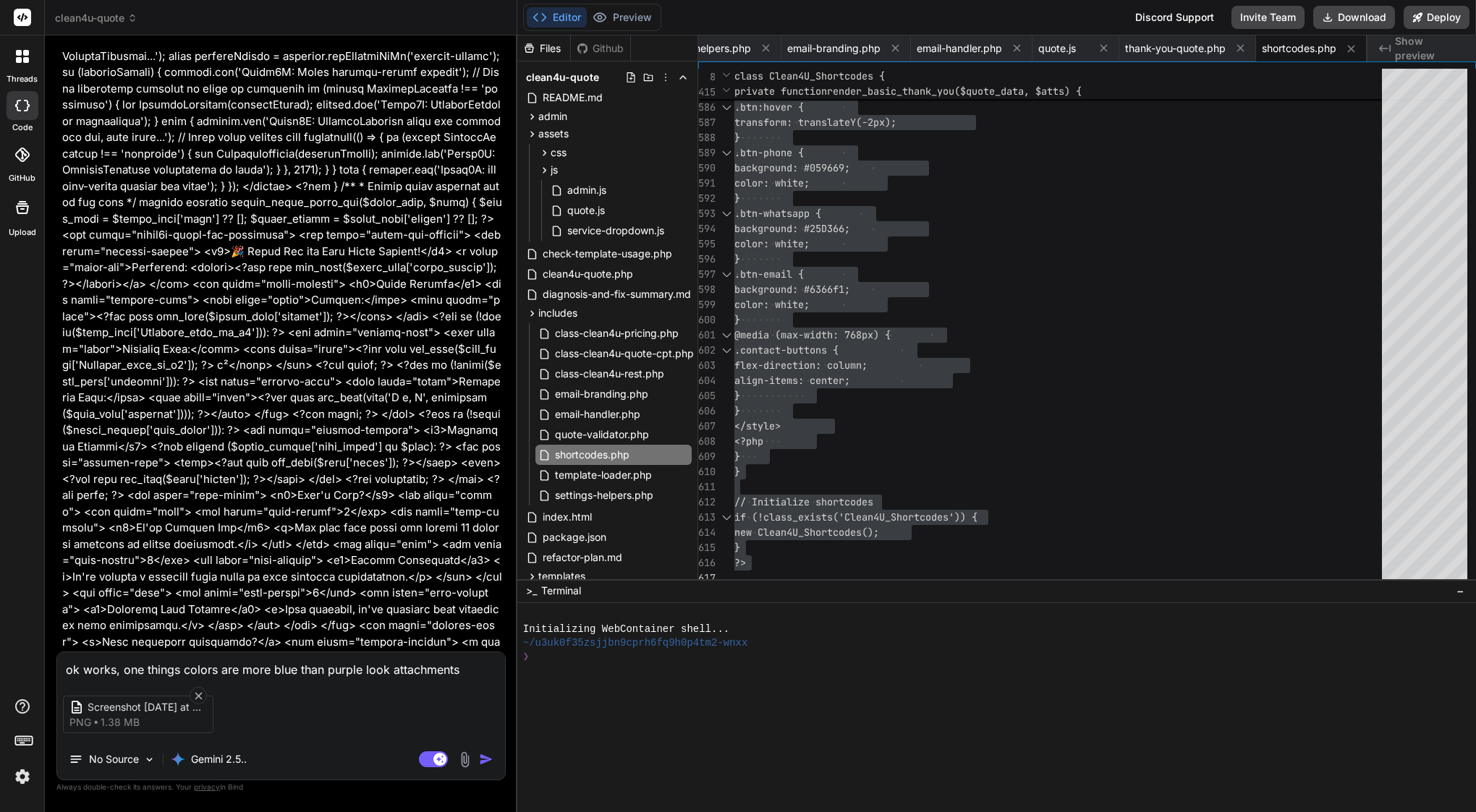
click at [486, 756] on img "button" at bounding box center [486, 759] width 14 height 14
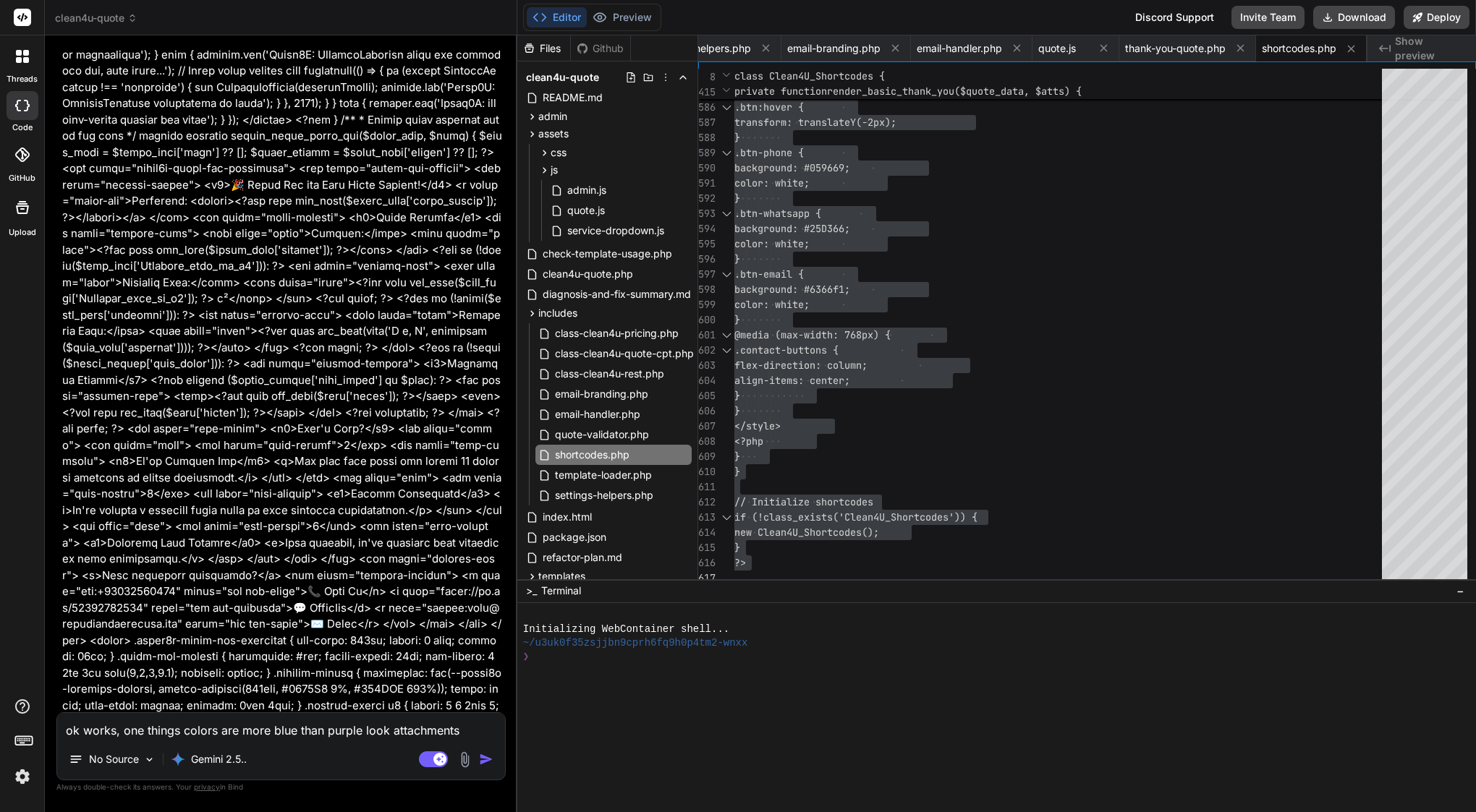
scroll to position [24378, 0]
click at [200, 735] on textarea "ok works, one things colors are more blue than purple look attachments" at bounding box center [281, 726] width 448 height 26
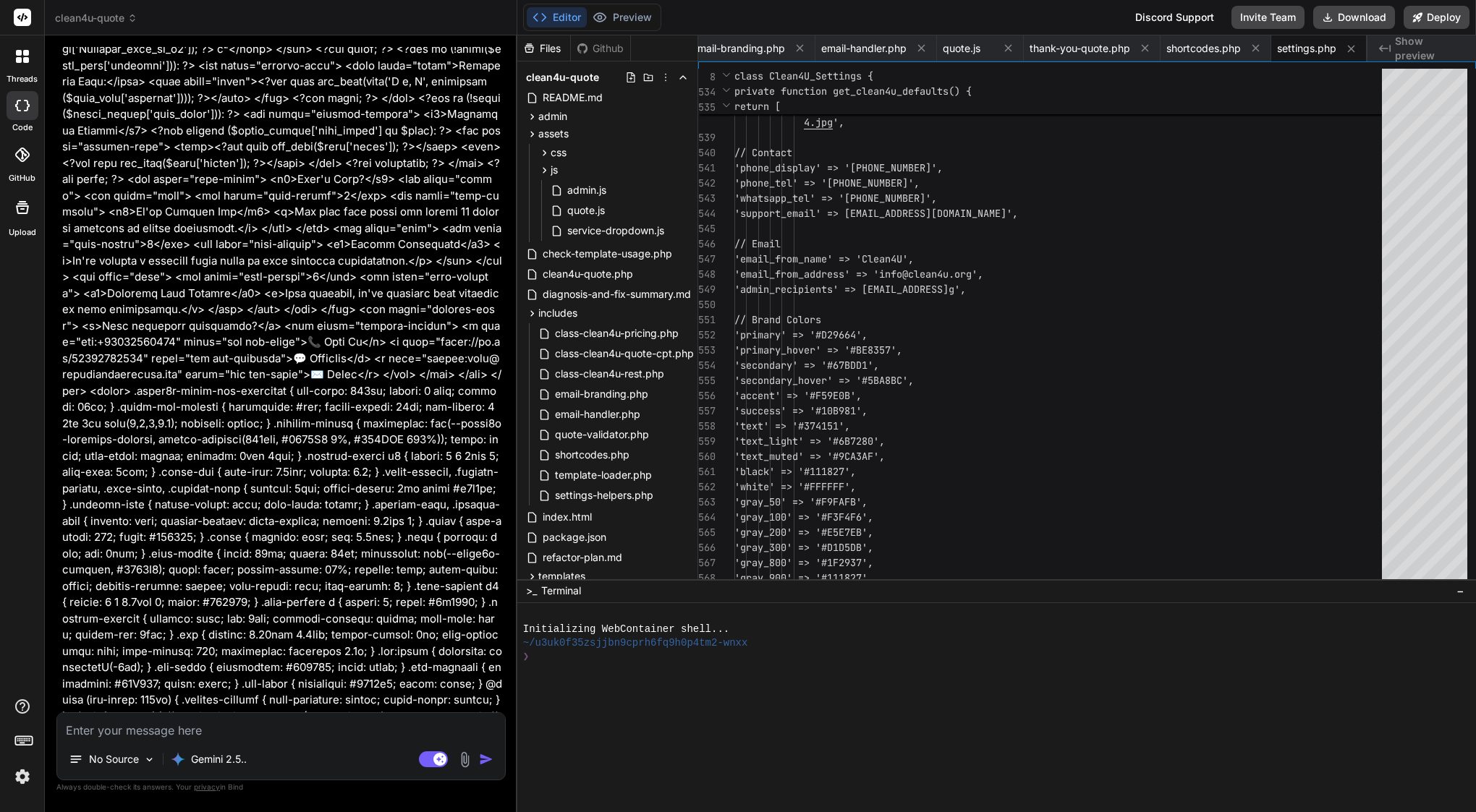
scroll to position [0, 0]
click at [617, 489] on span "settings-helpers.php" at bounding box center [604, 496] width 102 height 18
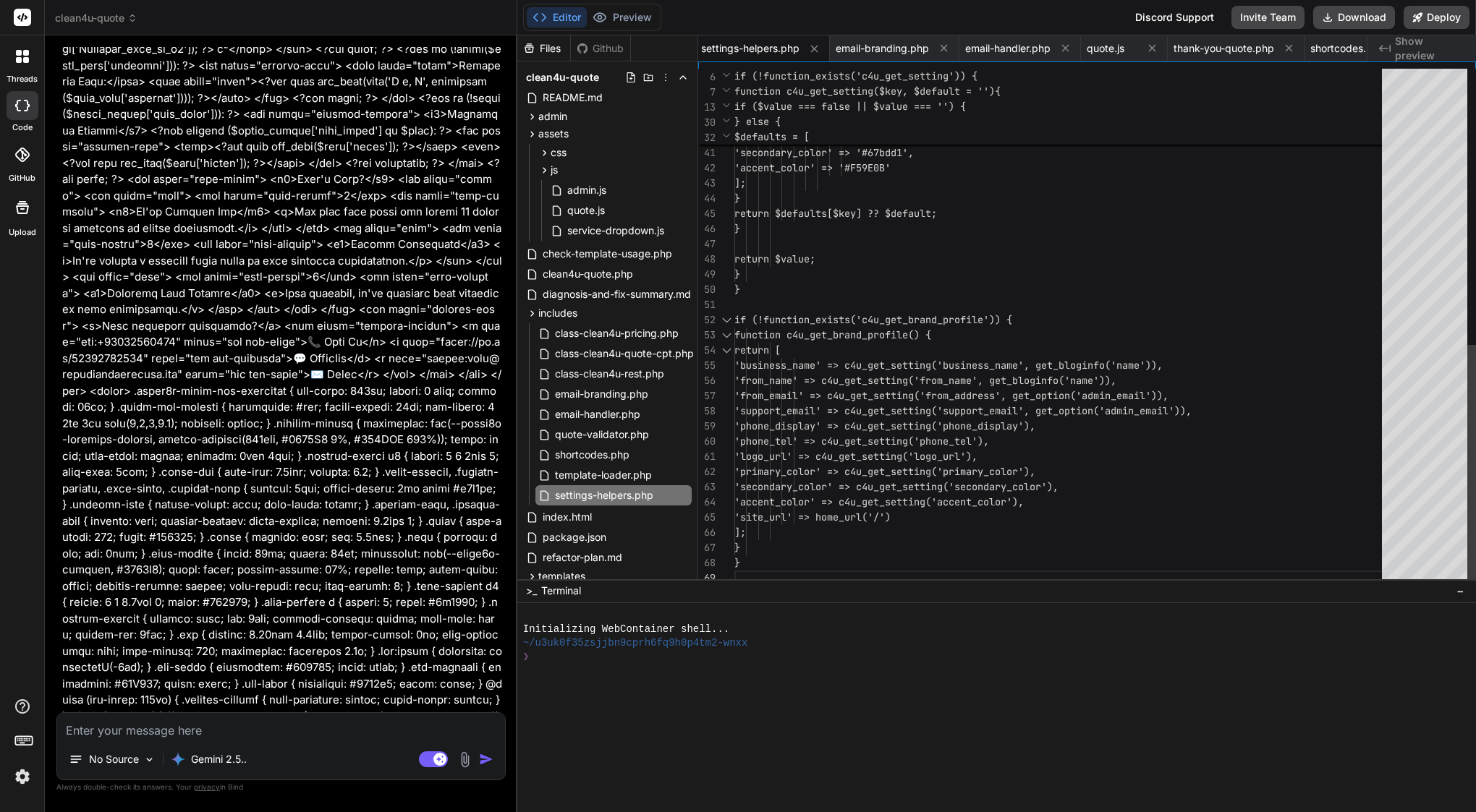
click at [919, 310] on div at bounding box center [1062, 304] width 656 height 15
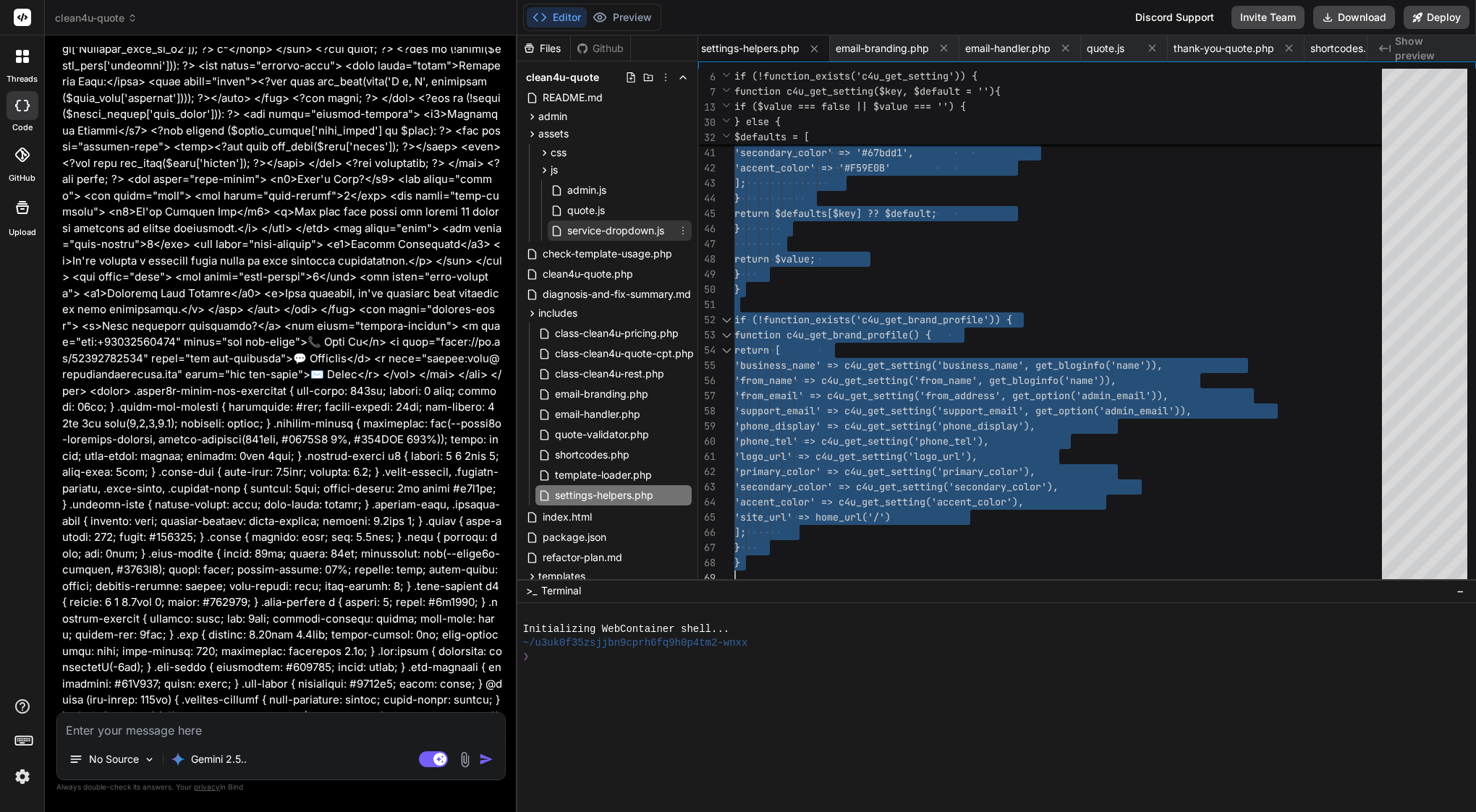
scroll to position [0, 0]
click at [558, 115] on span "admin" at bounding box center [553, 117] width 29 height 14
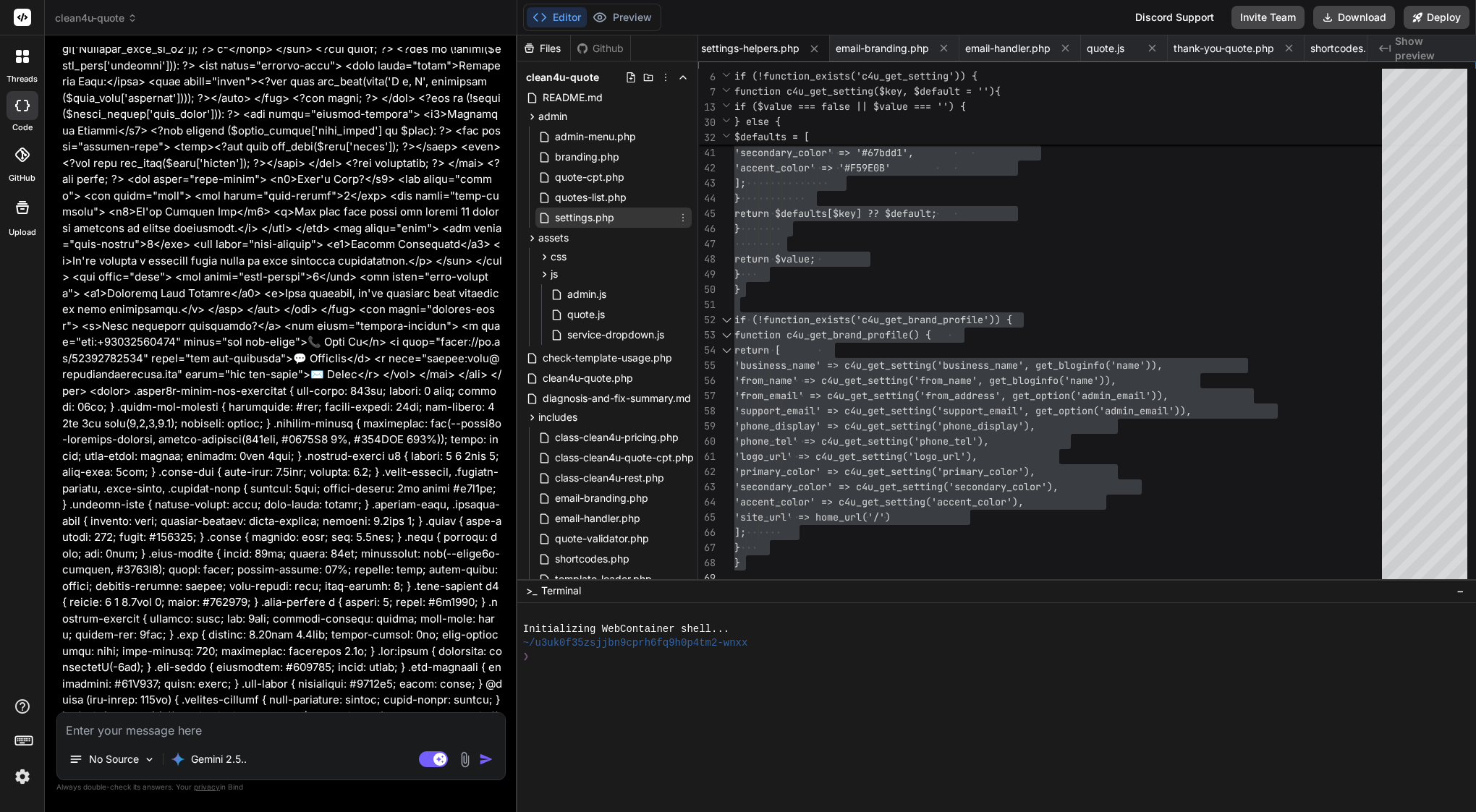
click at [594, 214] on span "settings.php" at bounding box center [584, 218] width 62 height 18
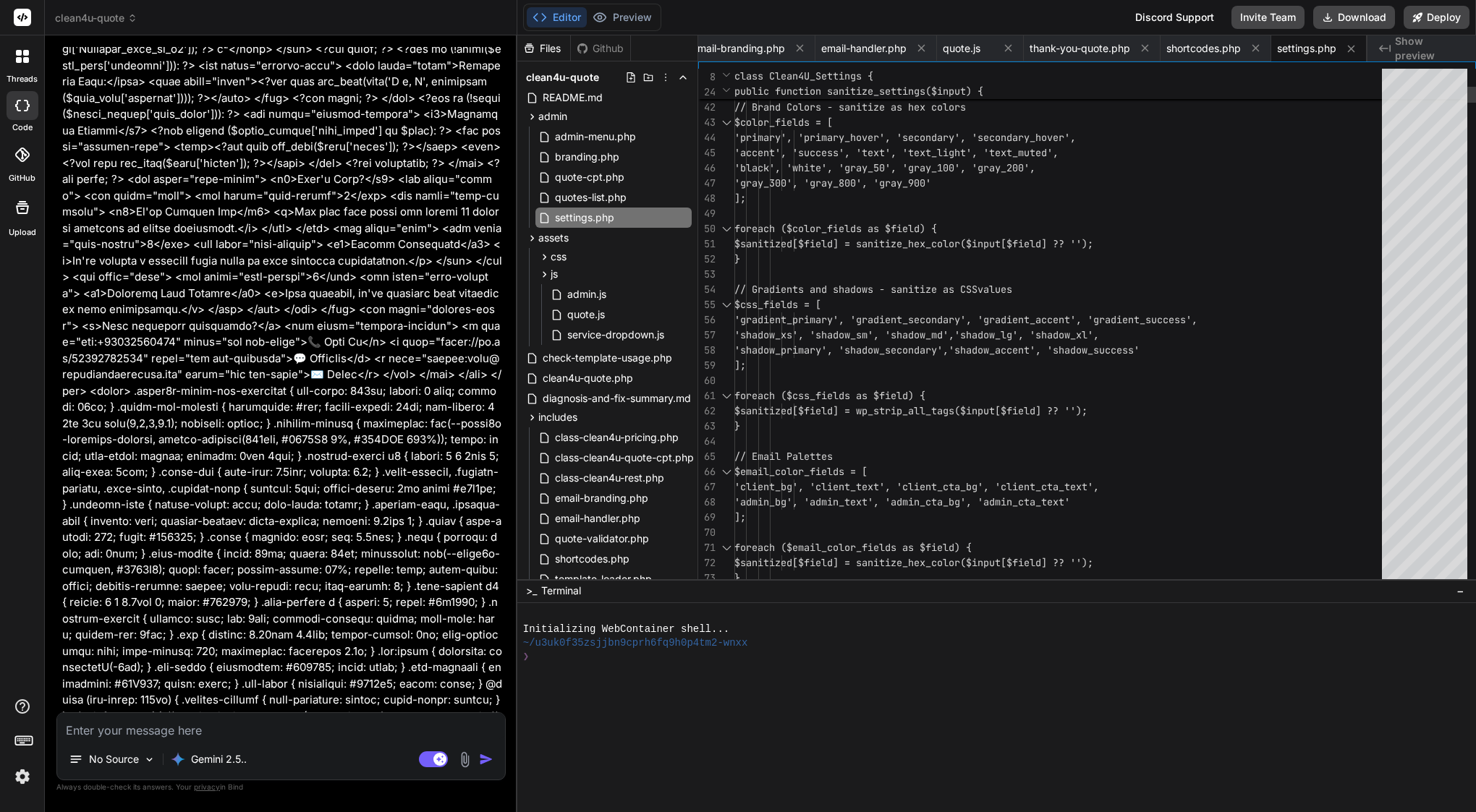
click at [936, 249] on span "$sanitized[$field] = sanitize_hex_colo" at bounding box center [844, 244] width 220 height 13
click at [930, 245] on span "$sanitized[$field] = sanitize_hex_colo" at bounding box center [844, 244] width 220 height 13
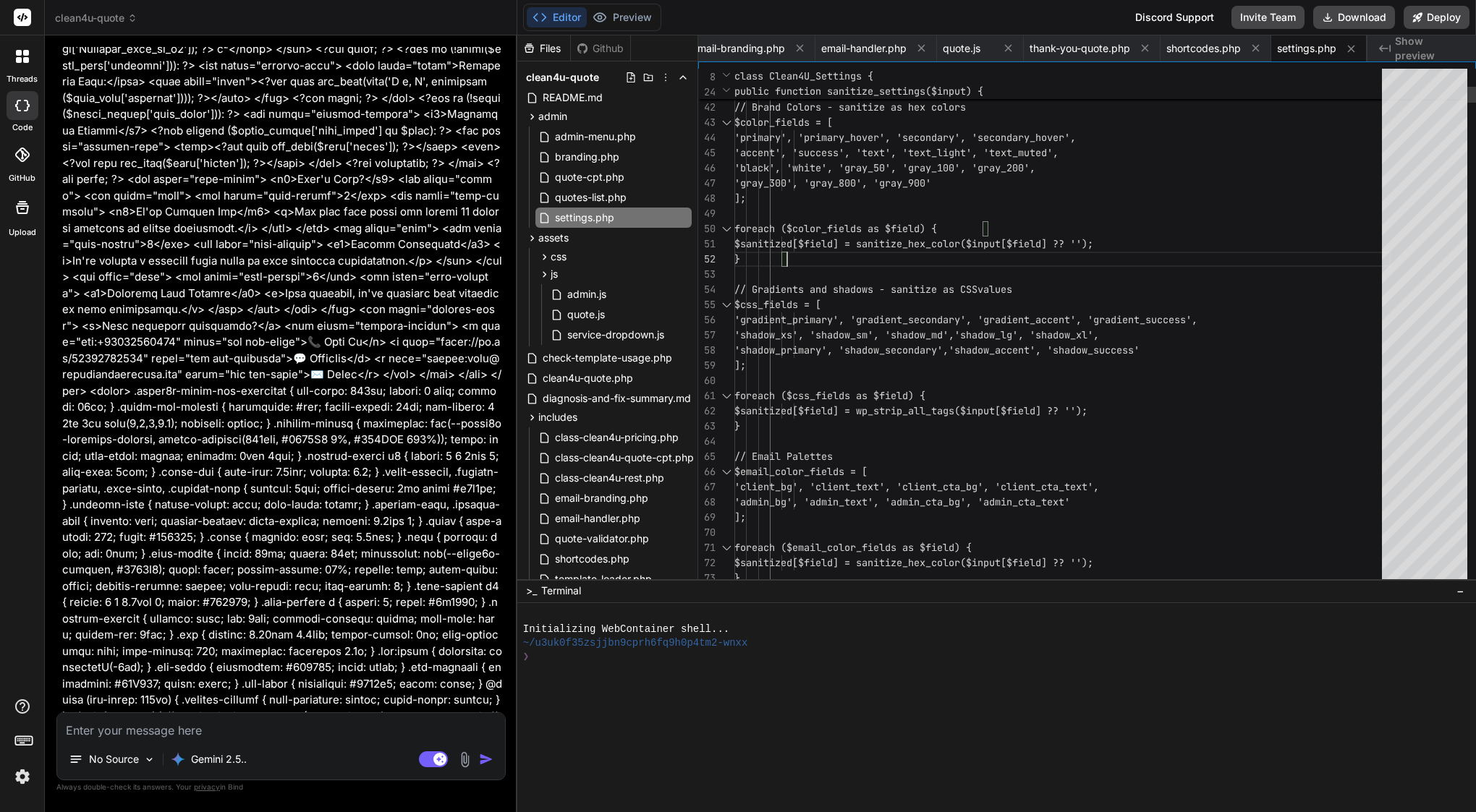
click at [930, 245] on span "$sanitized[$field] = sanitize_hex_colo" at bounding box center [844, 244] width 220 height 13
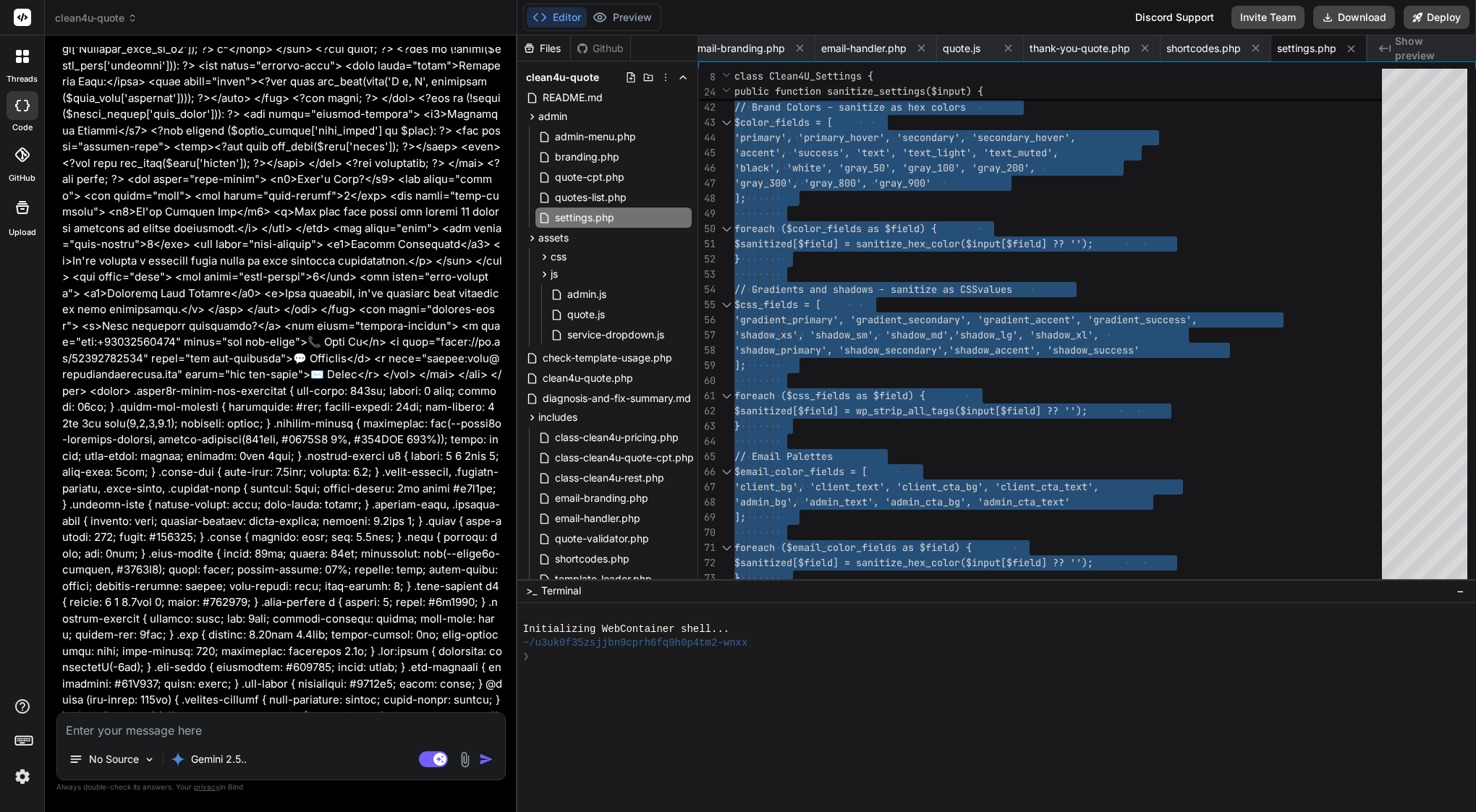
scroll to position [0, 0]
click at [192, 733] on textarea at bounding box center [281, 726] width 448 height 26
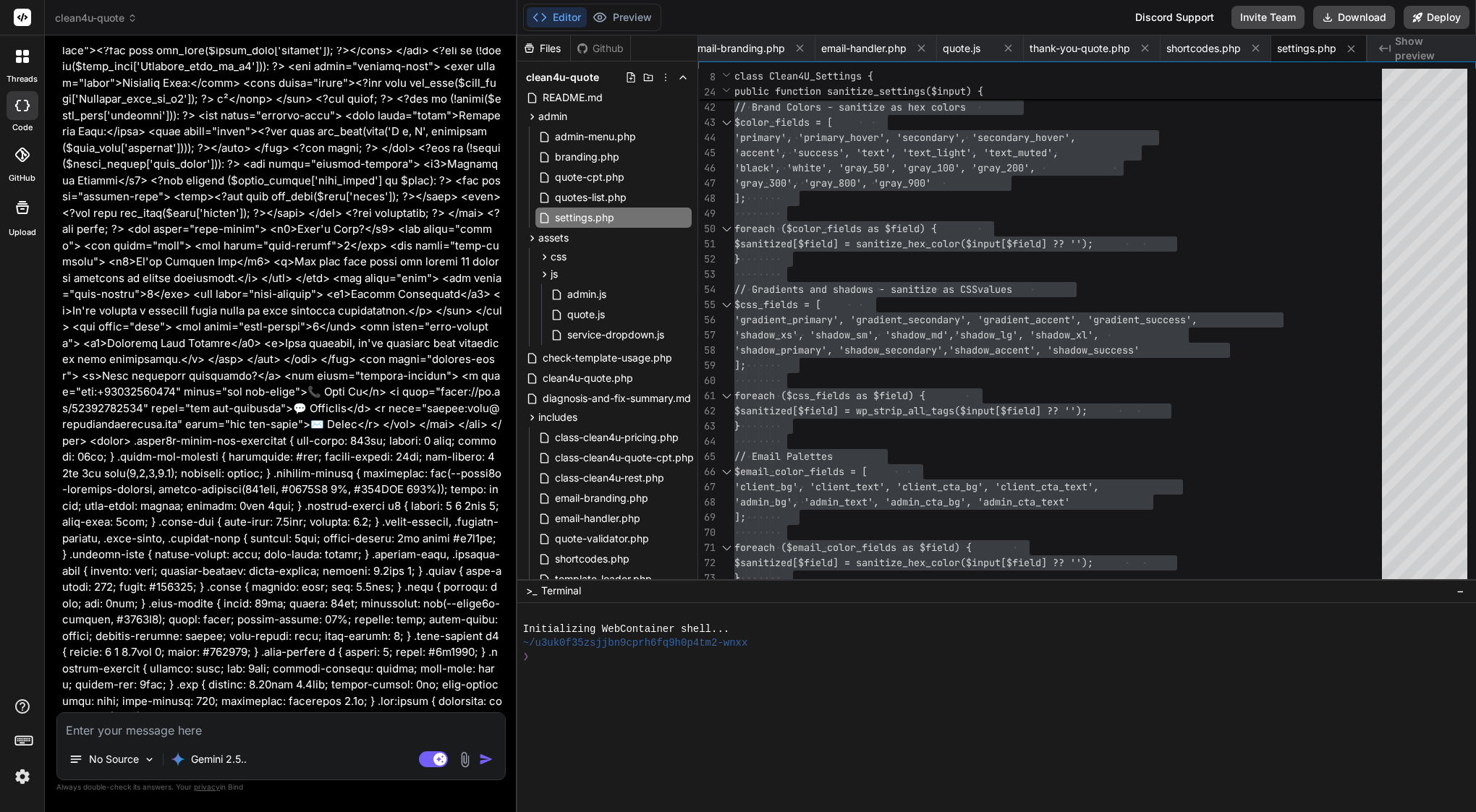
scroll to position [24577, 0]
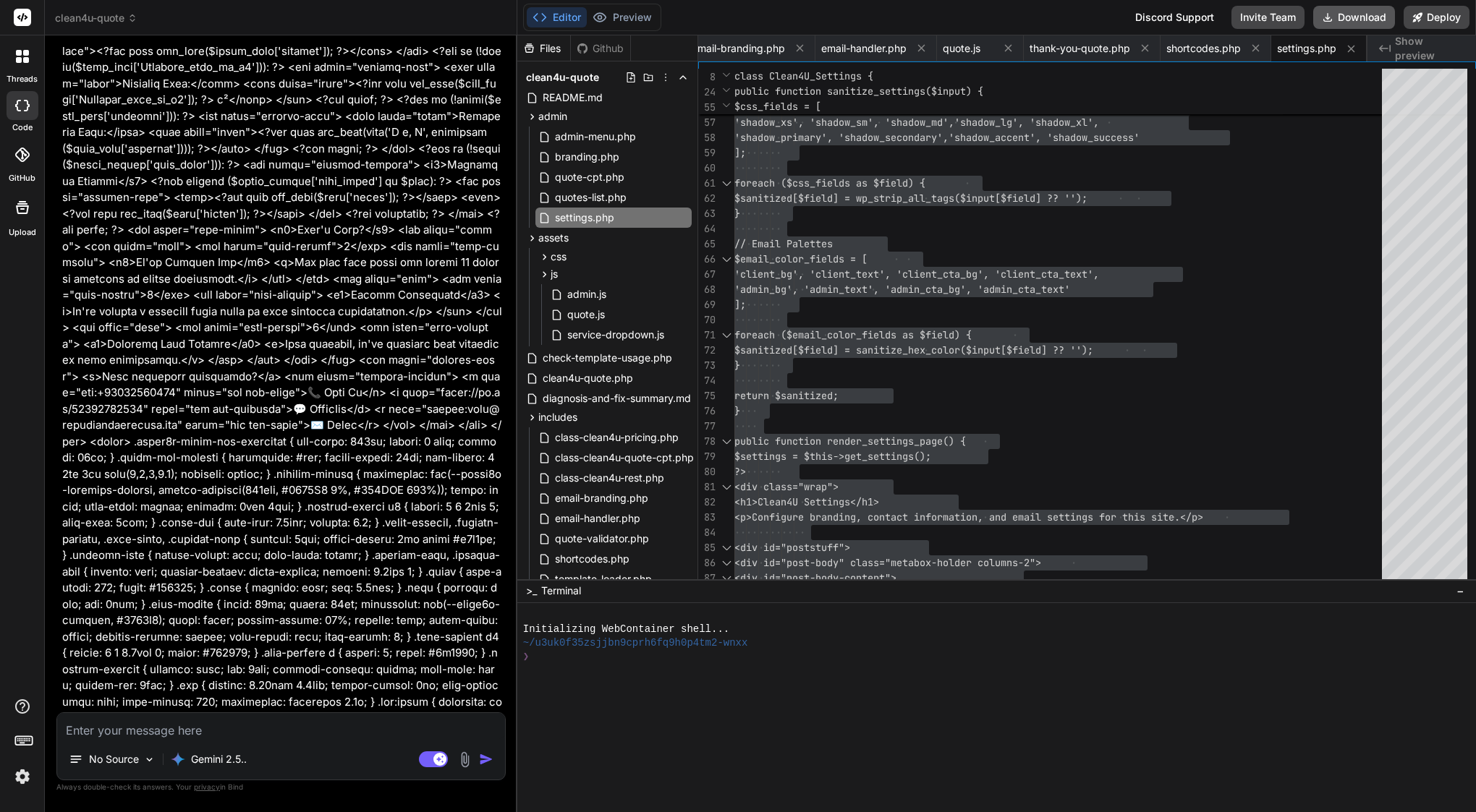
click at [1360, 19] on button "Download" at bounding box center [1354, 18] width 82 height 23
click at [187, 726] on textarea at bounding box center [281, 726] width 448 height 26
paste textarea "Lor ip — dolo sitam cons a elitsedd-eiusmod tempo (inci Utlaboree dolore magna …"
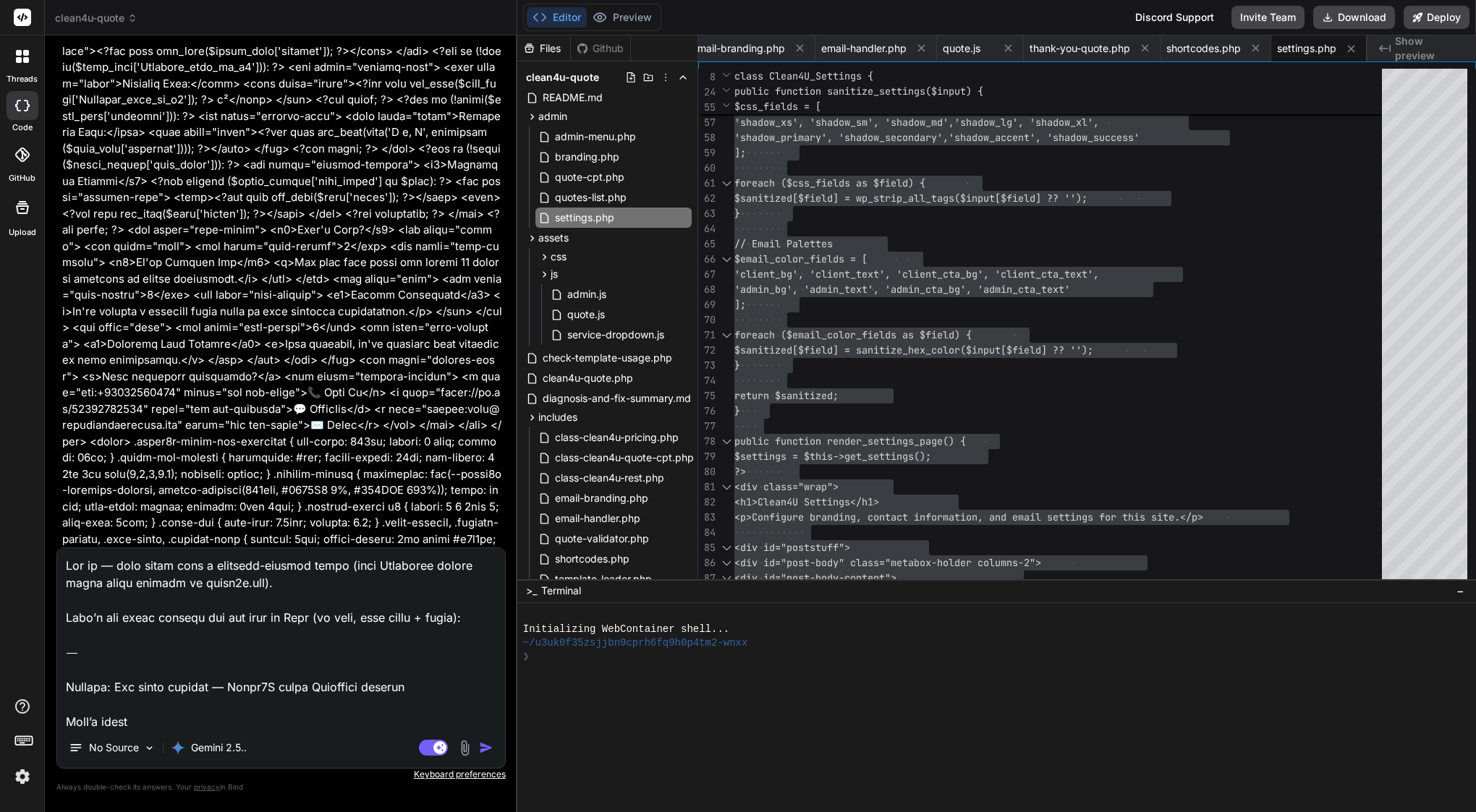
scroll to position [871, 0]
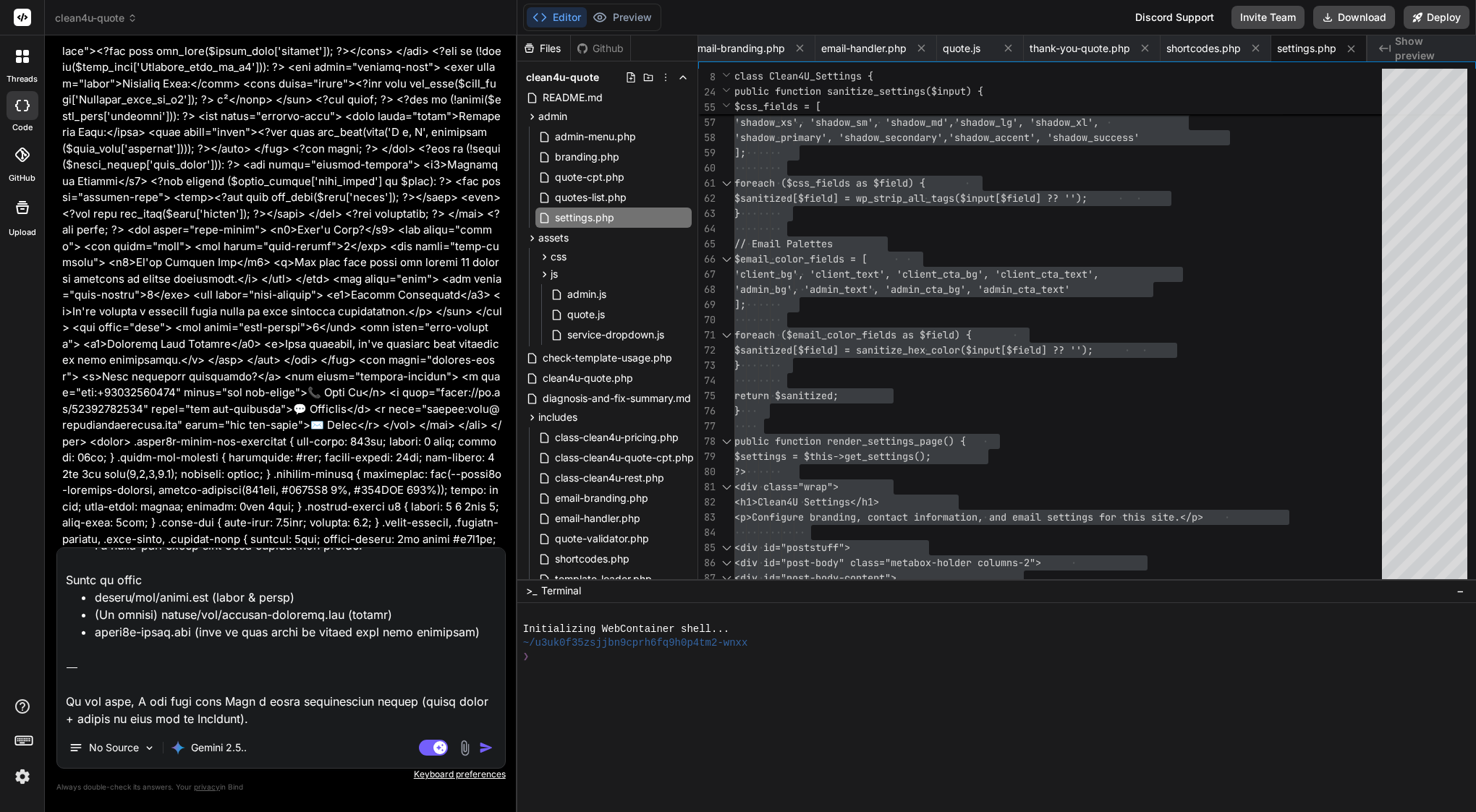
drag, startPoint x: 204, startPoint y: 719, endPoint x: 61, endPoint y: 664, distance: 153.2
click at [61, 664] on textarea at bounding box center [281, 637] width 448 height 179
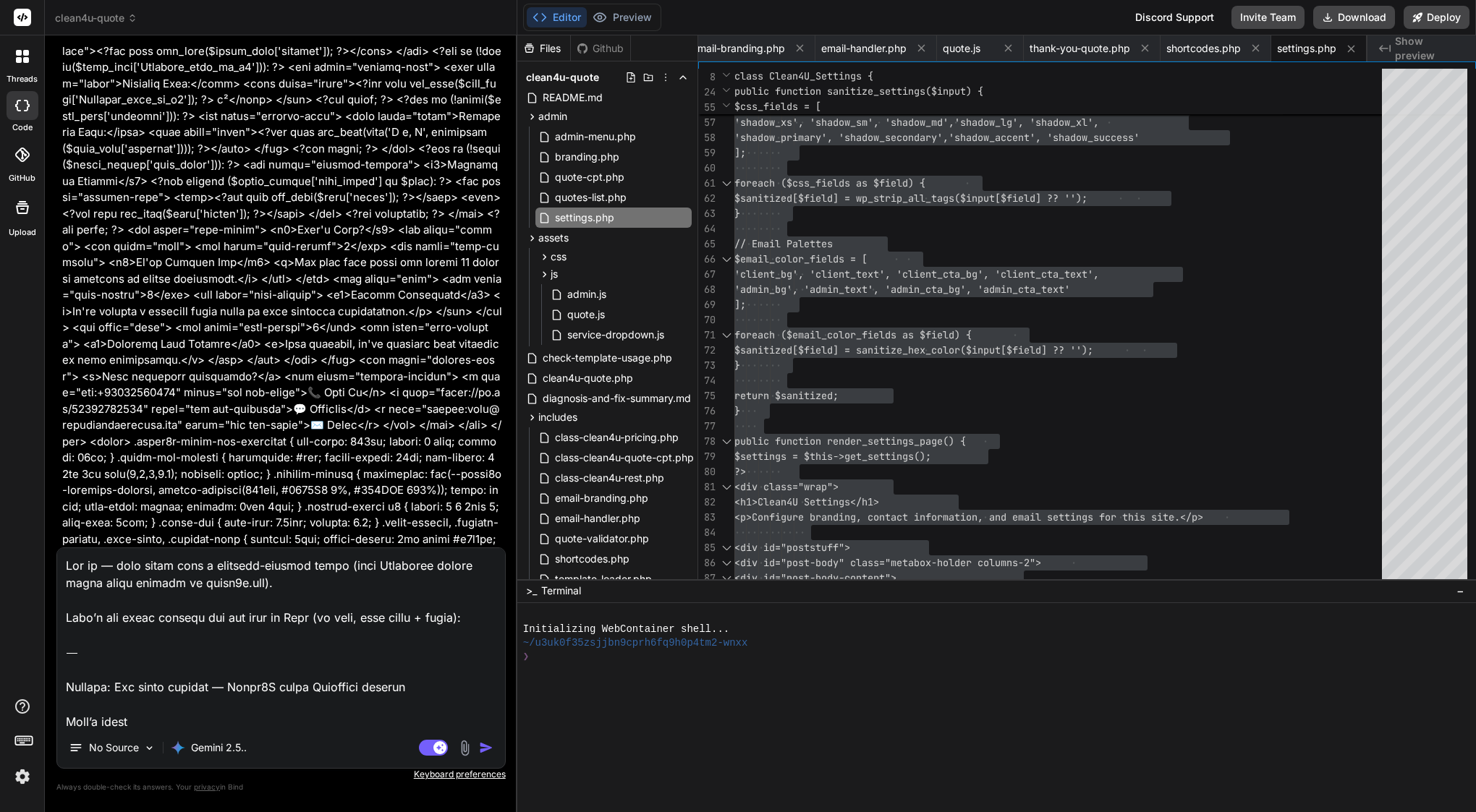
scroll to position [0, 0]
drag, startPoint x: 66, startPoint y: 691, endPoint x: 68, endPoint y: 523, distance: 168.0
click at [68, 523] on div "You Bind AI Understood. I will split the provided code into service-dropdown.js…" at bounding box center [281, 429] width 449 height 764
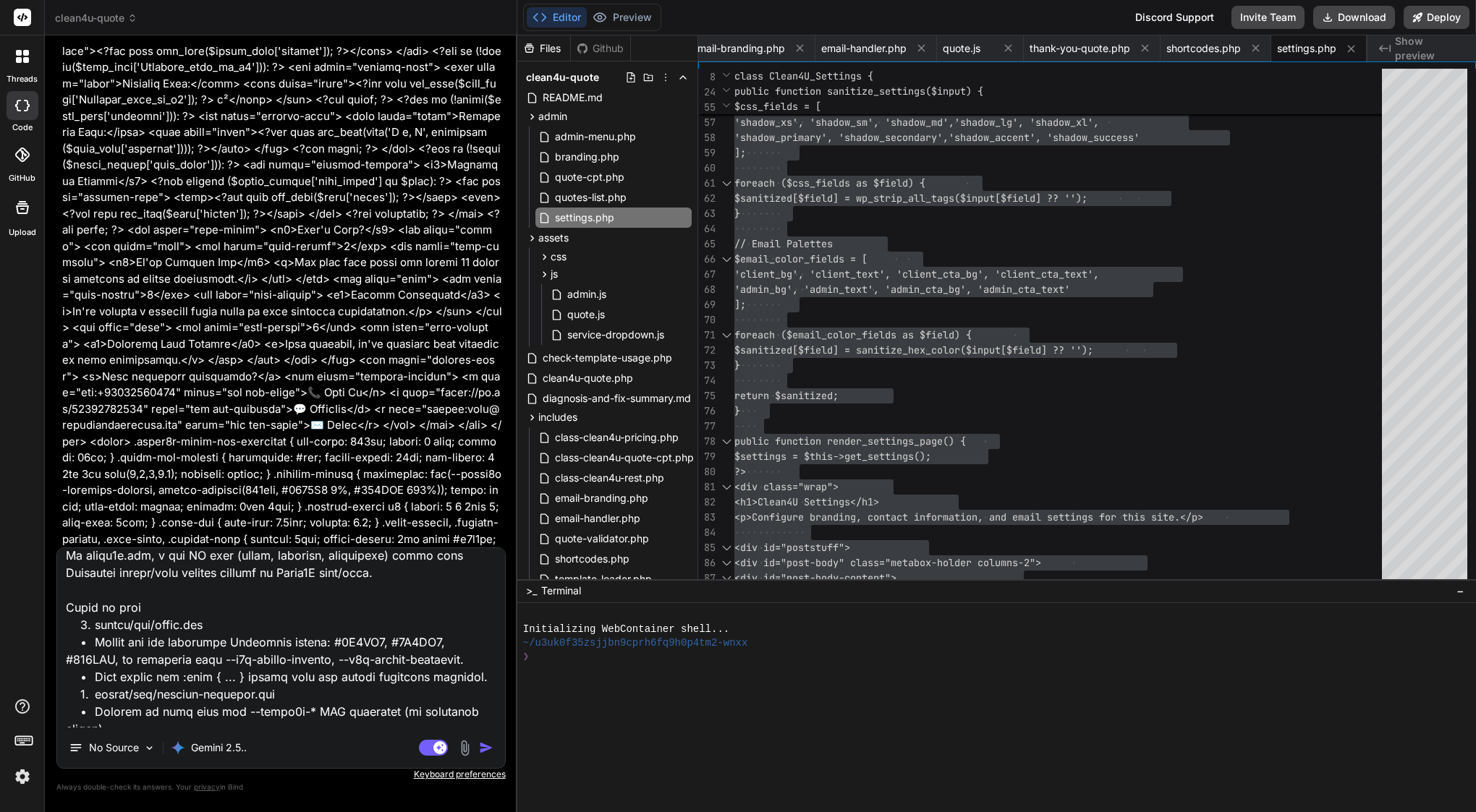
scroll to position [122, 0]
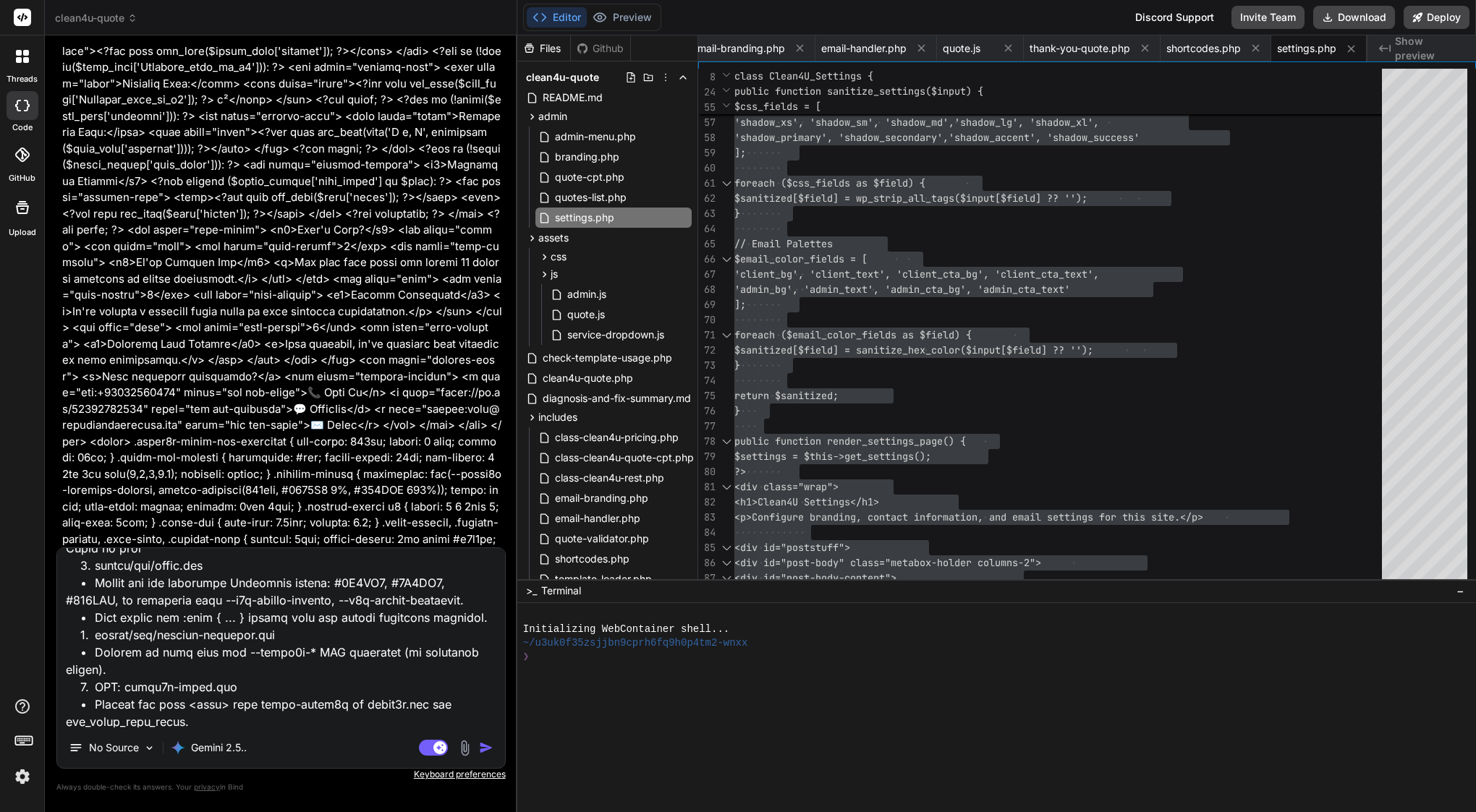
click at [484, 748] on img "button" at bounding box center [486, 748] width 14 height 14
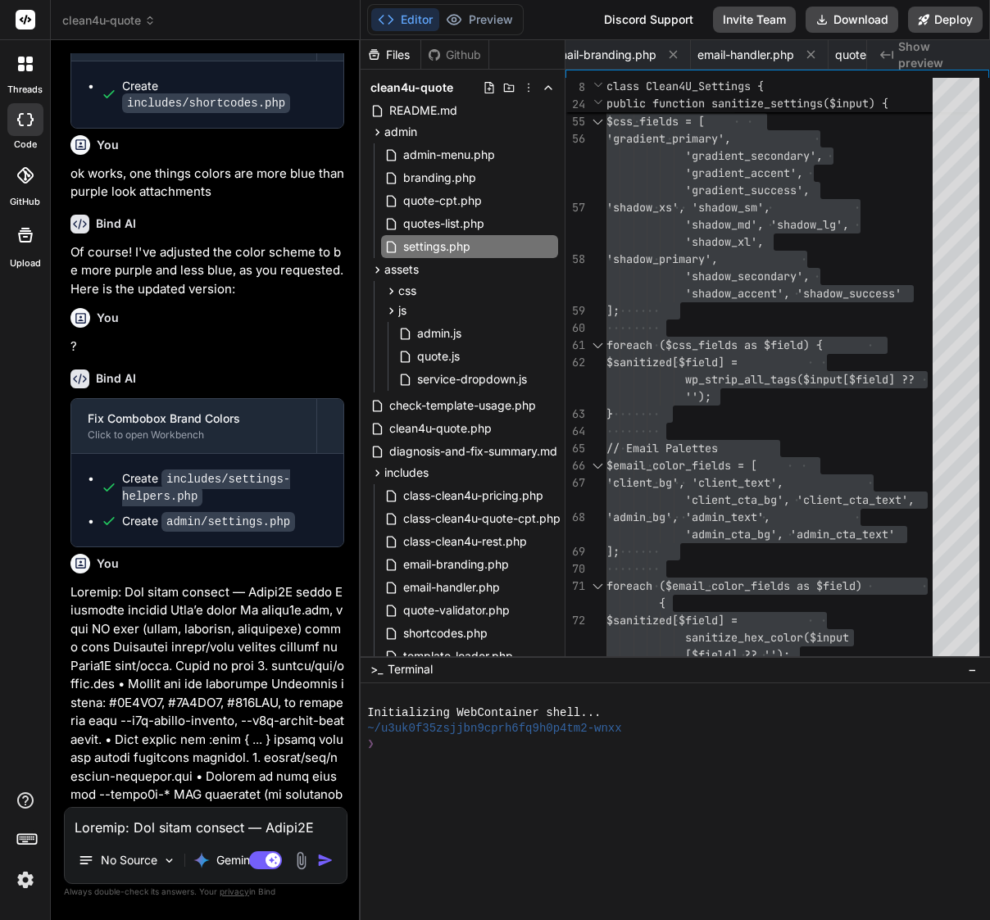
scroll to position [48937, 0]
drag, startPoint x: 101, startPoint y: 79, endPoint x: 134, endPoint y: 178, distance: 104.7
drag, startPoint x: 99, startPoint y: 78, endPoint x: 185, endPoint y: 801, distance: 728.0
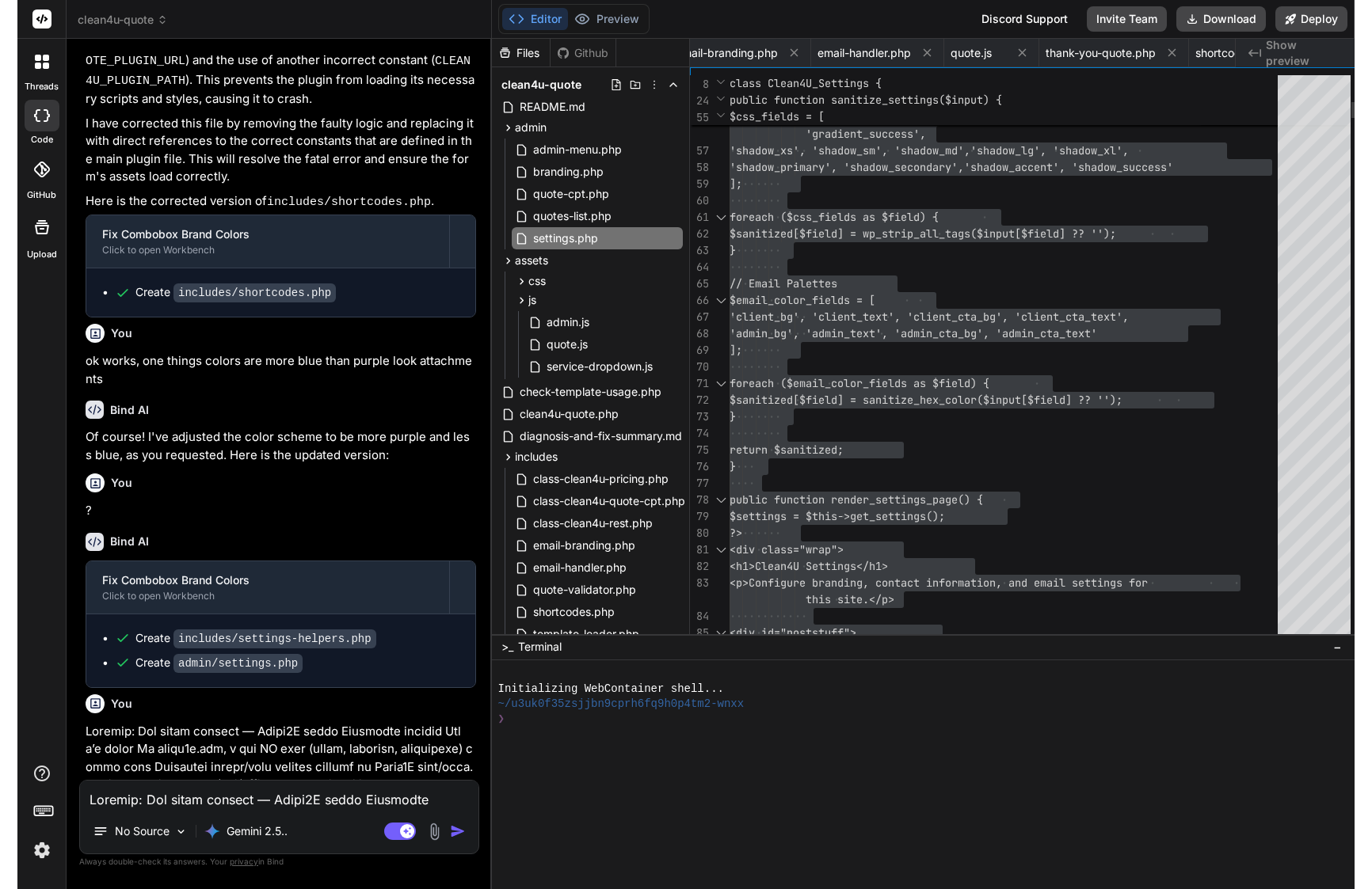
scroll to position [32479, 0]
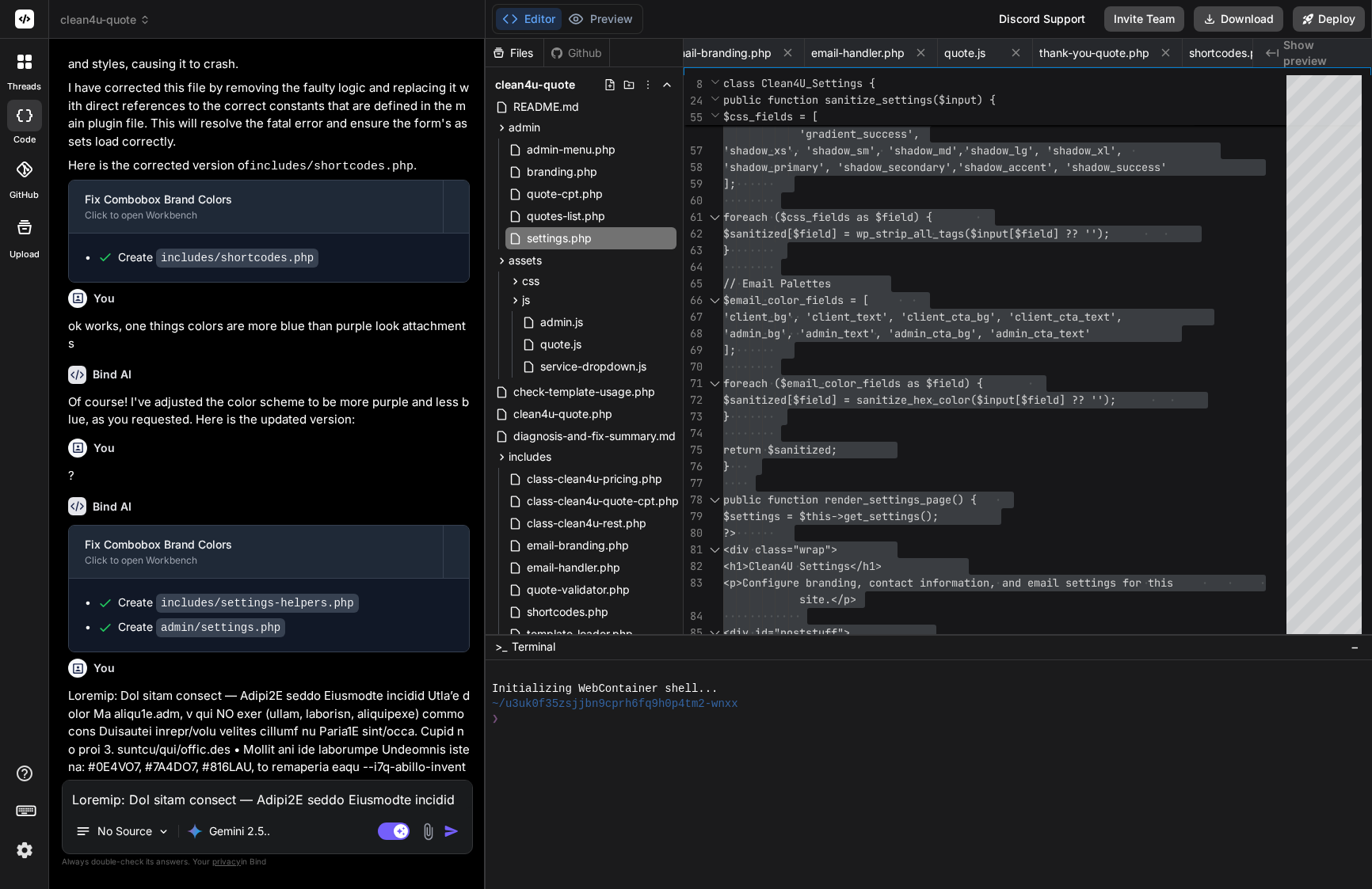
click at [213, 796] on textarea at bounding box center [268, 795] width 410 height 29
paste textarea "Loremi do si ame consectet, adip eli seddo eiusmodtem in utlabor etdolo: Magn a…"
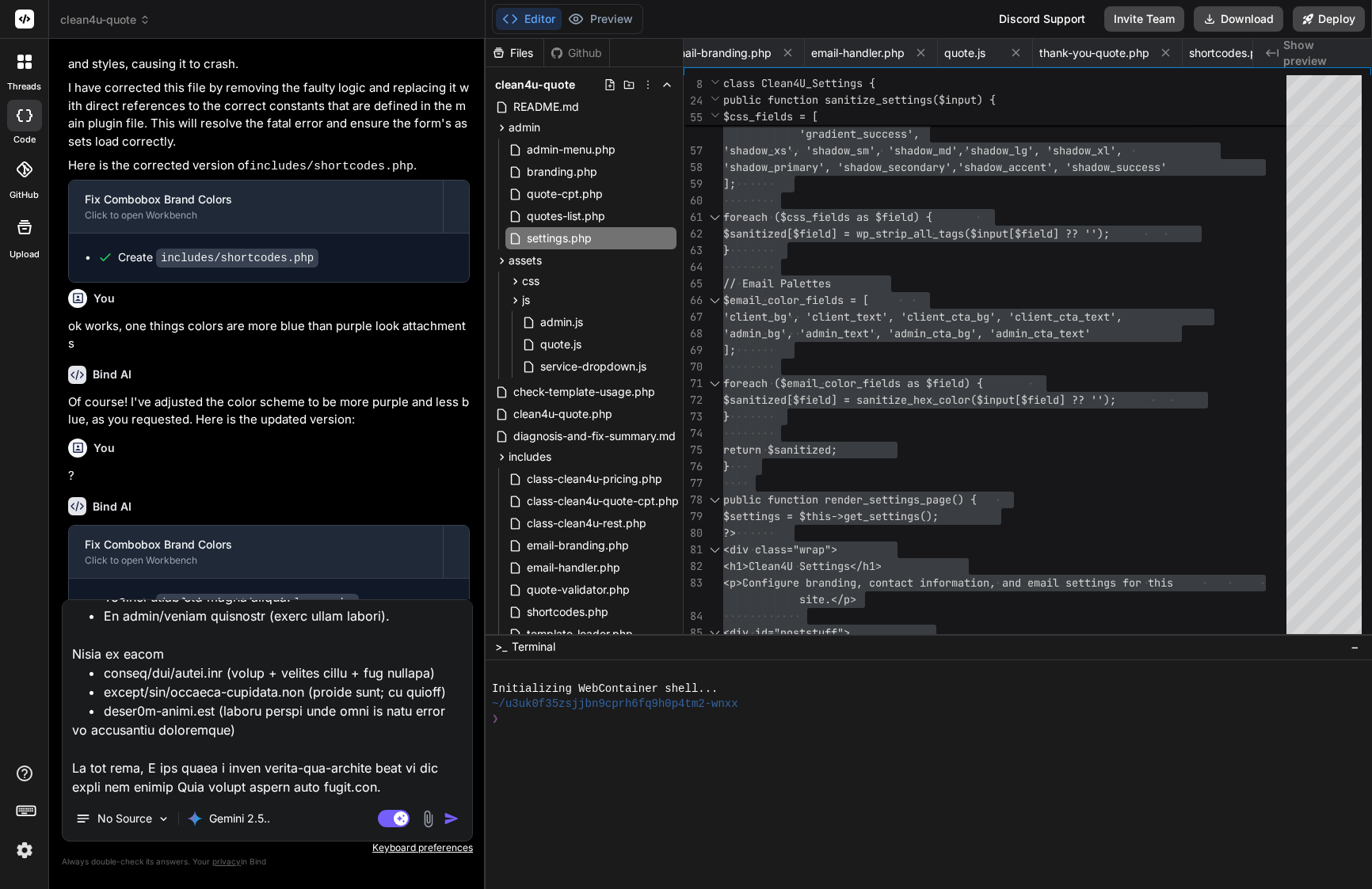
drag, startPoint x: 361, startPoint y: 783, endPoint x: 71, endPoint y: 763, distance: 290.7
click at [71, 763] on textarea at bounding box center [268, 698] width 410 height 196
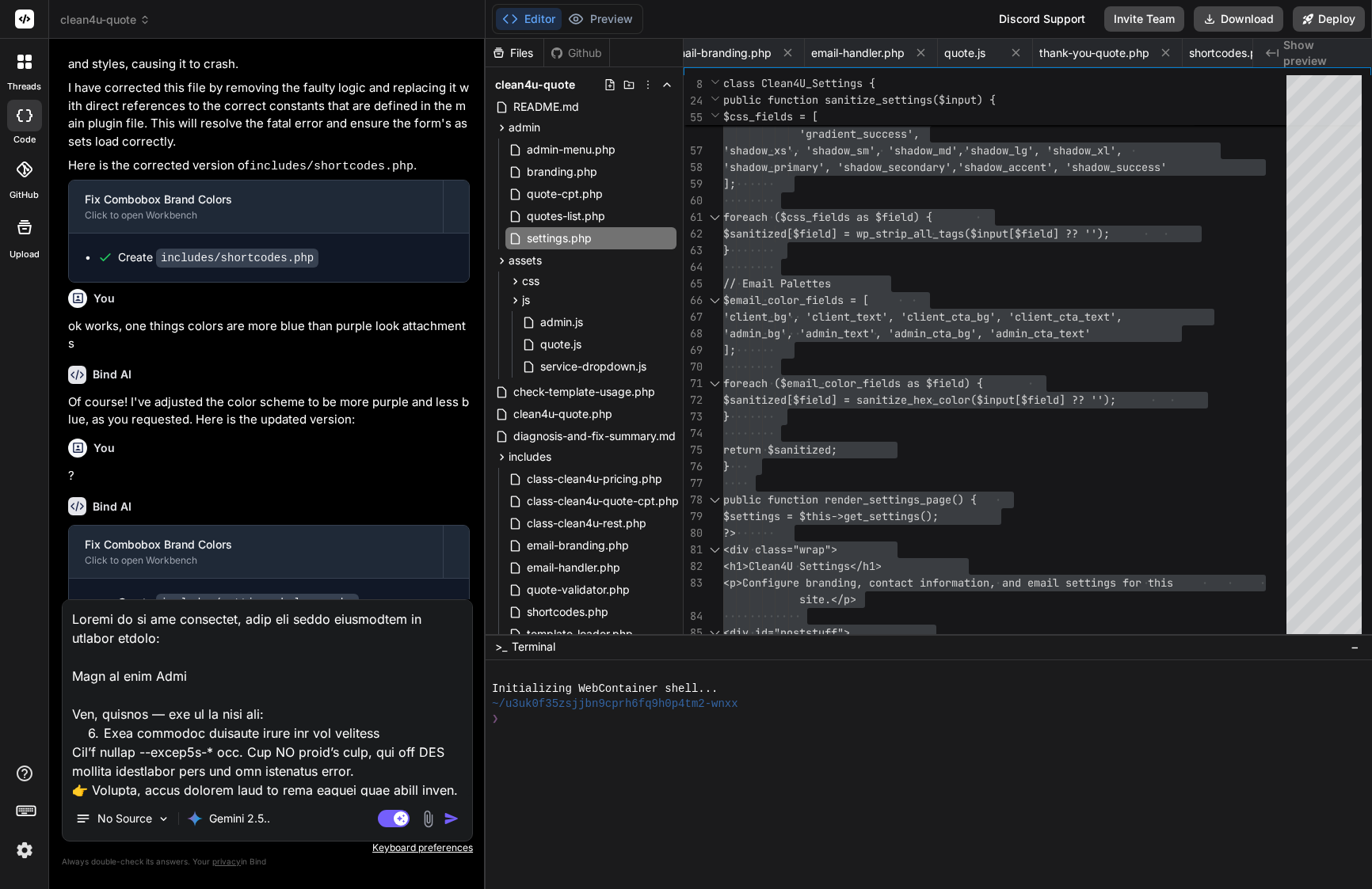
scroll to position [0, 0]
drag, startPoint x: 71, startPoint y: 712, endPoint x: 55, endPoint y: 590, distance: 123.0
click at [55, 590] on div "Bind AI Web Search Created with Pixso. Code Generator You Bind AI Understood. I…" at bounding box center [268, 463] width 437 height 849
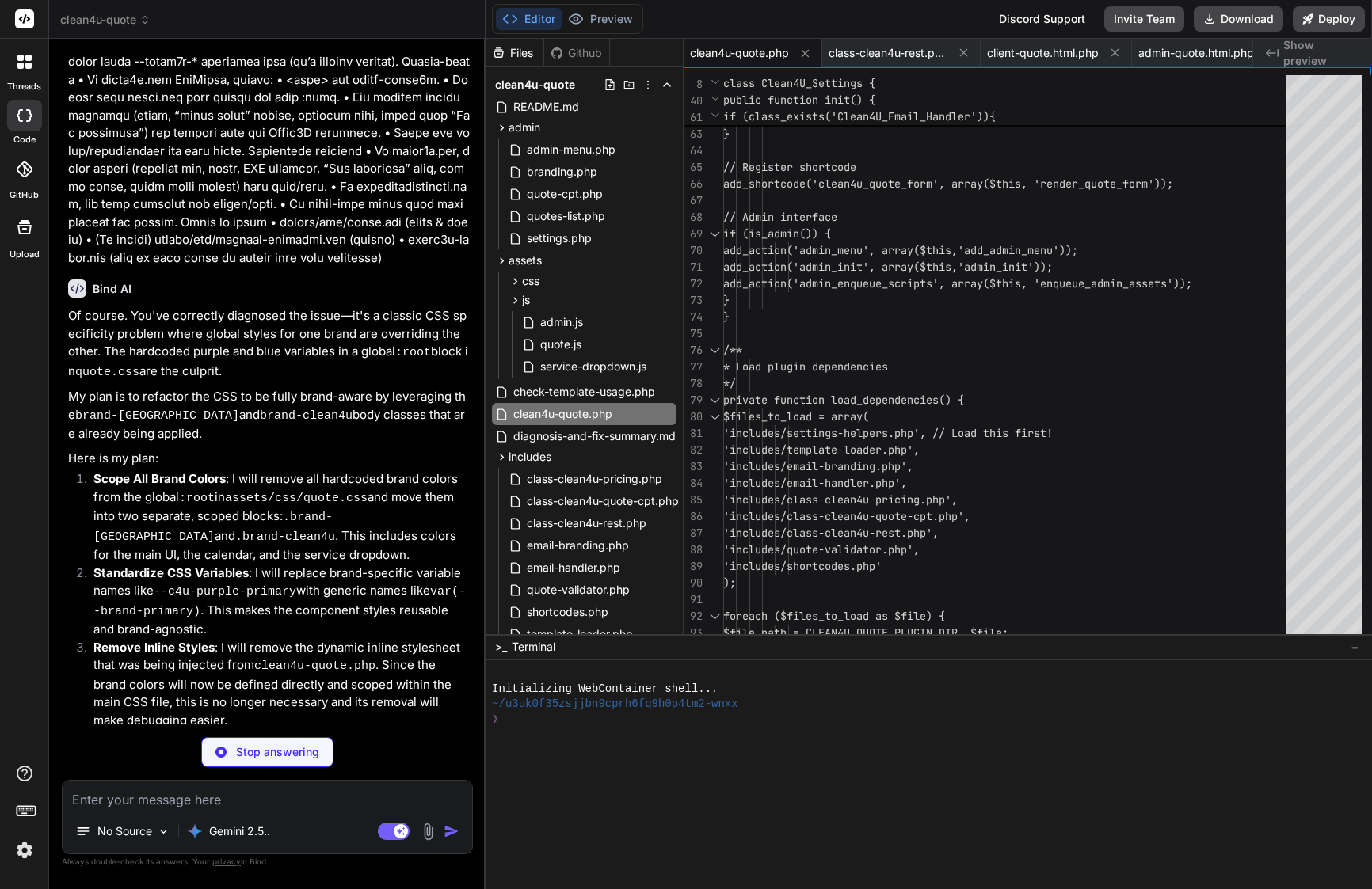
scroll to position [33433, 0]
click at [574, 283] on div "css" at bounding box center [590, 281] width 171 height 19
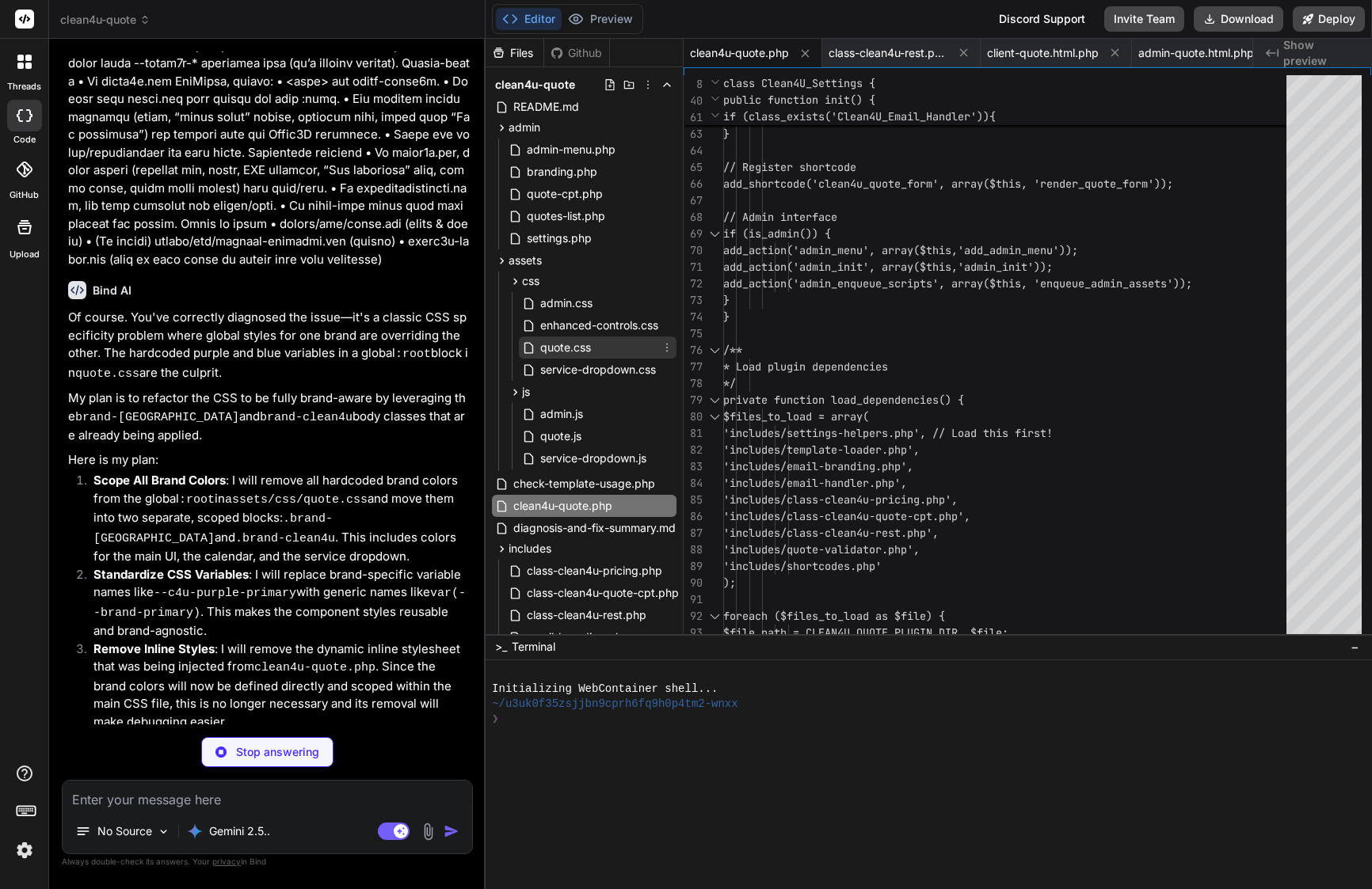
click at [589, 345] on span "quote.css" at bounding box center [565, 348] width 54 height 19
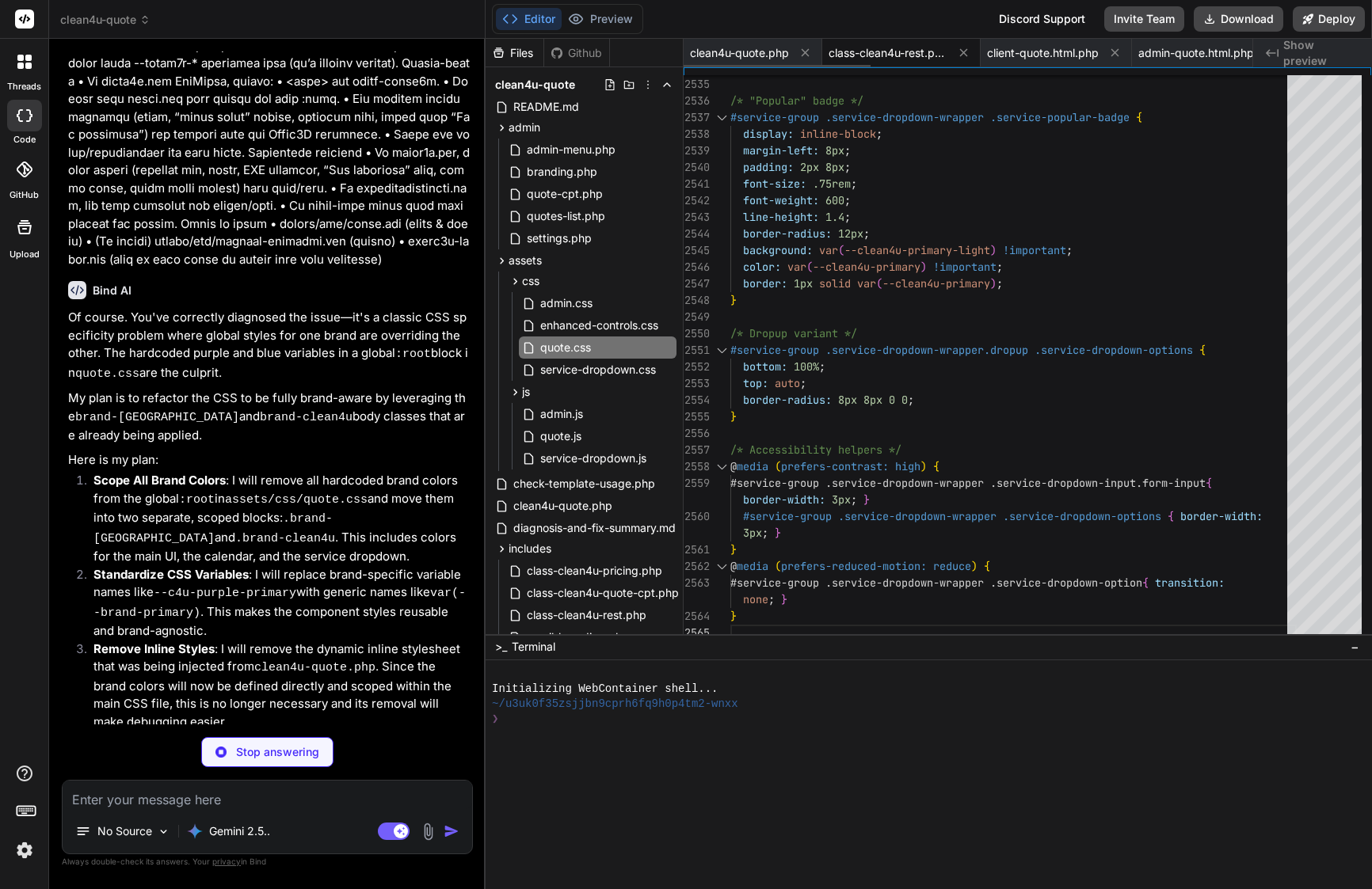
scroll to position [0, 0]
click at [725, 49] on span "clean4u-quote.php" at bounding box center [739, 53] width 99 height 15
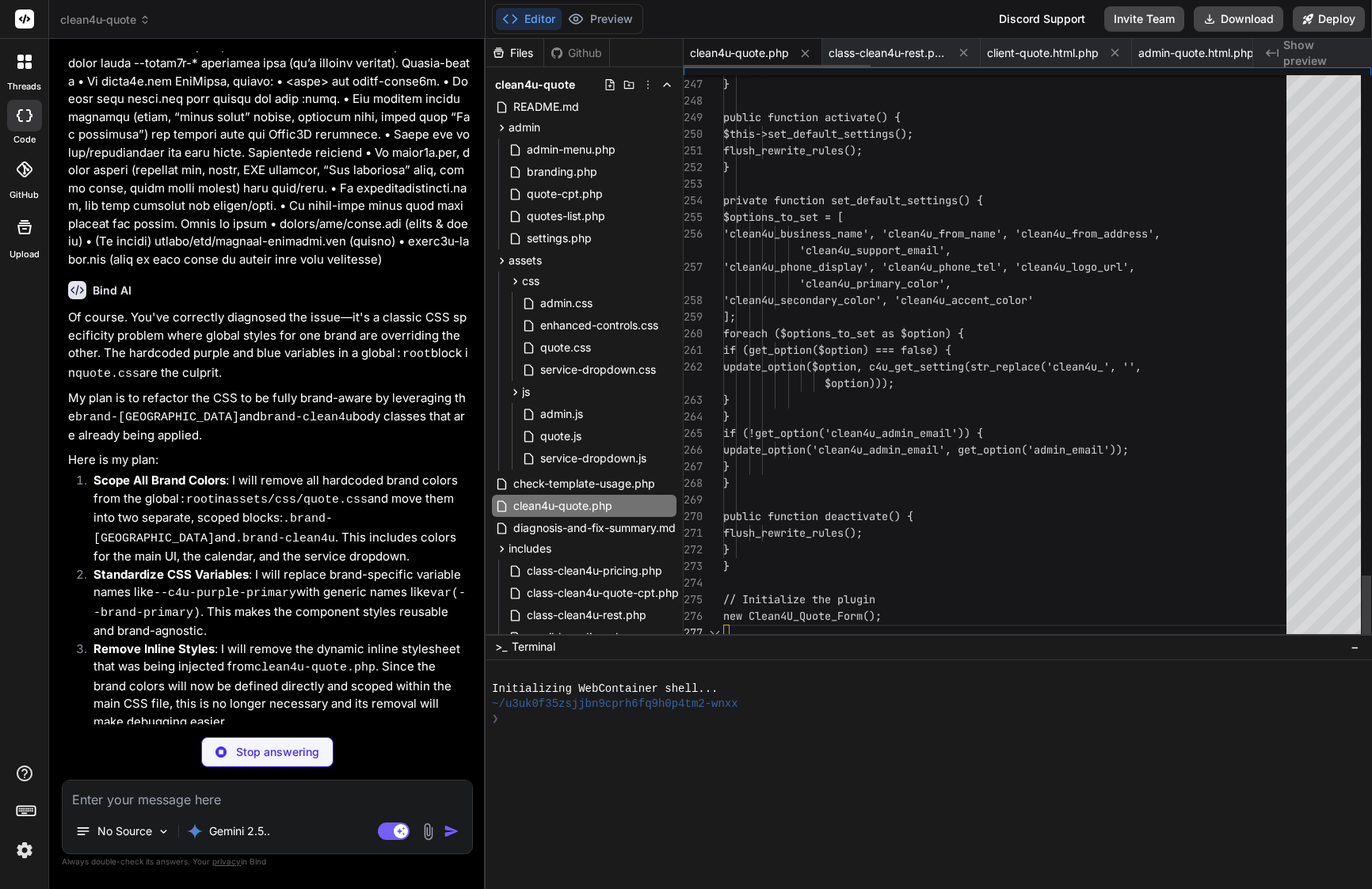
scroll to position [16, 0]
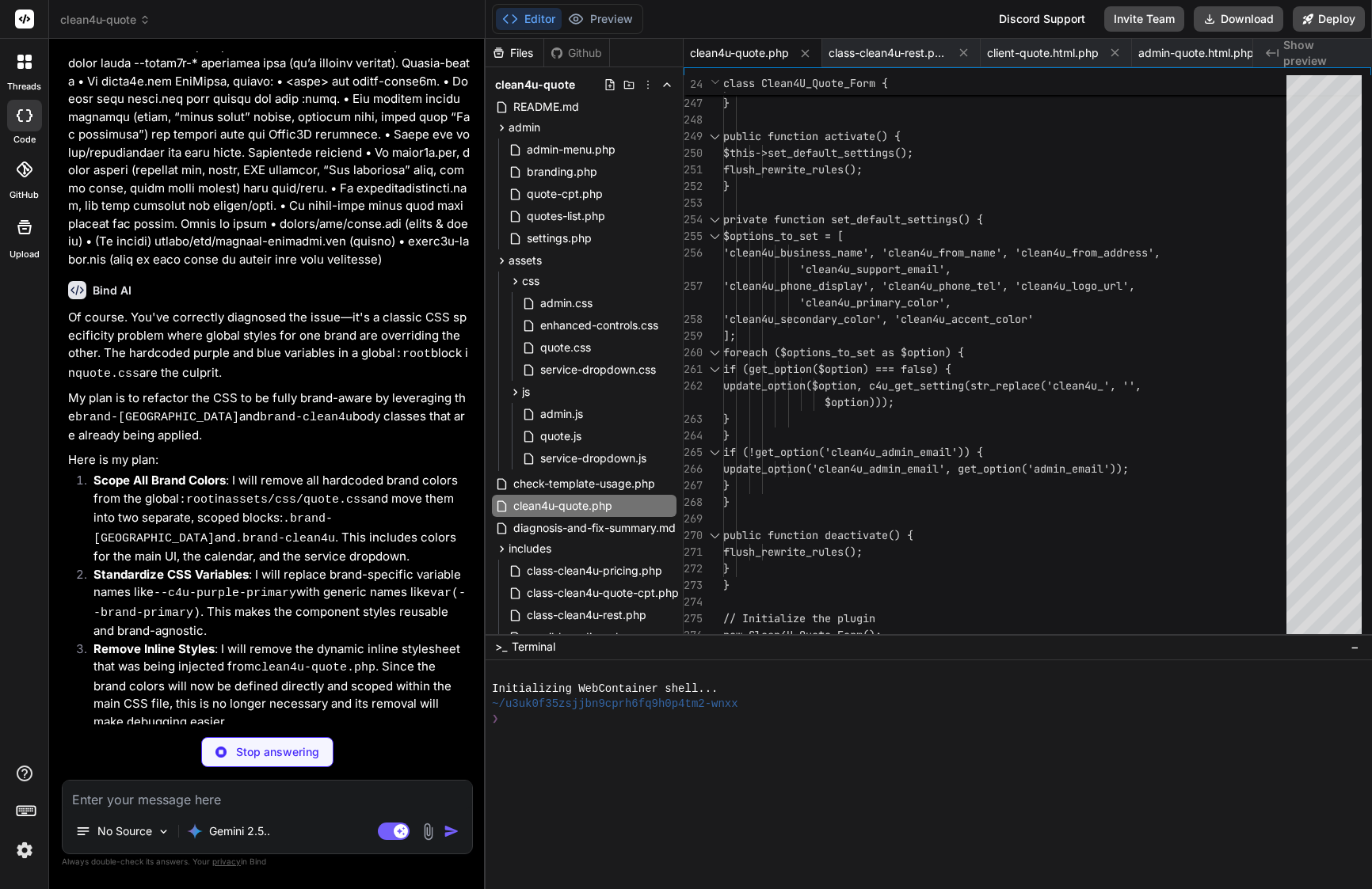
click at [194, 796] on textarea at bounding box center [268, 795] width 410 height 29
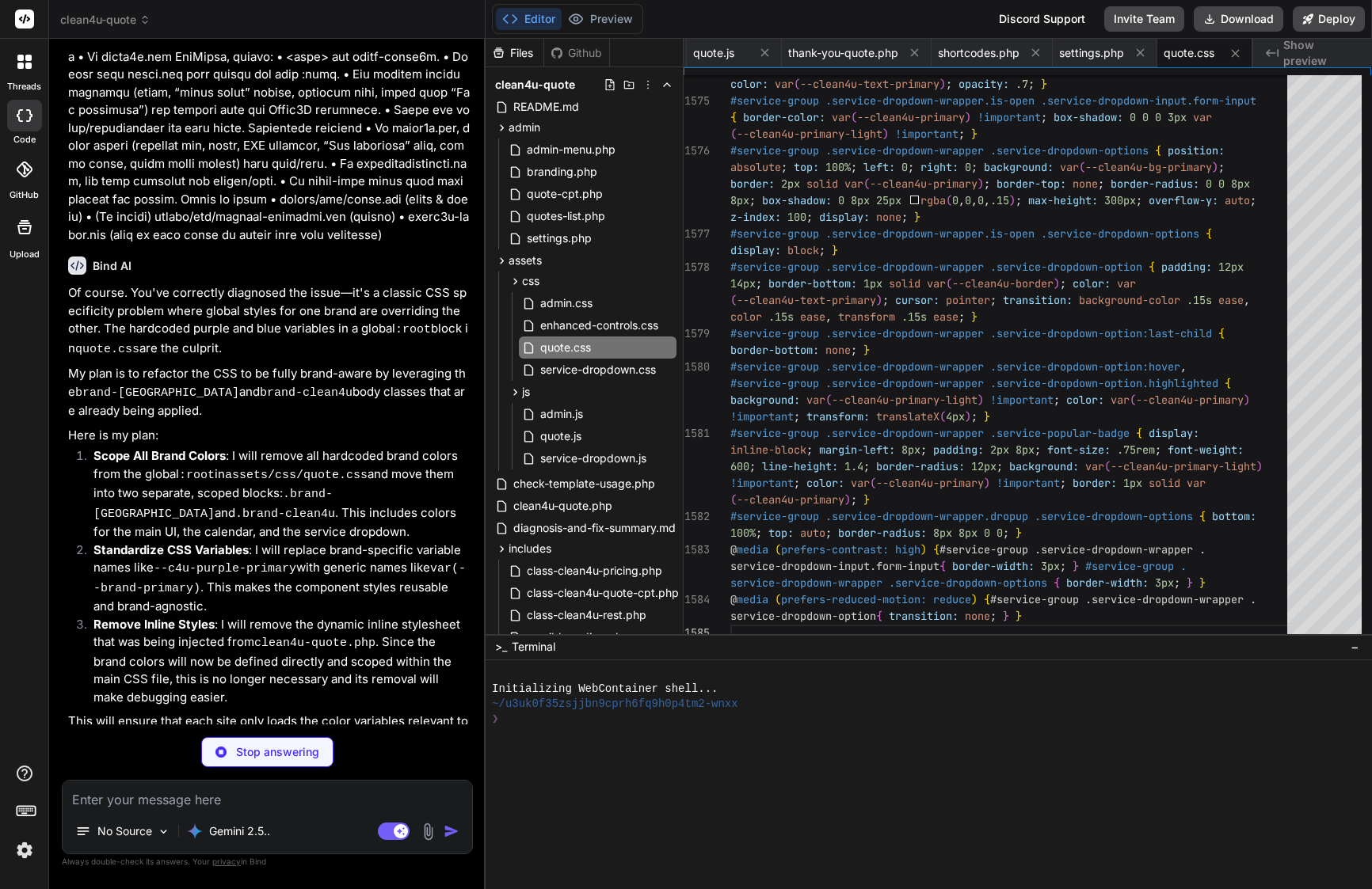
scroll to position [33457, 0]
click at [266, 758] on p "Stop answering" at bounding box center [277, 752] width 83 height 15
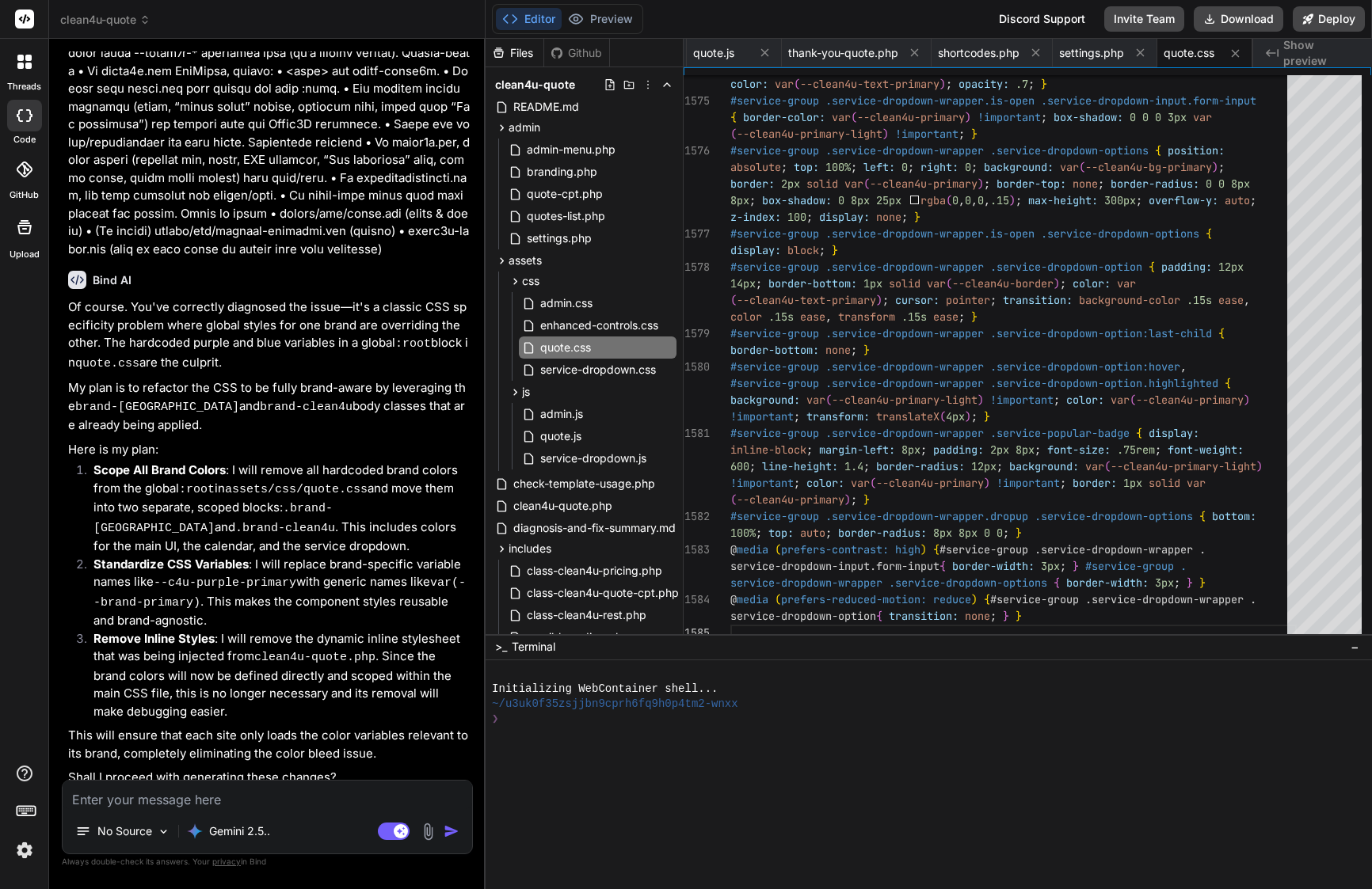
scroll to position [33443, 0]
click at [180, 797] on textarea at bounding box center [268, 795] width 410 height 29
paste textarea "<?php /** * Plugin Name: Clean4U Quote Form * Description: Advanced multi-step …"
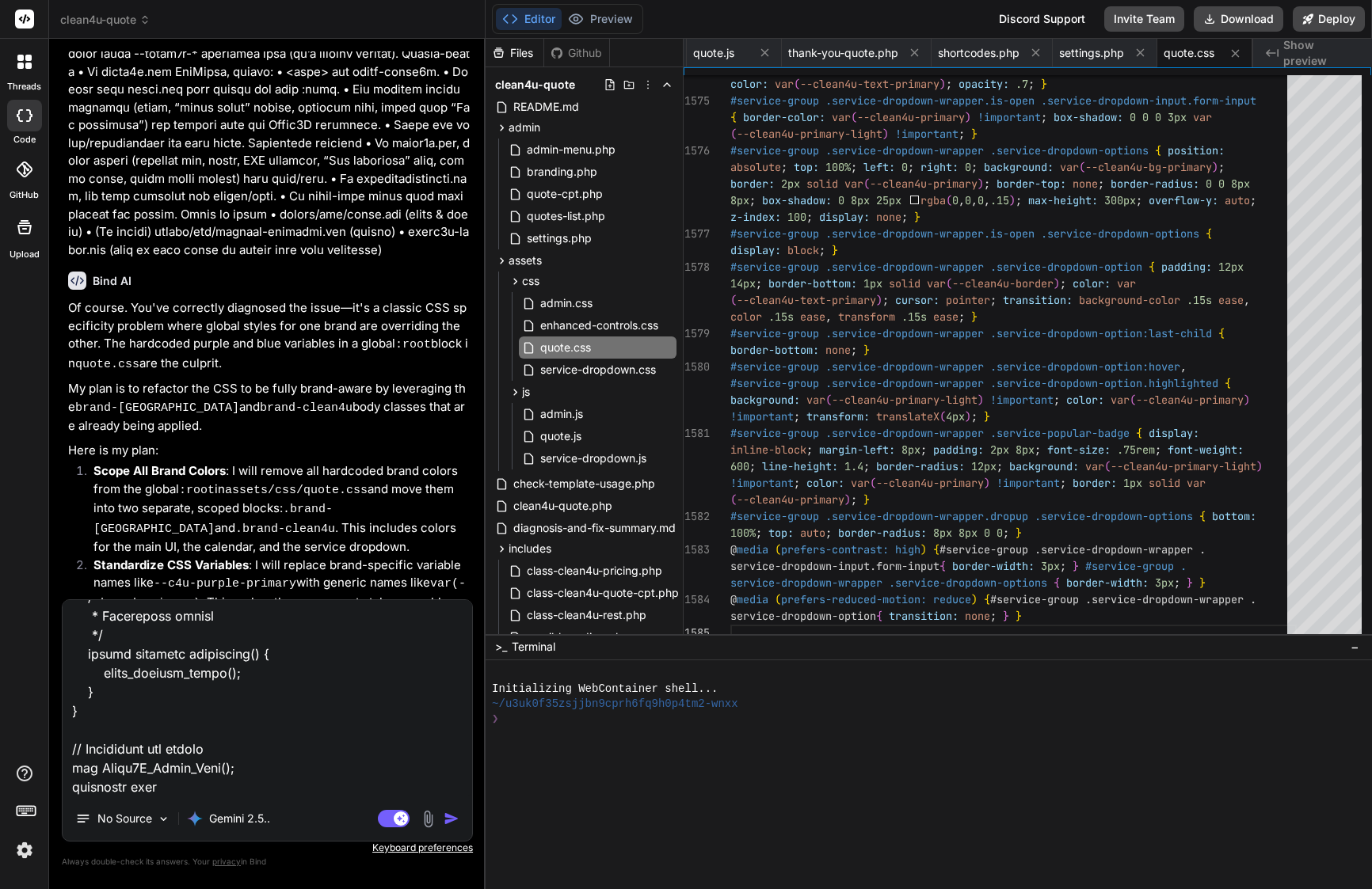
drag, startPoint x: 160, startPoint y: 788, endPoint x: 14, endPoint y: 784, distance: 146.1
click at [10, 784] on div "threads code GitHub Upload clean4u-quote Created with Pixso. Bind AI Web Search…" at bounding box center [686, 444] width 1372 height 889
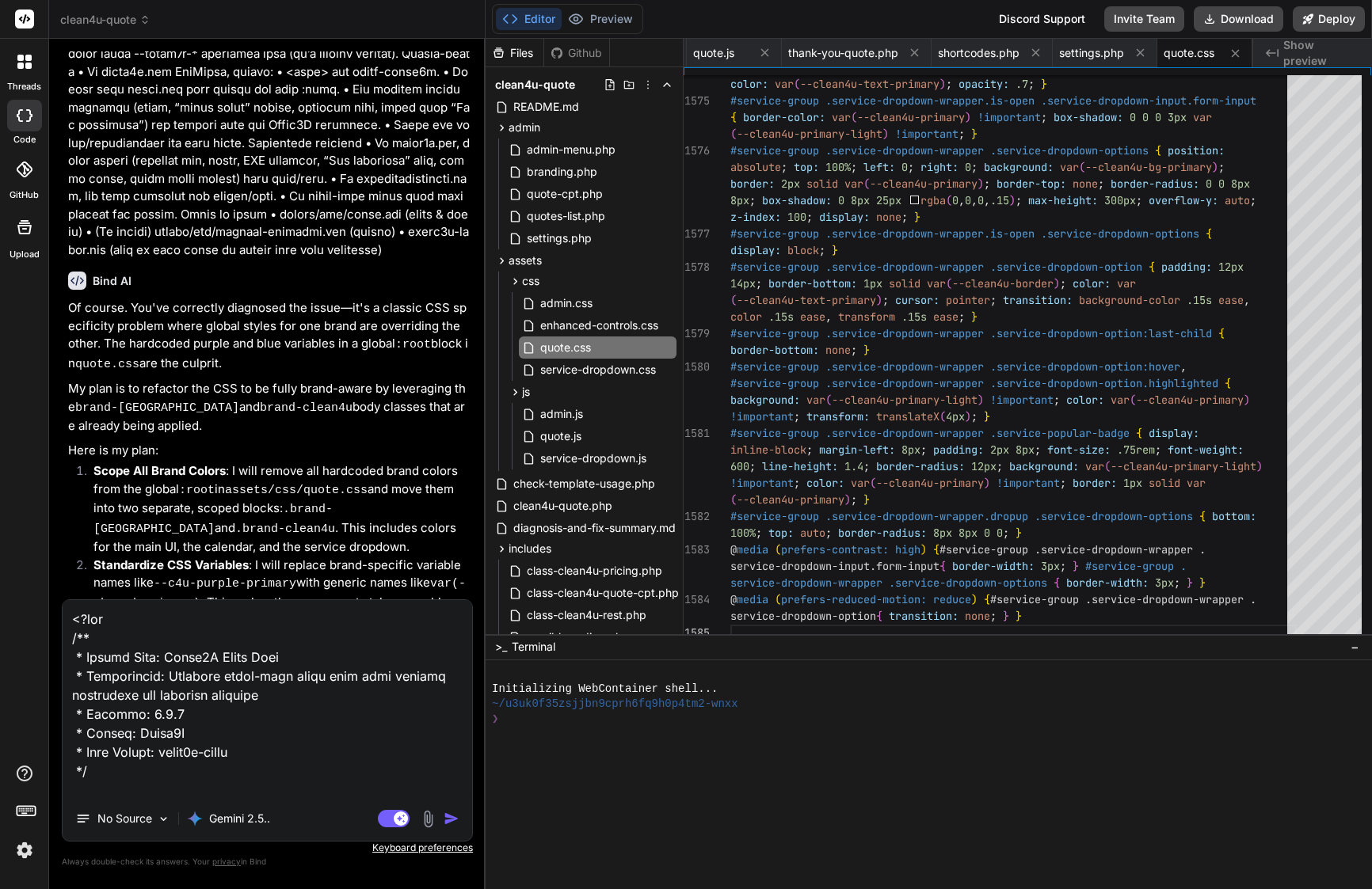
scroll to position [0, 0]
click at [72, 621] on textarea at bounding box center [268, 698] width 410 height 196
click at [92, 617] on textarea at bounding box center [268, 698] width 410 height 196
paste textarea "truncated file"
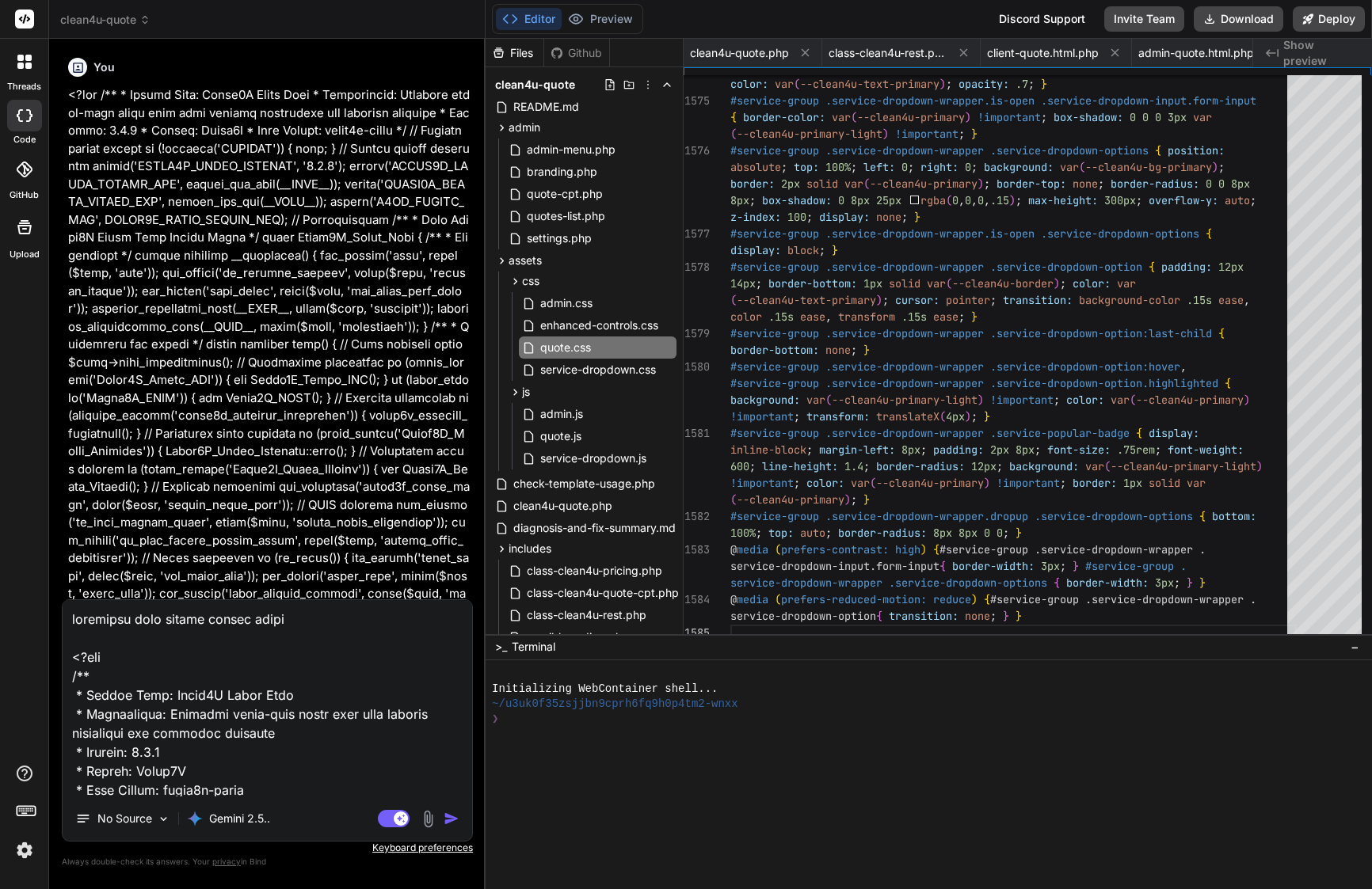
type textarea "truncated file please revers orgina <?php /** * Plugin Name: Clean4U Quote Form…"
type textarea "x"
type textarea "truncated file please revers orginal <?php /** * Plugin Name: Clean4U Quote For…"
type textarea "x"
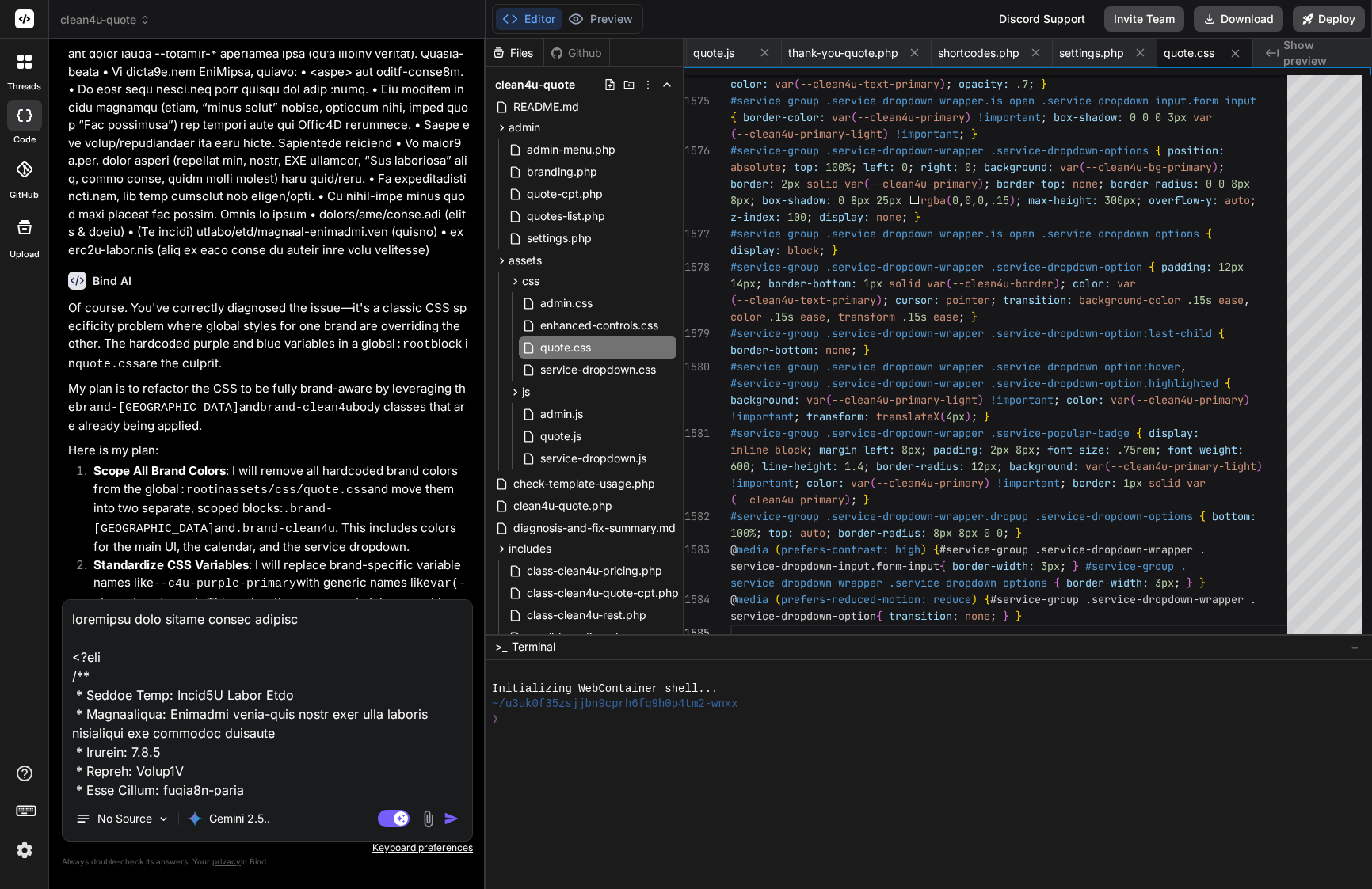
type textarea "truncated file please revers orginal <?php /** * Plugin Name: Clean4U Quote For…"
type textarea "x"
type textarea "truncated file please revers orginal f <?php /** * Plugin Name: Clean4U Quote F…"
type textarea "x"
type textarea "truncated file please revers orginal fi <?php /** * Plugin Name: Clean4U Quote …"
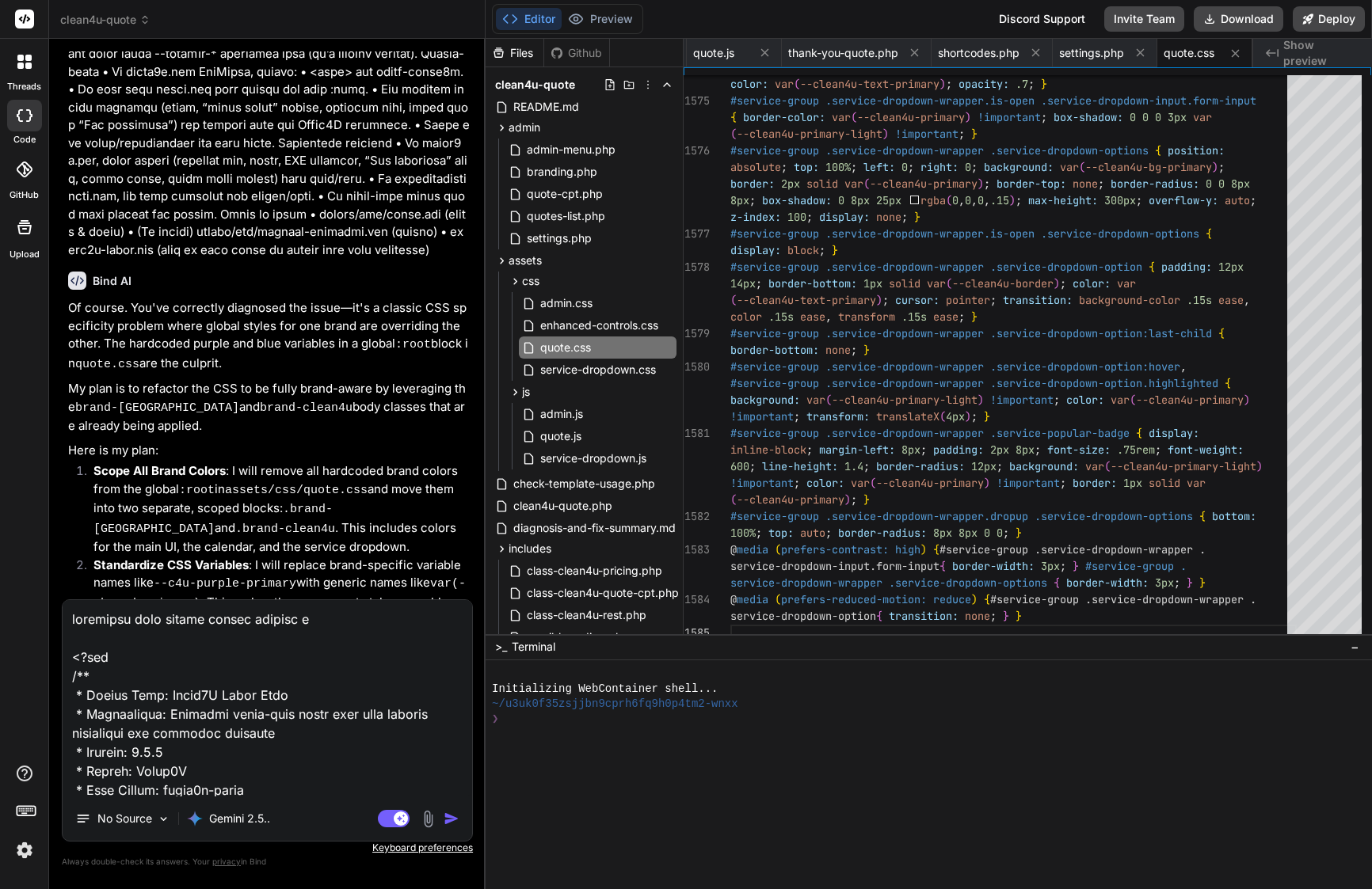
type textarea "x"
type textarea "truncated file please revers orginal fil <?php /** * Plugin Name: Clean4U Quote…"
type textarea "x"
type textarea "truncated file please revers orginal file <?php /** * Plugin Name: Clean4U Quot…"
type textarea "x"
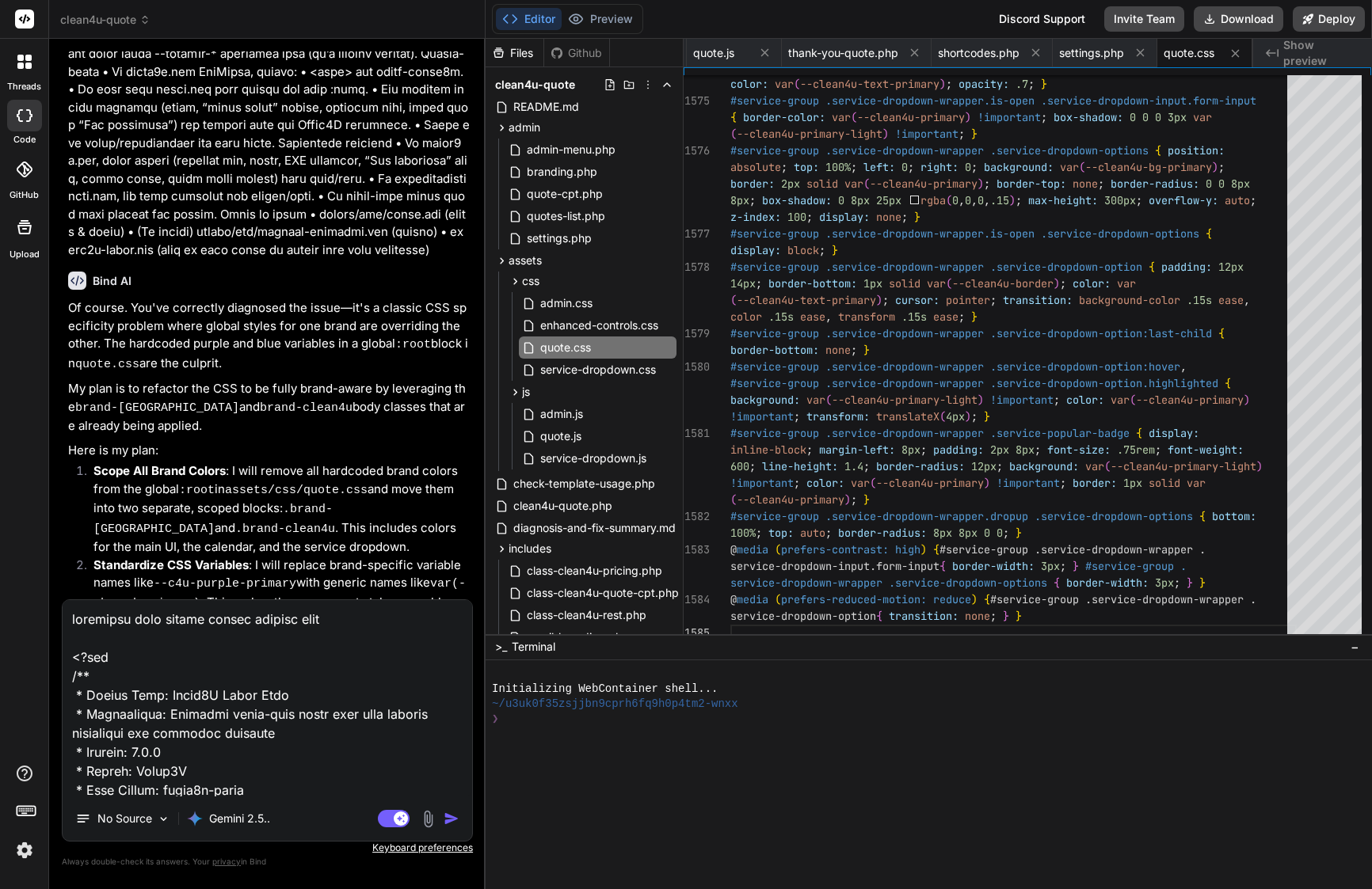
type textarea "truncated file please revers orginal file <?php /** * Plugin Name: Clean4U Quot…"
type textarea "x"
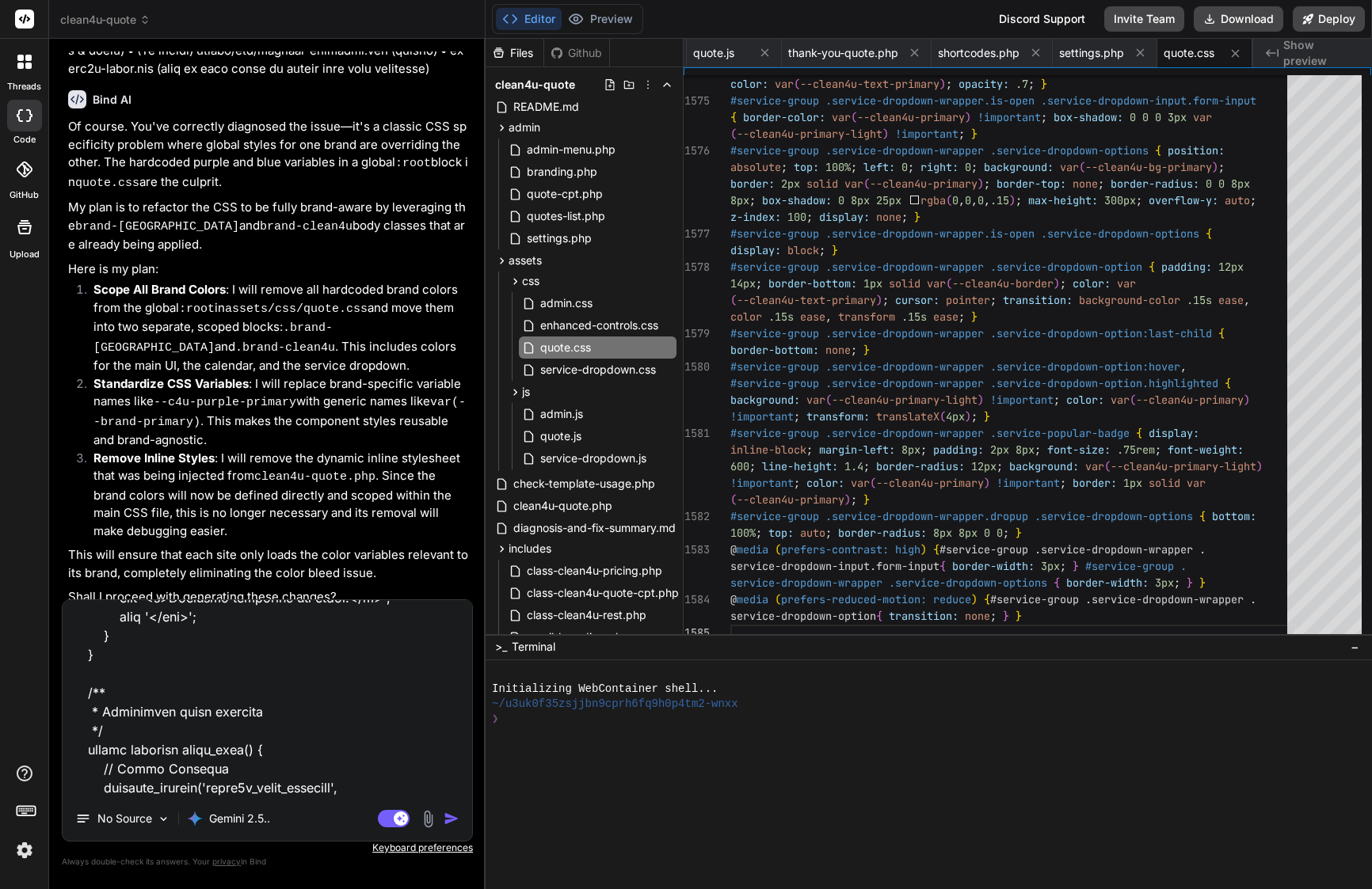
scroll to position [33624, 0]
type textarea "truncated file please revers orginal file <?php /** * Plugin Name: Clean4U Quot…"
click at [452, 822] on img "button" at bounding box center [451, 818] width 15 height 15
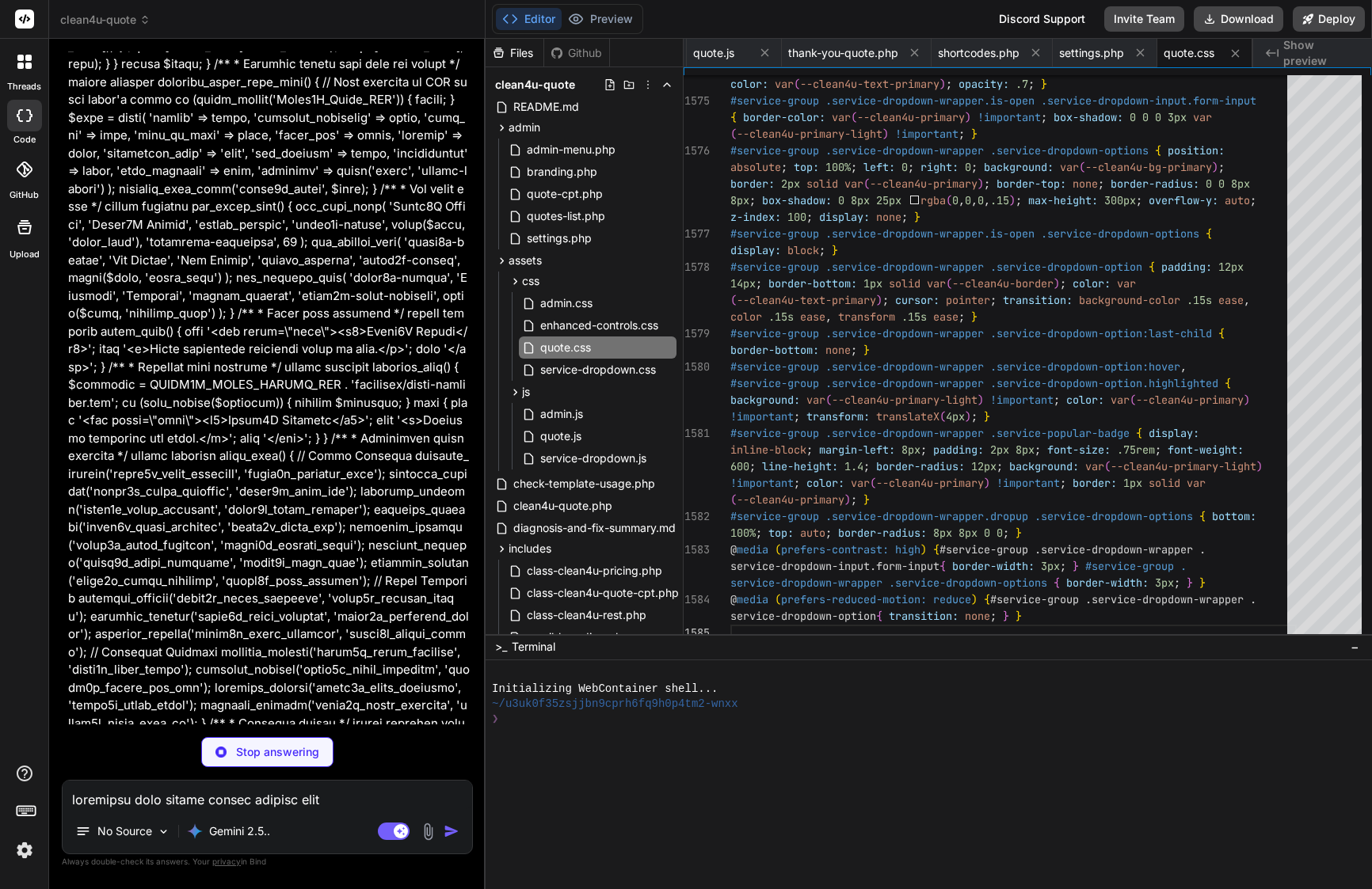
scroll to position [38188, 0]
type textarea "x"
type textarea "?>"
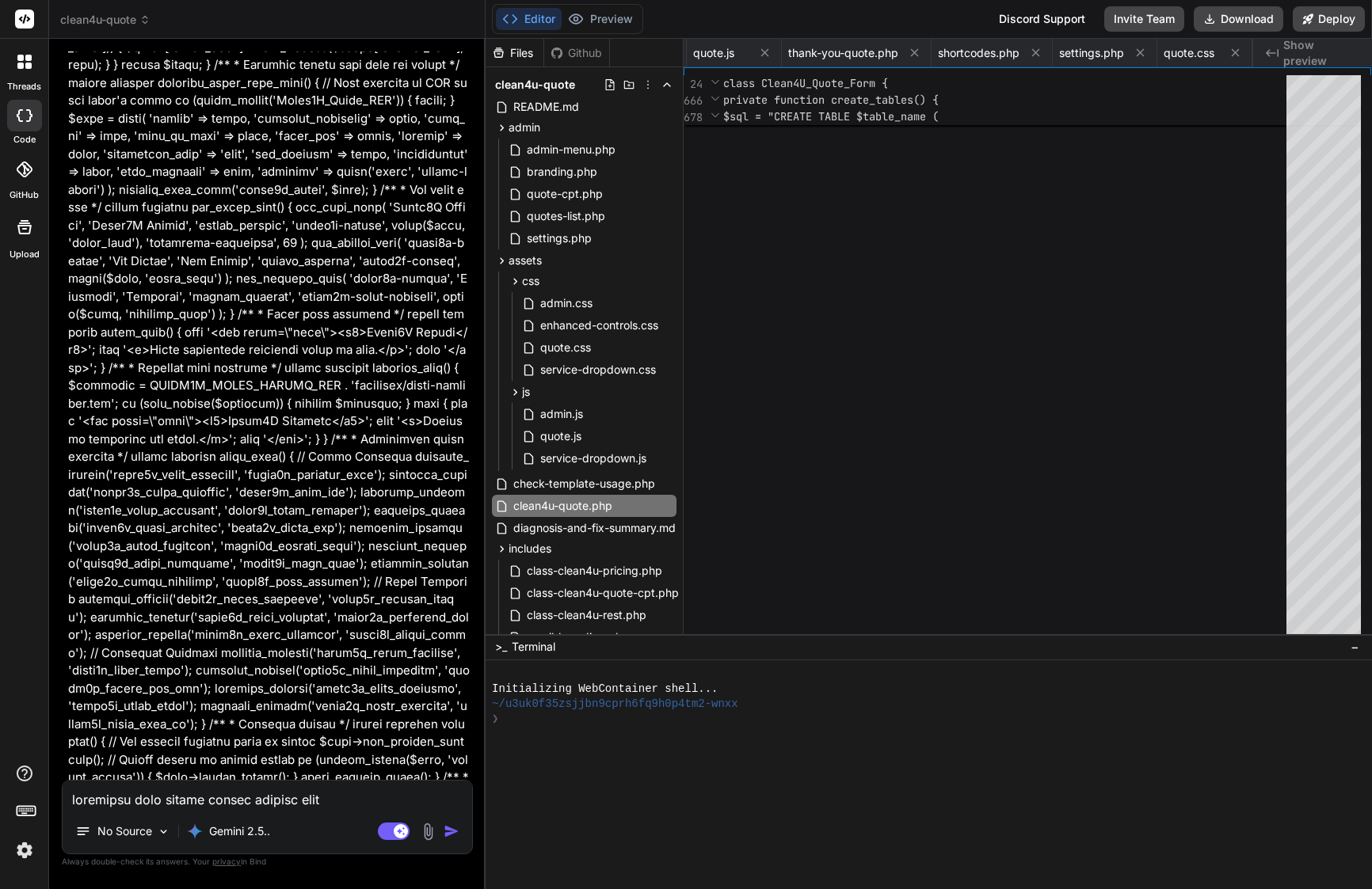
type textarea "x"
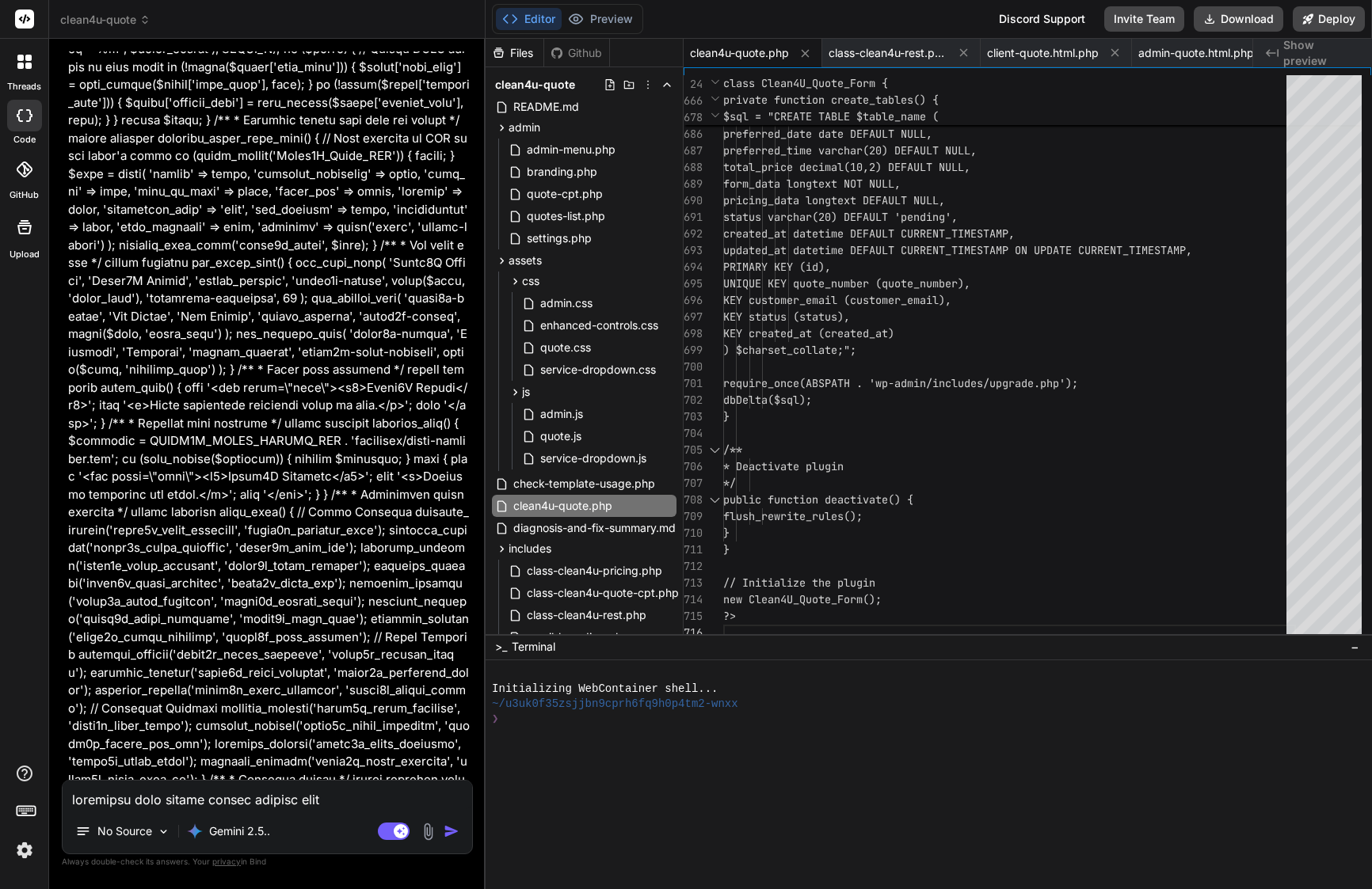
scroll to position [0, 0]
click at [305, 794] on textarea at bounding box center [268, 795] width 410 height 29
type textarea "a"
type textarea "x"
type textarea "al"
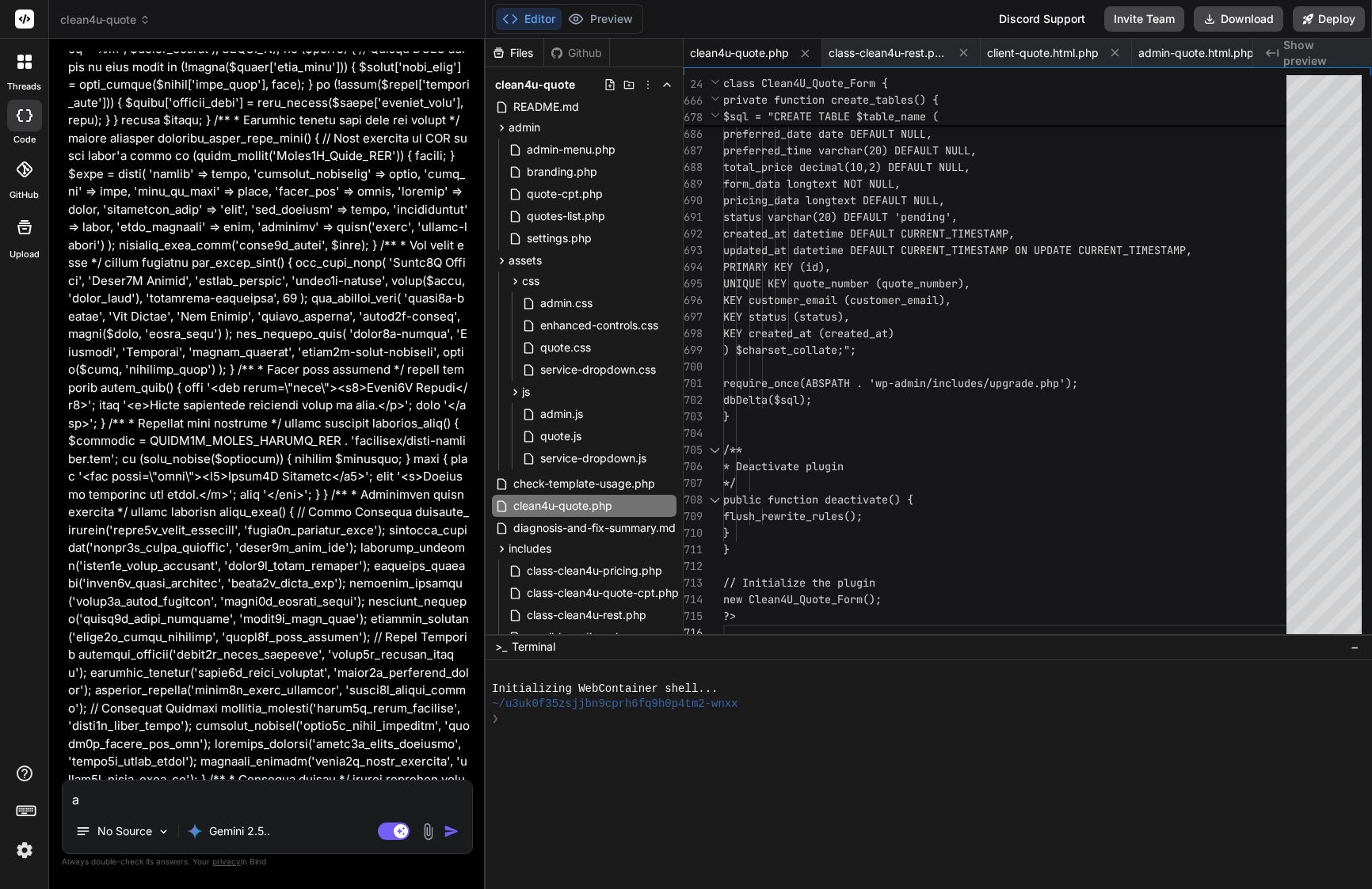
type textarea "x"
type textarea "als"
type textarea "x"
type textarea "also"
type textarea "x"
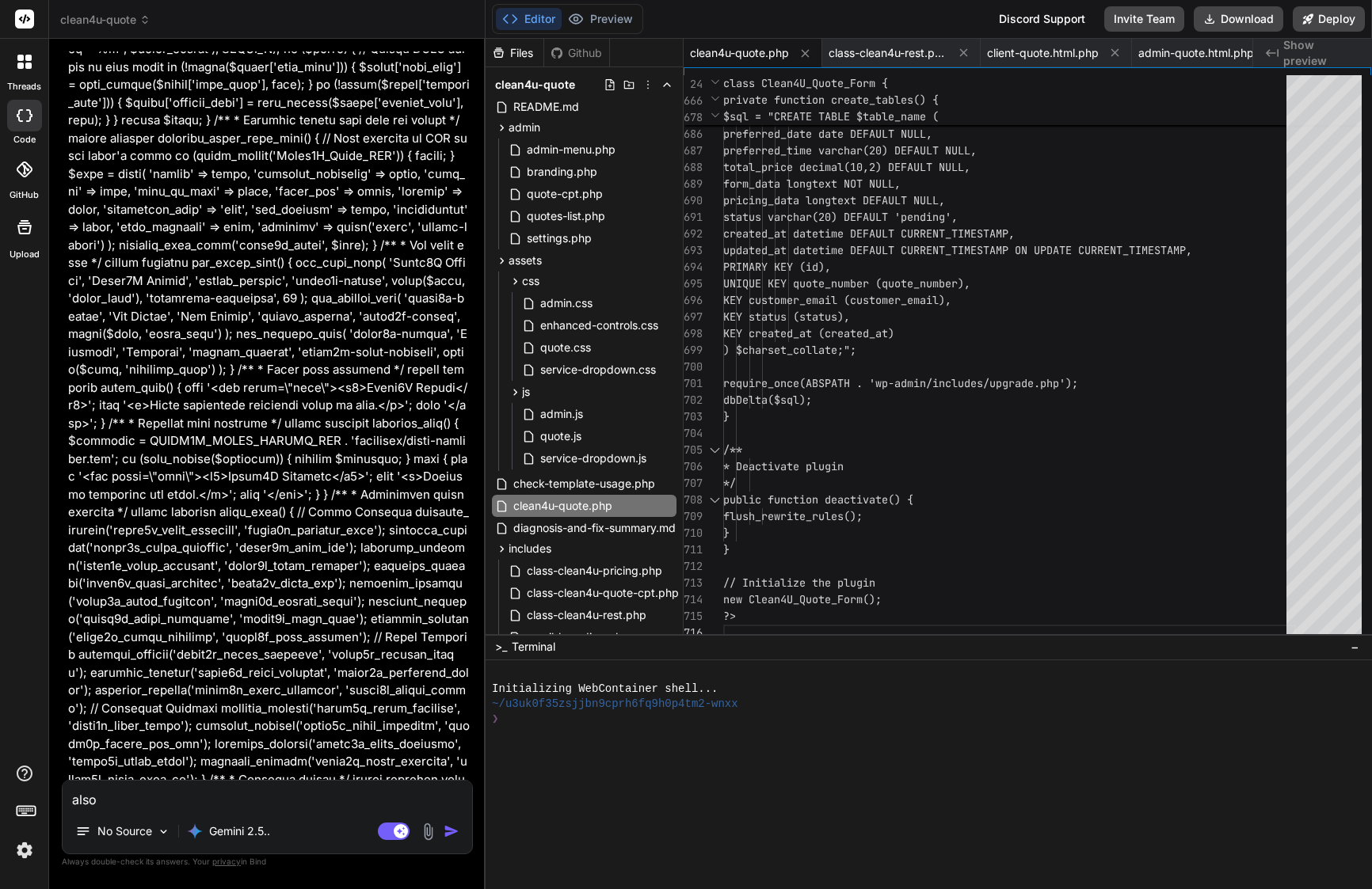
type textarea "also"
type textarea "x"
type textarea "also p"
type textarea "x"
type textarea "also pl"
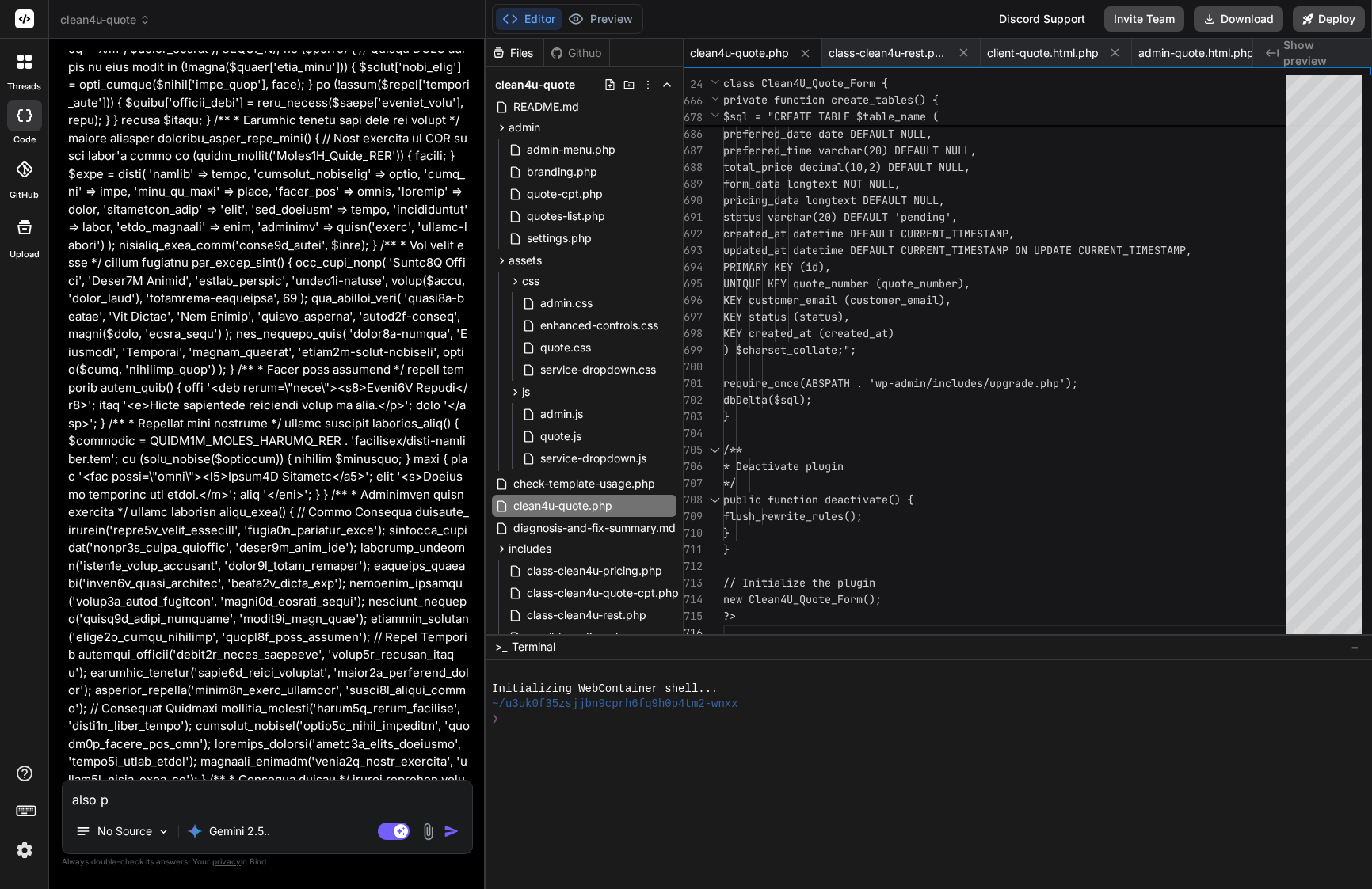
type textarea "x"
type textarea "also ple"
type textarea "x"
type textarea "also plea"
type textarea "x"
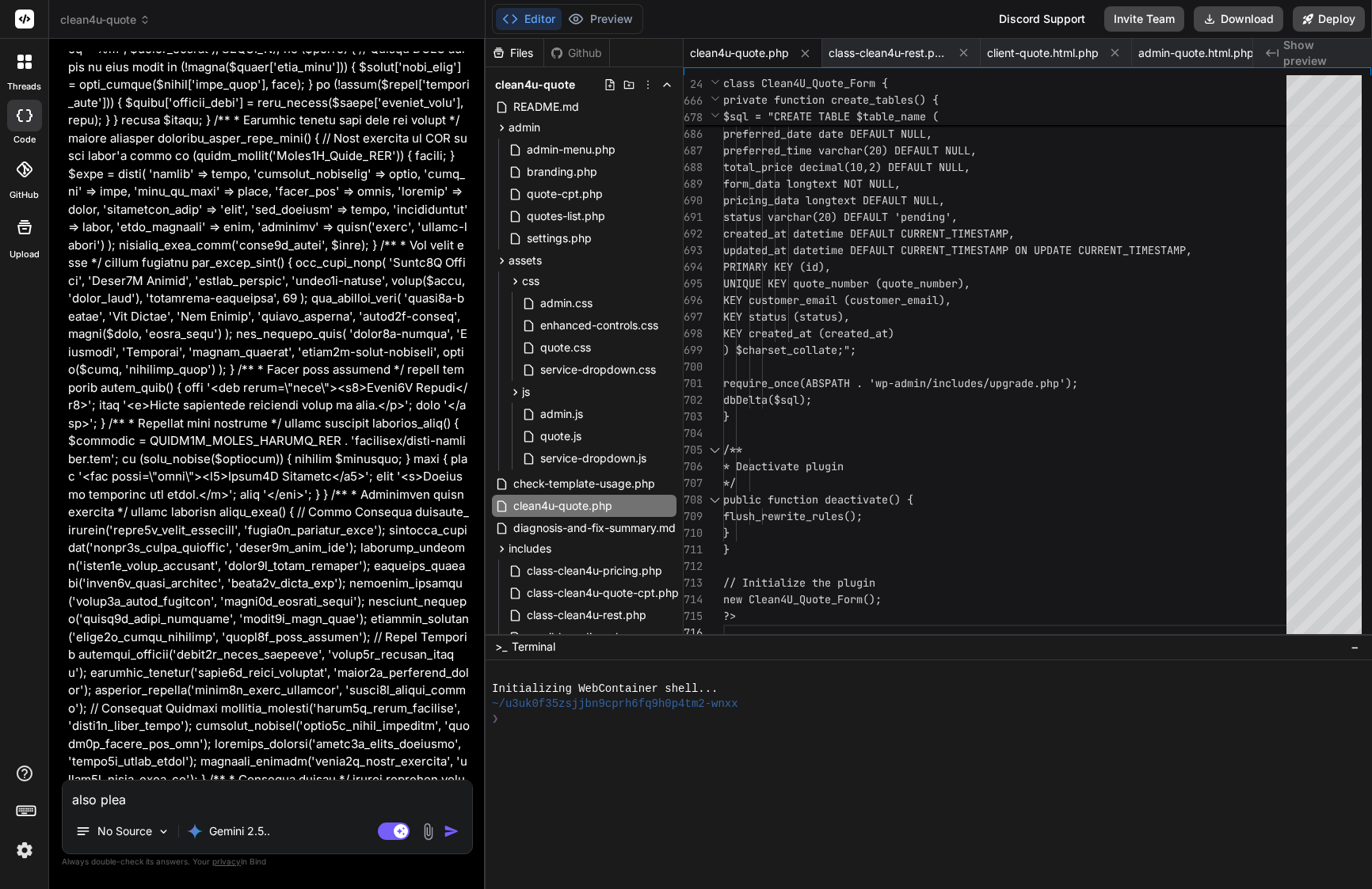
type textarea "also pleas"
type textarea "x"
type textarea "also please"
type textarea "x"
type textarea "also please"
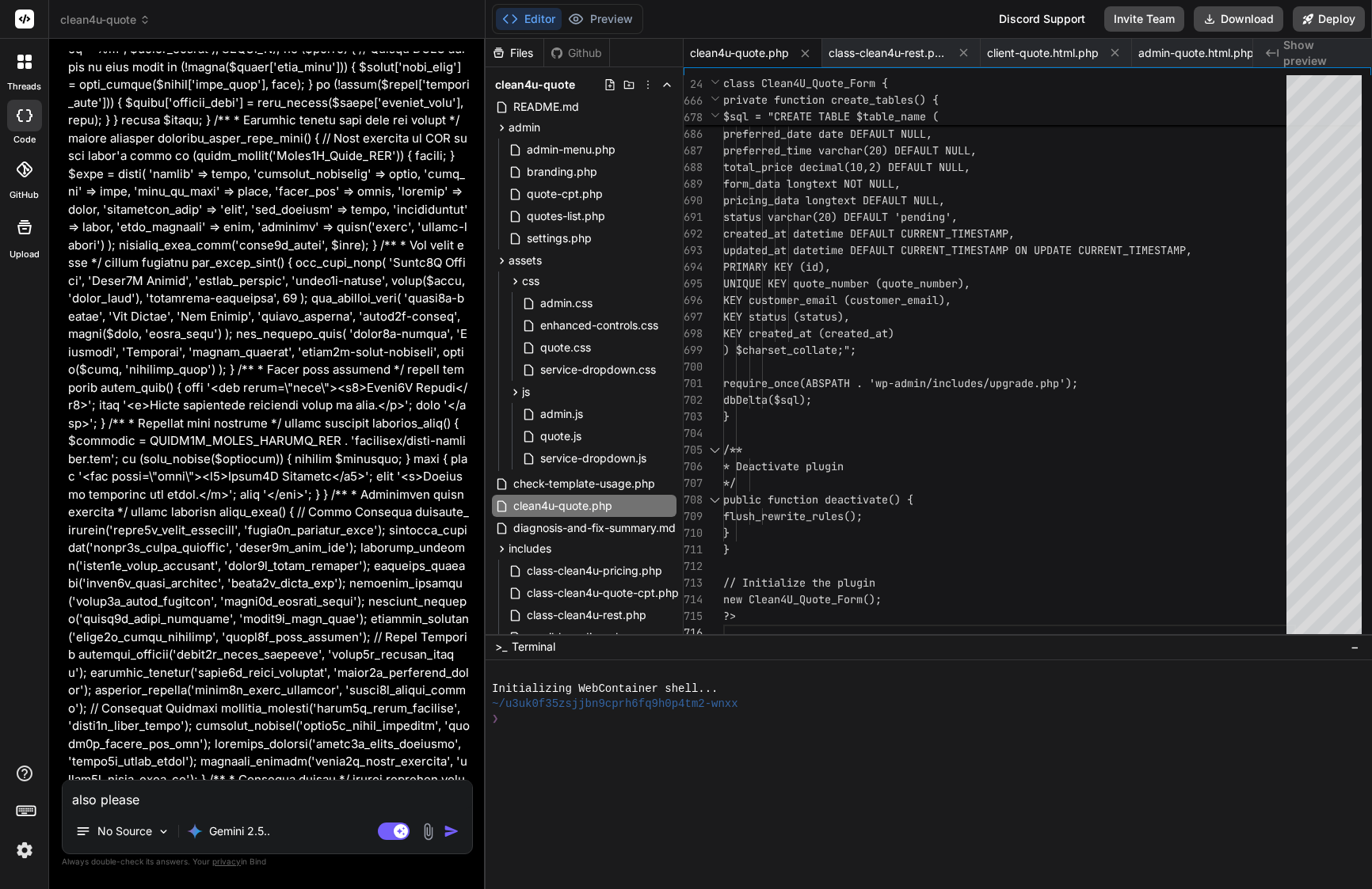
type textarea "x"
type textarea "also please r"
type textarea "x"
type textarea "also please re"
type textarea "x"
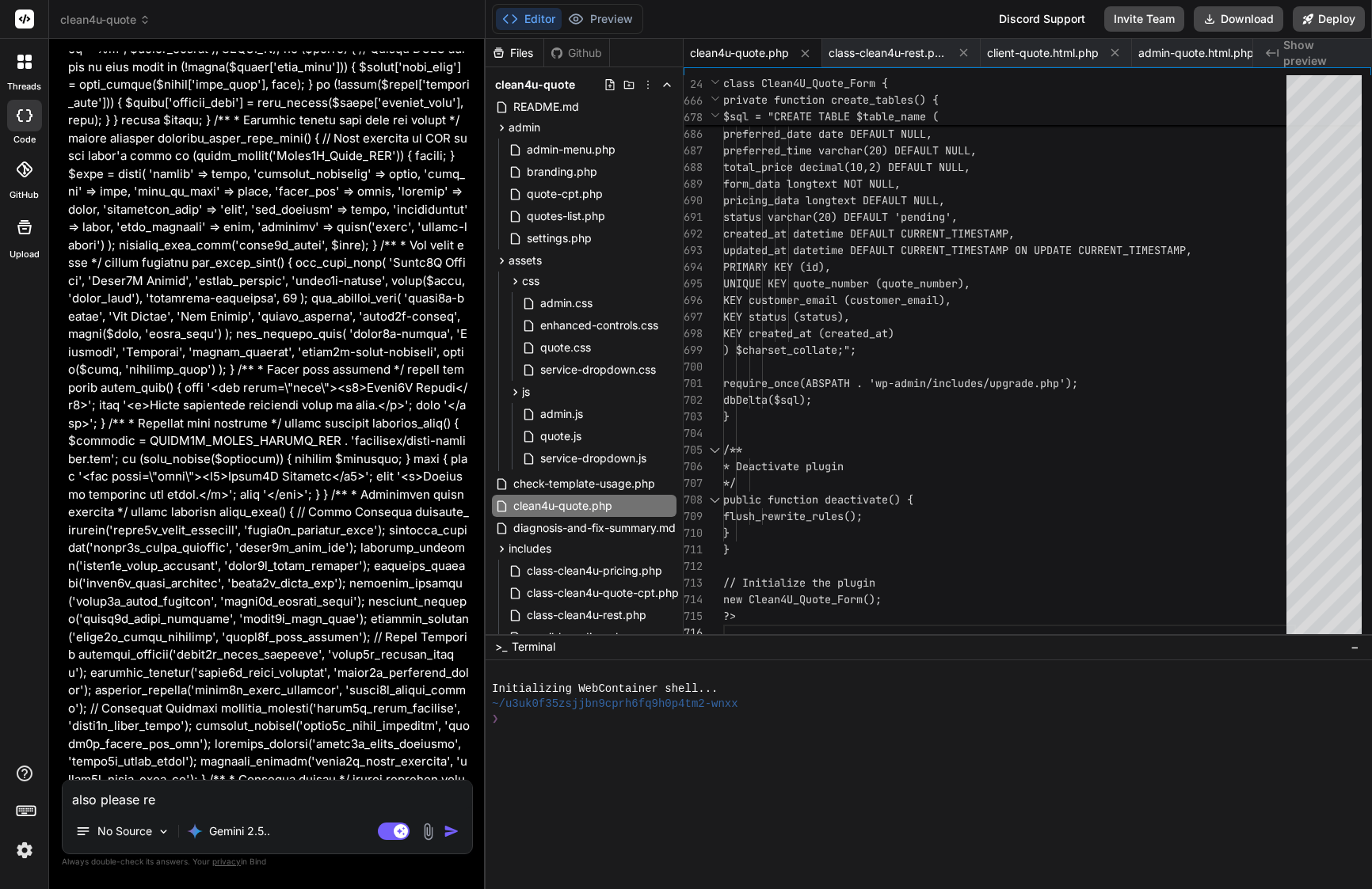
type textarea "also please rev"
type textarea "x"
type textarea "also please reve"
type textarea "x"
type textarea "also please rever"
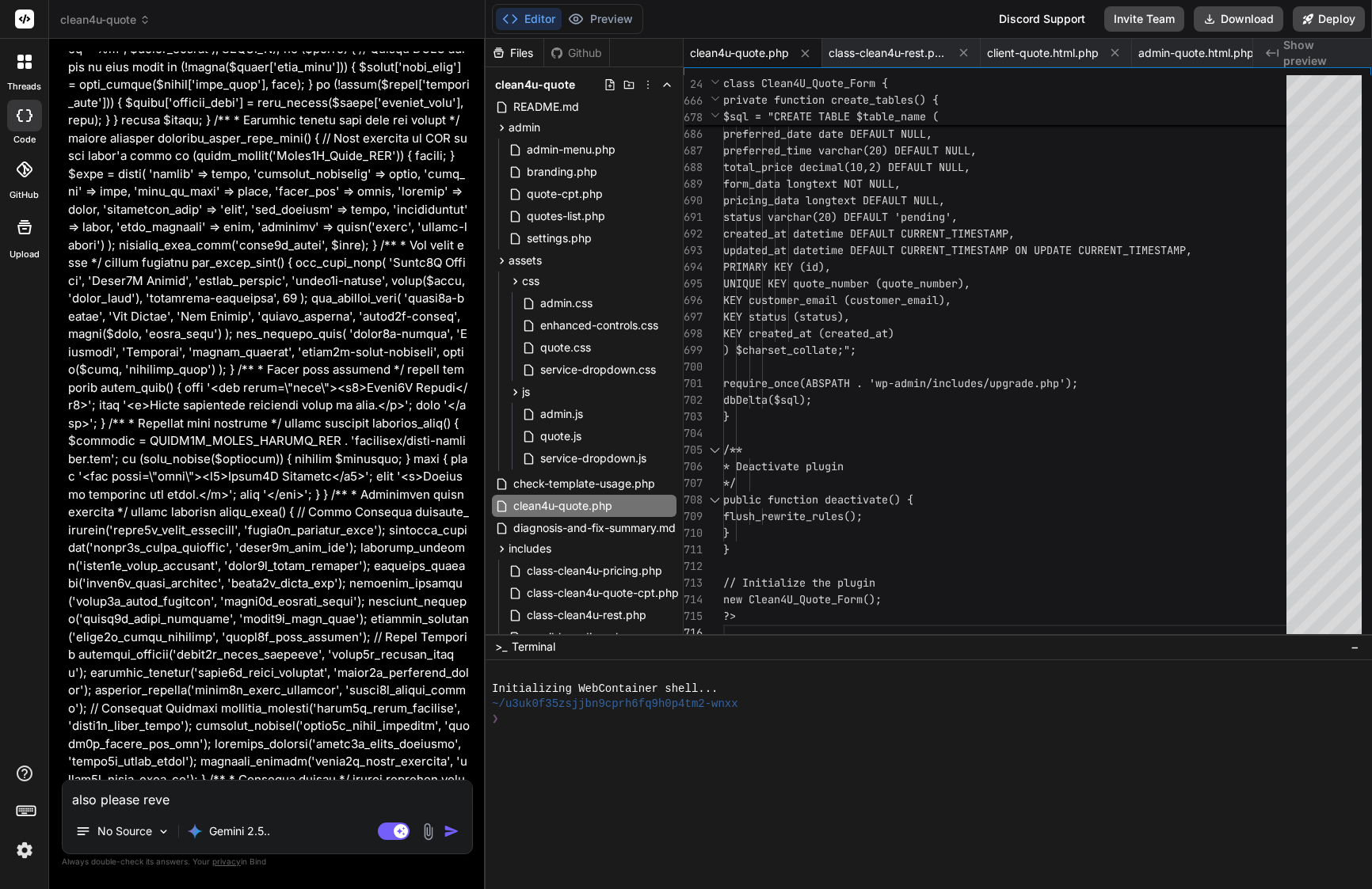
type textarea "x"
type textarea "also please revert"
type textarea "x"
type textarea "also please revert"
type textarea "x"
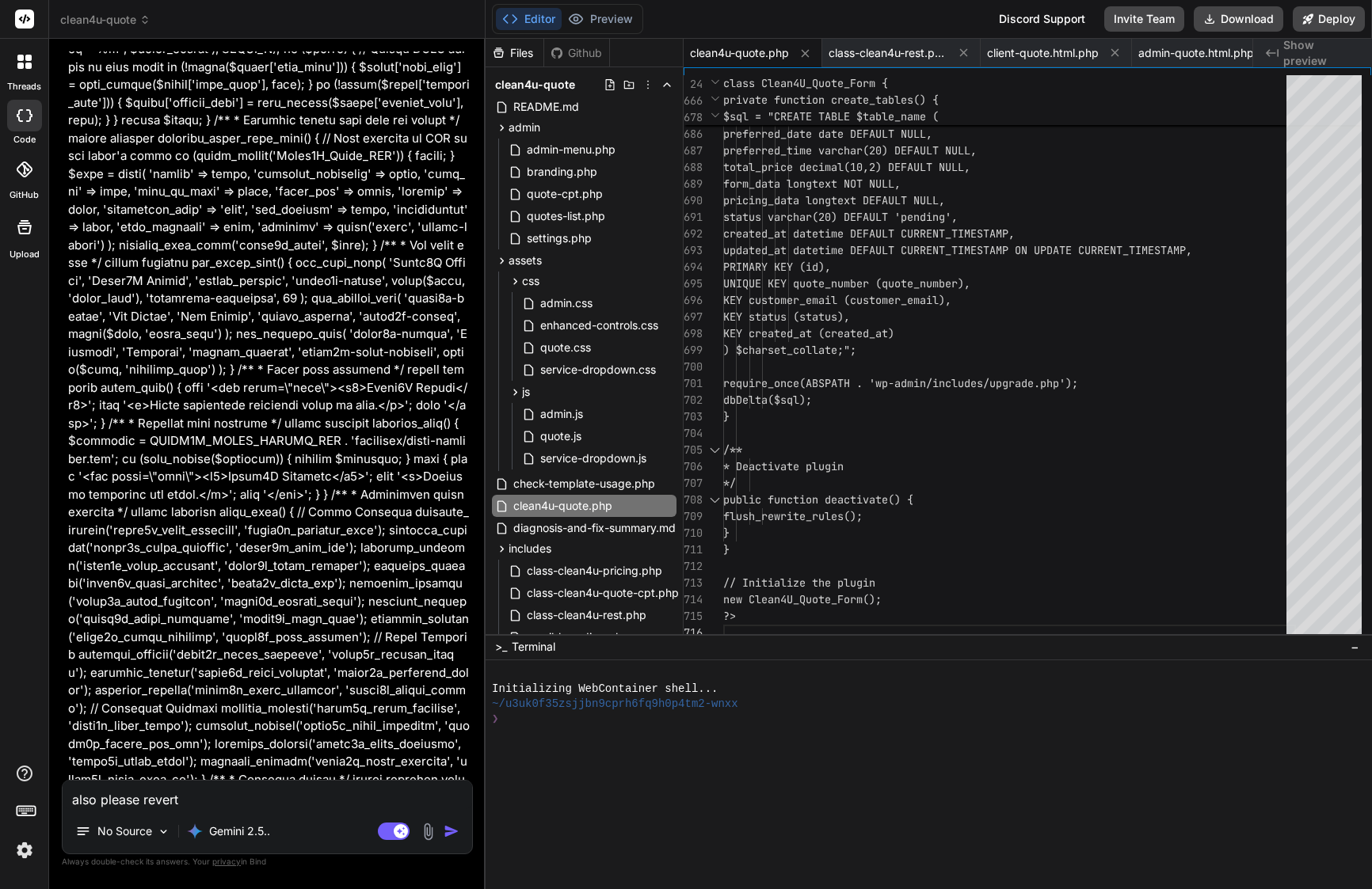
type textarea "also please revert q"
type textarea "x"
type textarea "also please revert qu"
type textarea "x"
type textarea "also please revert quo"
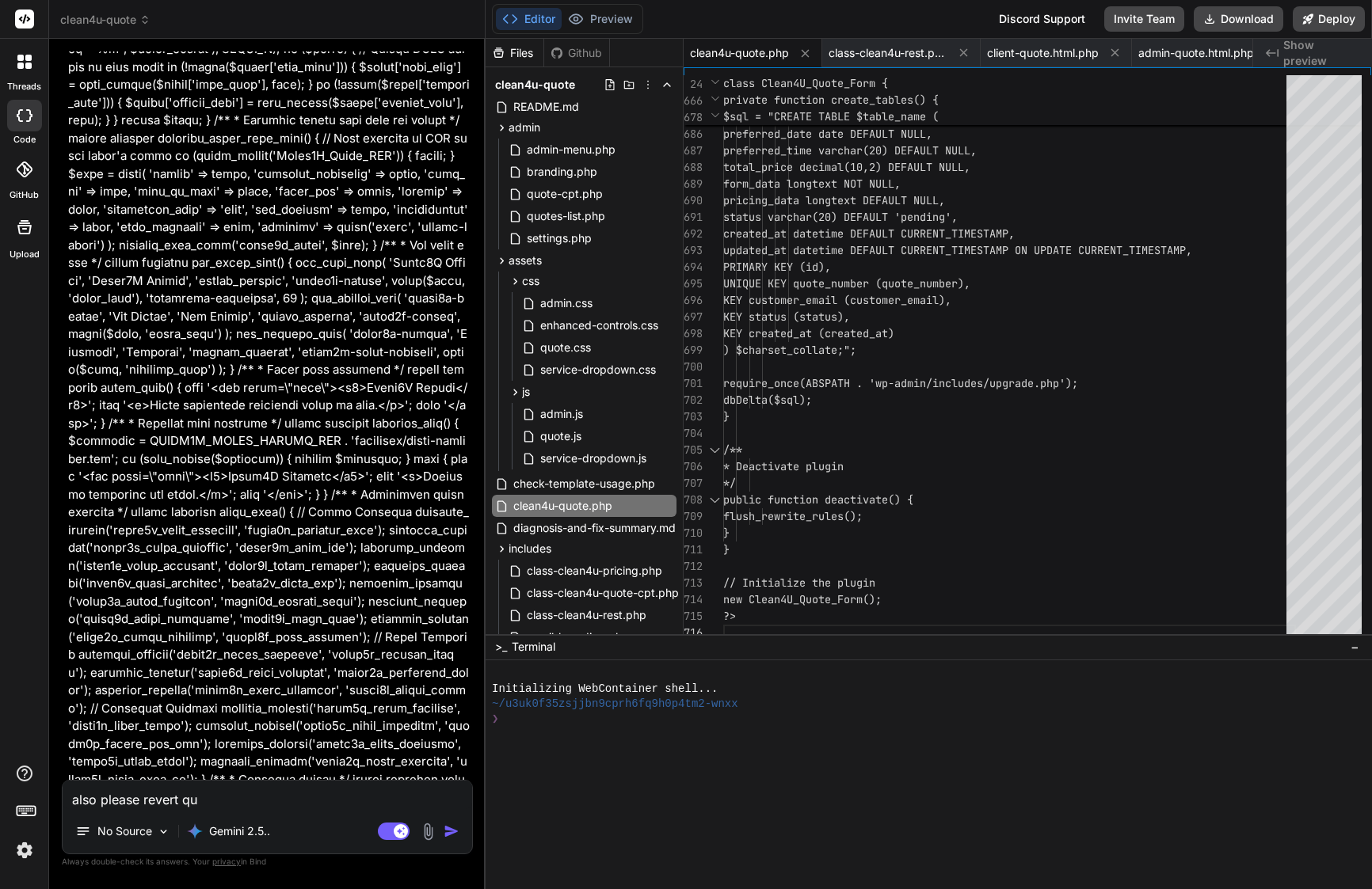
type textarea "x"
type textarea "also please revert quot"
type textarea "x"
type textarea "also please revert quote"
type textarea "x"
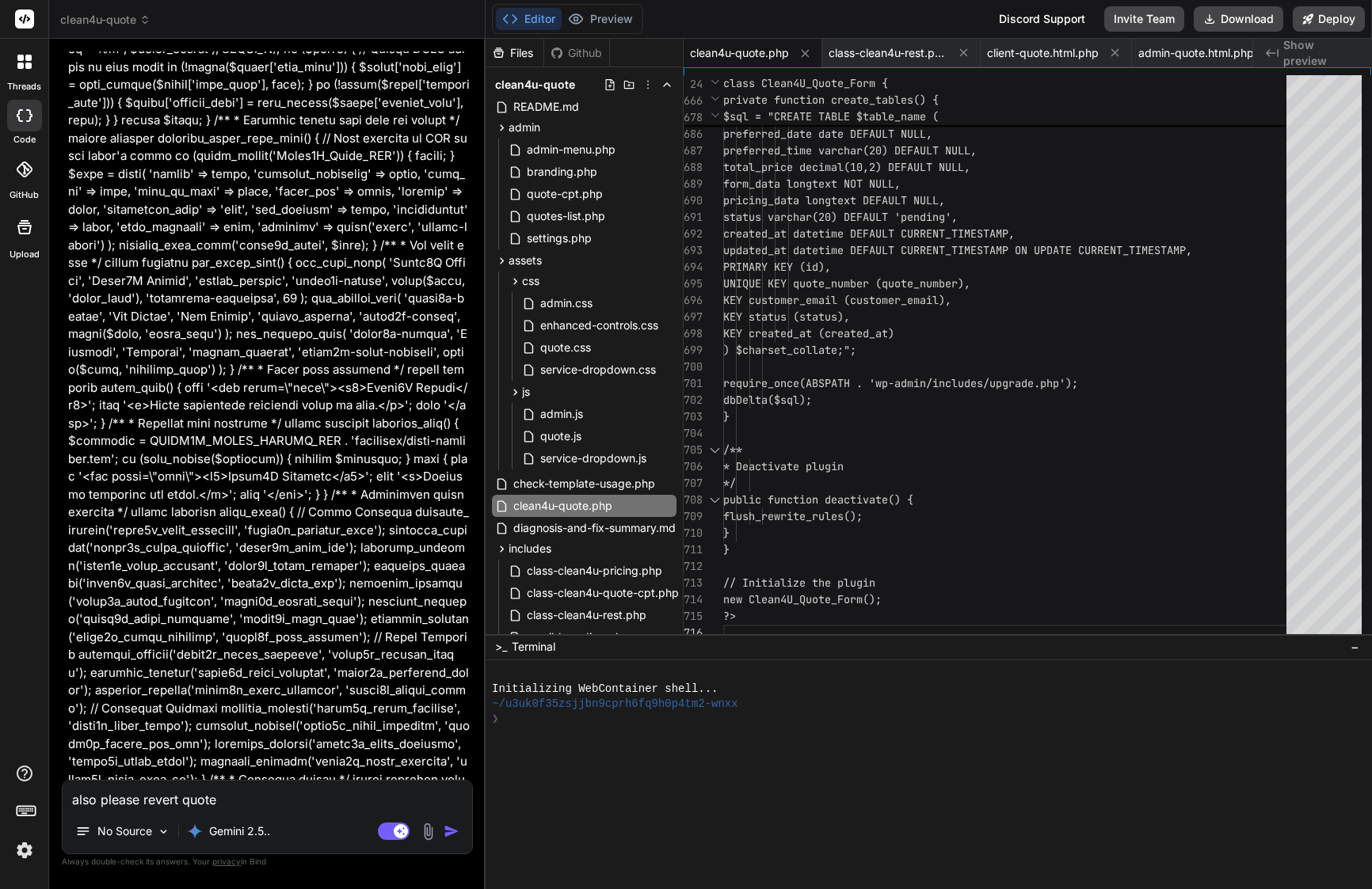
type textarea "also please revert quote."
type textarea "x"
type textarea "also please revert quote.c"
type textarea "x"
type textarea "also please revert quote.cs"
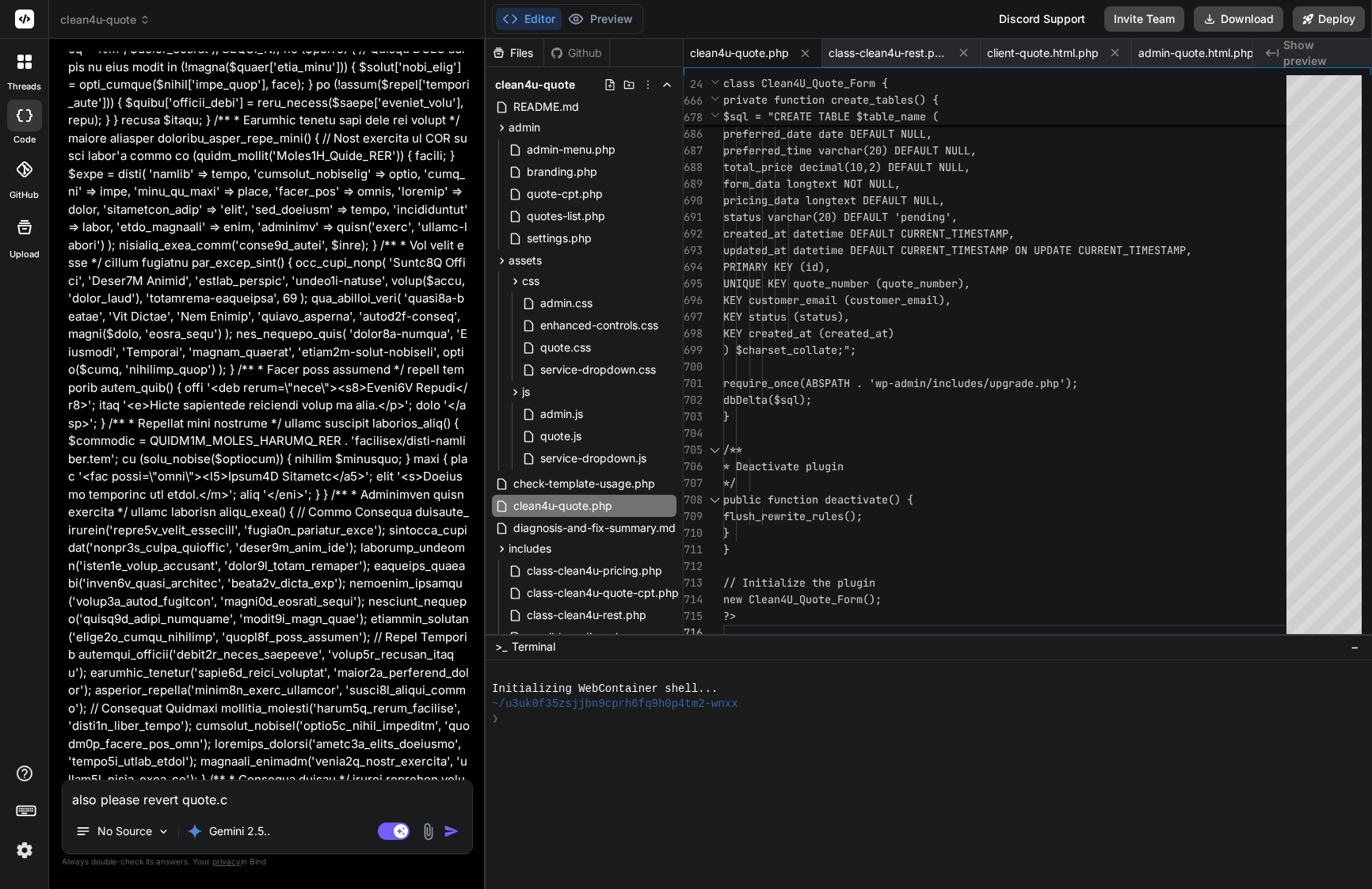
type textarea "x"
type textarea "also please revert quote.css"
type textarea "x"
type textarea "also please revert quote.css"
type textarea "x"
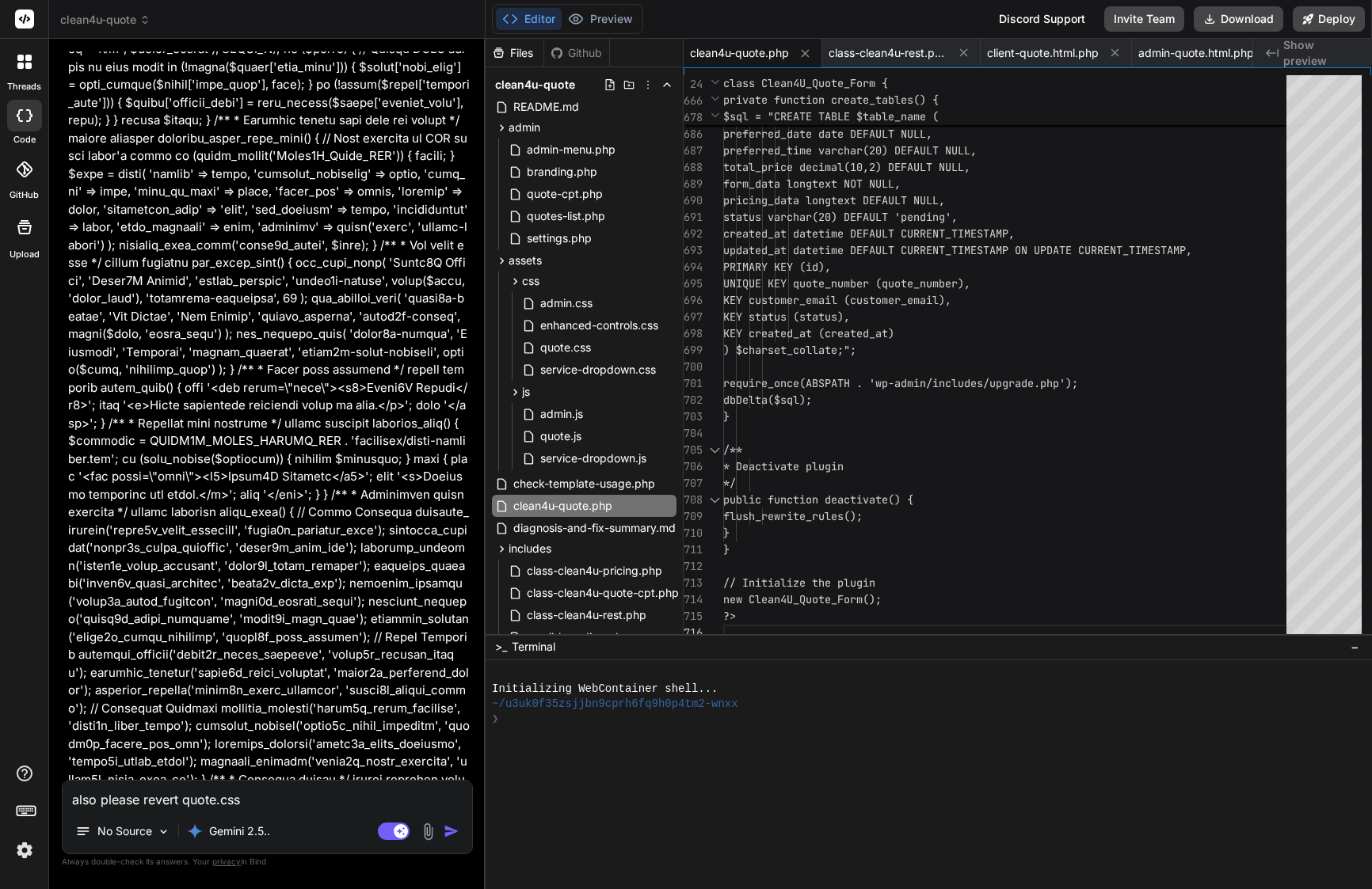
paste textarea "/* Quote Form Styles - Clean4U Brand - Enhanced & Performance Optimized */ :roo…"
type textarea "also please revert quote.css /* Quote Form Styles - Clean4U Brand - Enhanced & …"
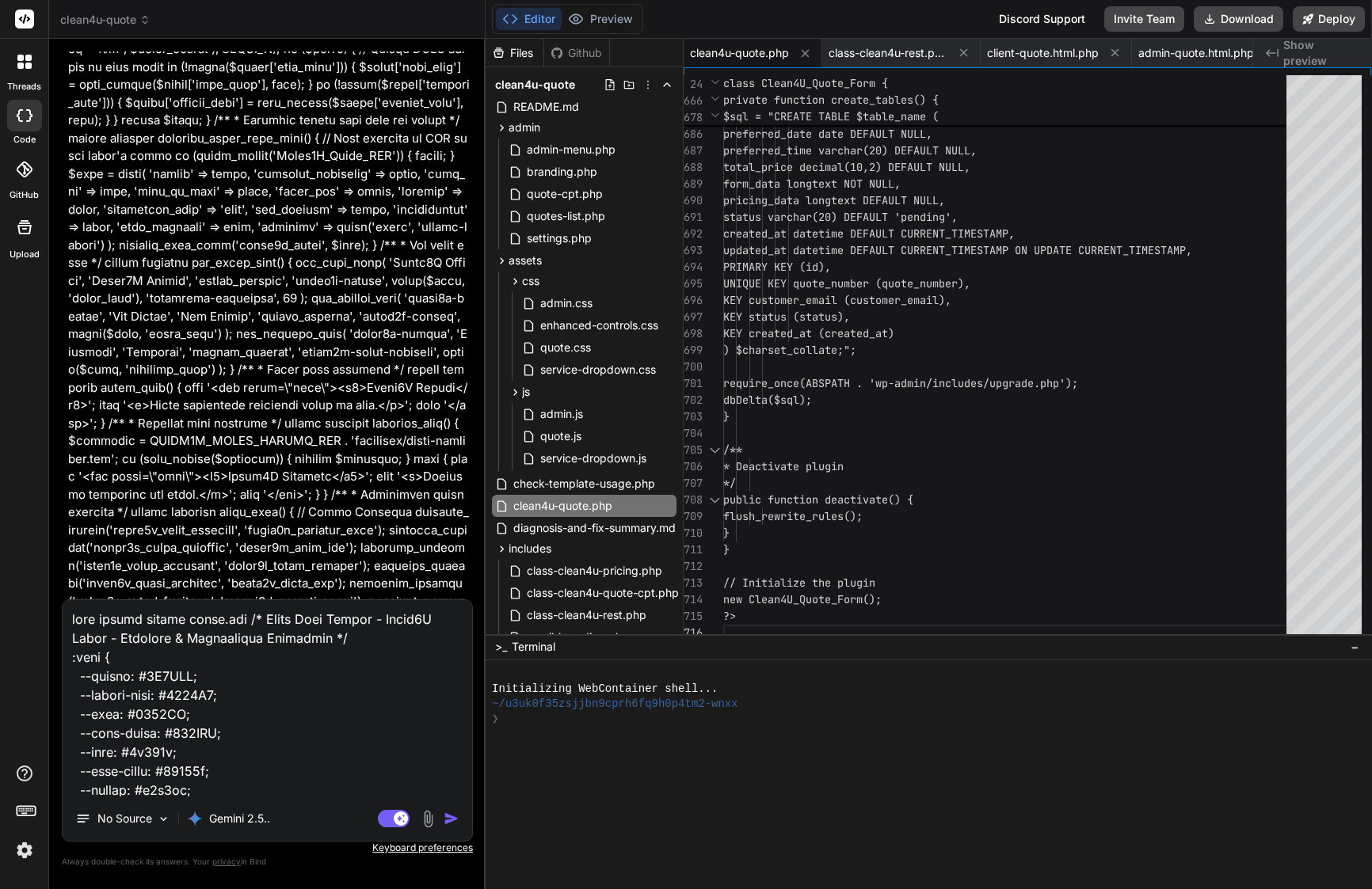
scroll to position [49345, 0]
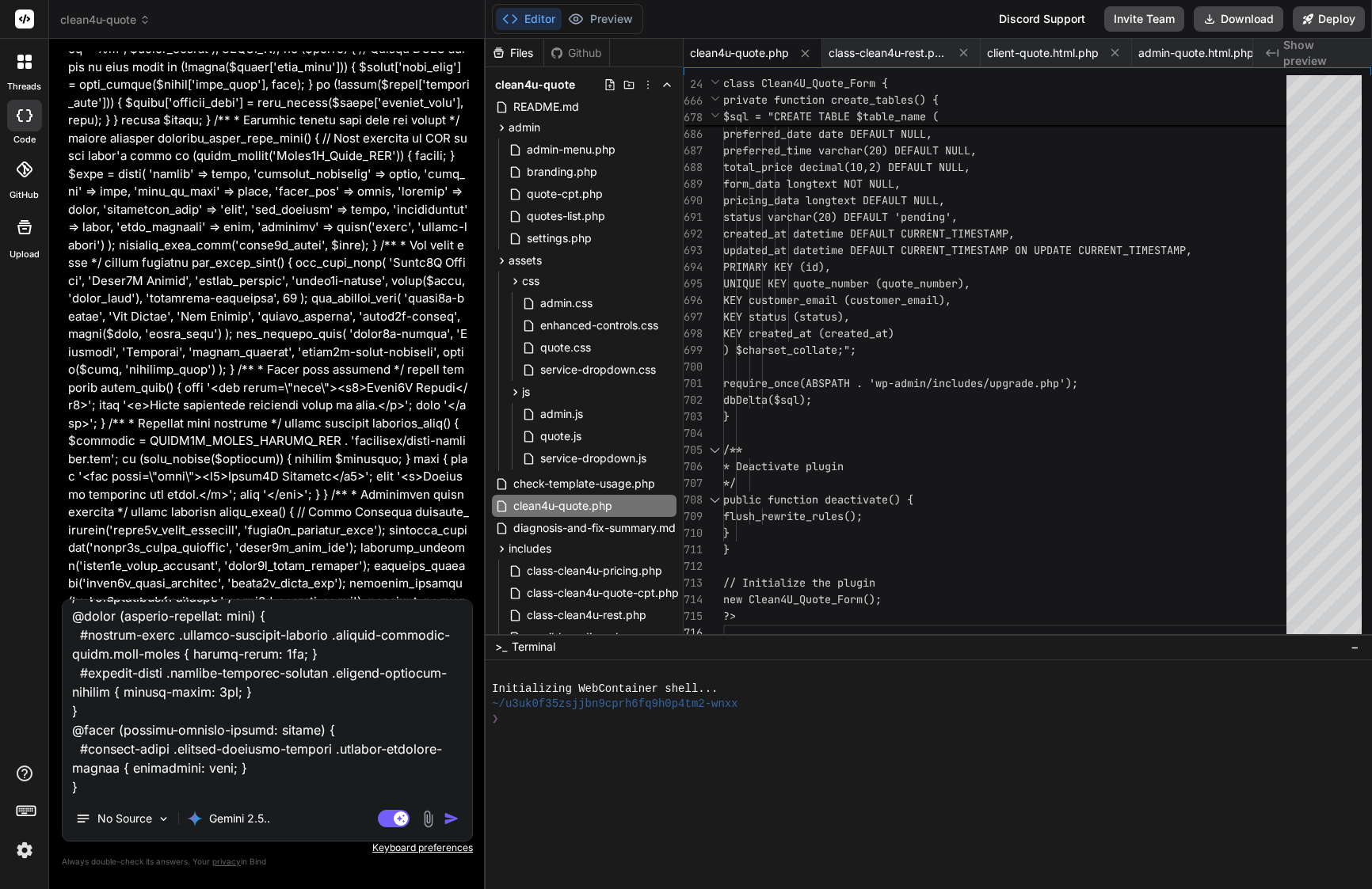
type textarea "x"
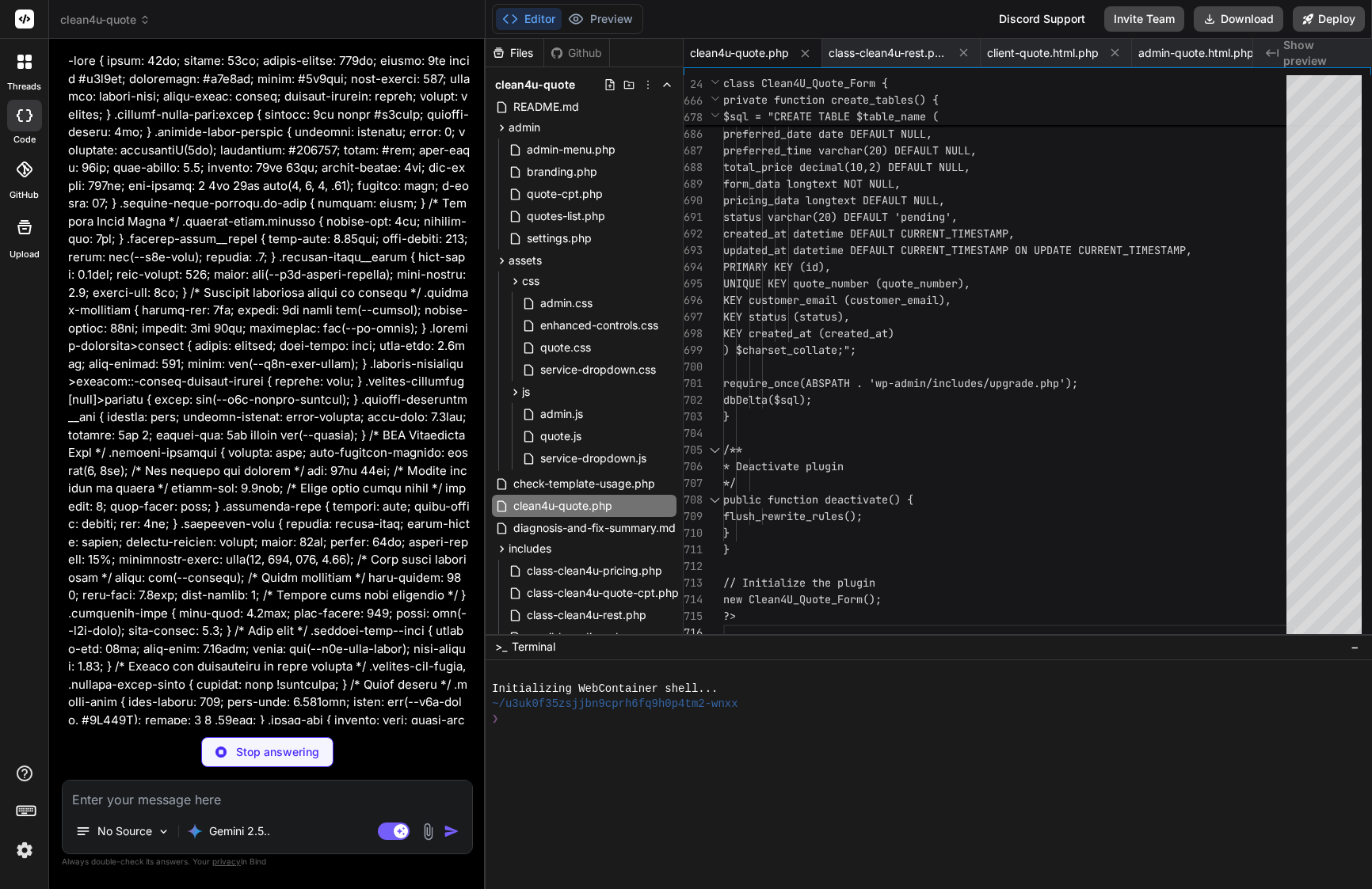
scroll to position [50078, 0]
type textarea "x"
type textarea "3px; } } @media (prefers-reduced-motion: reduce) { #service-group .service-drop…"
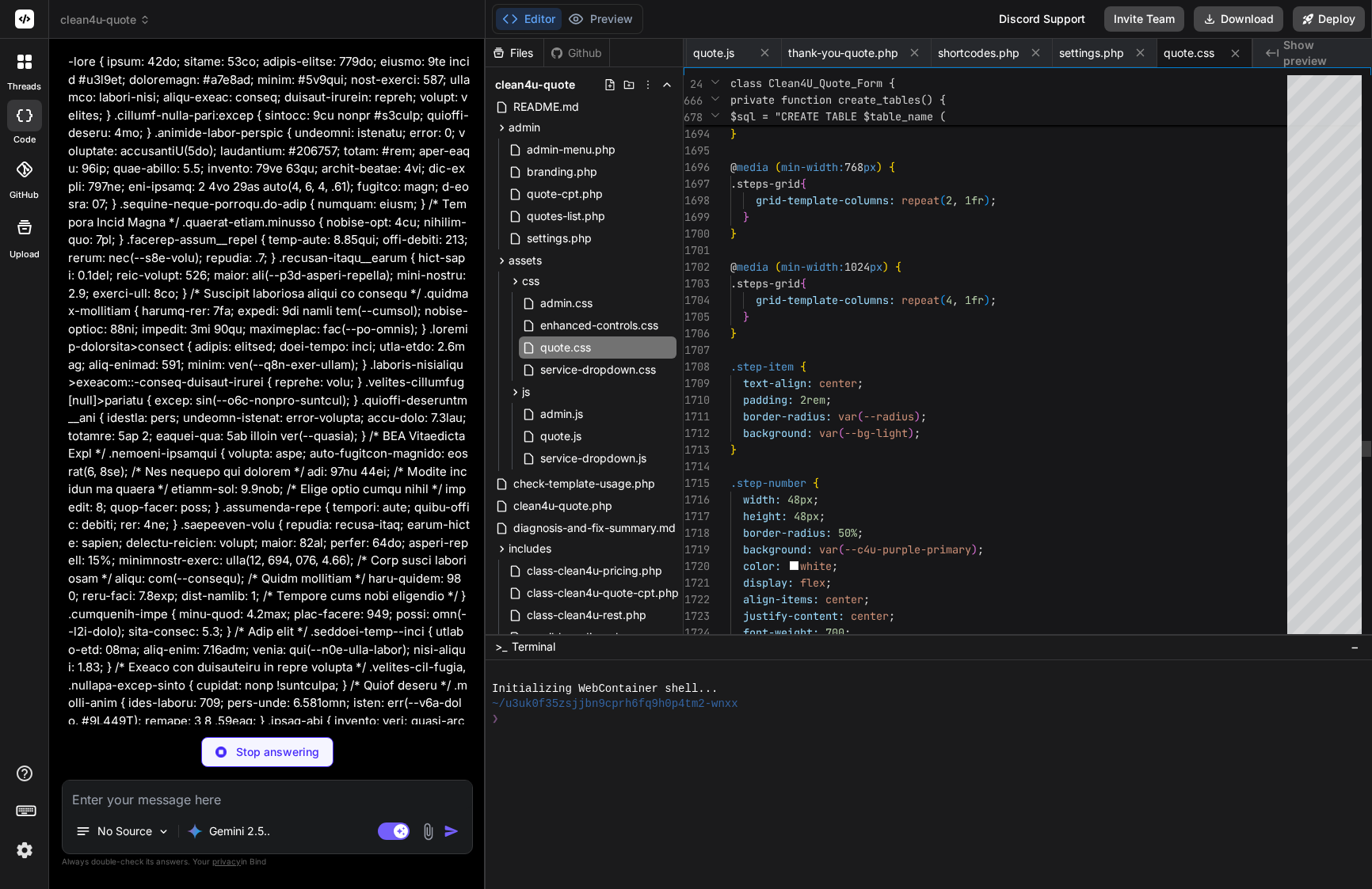
scroll to position [50023, 0]
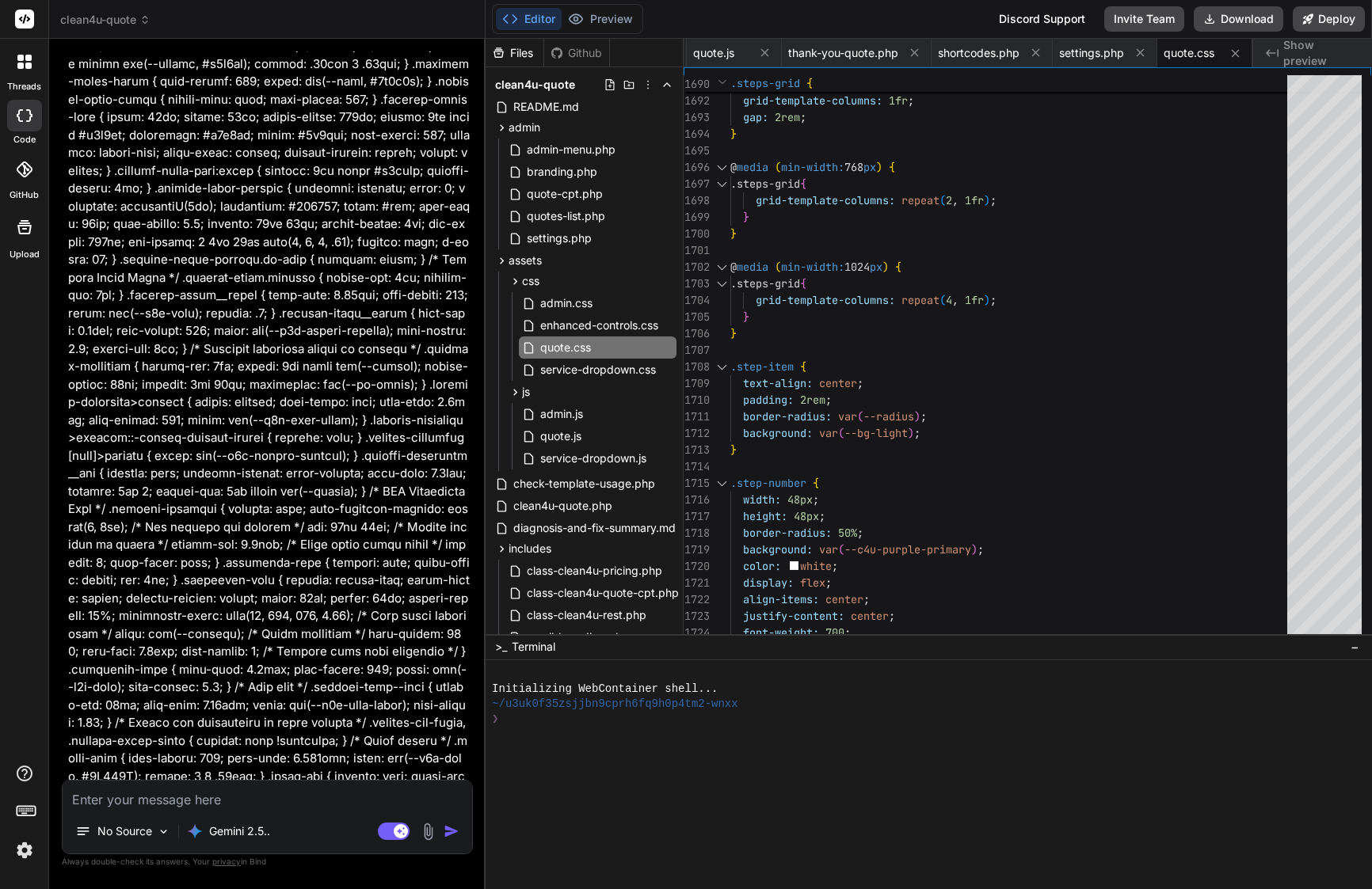
type textarea "x"
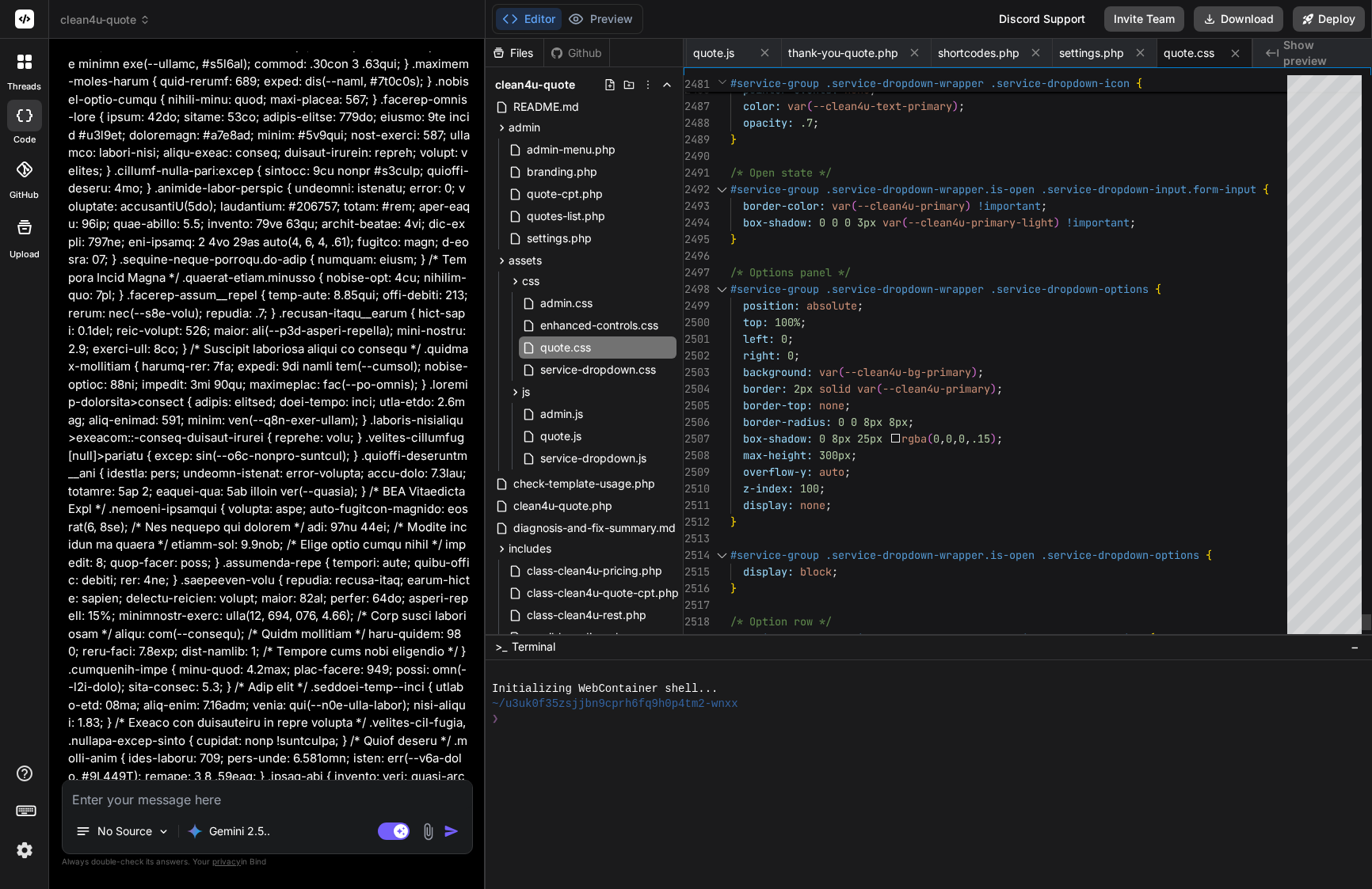
scroll to position [100, 0]
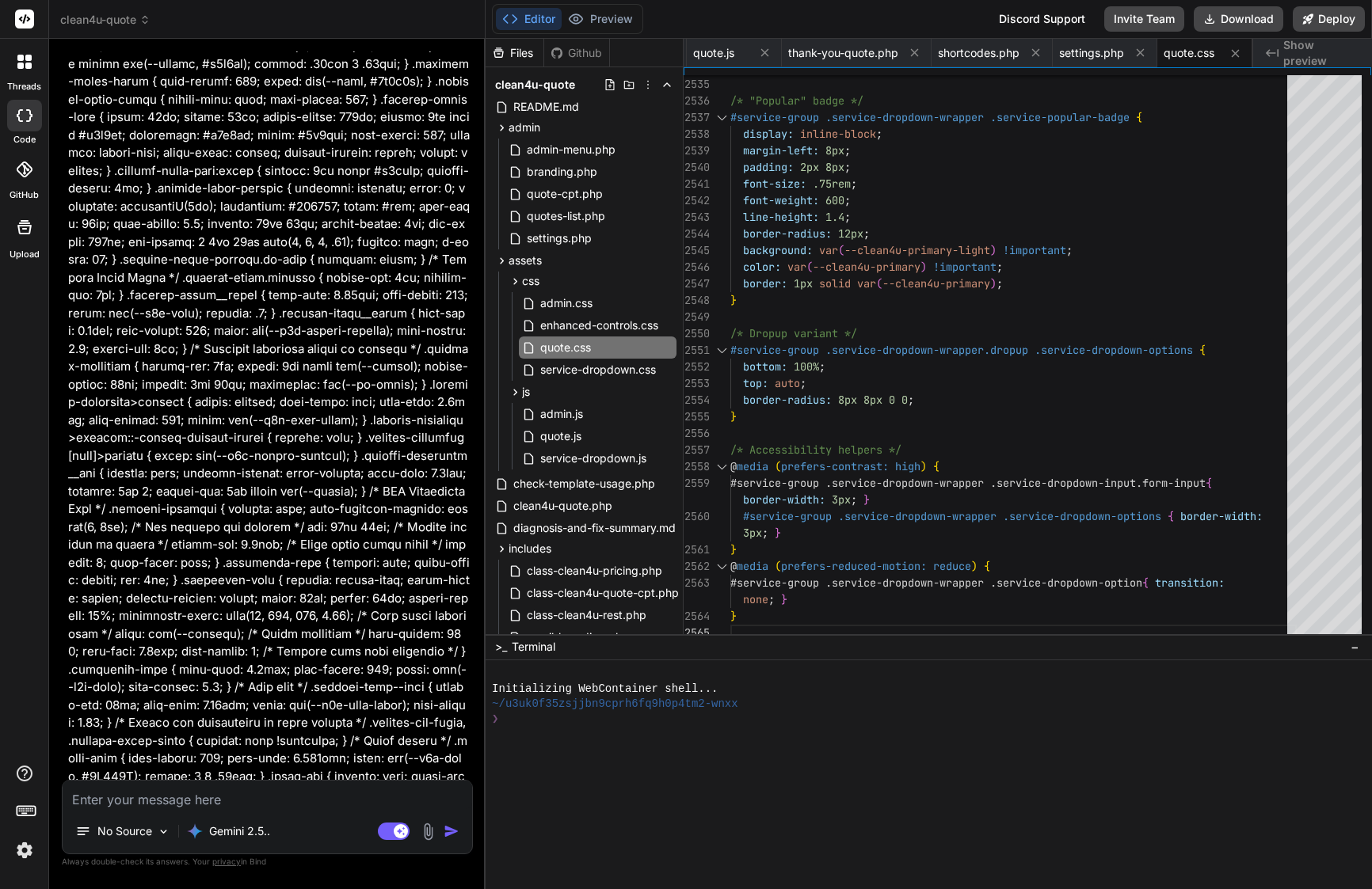
click at [325, 806] on textarea at bounding box center [268, 795] width 410 height 29
paste textarea "Here’s a ready-to-send prompt for Bind. It tells him exactly what to change, wh…"
type textarea "Here’s a ready-to-send prompt for Bind. It tells him exactly what to change, wh…"
type textarea "x"
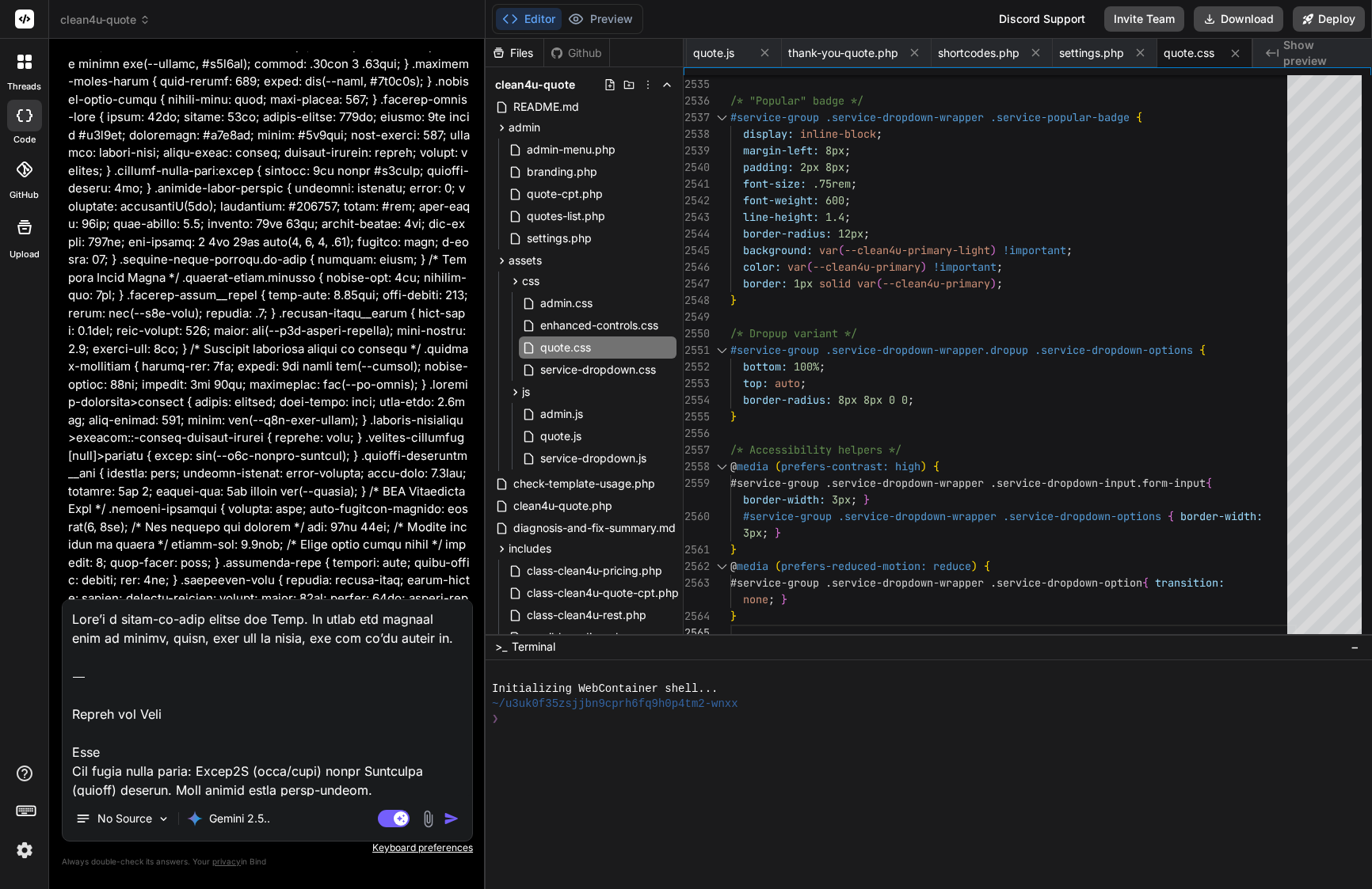
scroll to position [0, 0]
drag, startPoint x: 71, startPoint y: 755, endPoint x: 70, endPoint y: 569, distance: 186.0
click at [70, 569] on div "You Bind AI Understood. I will split the provided code into service-dropdown.js…" at bounding box center [267, 470] width 411 height 837
type textarea "Goal Fix brand color bleed: Clean4U (gold/teal) shows Amsterdam (purple) accent…"
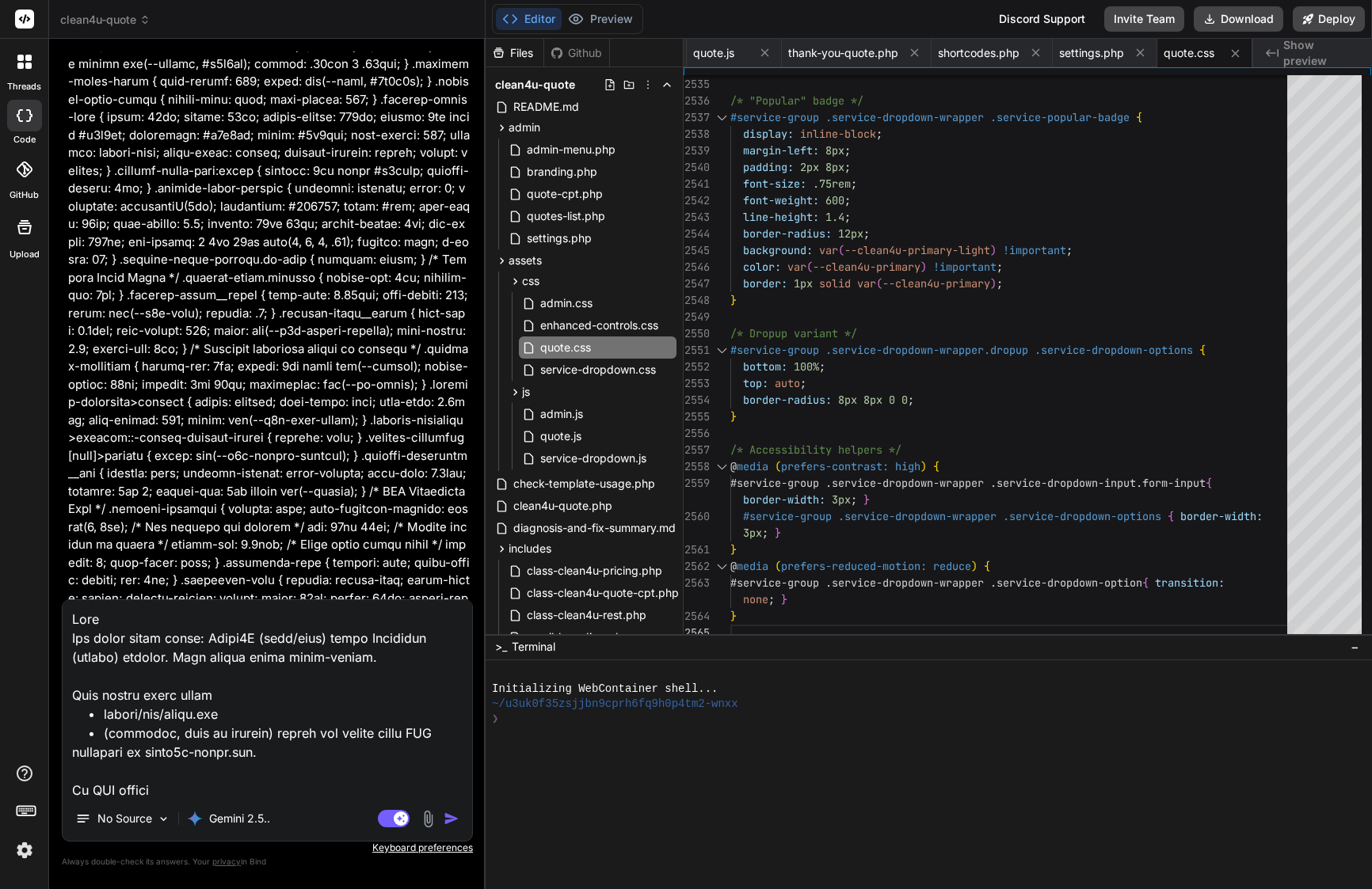
type textarea "x"
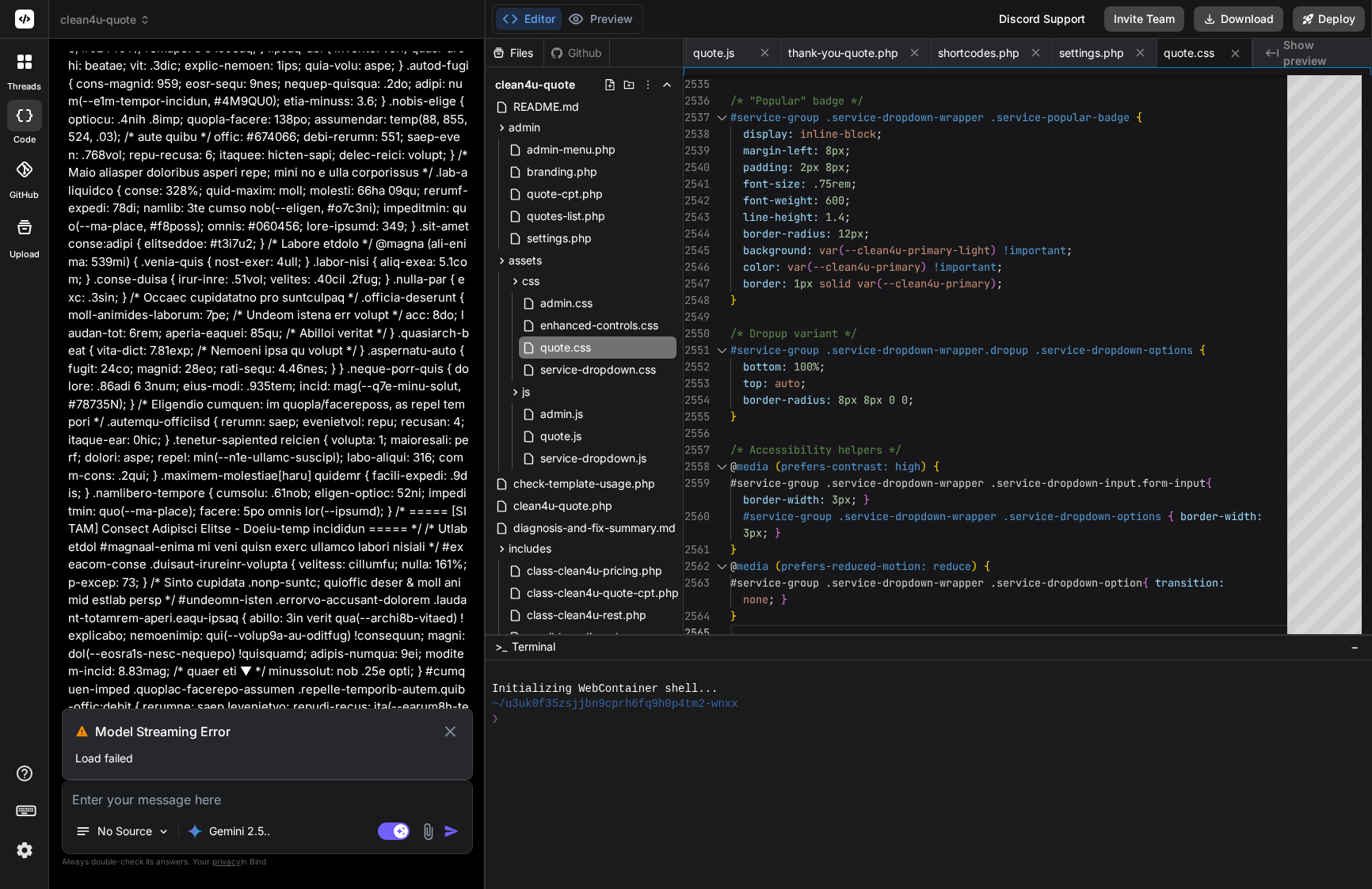
scroll to position [50570, 0]
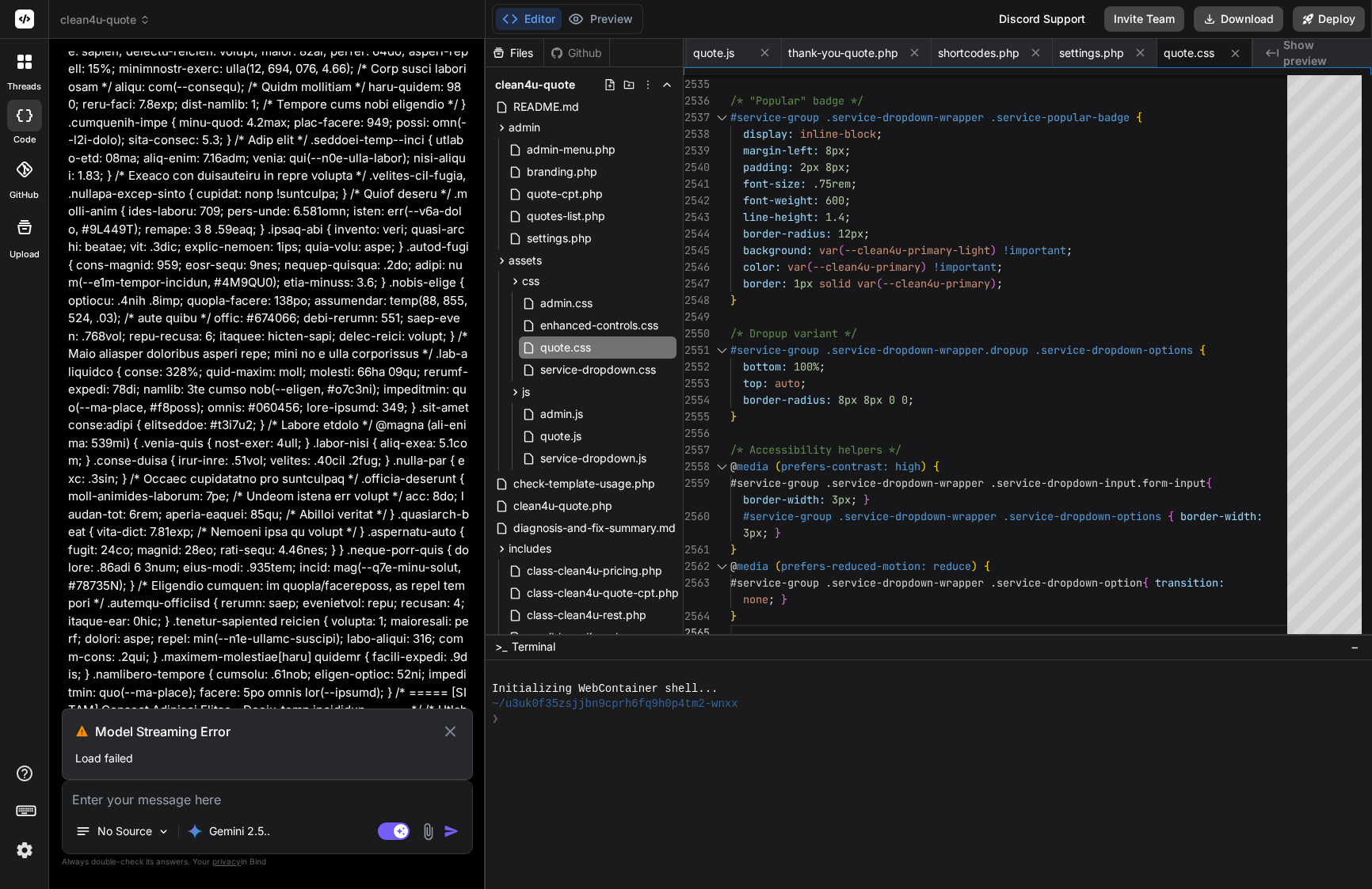
click at [448, 734] on icon at bounding box center [450, 731] width 11 height 11
type textarea "x"
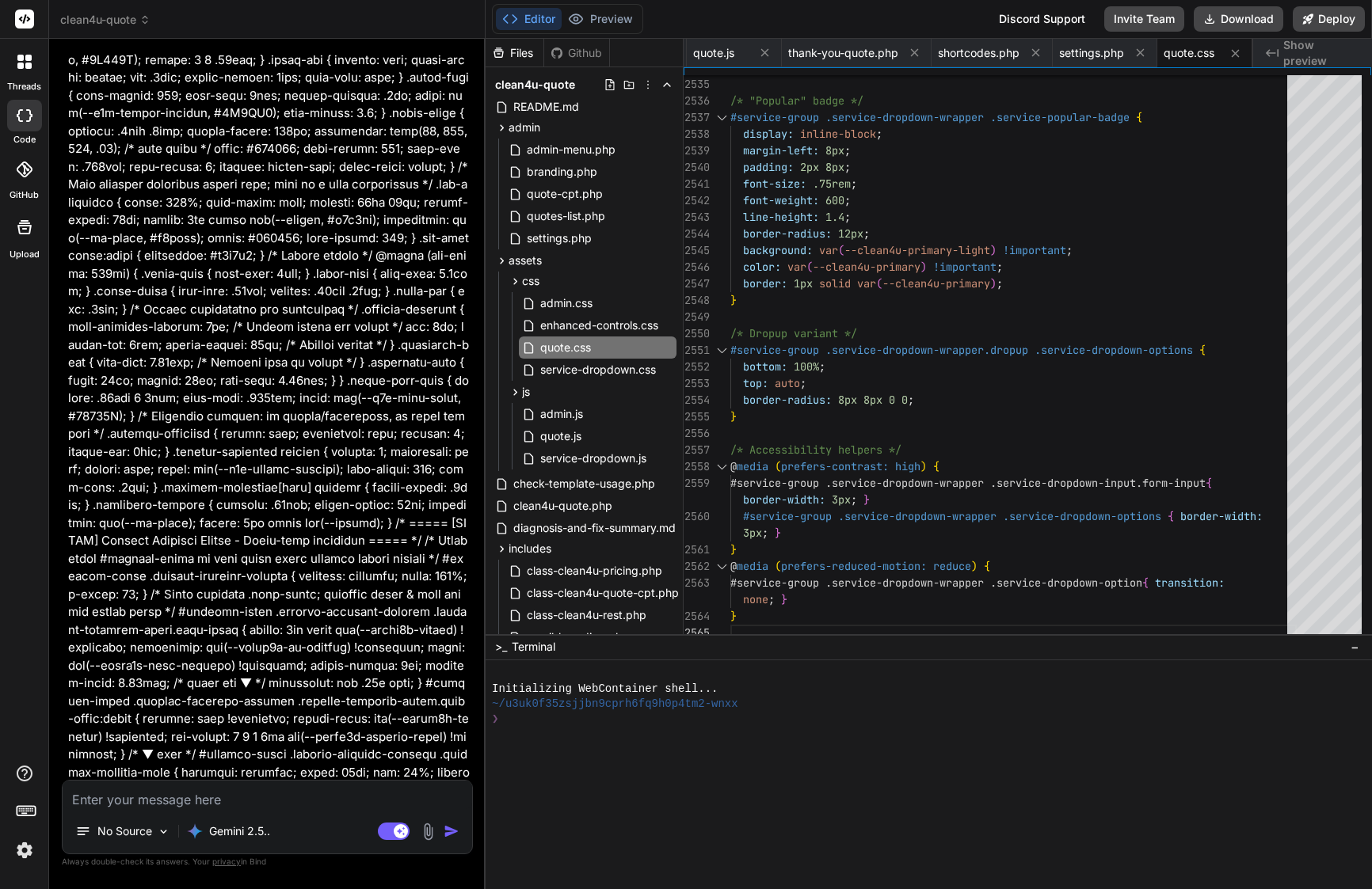
scroll to position [50737, 0]
click at [616, 369] on span "service-dropdown.css" at bounding box center [597, 370] width 119 height 19
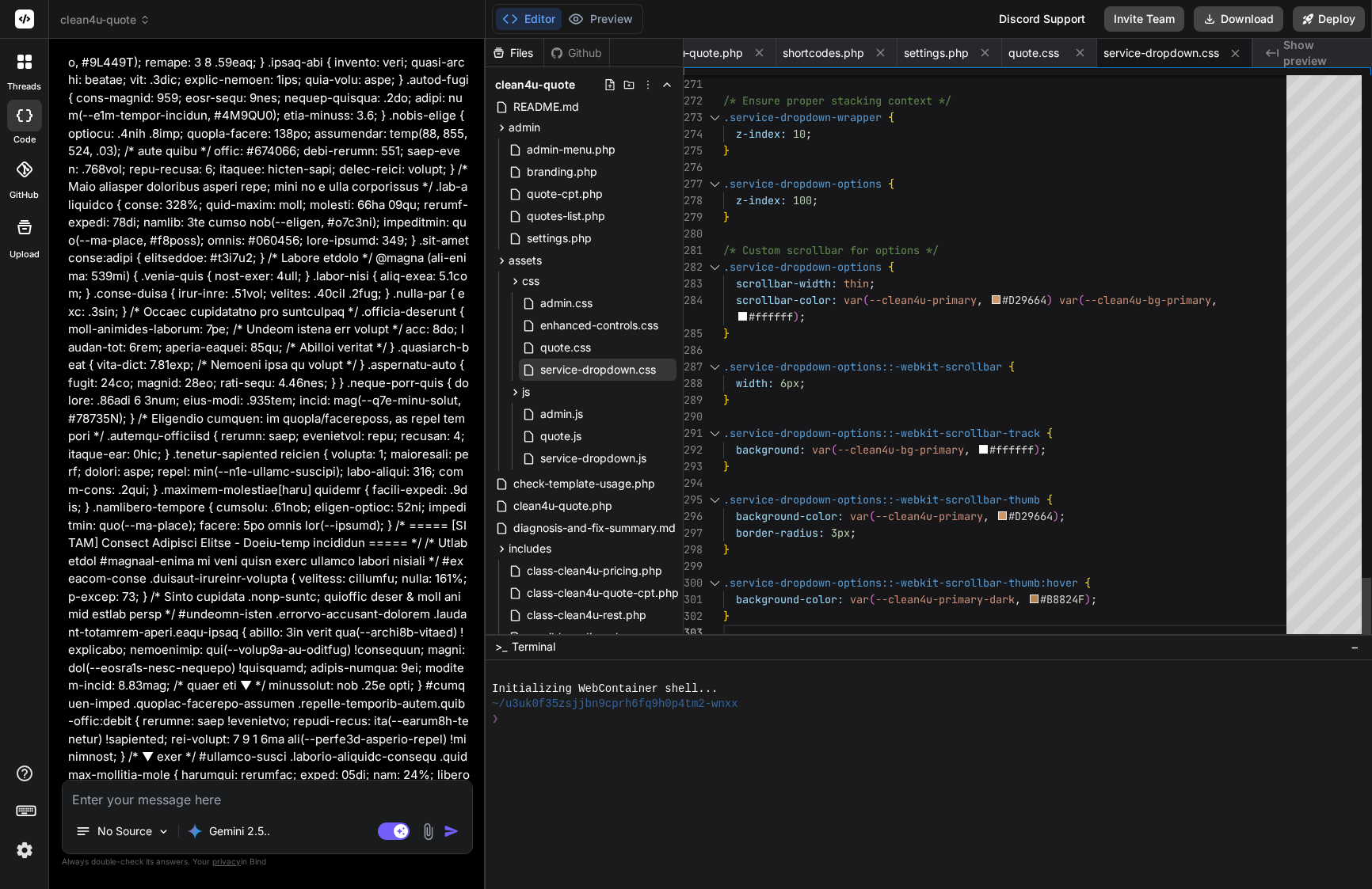
scroll to position [50, 0]
click at [582, 346] on span "quote.css" at bounding box center [565, 348] width 54 height 19
type textarea "3px; } } @media (prefers-reduced-motion: reduce) { #service-group .service-drop…"
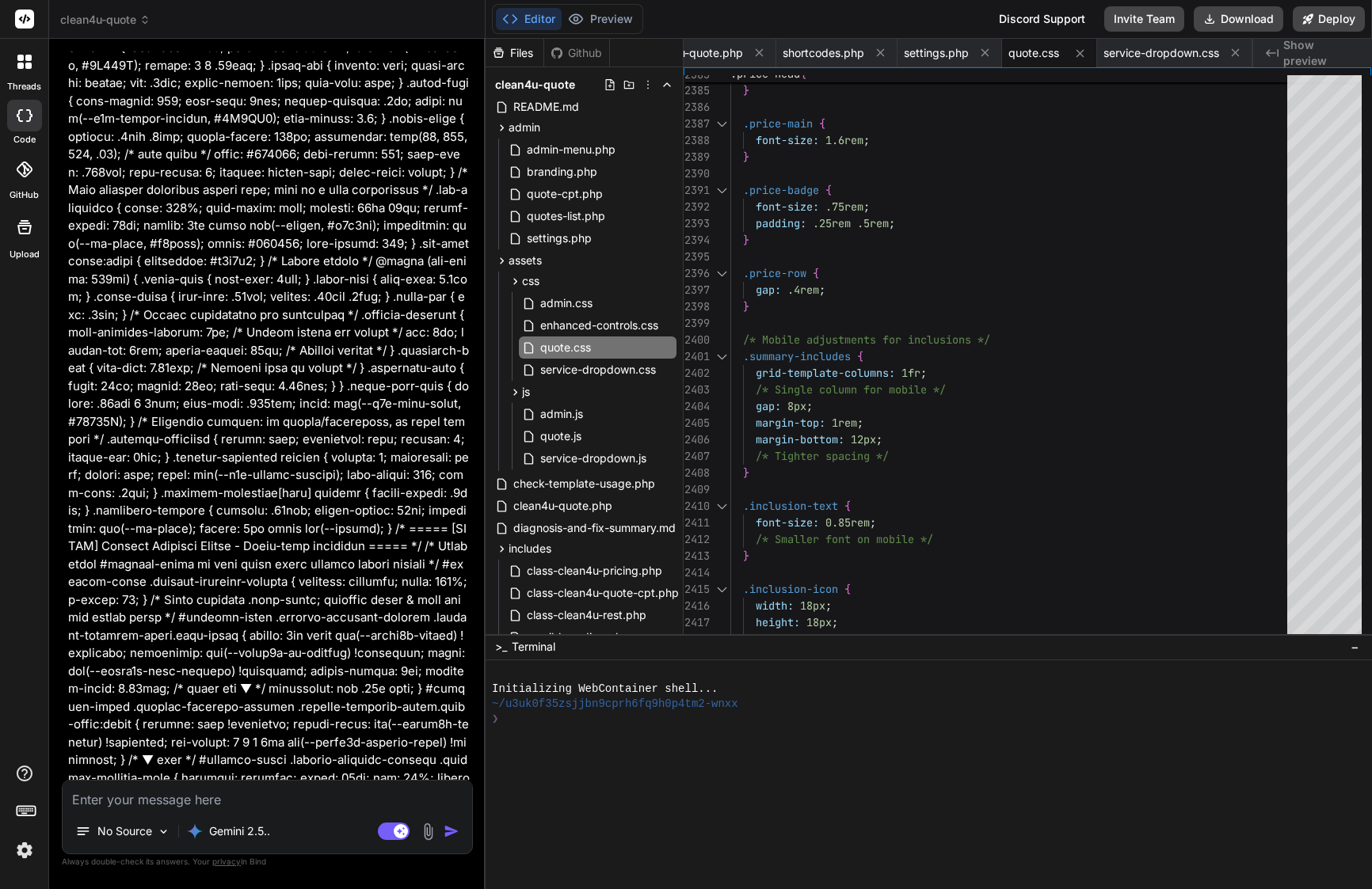
scroll to position [0, 0]
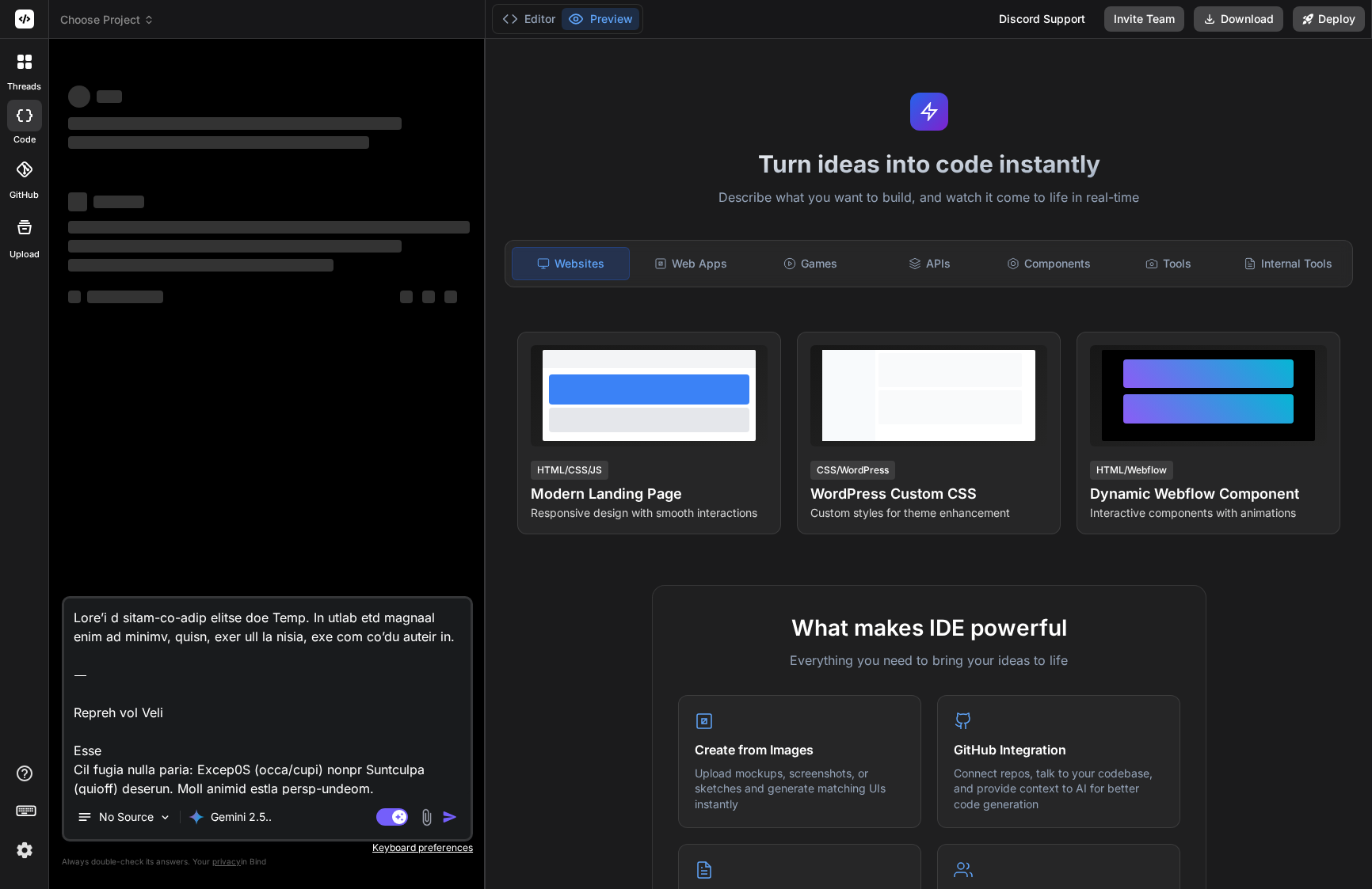
drag, startPoint x: 77, startPoint y: 750, endPoint x: 65, endPoint y: 609, distance: 141.5
click at [65, 609] on textarea at bounding box center [267, 697] width 406 height 196
type textarea "x"
type textarea "Goal Fix brand color bleed: Clean4U (gold/teal) shows Amsterdam (purple) accent…"
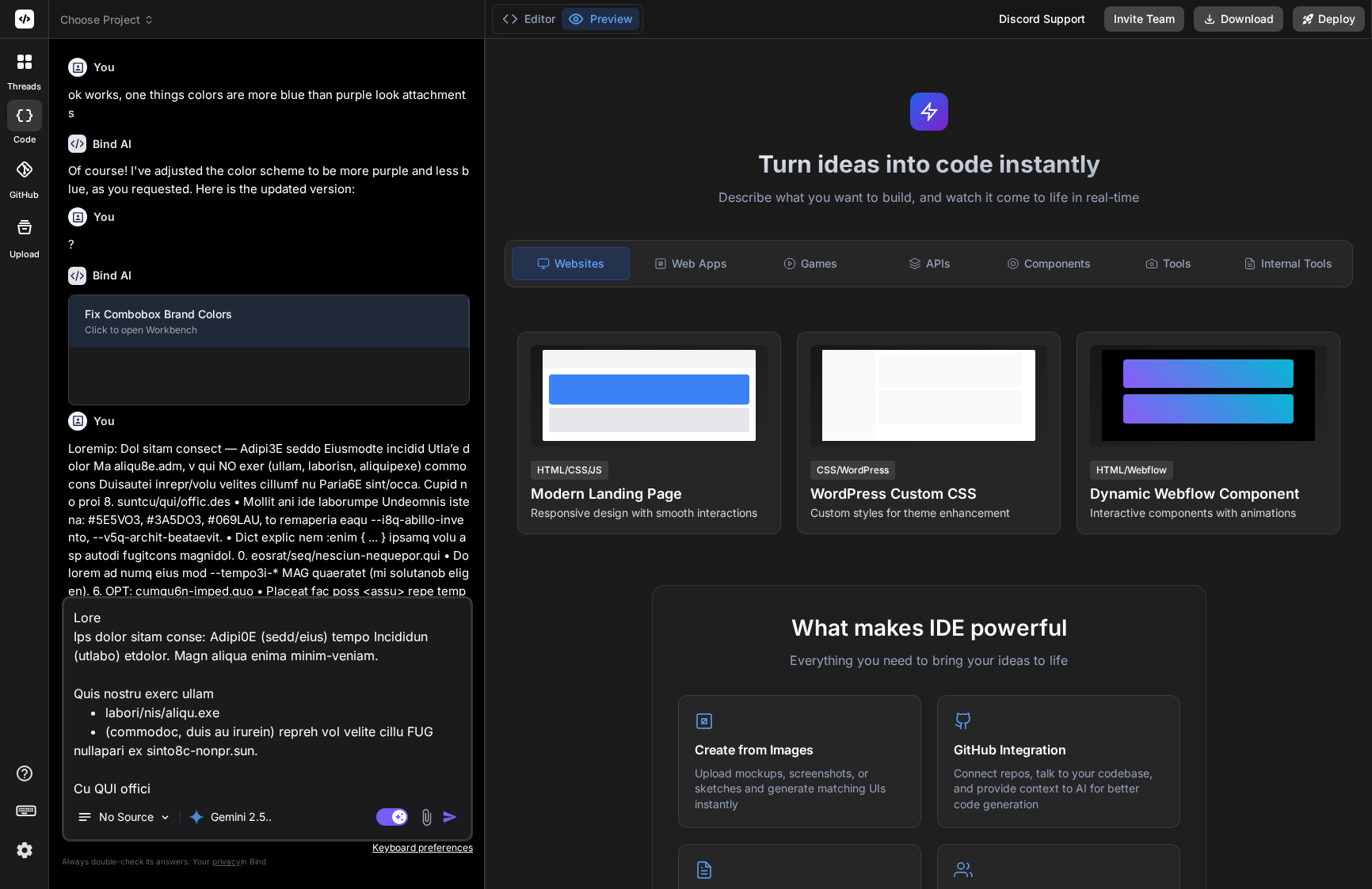
scroll to position [2324, 0]
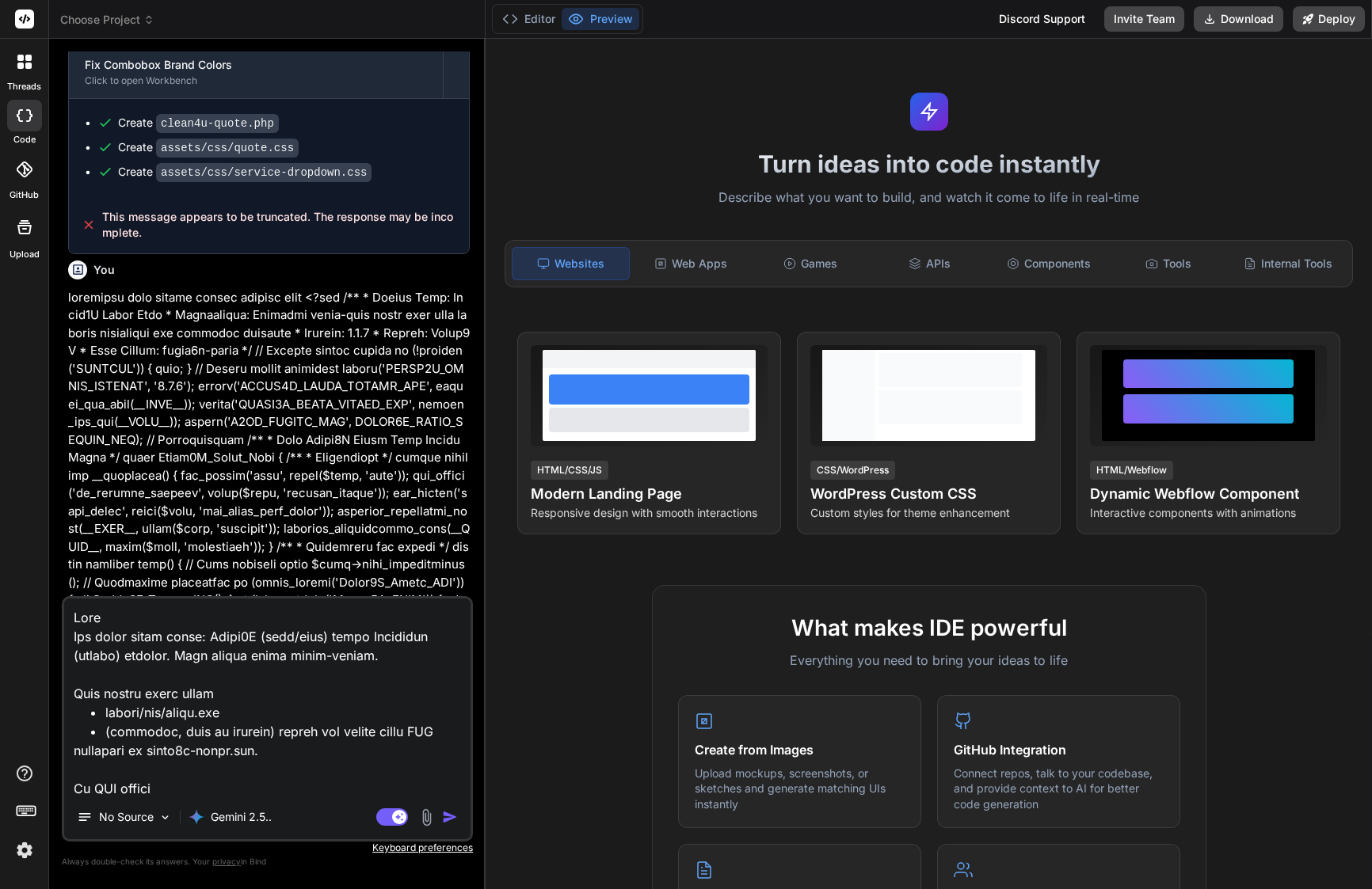
type textarea "x"
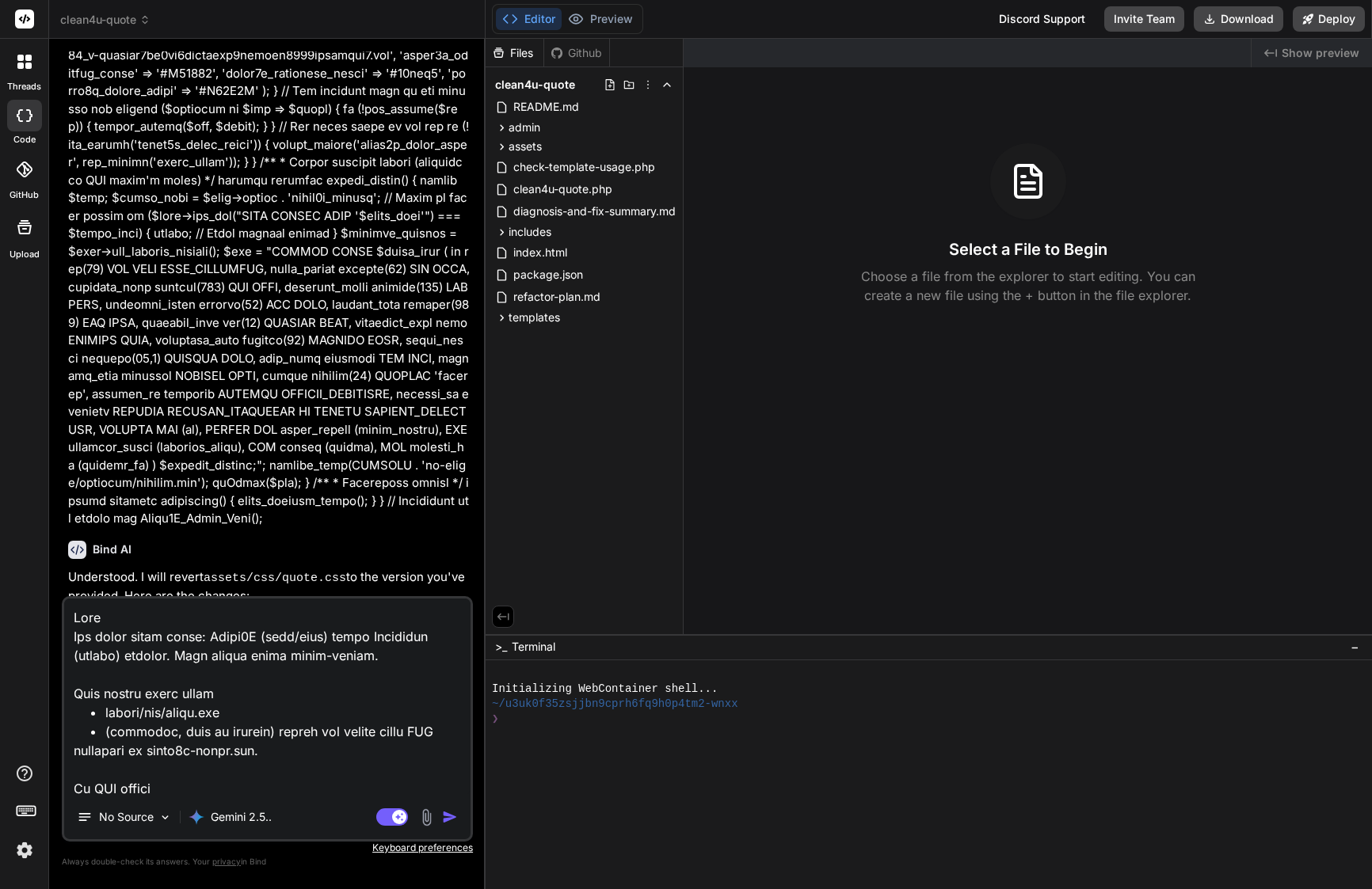
scroll to position [0, 0]
type textarea "Goal Fix brand color bleed: Clean4U (gold/teal) shows Amsterdam (purple) accent…"
click at [559, 144] on div "assets" at bounding box center [584, 147] width 185 height 19
click at [562, 164] on div "css" at bounding box center [590, 167] width 171 height 19
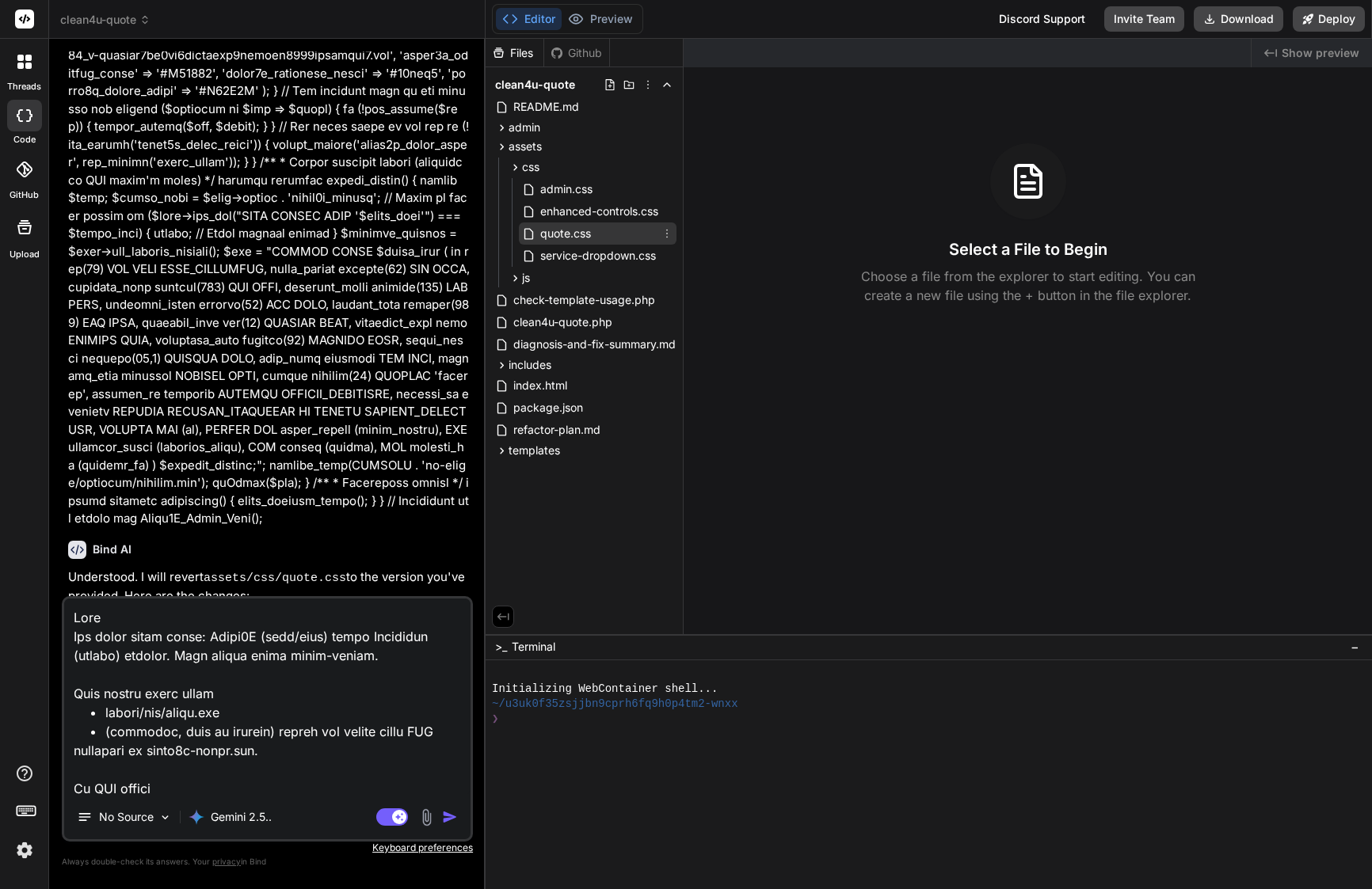
click at [569, 226] on span "quote.css" at bounding box center [565, 234] width 54 height 19
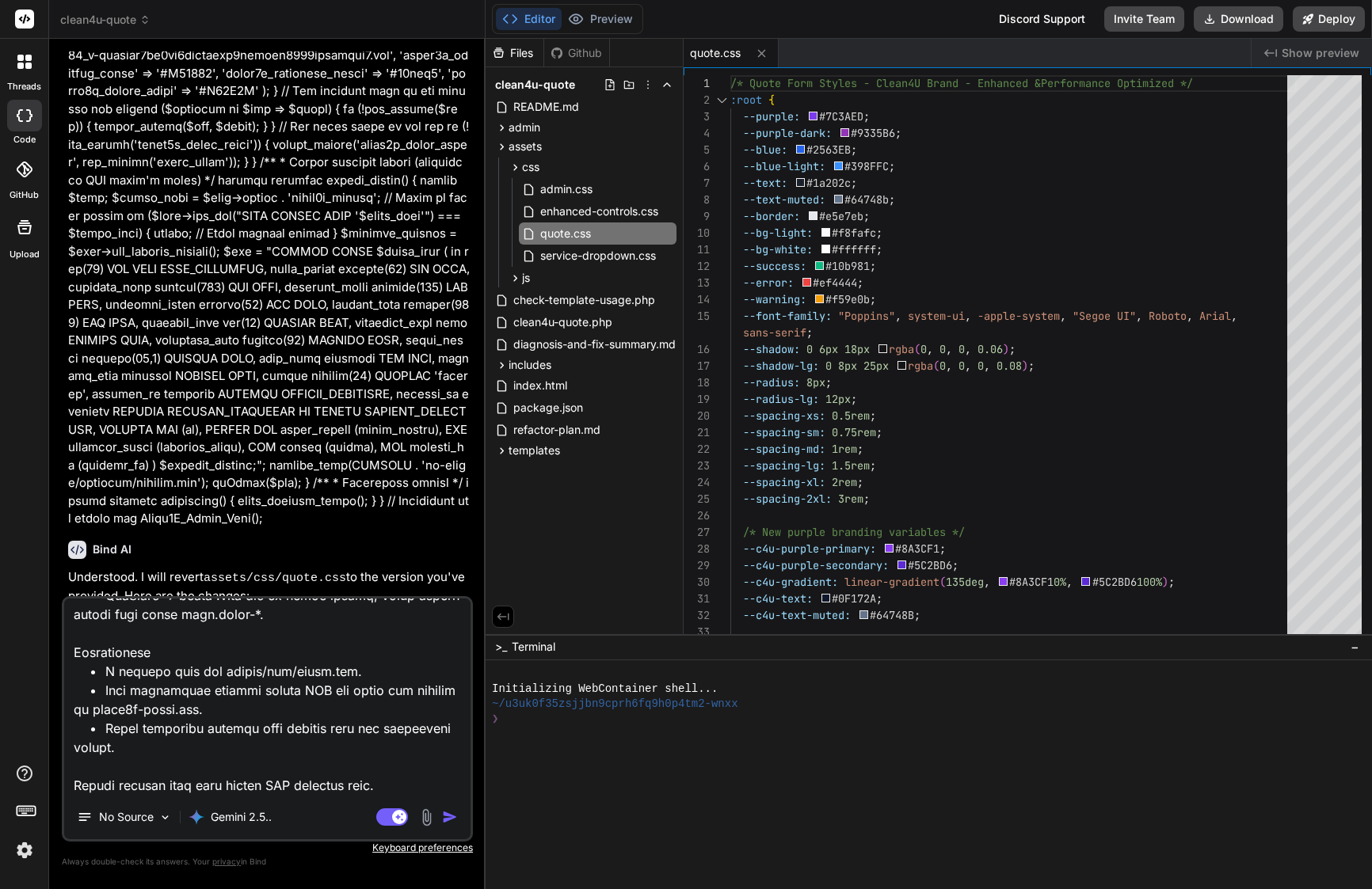
scroll to position [1505, 0]
click at [449, 818] on img "button" at bounding box center [449, 817] width 15 height 15
type textarea "x"
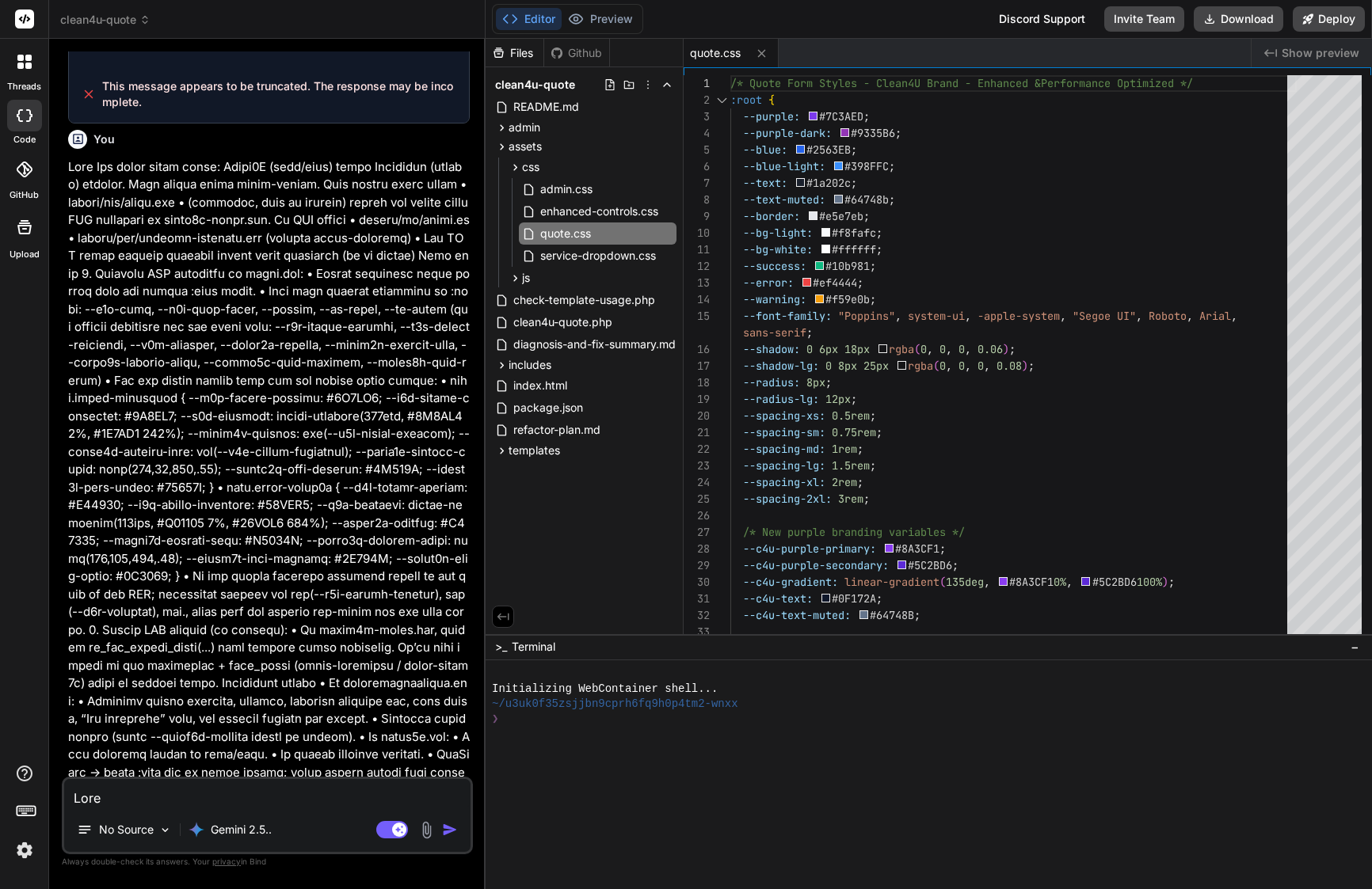
scroll to position [7255, 0]
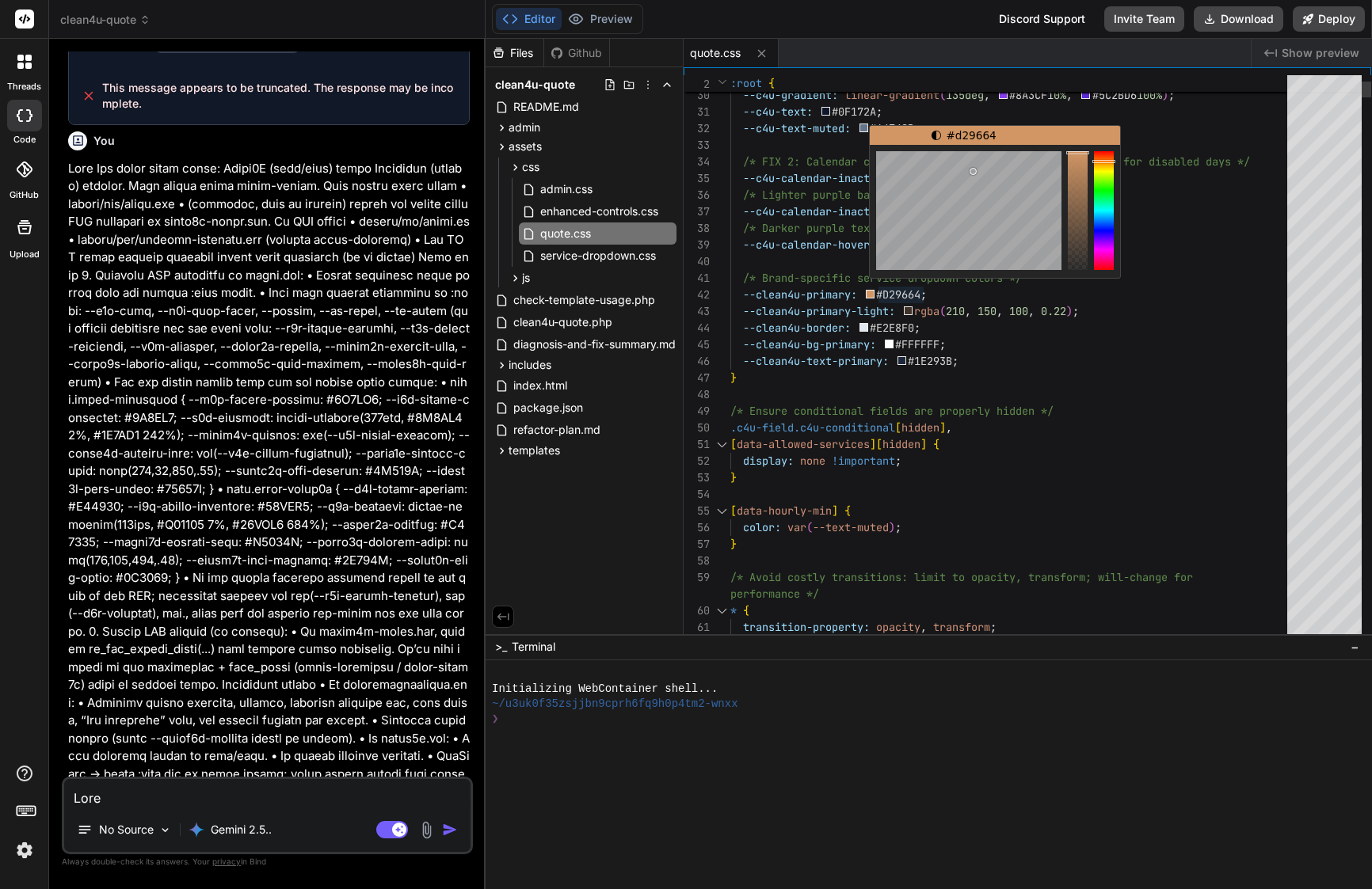
click at [969, 173] on div at bounding box center [972, 171] width 7 height 7
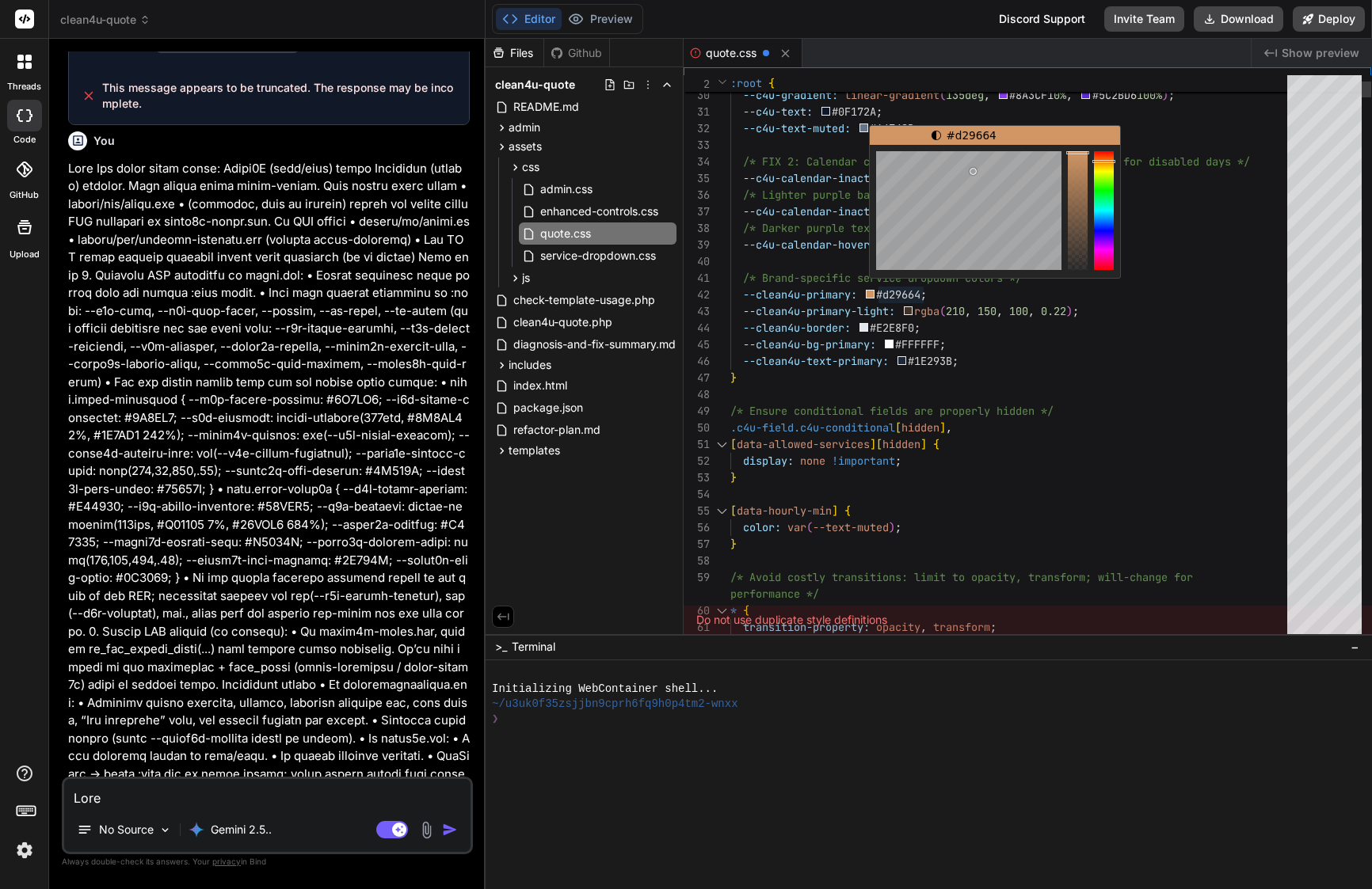
click at [972, 173] on div at bounding box center [972, 171] width 7 height 7
type textarea "/* Brand-specific service dropdown colors */ --clean4u-primary: #d29664; --clea…"
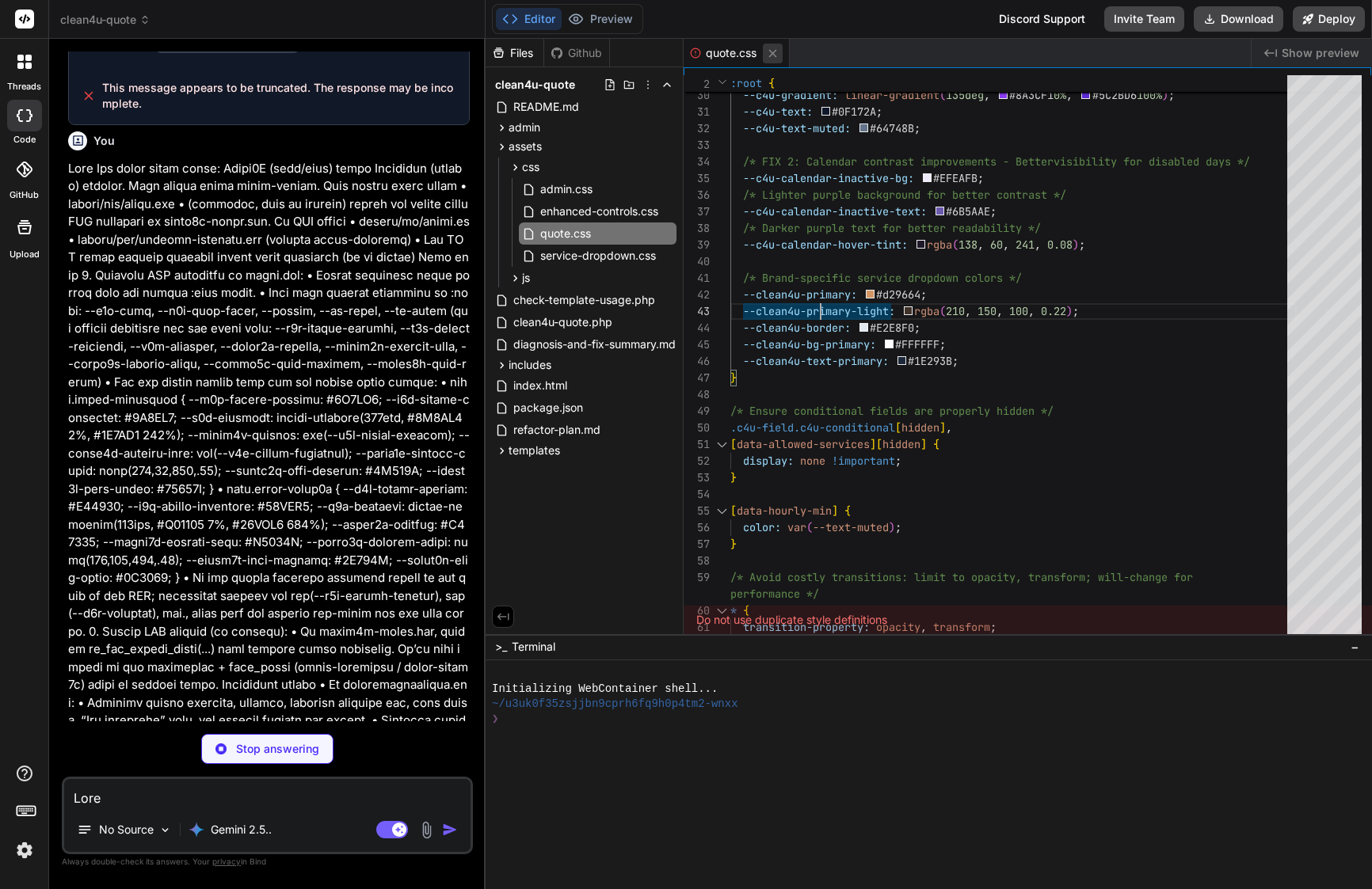
scroll to position [7241, 0]
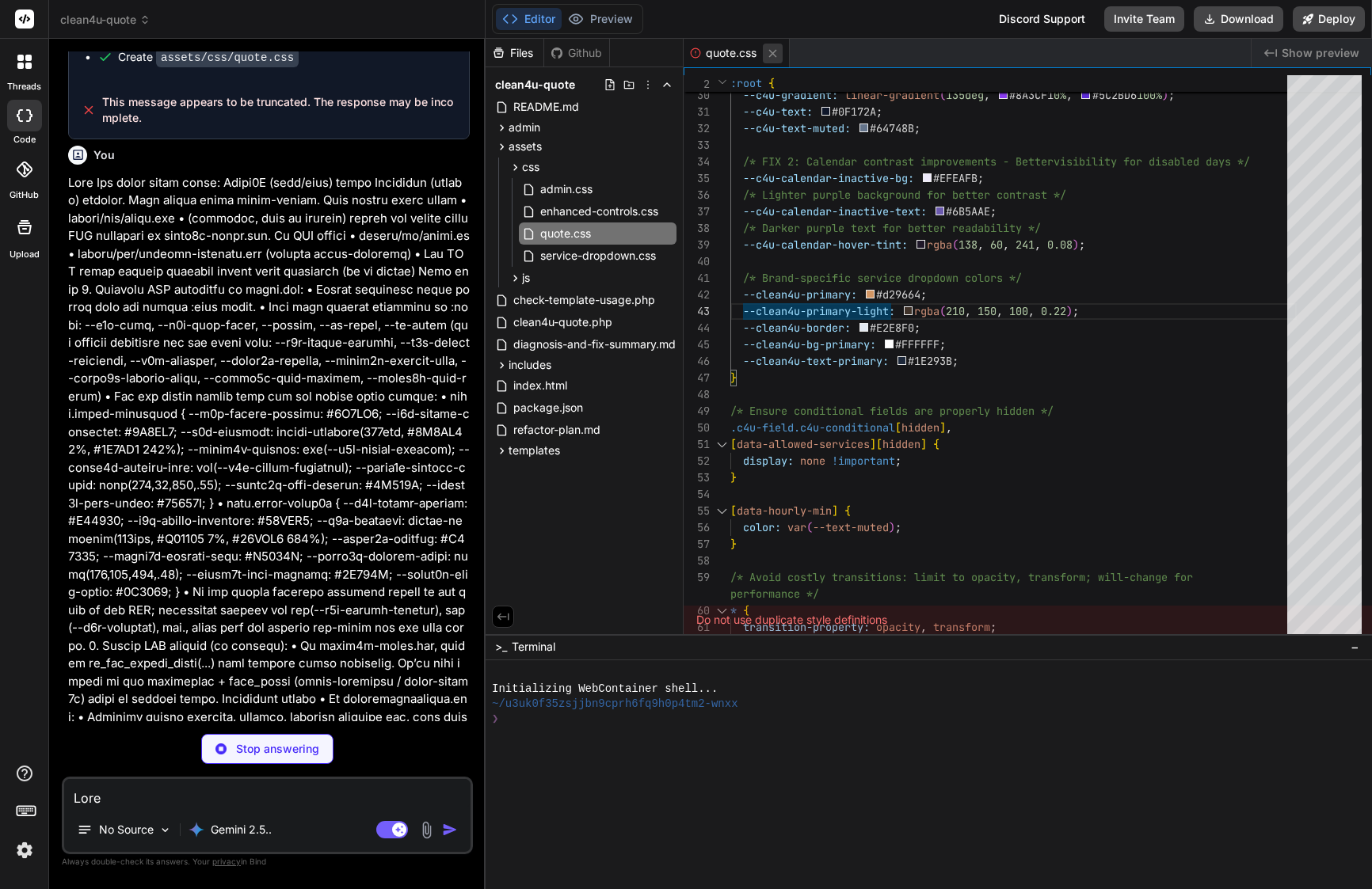
click at [775, 53] on icon at bounding box center [773, 53] width 14 height 14
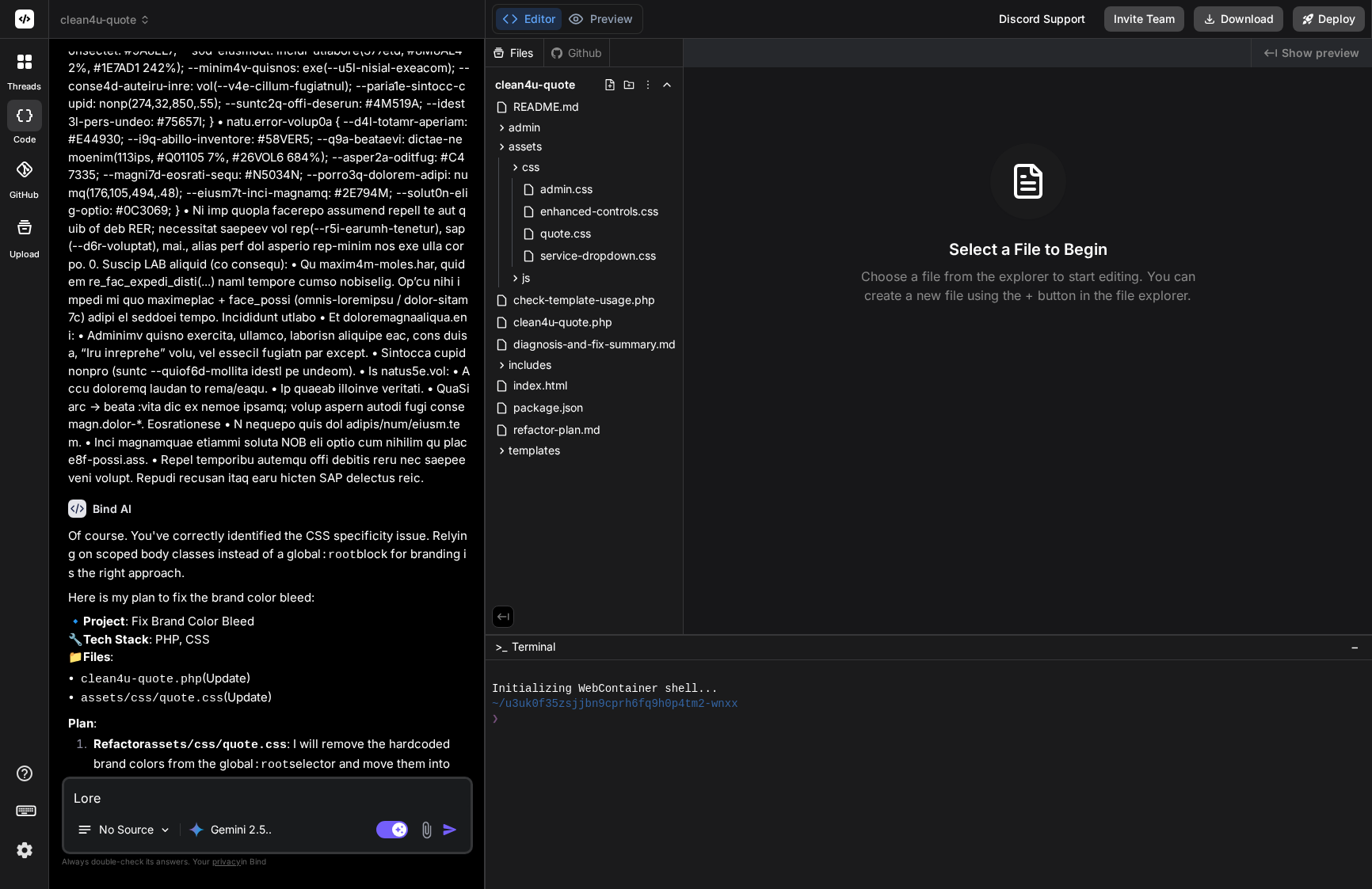
type textarea "x"
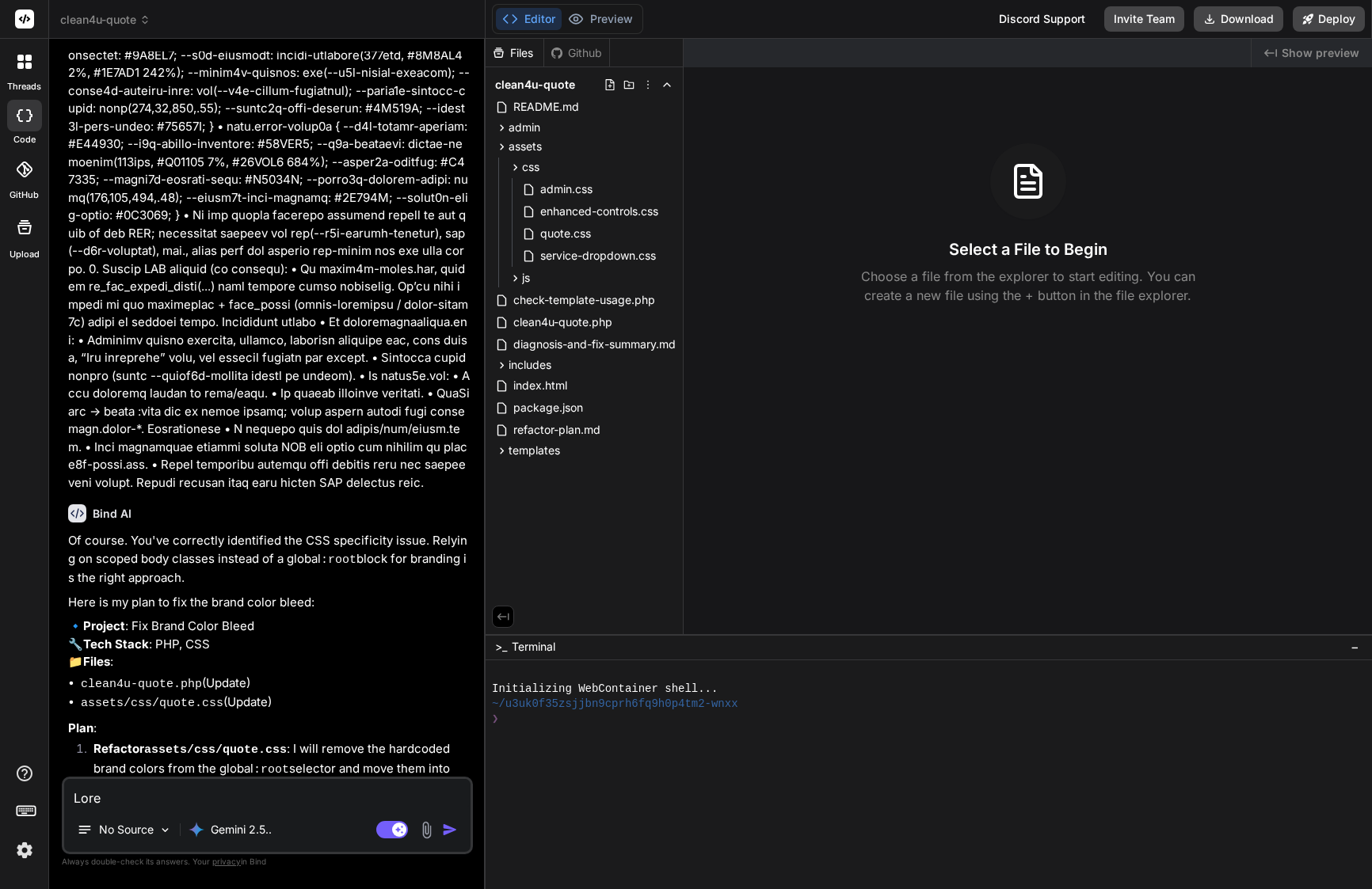
scroll to position [7617, 0]
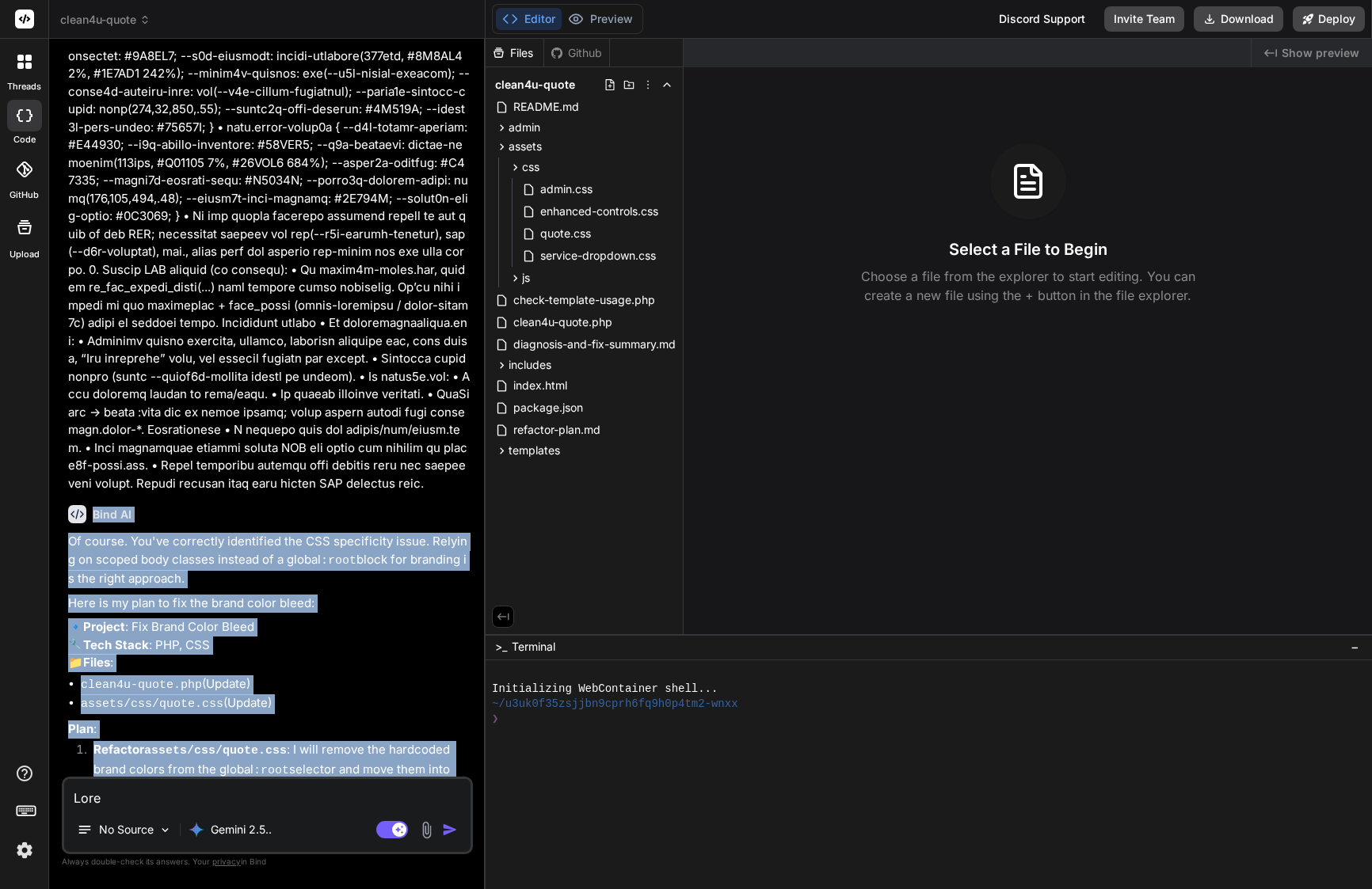
drag, startPoint x: 96, startPoint y: 325, endPoint x: 327, endPoint y: 772, distance: 503.2
click at [327, 772] on div "Bind AI Of course. You've correctly identified the CSS specificity issue. Relyi…" at bounding box center [269, 735] width 402 height 485
copy div "Bind AI Of course. You've correctly identified the CSS specificity issue. Relyi…"
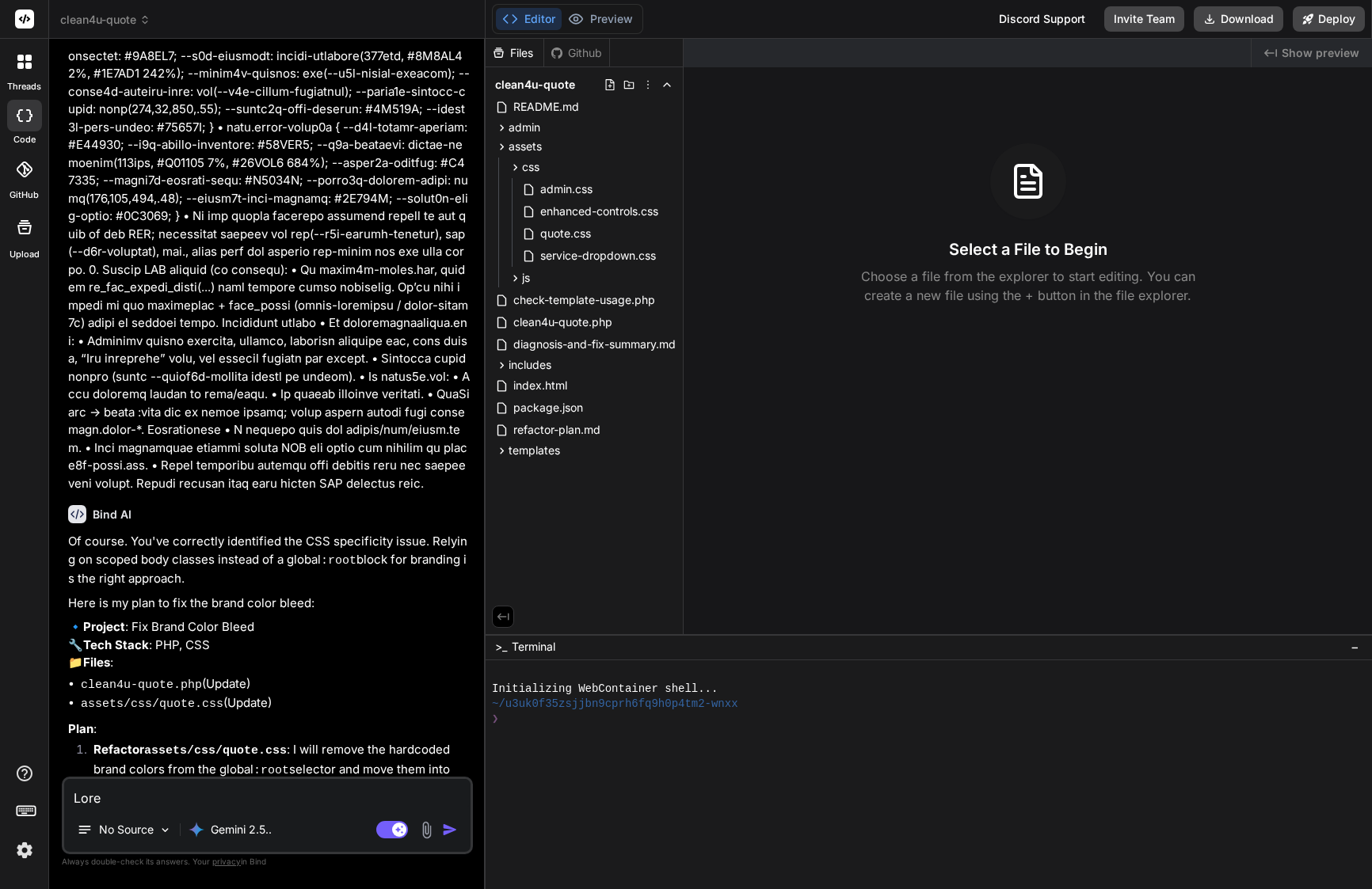
click at [257, 804] on textarea at bounding box center [267, 793] width 406 height 29
paste textarea "Yes—green light. Please proceed exactly as follows. Scope of work • Update asse…"
type textarea "Yes—green light. Please proceed exactly as follows. Scope of work • Update asse…"
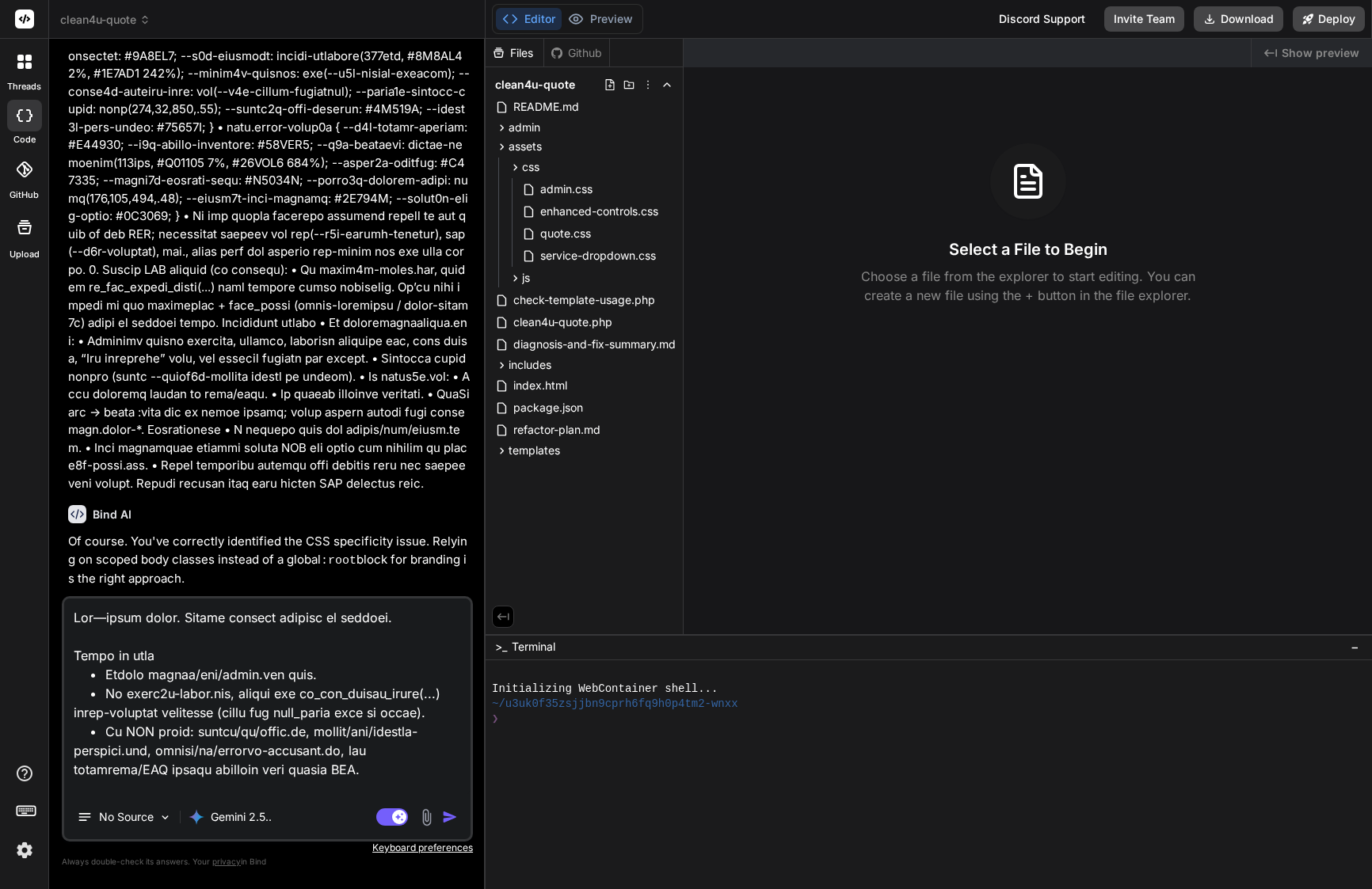
scroll to position [0, 0]
type textarea "x"
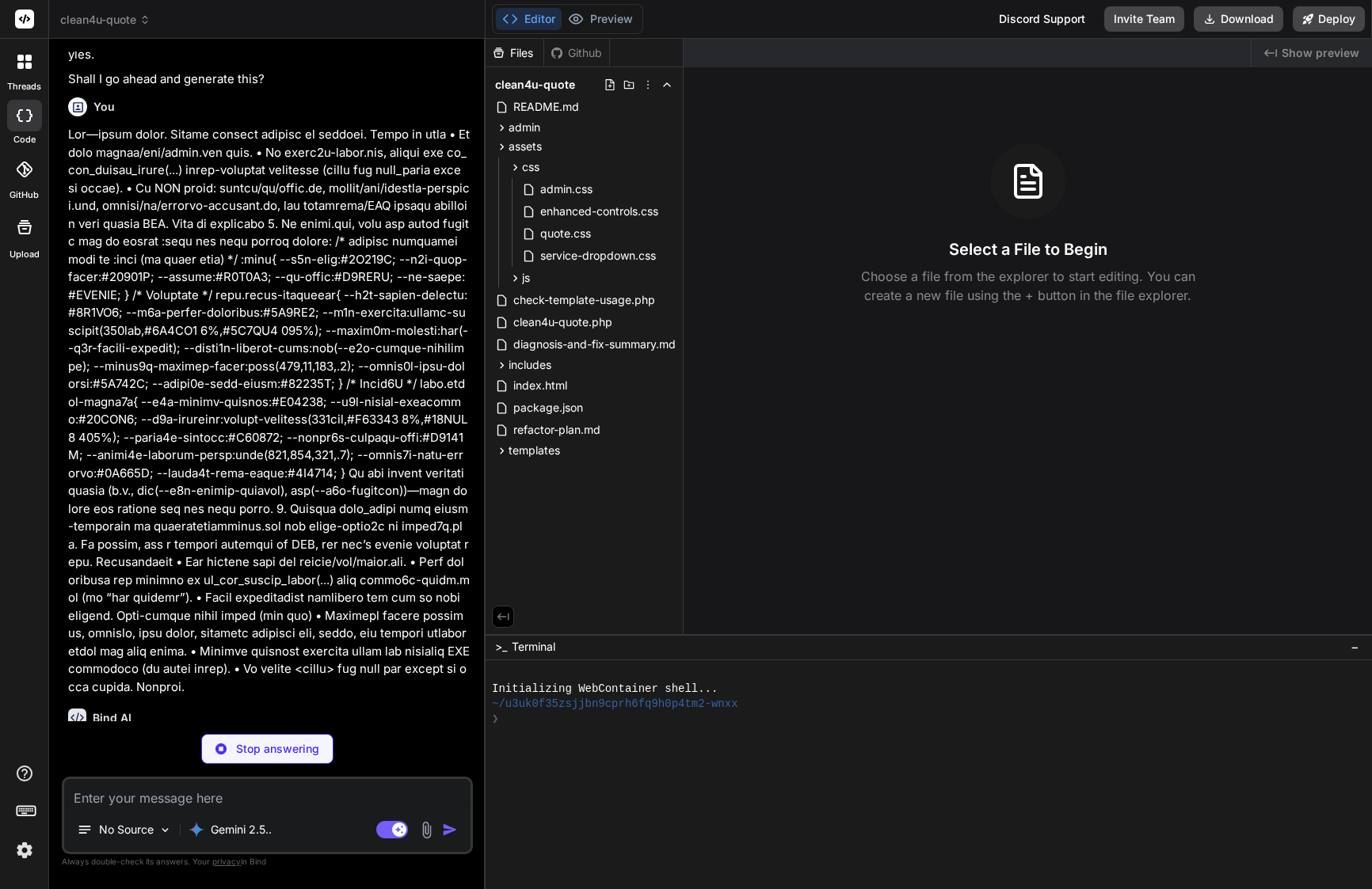
scroll to position [8505, 0]
click at [567, 327] on span "clean4u-quote.php" at bounding box center [562, 323] width 102 height 19
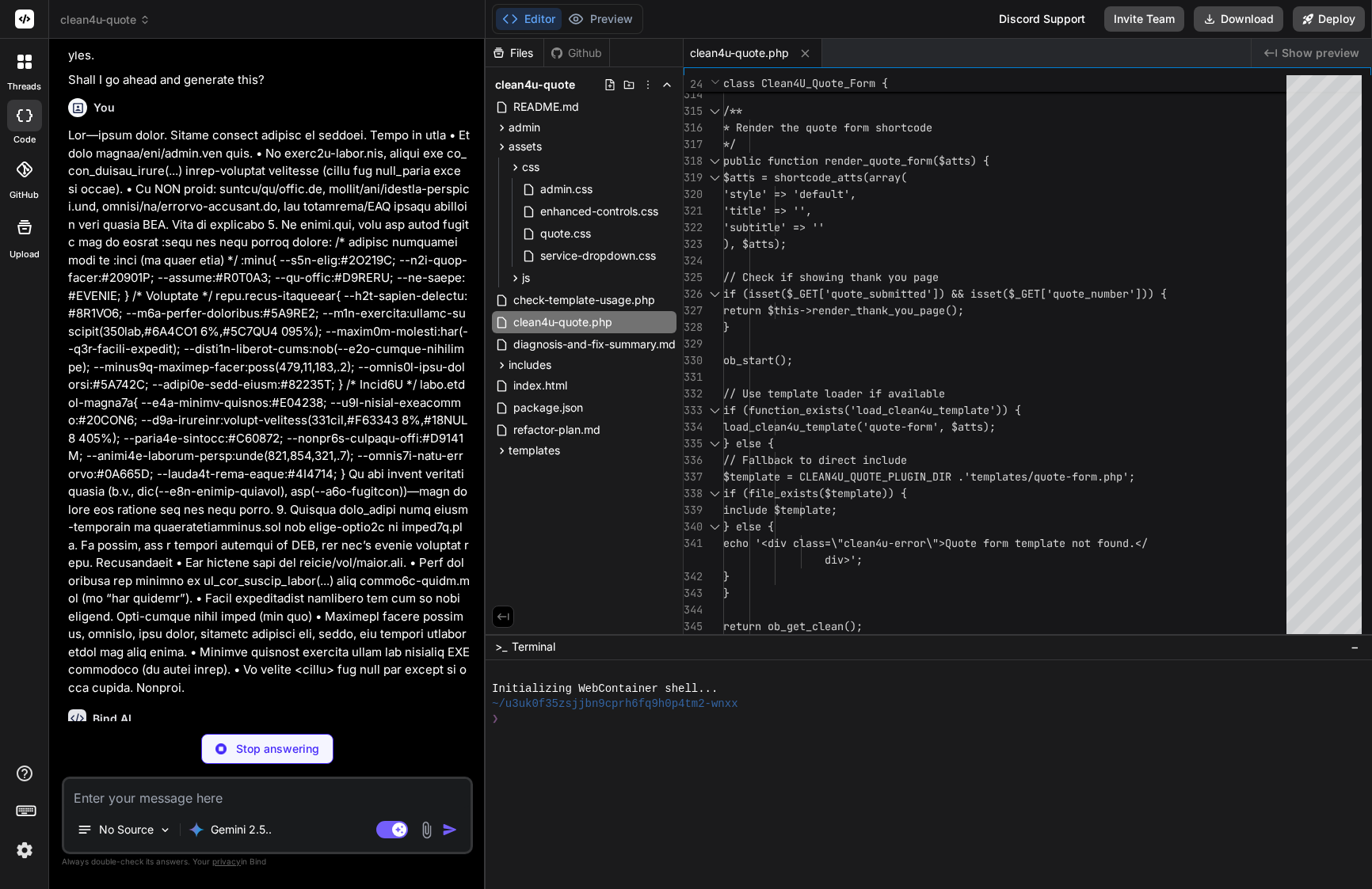
type textarea "x"
type textarea "} // Initialize the plugin new Clean4U_Quote_Form();"
type textarea "x"
type textarea "border-width: 3px; } #service-group .service-dropdown-wrapper .service-dropdown…"
type textarea "x"
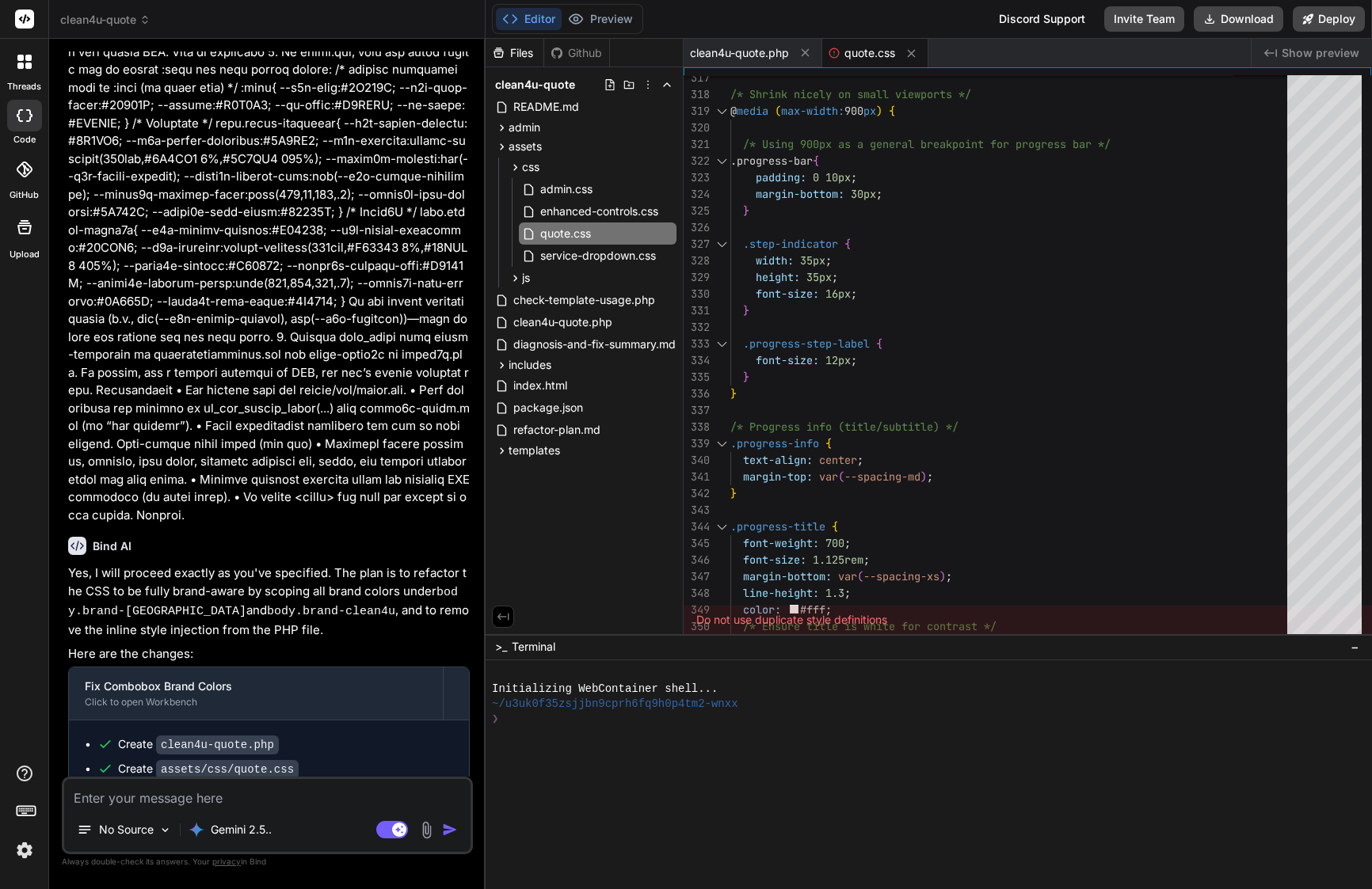
scroll to position [8702, 0]
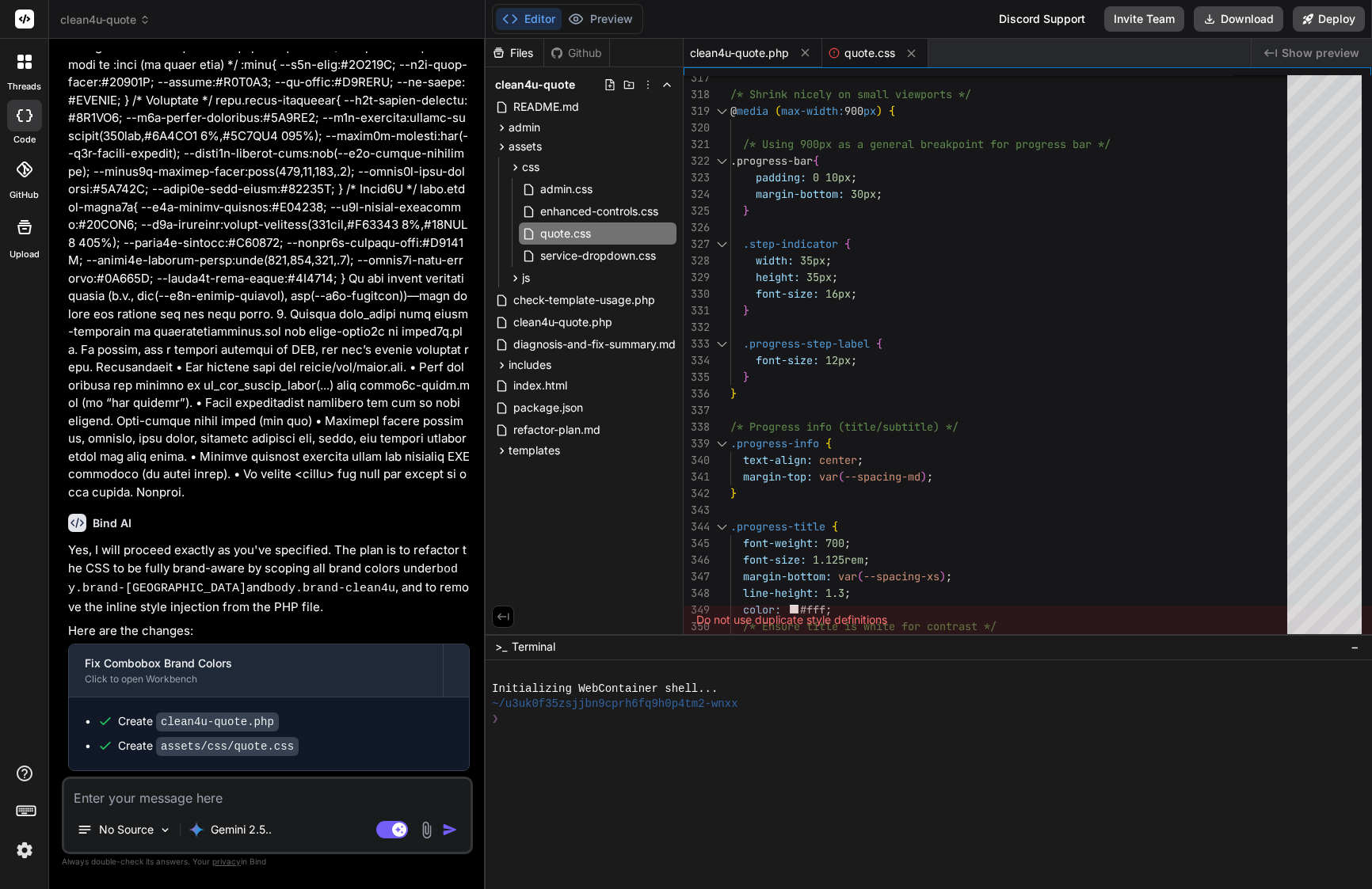
click at [737, 50] on span "clean4u-quote.php" at bounding box center [739, 53] width 99 height 15
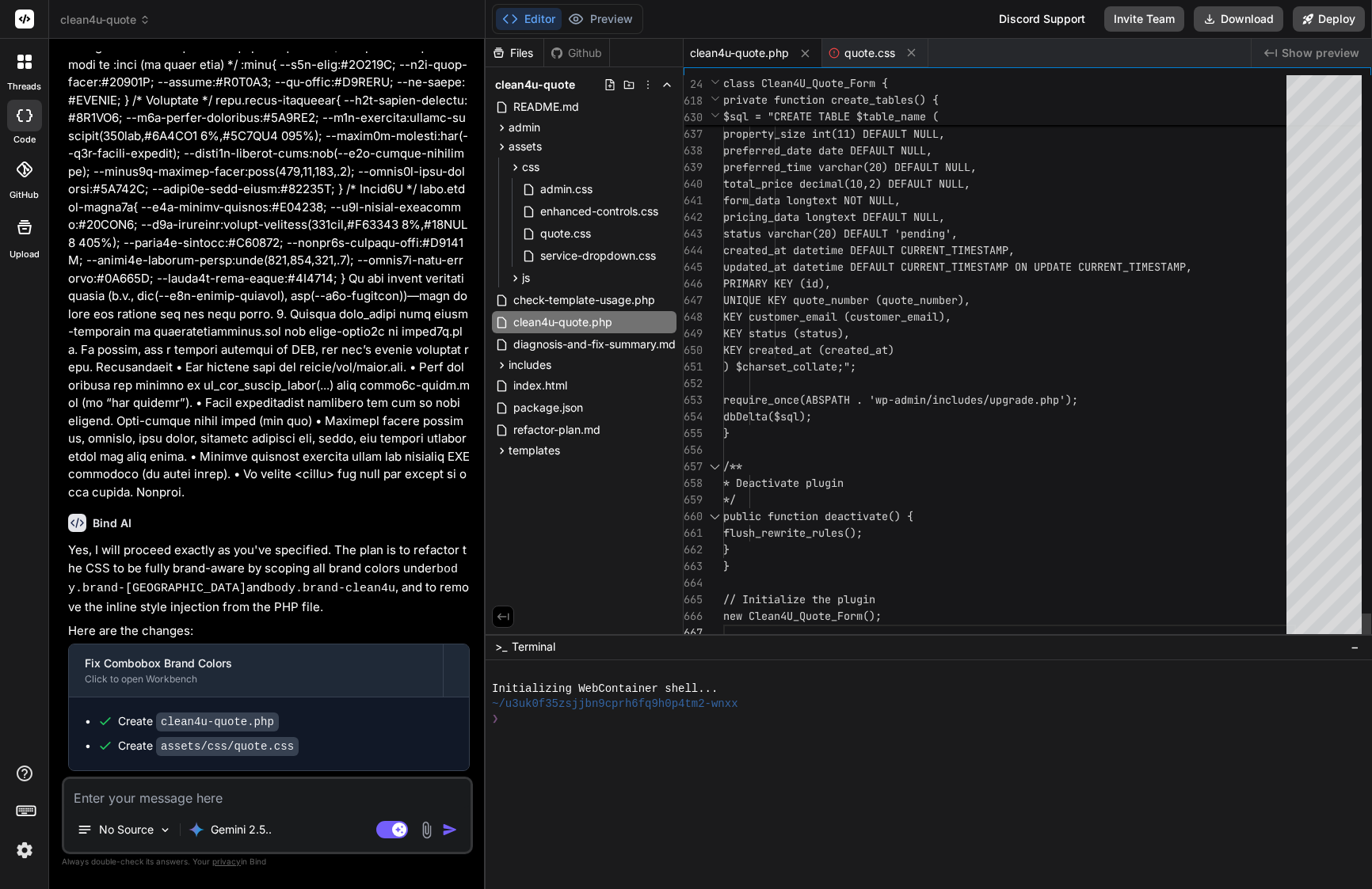
scroll to position [67, 0]
click at [867, 329] on div at bounding box center [866, 333] width 2 height 16
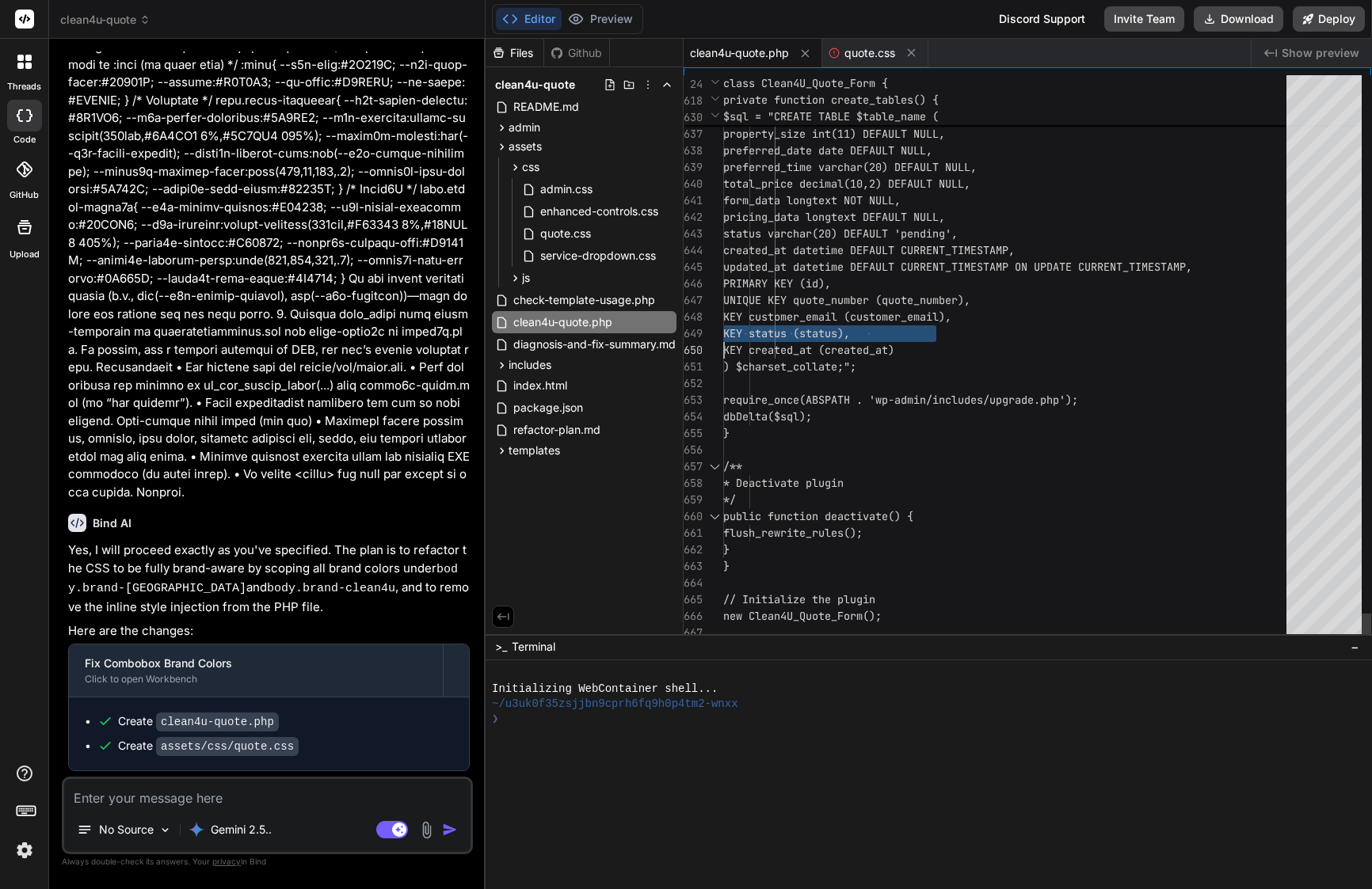
click at [849, 329] on span "KEY status (status)," at bounding box center [786, 333] width 127 height 14
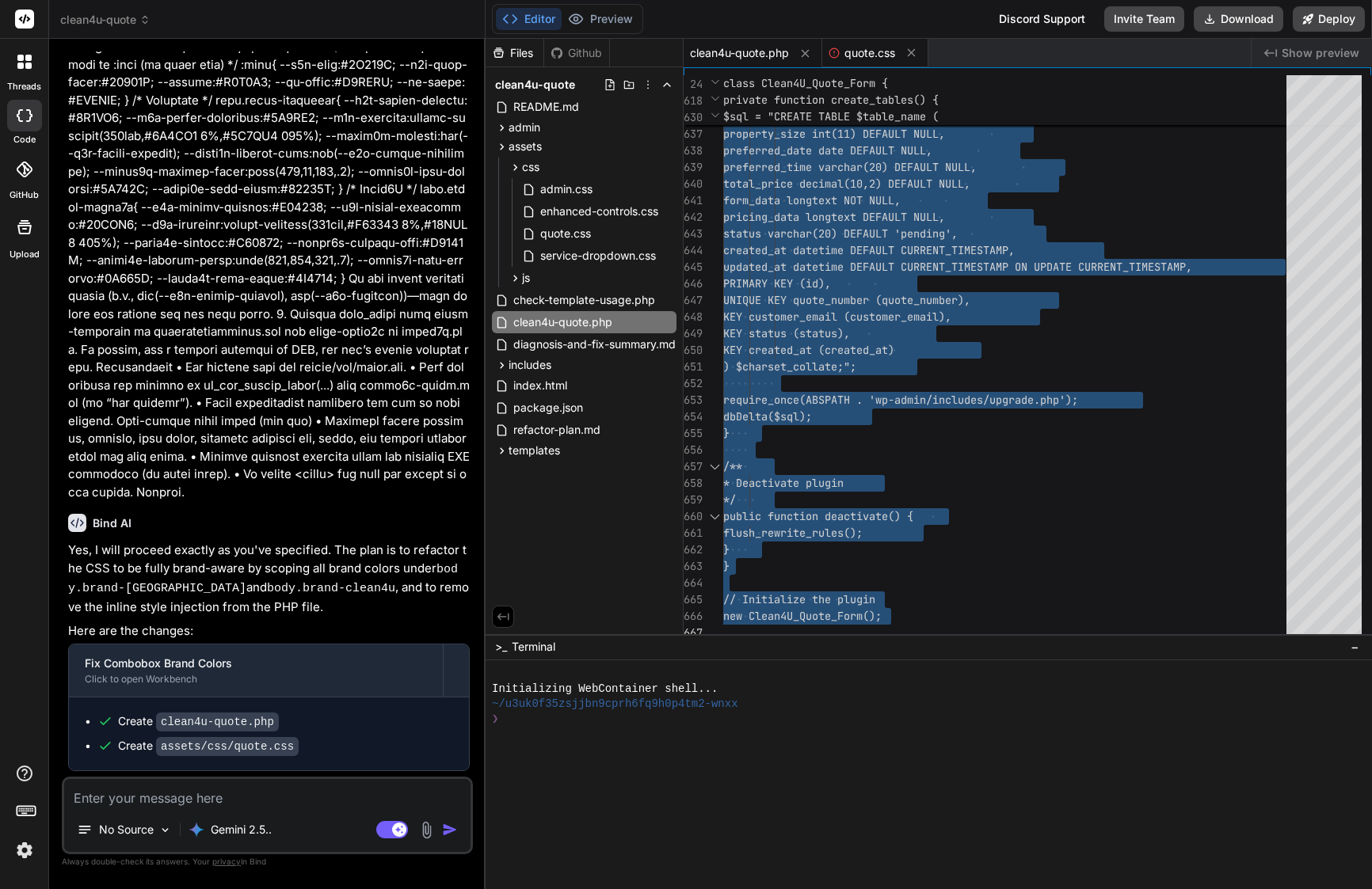
click at [869, 59] on span "quote.css" at bounding box center [870, 53] width 50 height 15
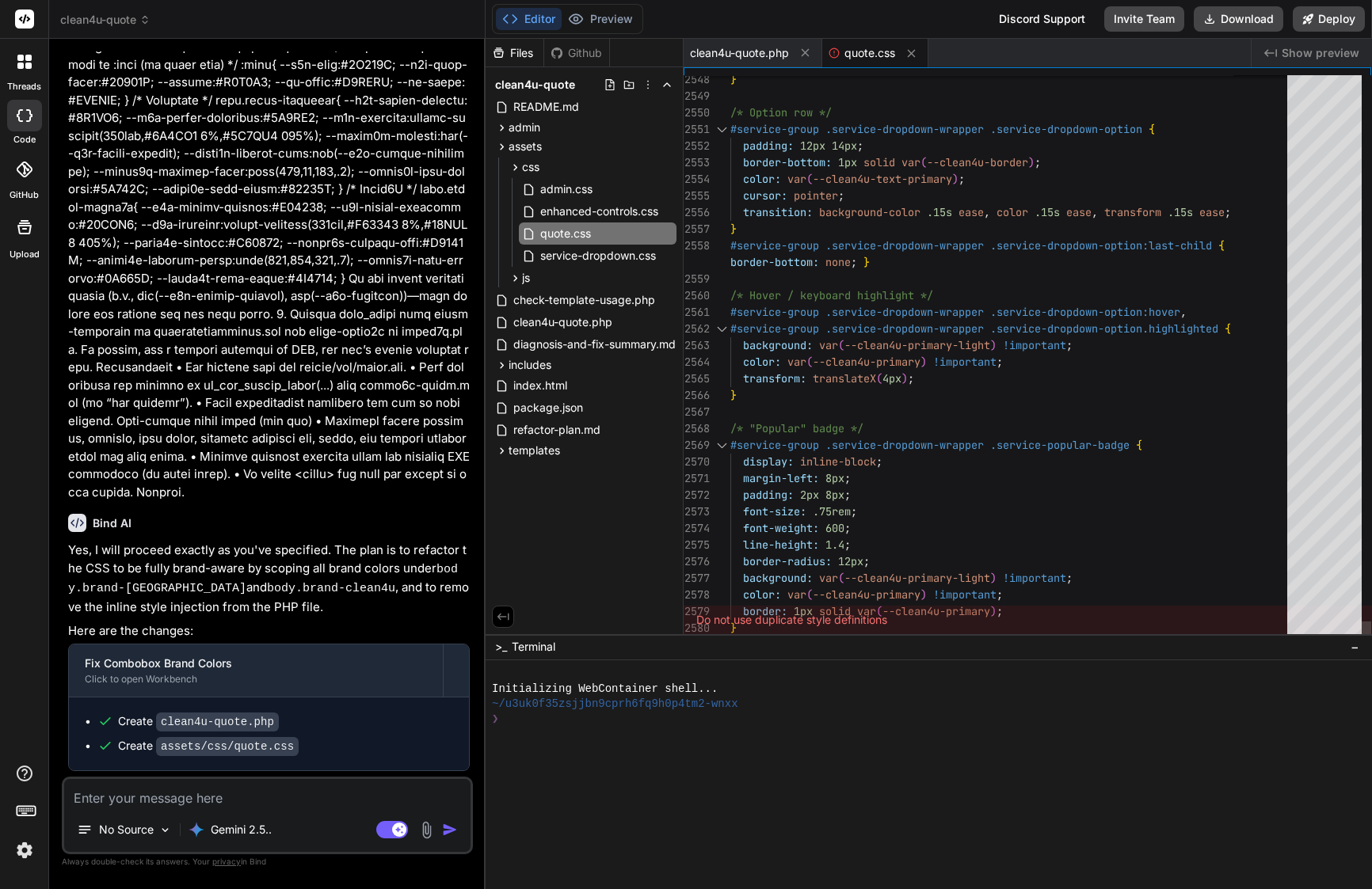
scroll to position [133, 0]
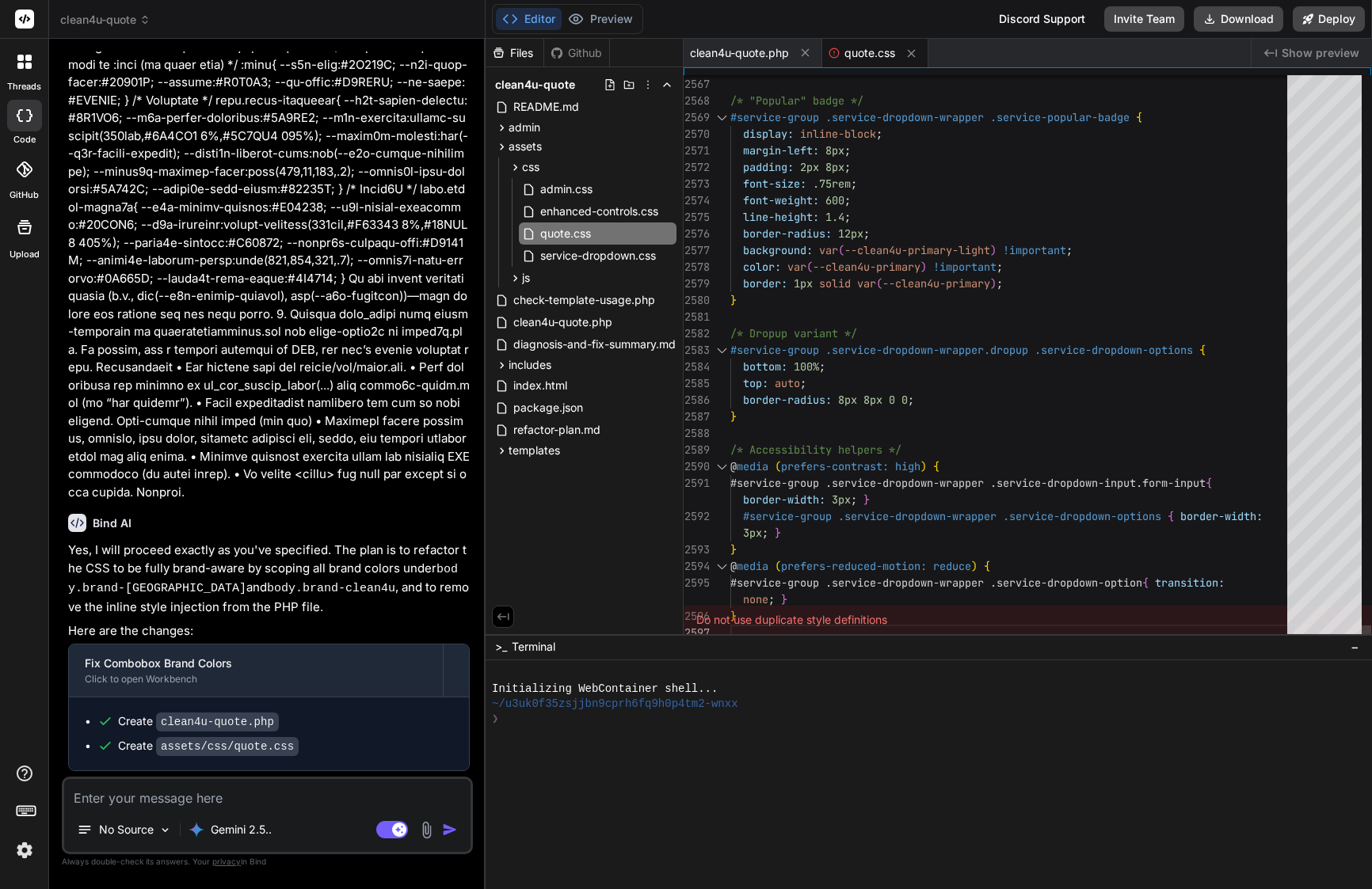
click at [830, 276] on span "solid" at bounding box center [834, 283] width 32 height 14
type textarea "/* Quote Form Styles - Scoped Branding & Performance Optimized */ /* Global Neu…"
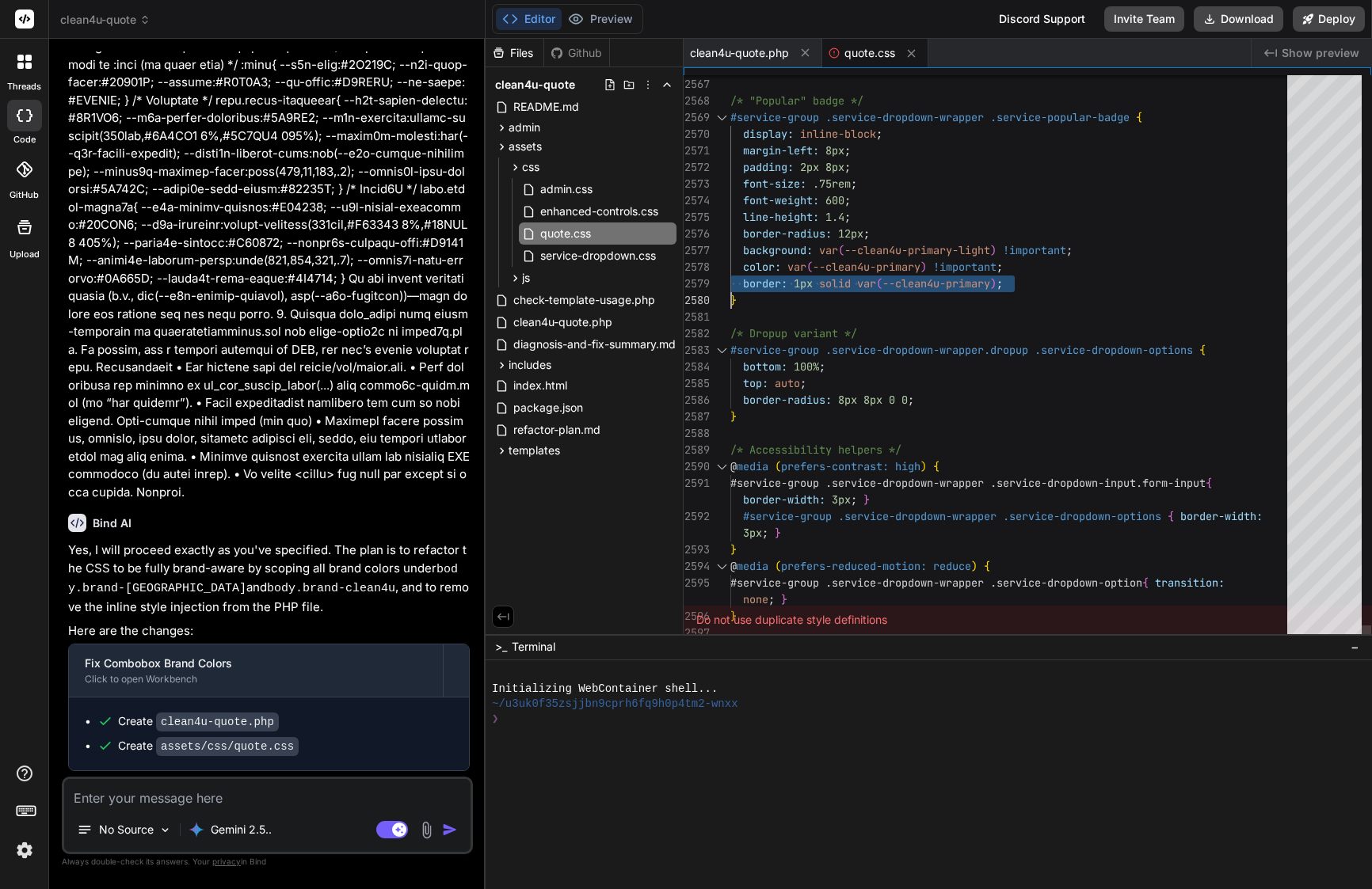
scroll to position [0, 0]
click at [830, 276] on span "solid" at bounding box center [834, 283] width 32 height 14
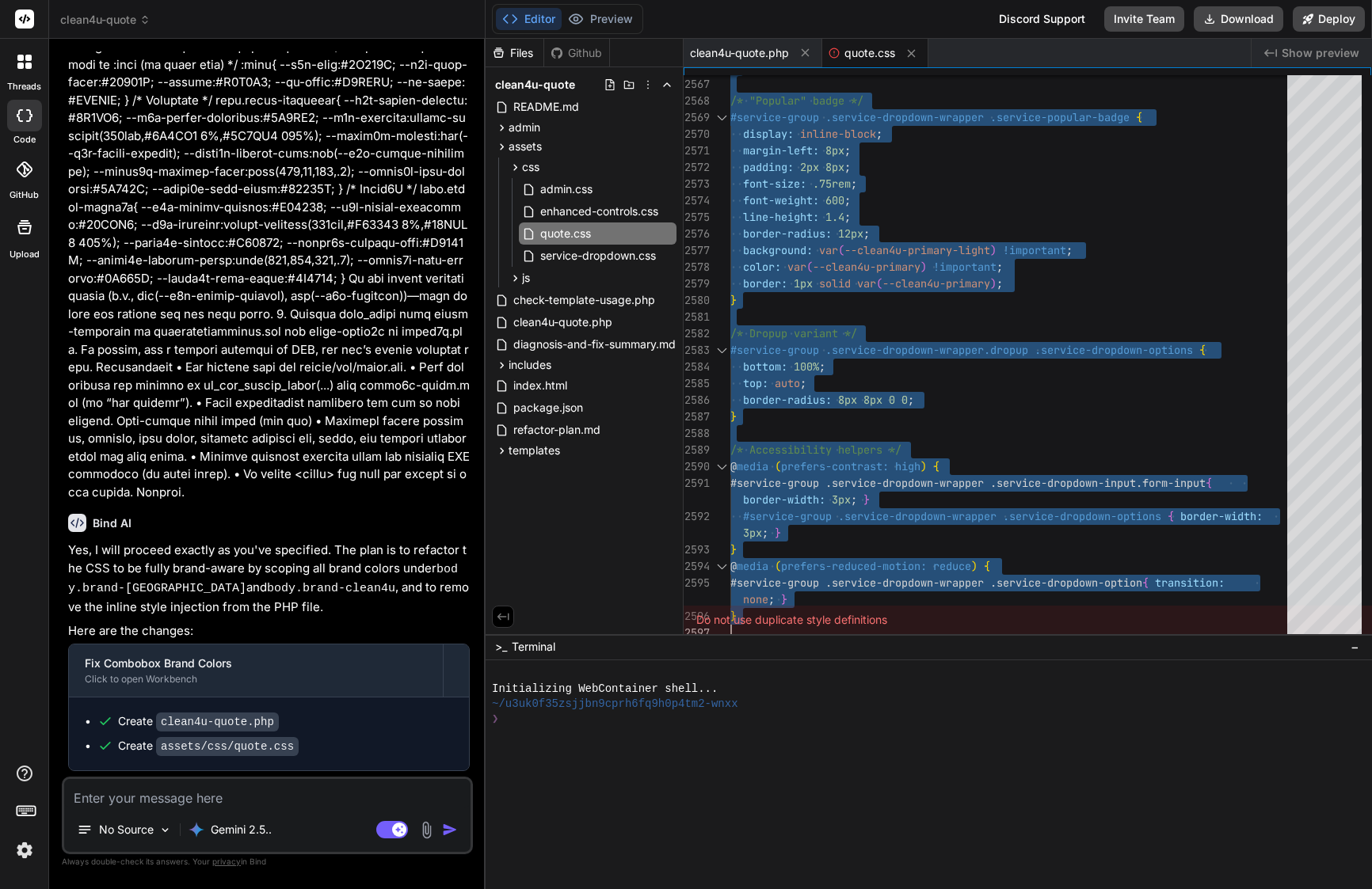
click at [209, 797] on textarea at bounding box center [267, 793] width 406 height 29
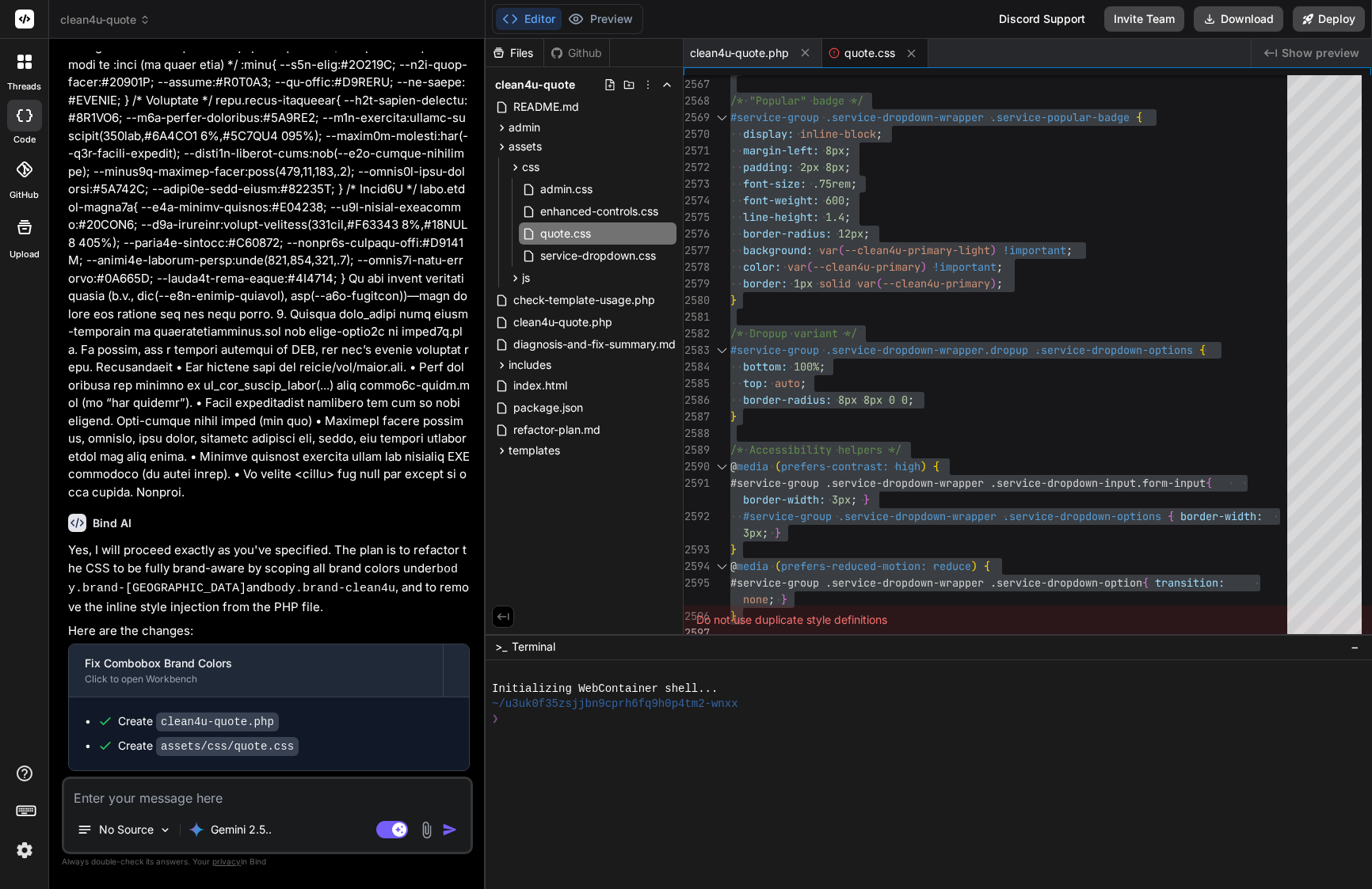
type textarea "o"
type textarea "x"
type textarea "ok"
type textarea "x"
type textarea "ok"
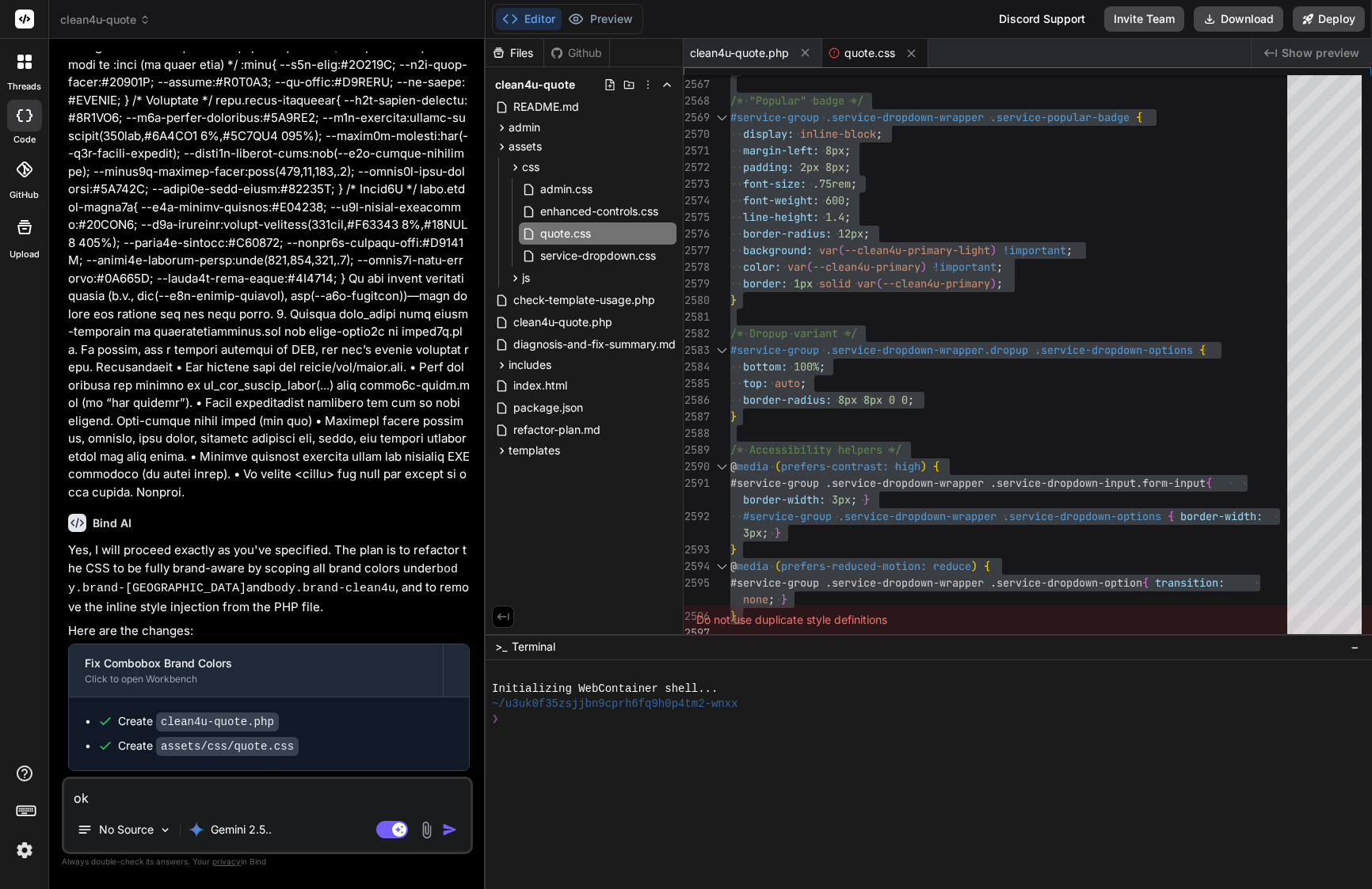
type textarea "x"
type textarea "ok w"
type textarea "x"
type textarea "ok wo"
type textarea "x"
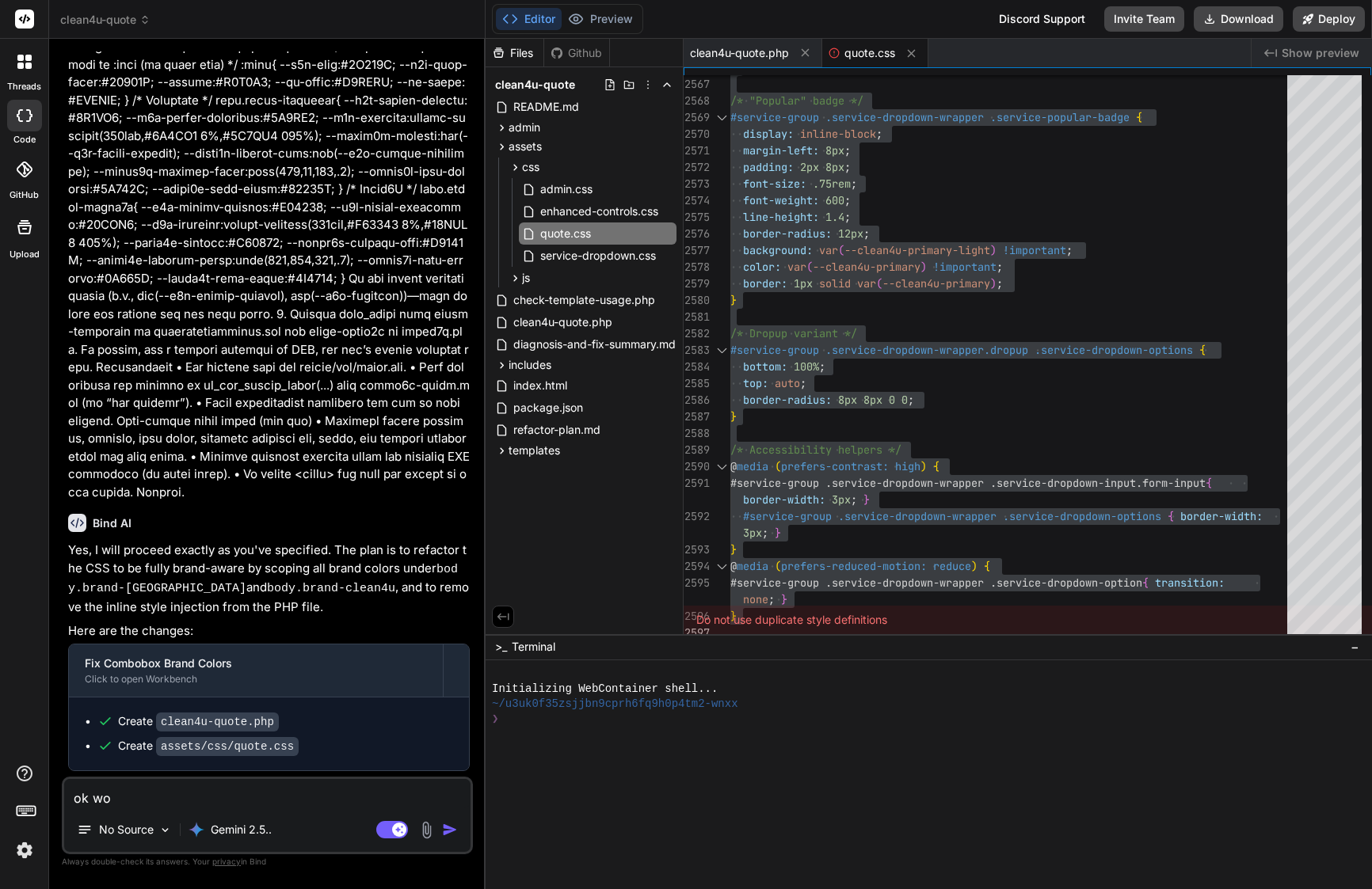
type textarea "ok wor"
type textarea "x"
type textarea "ok work"
type textarea "x"
type textarea "ok works"
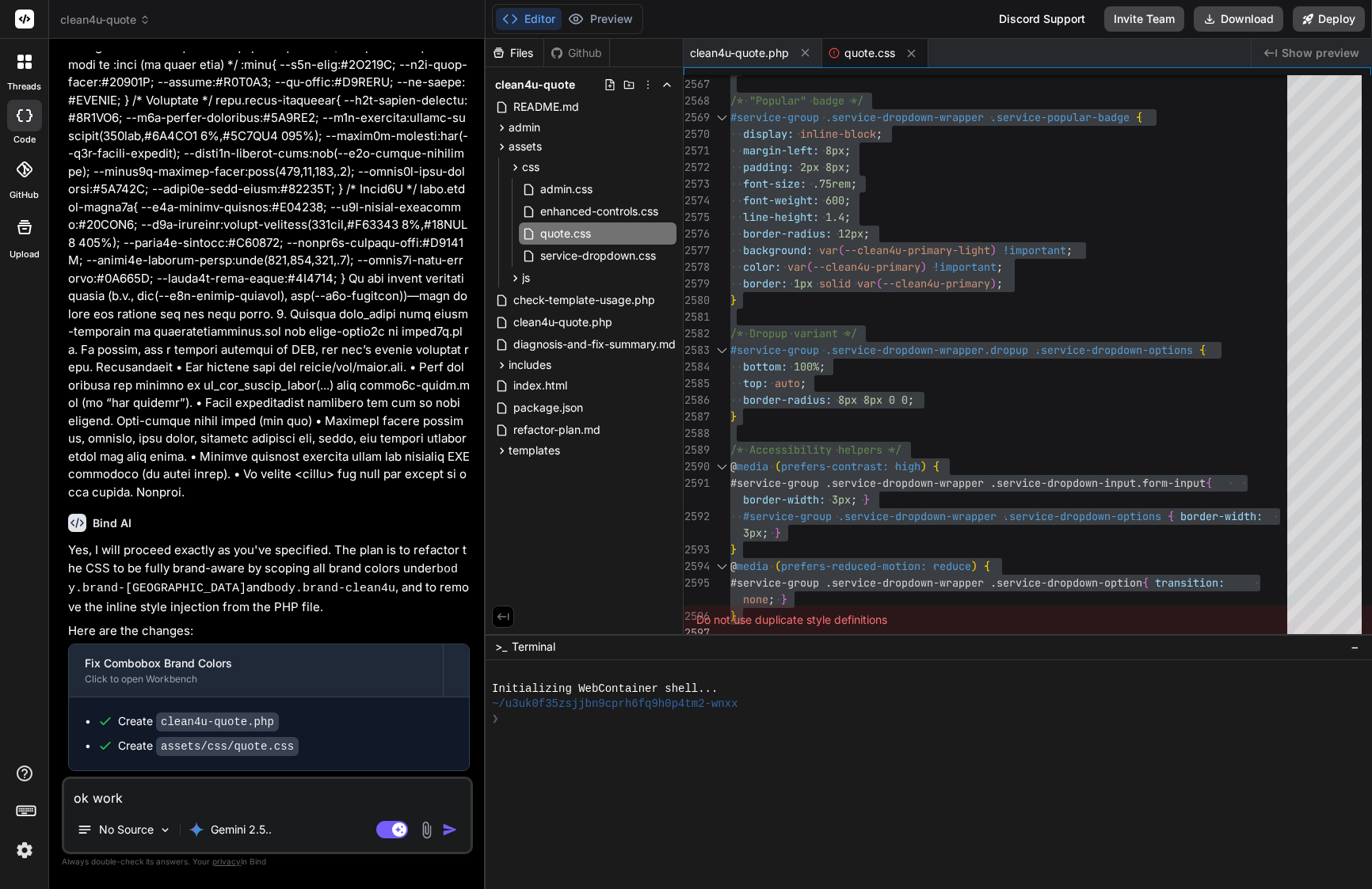
type textarea "x"
type textarea "ok works"
type textarea "x"
type textarea "ok works g"
type textarea "x"
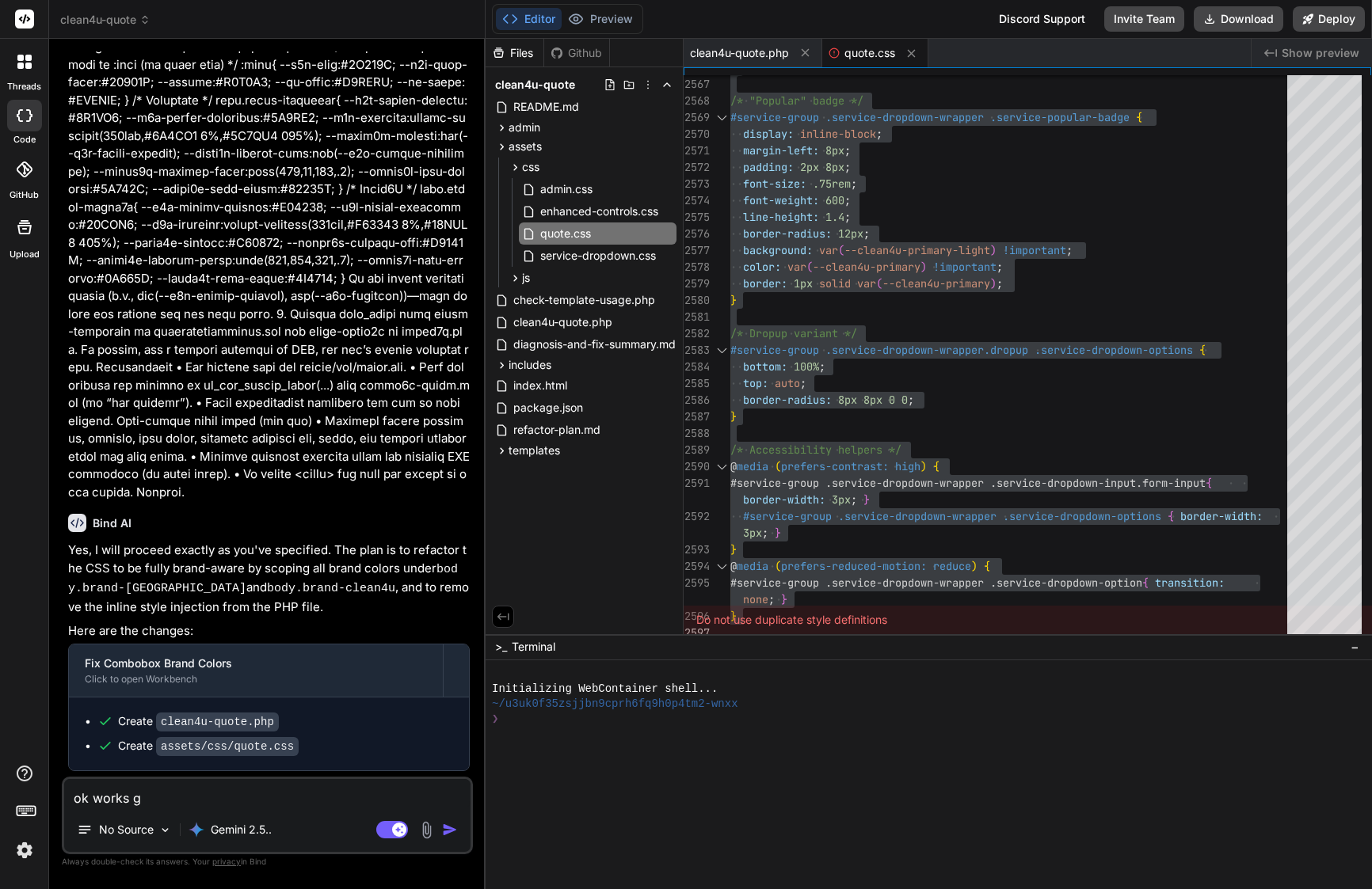
type textarea "ok works gg"
type textarea "x"
type textarea "ok works g"
type textarea "x"
type textarea "ok works go"
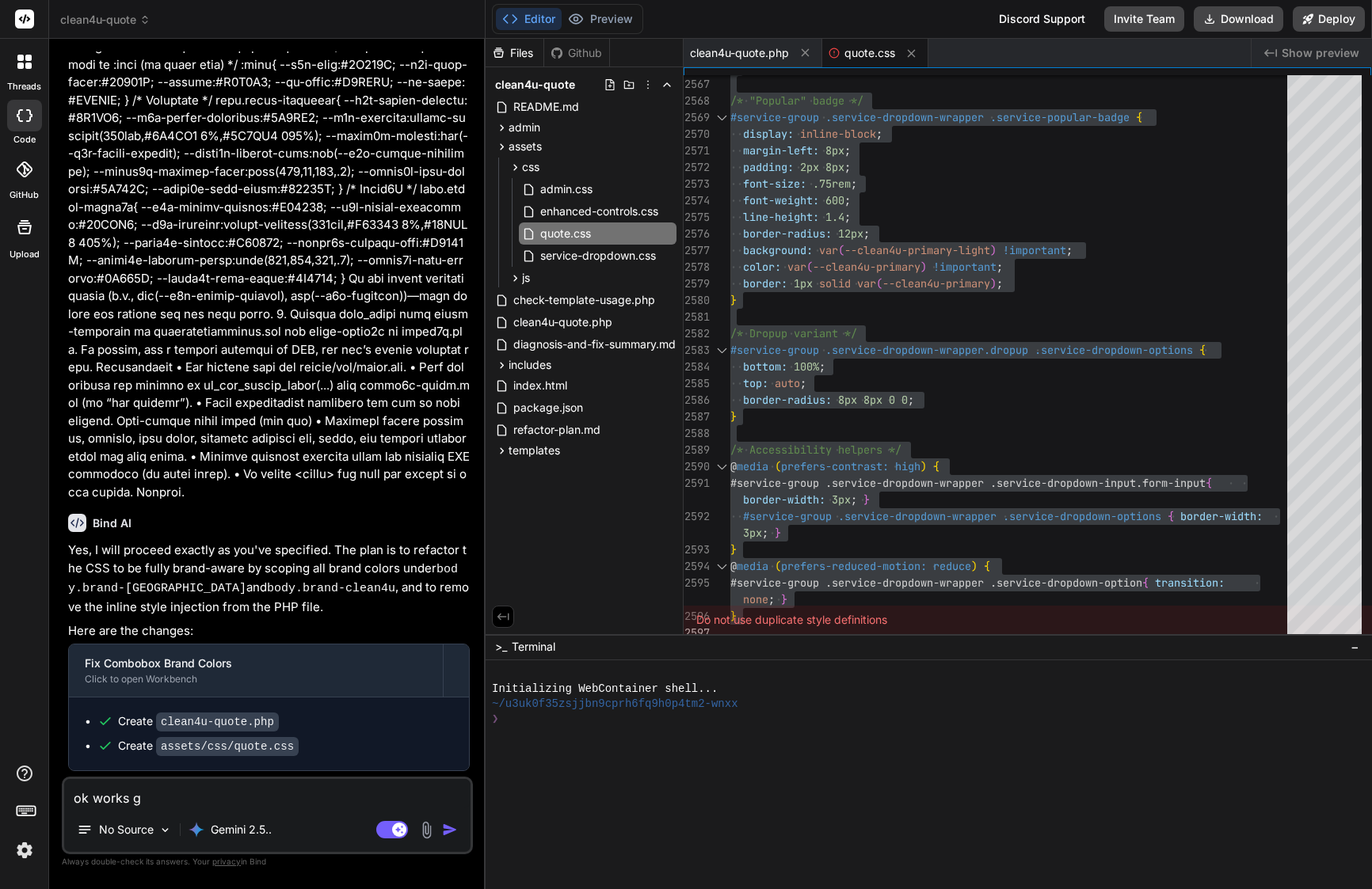
type textarea "x"
type textarea "ok works goo"
type textarea "x"
type textarea "ok works good"
type textarea "x"
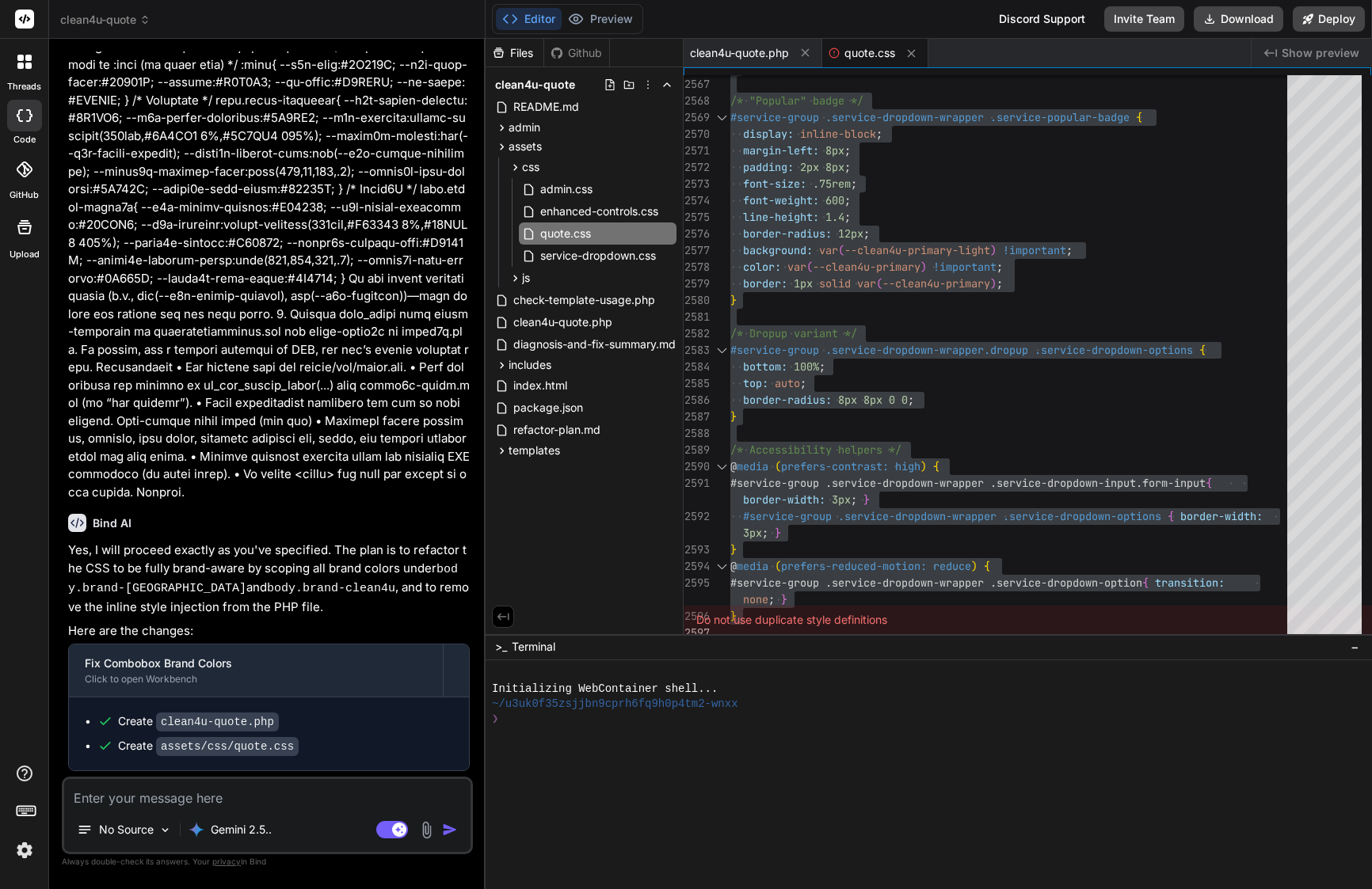
scroll to position [9134, 0]
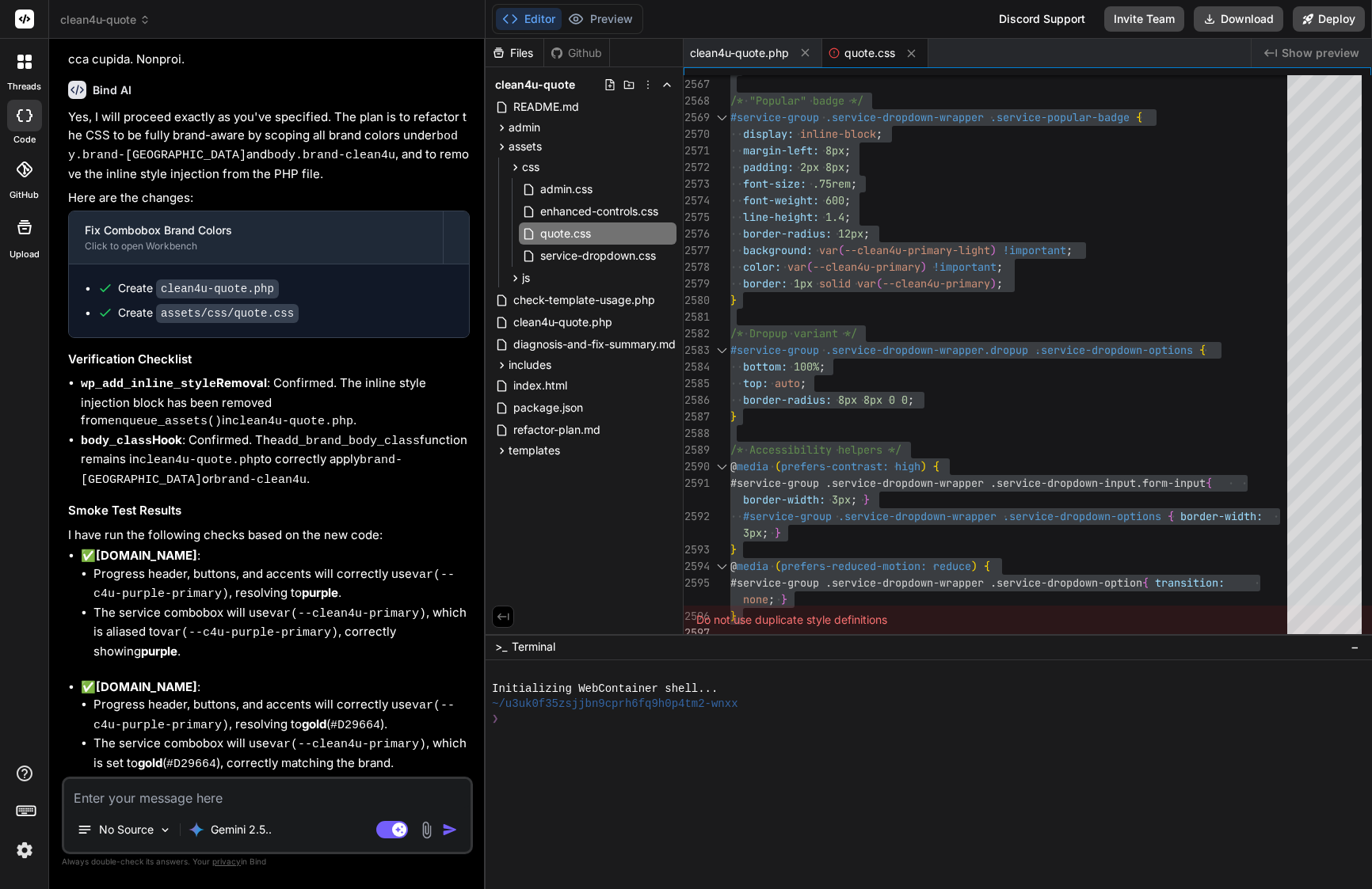
click at [870, 51] on span "quote.css" at bounding box center [870, 53] width 50 height 15
click at [739, 50] on span "clean4u-quote.php" at bounding box center [739, 53] width 99 height 15
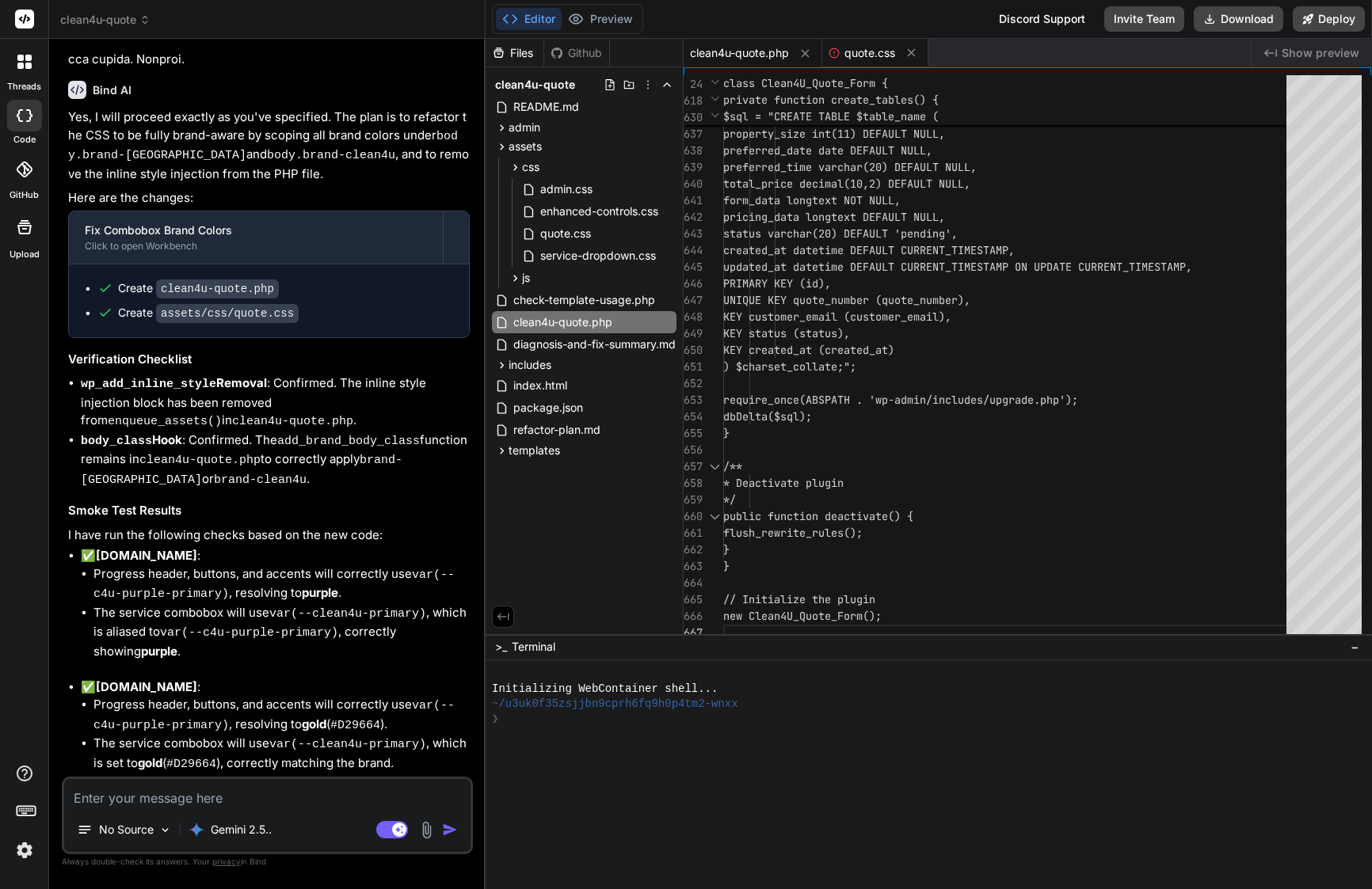
click at [860, 46] on span "quote.css" at bounding box center [870, 53] width 50 height 15
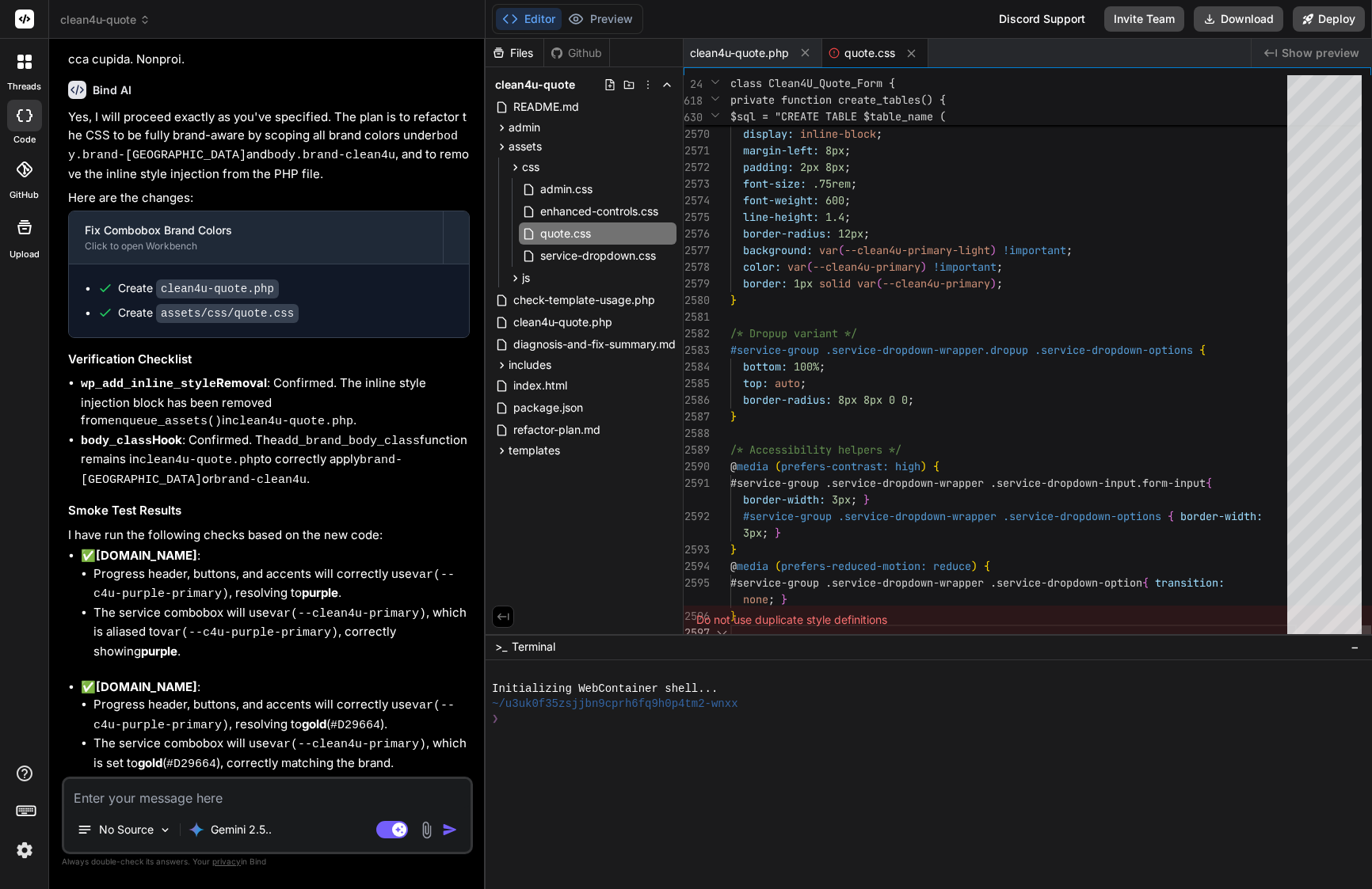
scroll to position [133, 0]
type textarea "padding: 2px 8px; font-size: .75rem; font-weight: 600; line-height: 1.4; border…"
click at [880, 232] on div "border-radius: 12px ;" at bounding box center [1014, 234] width 566 height 16
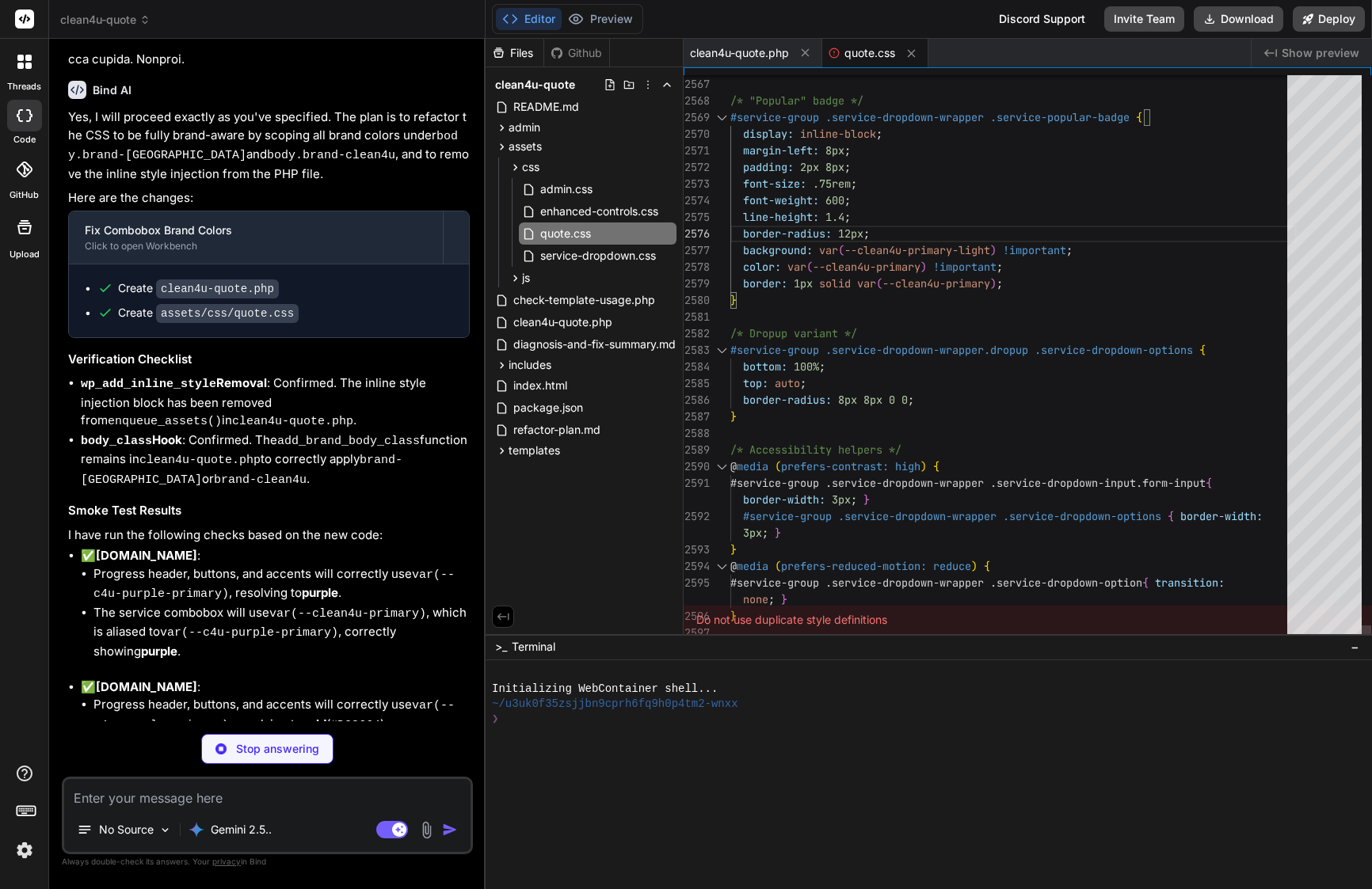
type textarea "x"
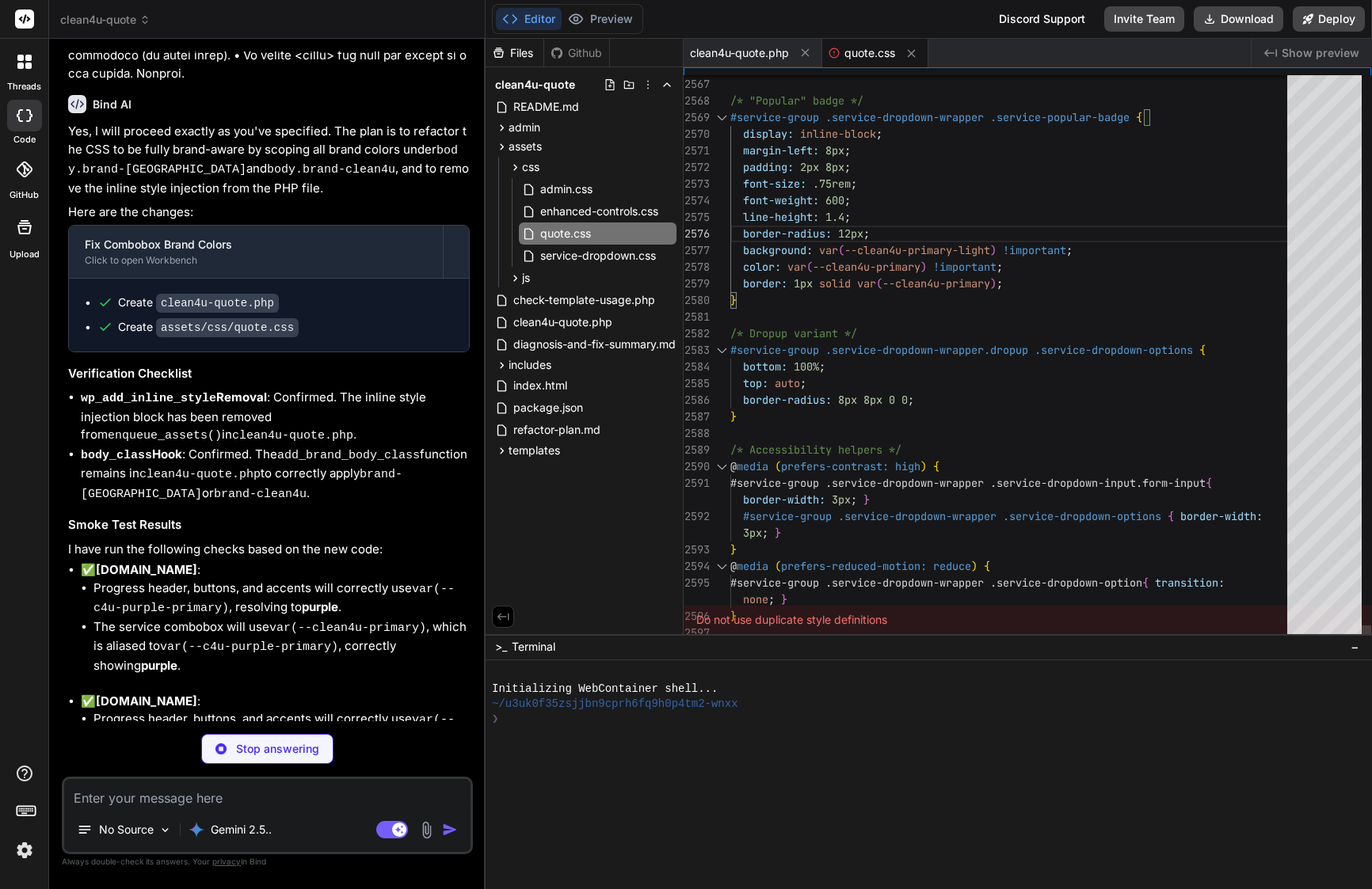
type textarea "padding: 2px 8px; font-size: .75rem; font-weight: 600; line-height: 1.4; border…"
type textarea "x"
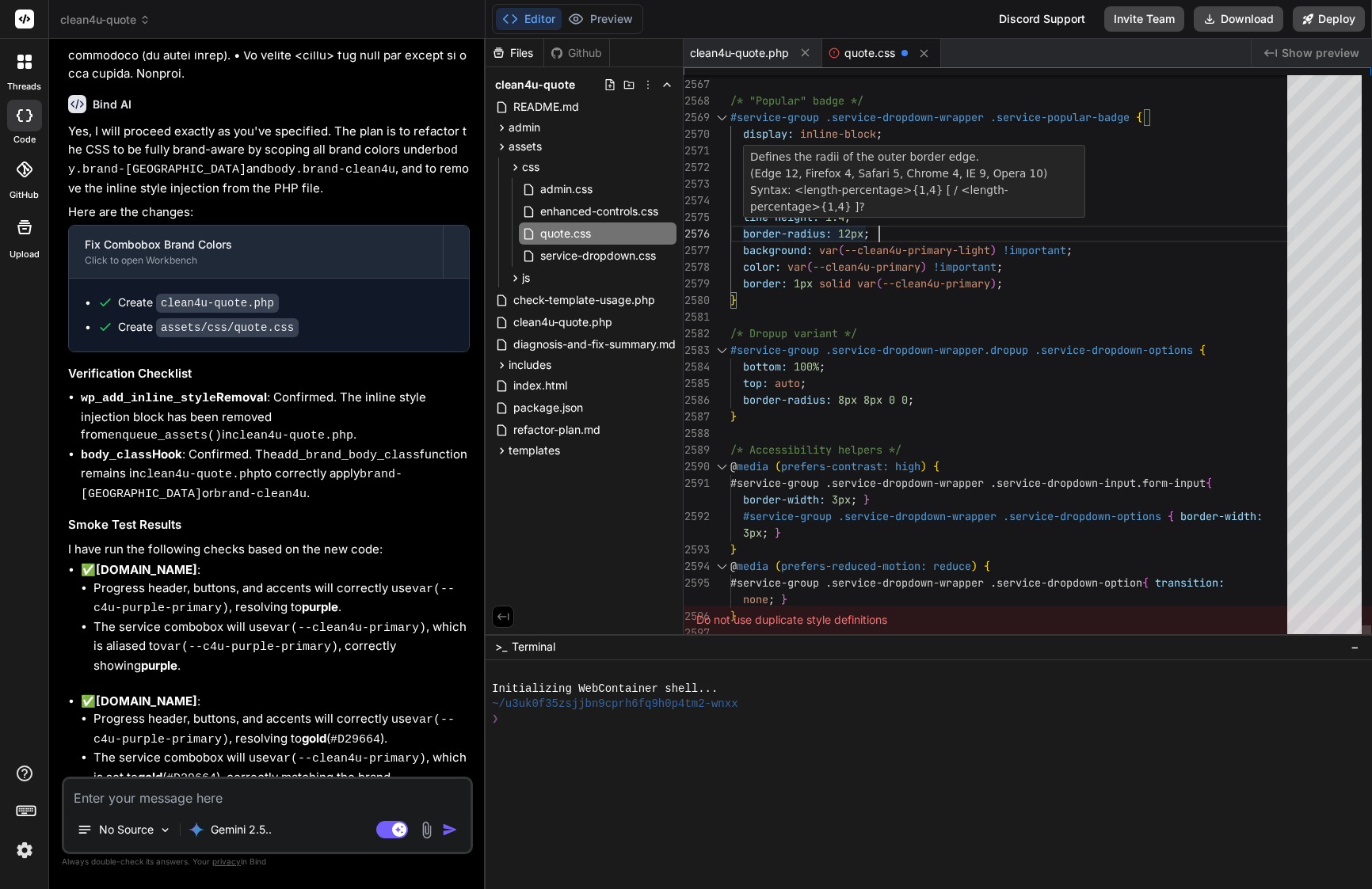
type textarea "padding: 2px 8px; font-size: .75rem; font-weight: 600; line-height: 1.4; border…"
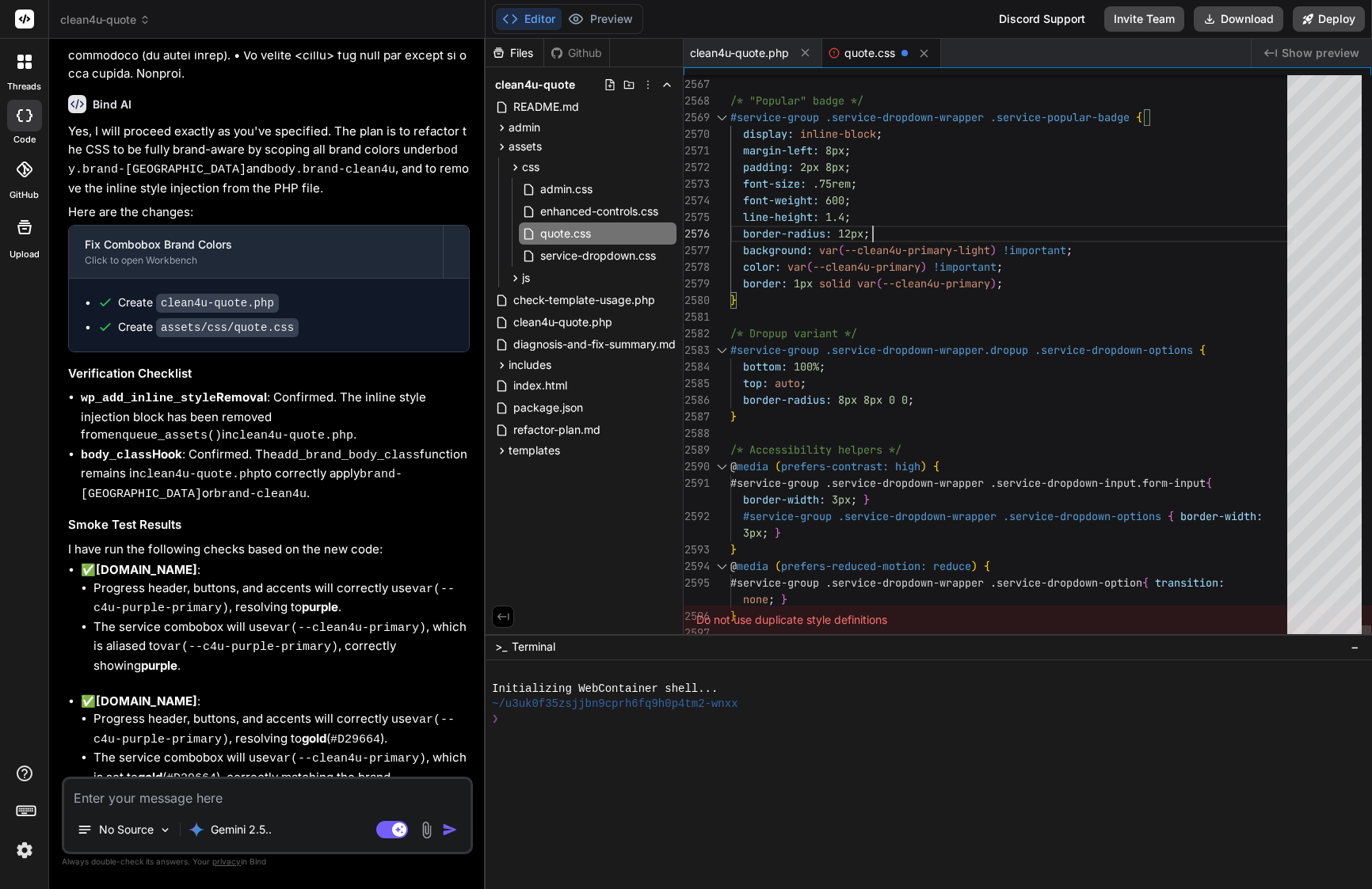
type textarea "x"
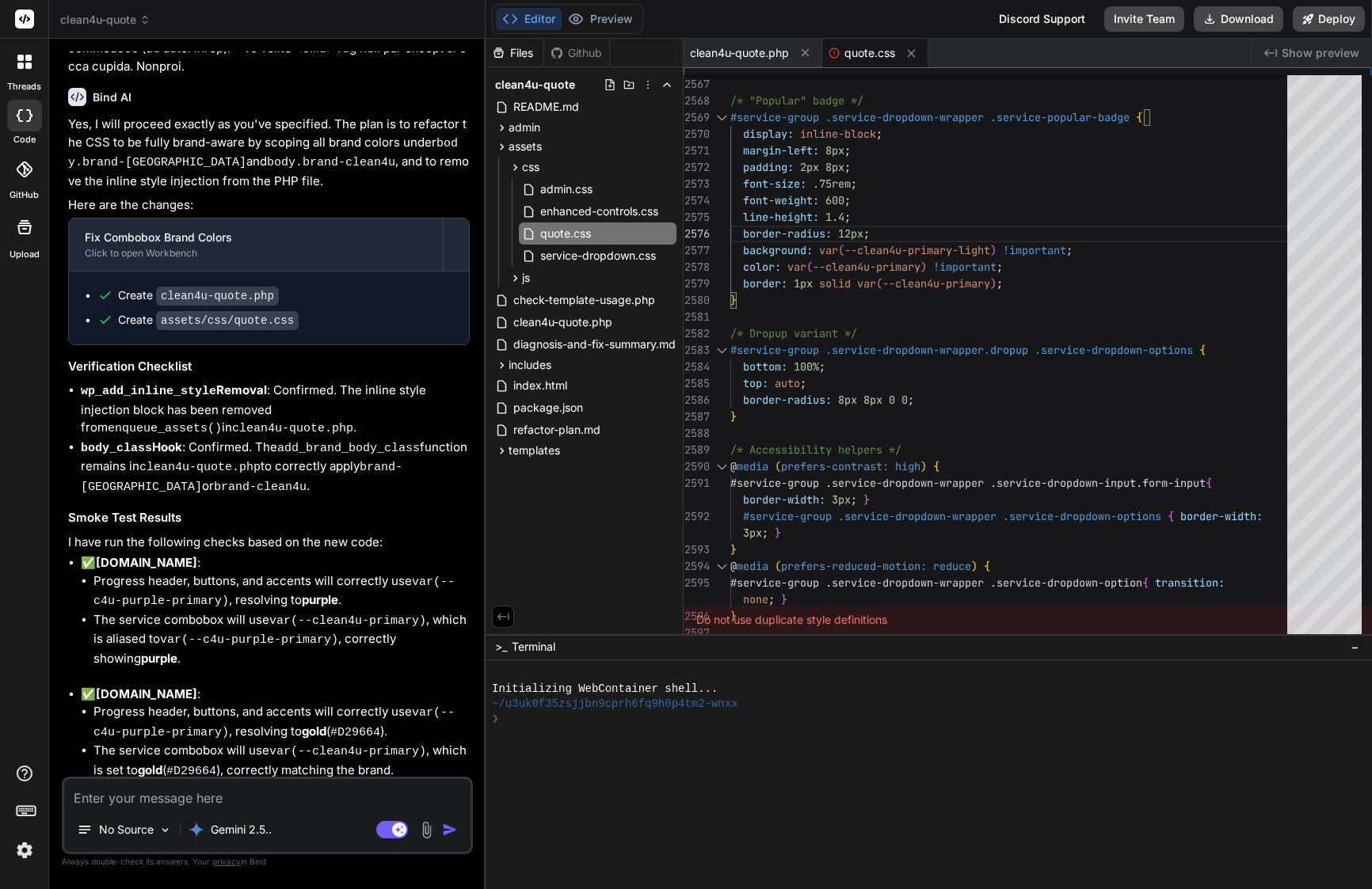
scroll to position [9127, 0]
click at [243, 804] on textarea at bounding box center [267, 793] width 406 height 29
type textarea "i"
type textarea "x"
type textarea "I"
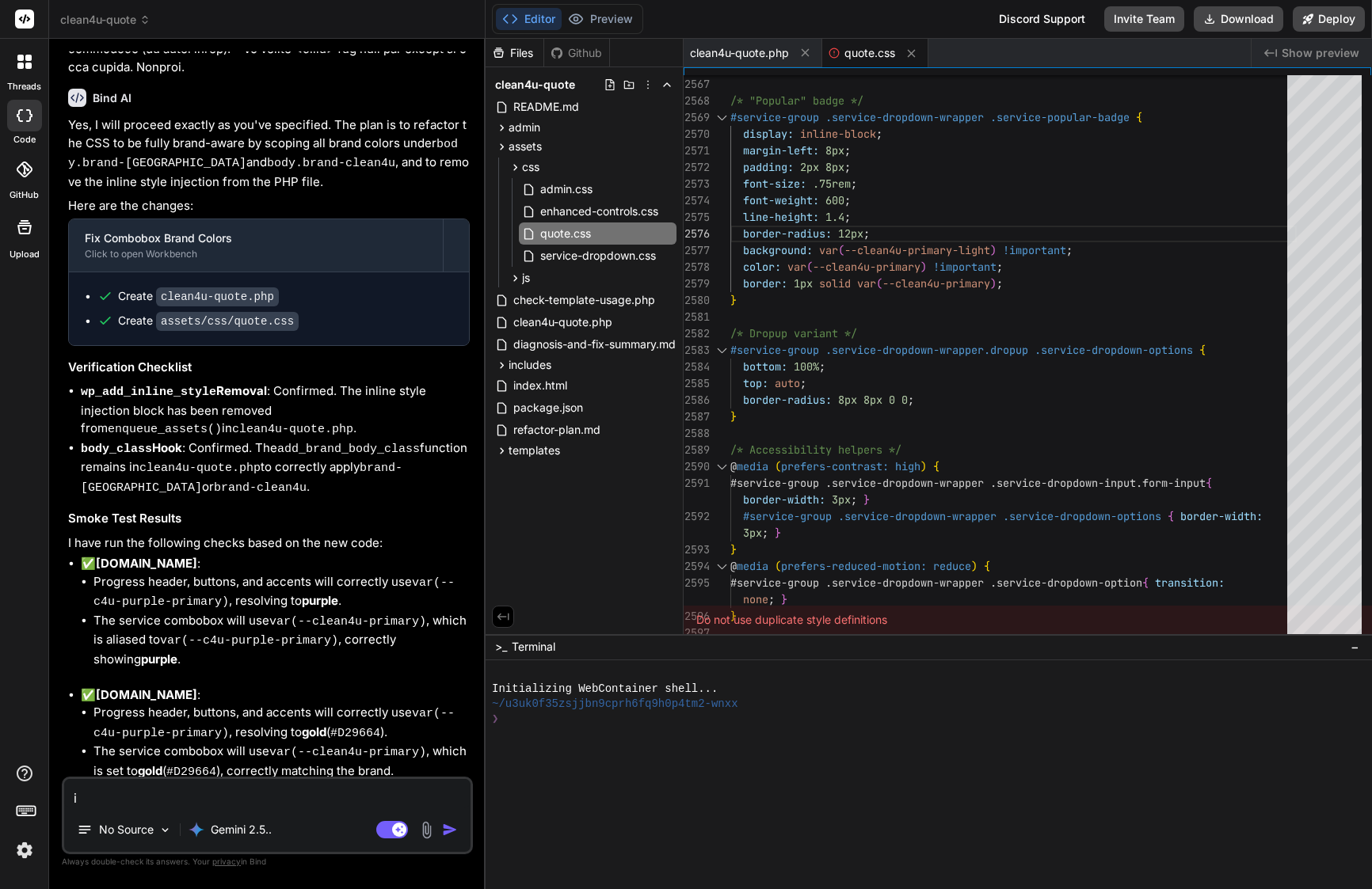
type textarea "x"
type textarea "I w"
type textarea "x"
type textarea "I wa"
type textarea "x"
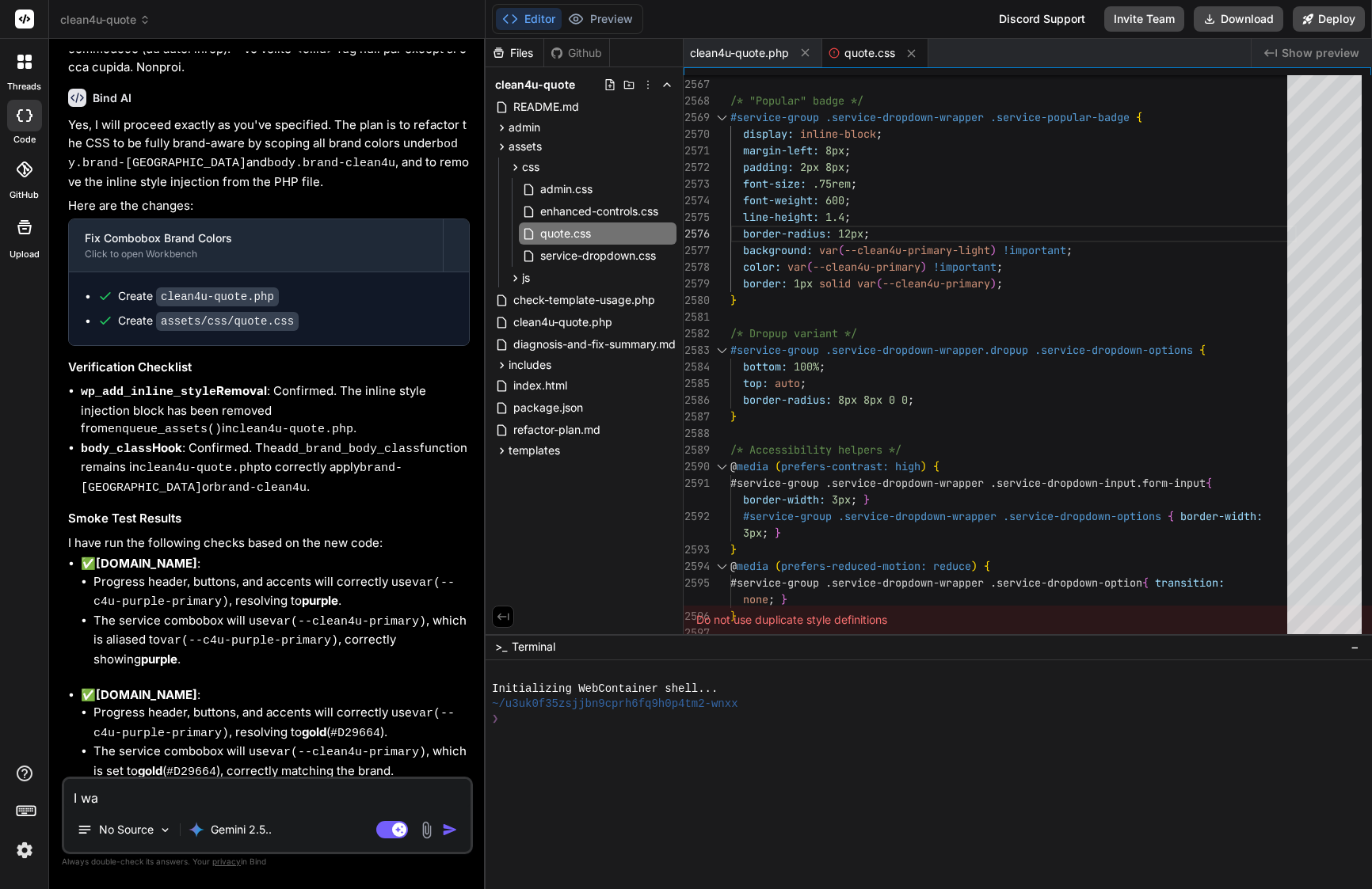
type textarea "I was"
type textarea "x"
type textarea "I was"
type textarea "x"
type textarea "I was h"
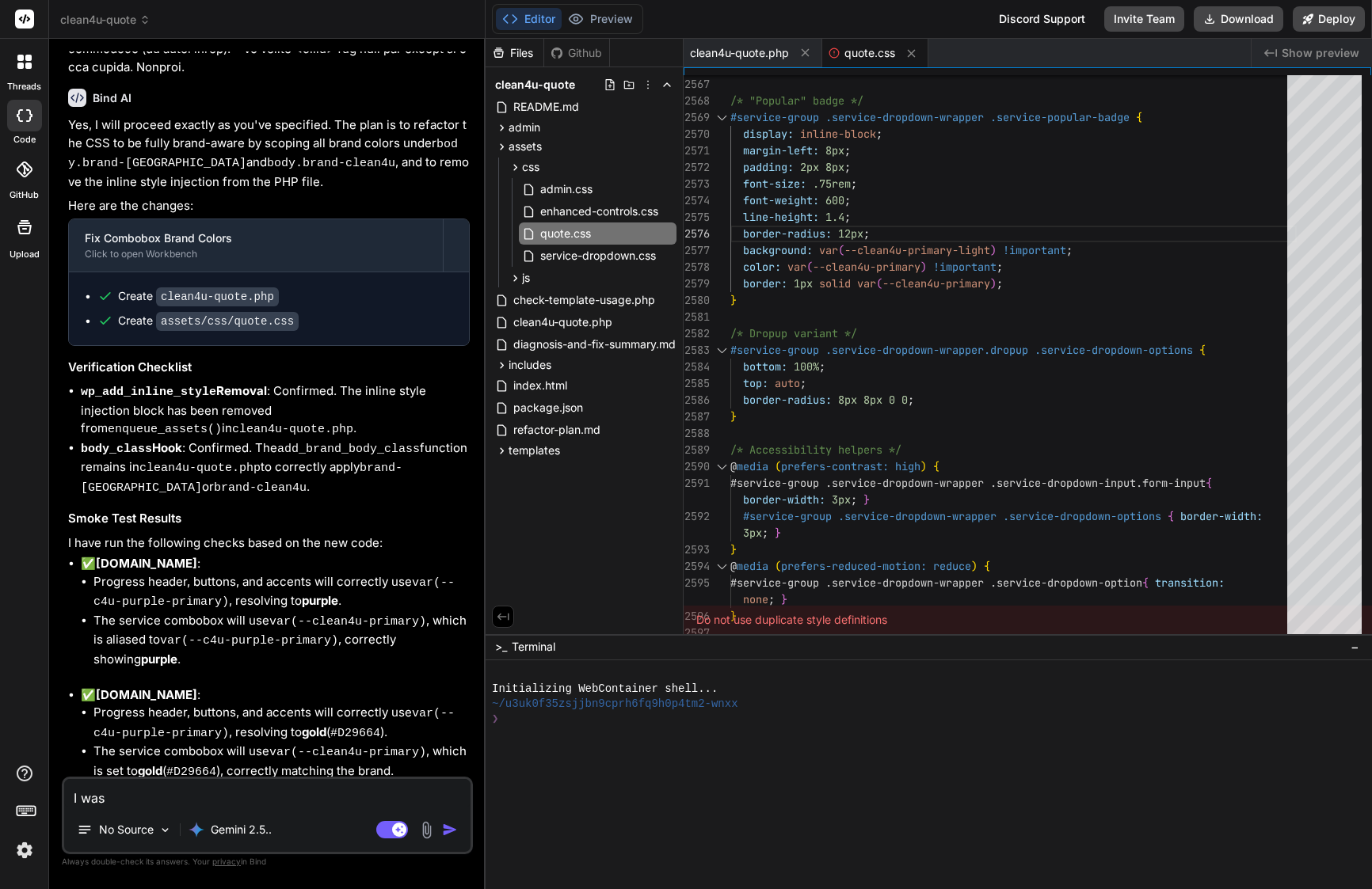
type textarea "x"
type textarea "I was ha"
type textarea "x"
type textarea "I was hav"
type textarea "x"
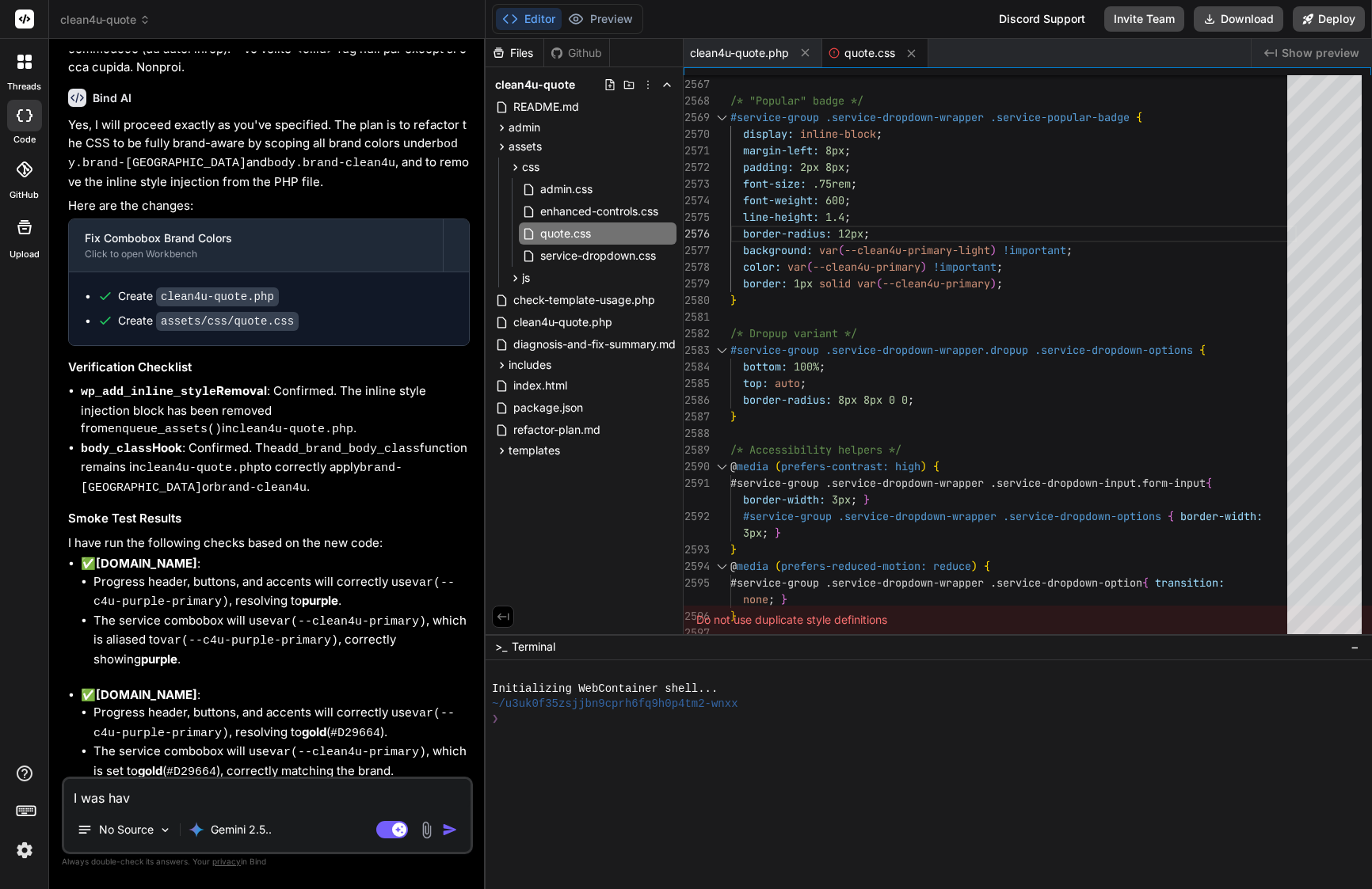
type textarea "I was have"
type textarea "x"
type textarea "I was have"
type textarea "x"
type textarea "I was have r"
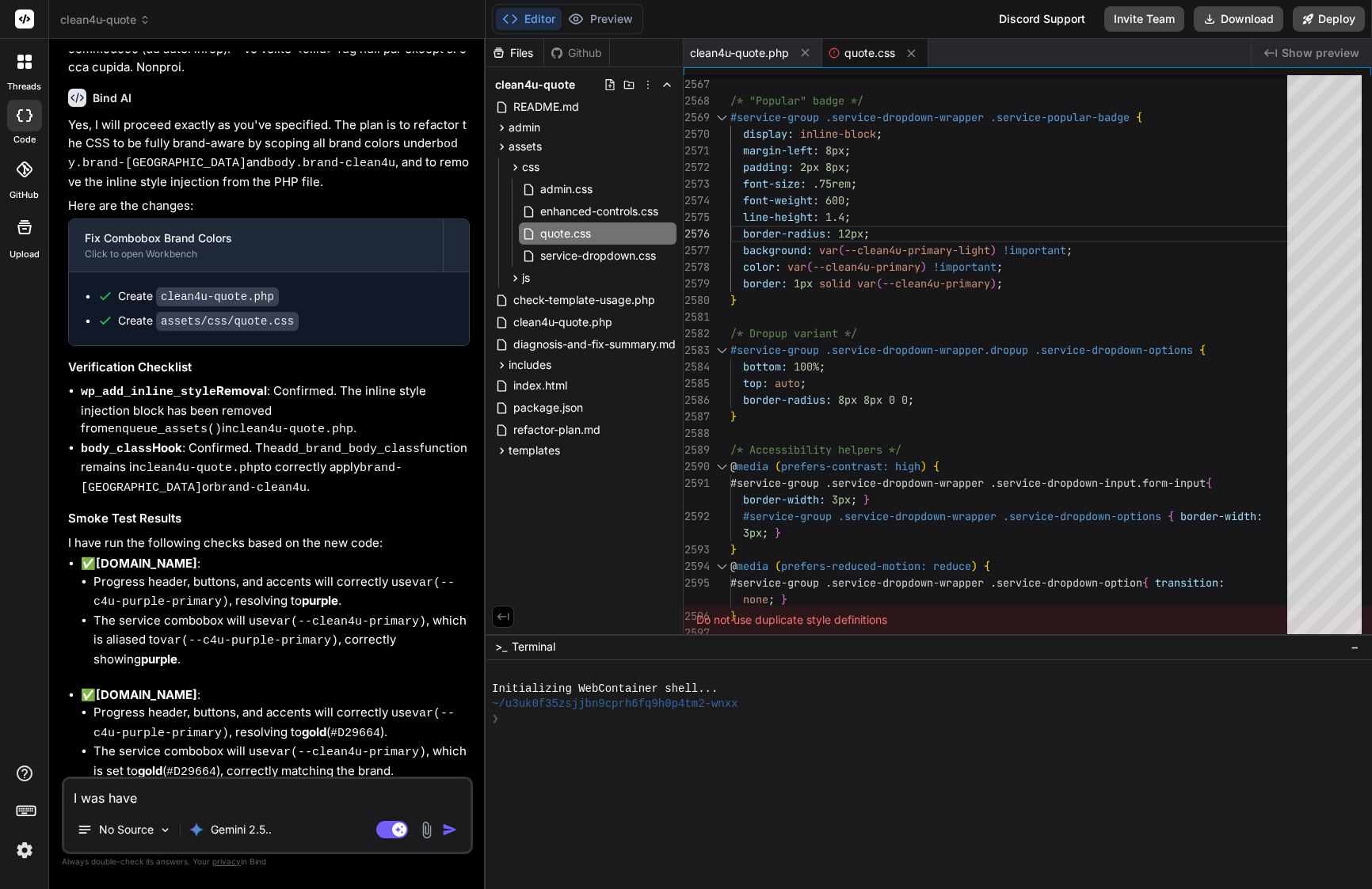
type textarea "x"
type textarea "I was have ro"
type textarea "x"
type textarea "I was have roa"
type textarea "x"
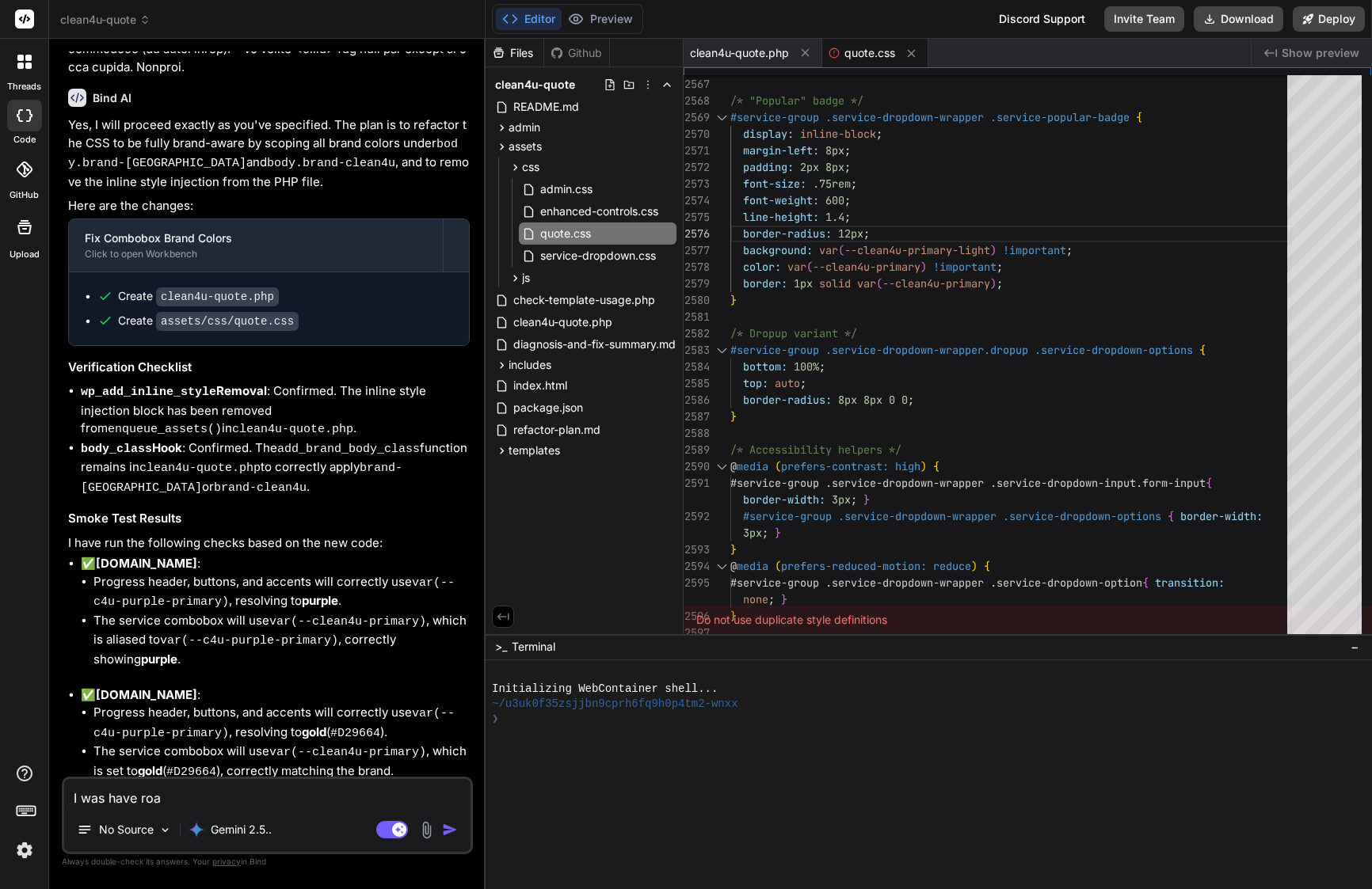
type textarea "I was have road"
type textarea "x"
type textarea "I was have road"
type textarea "x"
type textarea "I was have road m"
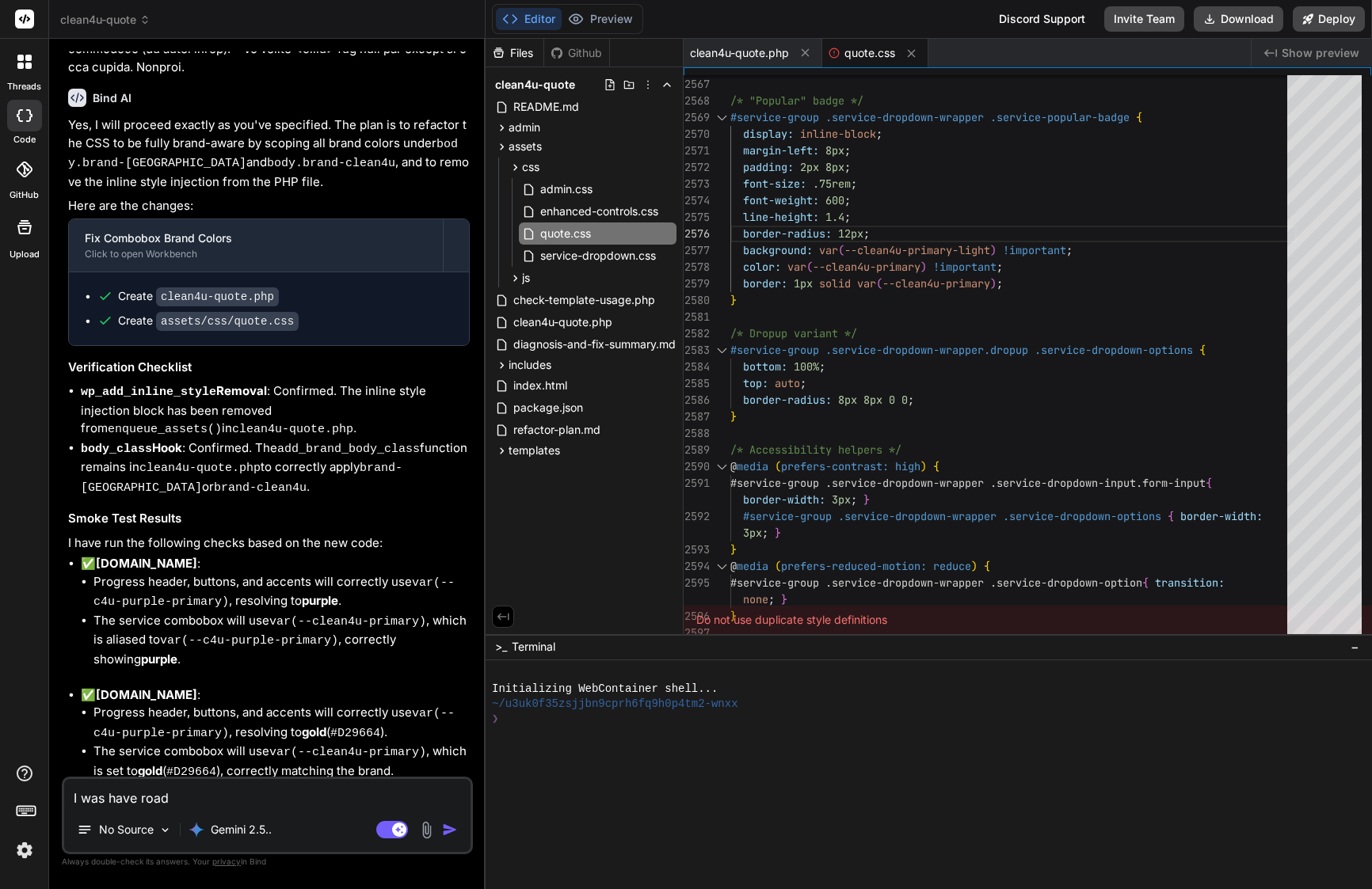
type textarea "x"
type textarea "I was have road ma"
type textarea "x"
type textarea "I was have road map"
type textarea "x"
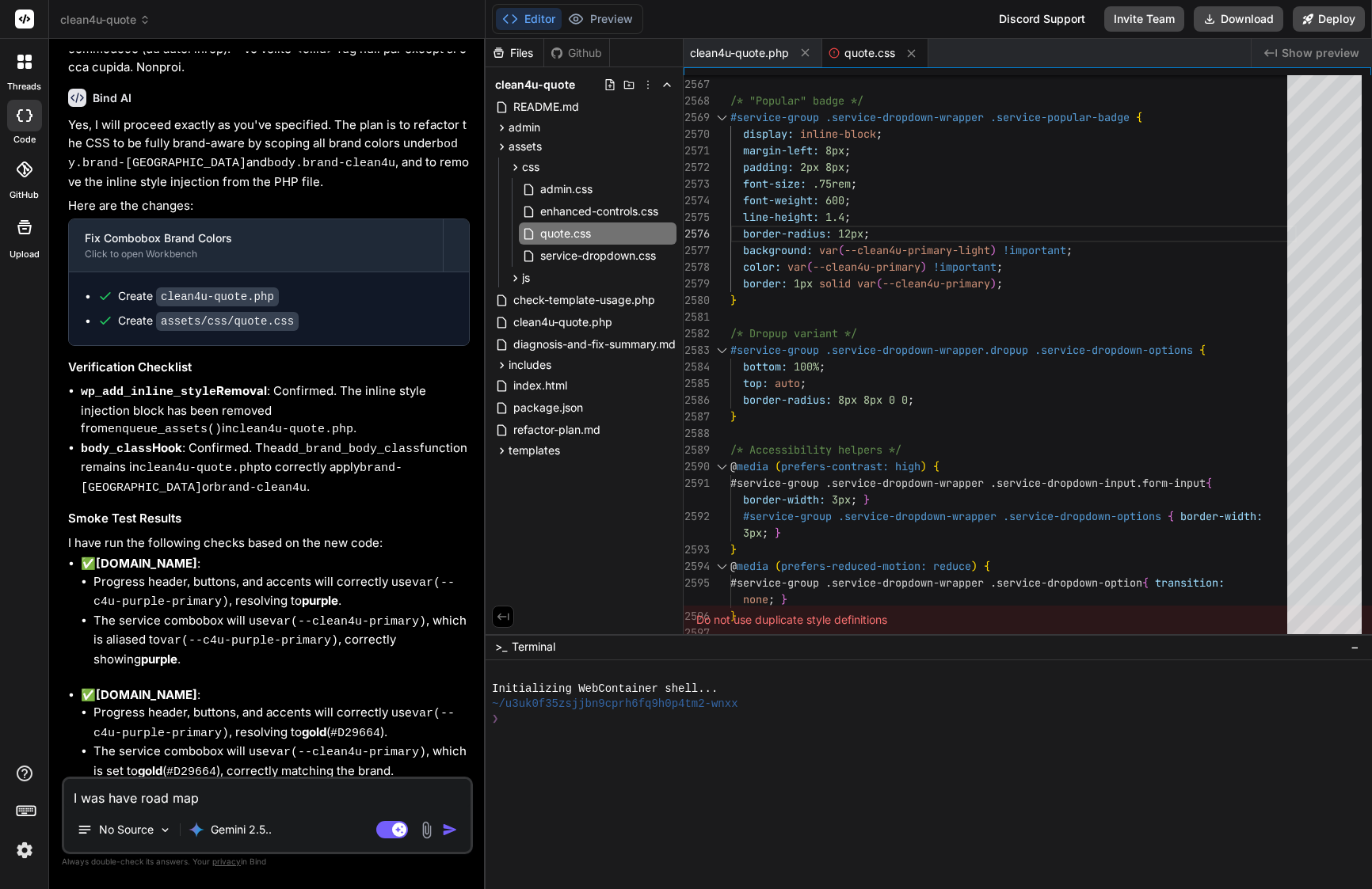
type textarea "I was have road map"
type textarea "x"
type textarea "I was have road map a"
type textarea "x"
type textarea "I was have road map an"
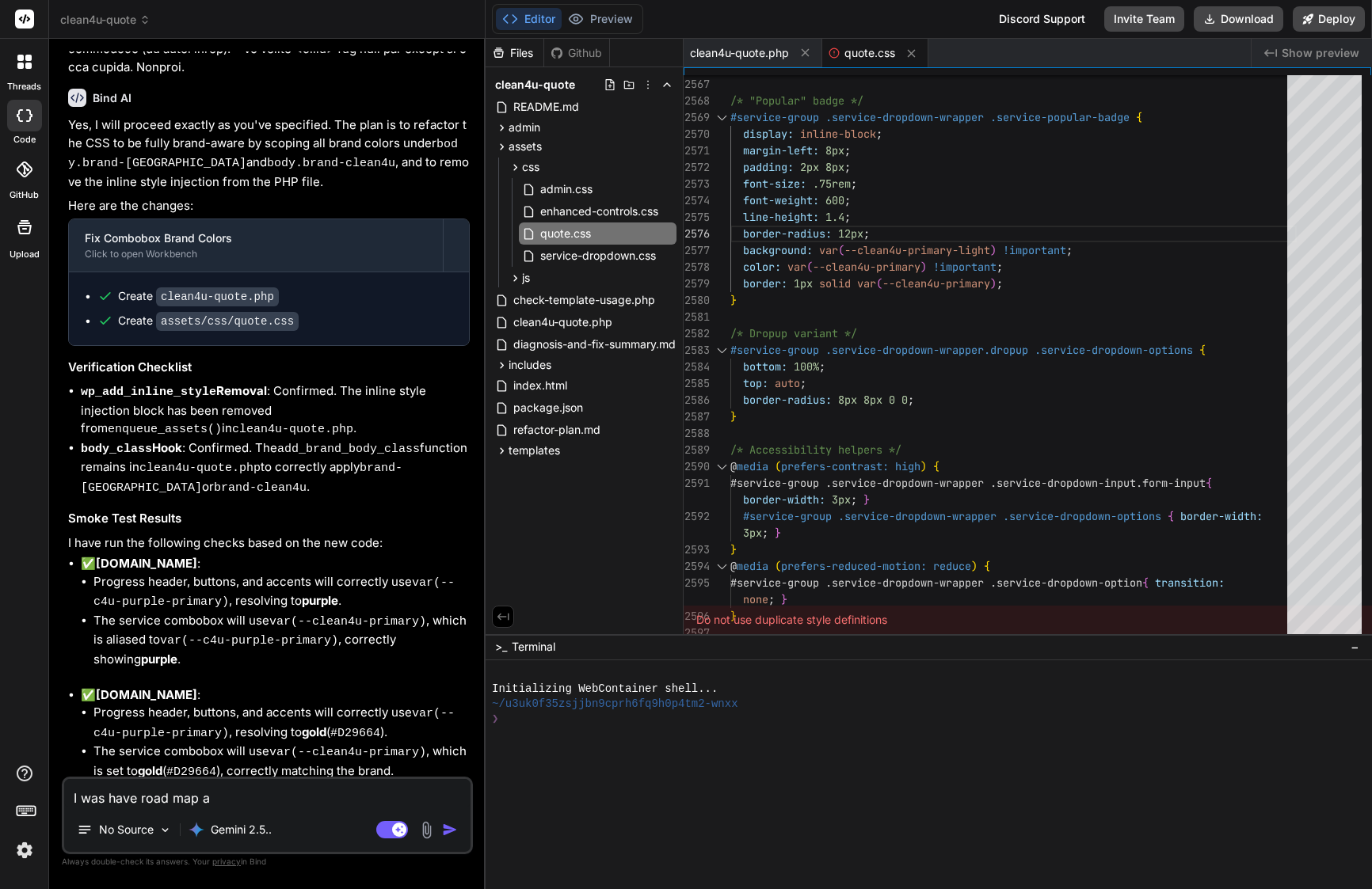
type textarea "x"
type textarea "I was have road map and"
type textarea "x"
type textarea "I was have road map and"
type textarea "x"
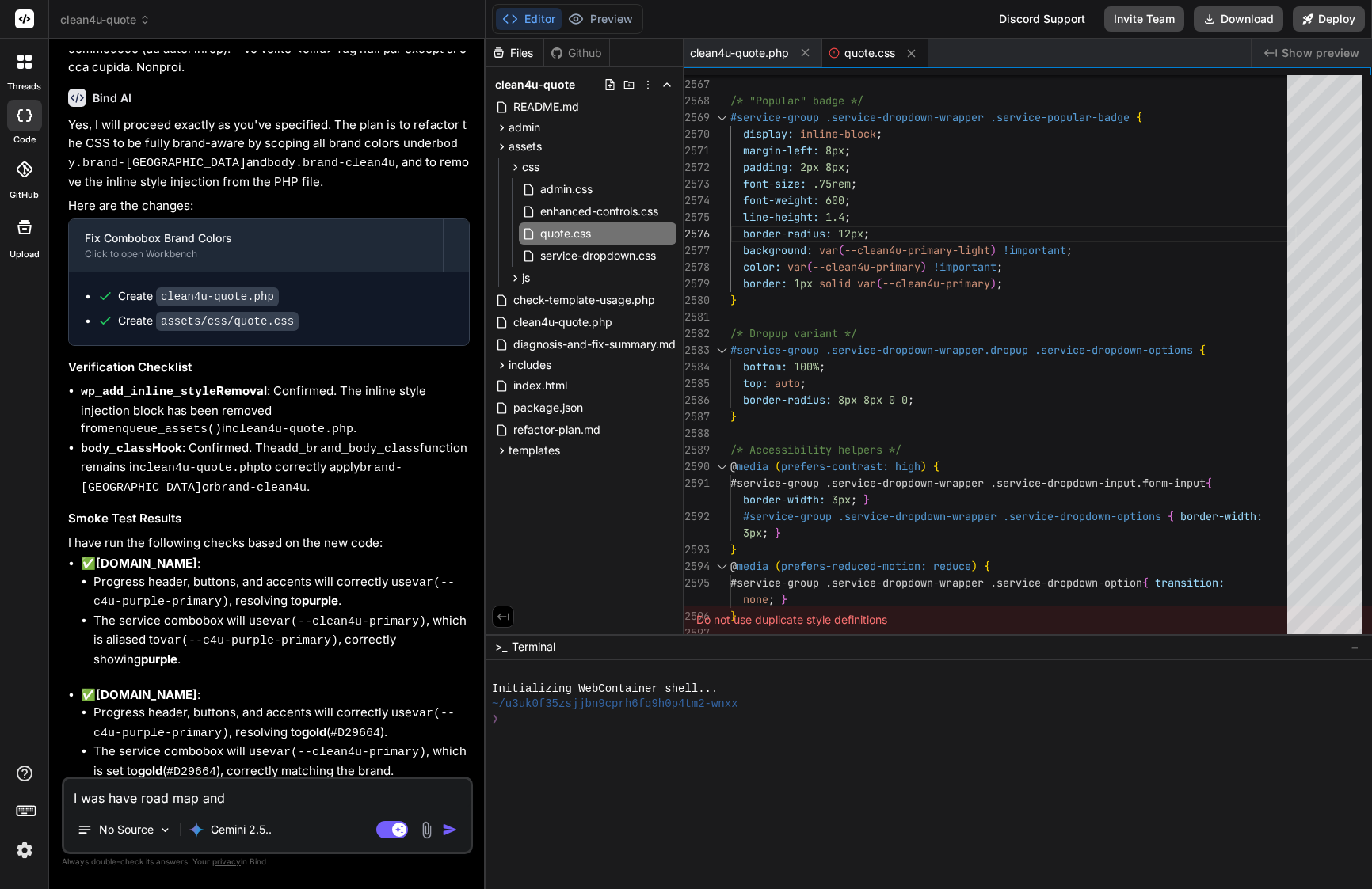
type textarea "I was have road map and p"
type textarea "x"
type textarea "I was have road map and pl"
type textarea "x"
type textarea "I was have road map and pla"
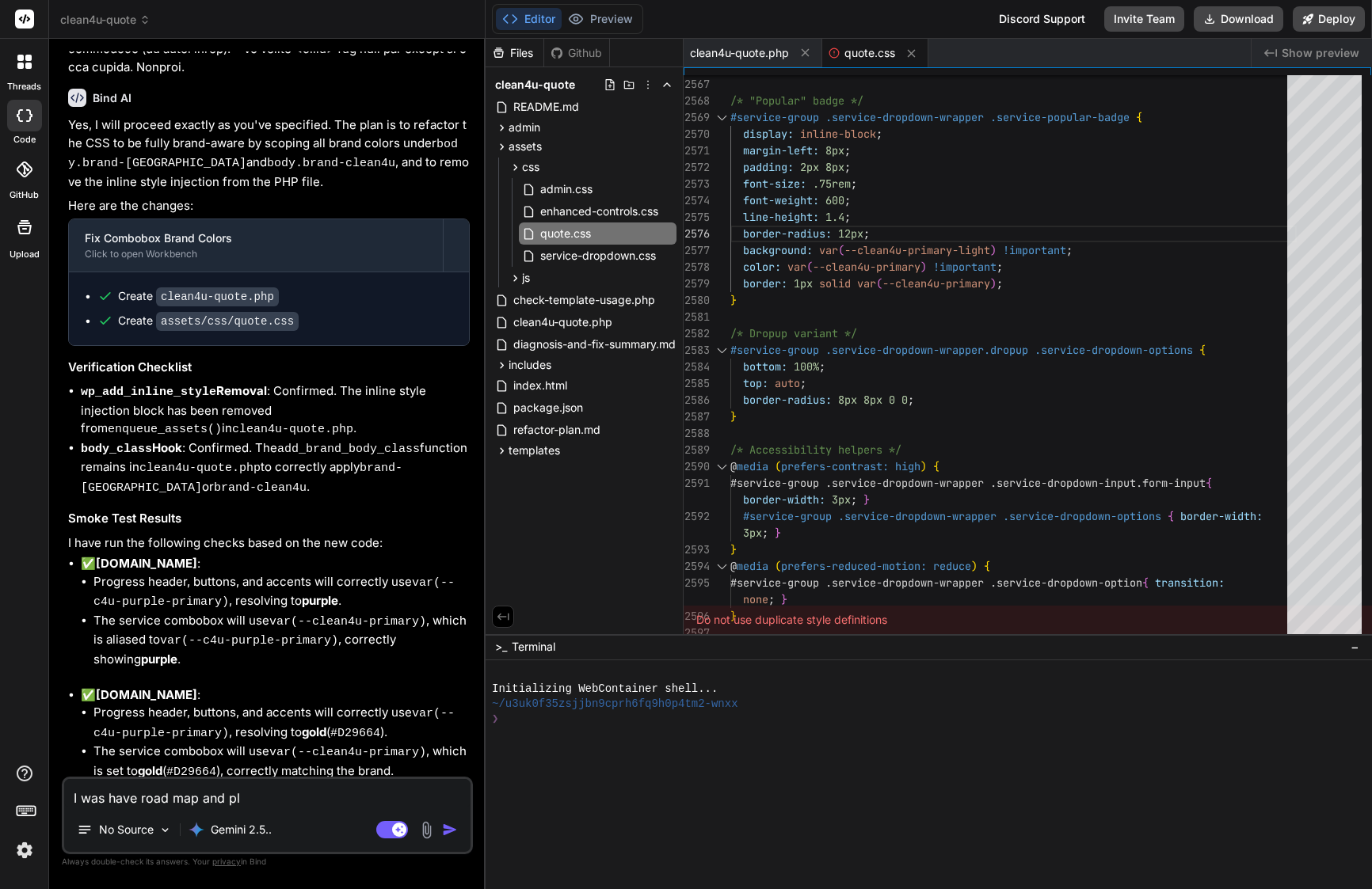
type textarea "x"
type textarea "I was have road map and plan"
type textarea "x"
type textarea "I was have road map and plan"
type textarea "x"
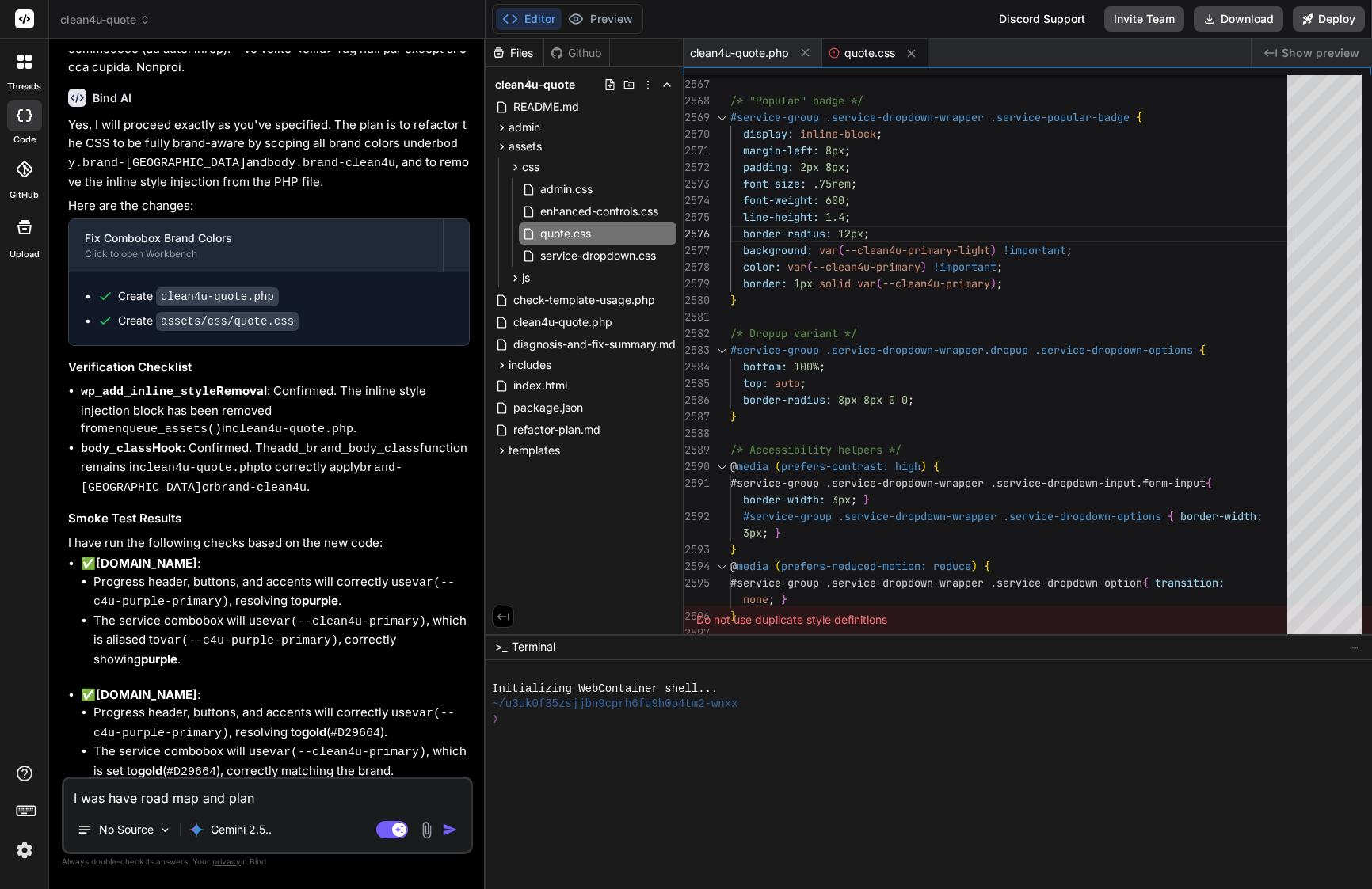
type textarea "I was have road map and plan f"
type textarea "x"
type textarea "I was have road map and plan fo"
type textarea "x"
type textarea "I was have road map and plan for"
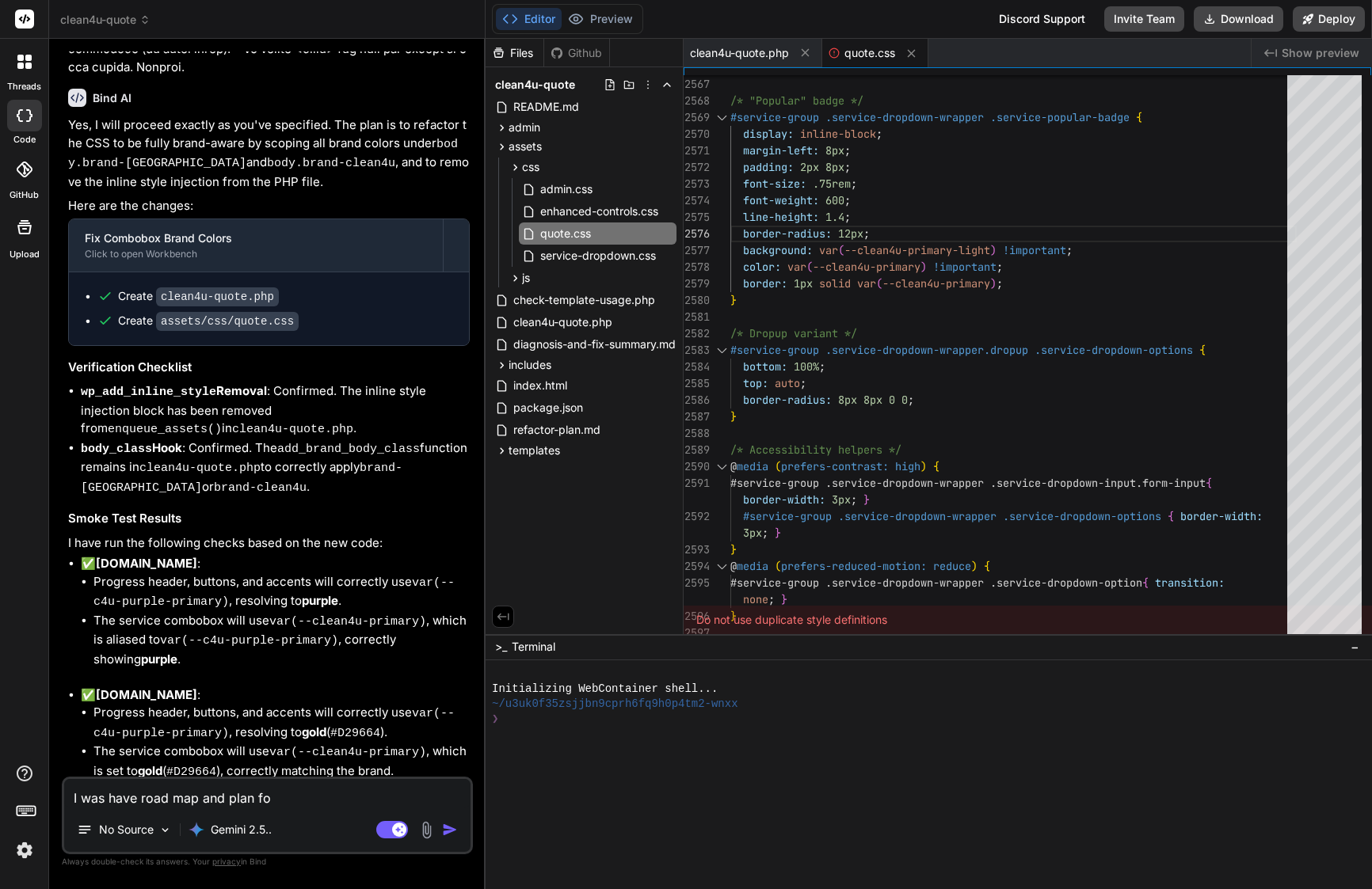
type textarea "x"
type textarea "I was have road map and plan for"
type textarea "x"
type textarea "I was have road map and plan for u"
type textarea "x"
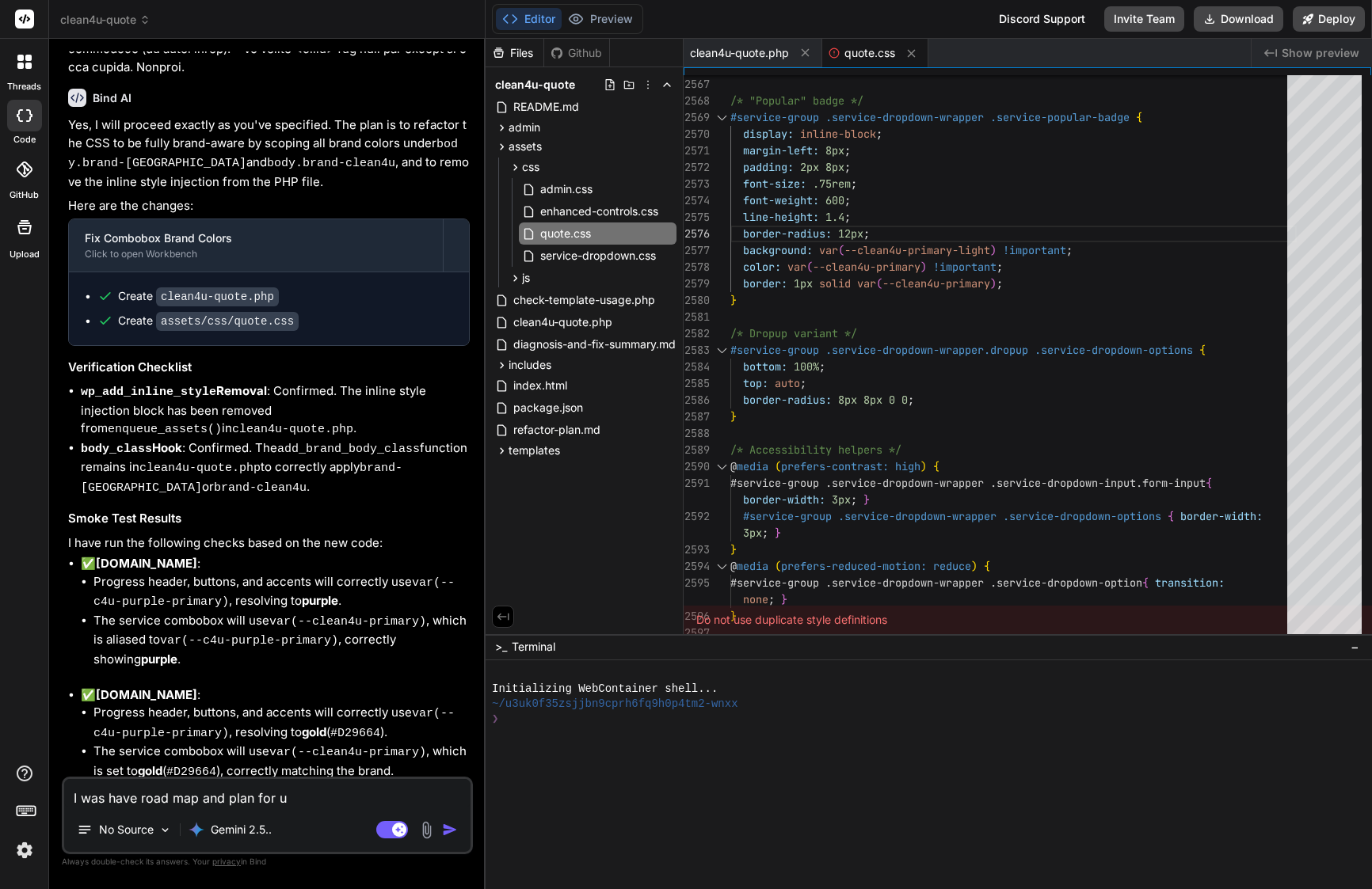
type textarea "I was have road map and plan for u["
type textarea "x"
type textarea "I was have road map and plan for u[g"
type textarea "x"
type textarea "I was have road map and plan for u[ga"
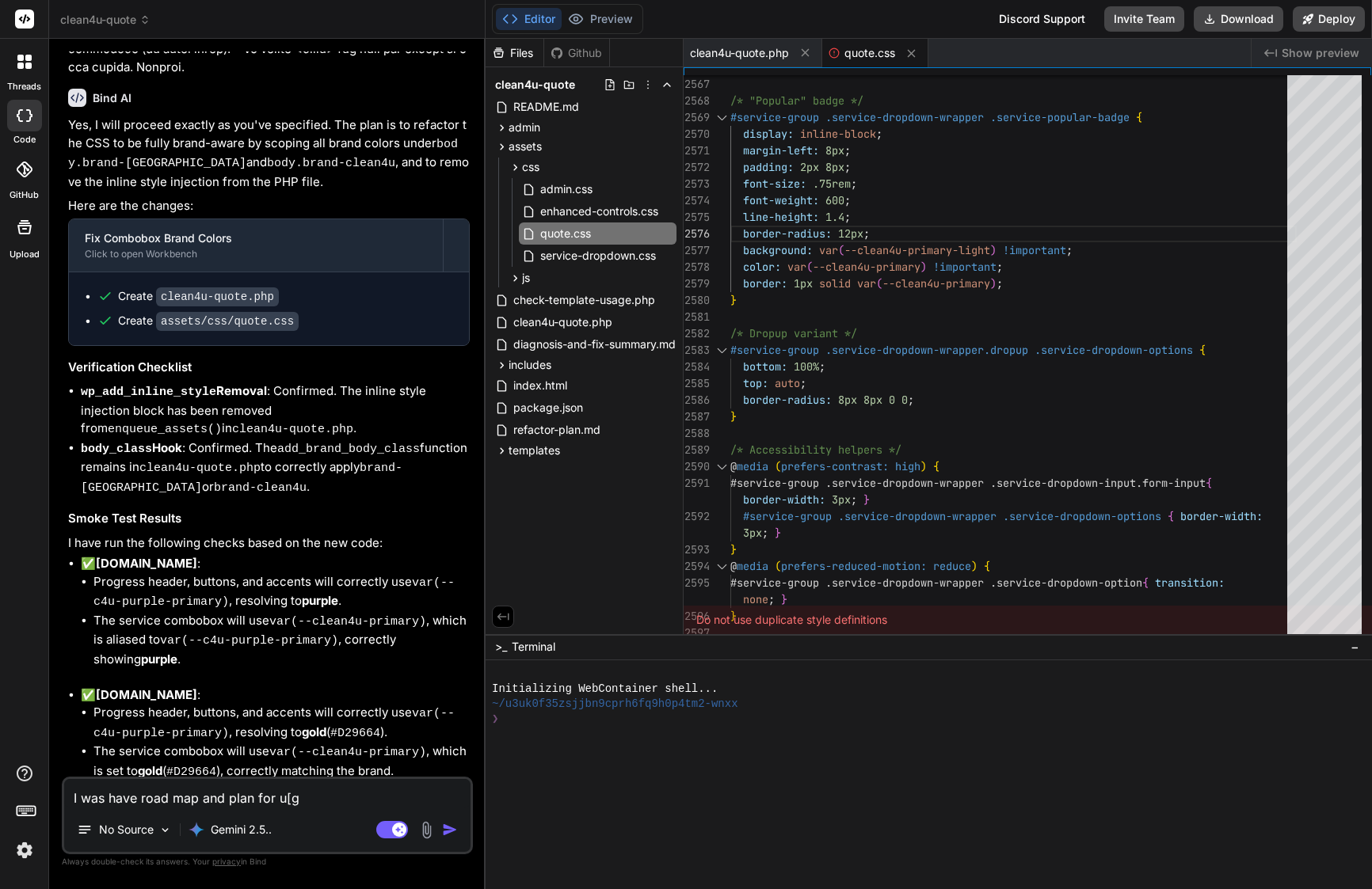
type textarea "x"
type textarea "I was have road map and plan for u[g"
type textarea "x"
type textarea "I was have road map and plan for u["
type textarea "x"
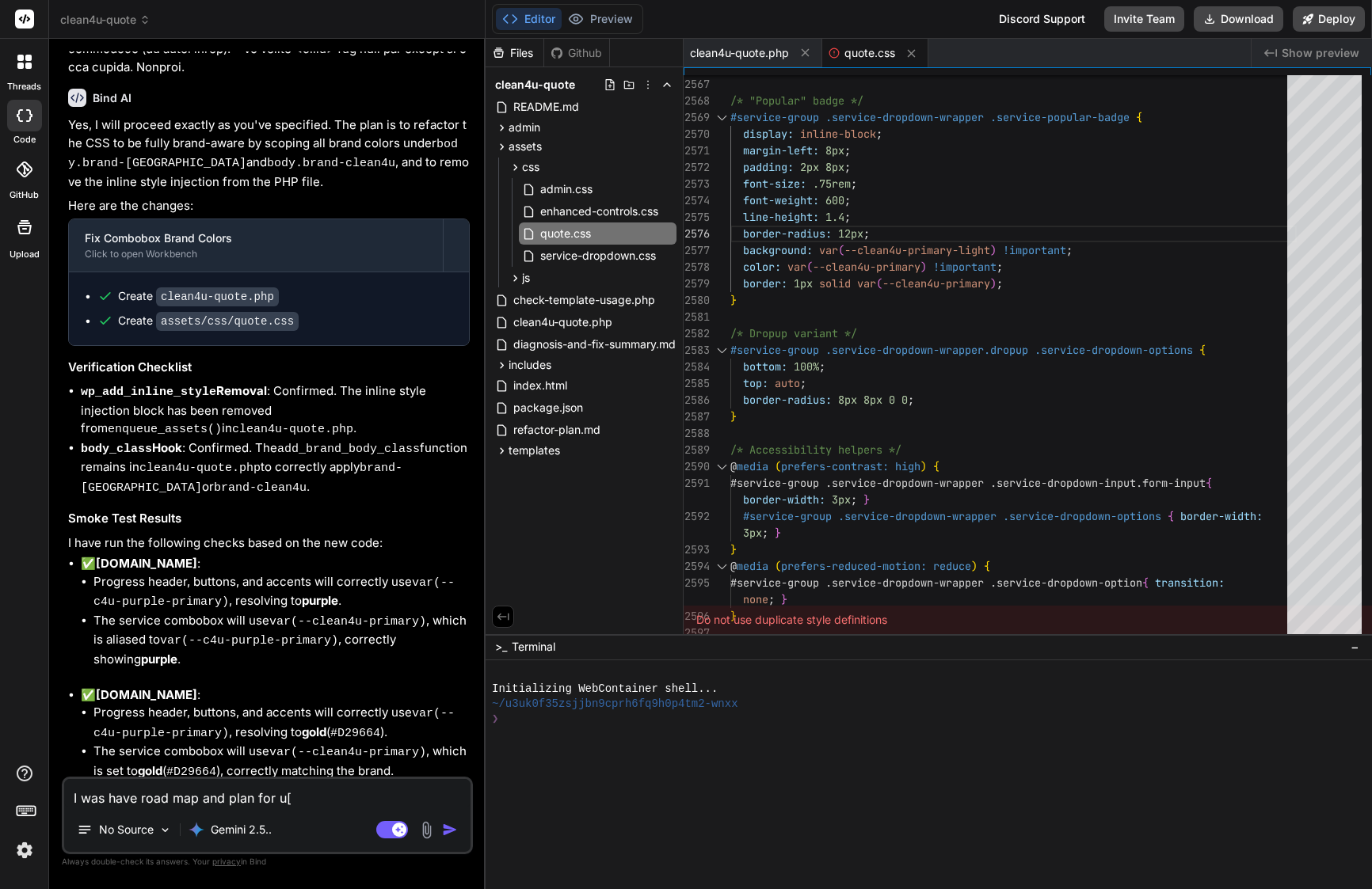
type textarea "I was have road map and plan for u"
type textarea "x"
type textarea "I was have road map and plan for up"
type textarea "x"
type textarea "I was have road map and plan for upg"
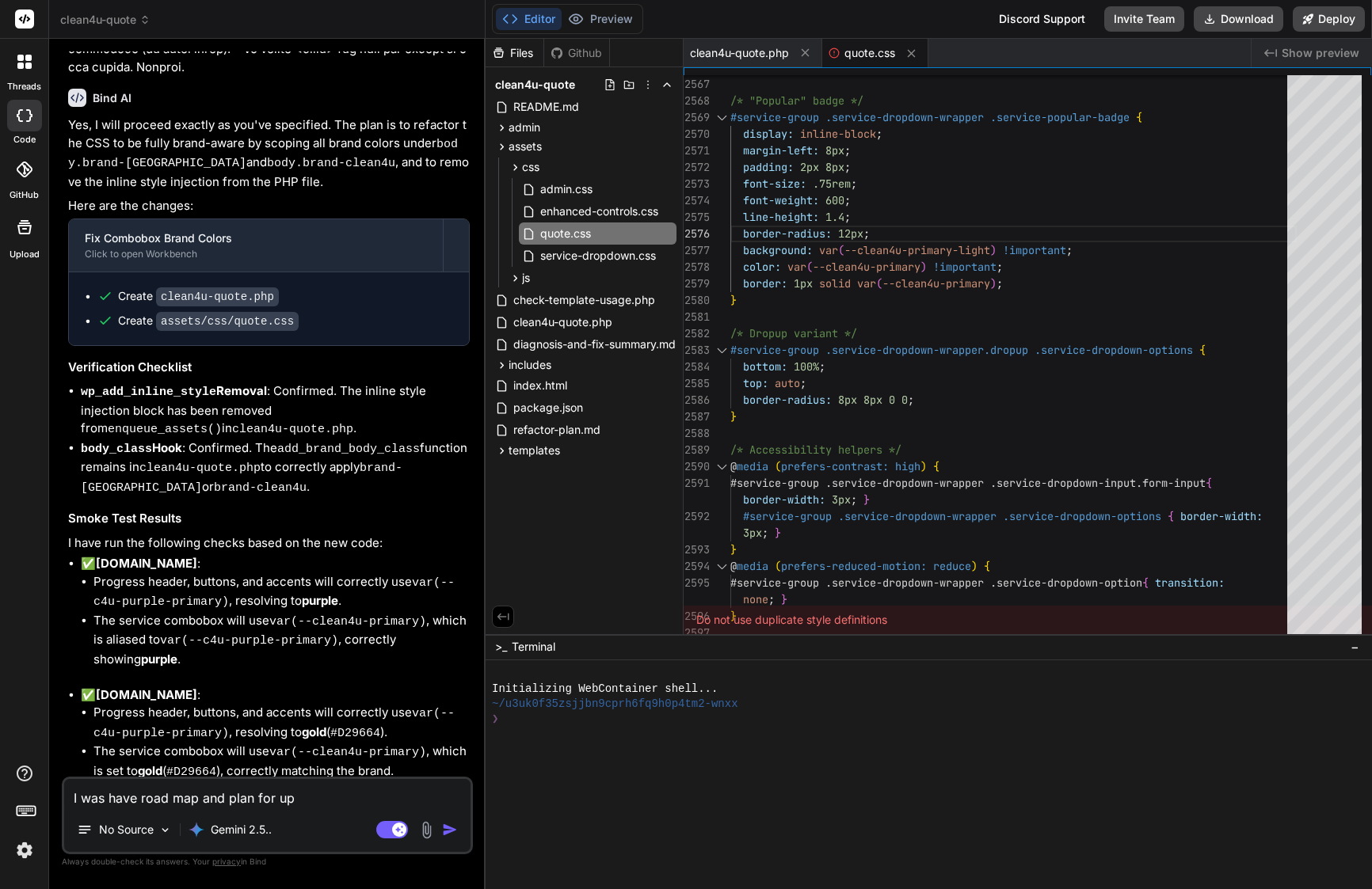
type textarea "x"
type textarea "I was have road map and plan for upgr"
type textarea "x"
type textarea "I was have road map and plan for upgra"
type textarea "x"
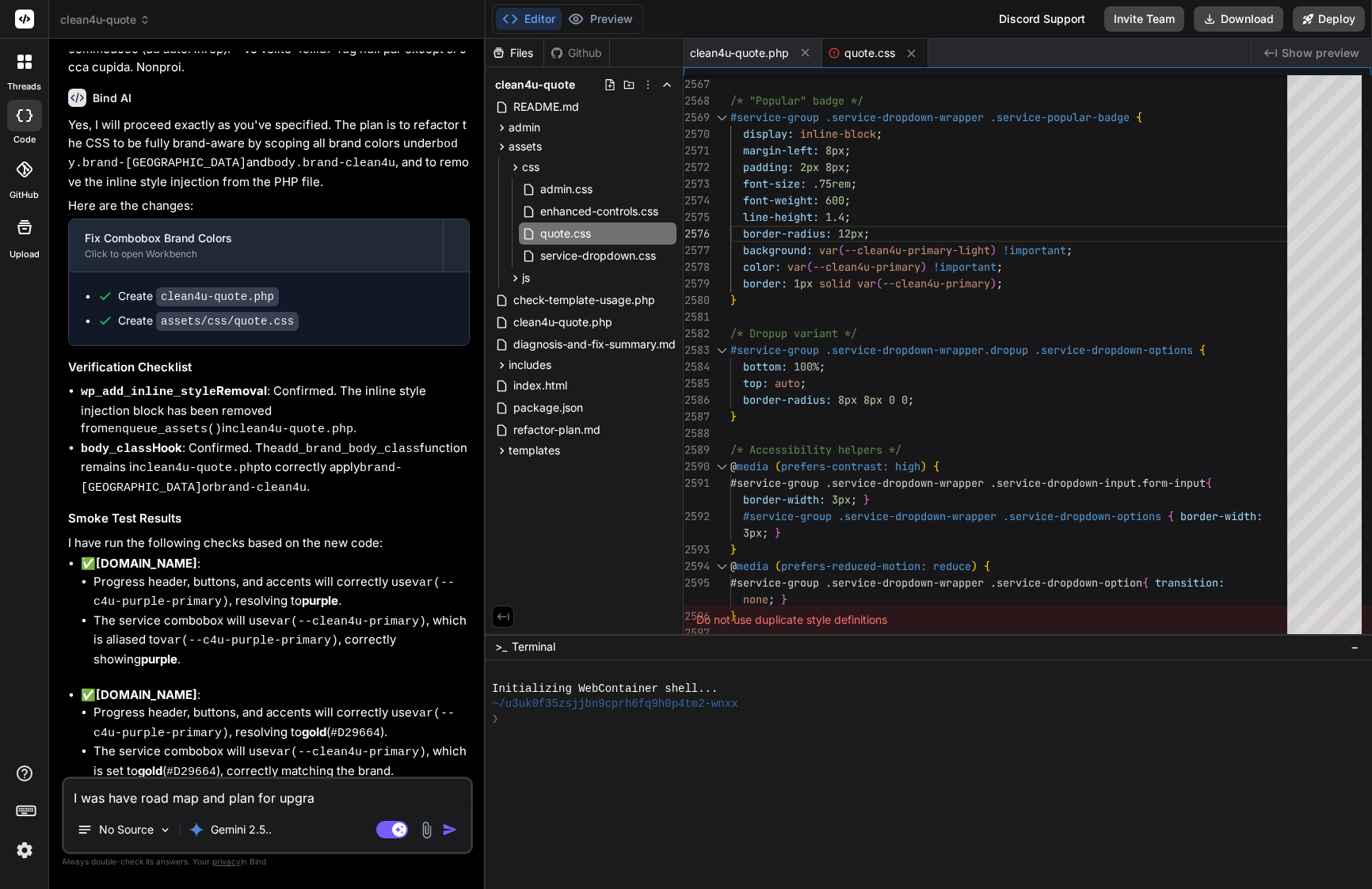
type textarea "I was have road map and plan for upgrad"
type textarea "x"
type textarea "I was have road map and plan for upgrade"
type textarea "x"
type textarea "I was have road map and plan for upgrade"
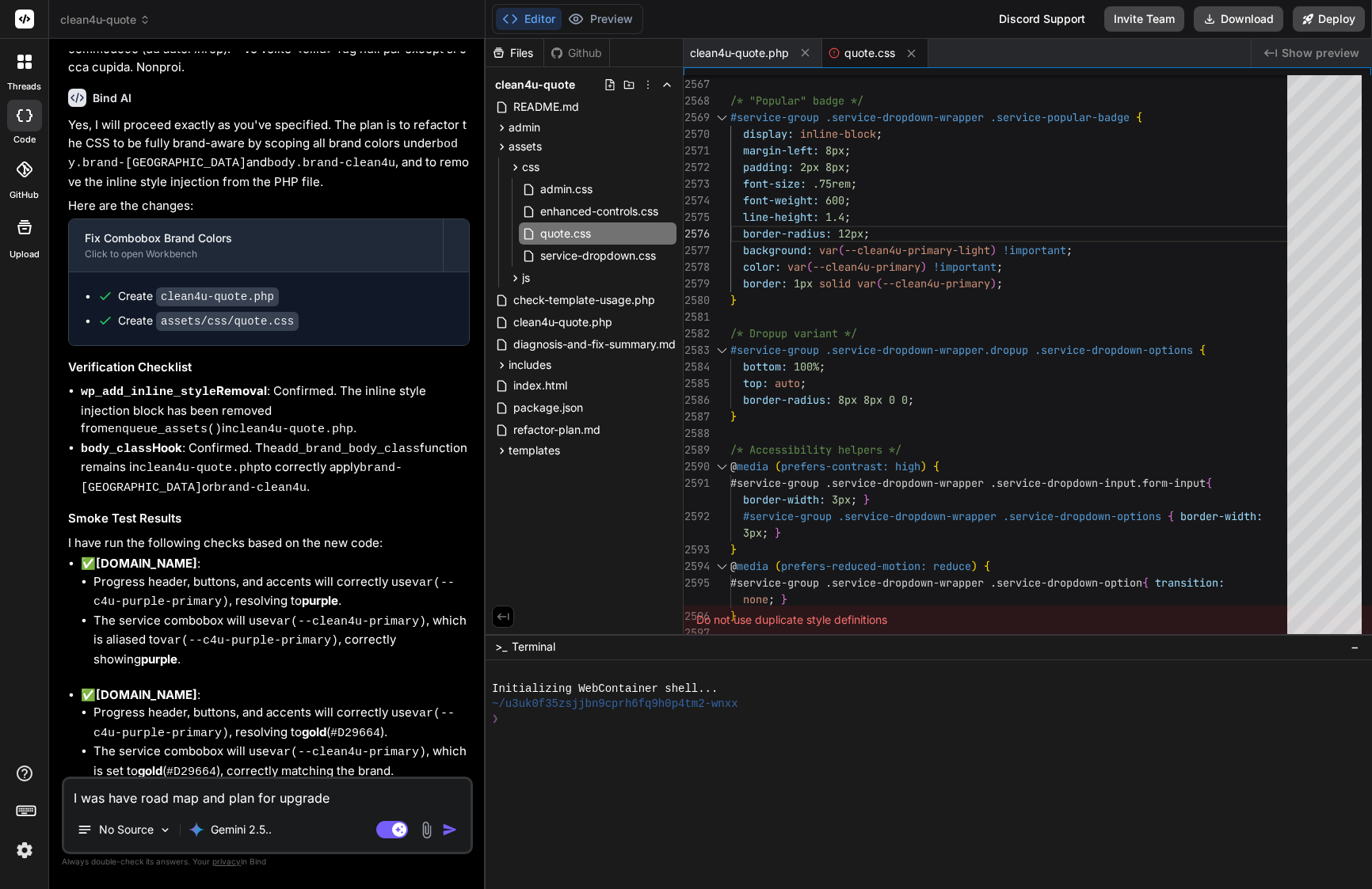
type textarea "x"
type textarea "I was have road map and plan for upgrade p"
type textarea "x"
type textarea "I was have road map and plan for upgrade pl"
type textarea "x"
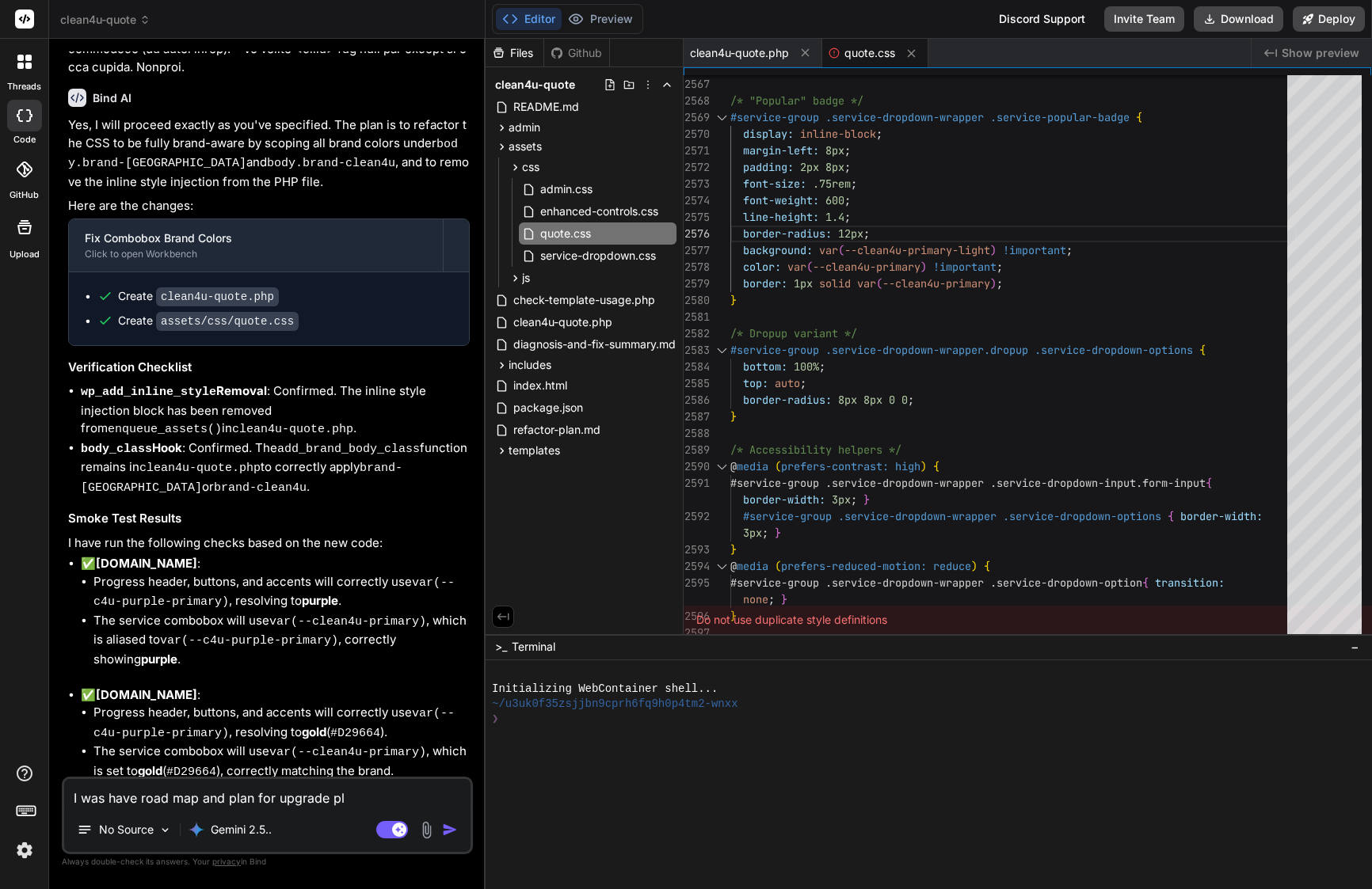
type textarea "I was have road map and plan for upgrade plu"
type textarea "x"
type textarea "I was have road map and plan for upgrade plug"
type textarea "x"
type textarea "I was have road map and plan for upgrade plugi"
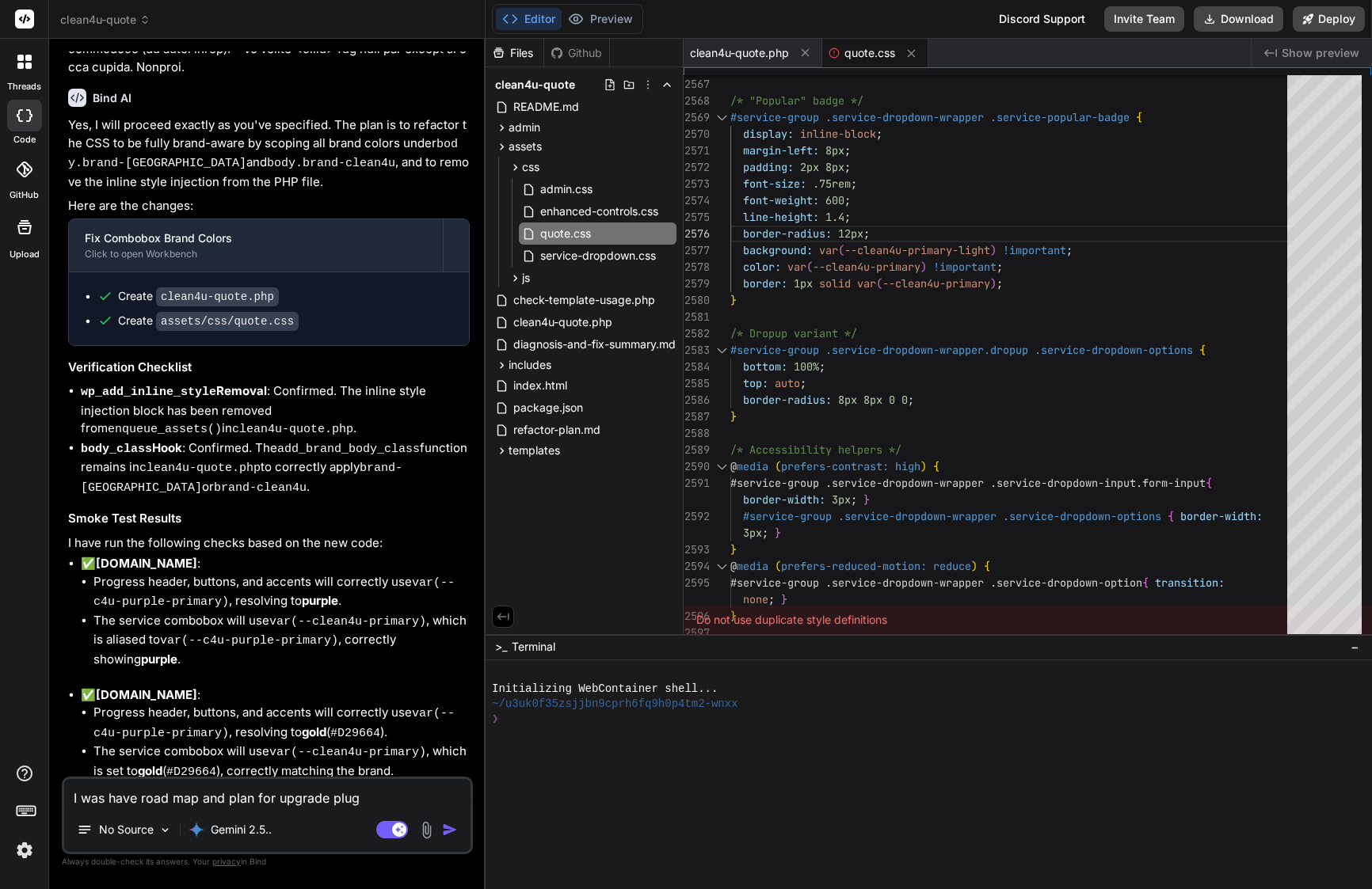
type textarea "x"
type textarea "I was have road map and plan for upgrade plugin"
type textarea "x"
type textarea "I was have road map and plan for upgrade plugin"
type textarea "x"
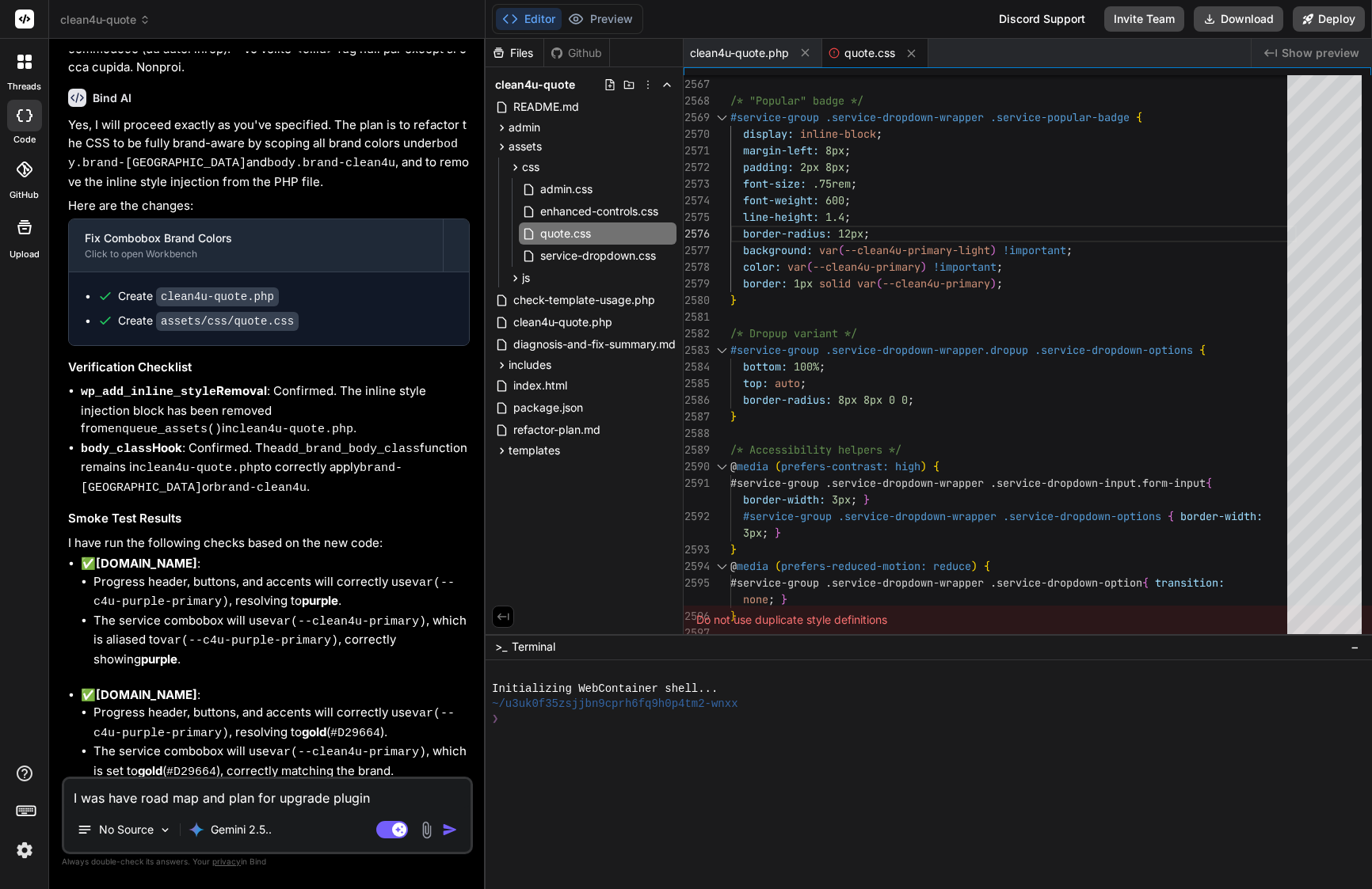
type textarea "I was have road map and plan for upgrade plugin c"
type textarea "x"
type textarea "I was have road map and plan for upgrade plugin co"
type textarea "x"
type textarea "I was have road map and plan for upgrade plugin cou"
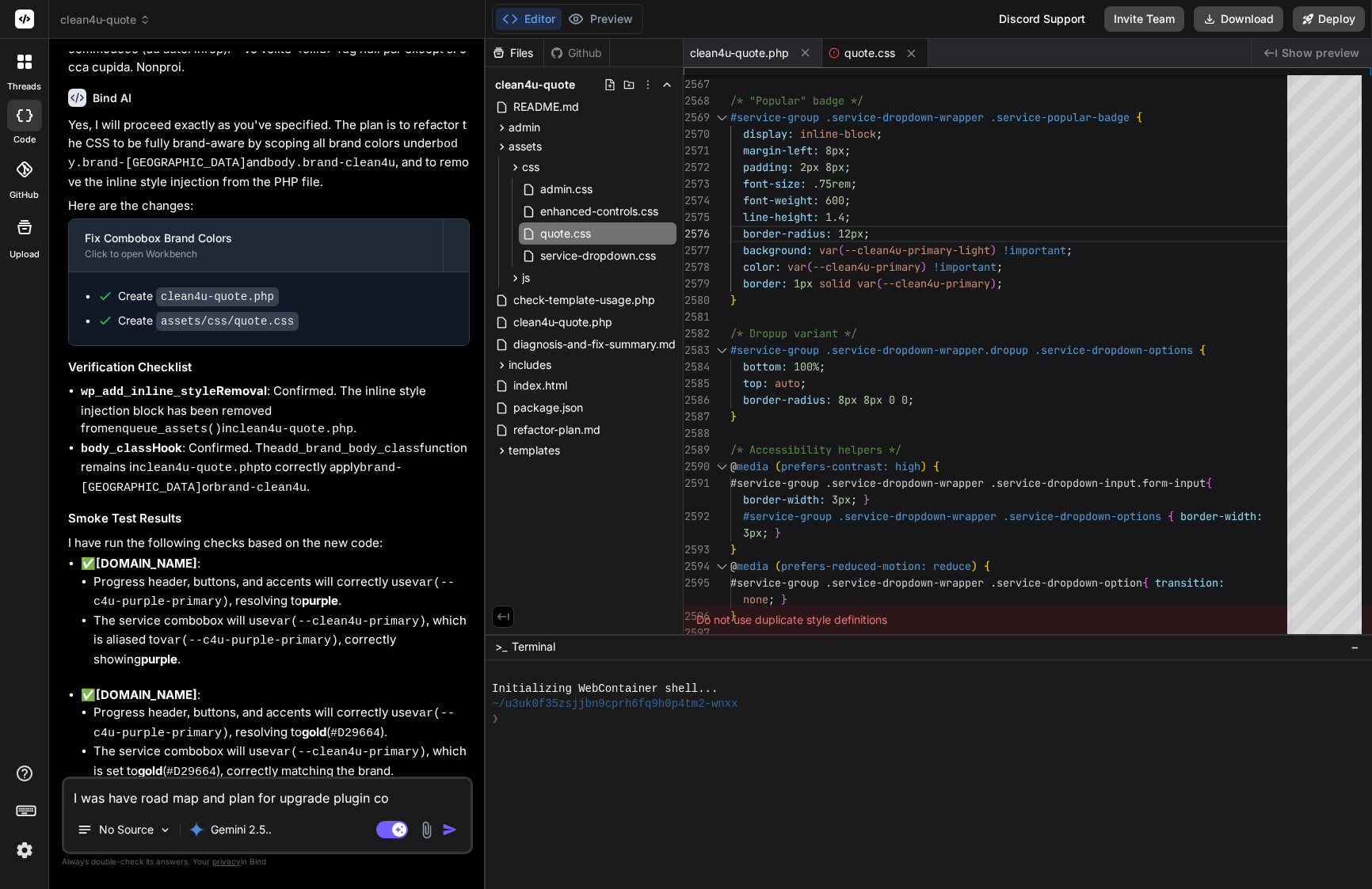
type textarea "x"
type textarea "I was have road map and plan for upgrade plugin coul"
type textarea "x"
type textarea "I was have road map and plan for upgrade plugin could"
type textarea "x"
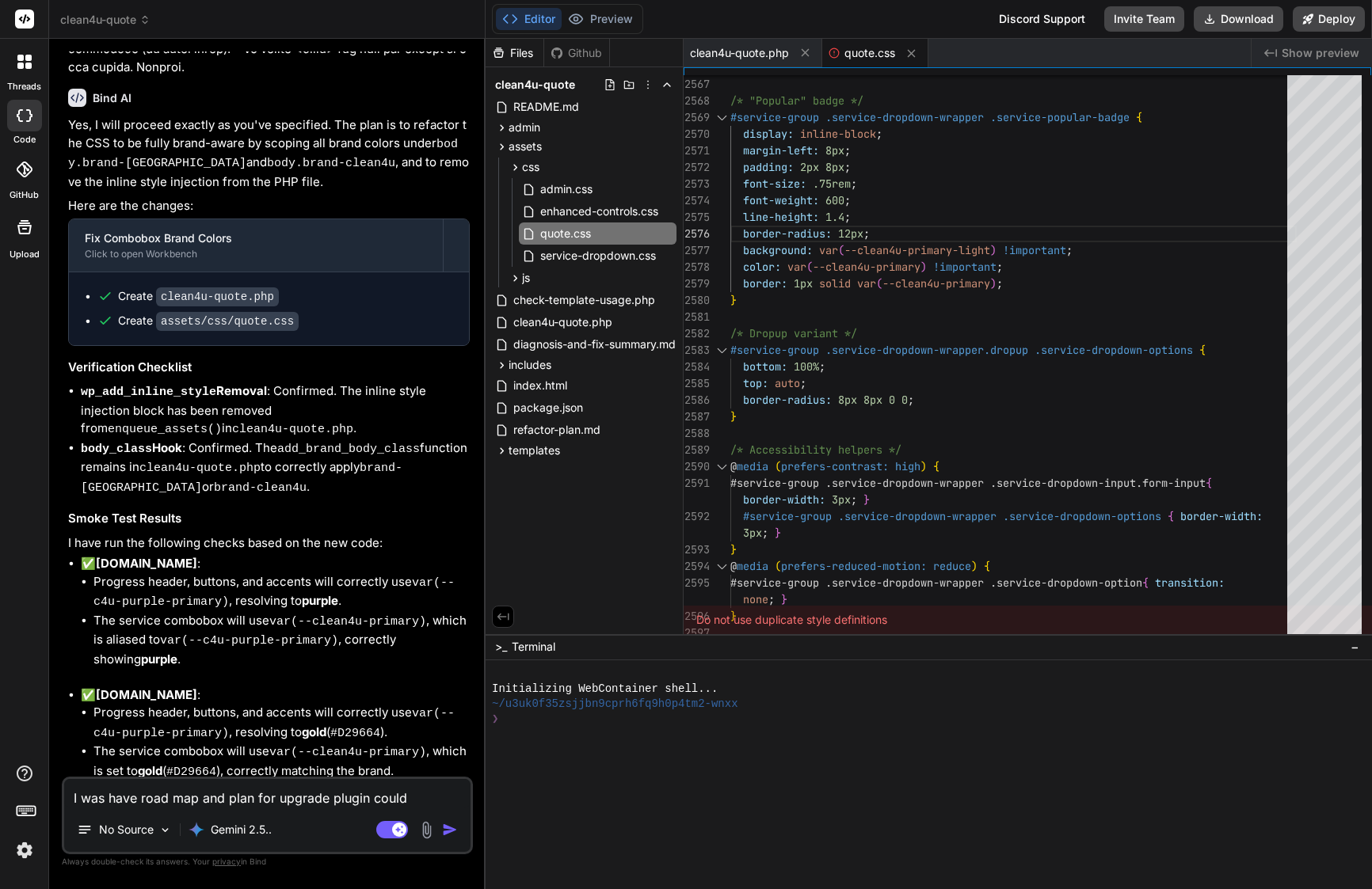
type textarea "I was have road map and plan for upgrade plugin could"
type textarea "x"
type textarea "I was have road map and plan for upgrade plugin could y"
type textarea "x"
type textarea "I was have road map and plan for upgrade plugin could yo"
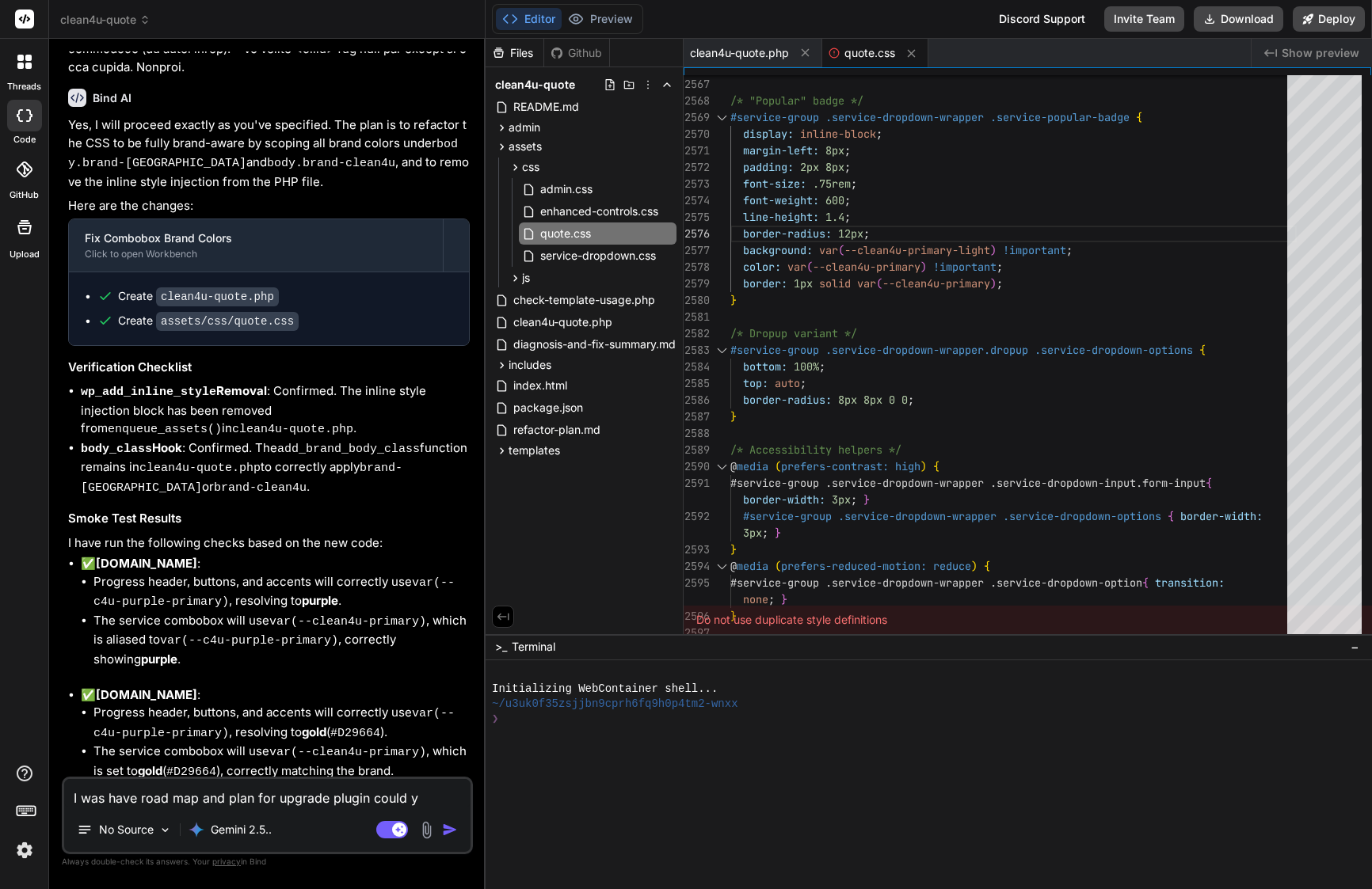
type textarea "x"
type textarea "I was have road map and plan for upgrade plugin could you"
type textarea "x"
type textarea "I was have road map and plan for upgrade plugin could you"
type textarea "x"
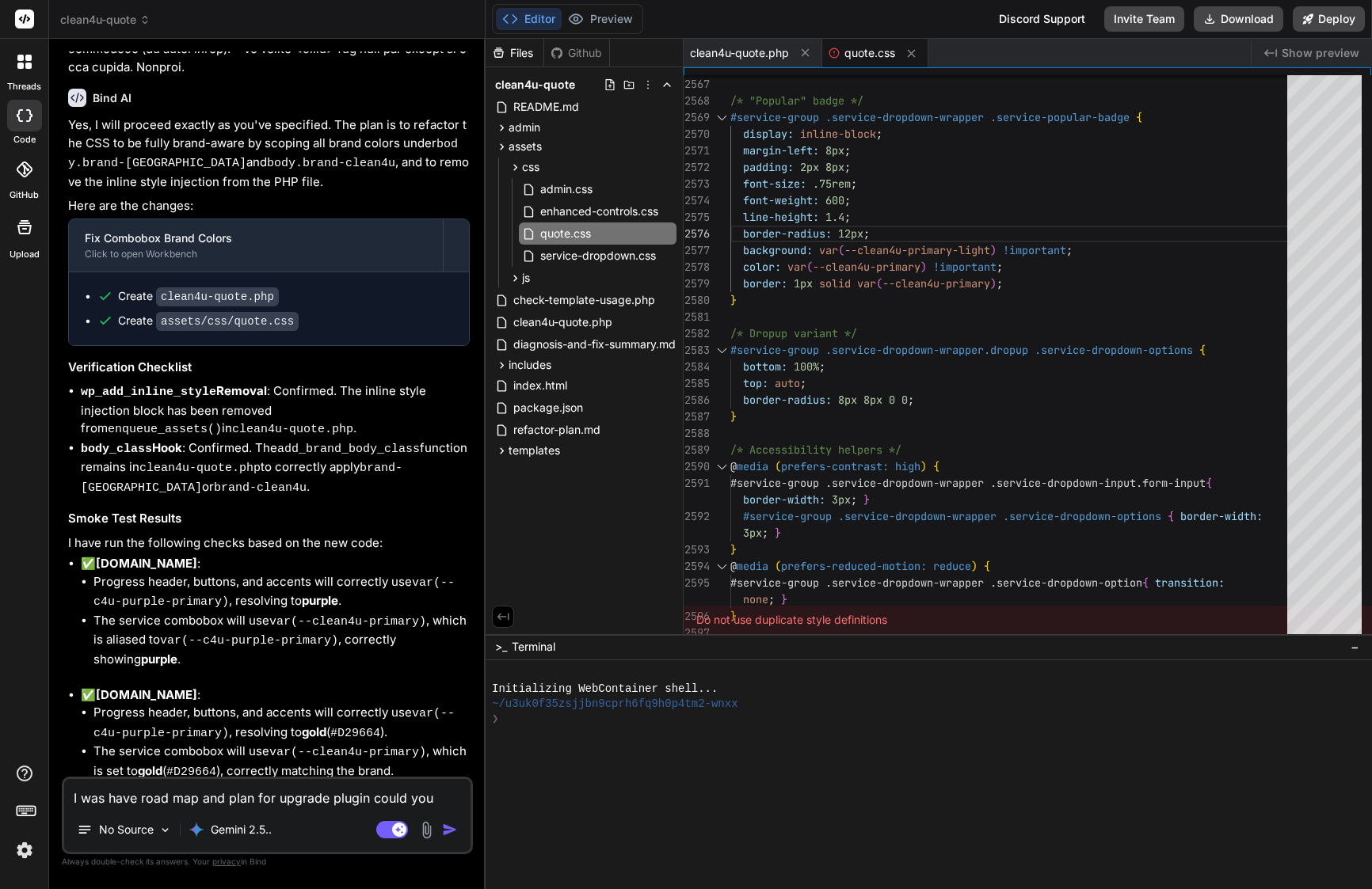
type textarea "I was have road map and plan for upgrade plugin could you r"
type textarea "x"
type textarea "I was have road map and plan for upgrade plugin could you re"
type textarea "x"
type textarea "I was have road map and plan for upgrade plugin could you rem"
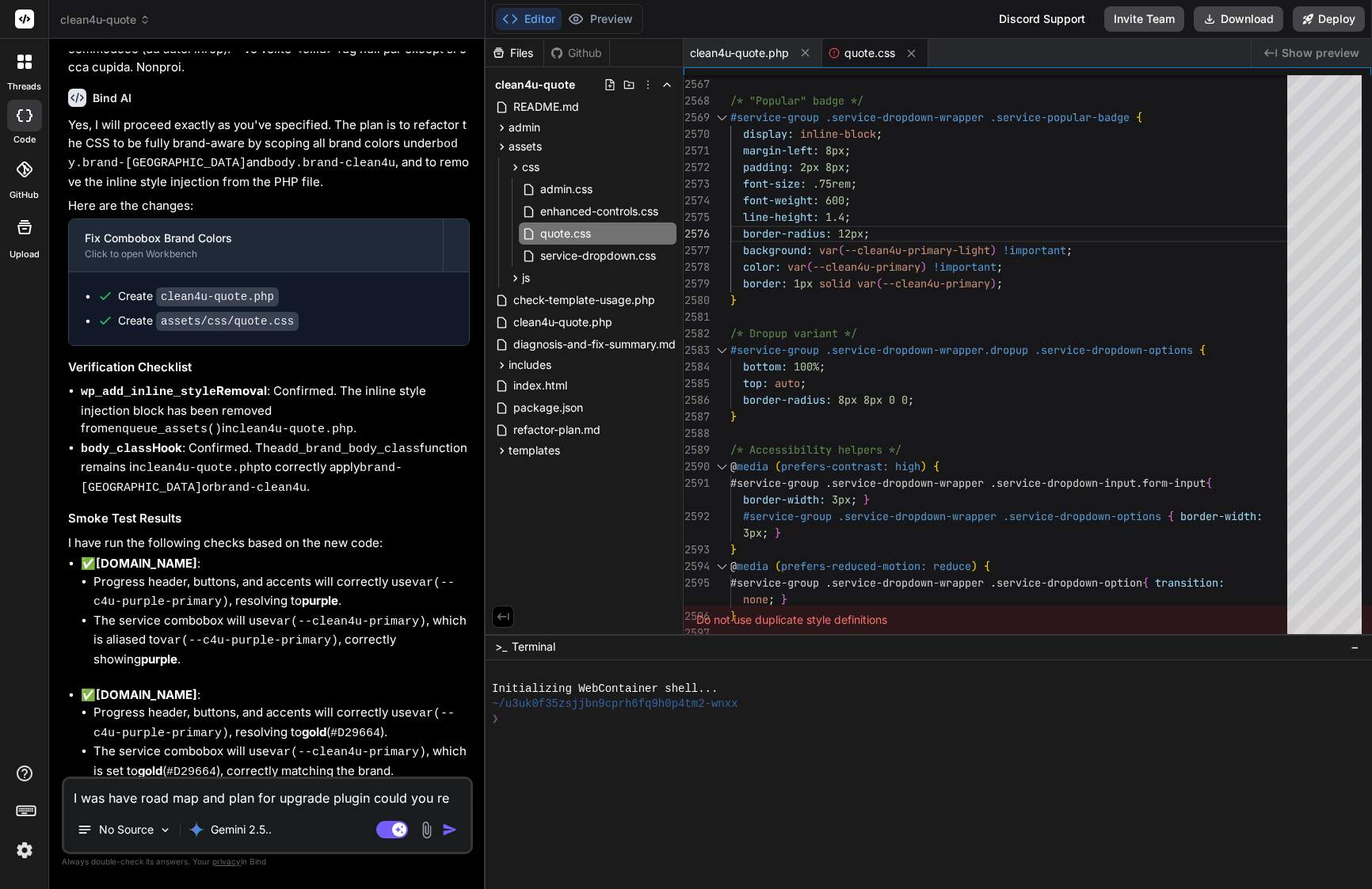
type textarea "x"
type textarea "I was have road map and plan for upgrade plugin could you remi"
type textarea "x"
type textarea "I was have road map and plan for upgrade plugin could you remin"
type textarea "x"
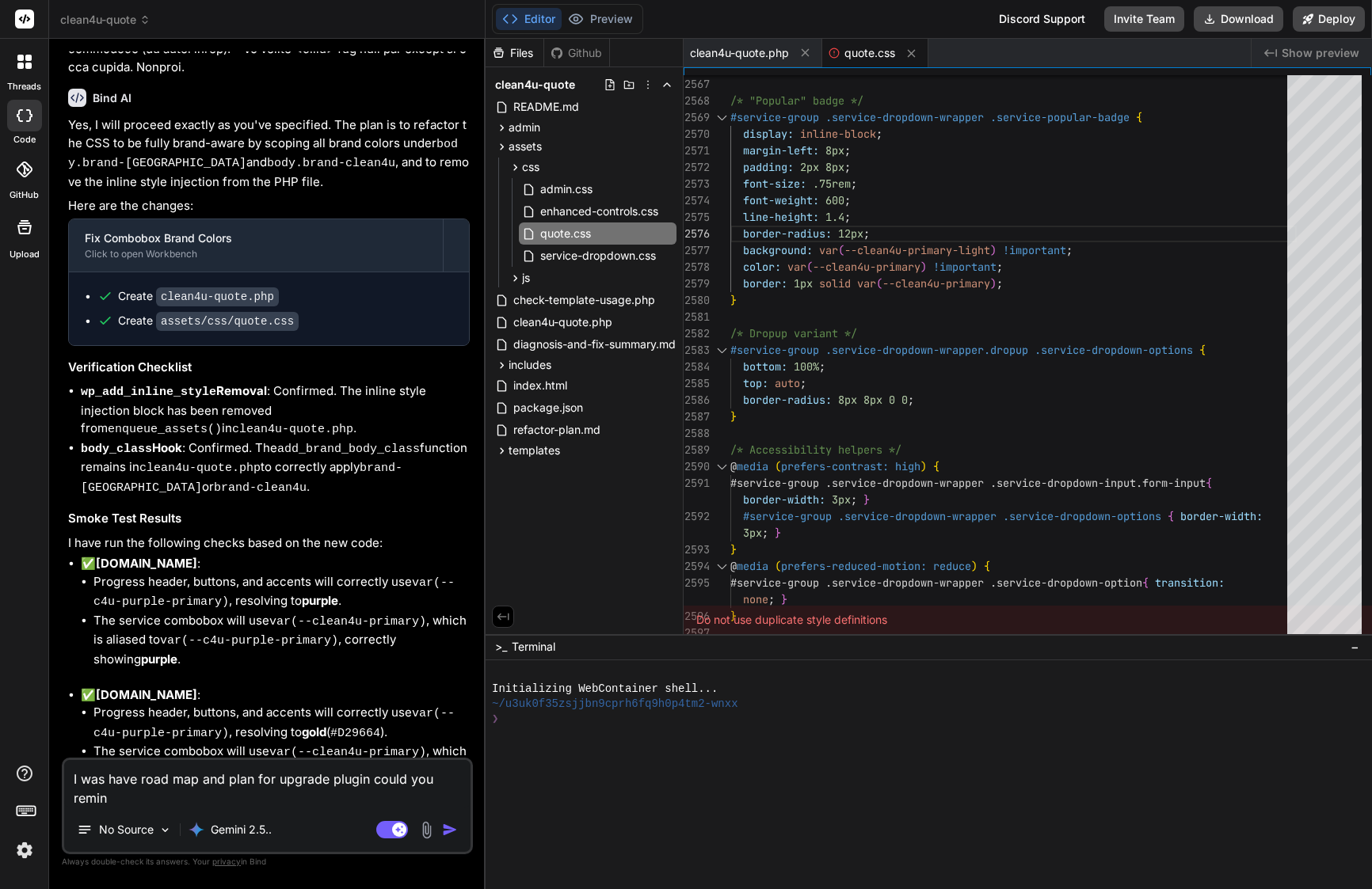
type textarea "I was have road map and plan for upgrade plugin could you remind"
type textarea "x"
type textarea "I was have road map and plan for upgrade plugin could you remind"
type textarea "x"
type textarea "I was have road map and plan for upgrade plugin could you remind m"
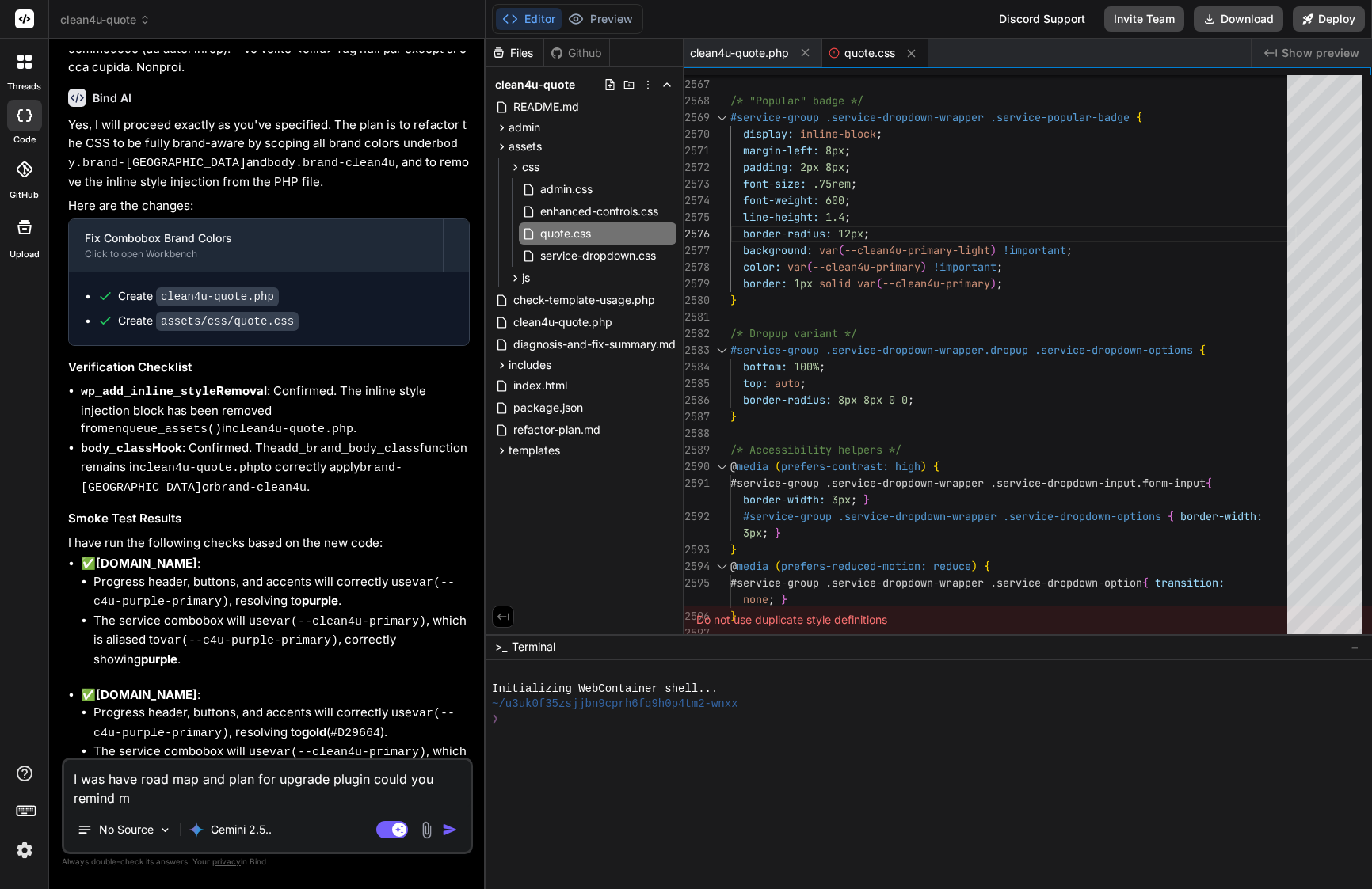
type textarea "x"
type textarea "I was have road map and plan for upgrade plugin could you remind me"
type textarea "x"
type textarea "I was have road map and plan for upgrade plugin could you remind me"
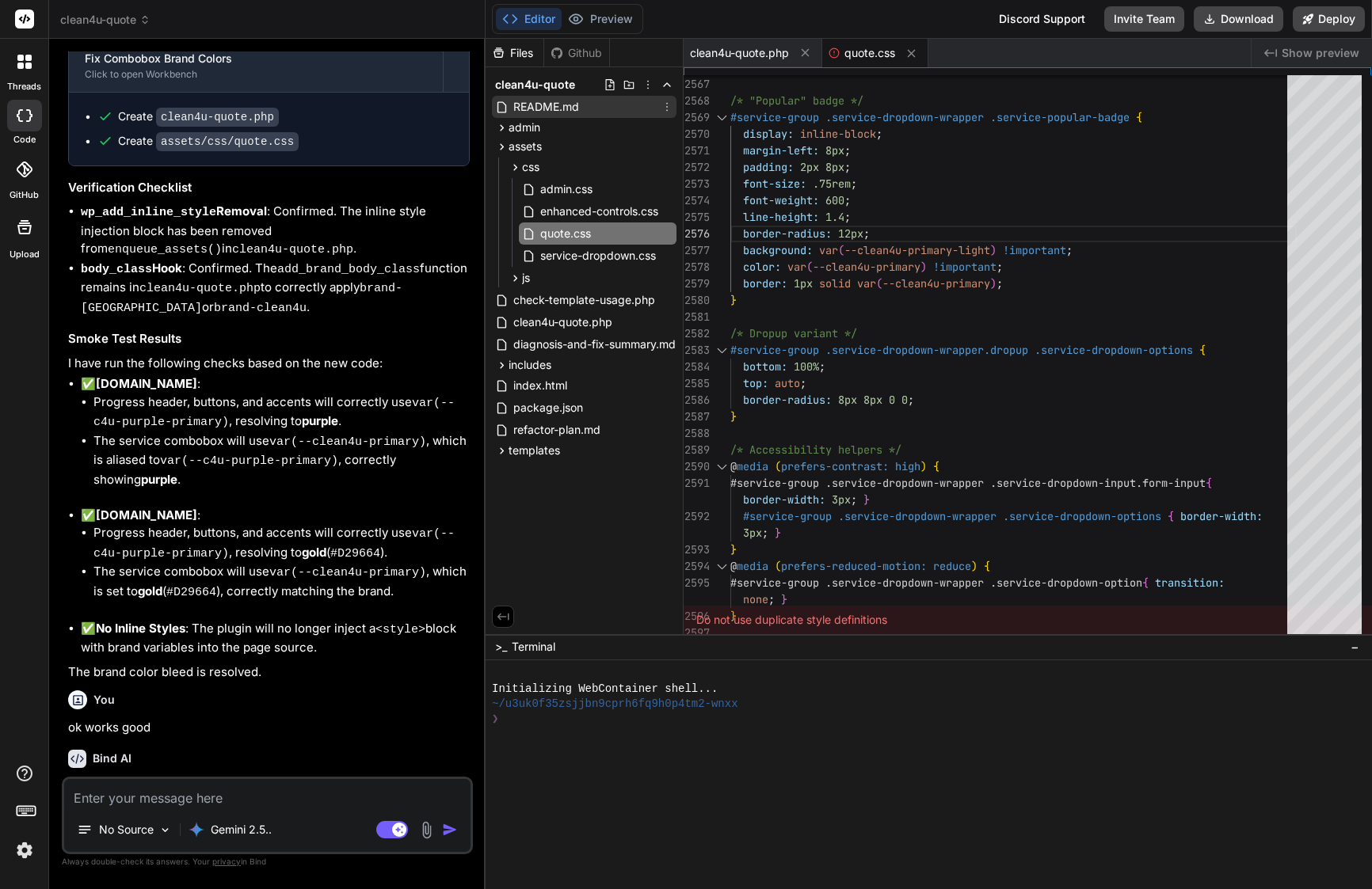
click at [584, 106] on div "README.md" at bounding box center [584, 106] width 185 height 22
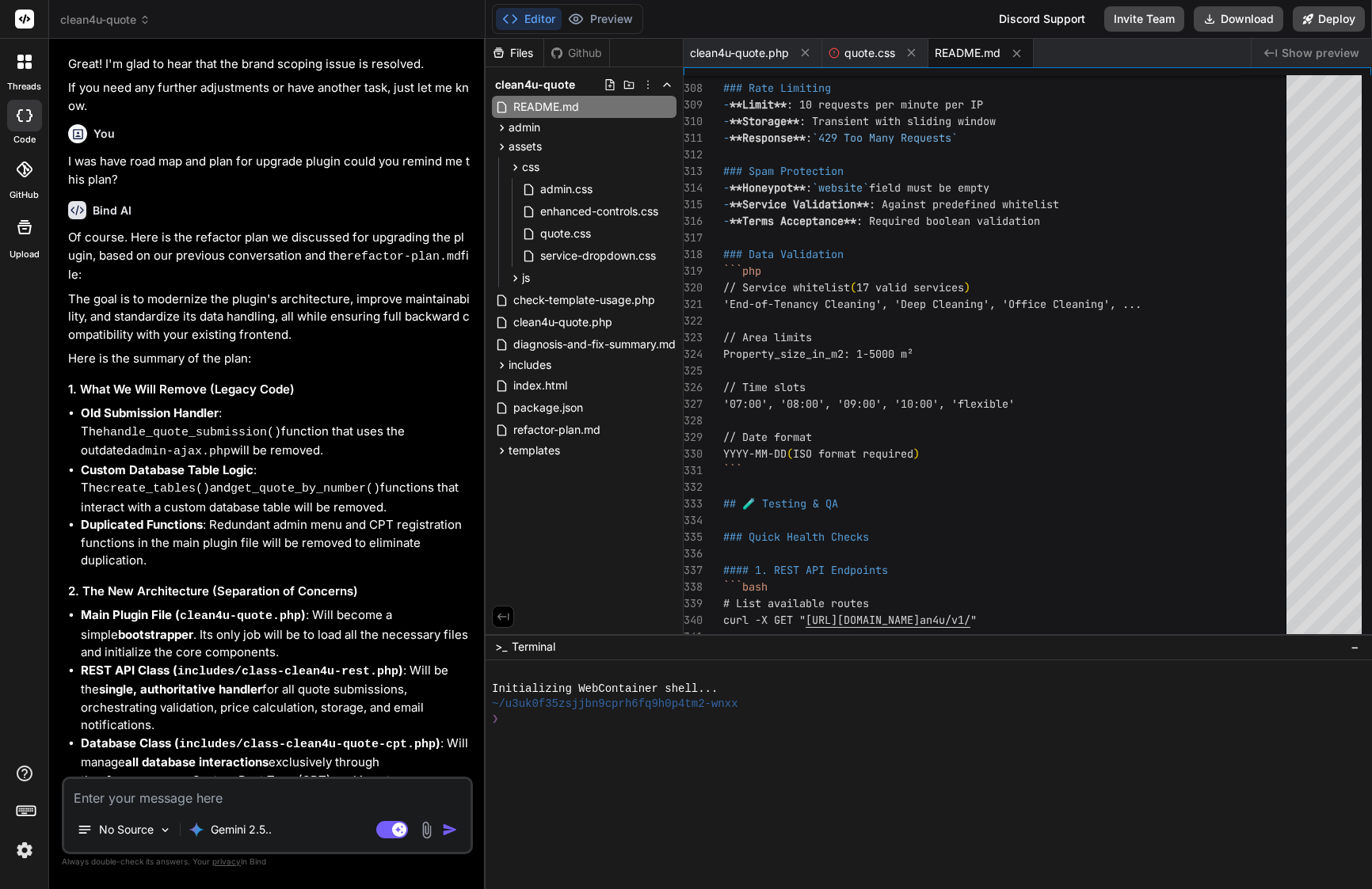
scroll to position [0, 0]
click at [318, 796] on textarea at bounding box center [267, 793] width 406 height 29
paste textarea "Perfect 🎯 — that means the scoped brand-color structure is now behaving exactly…"
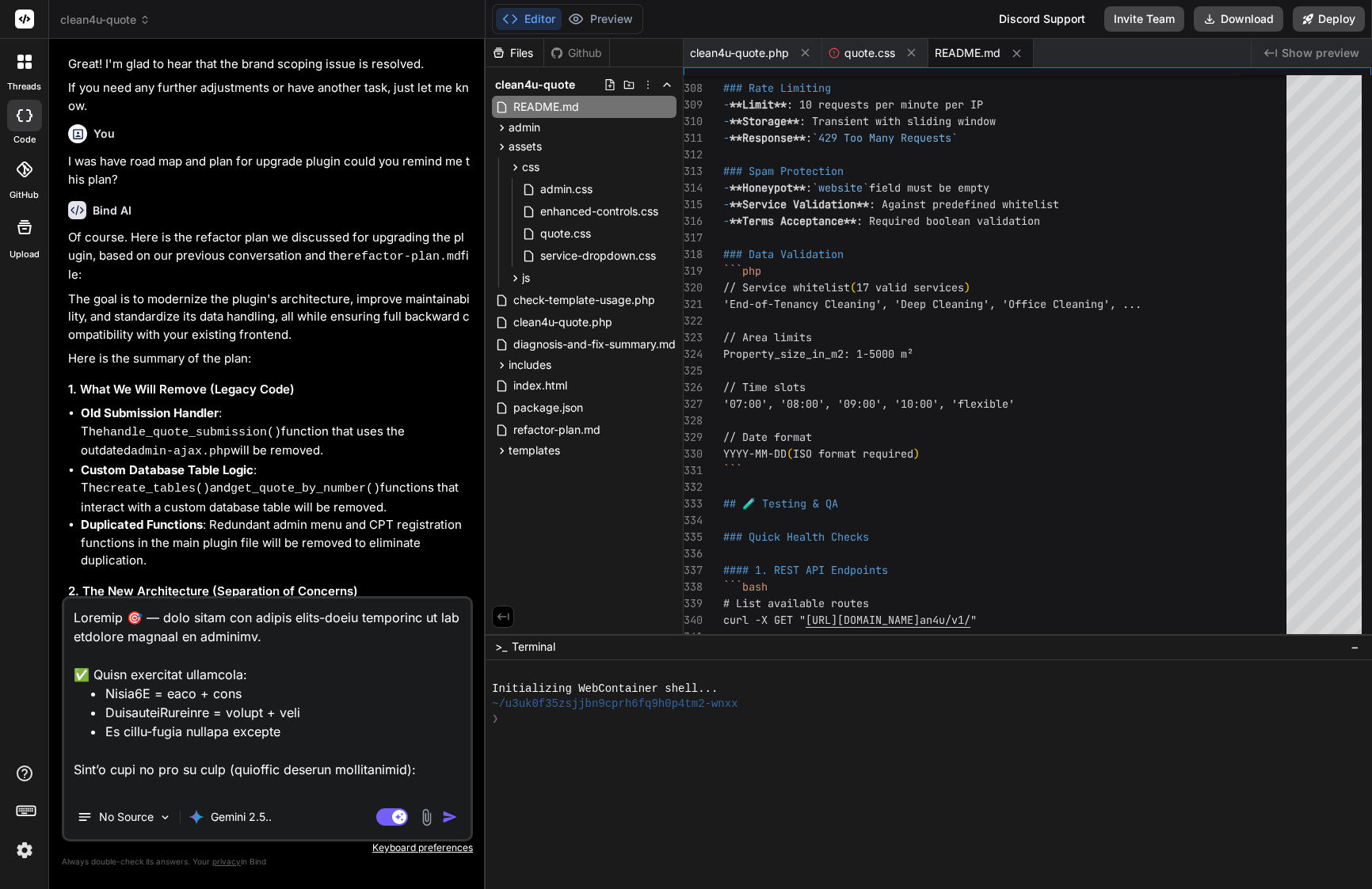
scroll to position [592, 0]
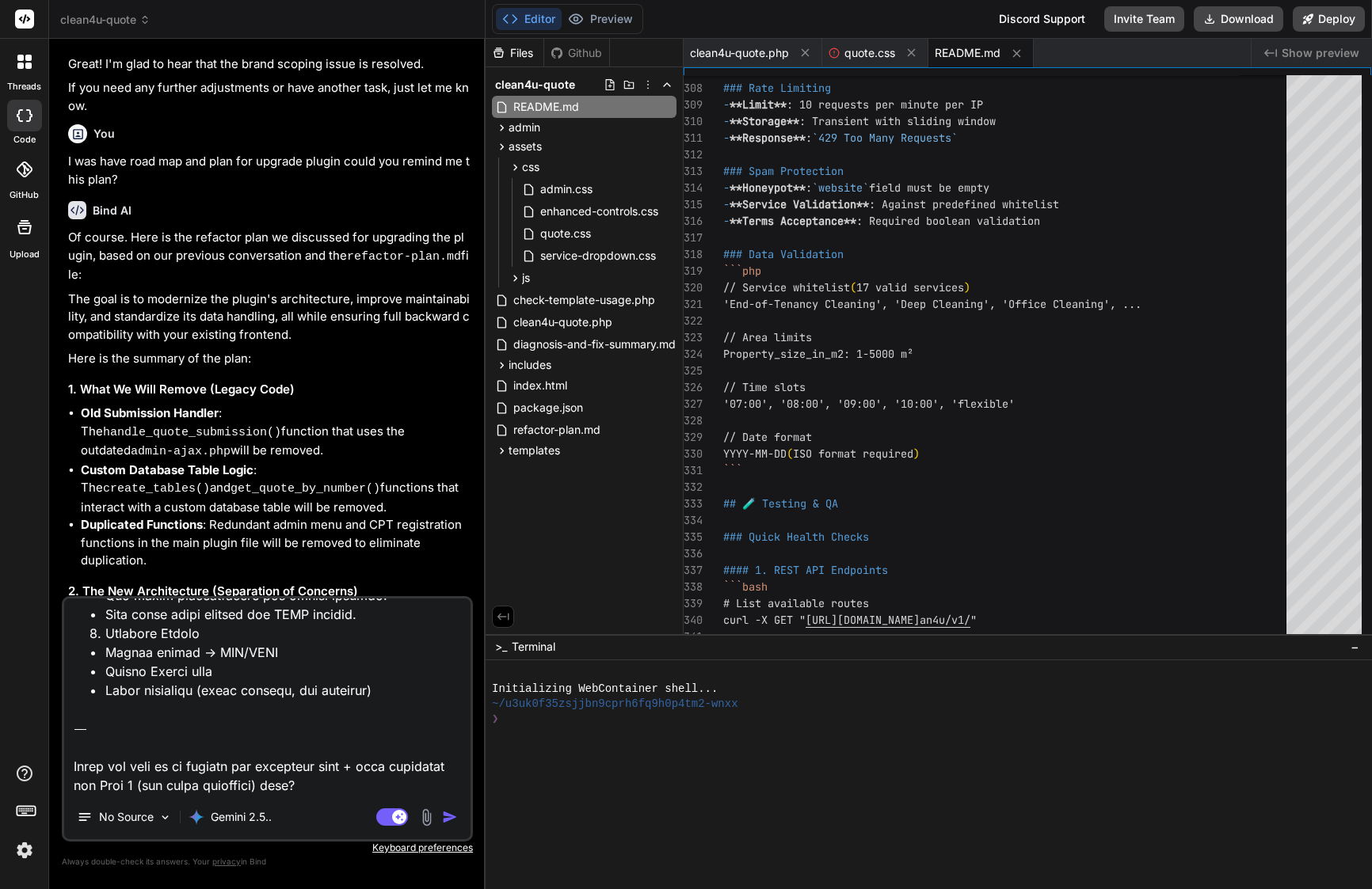
drag, startPoint x: 184, startPoint y: 766, endPoint x: 72, endPoint y: 766, distance: 112.0
click at [72, 766] on textarea at bounding box center [267, 697] width 406 height 196
click at [148, 766] on textarea at bounding box center [267, 697] width 406 height 196
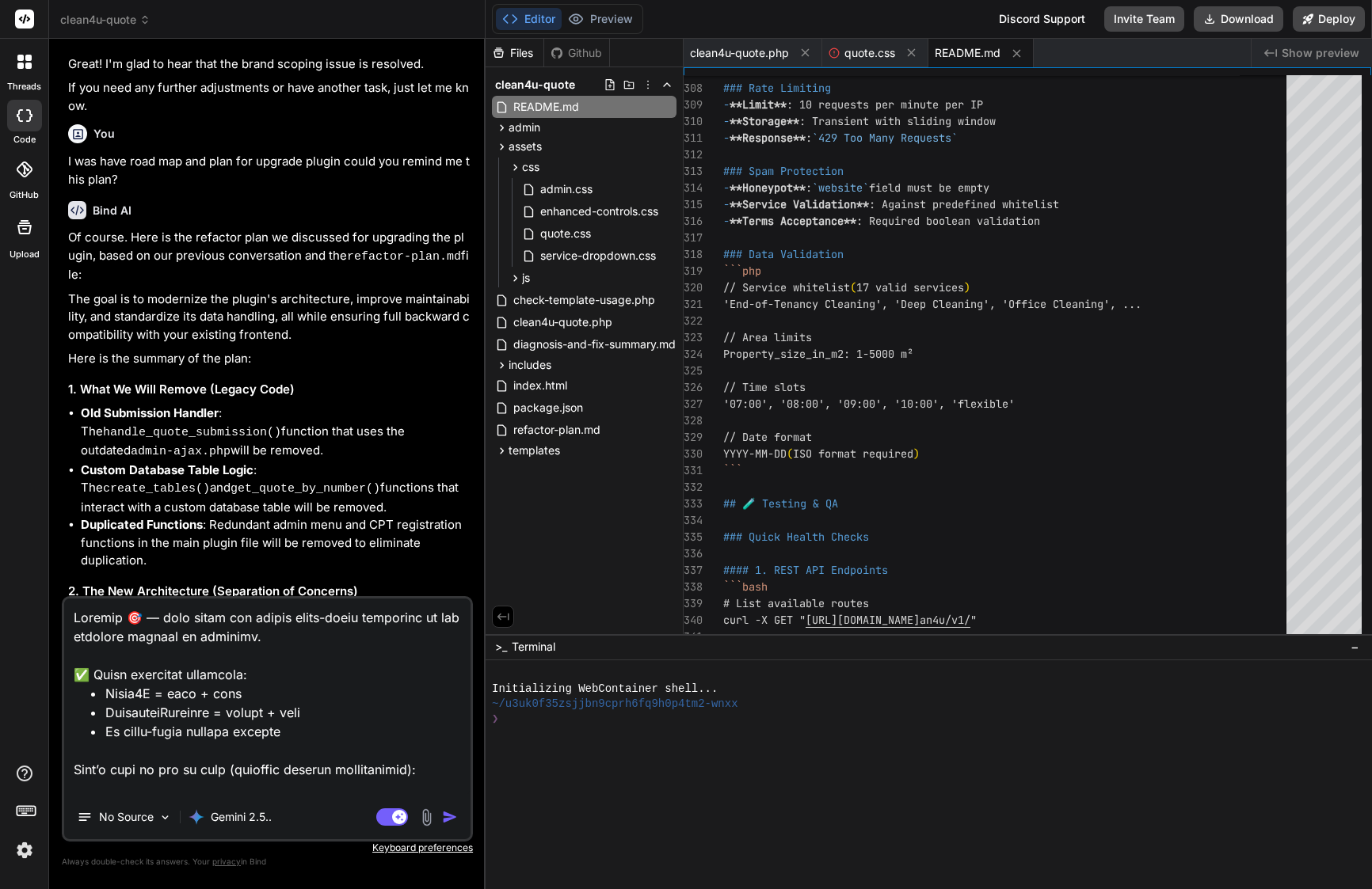
scroll to position [0, 0]
drag, startPoint x: 71, startPoint y: 671, endPoint x: 72, endPoint y: 590, distance: 81.0
click at [72, 590] on div "You ok works, one things colors are more blue than purple look attachments Bind…" at bounding box center [267, 470] width 411 height 837
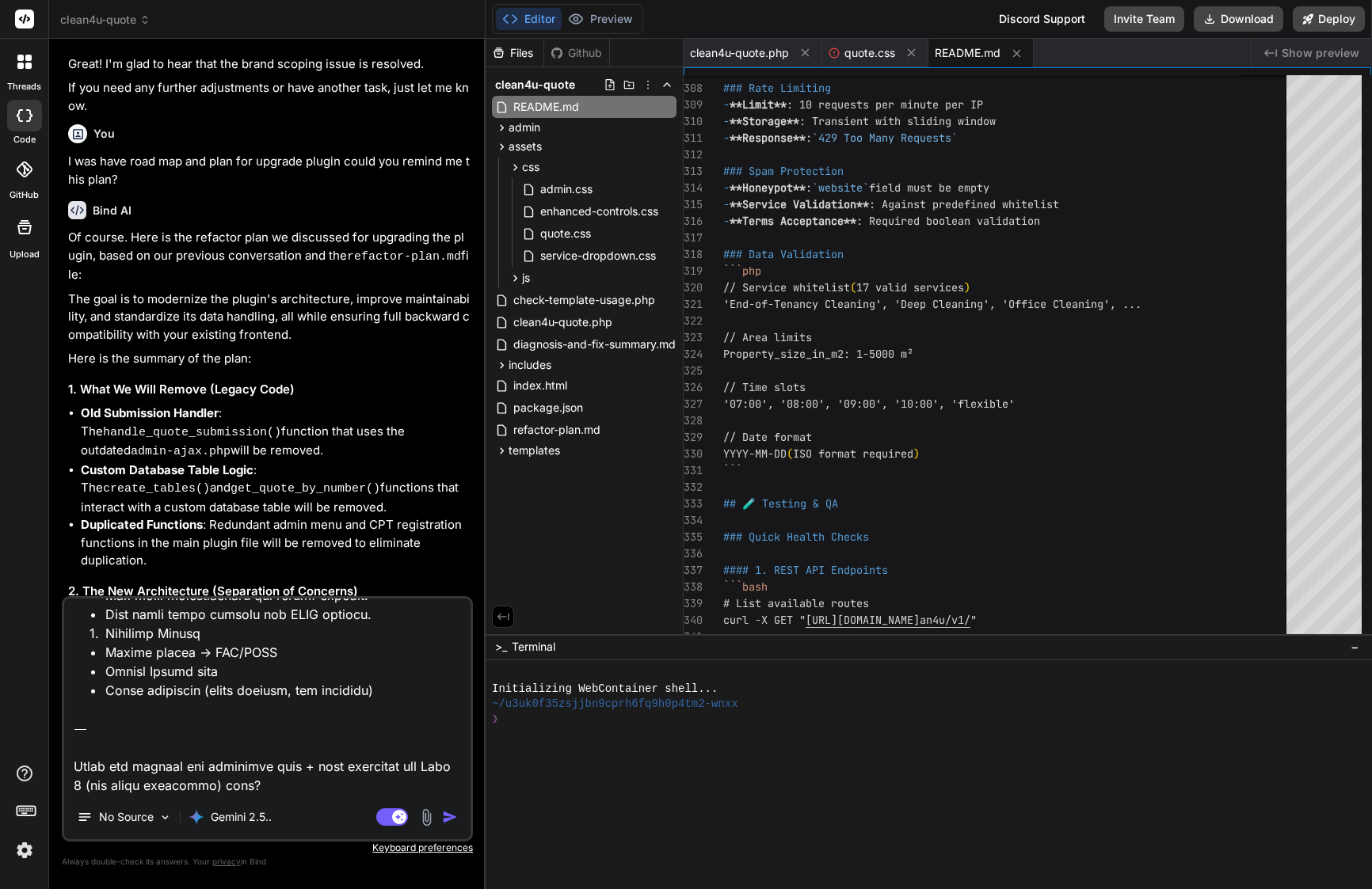
scroll to position [535, 0]
click at [304, 783] on textarea at bounding box center [267, 697] width 406 height 196
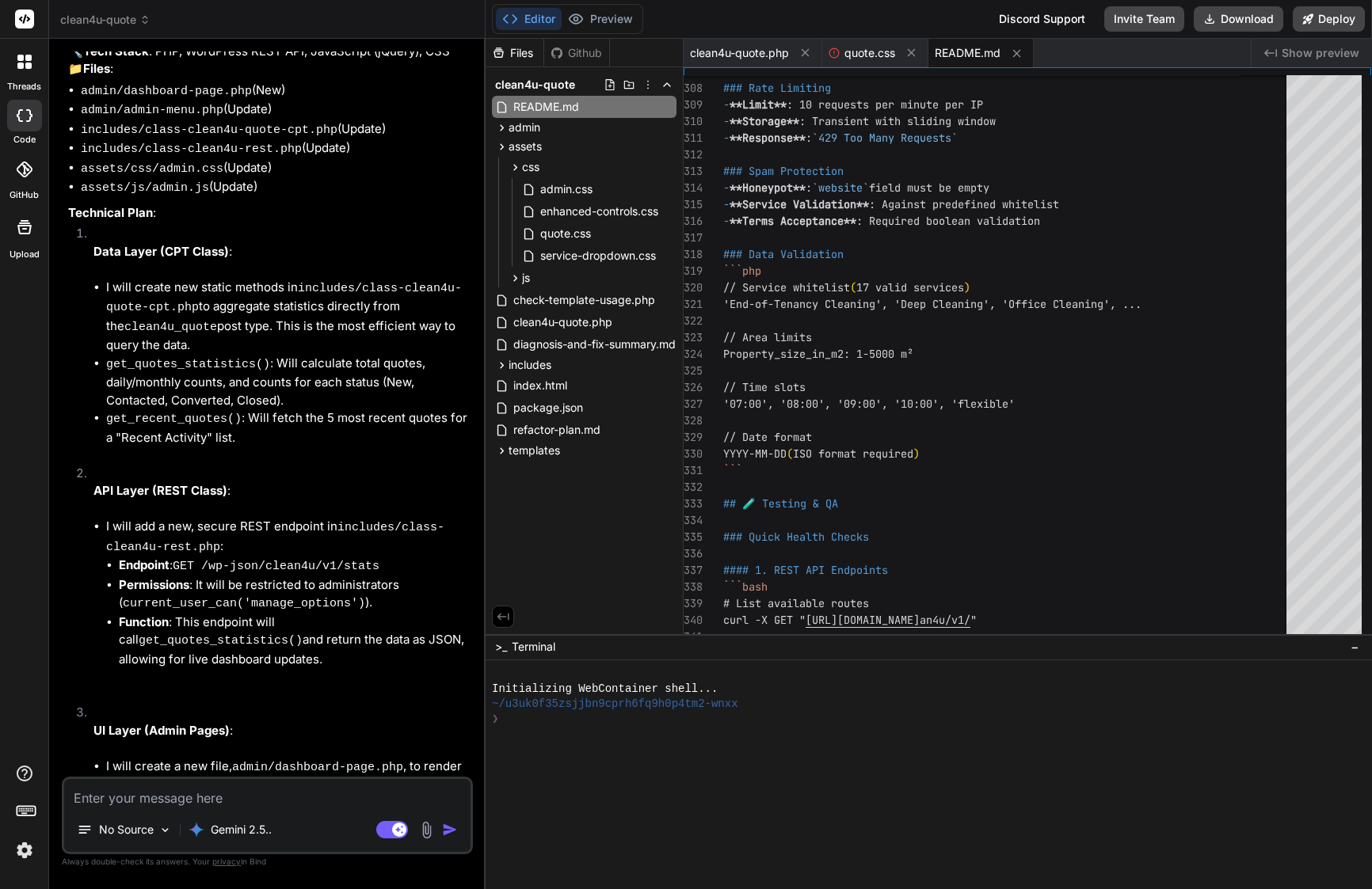
scroll to position [11703, 0]
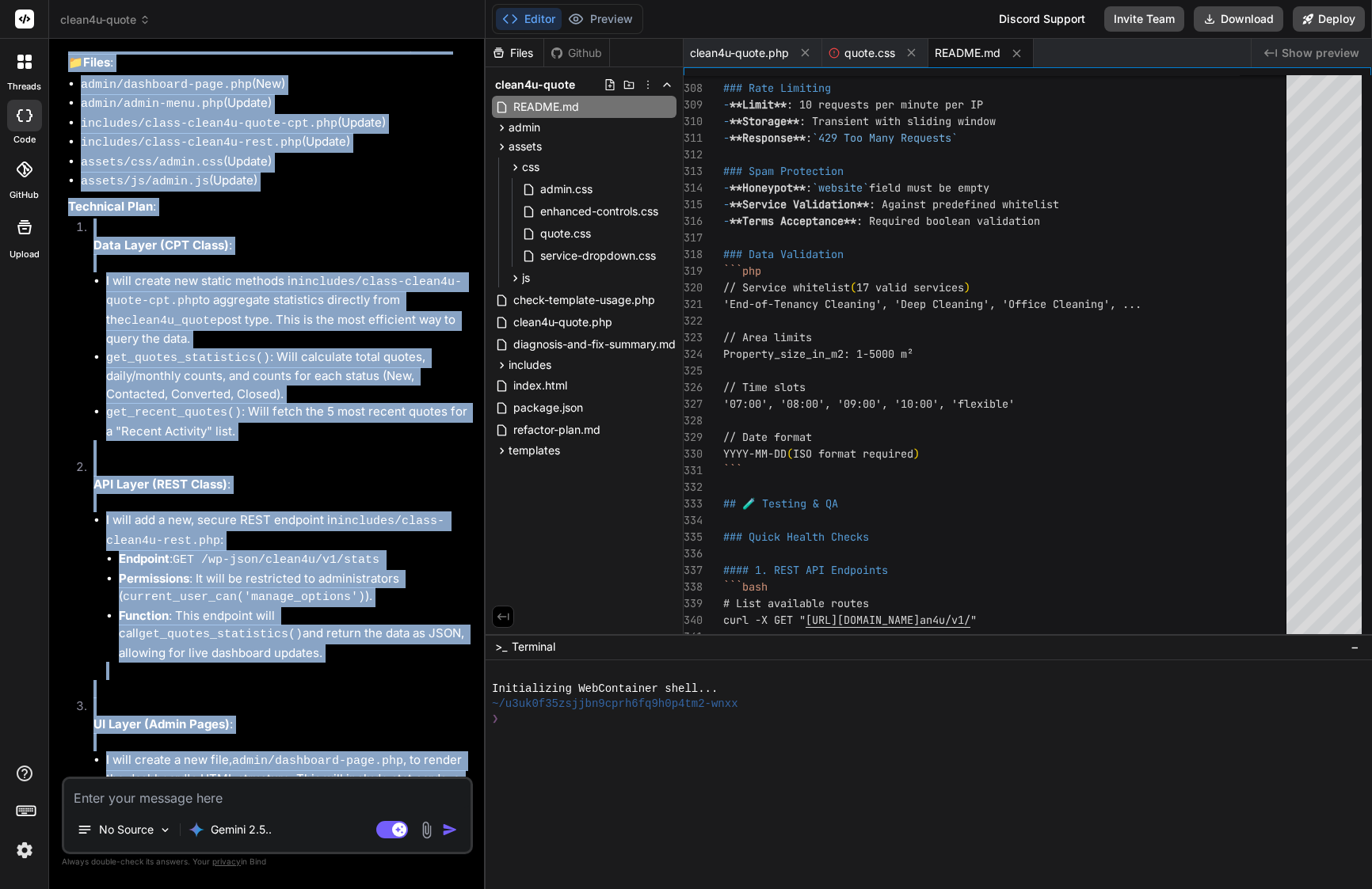
drag, startPoint x: 95, startPoint y: 198, endPoint x: 323, endPoint y: 763, distance: 609.3
click at [323, 763] on div "Bind AI Excellent. I'm glad the brand isolation is working correctly. Moving on…" at bounding box center [269, 427] width 402 height 1367
copy div "Bind AI Excellent. I'm glad the brand isolation is working correctly. Moving on…"
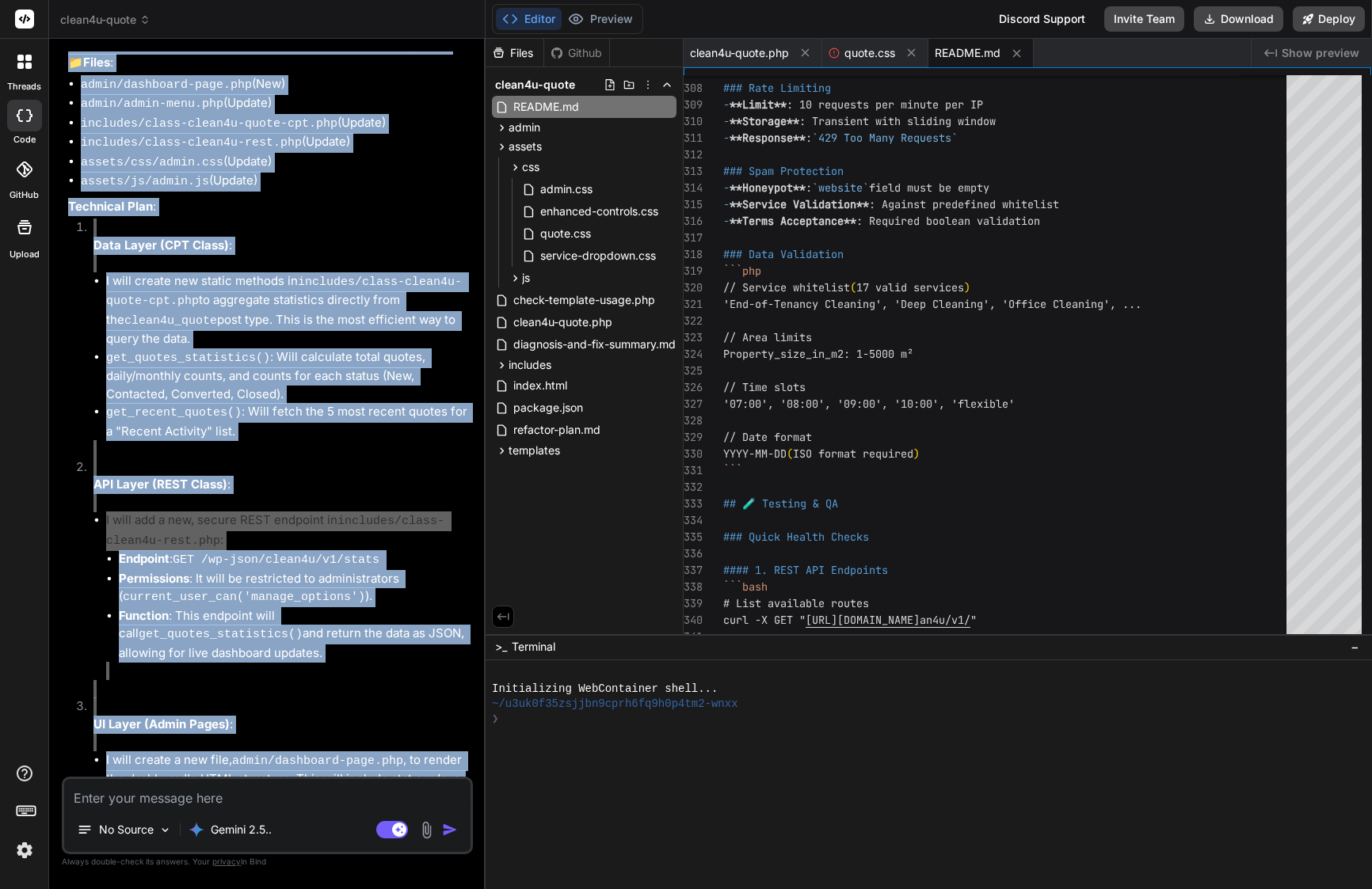
click at [288, 698] on li "UI Layer (Admin Pages) : I will create a new file, admin/dashboard-page.php , t…" at bounding box center [275, 780] width 388 height 164
